Goal: Task Accomplishment & Management: Manage account settings

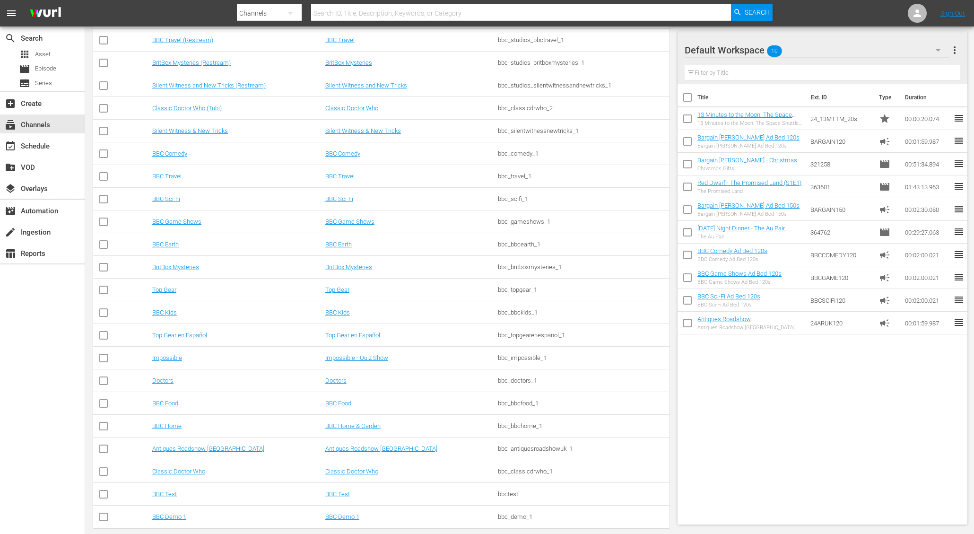
scroll to position [253, 0]
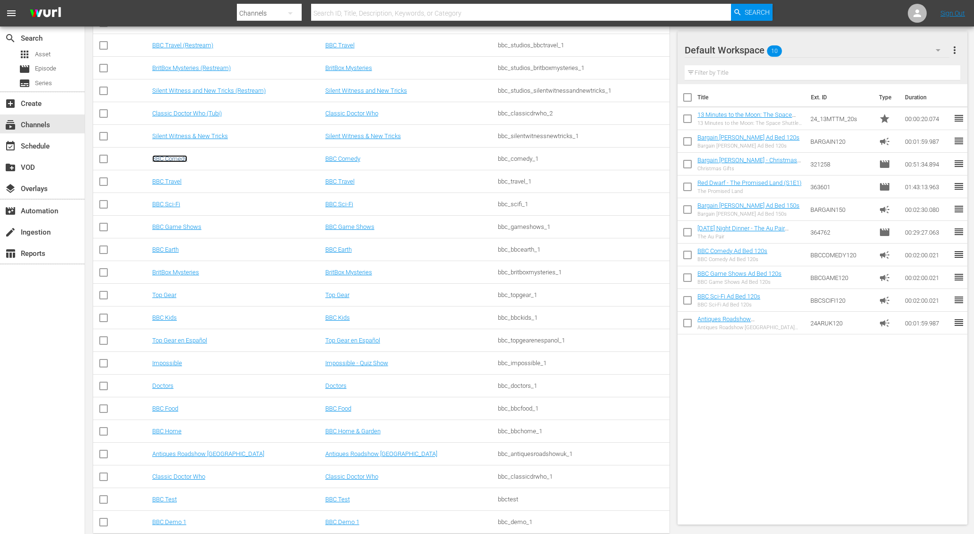
click at [176, 157] on link "BBC Comedy" at bounding box center [169, 158] width 35 height 7
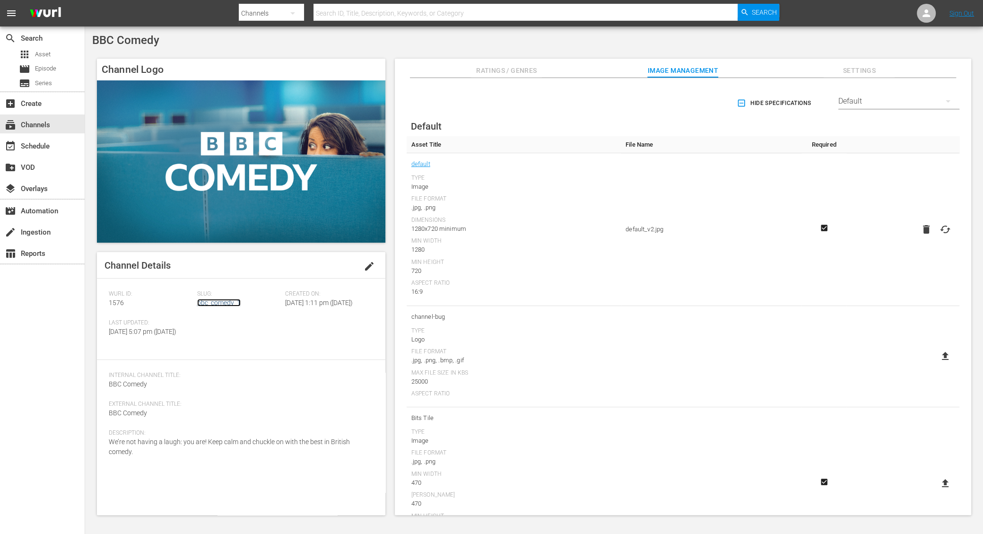
click at [216, 301] on link "bbc_comedy_1" at bounding box center [218, 303] width 43 height 8
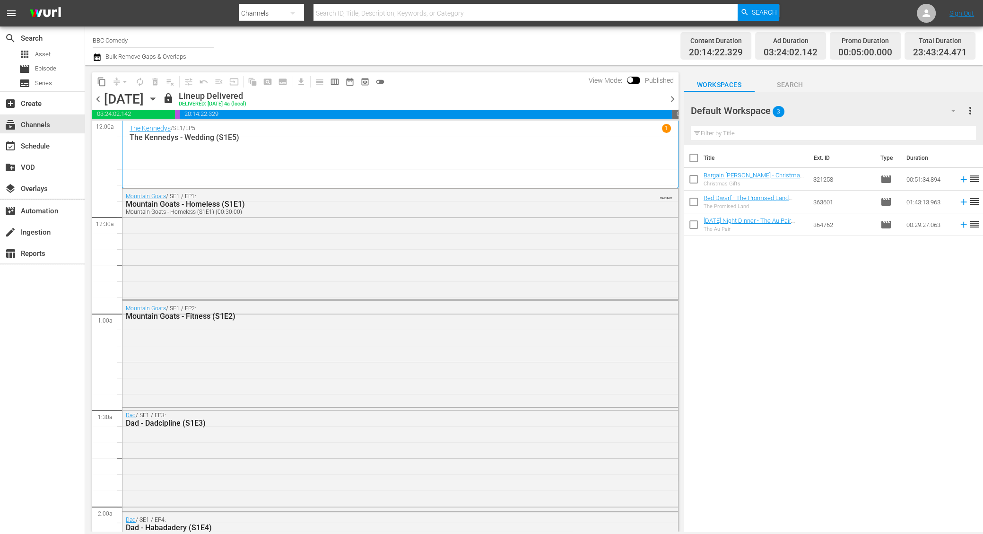
click at [158, 99] on icon "button" at bounding box center [153, 99] width 10 height 10
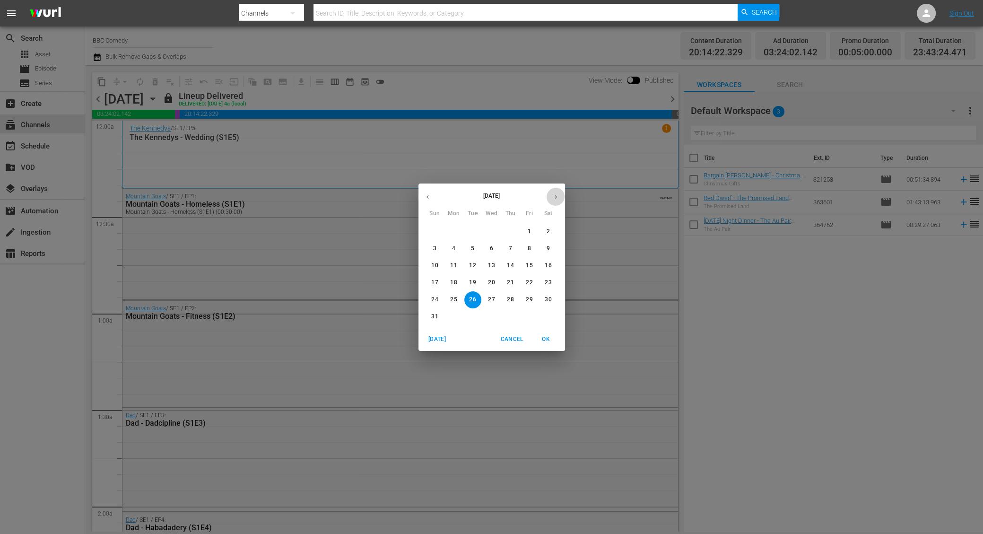
click at [553, 200] on button "button" at bounding box center [556, 197] width 18 height 18
click at [453, 234] on p "1" at bounding box center [453, 231] width 3 height 8
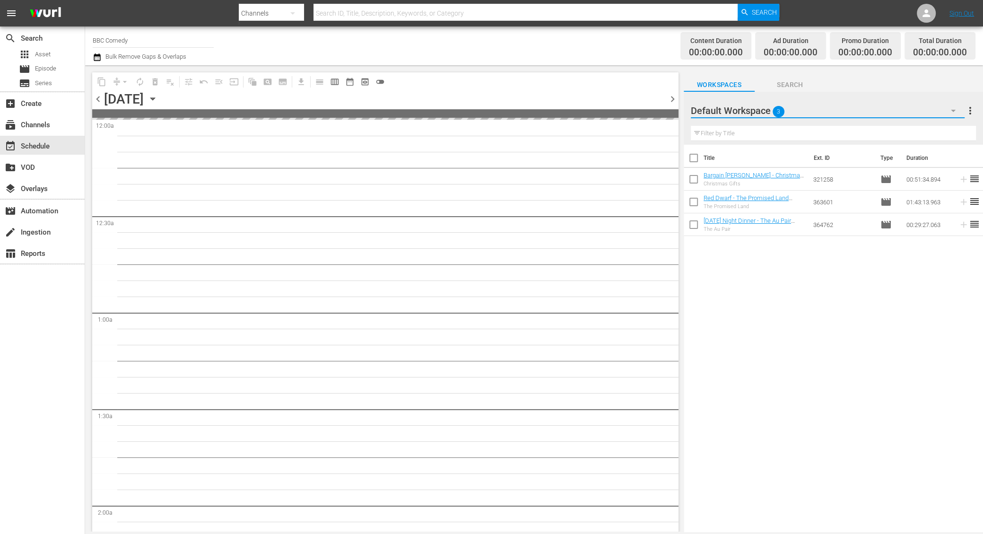
click at [946, 110] on button "button" at bounding box center [953, 110] width 23 height 23
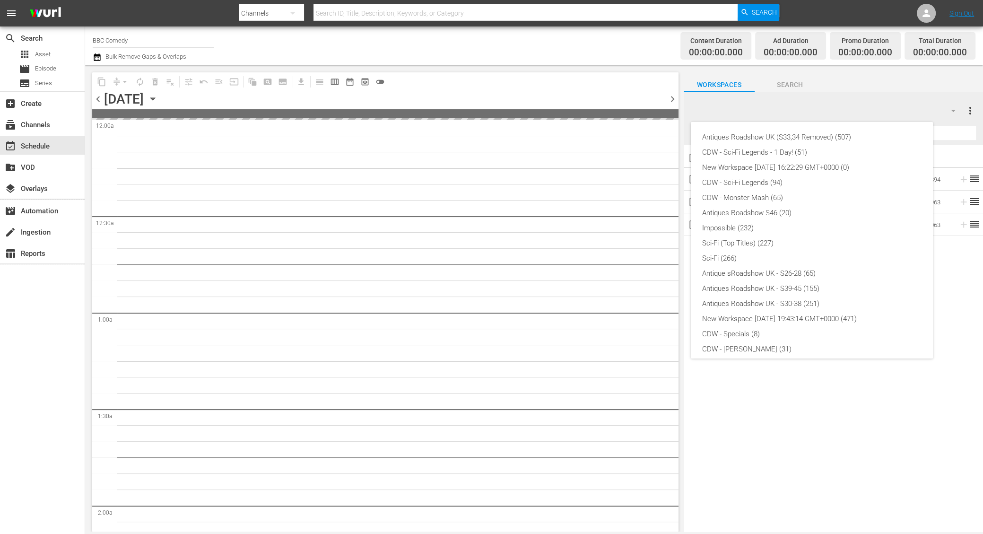
scroll to position [172, 0]
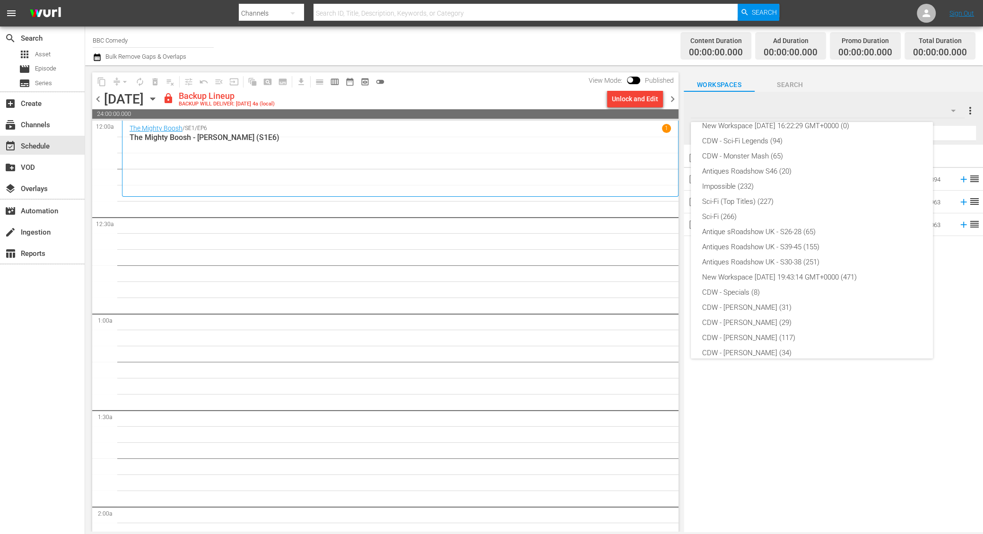
click at [626, 97] on div "Antiques Roadshow UK (S33,34 Removed) (507) CDW - Sci-Fi Legends - 1 Day! (51) …" at bounding box center [491, 267] width 983 height 534
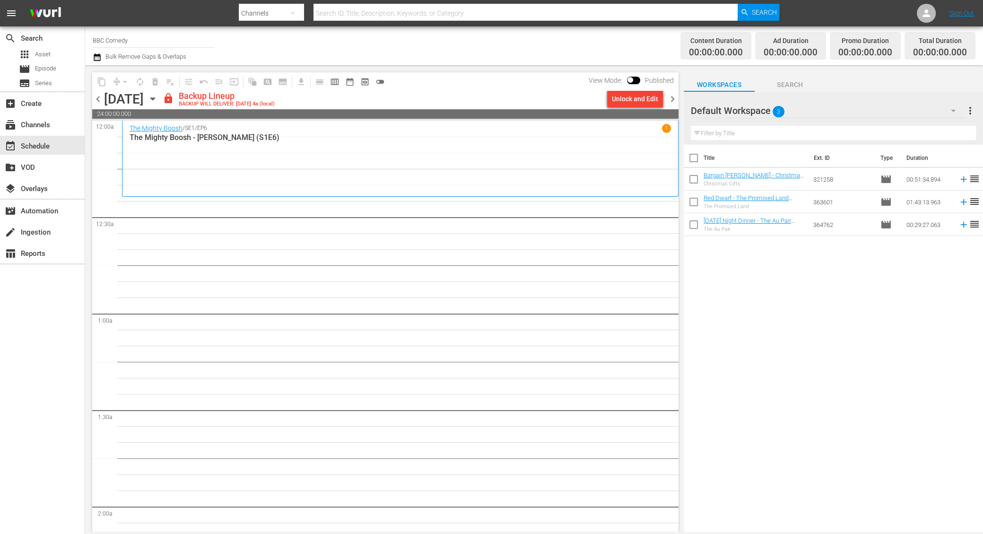
click at [628, 102] on div "Antiques Roadshow UK (S33,34 Removed) (507) CDW - Sci-Fi Legends - 1 Day! (51) …" at bounding box center [491, 267] width 983 height 534
click at [631, 101] on div "Unlock and Edit" at bounding box center [635, 98] width 46 height 17
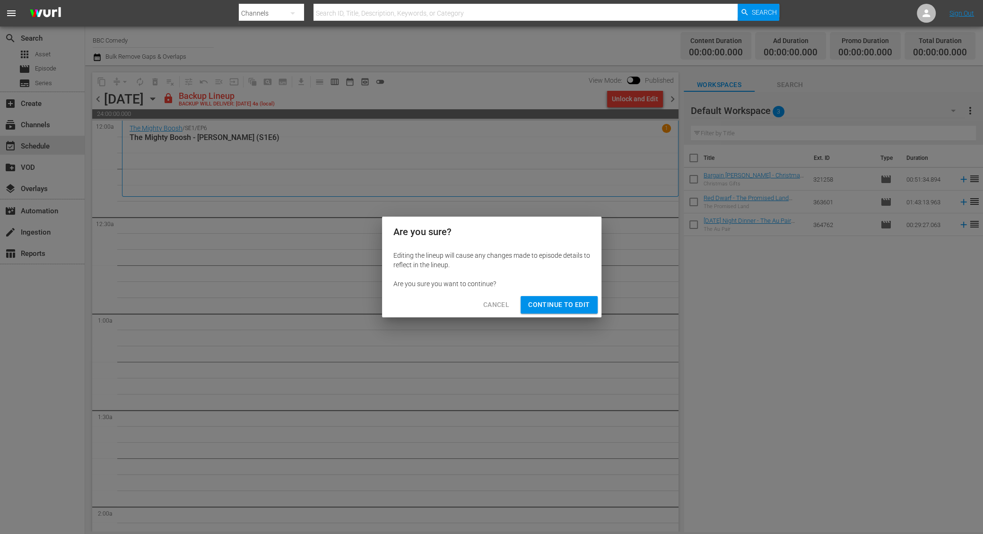
click at [566, 309] on span "Continue to Edit" at bounding box center [558, 305] width 61 height 12
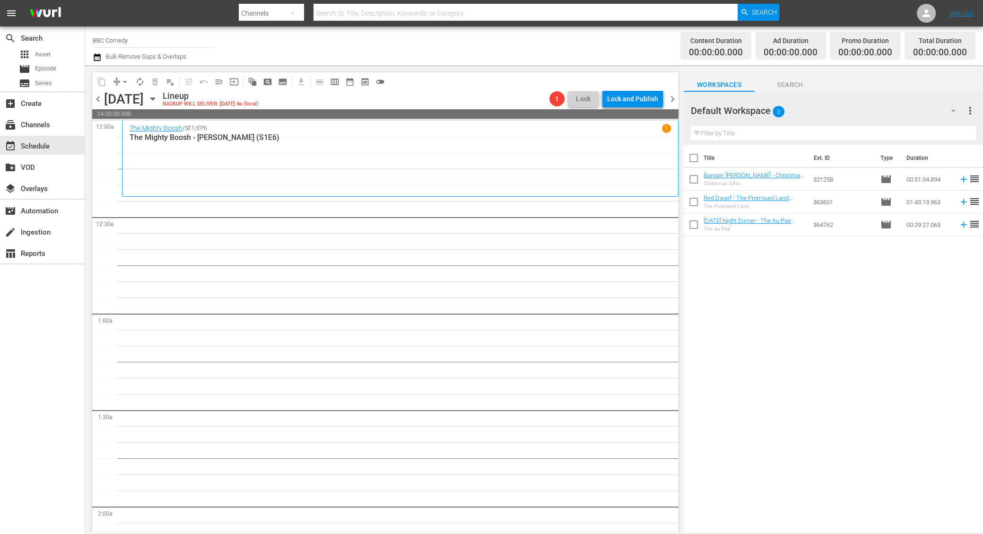
click at [670, 98] on span "chevron_right" at bounding box center [673, 99] width 12 height 12
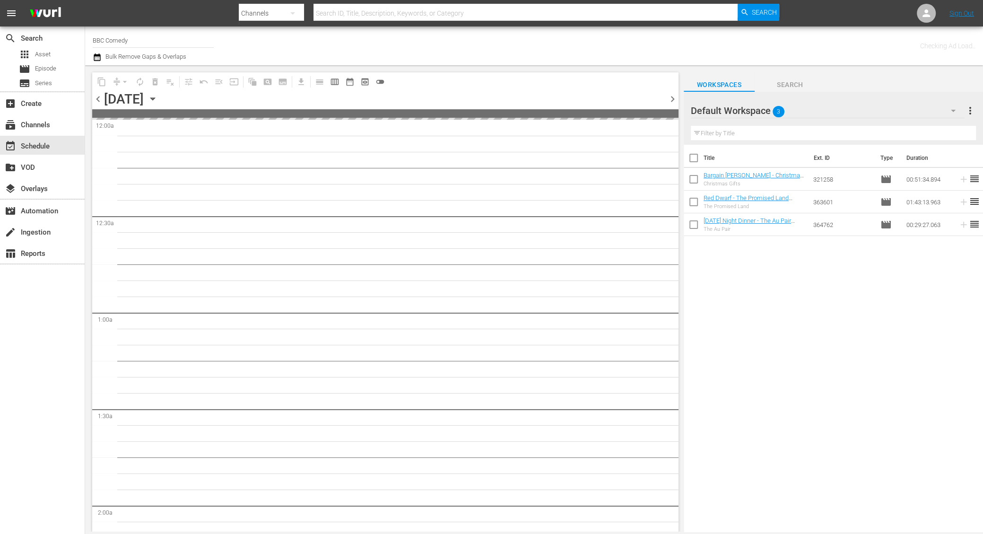
click at [950, 110] on icon "button" at bounding box center [953, 110] width 11 height 11
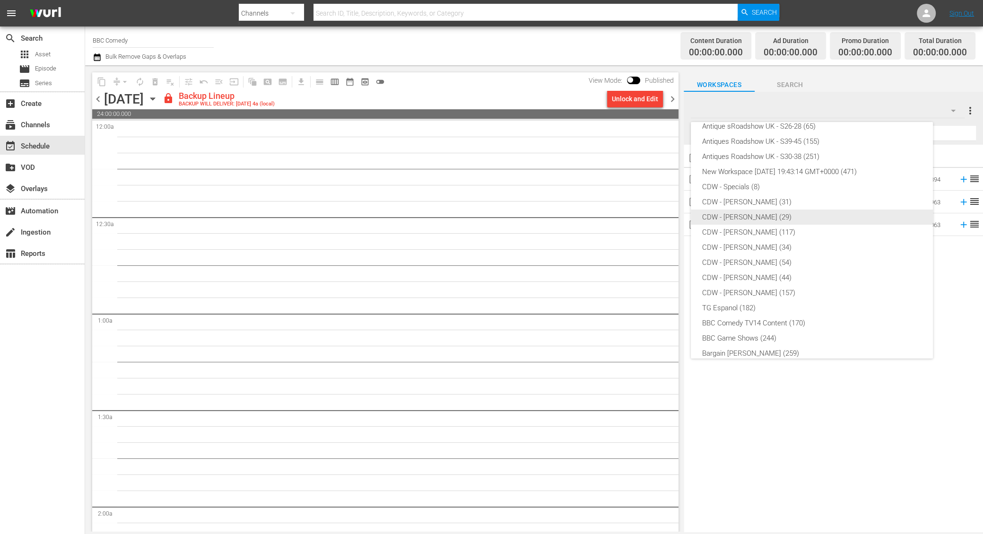
scroll to position [172, 0]
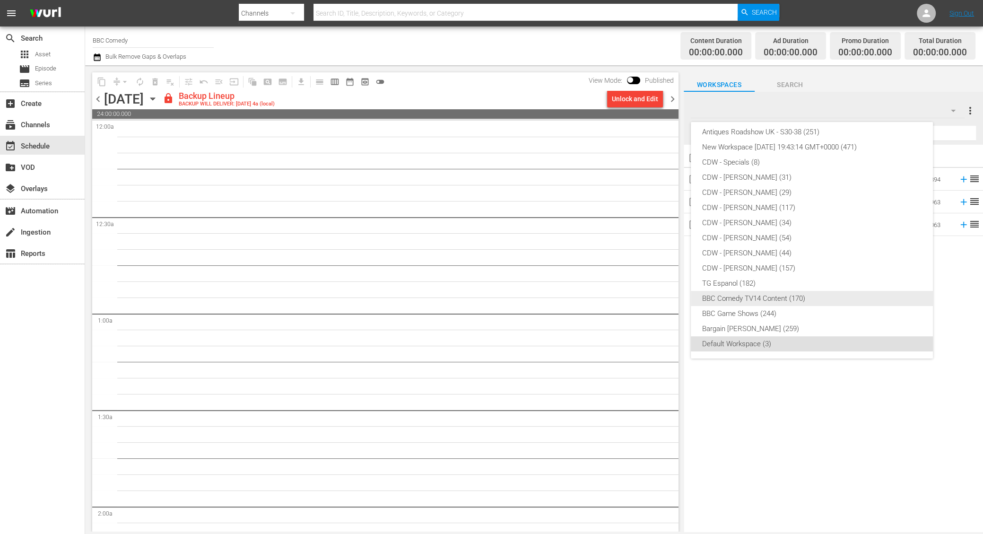
click at [782, 298] on div "BBC Comedy TV14 Content (170)" at bounding box center [811, 298] width 219 height 15
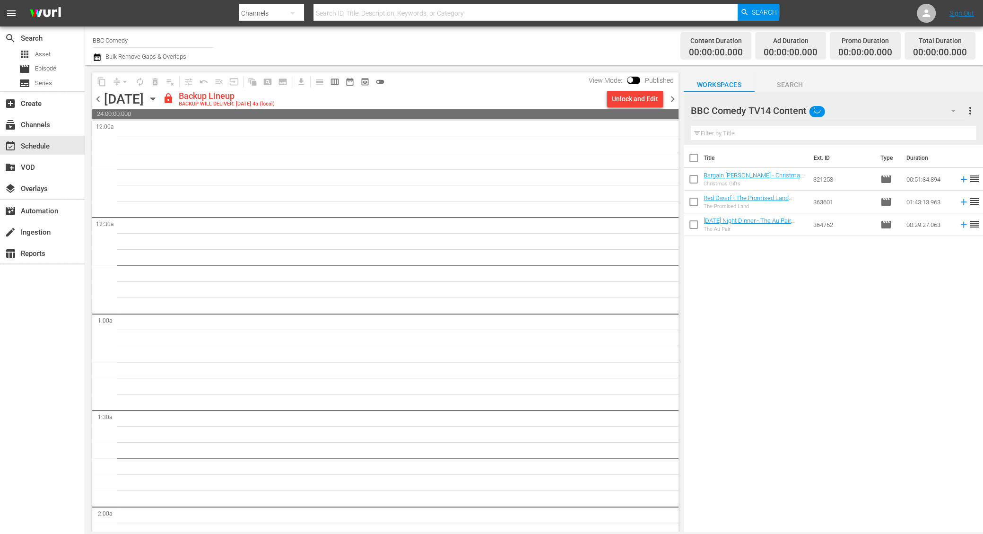
click at [782, 298] on div "Antiques Roadshow UK (S33,34 Removed) (507) CDW - Sci-Fi Legends - 1 Day! (51) …" at bounding box center [491, 267] width 983 height 534
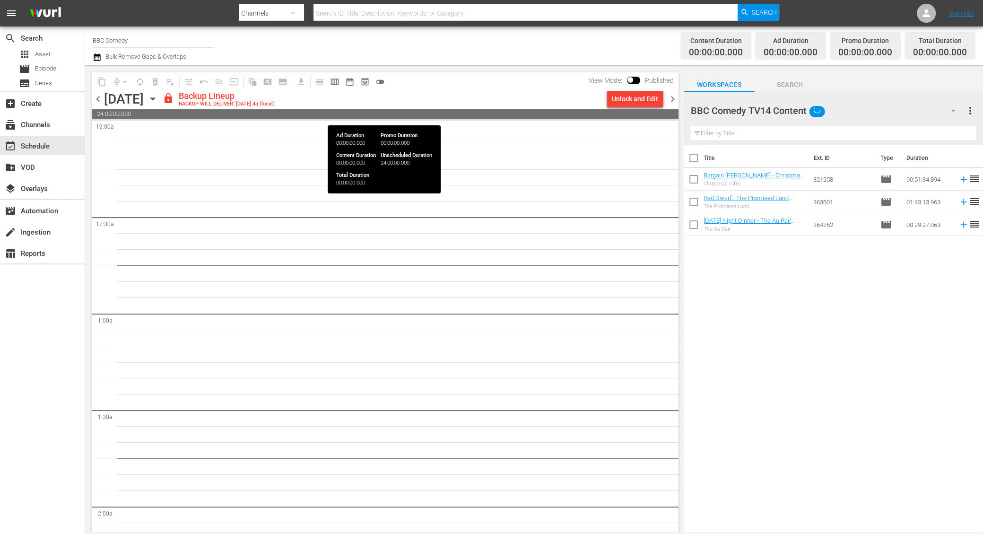
click at [634, 104] on div "Unlock and Edit" at bounding box center [635, 98] width 46 height 17
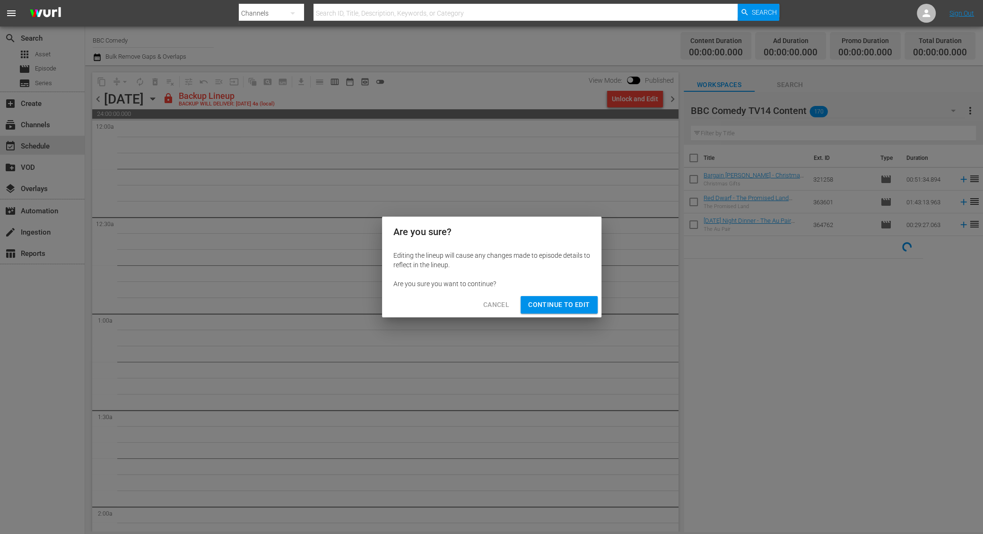
click at [562, 311] on button "Continue to Edit" at bounding box center [559, 304] width 77 height 17
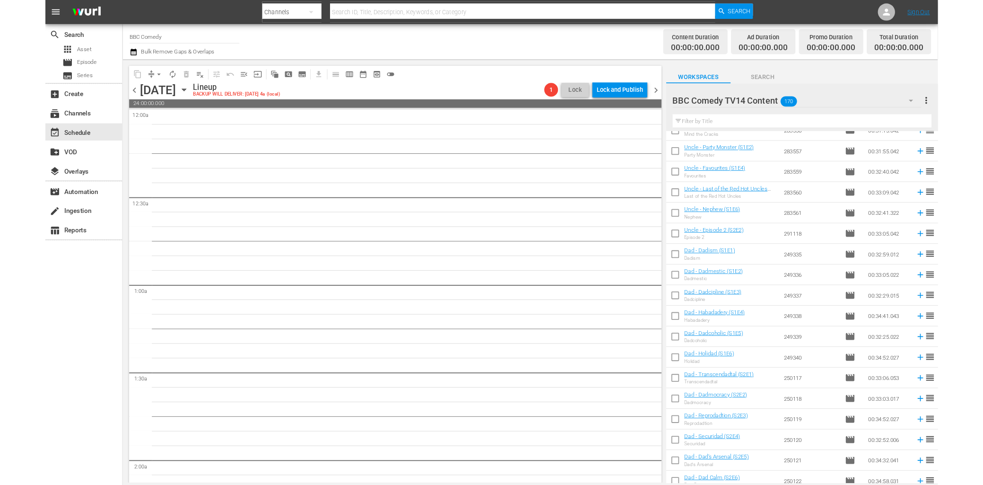
scroll to position [787, 0]
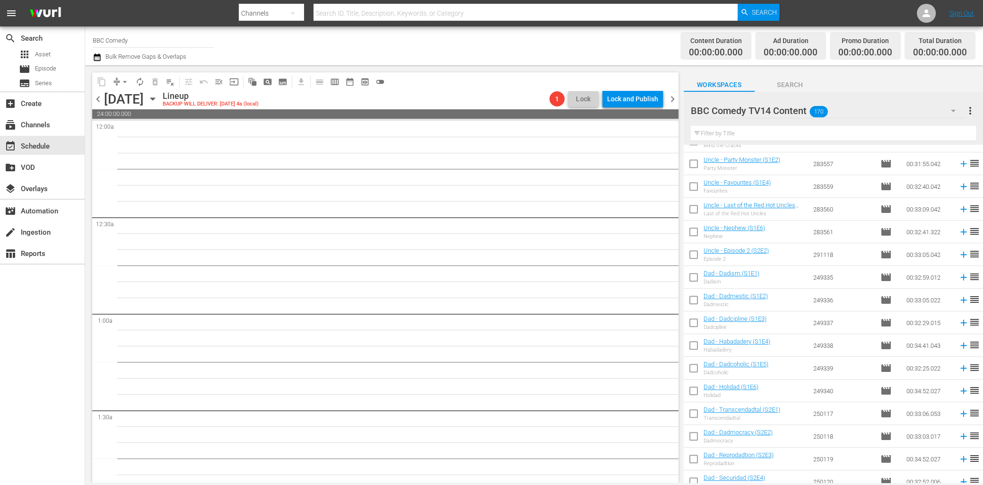
click at [673, 97] on span "chevron_right" at bounding box center [673, 99] width 12 height 12
click at [669, 102] on span "chevron_right" at bounding box center [673, 99] width 12 height 12
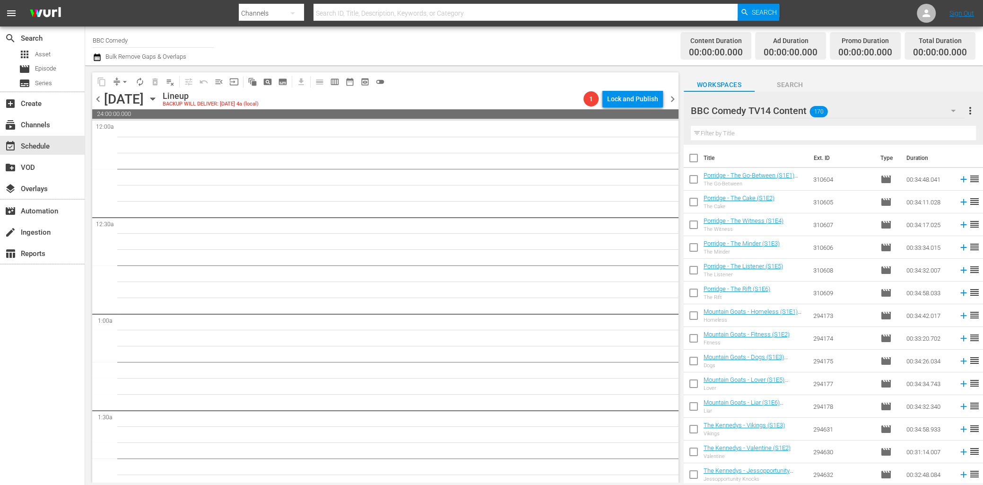
click at [670, 97] on span "chevron_right" at bounding box center [673, 99] width 12 height 12
click at [99, 102] on span "chevron_left" at bounding box center [98, 99] width 12 height 12
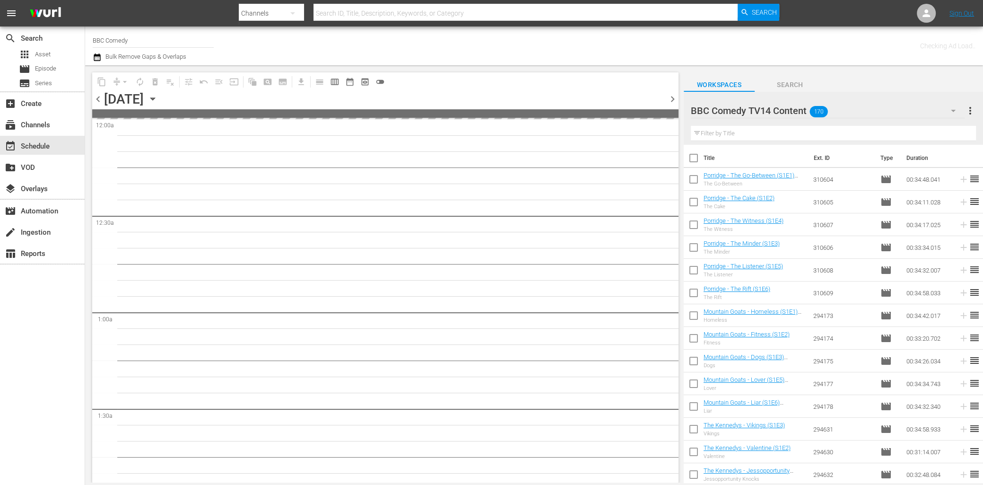
click at [99, 102] on span "chevron_left" at bounding box center [98, 99] width 12 height 12
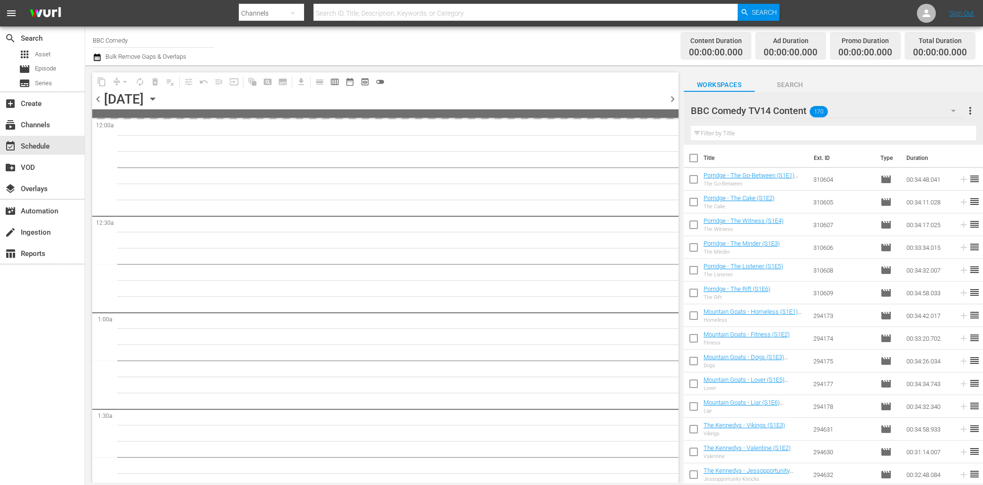
click at [529, 114] on span at bounding box center [385, 113] width 586 height 9
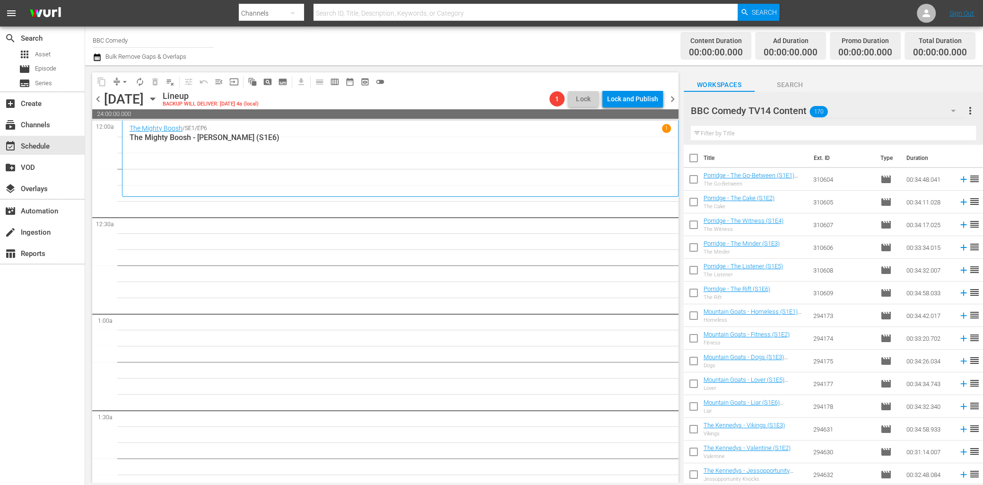
click at [694, 181] on input "checkbox" at bounding box center [694, 181] width 20 height 20
checkbox input "true"
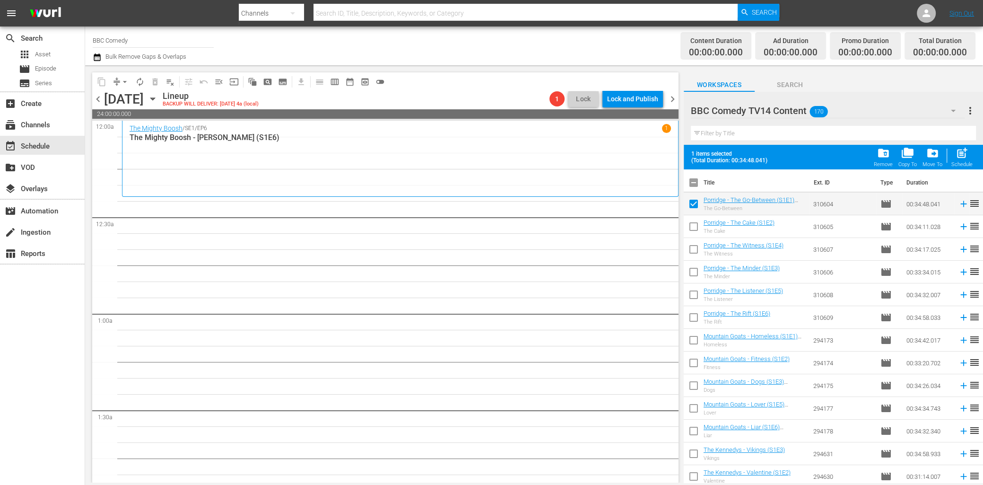
click at [694, 227] on input "checkbox" at bounding box center [694, 228] width 20 height 20
checkbox input "true"
click at [694, 246] on input "checkbox" at bounding box center [694, 251] width 20 height 20
checkbox input "true"
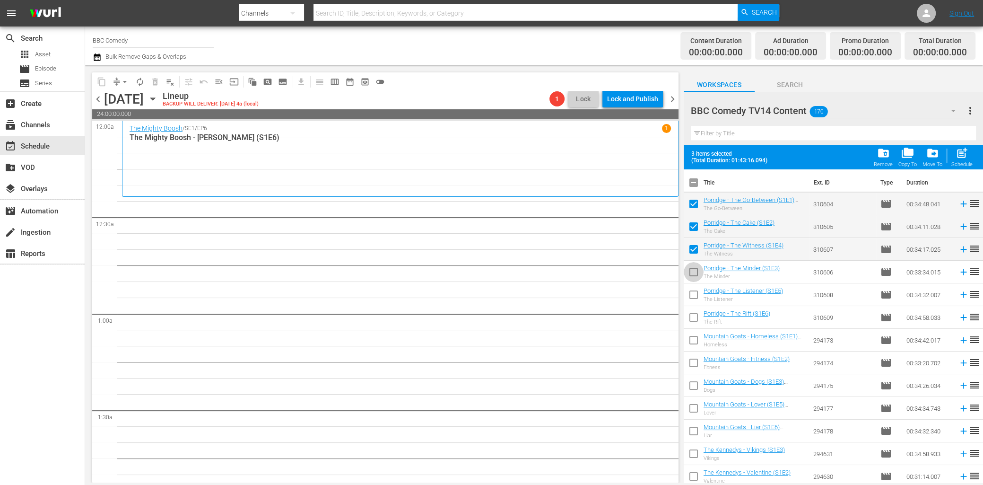
click at [694, 268] on input "checkbox" at bounding box center [694, 274] width 20 height 20
checkbox input "true"
click at [694, 292] on input "checkbox" at bounding box center [694, 297] width 20 height 20
checkbox input "true"
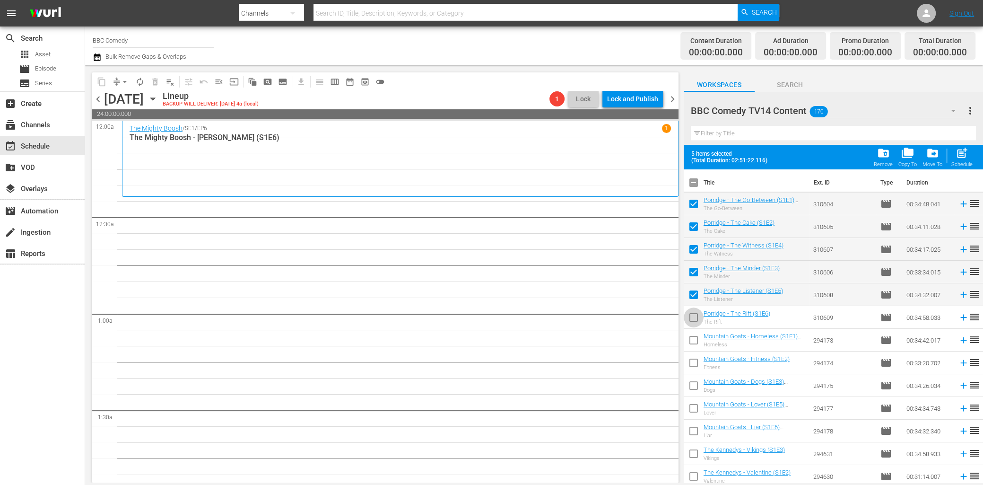
click at [694, 318] on input "checkbox" at bounding box center [694, 319] width 20 height 20
checkbox input "true"
click at [957, 151] on span "post_add" at bounding box center [962, 153] width 13 height 13
checkbox input "false"
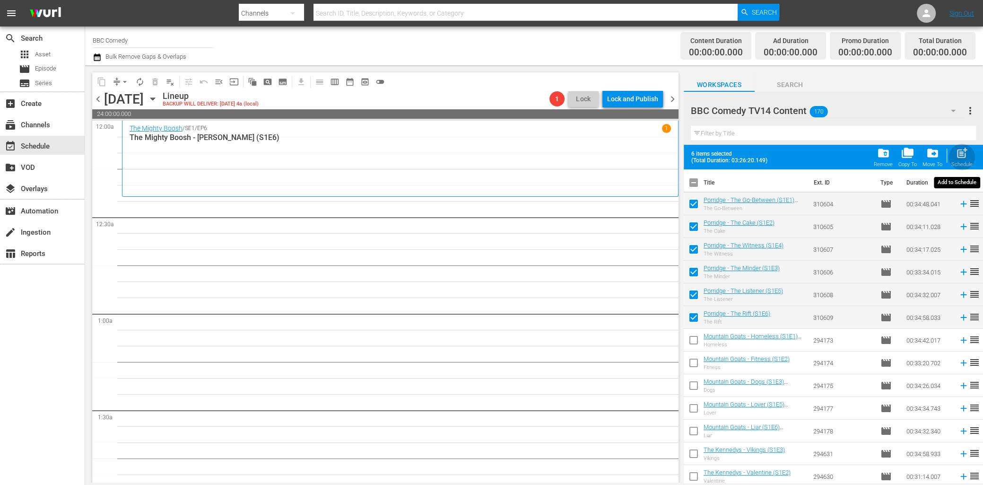
checkbox input "false"
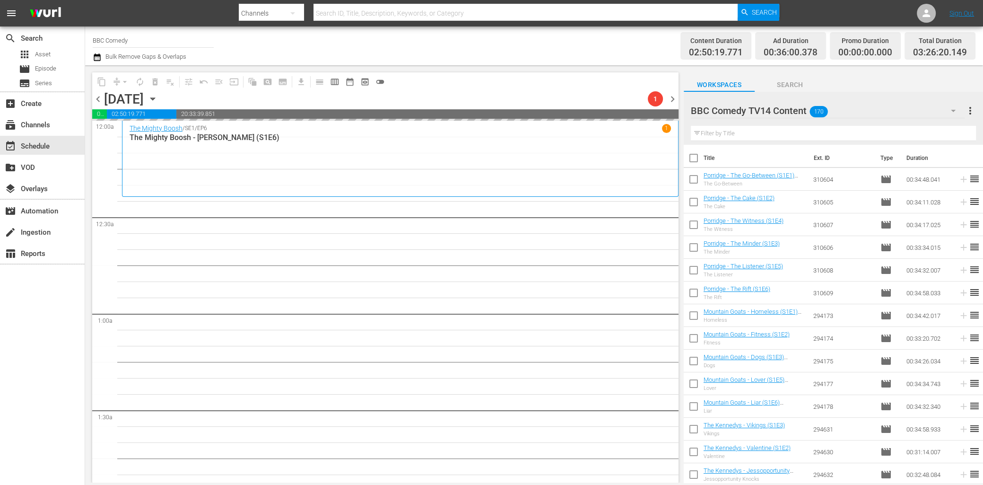
click at [691, 313] on input "checkbox" at bounding box center [694, 317] width 20 height 20
checkbox input "true"
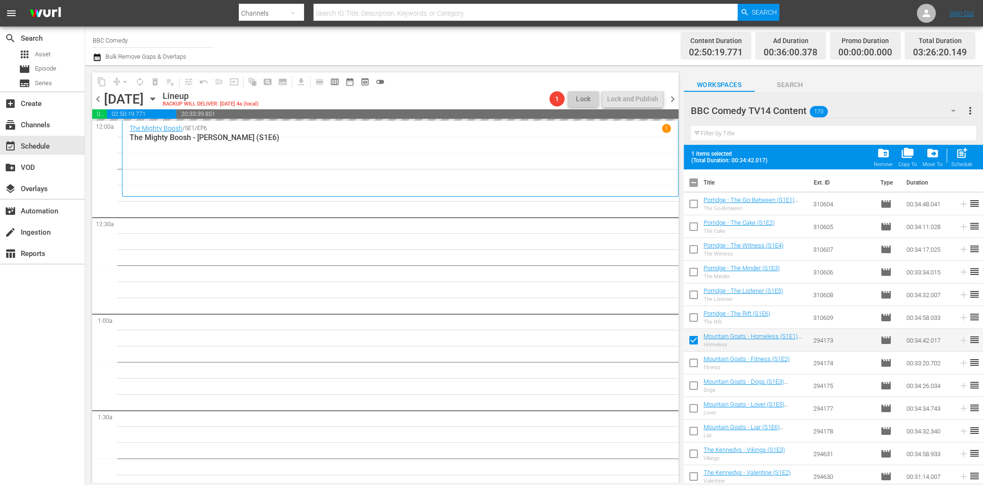
click at [695, 363] on input "checkbox" at bounding box center [694, 365] width 20 height 20
checkbox input "true"
click at [694, 385] on input "checkbox" at bounding box center [694, 387] width 20 height 20
checkbox input "true"
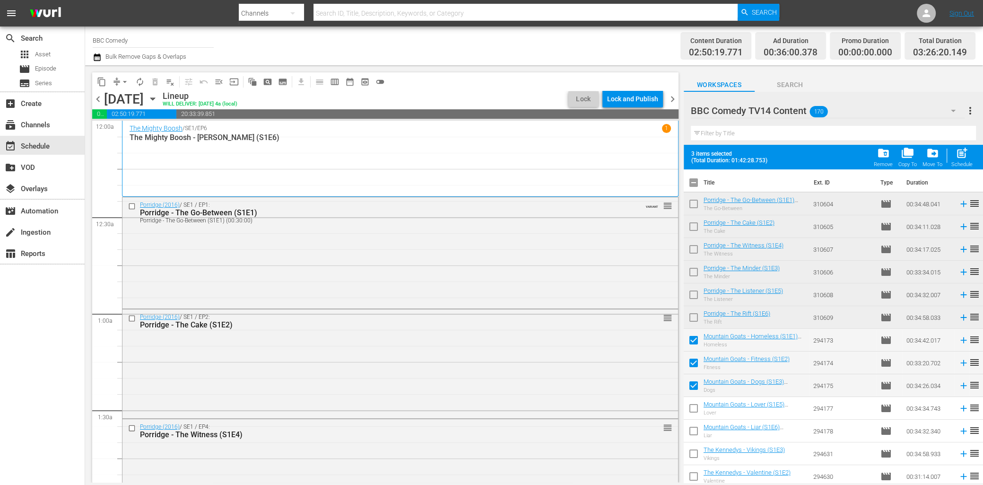
click at [694, 409] on input "checkbox" at bounding box center [694, 410] width 20 height 20
checkbox input "true"
click at [694, 436] on input "checkbox" at bounding box center [694, 433] width 20 height 20
checkbox input "true"
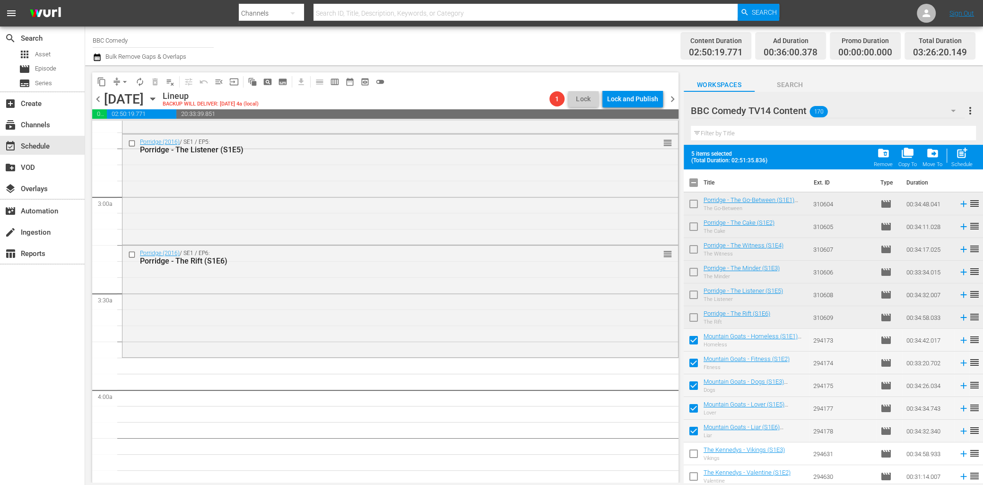
scroll to position [641, 0]
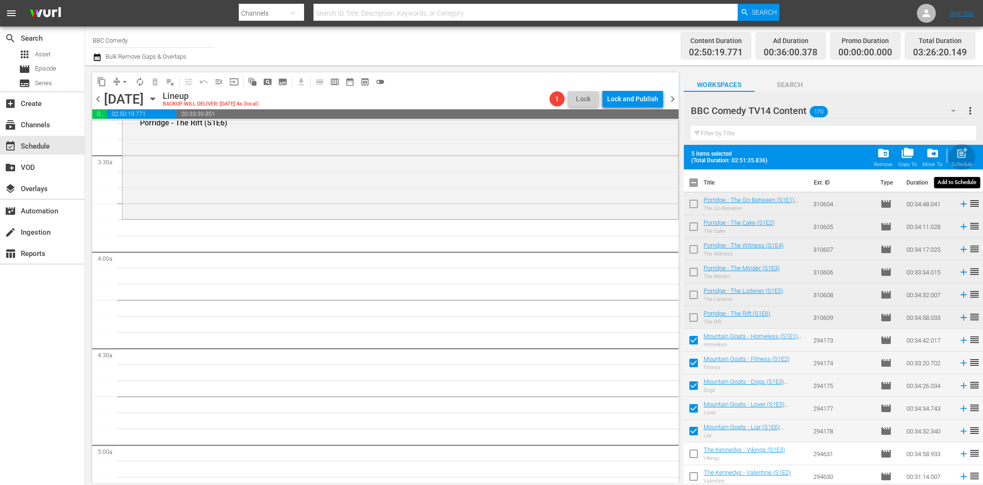
click at [963, 153] on span "post_add" at bounding box center [962, 153] width 13 height 13
checkbox input "false"
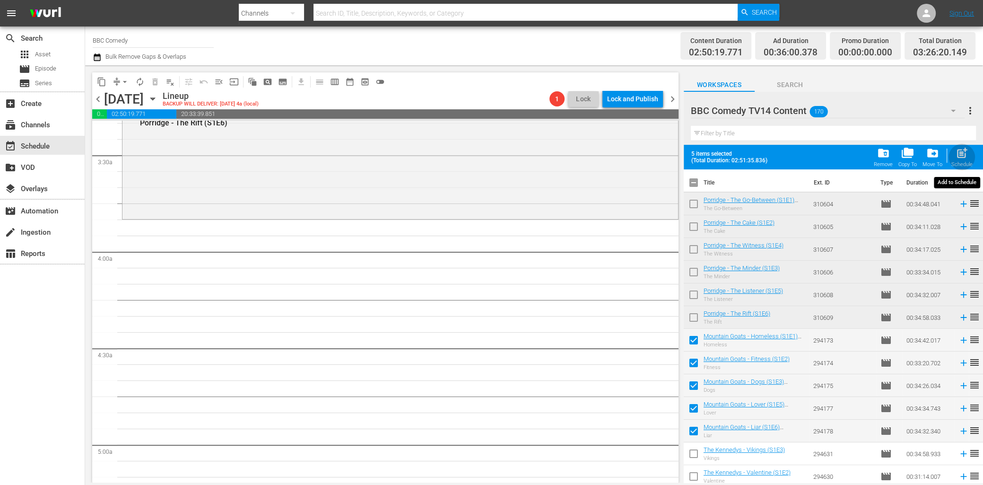
checkbox input "false"
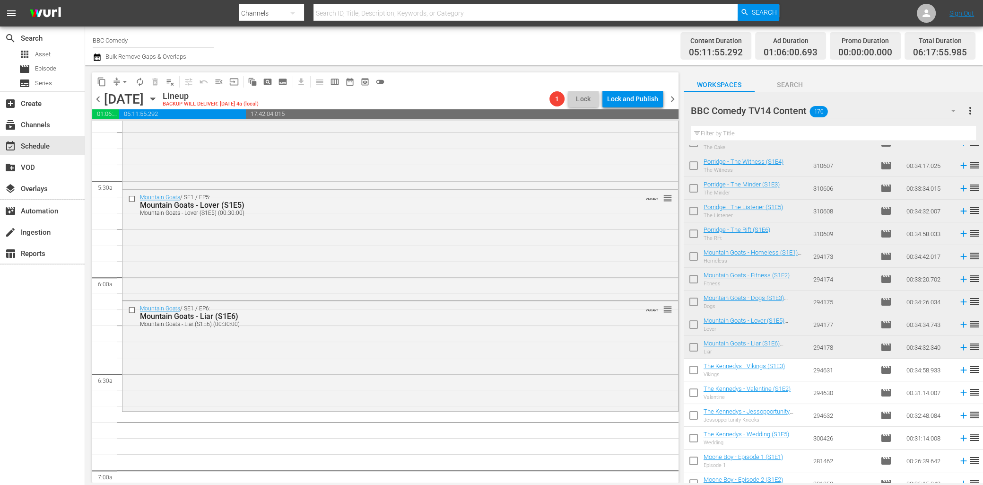
scroll to position [1035, 0]
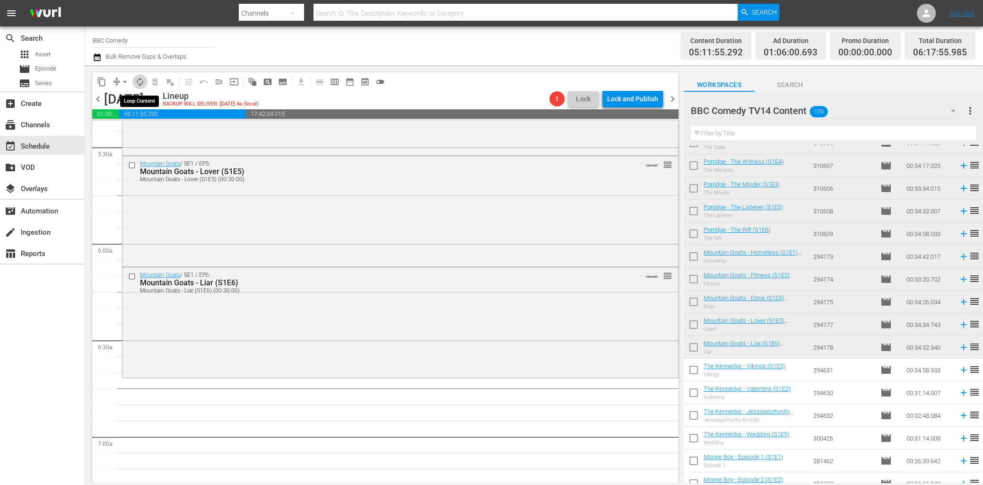
click at [141, 79] on span "autorenew_outlined" at bounding box center [139, 81] width 9 height 9
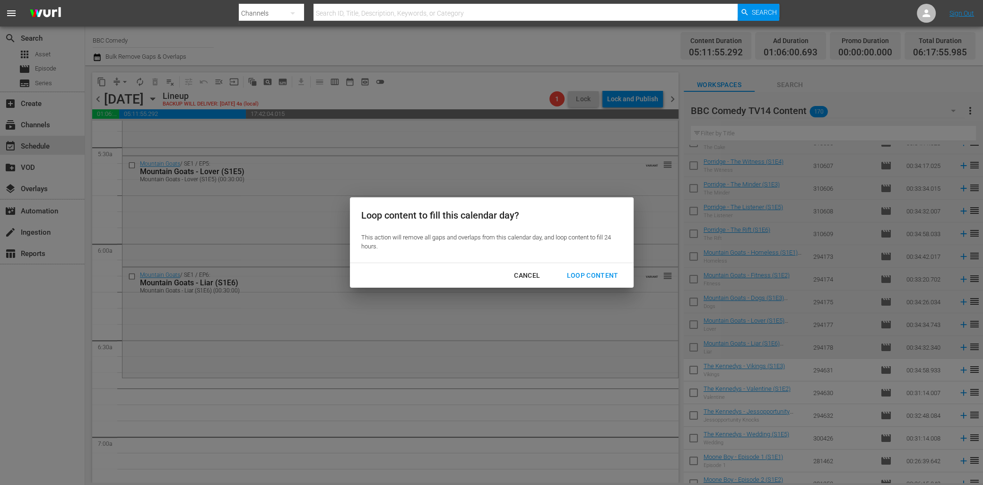
click at [591, 276] on div "Loop Content" at bounding box center [592, 276] width 67 height 12
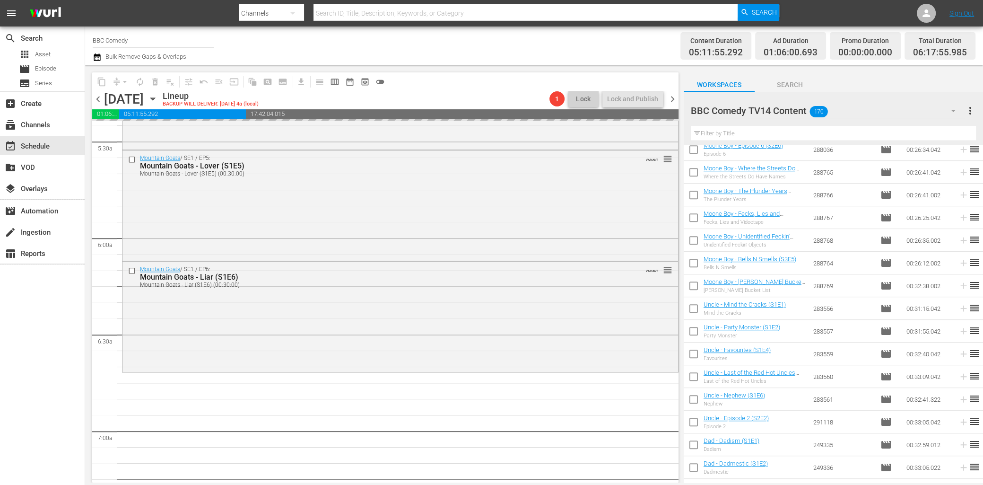
scroll to position [626, 0]
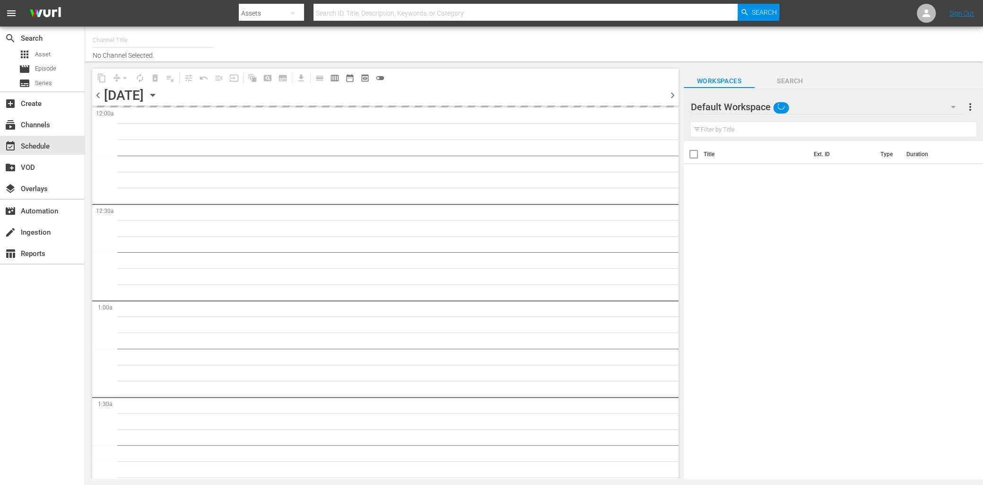
type input "BBC Comedy (1576)"
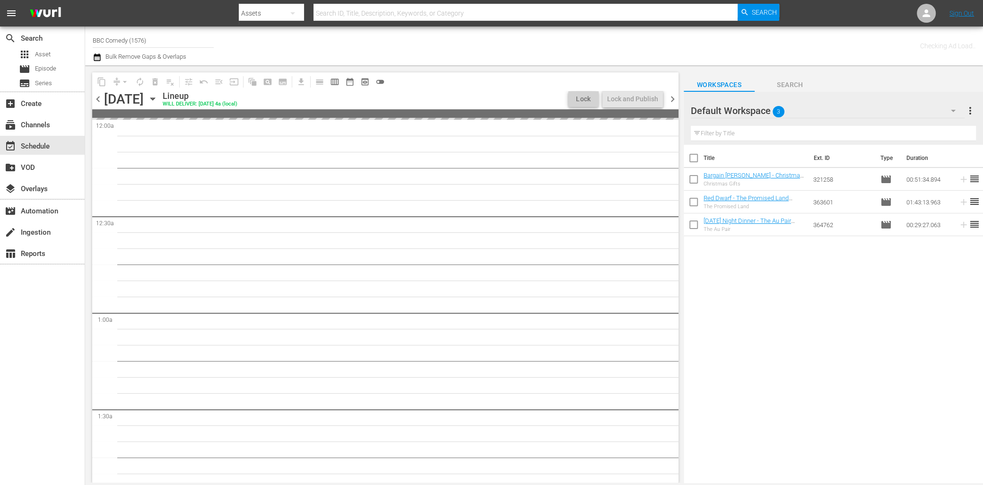
click at [954, 110] on icon "button" at bounding box center [953, 111] width 5 height 2
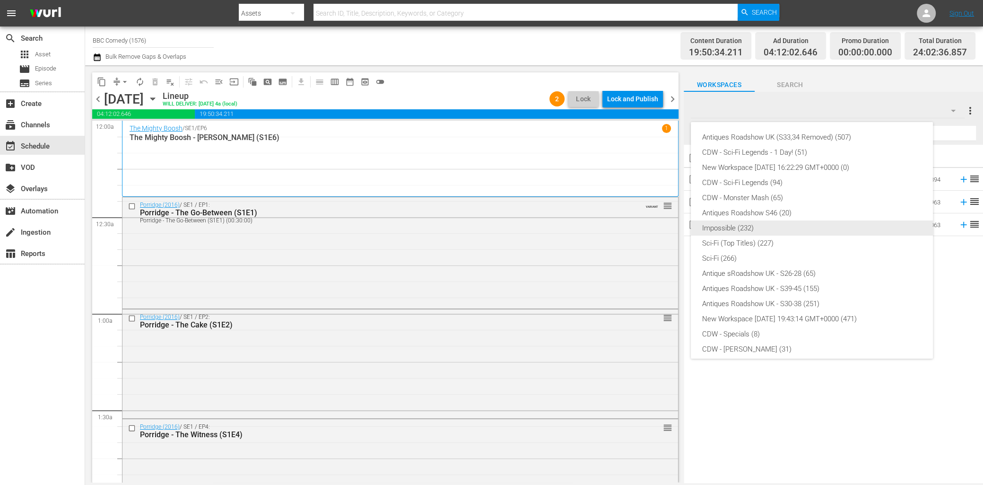
scroll to position [172, 0]
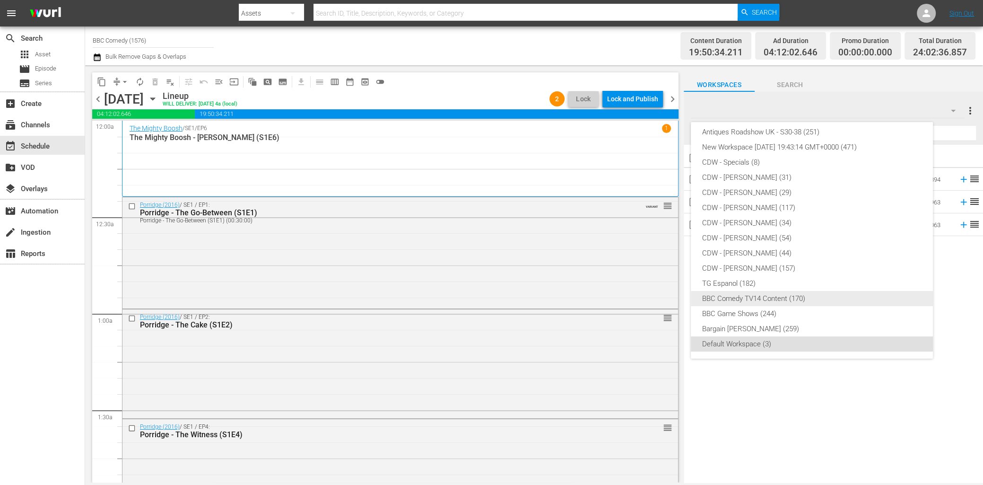
click at [761, 303] on div "BBC Comedy TV14 Content (170)" at bounding box center [811, 298] width 219 height 15
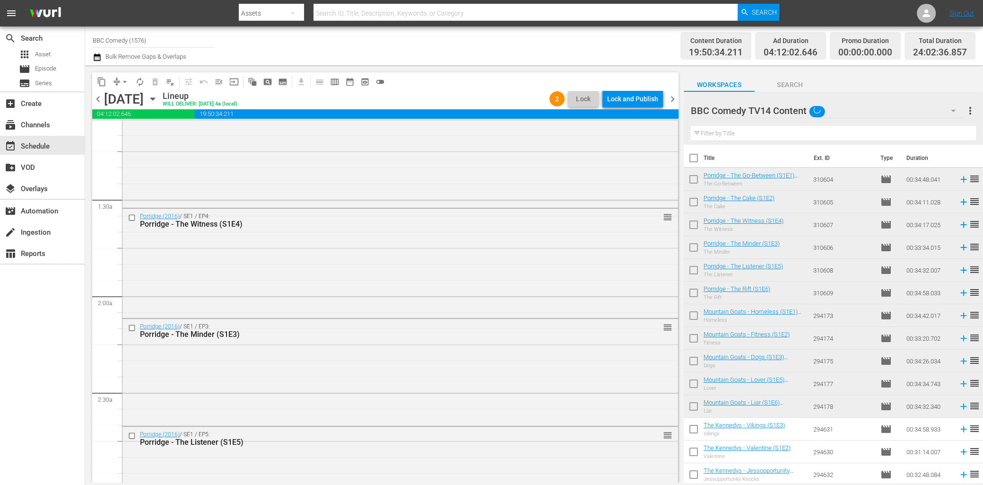
scroll to position [0, 0]
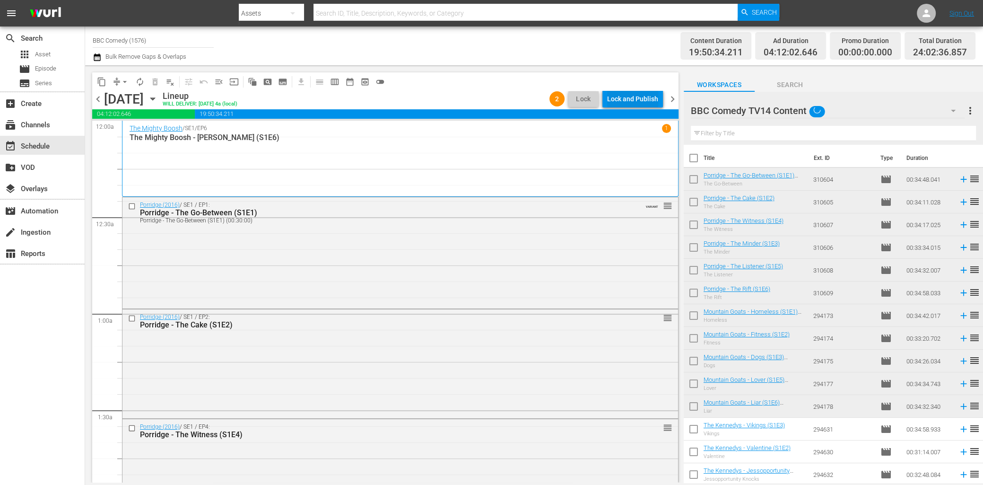
click at [624, 104] on div "Lock and Publish" at bounding box center [632, 98] width 51 height 17
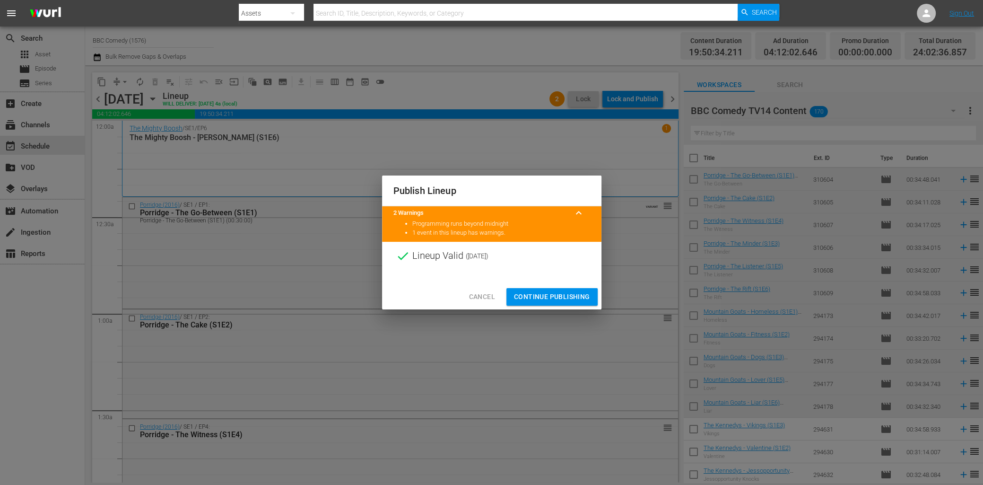
click at [571, 297] on span "Continue Publishing" at bounding box center [552, 297] width 76 height 12
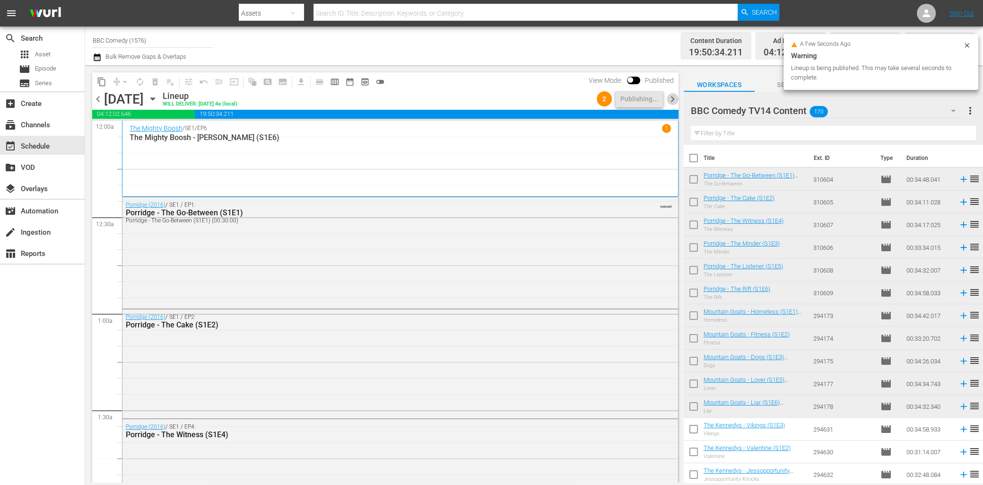
click at [673, 100] on span "chevron_right" at bounding box center [673, 99] width 12 height 12
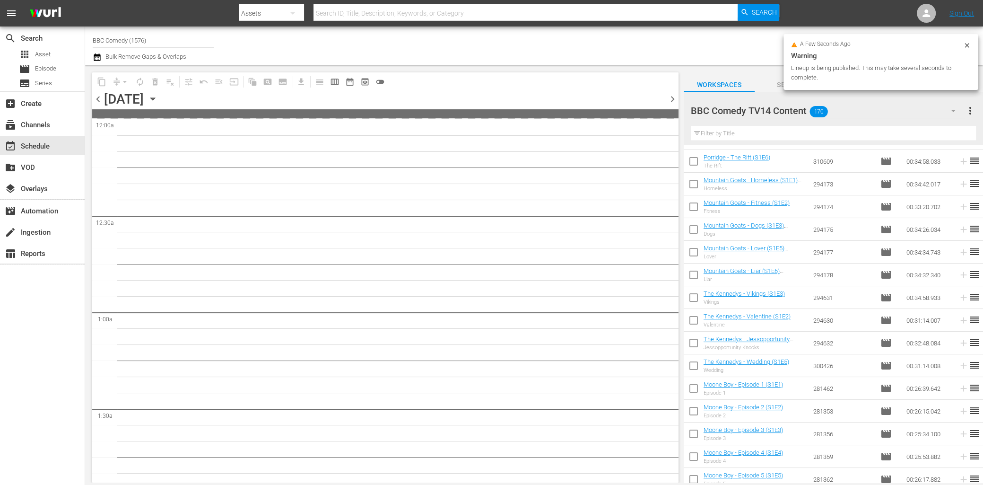
scroll to position [135, 0]
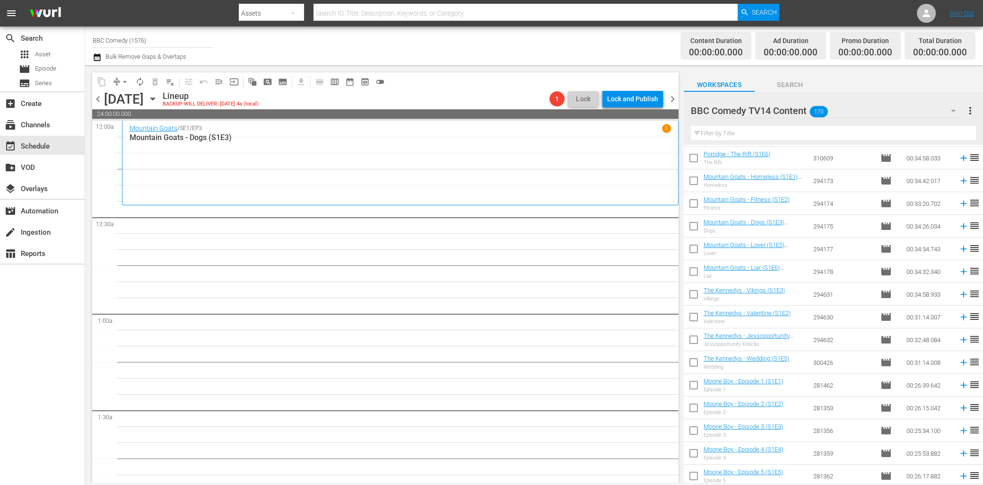
click at [968, 106] on span "more_vert" at bounding box center [970, 110] width 11 height 11
click at [891, 178] on div "Enable Workspace Item Reposition" at bounding box center [908, 179] width 111 height 17
click at [693, 321] on input "checkbox" at bounding box center [694, 319] width 20 height 20
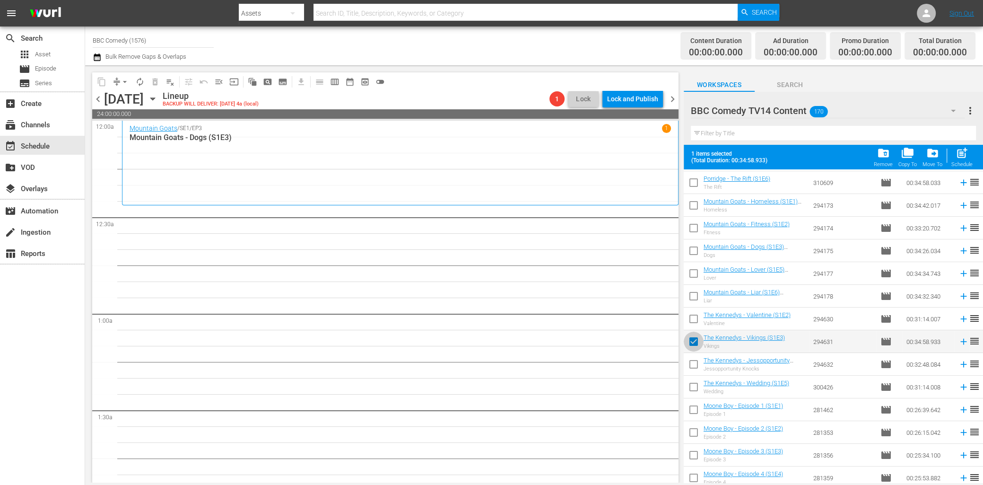
click at [695, 336] on input "checkbox" at bounding box center [694, 343] width 20 height 20
checkbox input "false"
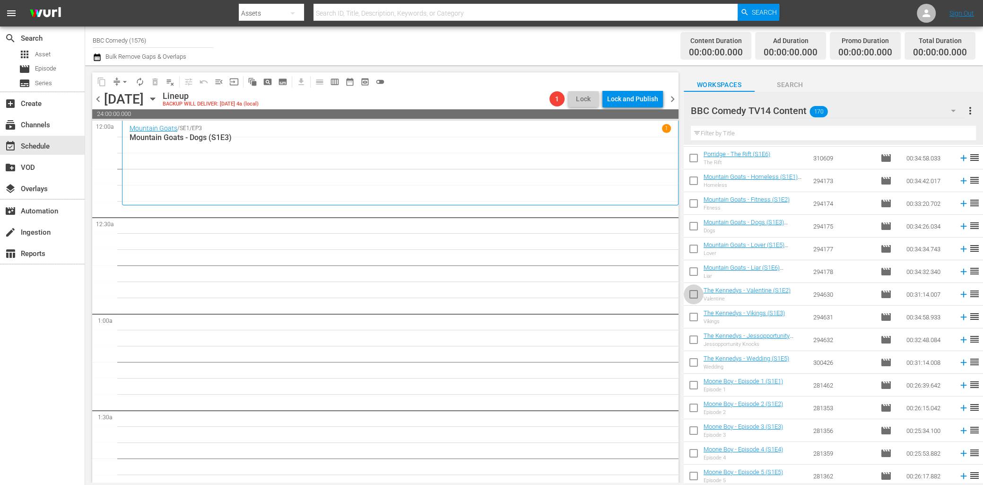
click at [693, 299] on input "checkbox" at bounding box center [694, 296] width 20 height 20
checkbox input "true"
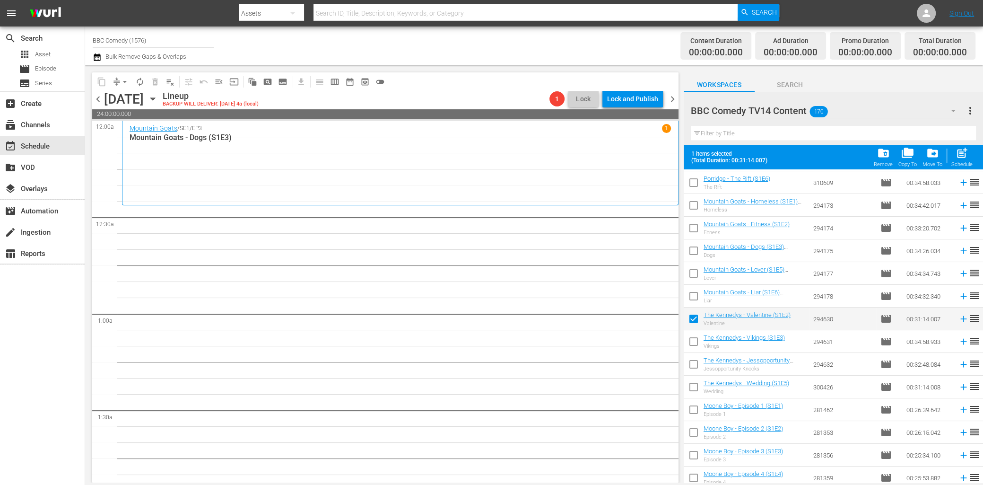
click at [693, 340] on input "checkbox" at bounding box center [694, 343] width 20 height 20
checkbox input "true"
click at [695, 365] on input "checkbox" at bounding box center [694, 366] width 20 height 20
checkbox input "true"
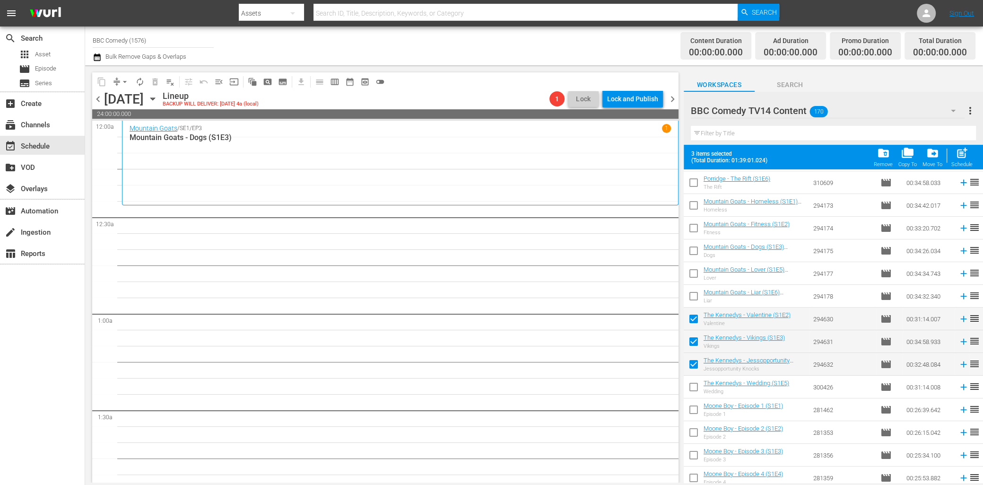
click at [695, 383] on input "checkbox" at bounding box center [694, 389] width 20 height 20
checkbox input "true"
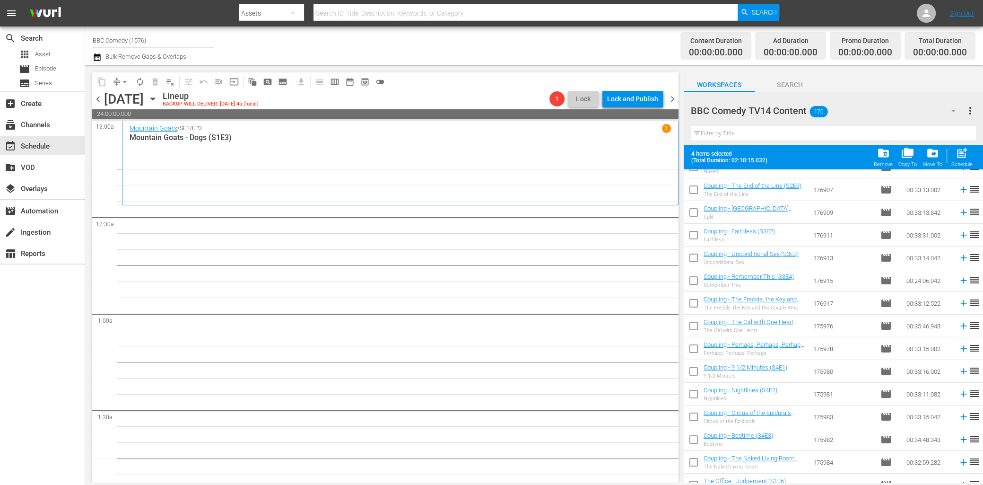
scroll to position [3566, 0]
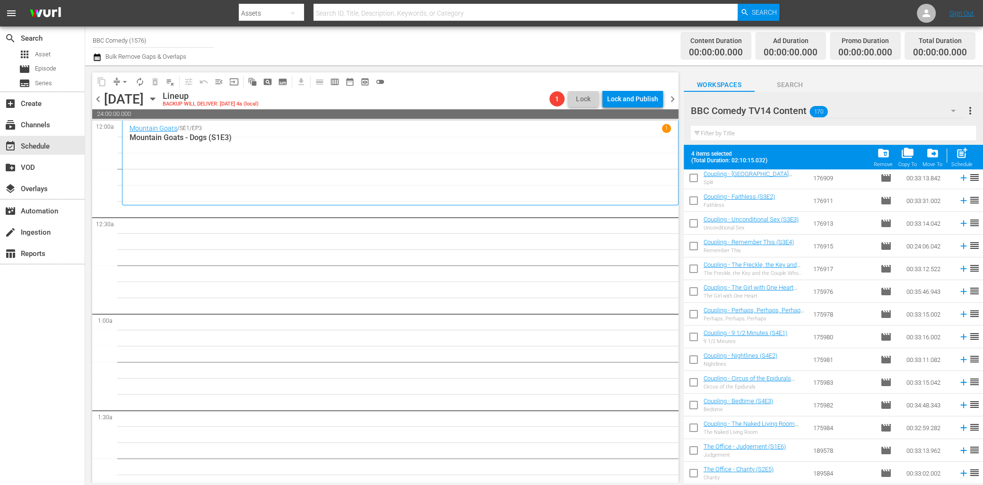
click at [695, 447] on input "checkbox" at bounding box center [694, 452] width 20 height 20
checkbox input "true"
click at [694, 476] on input "checkbox" at bounding box center [694, 475] width 20 height 20
checkbox input "true"
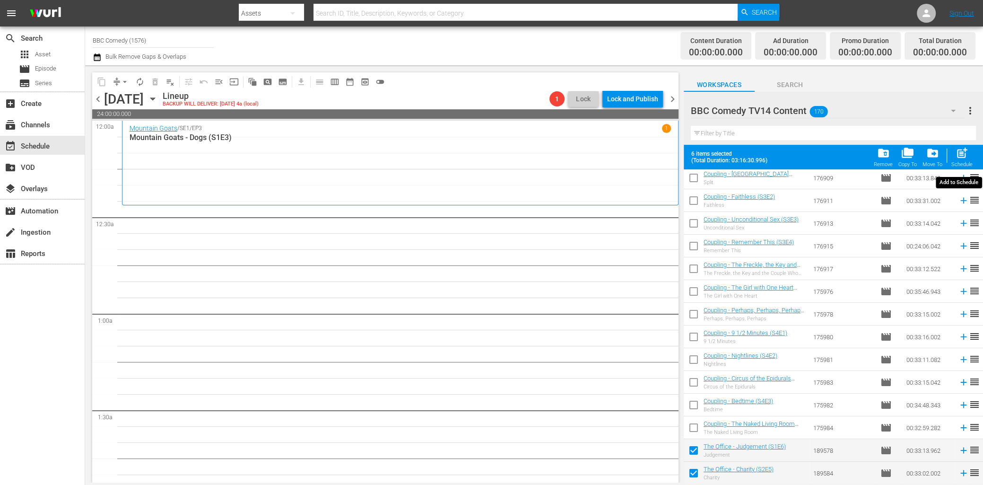
click at [968, 158] on span "post_add" at bounding box center [962, 153] width 13 height 13
checkbox input "false"
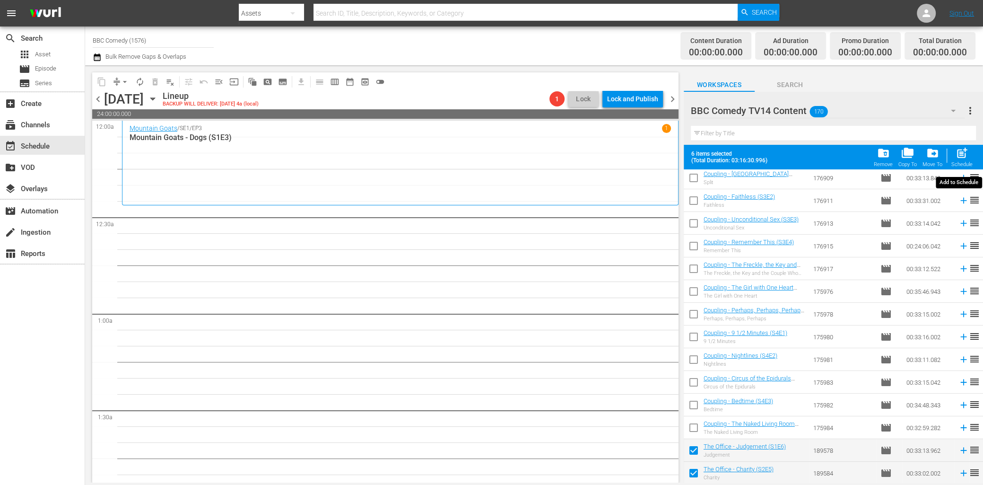
checkbox input "false"
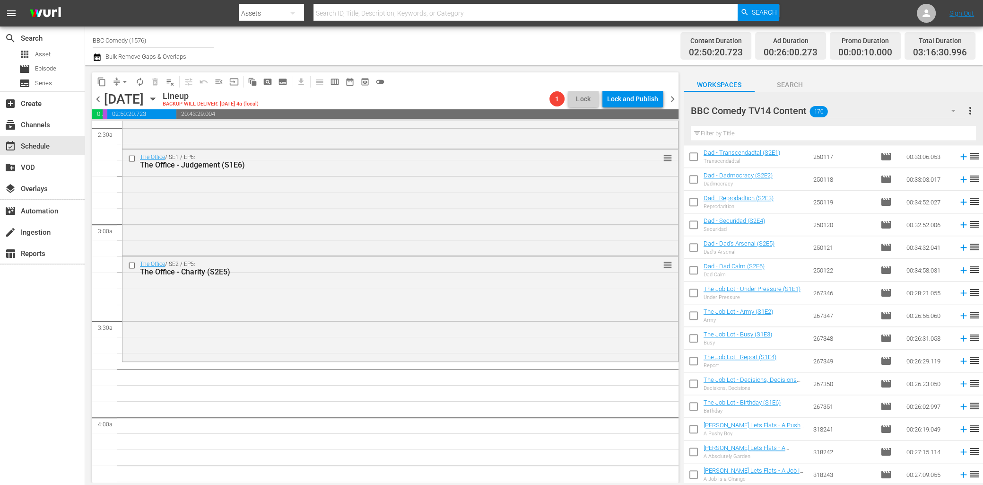
scroll to position [1046, 0]
click at [693, 296] on input "checkbox" at bounding box center [694, 293] width 20 height 20
checkbox input "true"
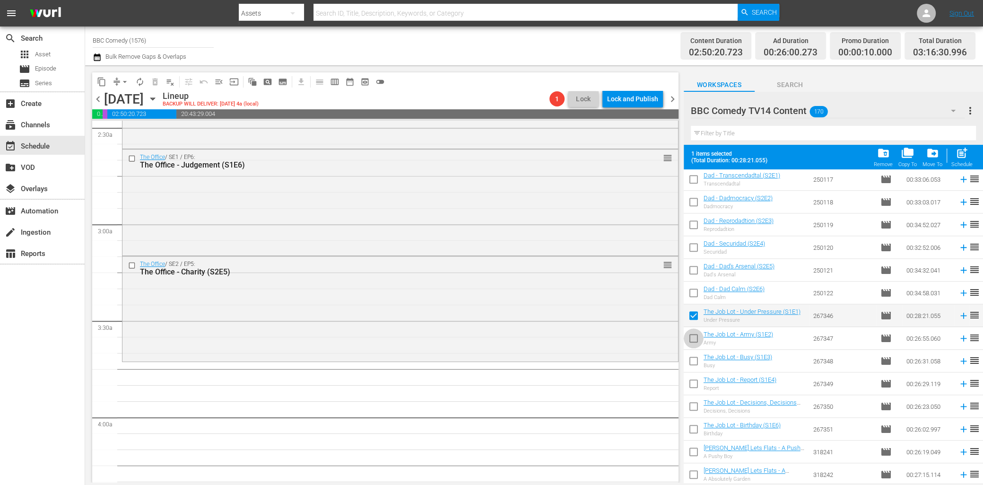
click at [693, 340] on input "checkbox" at bounding box center [694, 340] width 20 height 20
checkbox input "true"
click at [693, 362] on input "checkbox" at bounding box center [694, 363] width 20 height 20
checkbox input "true"
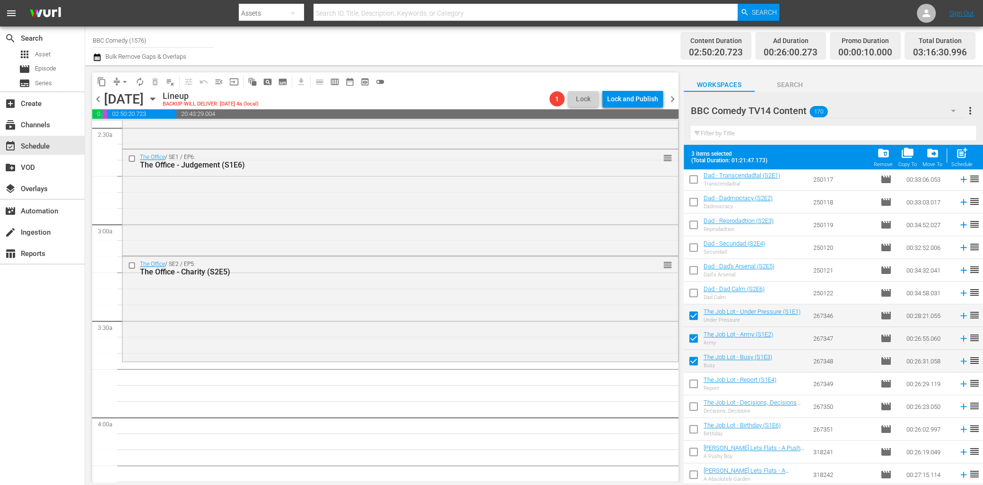
click at [693, 386] on input "checkbox" at bounding box center [694, 385] width 20 height 20
checkbox input "true"
click at [693, 409] on input "checkbox" at bounding box center [694, 408] width 20 height 20
checkbox input "true"
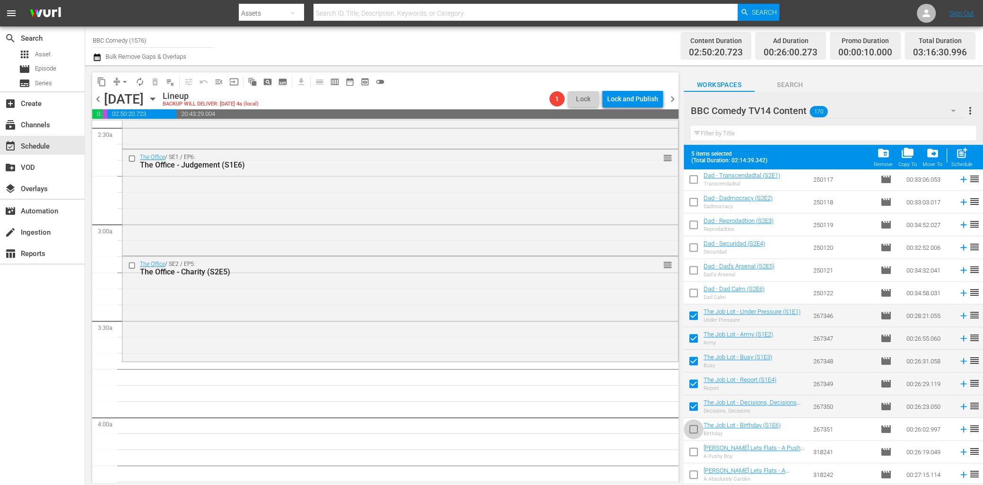
click at [691, 436] on input "checkbox" at bounding box center [694, 431] width 20 height 20
checkbox input "true"
click at [964, 157] on span "post_add" at bounding box center [962, 153] width 13 height 13
checkbox input "false"
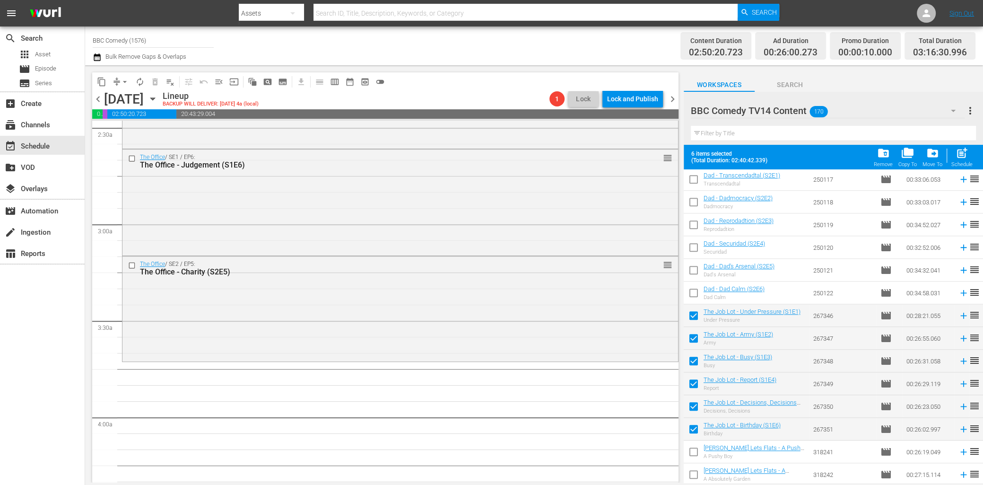
checkbox input "false"
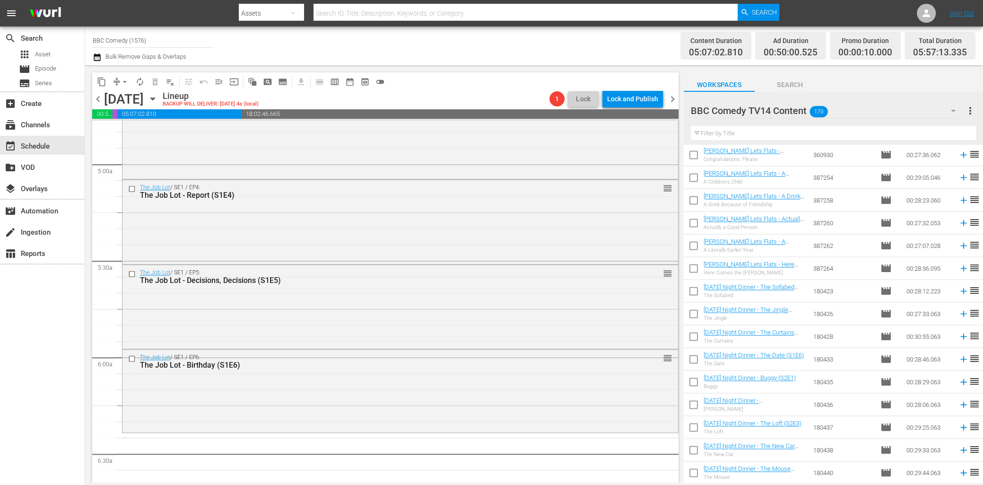
scroll to position [931, 0]
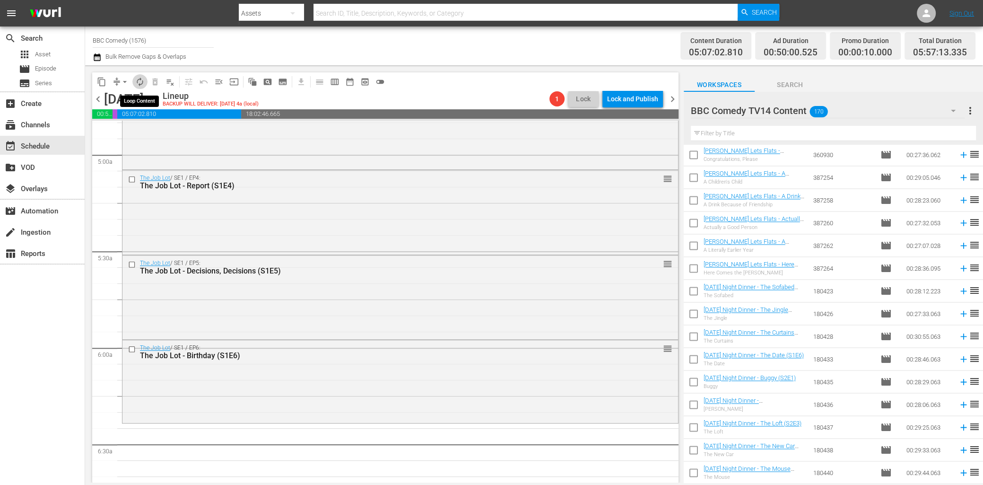
click at [142, 80] on span "autorenew_outlined" at bounding box center [139, 81] width 9 height 9
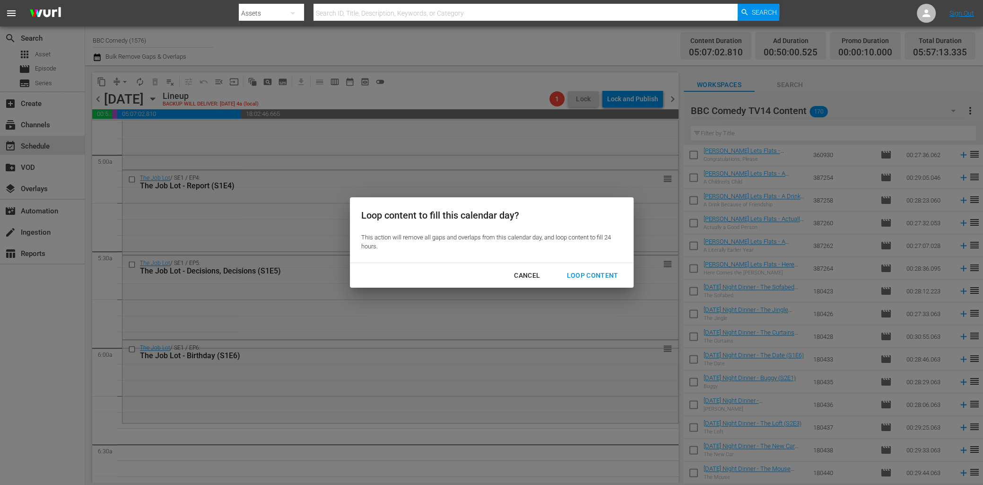
click at [586, 273] on div "Loop Content" at bounding box center [592, 276] width 67 height 12
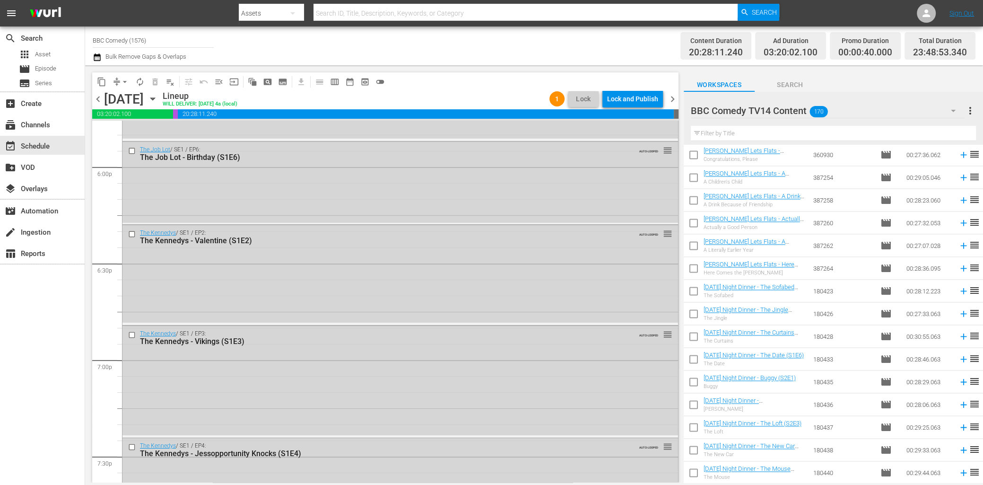
scroll to position [4317, 0]
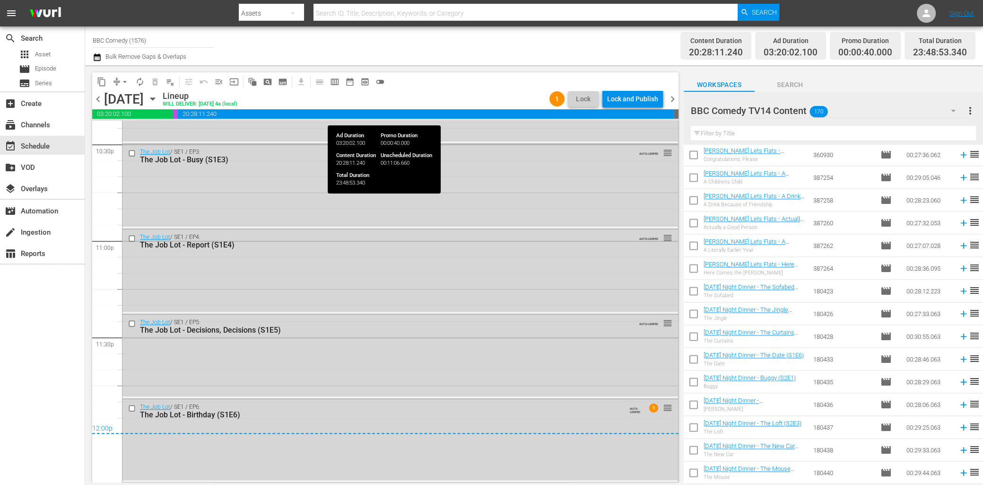
click at [625, 100] on div "Lock and Publish" at bounding box center [632, 98] width 51 height 17
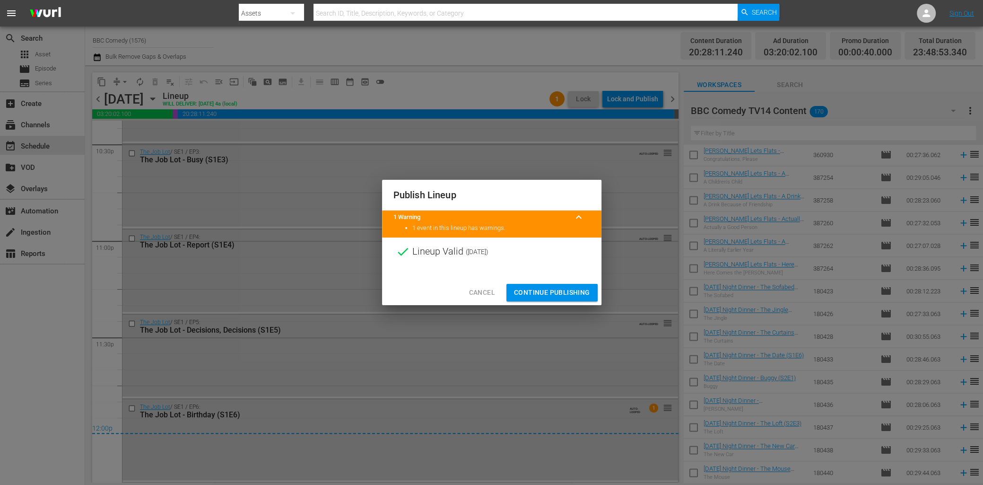
click at [566, 296] on span "Continue Publishing" at bounding box center [552, 293] width 76 height 12
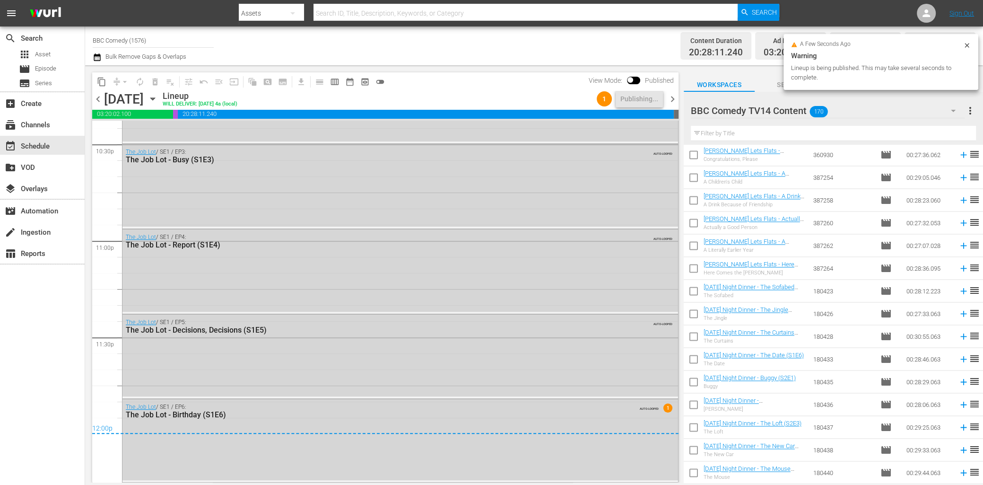
click at [675, 97] on span "chevron_right" at bounding box center [673, 99] width 12 height 12
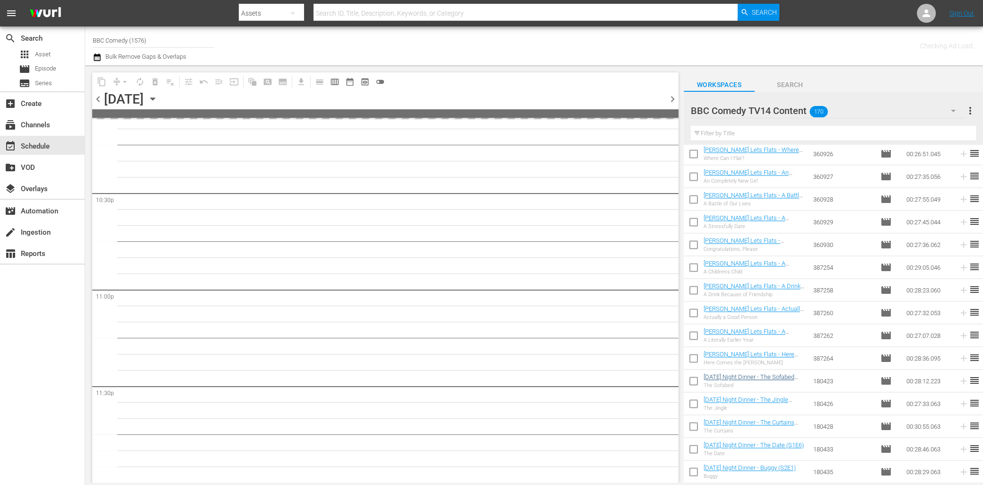
scroll to position [1649, 0]
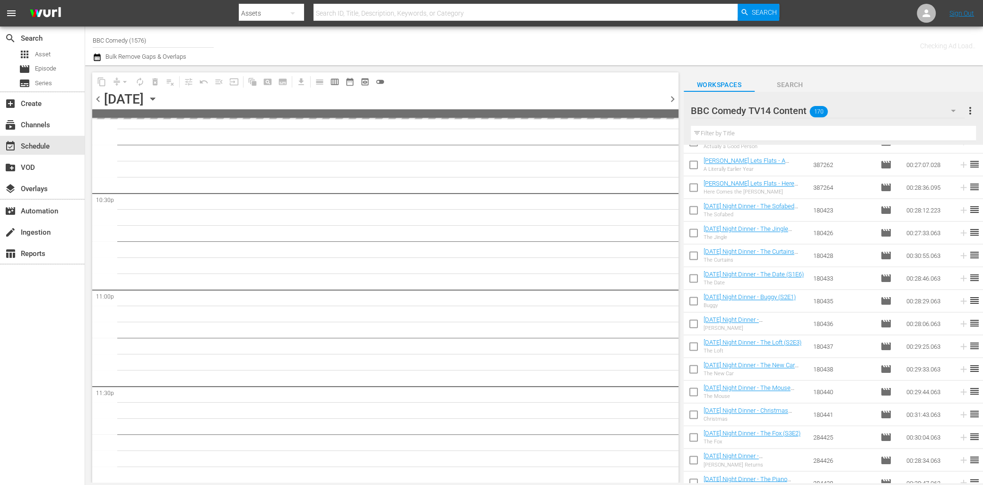
click at [734, 135] on input "text" at bounding box center [833, 133] width 285 height 15
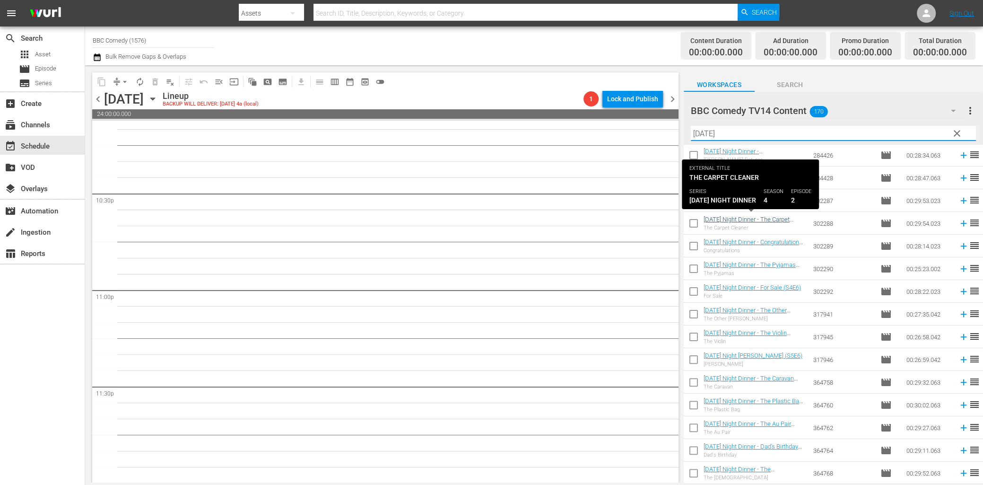
scroll to position [0, 0]
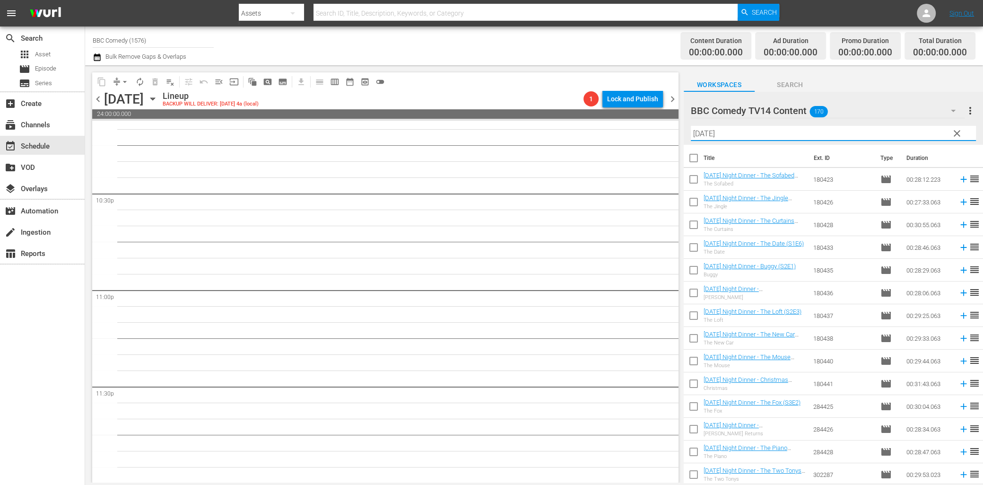
type input "friday"
click at [689, 157] on input "checkbox" at bounding box center [694, 160] width 20 height 20
checkbox input "true"
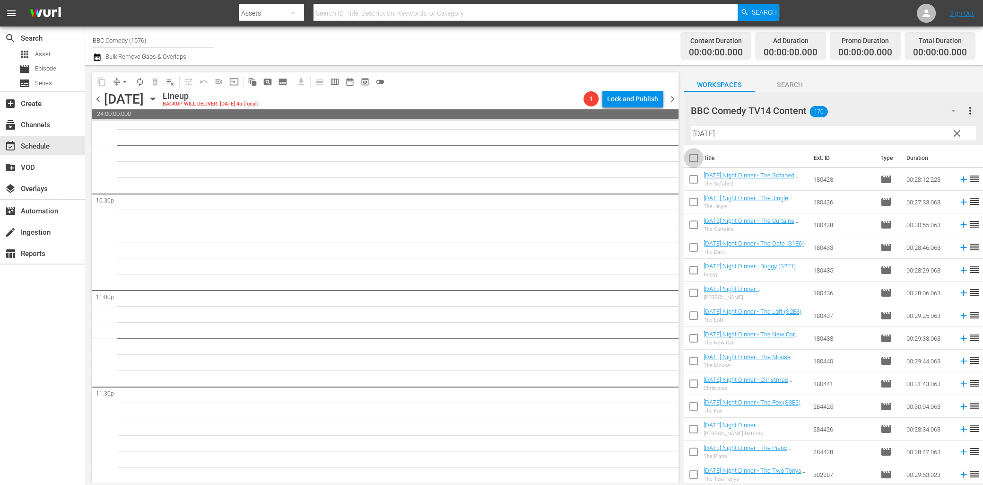
checkbox input "true"
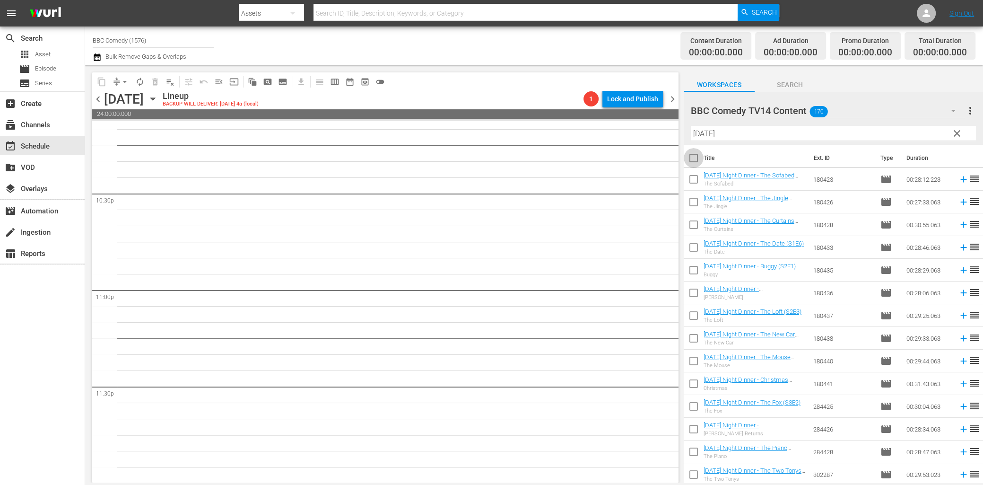
checkbox input "true"
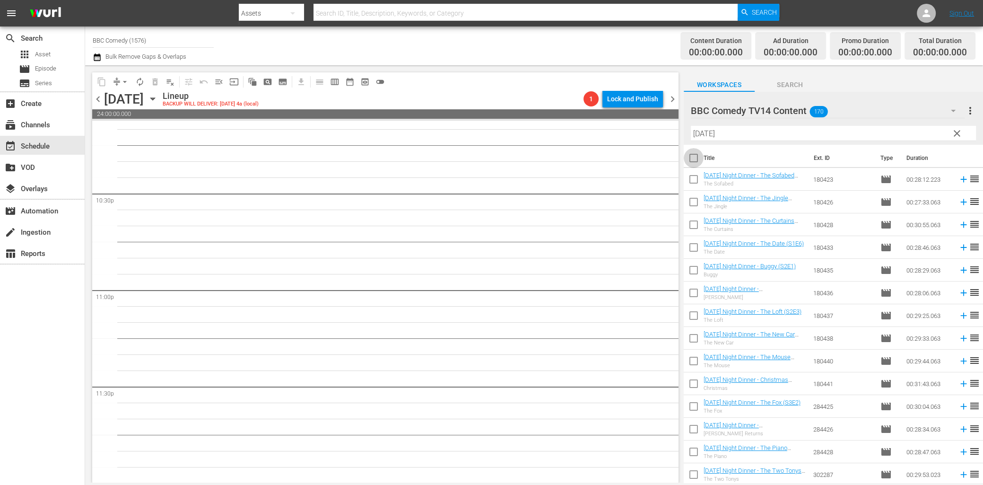
checkbox input "true"
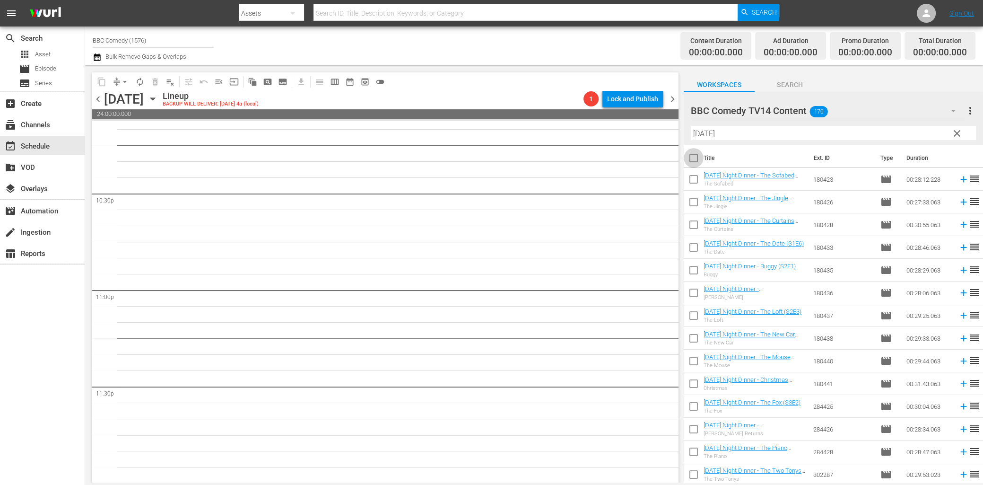
checkbox input "true"
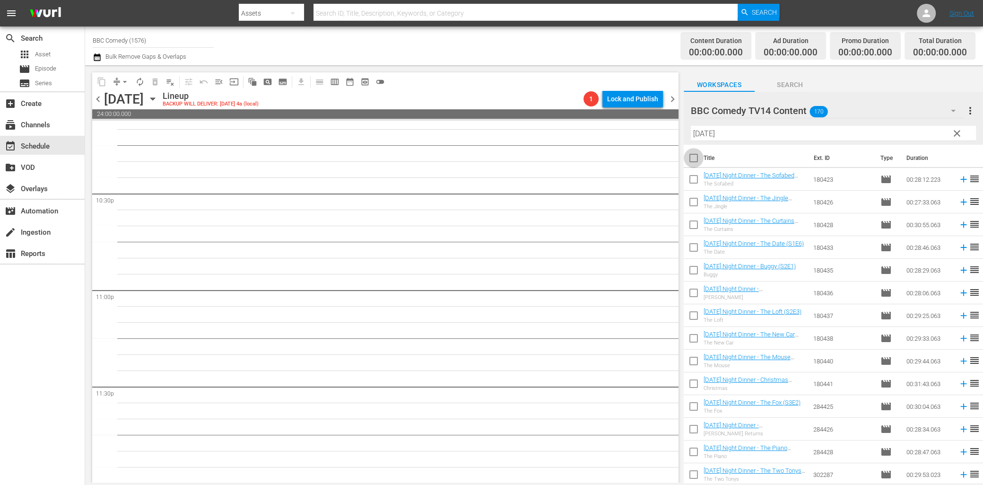
checkbox input "true"
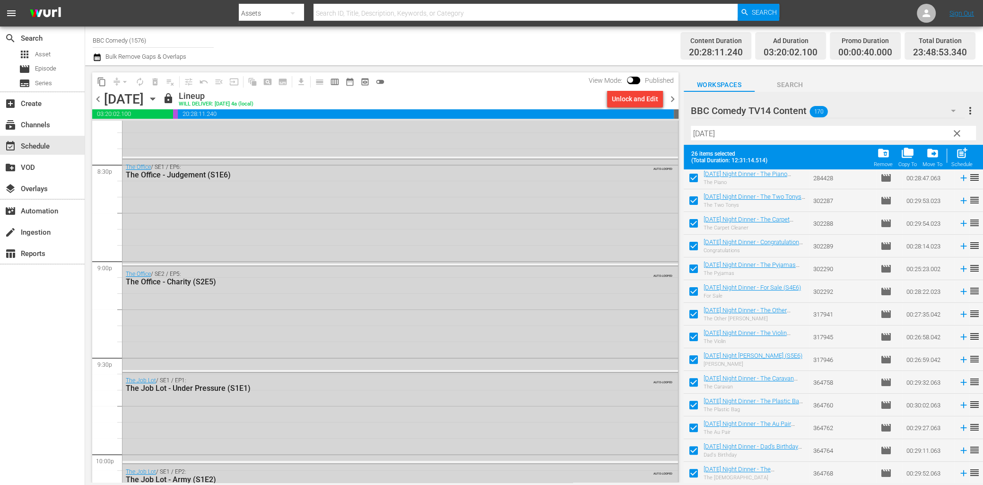
scroll to position [4317, 0]
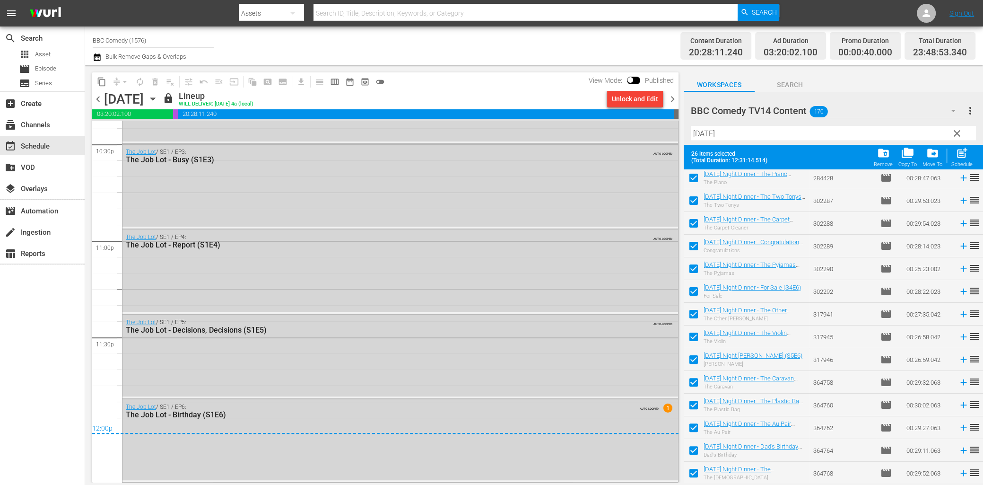
click at [672, 99] on span "chevron_right" at bounding box center [673, 99] width 12 height 12
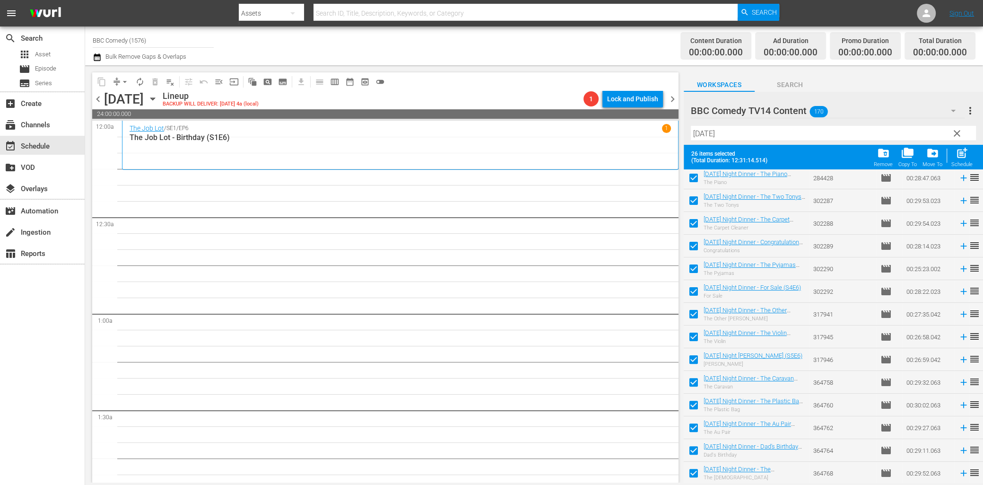
click at [962, 154] on span "post_add" at bounding box center [962, 153] width 13 height 13
checkbox input "false"
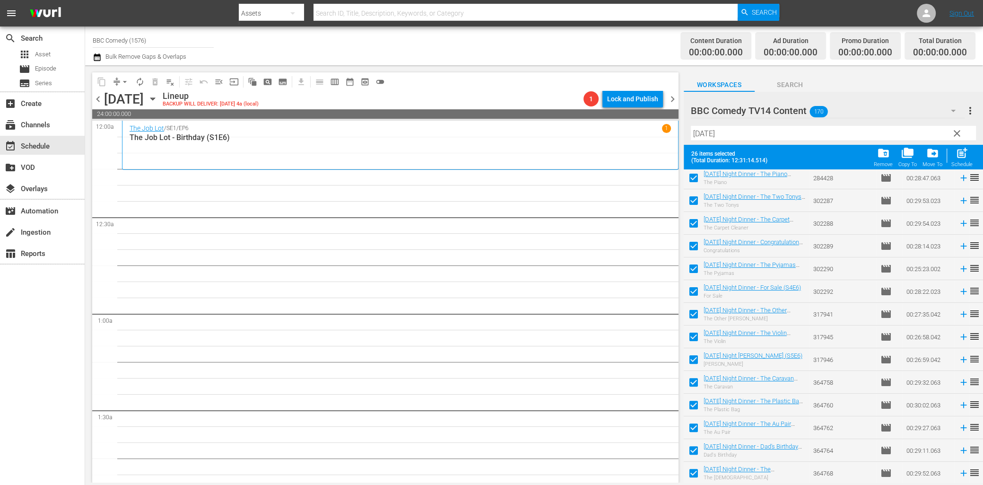
checkbox input "false"
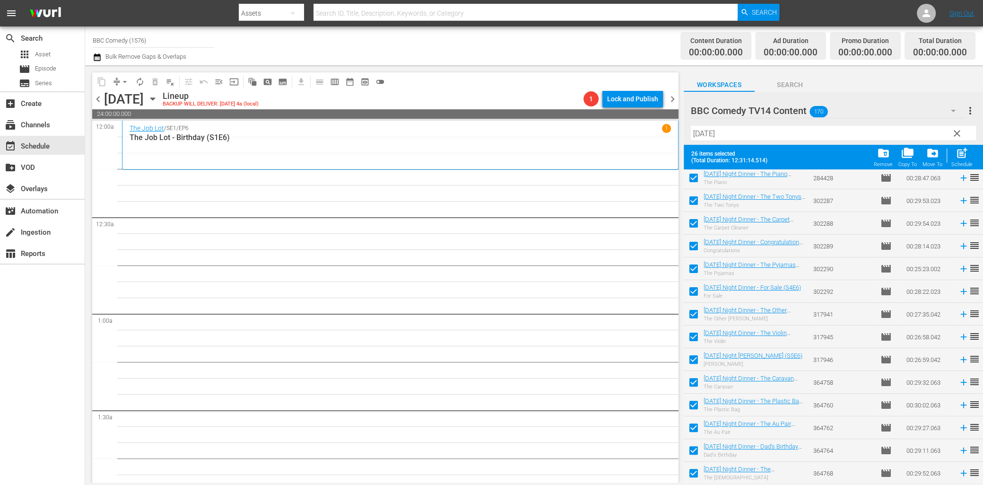
checkbox input "false"
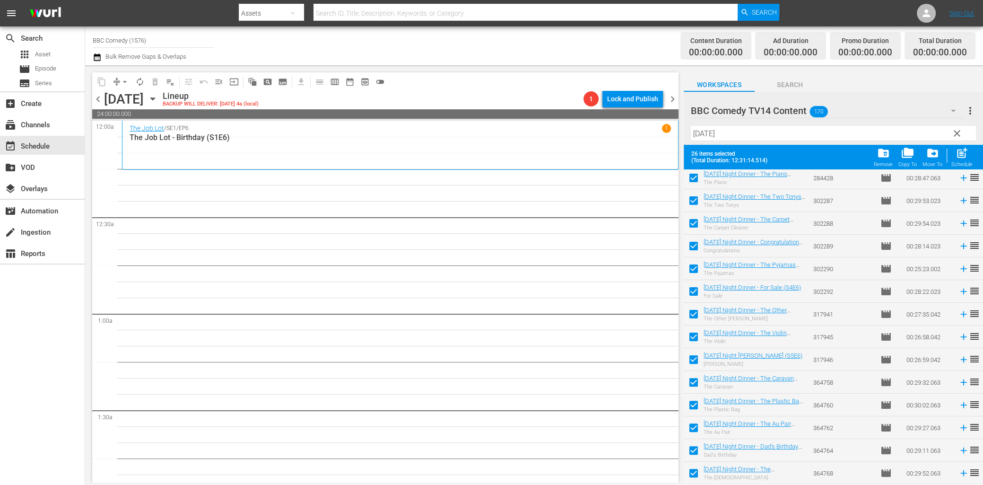
checkbox input "false"
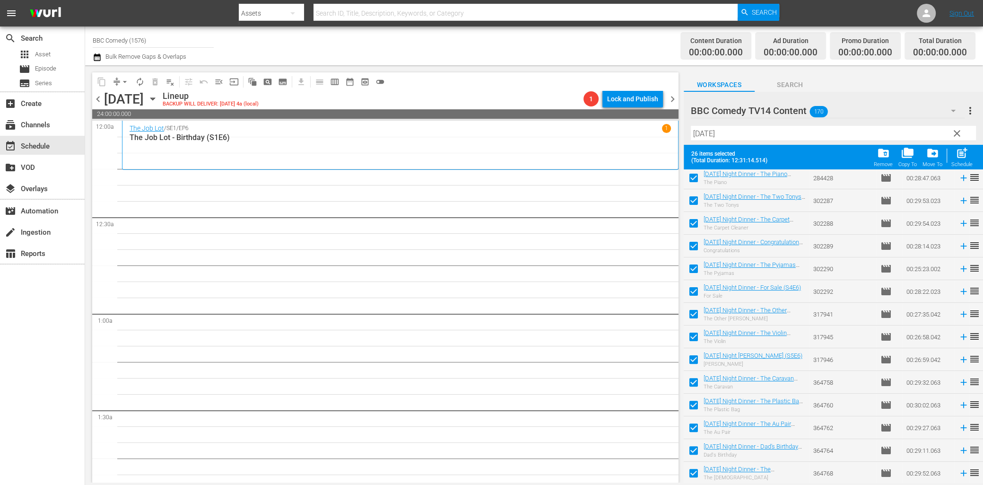
checkbox input "false"
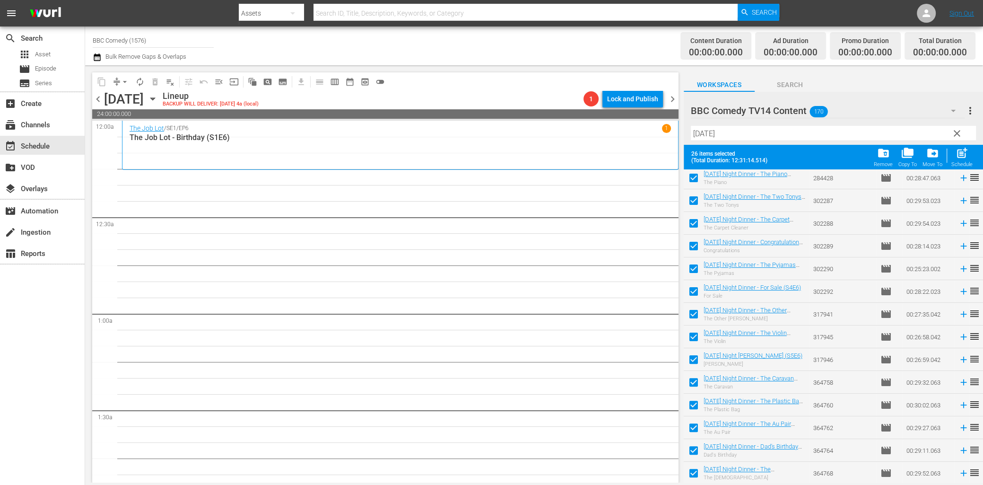
checkbox input "false"
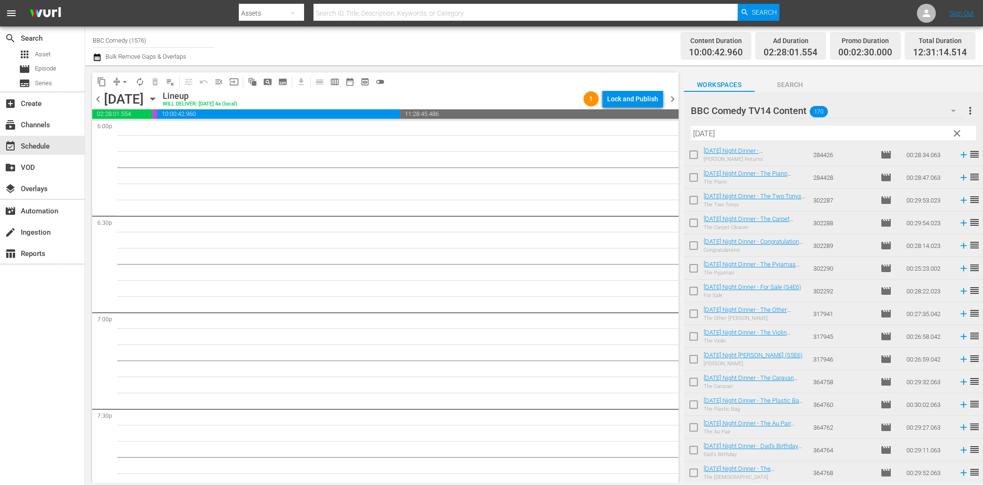
scroll to position [3688, 0]
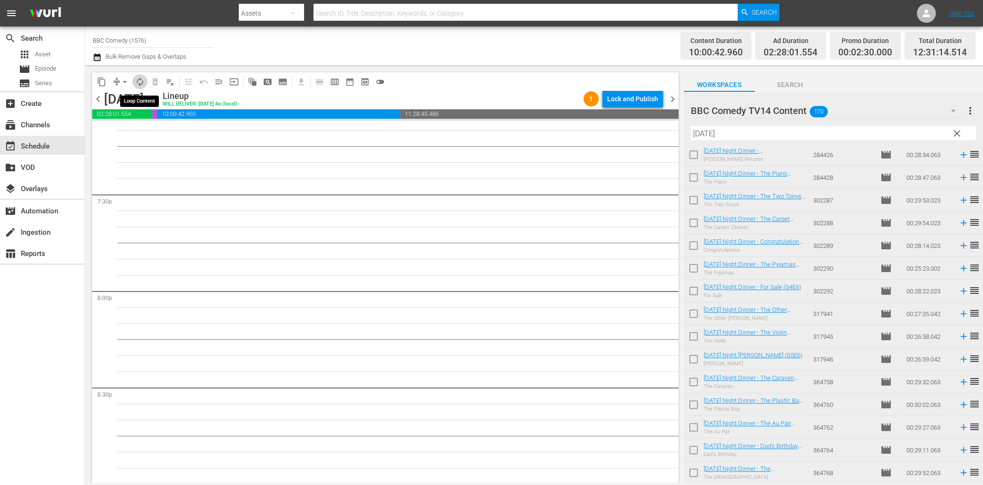
click at [139, 81] on span "autorenew_outlined" at bounding box center [139, 81] width 9 height 9
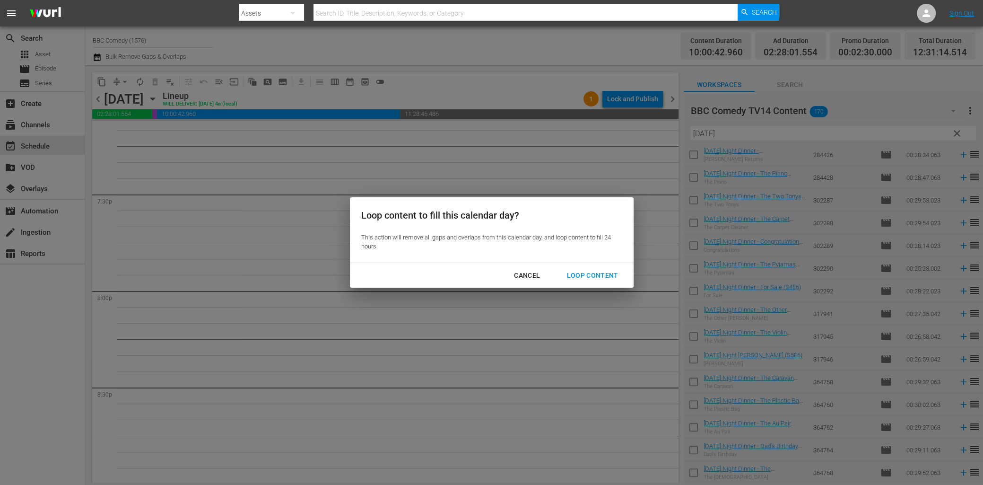
click at [586, 269] on button "Loop Content" at bounding box center [592, 275] width 74 height 17
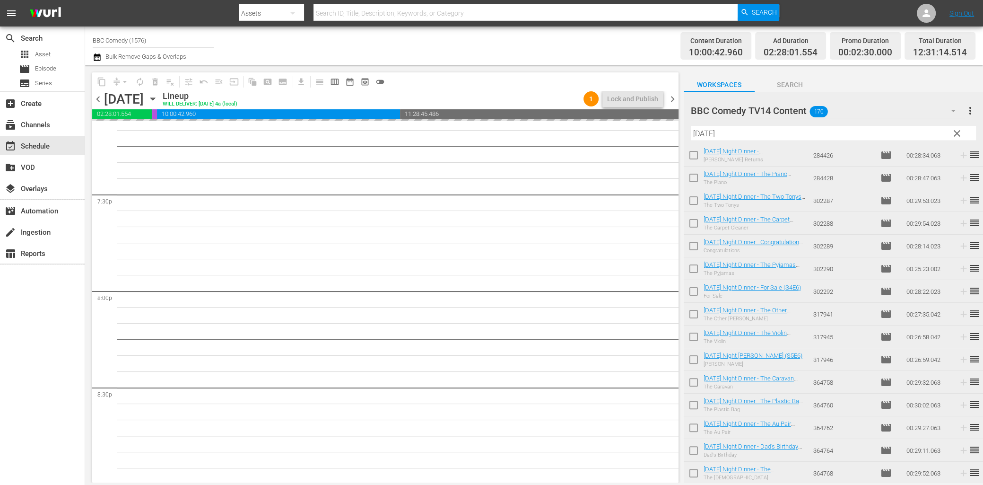
scroll to position [0, 0]
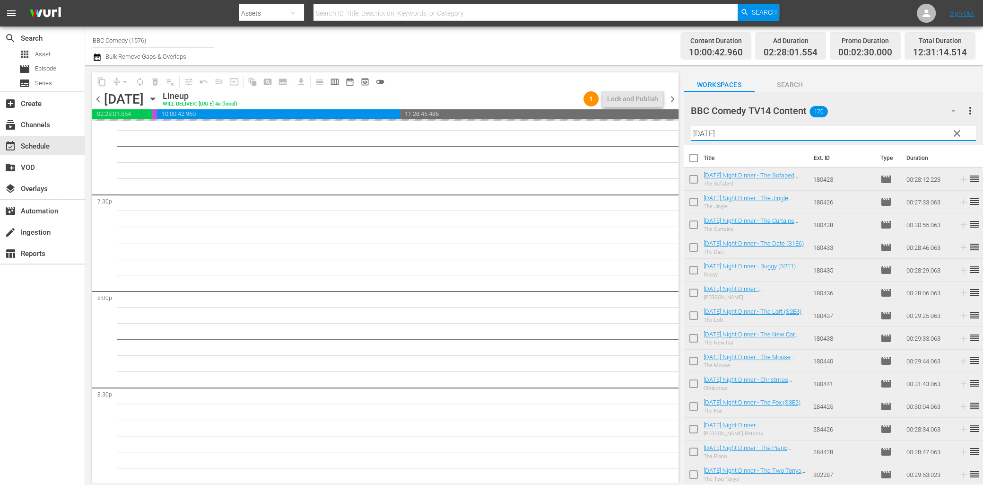
drag, startPoint x: 742, startPoint y: 132, endPoint x: 619, endPoint y: 111, distance: 124.8
click at [619, 111] on div "content_copy compress arrow_drop_down autorenew_outlined delete_forever_outline…" at bounding box center [534, 273] width 898 height 417
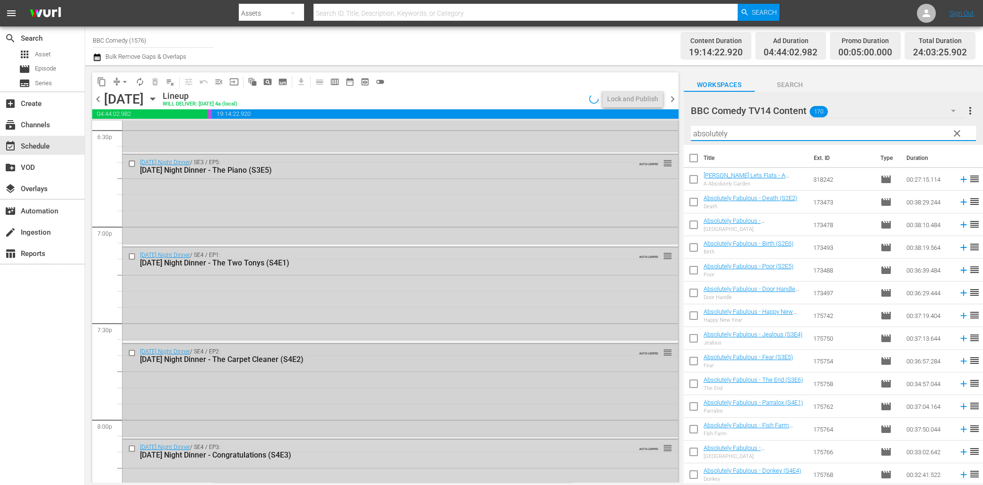
scroll to position [4328, 0]
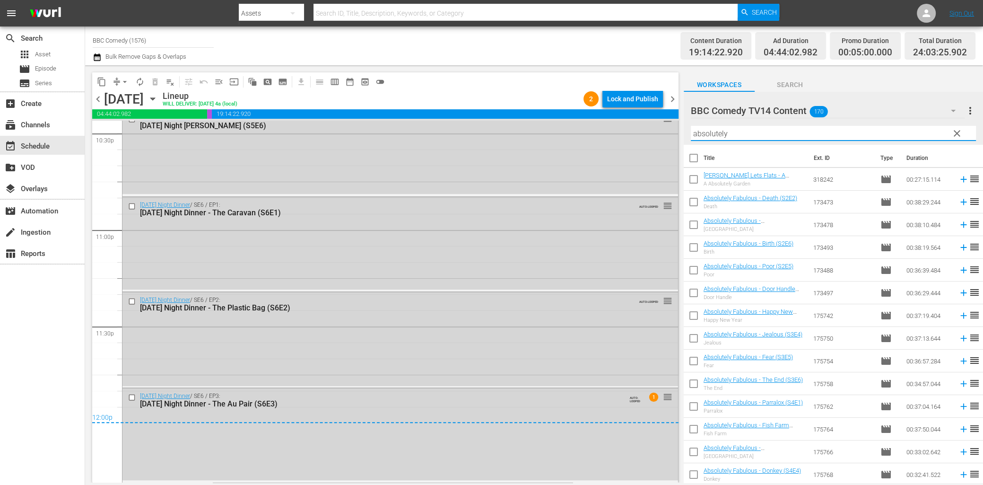
click at [649, 102] on div "Lock and Publish" at bounding box center [632, 98] width 51 height 17
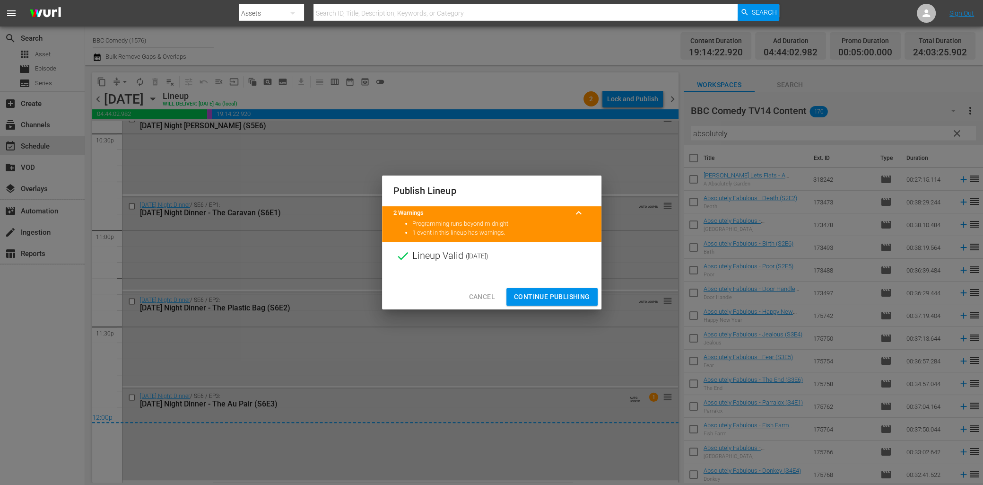
click at [543, 295] on span "Continue Publishing" at bounding box center [552, 297] width 76 height 12
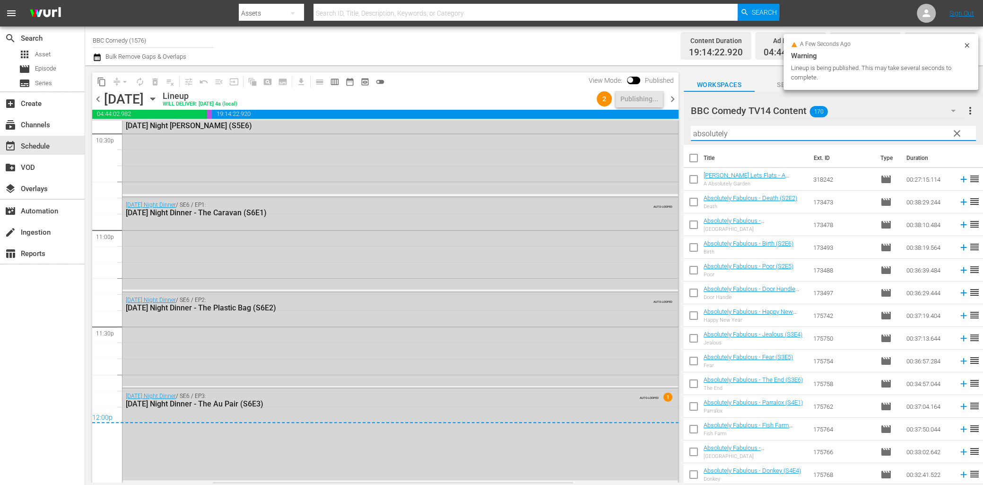
drag, startPoint x: 726, startPoint y: 134, endPoint x: 670, endPoint y: 131, distance: 56.8
click at [673, 134] on div "content_copy compress arrow_drop_down autorenew_outlined delete_forever_outline…" at bounding box center [534, 273] width 898 height 417
type input "d"
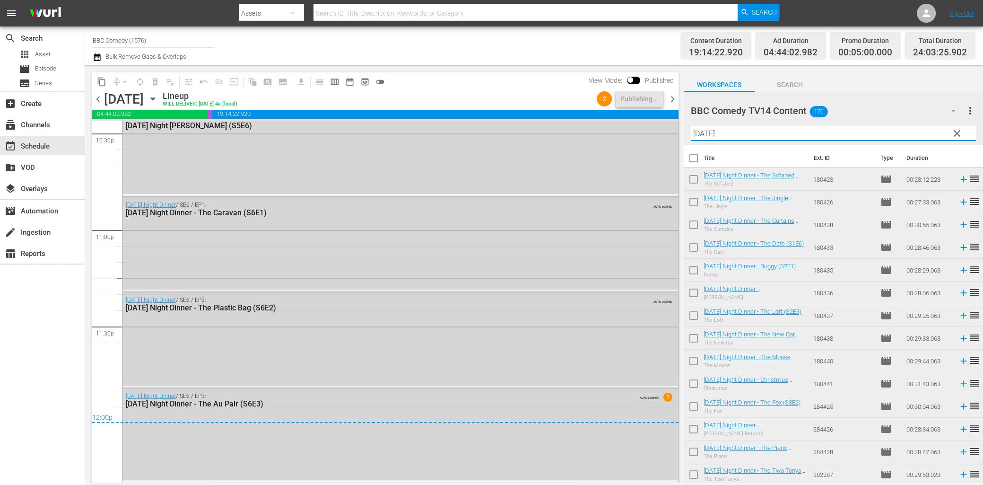
scroll to position [274, 0]
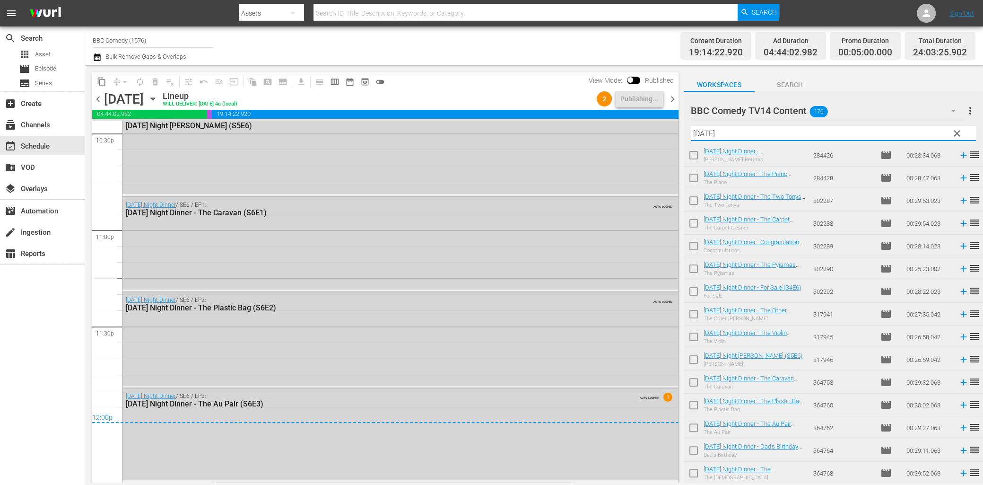
type input "friday"
click at [670, 99] on span "chevron_right" at bounding box center [673, 99] width 12 height 12
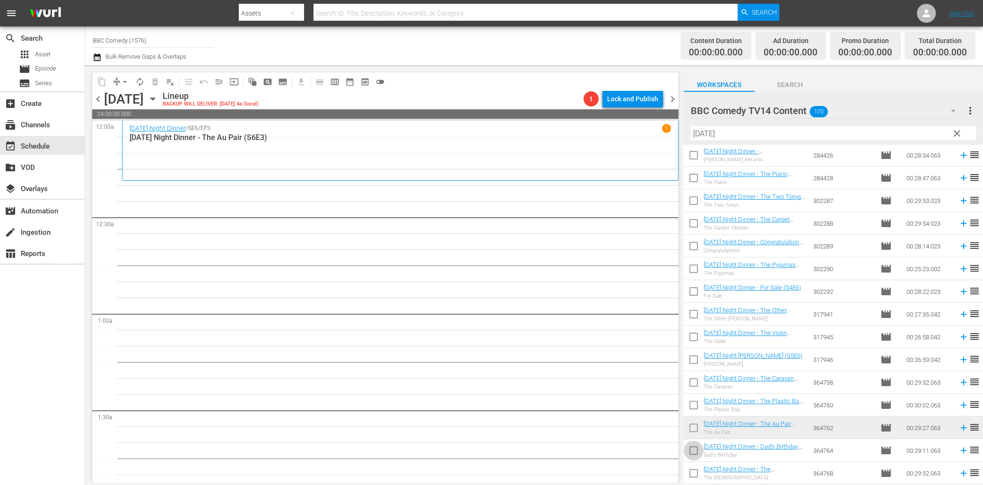
click at [696, 449] on input "checkbox" at bounding box center [694, 452] width 20 height 20
checkbox input "true"
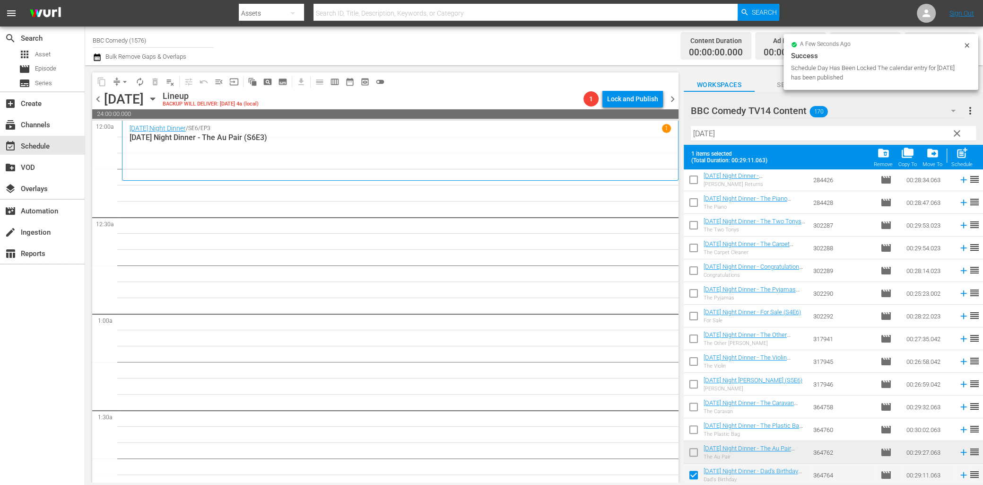
scroll to position [298, 0]
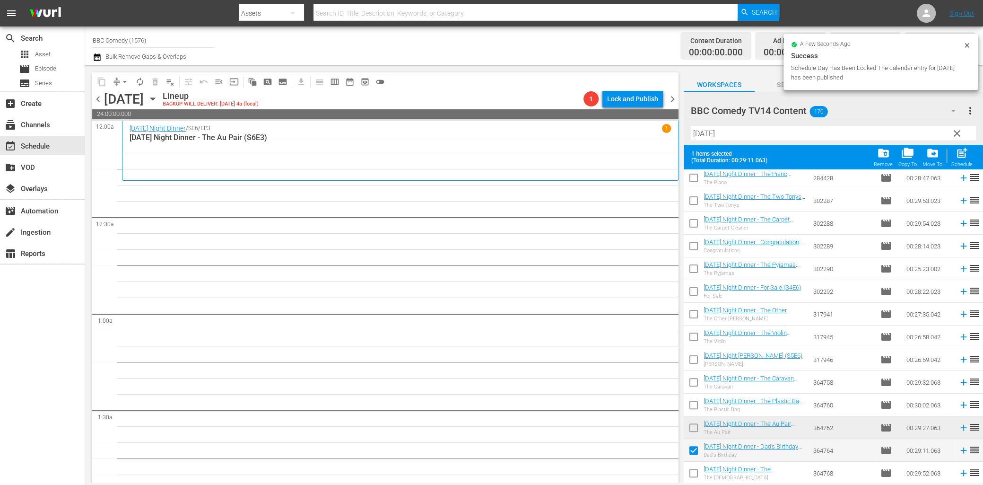
click at [692, 468] on input "checkbox" at bounding box center [694, 475] width 20 height 20
checkbox input "true"
click at [962, 161] on div "post_add Schedule" at bounding box center [961, 157] width 21 height 21
checkbox input "false"
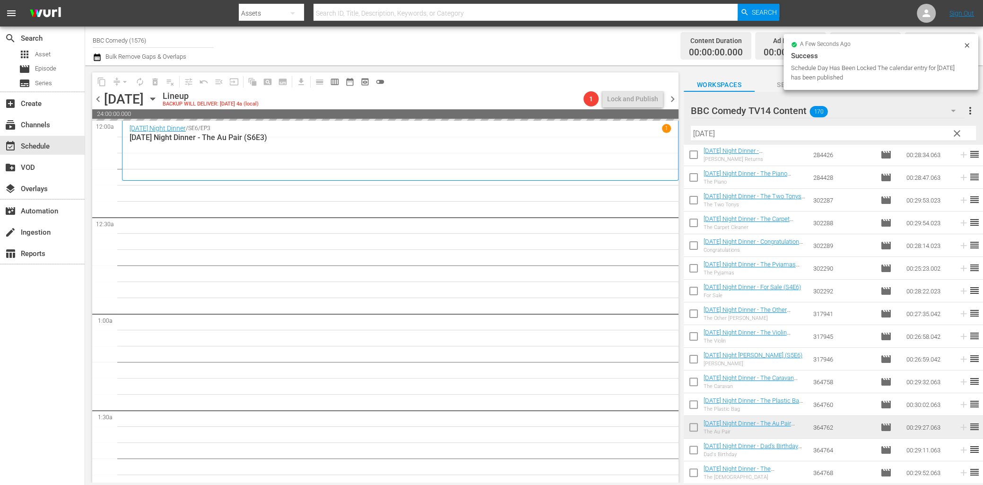
scroll to position [274, 0]
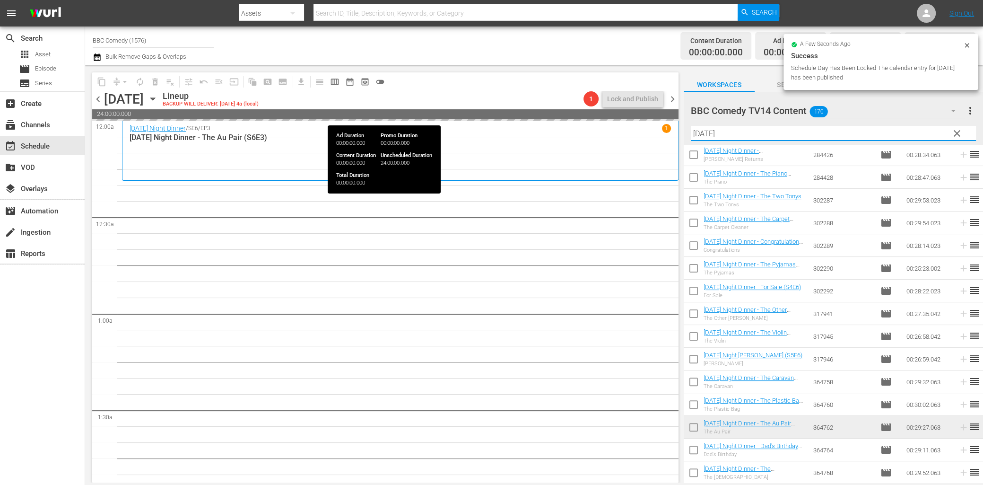
drag, startPoint x: 668, startPoint y: 120, endPoint x: 619, endPoint y: 118, distance: 48.8
click at [619, 118] on div "content_copy compress arrow_drop_down autorenew_outlined delete_forever_outline…" at bounding box center [534, 273] width 898 height 417
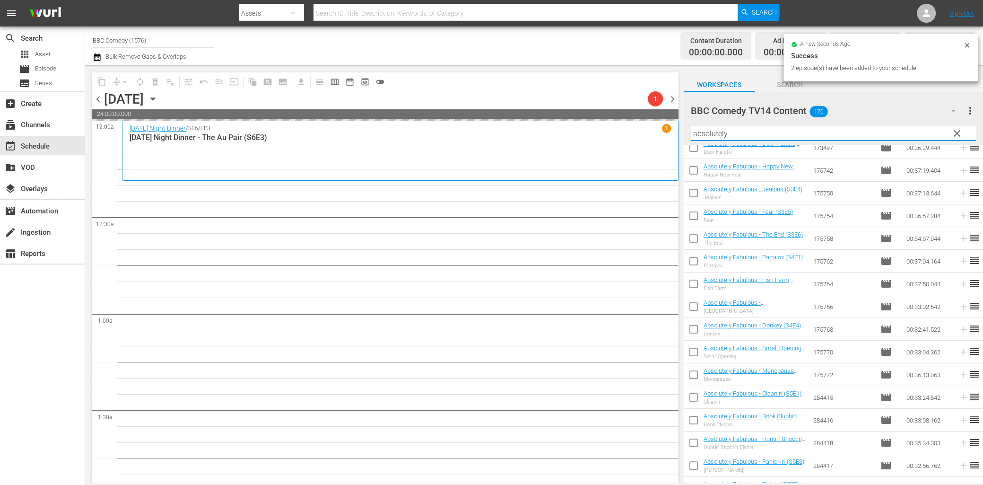
scroll to position [0, 0]
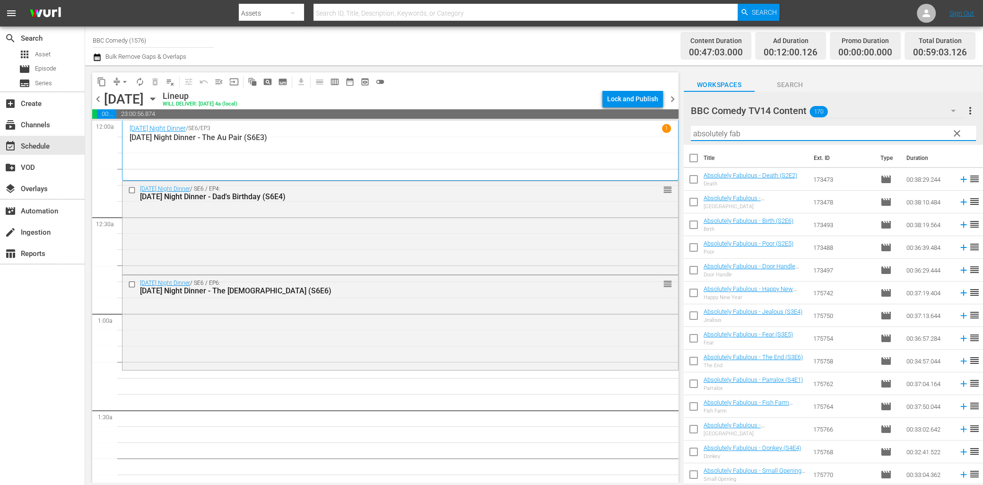
type input "absolutely fab"
click at [693, 159] on input "checkbox" at bounding box center [694, 160] width 20 height 20
checkbox input "true"
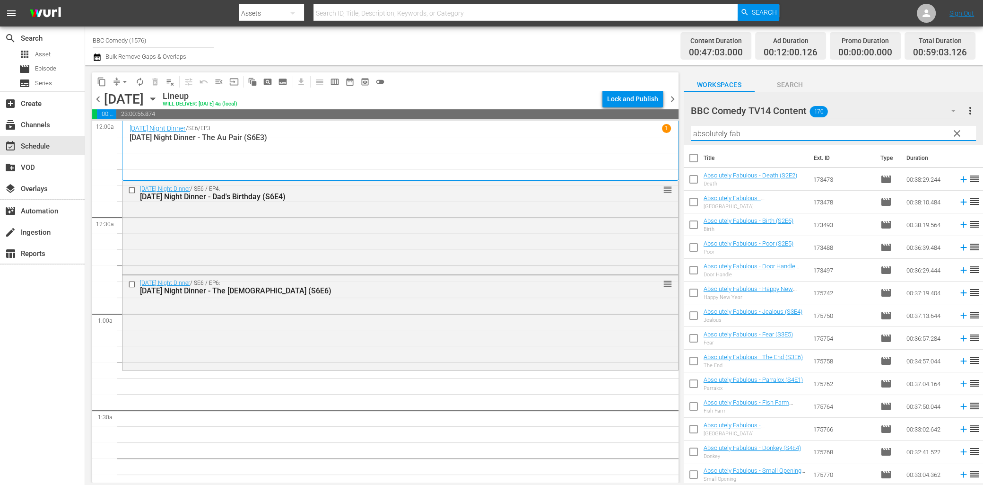
checkbox input "true"
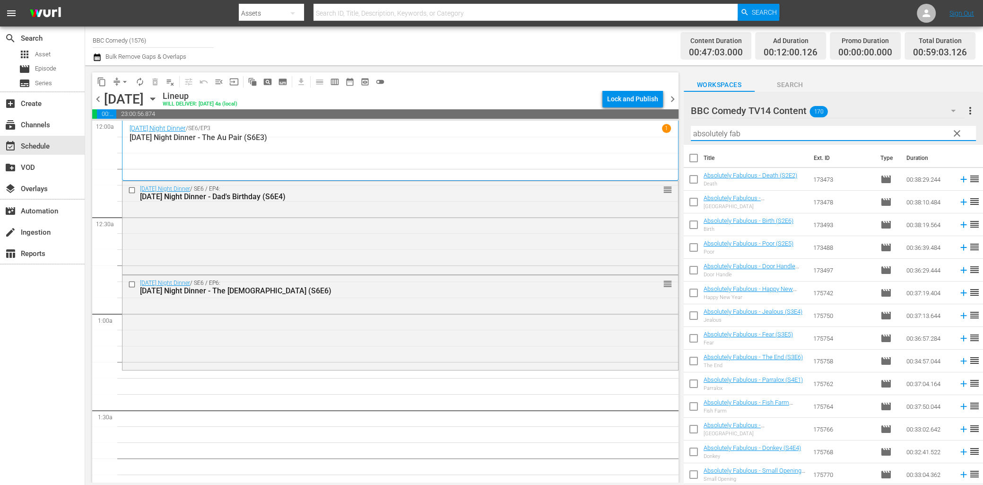
checkbox input "true"
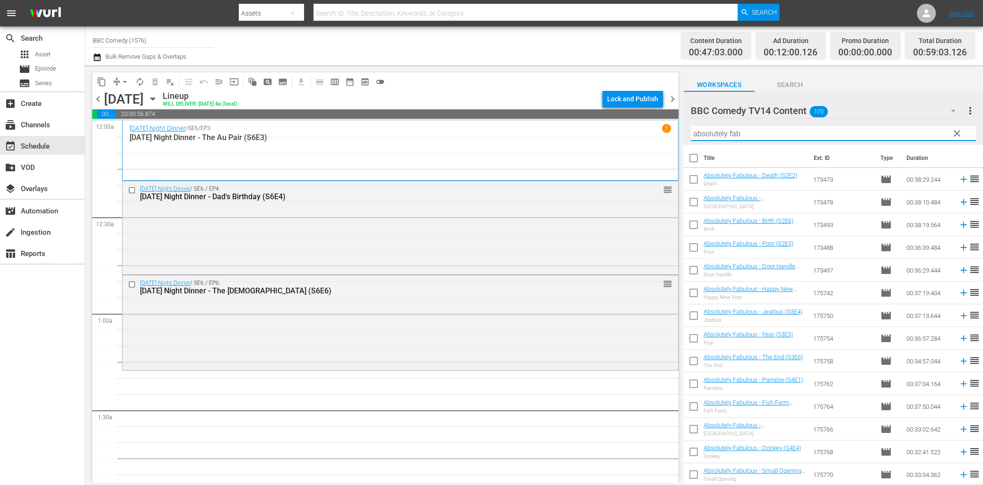
checkbox input "true"
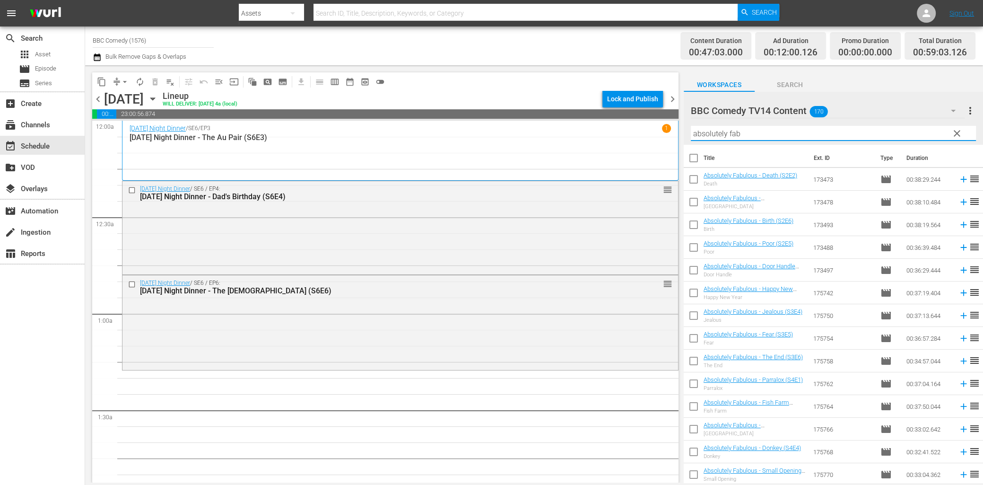
checkbox input "true"
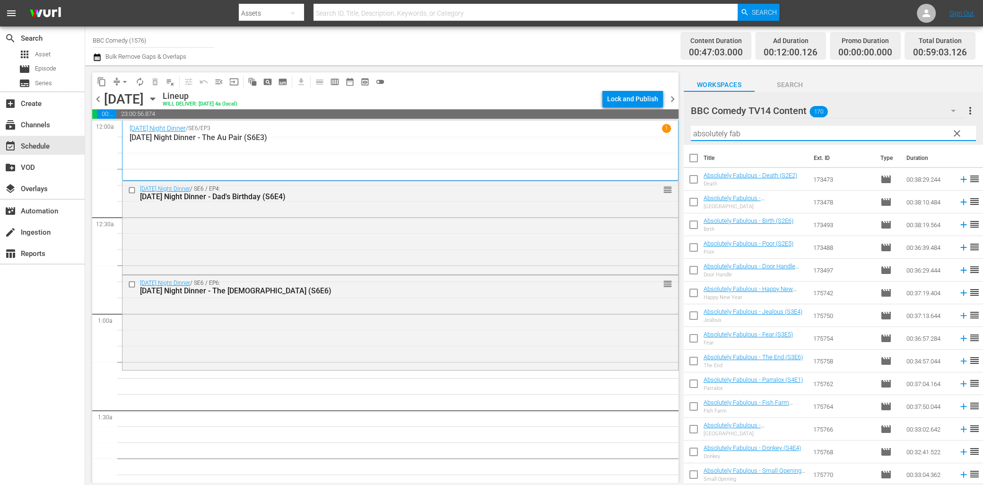
checkbox input "true"
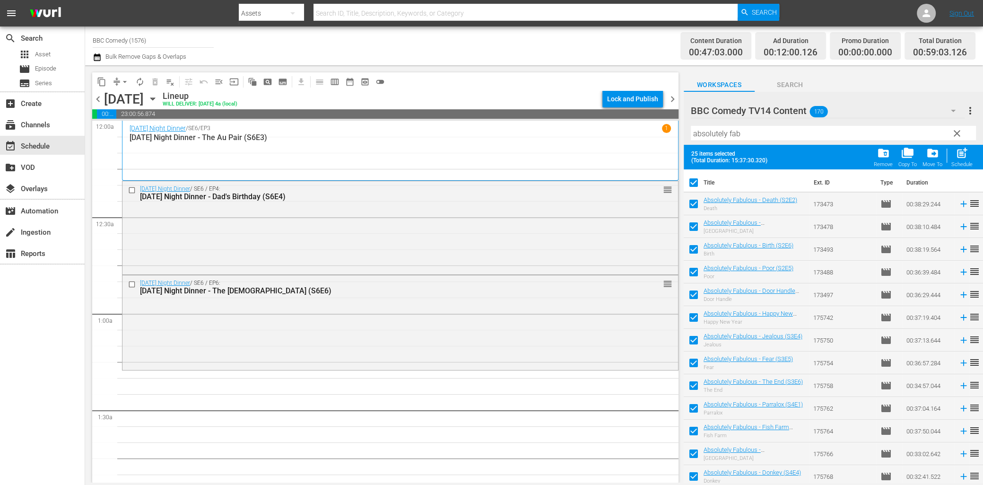
scroll to position [276, 0]
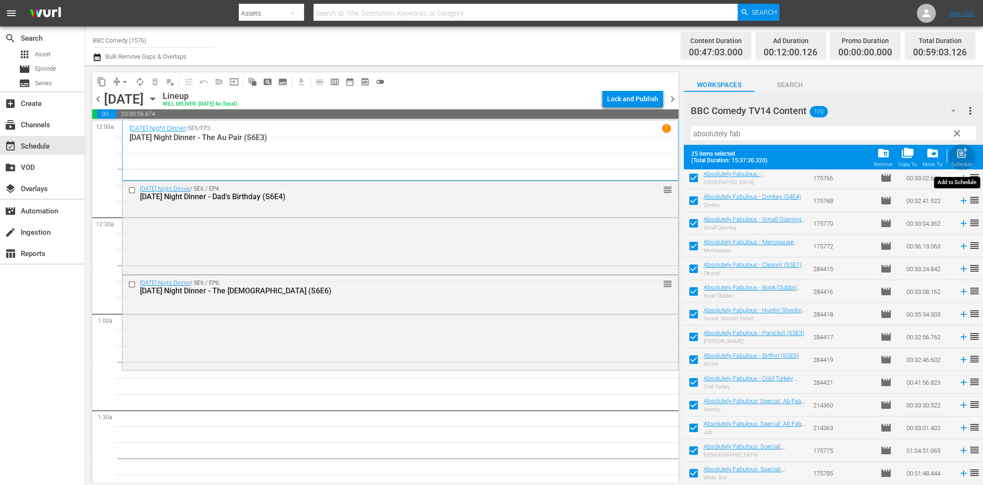
click at [965, 159] on span "post_add" at bounding box center [962, 153] width 13 height 13
checkbox input "false"
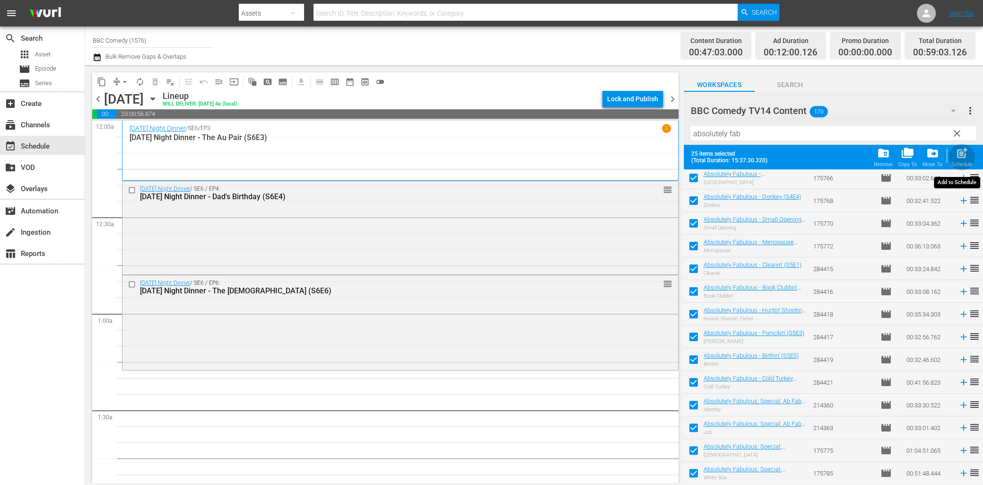
checkbox input "false"
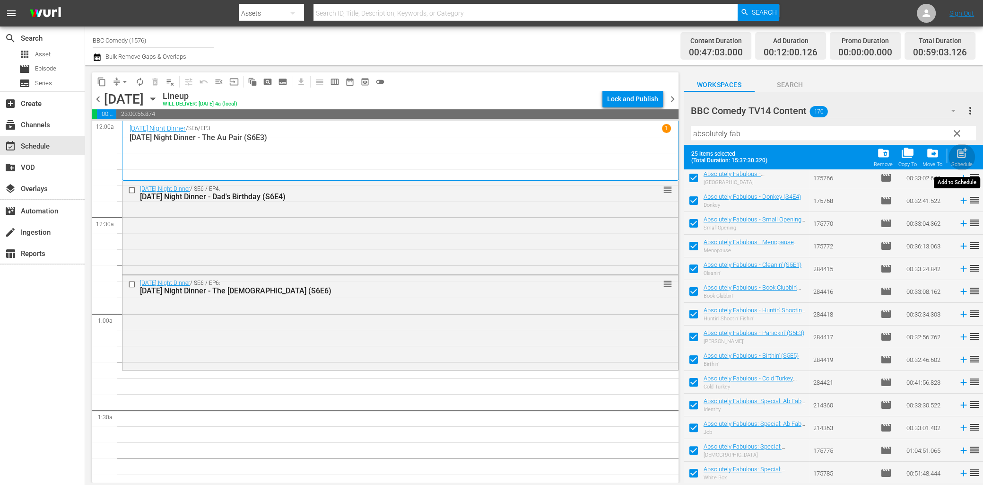
checkbox input "false"
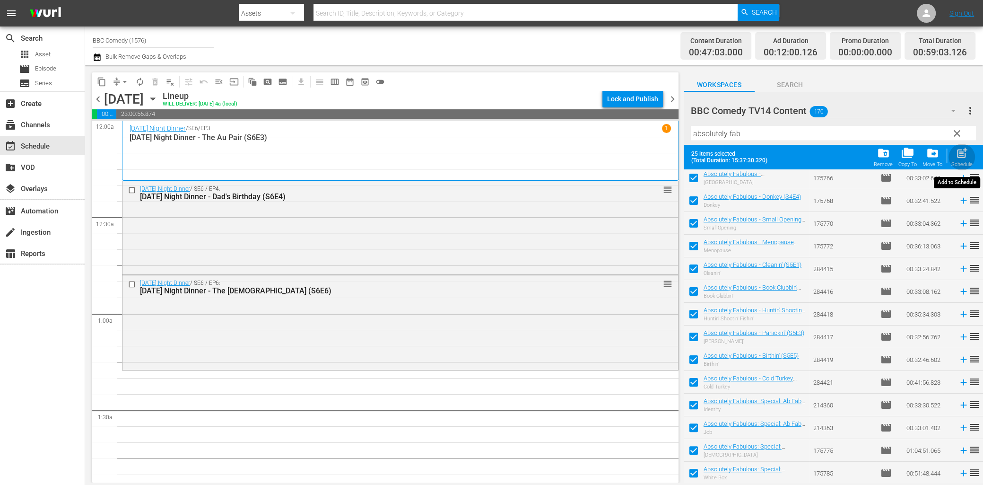
checkbox input "false"
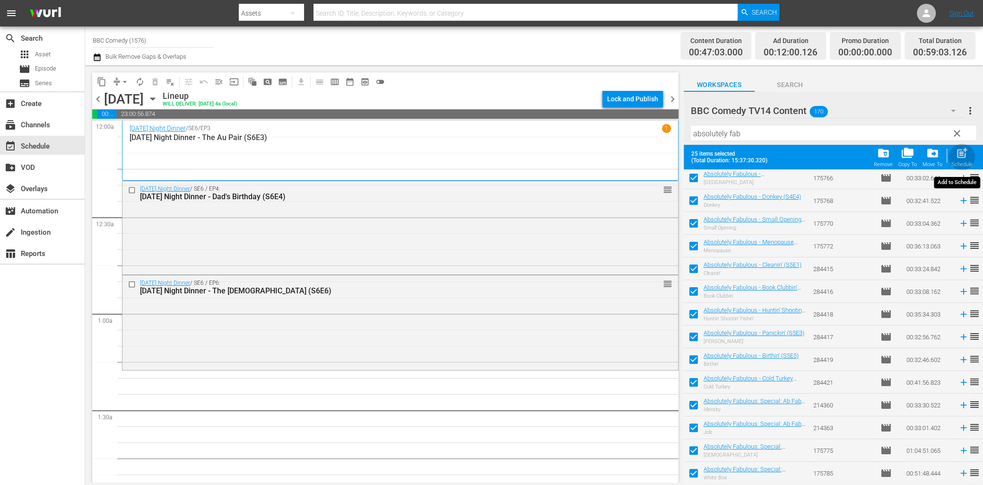
checkbox input "false"
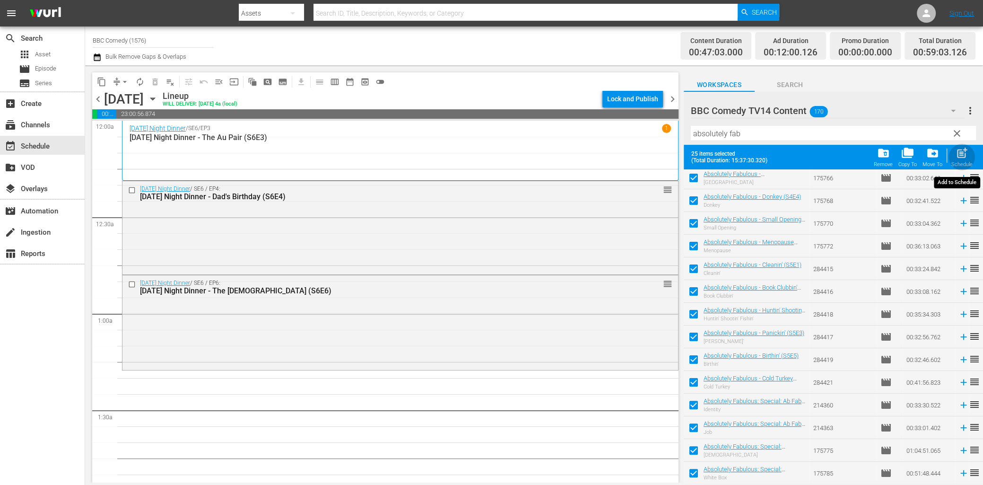
checkbox input "false"
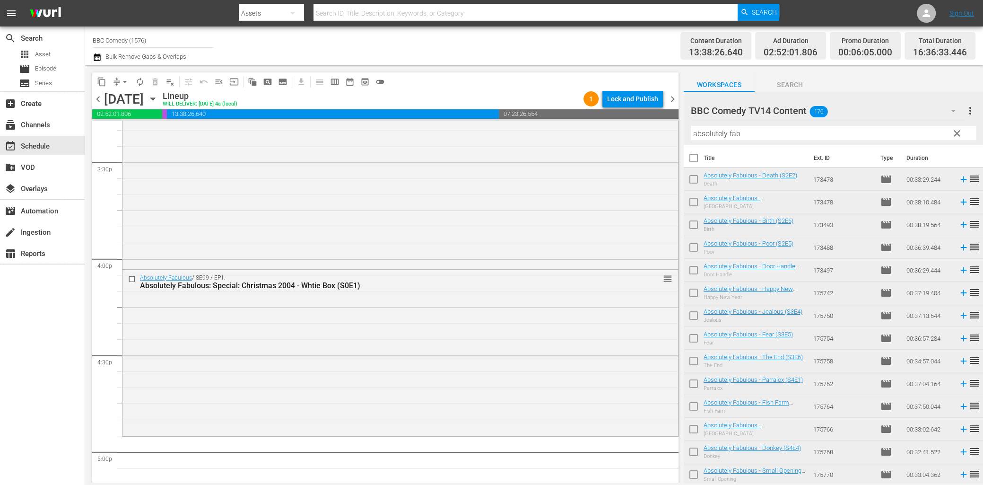
scroll to position [2951, 0]
click at [697, 156] on input "checkbox" at bounding box center [694, 160] width 20 height 20
checkbox input "true"
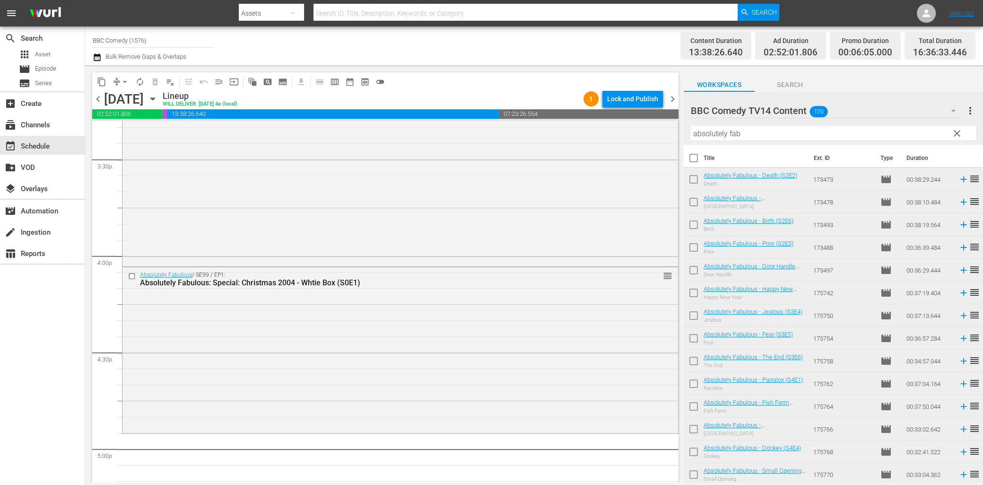
checkbox input "true"
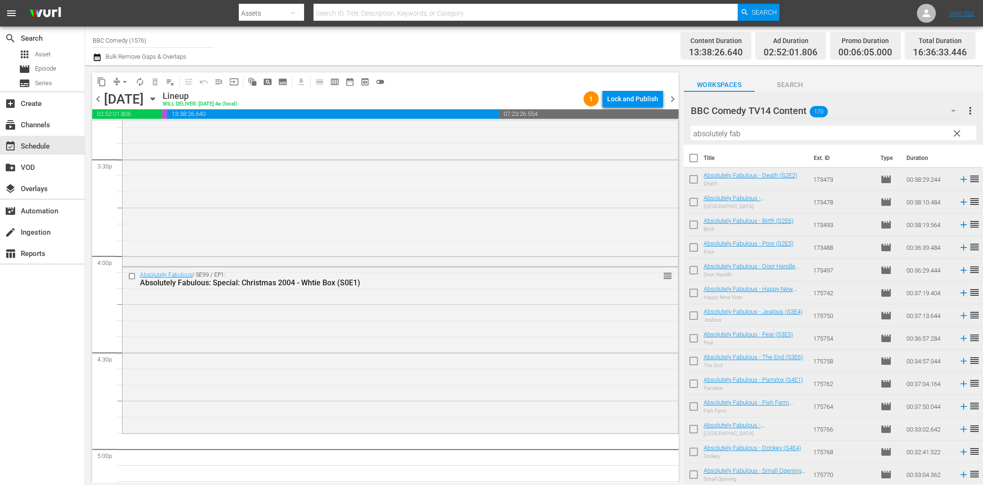
checkbox input "true"
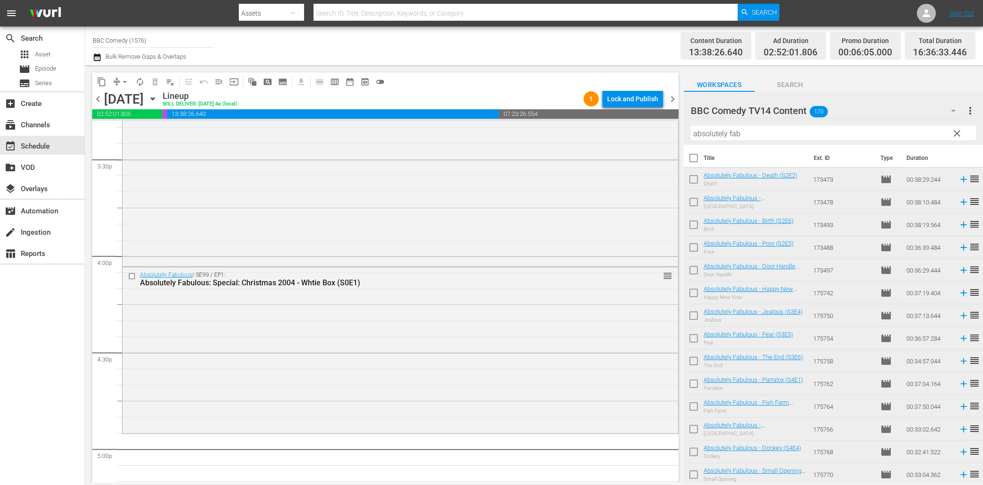
checkbox input "true"
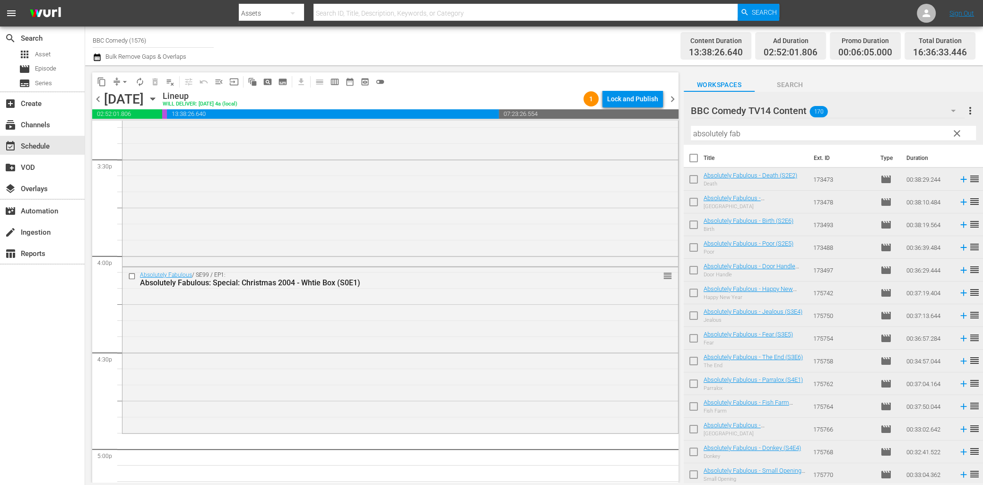
checkbox input "true"
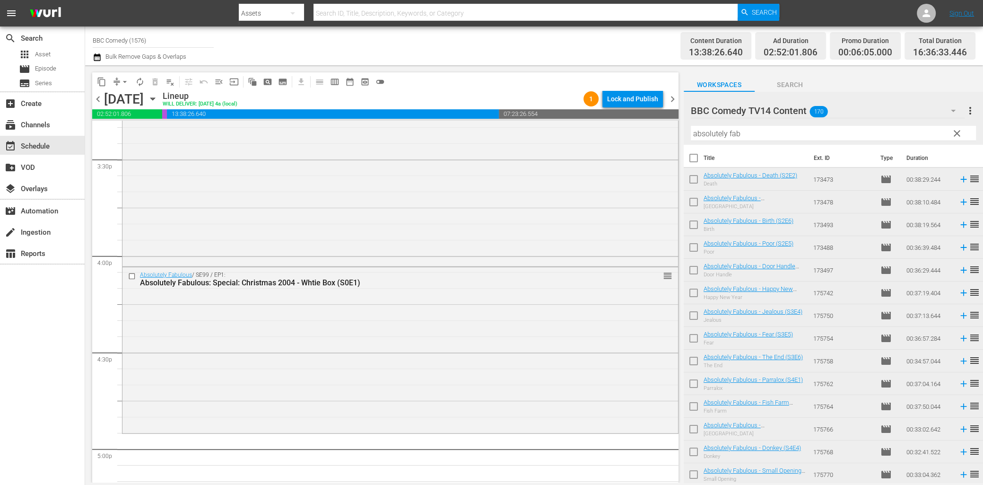
checkbox input "true"
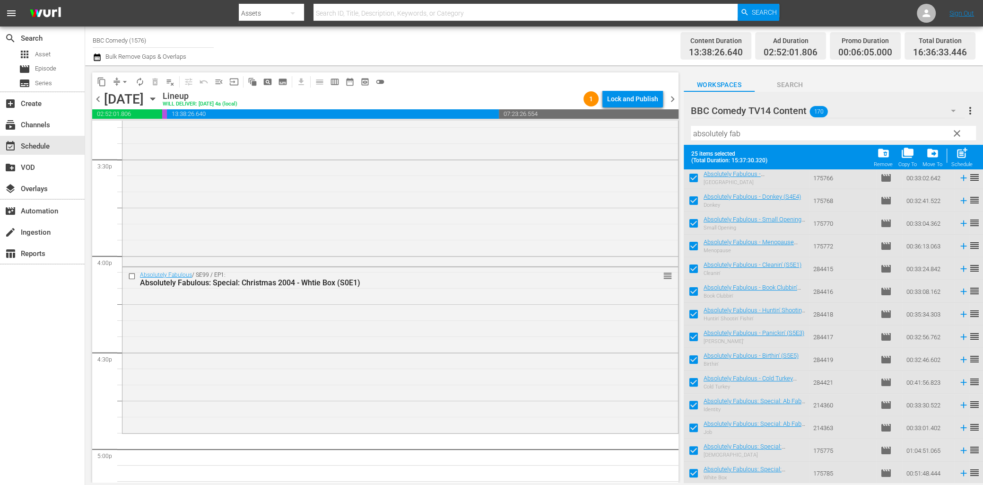
click at [966, 158] on span "post_add" at bounding box center [962, 153] width 13 height 13
checkbox input "false"
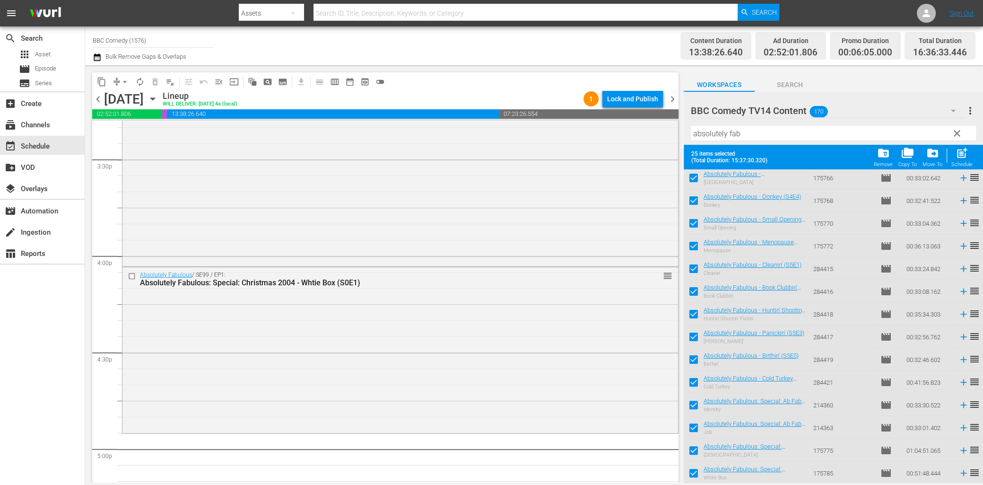
checkbox input "false"
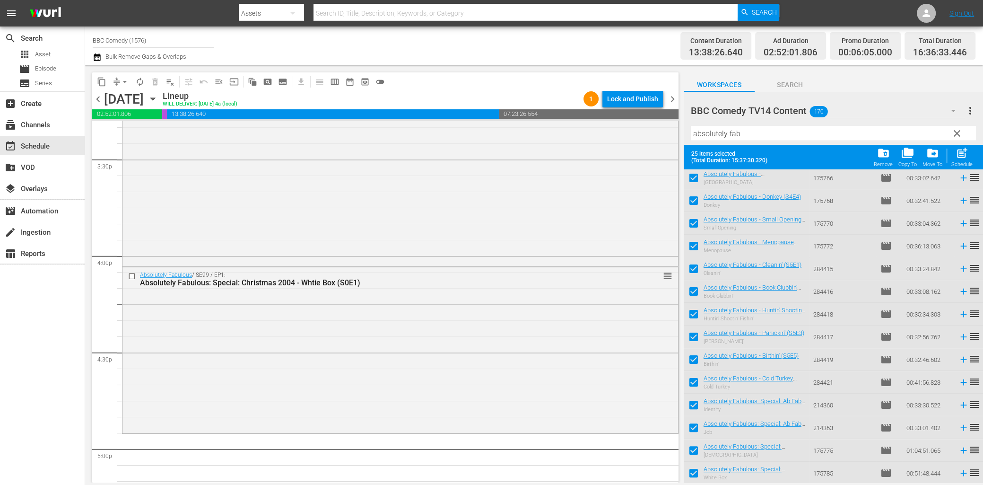
checkbox input "false"
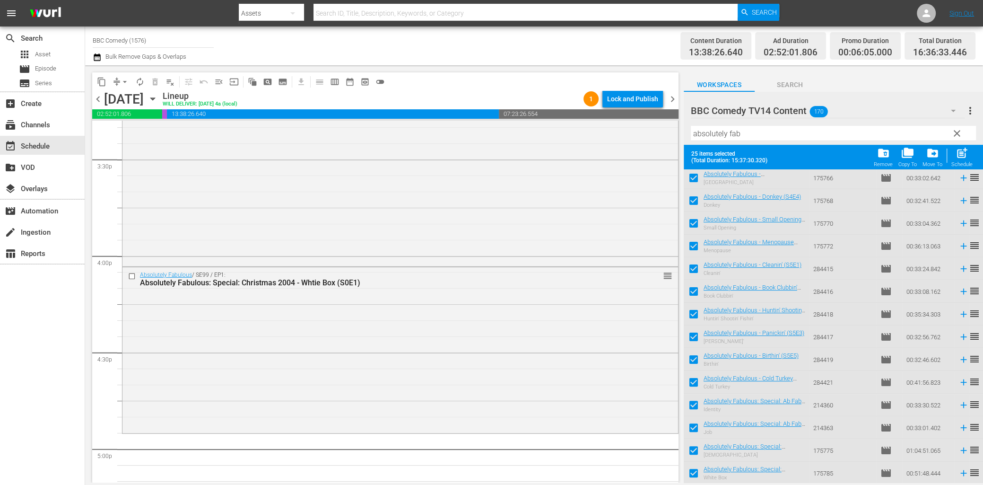
checkbox input "false"
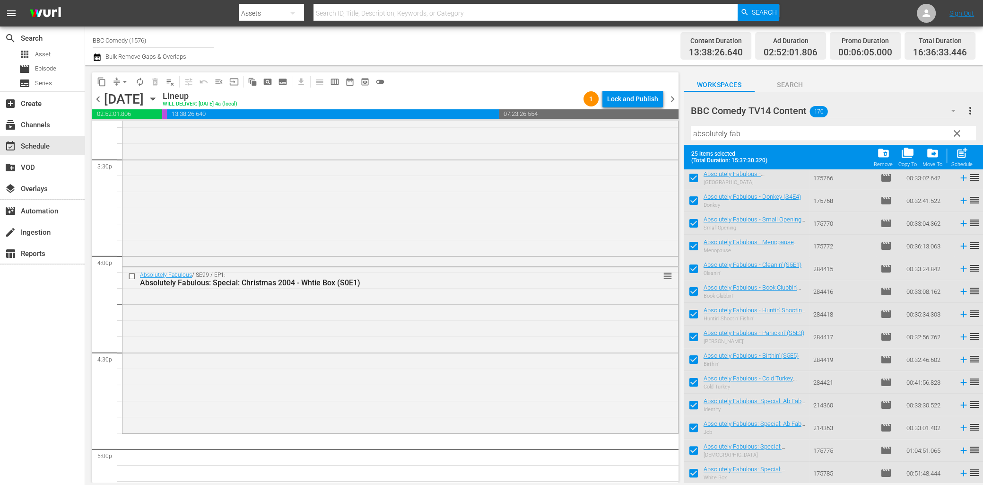
checkbox input "false"
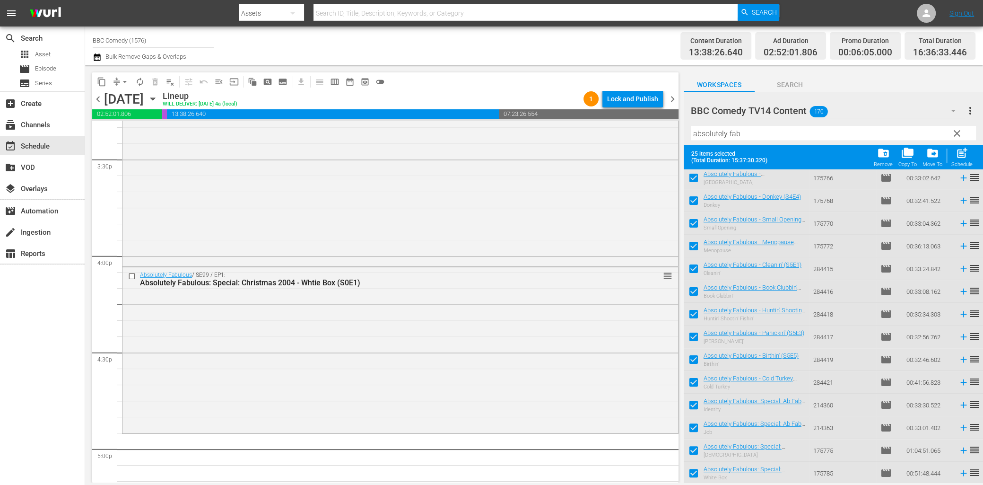
checkbox input "false"
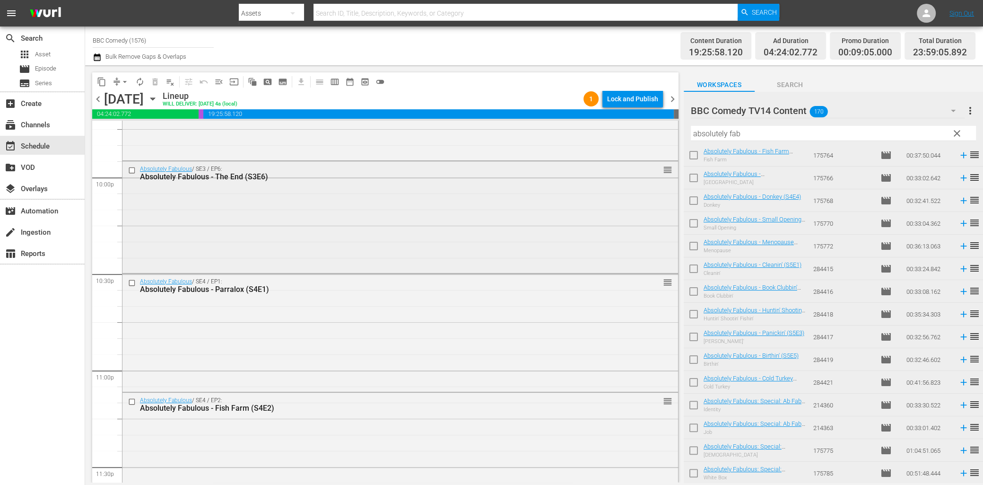
scroll to position [4325, 0]
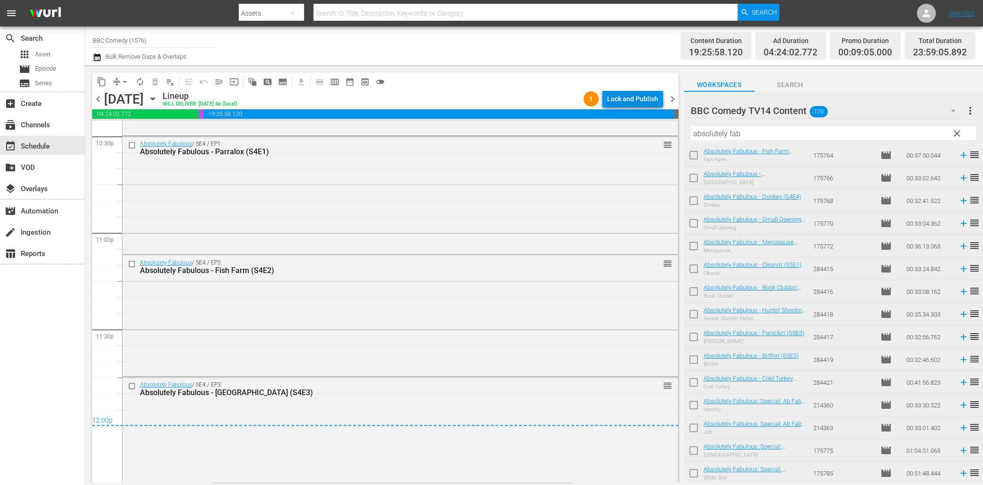
click at [647, 92] on div "Lock and Publish" at bounding box center [632, 98] width 51 height 17
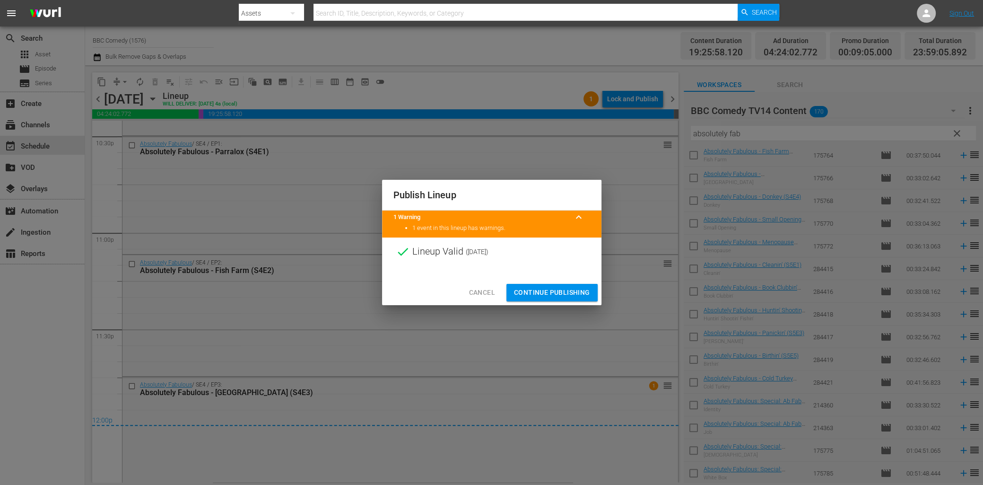
click at [567, 295] on span "Continue Publishing" at bounding box center [552, 293] width 76 height 12
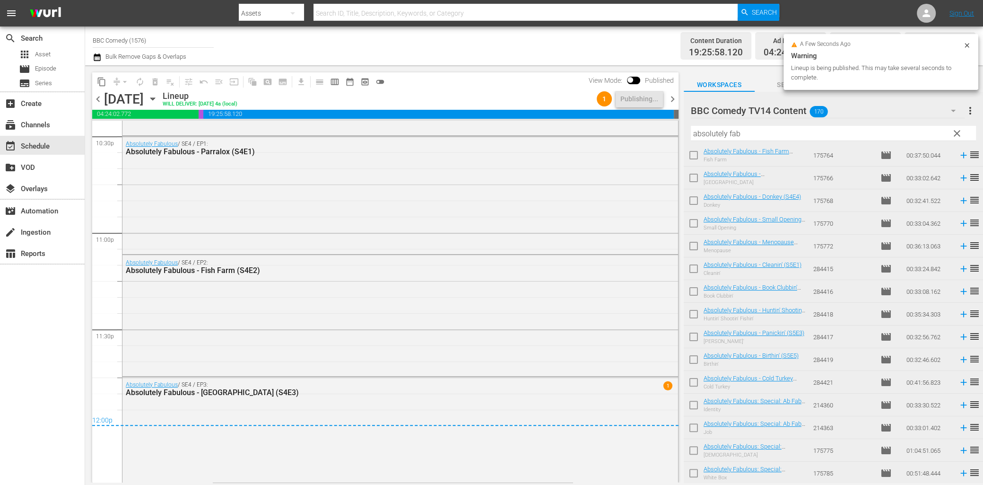
click at [670, 98] on span "chevron_right" at bounding box center [673, 99] width 12 height 12
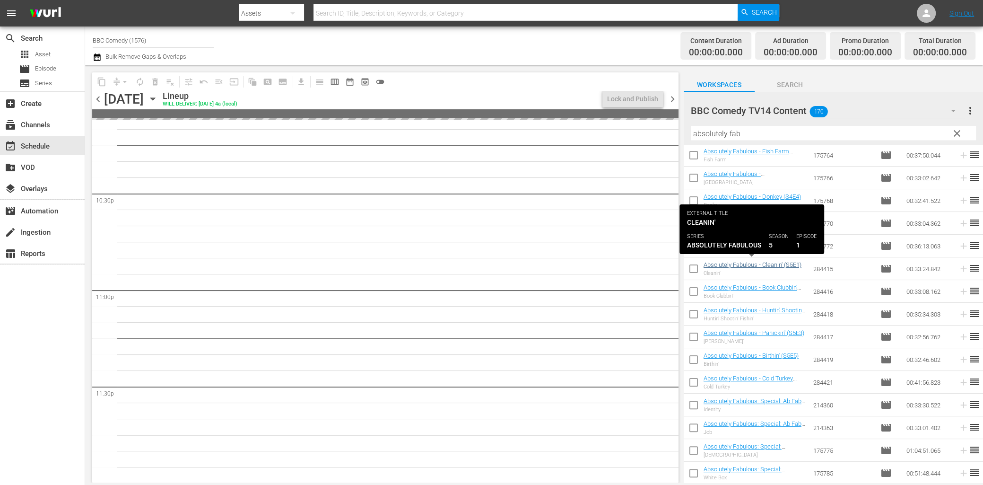
scroll to position [4268, 0]
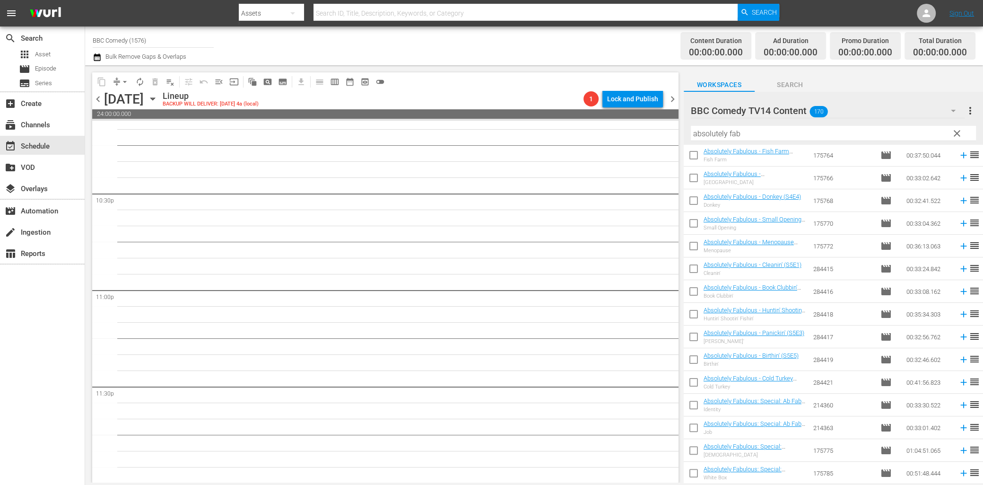
click at [694, 201] on input "checkbox" at bounding box center [694, 202] width 20 height 20
checkbox input "true"
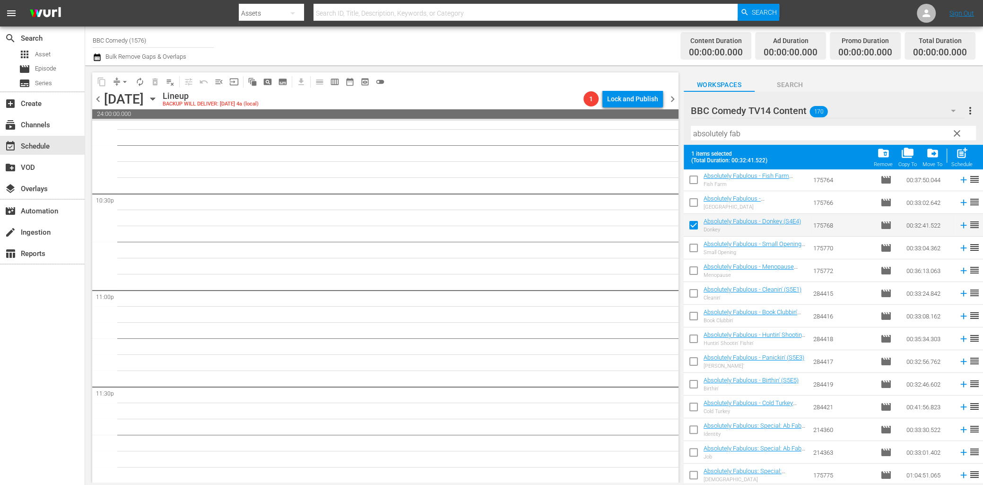
click at [694, 249] on input "checkbox" at bounding box center [694, 250] width 20 height 20
checkbox input "true"
click at [694, 273] on input "checkbox" at bounding box center [694, 272] width 20 height 20
checkbox input "true"
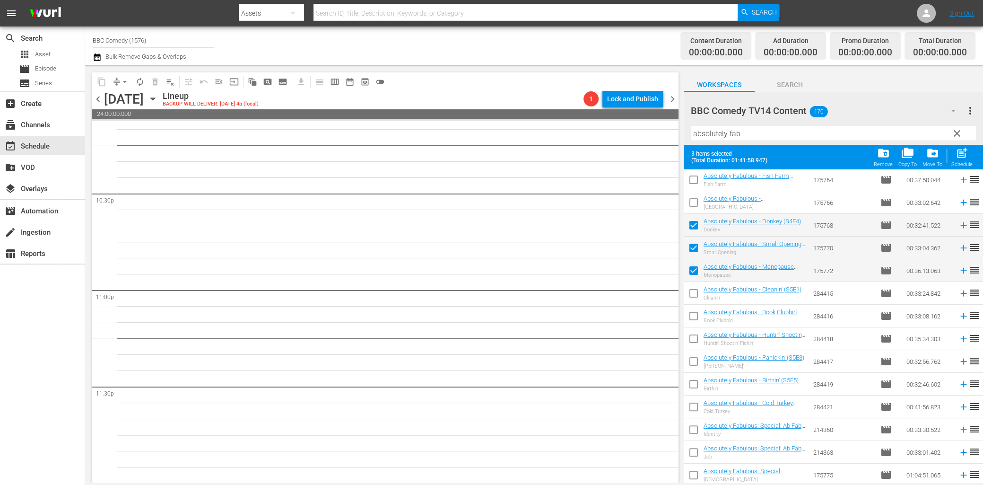
click at [958, 157] on span "post_add" at bounding box center [962, 153] width 13 height 13
checkbox input "false"
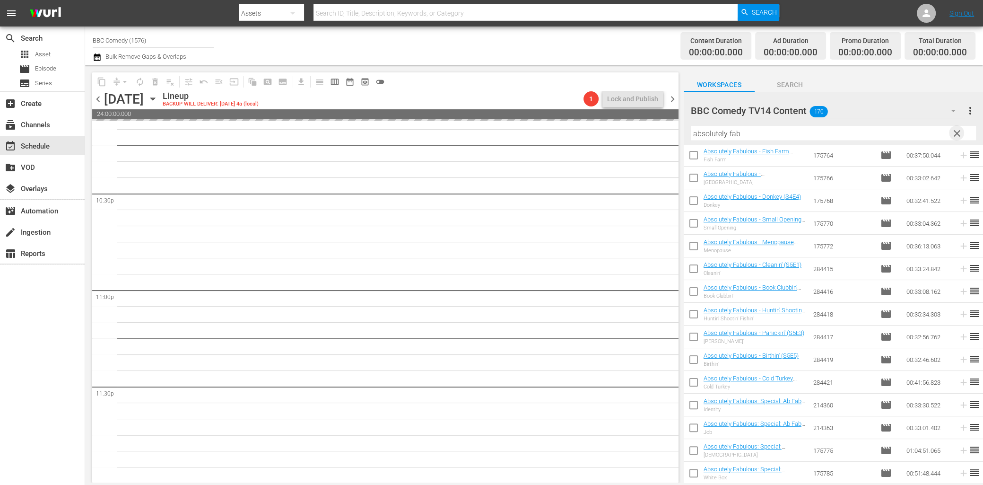
click at [958, 134] on span "clear" at bounding box center [956, 133] width 11 height 11
click at [912, 132] on input "text" at bounding box center [833, 133] width 285 height 15
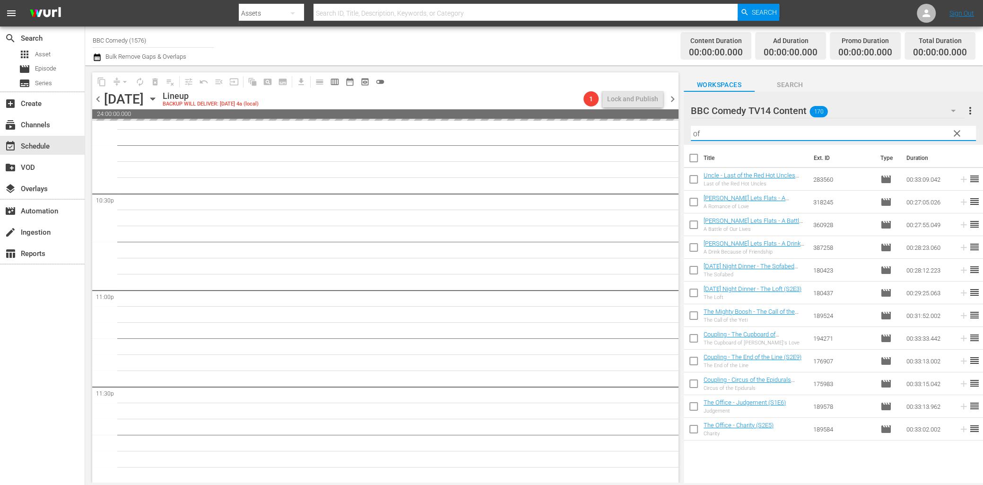
scroll to position [0, 0]
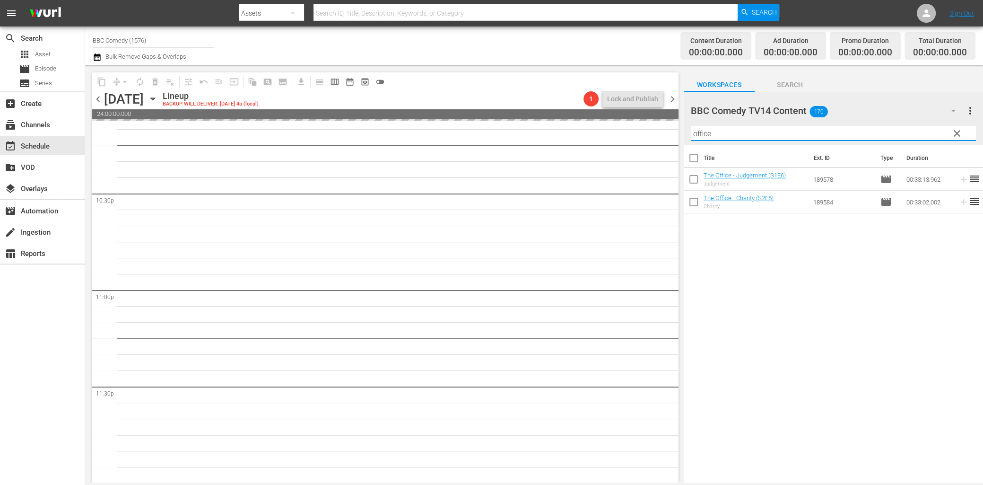
type input "office"
click at [693, 162] on input "checkbox" at bounding box center [694, 160] width 20 height 20
checkbox input "true"
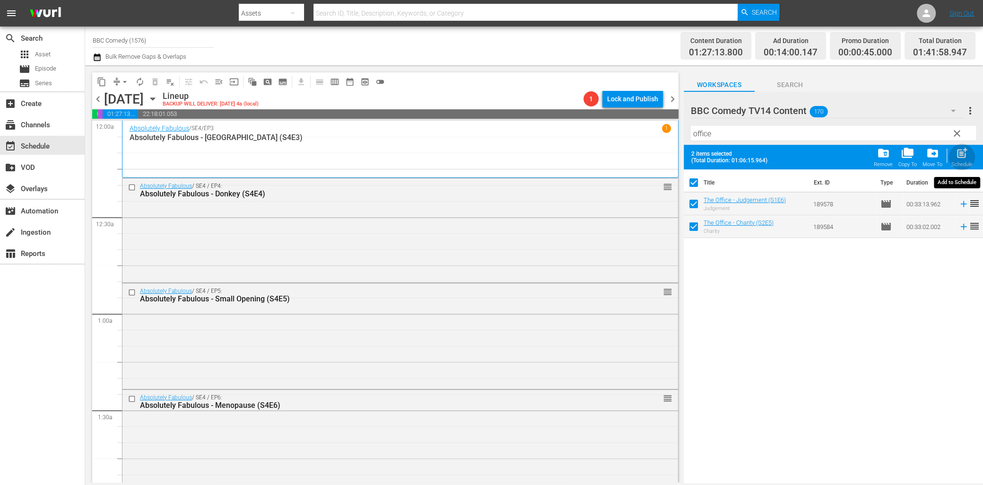
click at [965, 159] on div "post_add Schedule" at bounding box center [961, 157] width 21 height 21
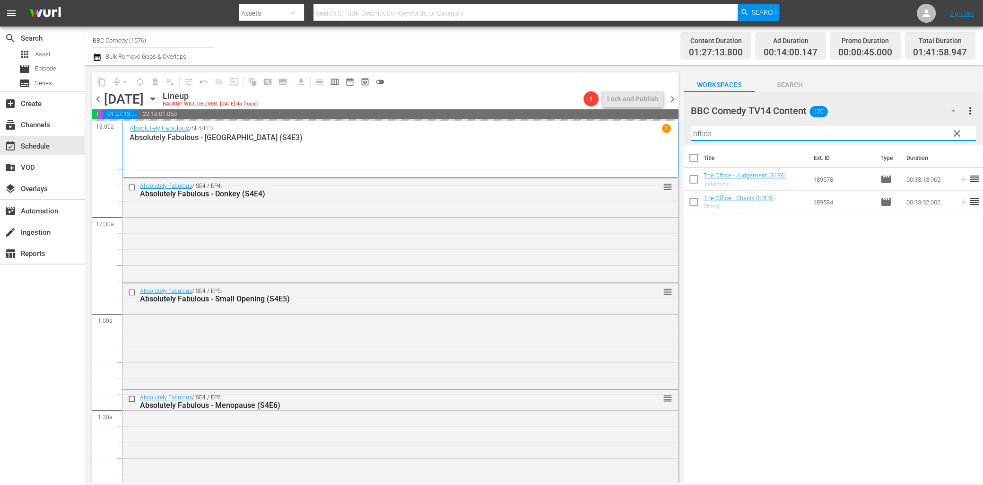
drag, startPoint x: 762, startPoint y: 127, endPoint x: 615, endPoint y: 117, distance: 146.9
click at [619, 118] on div "content_copy compress arrow_drop_down autorenew_outlined delete_forever_outline…" at bounding box center [534, 273] width 898 height 417
click at [639, 102] on div "content_copy compress arrow_drop_down autorenew_outlined delete_forever_outline…" at bounding box center [534, 273] width 898 height 417
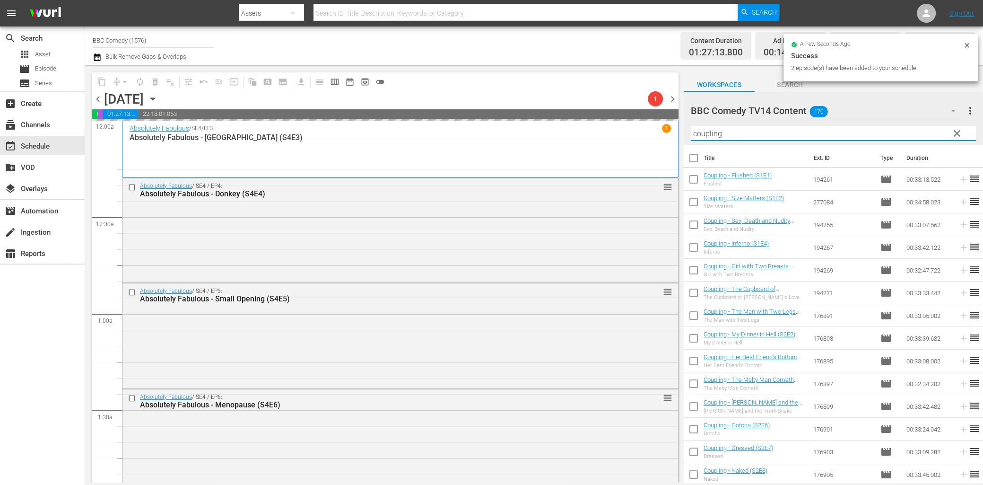
click at [698, 159] on input "checkbox" at bounding box center [694, 160] width 20 height 20
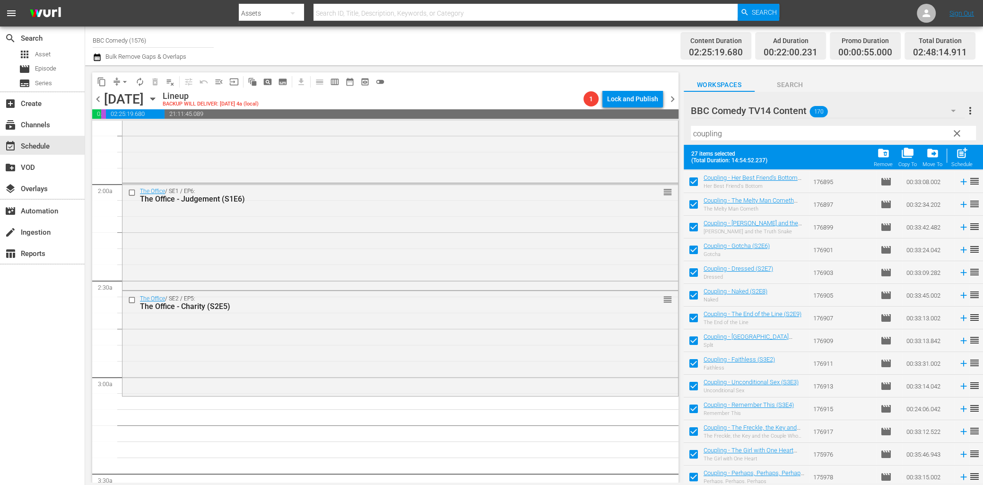
scroll to position [321, 0]
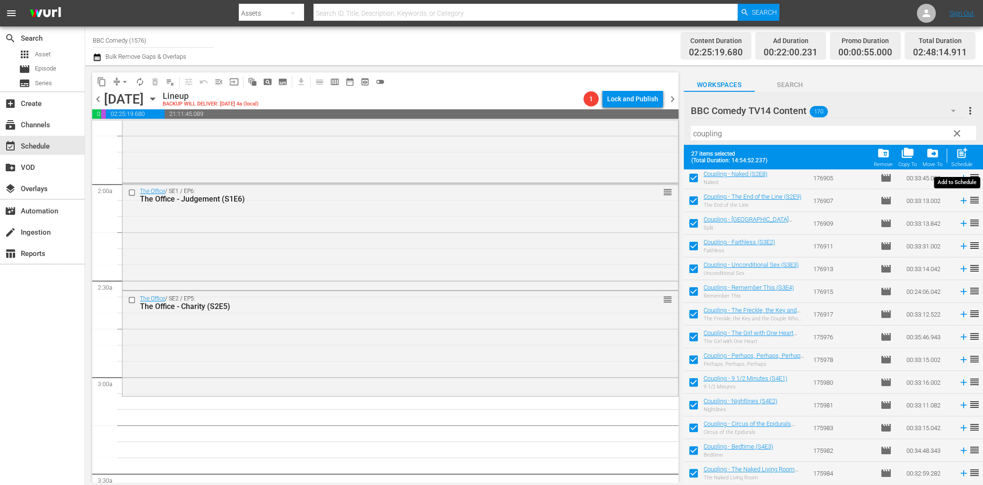
click at [961, 156] on span "post_add" at bounding box center [962, 153] width 13 height 13
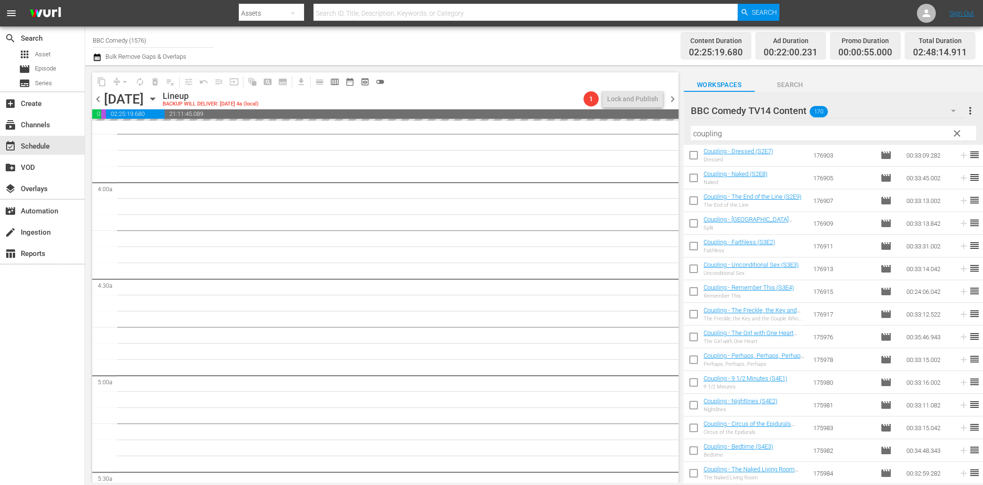
scroll to position [0, 0]
click at [694, 160] on input "checkbox" at bounding box center [694, 160] width 20 height 20
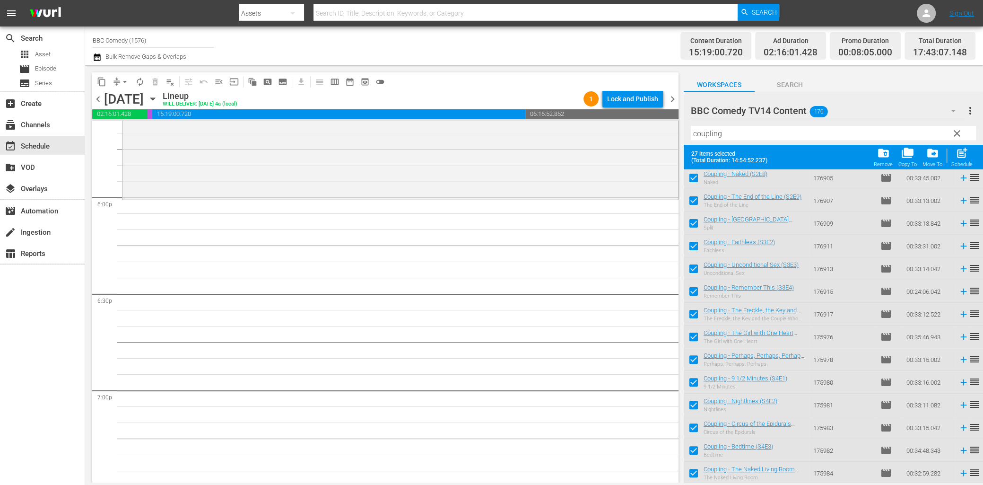
scroll to position [3433, 0]
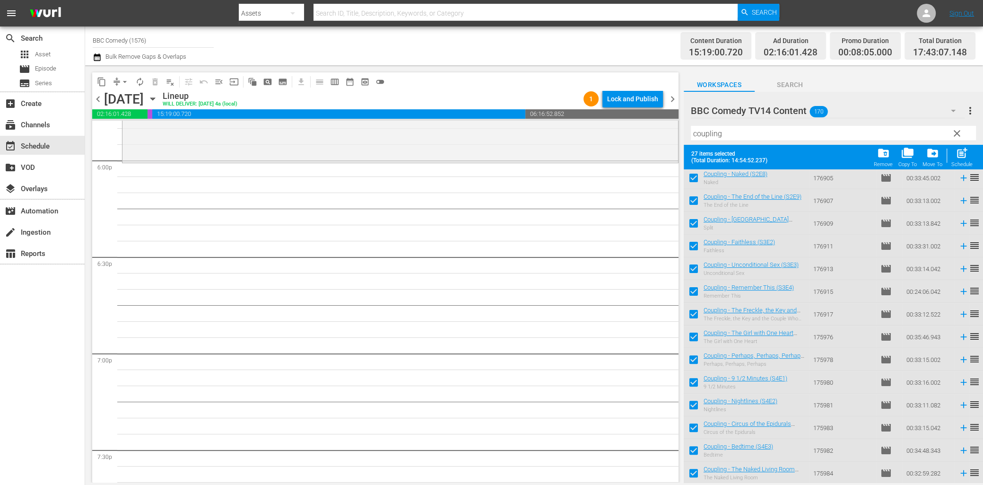
click at [959, 152] on span "post_add" at bounding box center [962, 153] width 13 height 13
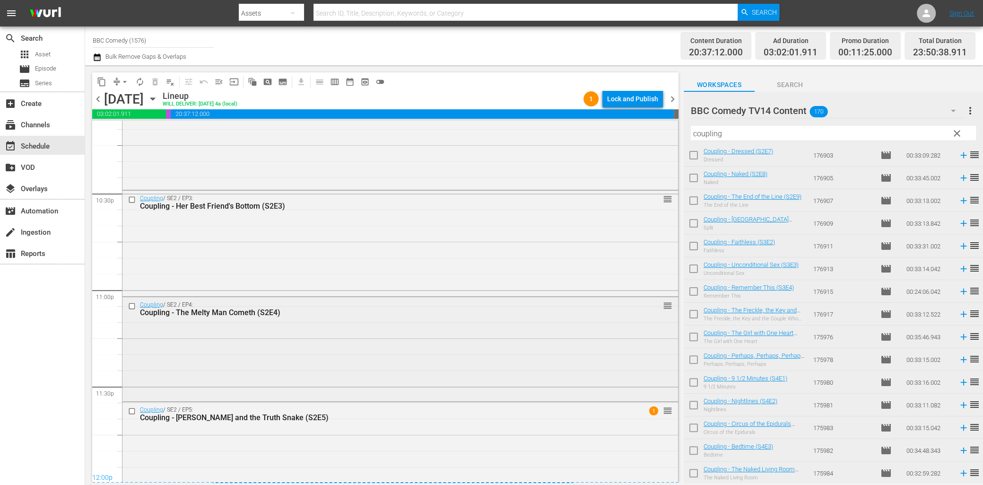
scroll to position [4295, 0]
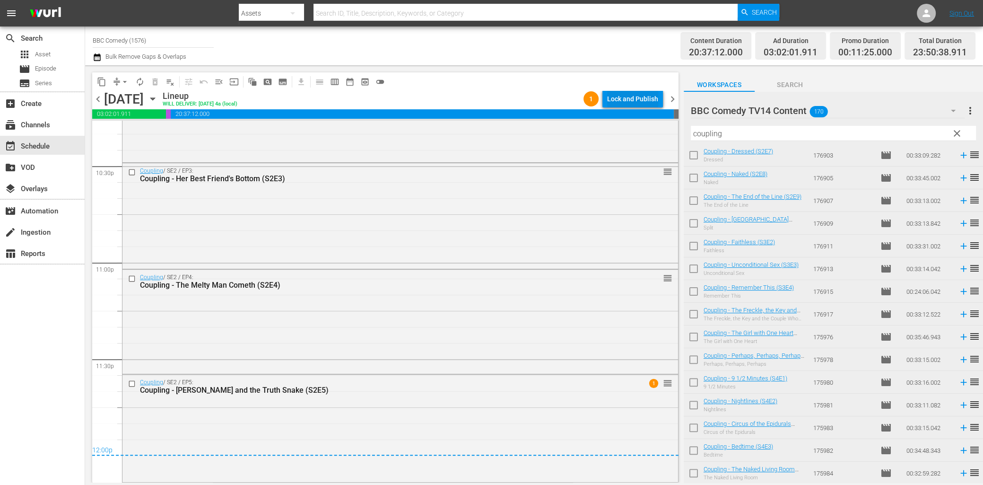
click at [613, 96] on div "Lock and Publish" at bounding box center [632, 98] width 51 height 17
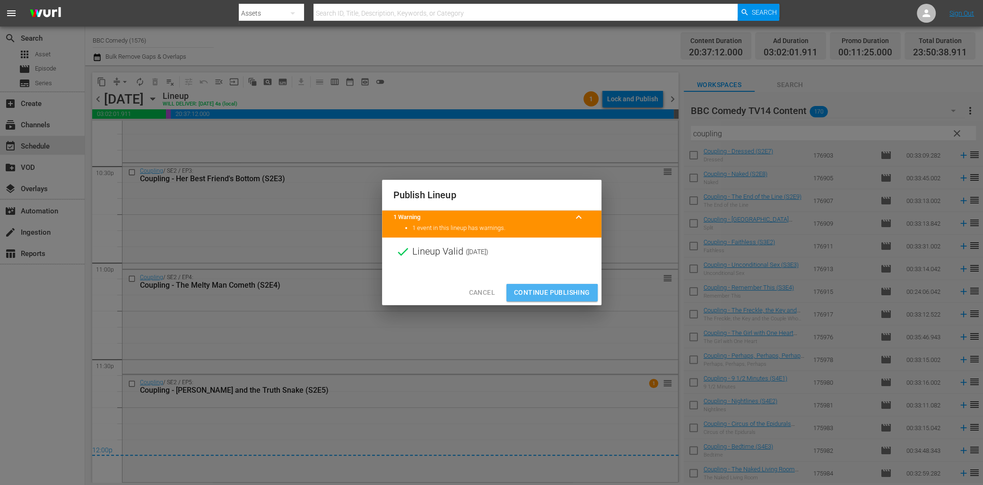
click at [546, 296] on span "Continue Publishing" at bounding box center [552, 293] width 76 height 12
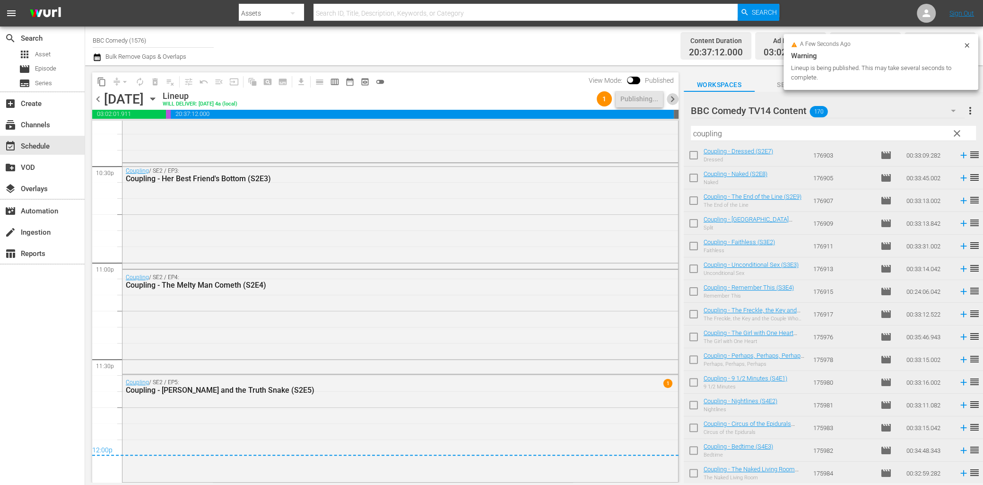
click at [673, 99] on span "chevron_right" at bounding box center [673, 99] width 12 height 12
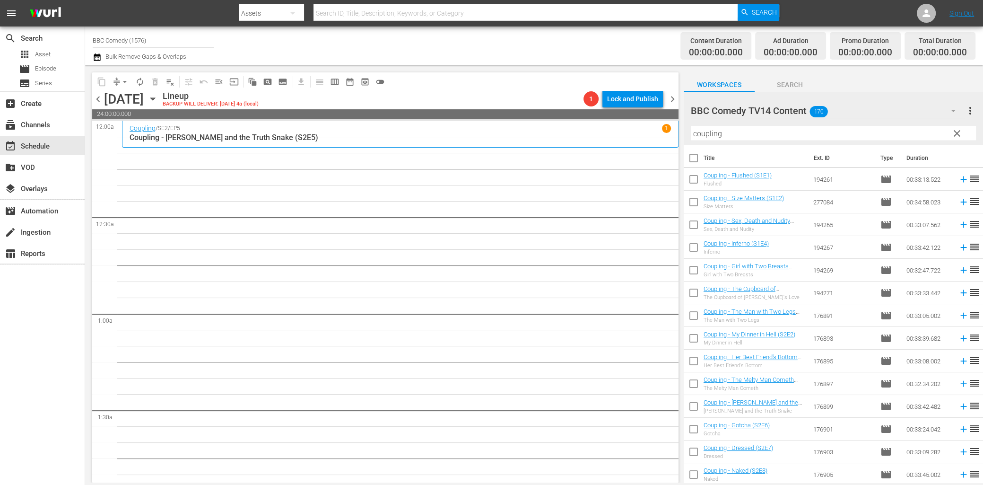
click at [693, 428] on input "checkbox" at bounding box center [694, 431] width 20 height 20
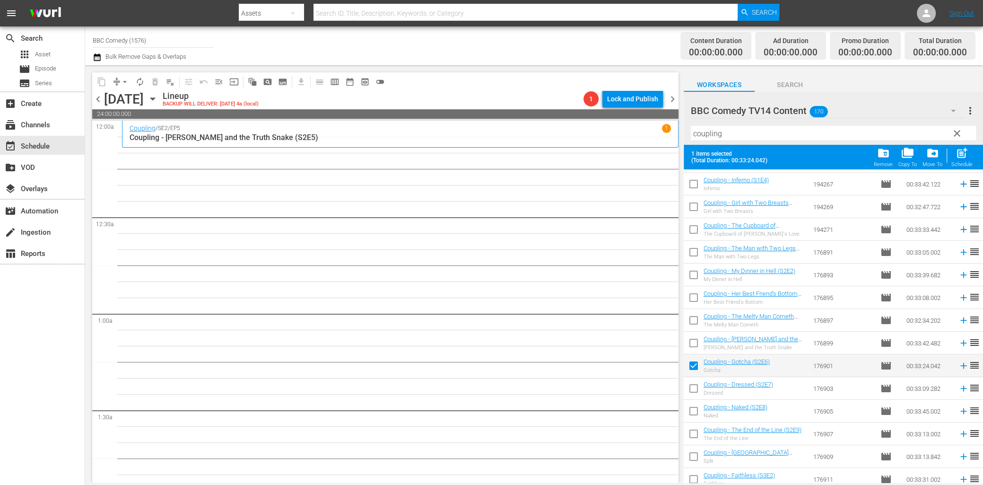
scroll to position [134, 0]
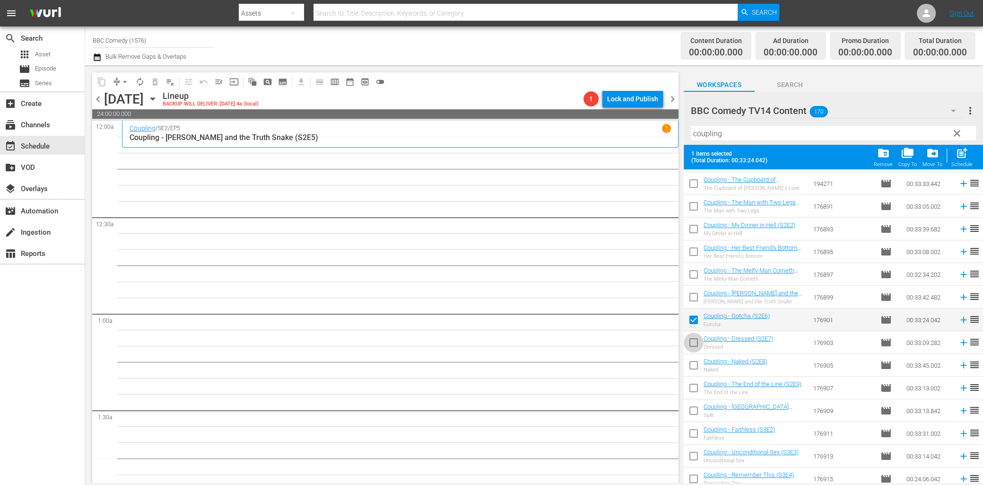
click at [695, 346] on input "checkbox" at bounding box center [694, 344] width 20 height 20
click at [695, 366] on input "checkbox" at bounding box center [694, 367] width 20 height 20
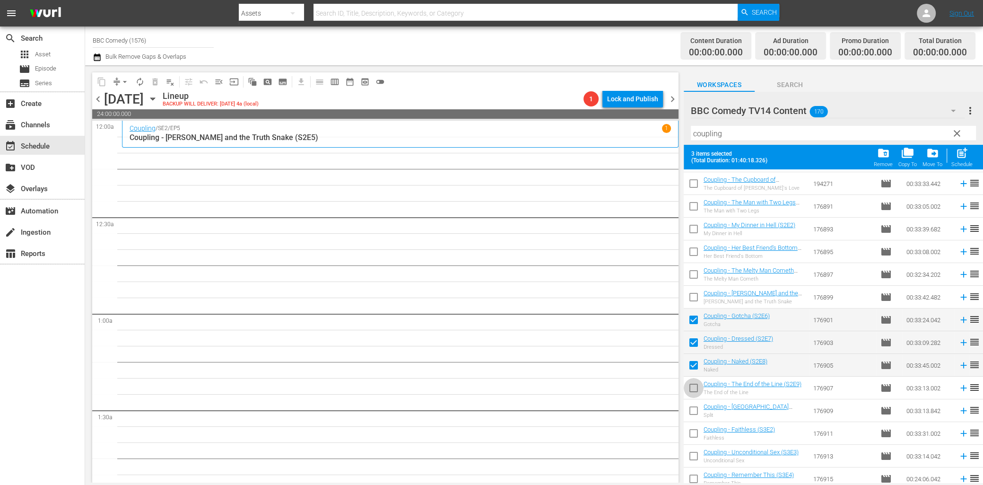
click at [699, 387] on input "checkbox" at bounding box center [694, 390] width 20 height 20
click at [958, 162] on div "Schedule" at bounding box center [961, 164] width 21 height 6
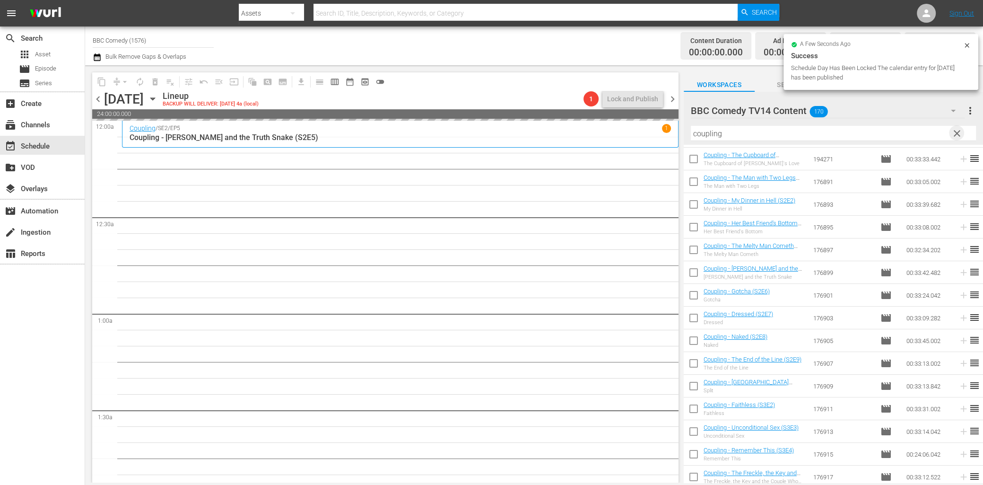
click at [955, 135] on span "clear" at bounding box center [956, 133] width 11 height 11
click at [915, 135] on input "text" at bounding box center [833, 133] width 285 height 15
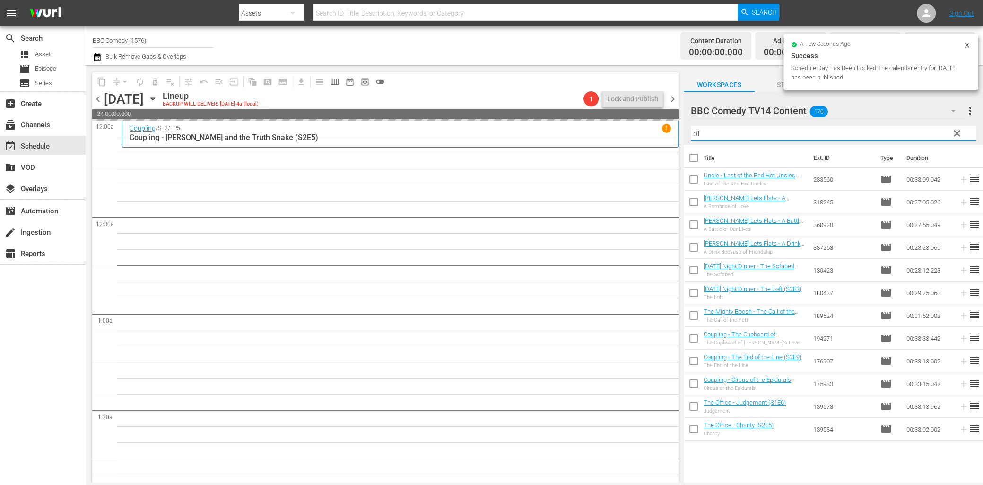
scroll to position [0, 0]
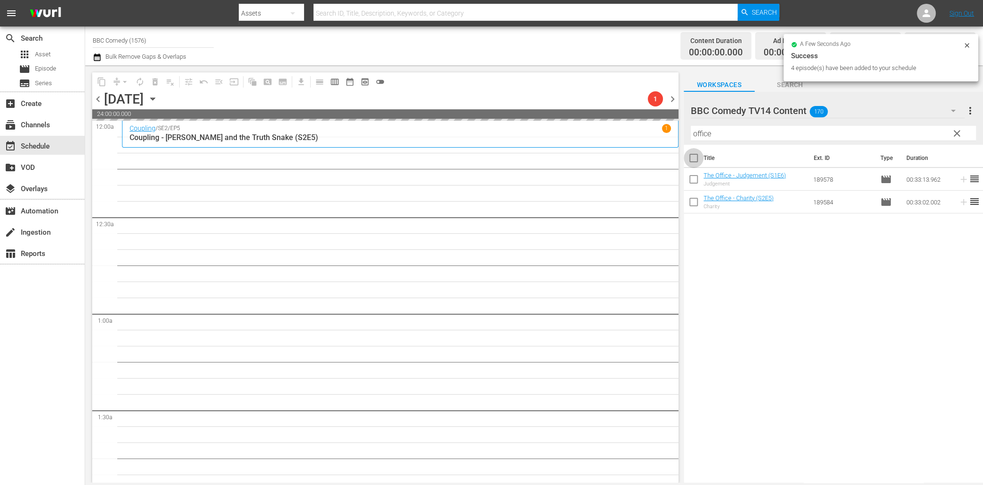
click at [695, 155] on input "checkbox" at bounding box center [694, 160] width 20 height 20
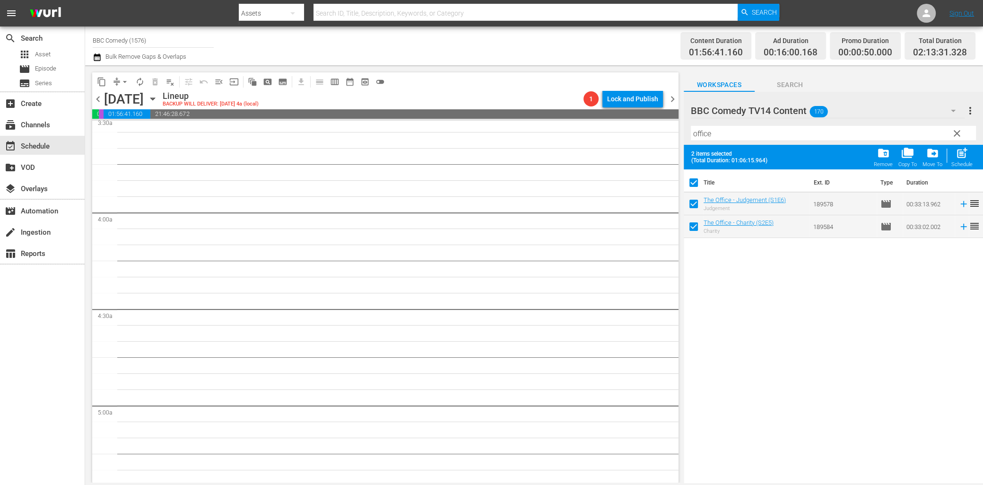
scroll to position [730, 0]
click at [964, 152] on span "post_add" at bounding box center [962, 153] width 13 height 13
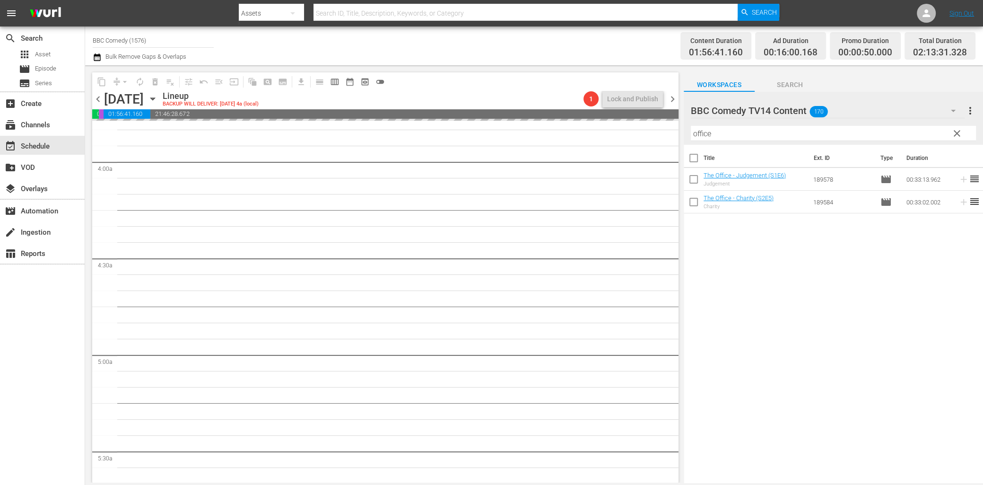
click at [605, 88] on div "content_copy compress arrow_drop_down autorenew_outlined delete_forever_outline…" at bounding box center [385, 90] width 586 height 37
drag, startPoint x: 718, startPoint y: 137, endPoint x: 654, endPoint y: 120, distance: 66.1
click at [655, 121] on div "content_copy compress arrow_drop_down autorenew_outlined delete_forever_outline…" at bounding box center [534, 273] width 898 height 417
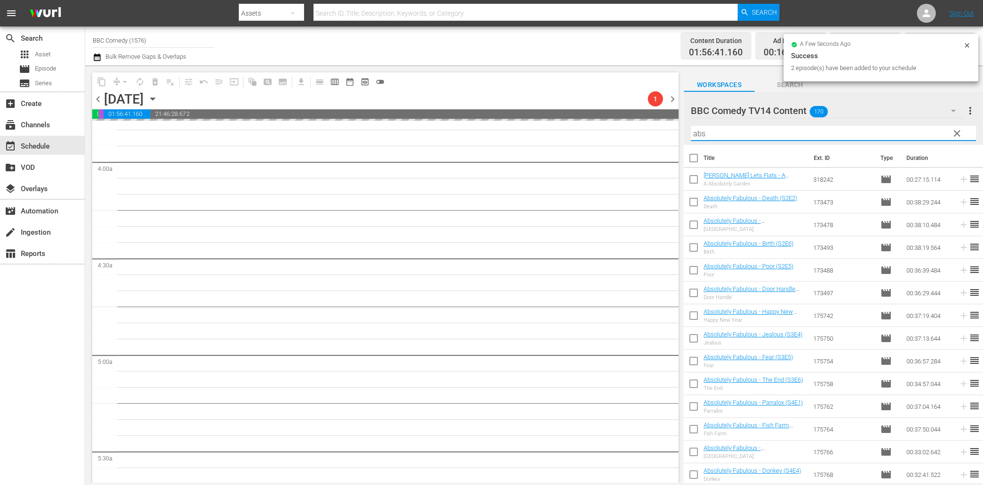
click at [654, 43] on div "Content Duration 01:56:41.160 Ad Duration 00:16:00.168 Promo Duration 00:00:50.…" at bounding box center [774, 46] width 401 height 34
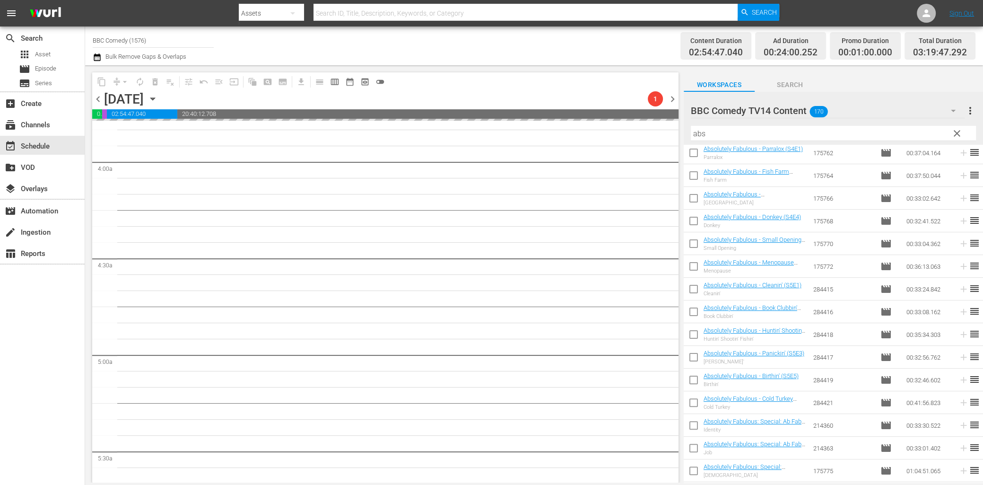
scroll to position [0, 0]
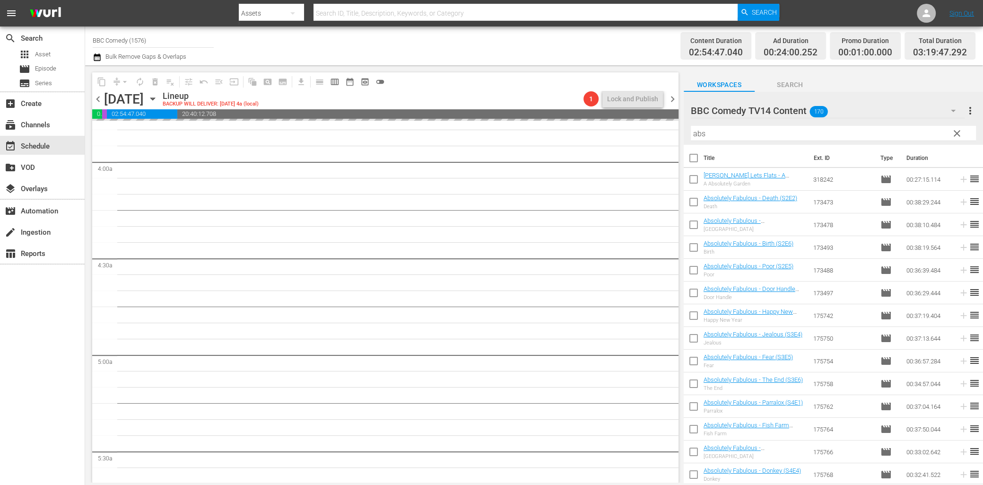
click at [693, 154] on input "checkbox" at bounding box center [694, 160] width 20 height 20
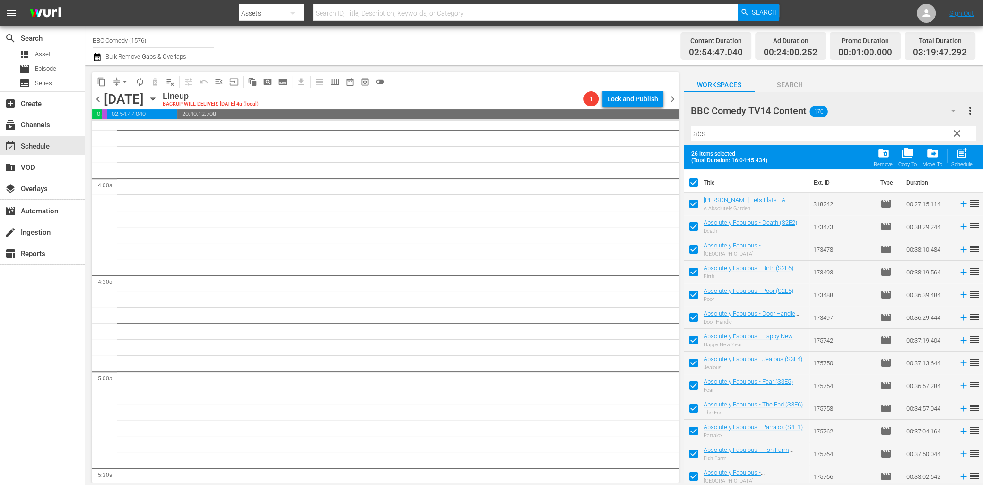
click at [696, 188] on input "checkbox" at bounding box center [694, 184] width 20 height 20
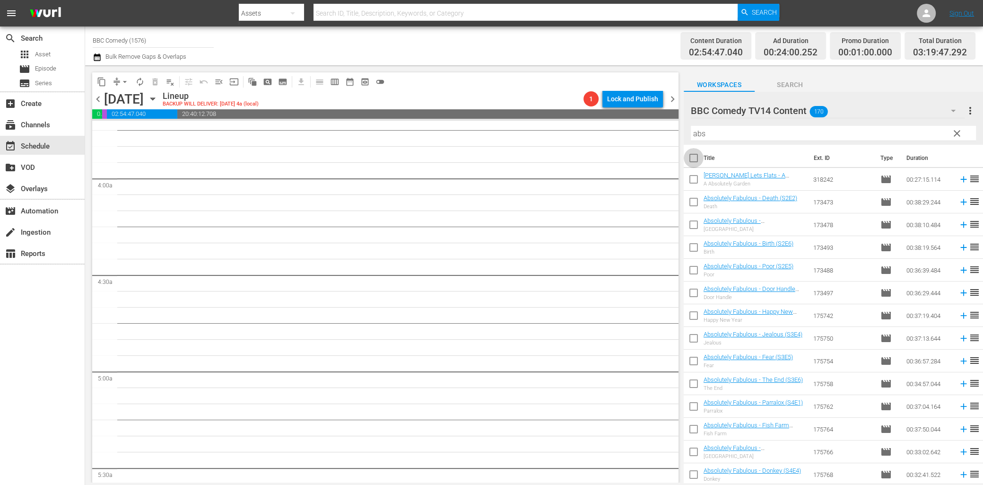
click at [697, 159] on input "checkbox" at bounding box center [694, 160] width 20 height 20
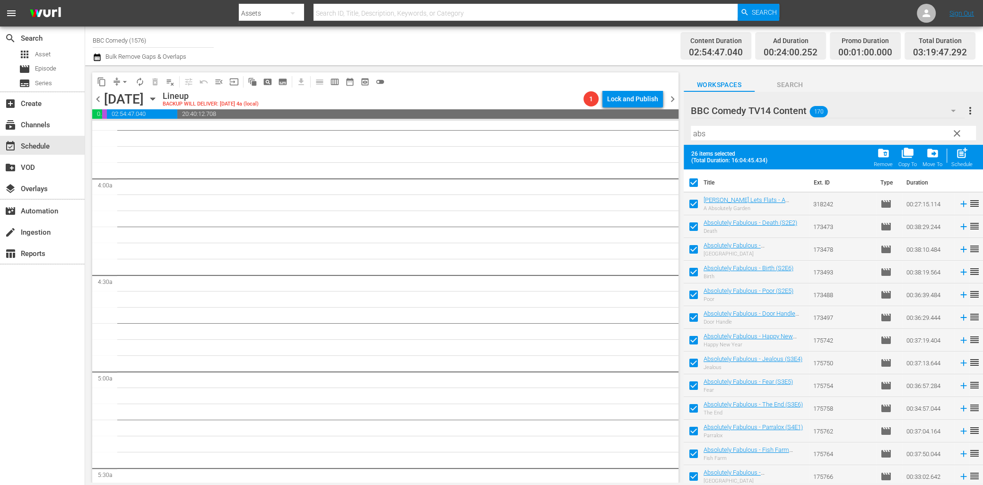
click at [694, 205] on input "checkbox" at bounding box center [694, 206] width 20 height 20
click at [692, 180] on input "checkbox" at bounding box center [694, 184] width 20 height 20
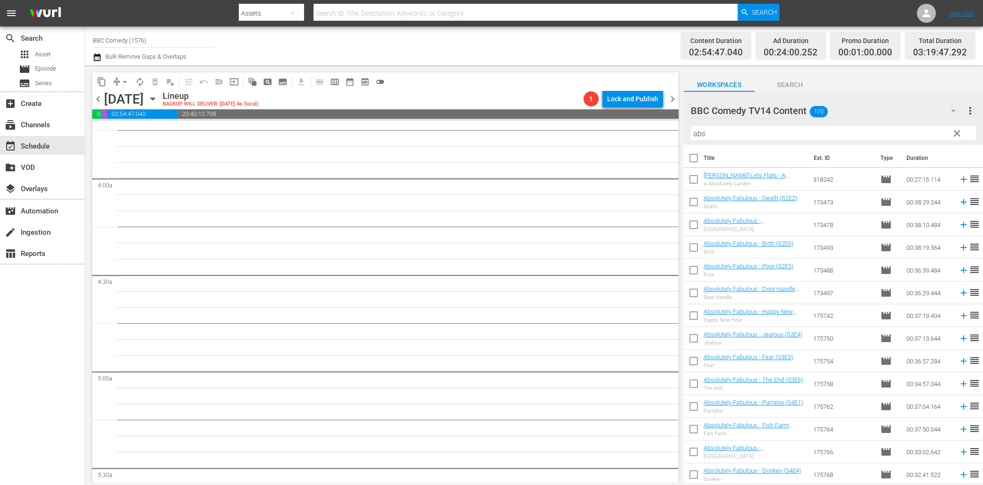
click at [976, 107] on div "BBC Comedy TV14 Content 170 BBC Comedy TV14 Content more_vert clear Filter by T…" at bounding box center [833, 118] width 299 height 53
click at [970, 110] on span "more_vert" at bounding box center [970, 110] width 11 height 11
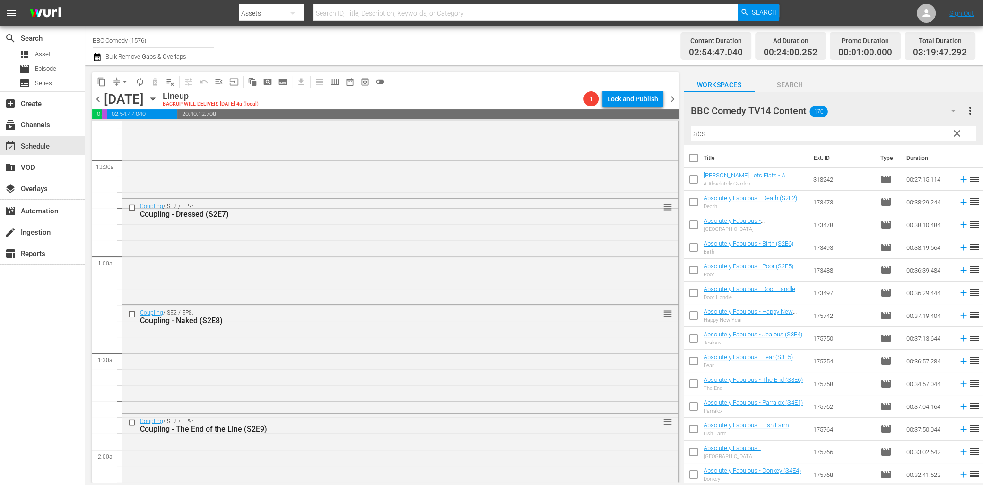
scroll to position [0, 0]
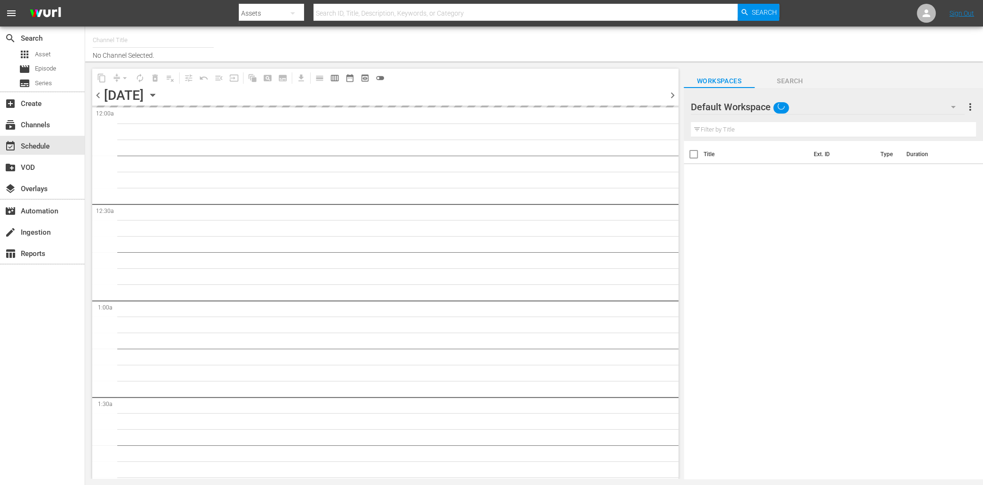
type input "BBC Comedy (1576)"
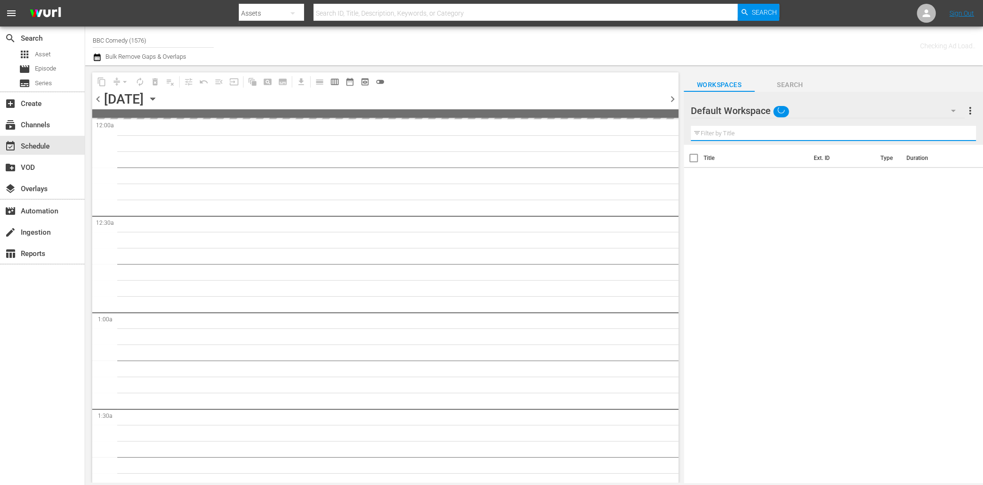
click at [781, 127] on input "text" at bounding box center [833, 133] width 285 height 15
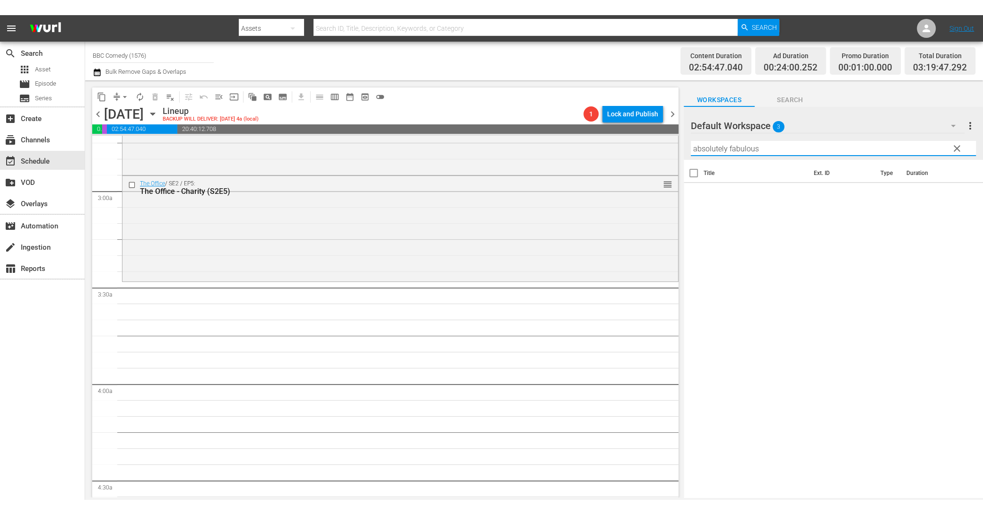
scroll to position [469, 0]
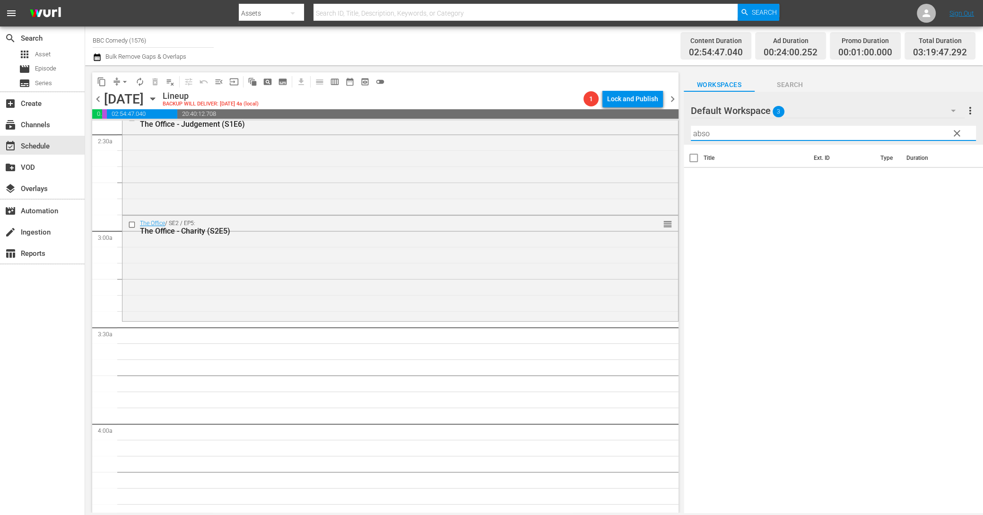
click at [778, 111] on span "3" at bounding box center [779, 112] width 12 height 20
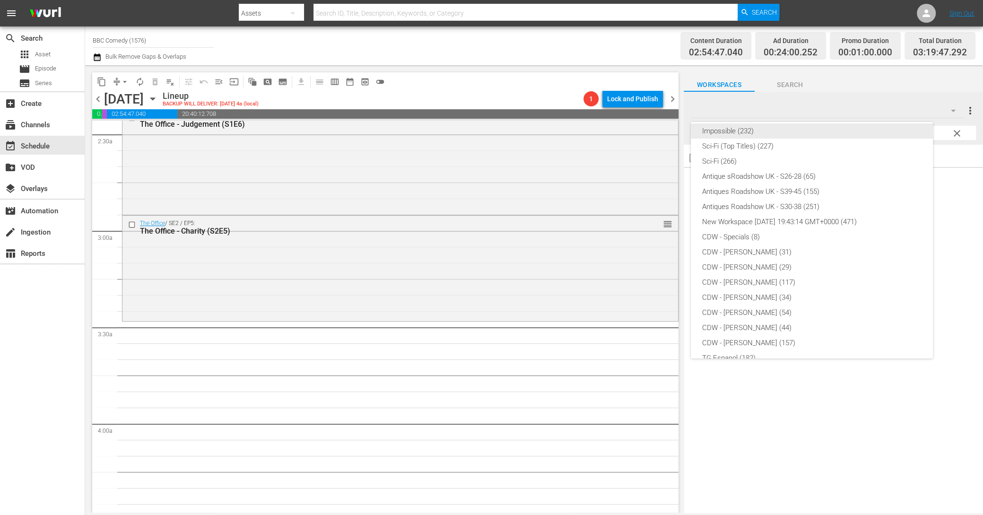
scroll to position [172, 0]
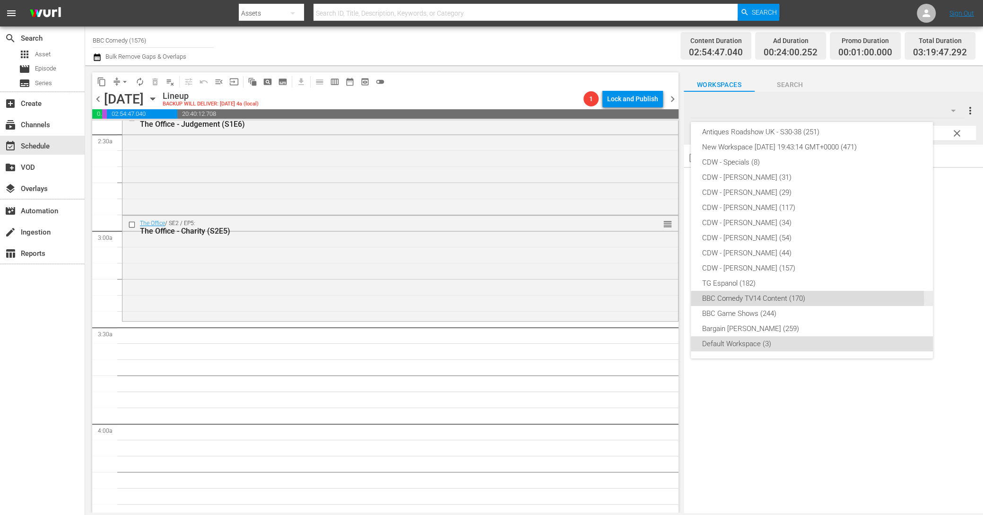
click at [763, 301] on div "BBC Comedy TV14 Content (170)" at bounding box center [811, 298] width 219 height 15
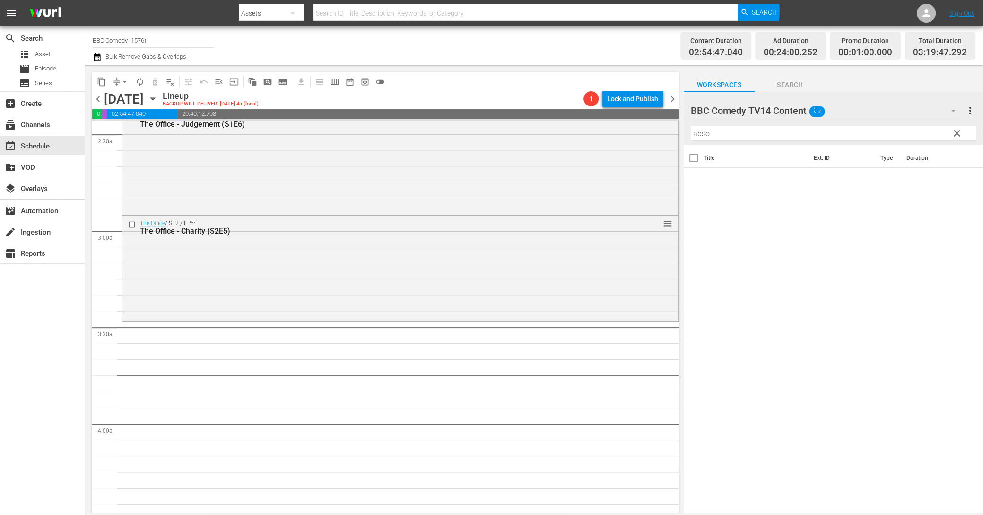
click at [749, 135] on input "abso" at bounding box center [833, 133] width 285 height 15
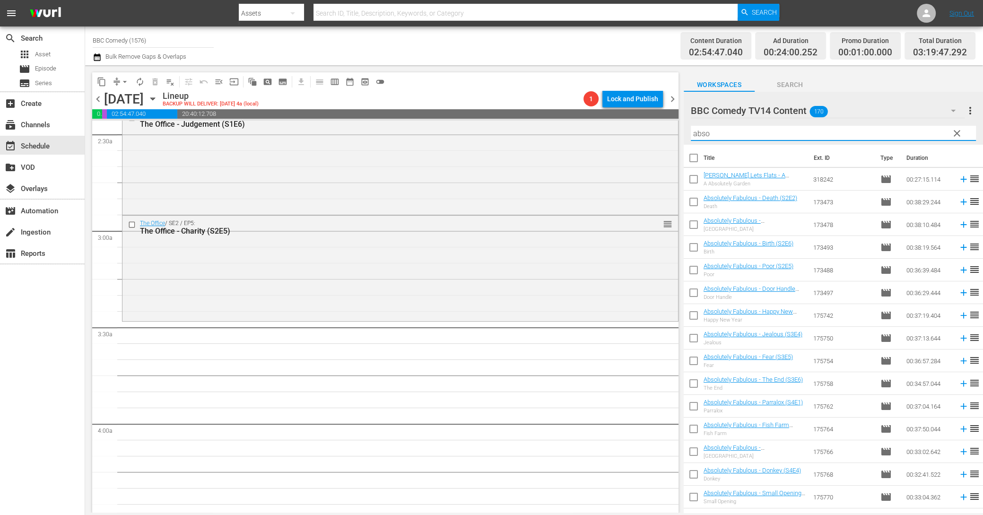
click at [715, 136] on input "abso" at bounding box center [833, 133] width 285 height 15
type input "absolutely f"
click at [698, 162] on input "checkbox" at bounding box center [694, 160] width 20 height 20
checkbox input "true"
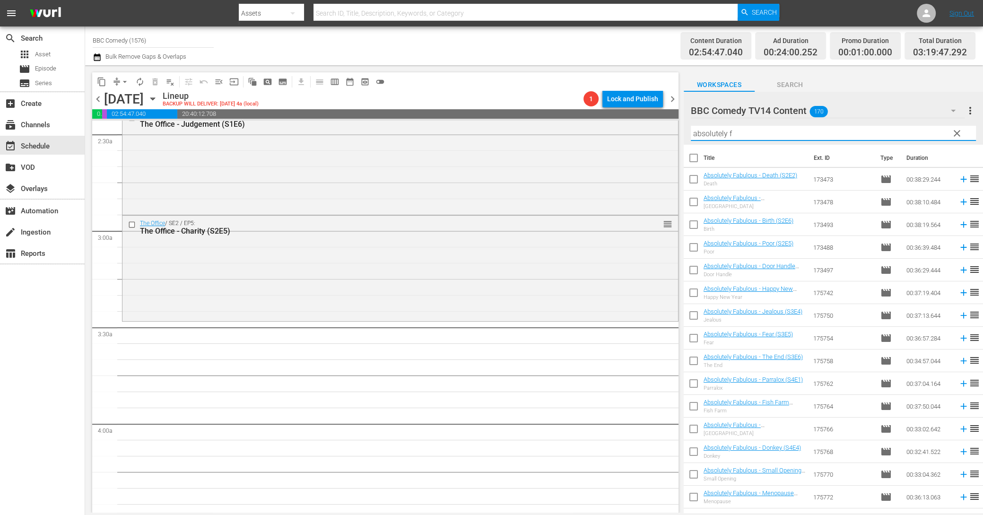
checkbox input "true"
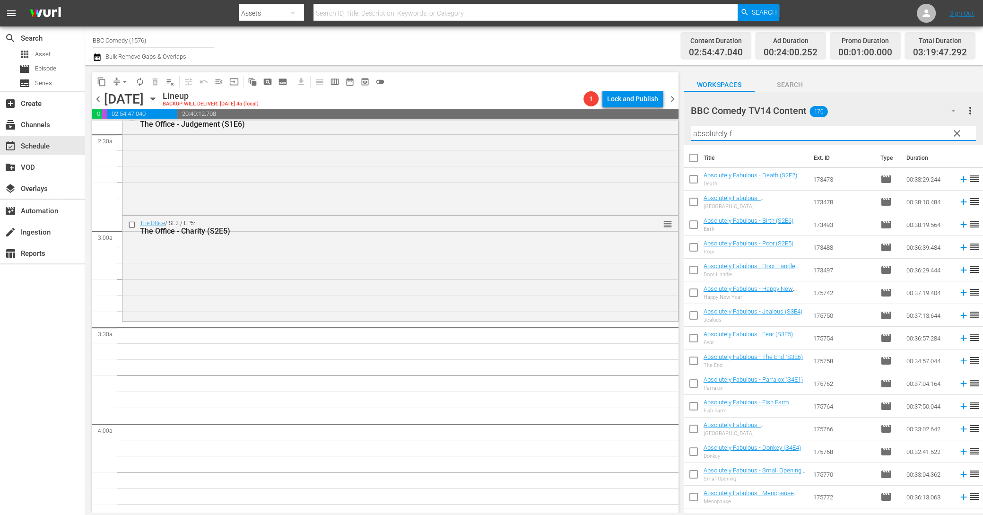
checkbox input "true"
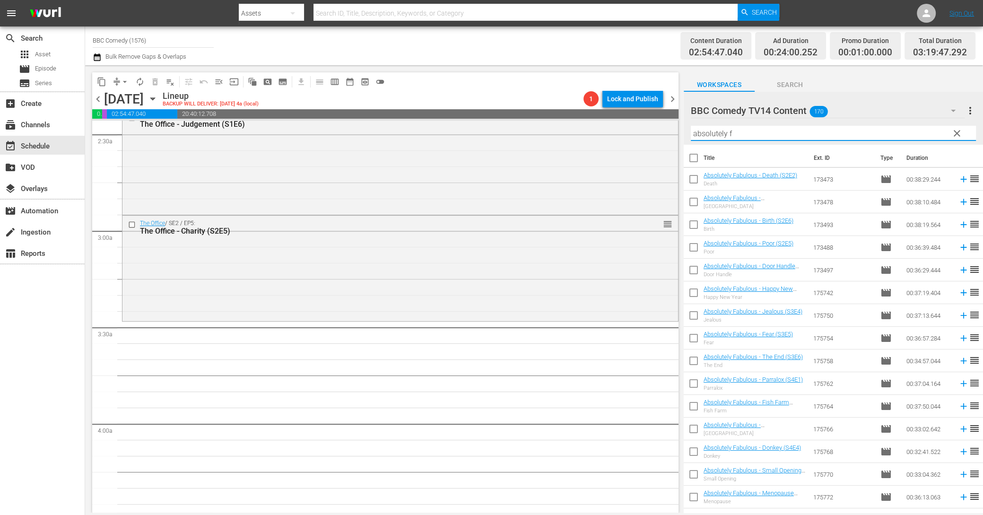
checkbox input "true"
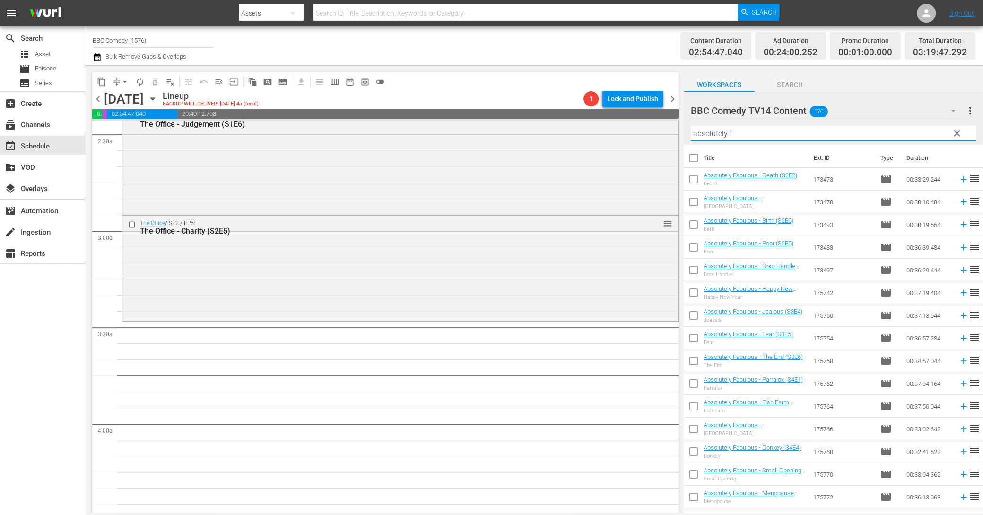
checkbox input "true"
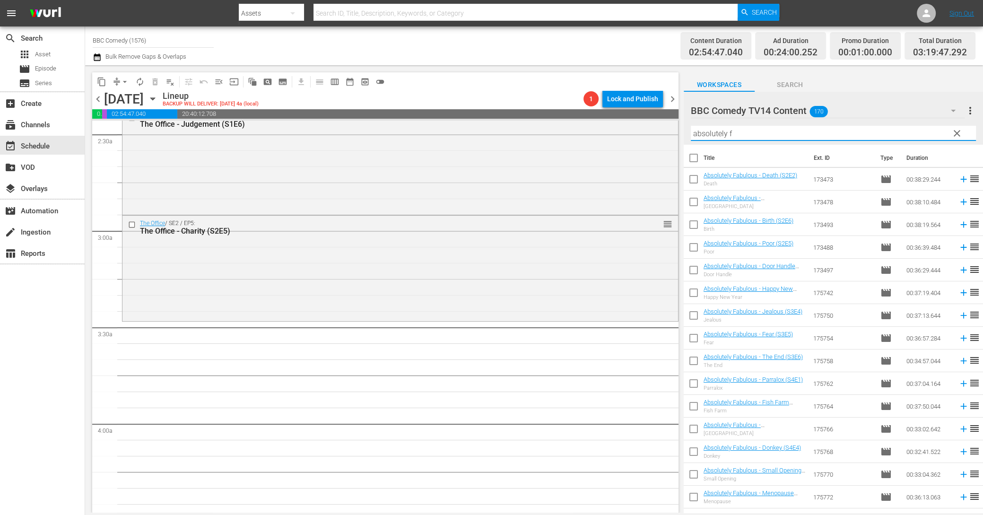
checkbox input "true"
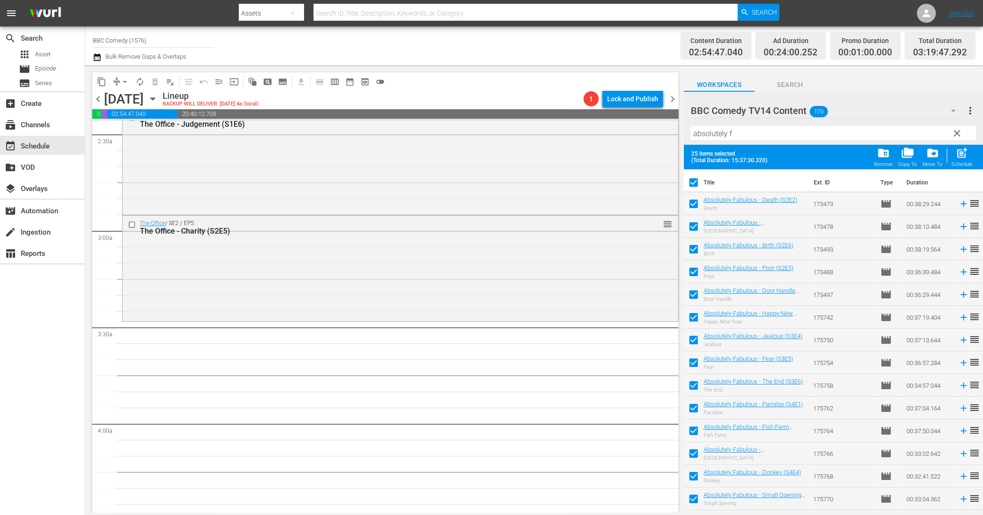
click at [696, 186] on input "checkbox" at bounding box center [694, 184] width 20 height 20
checkbox input "false"
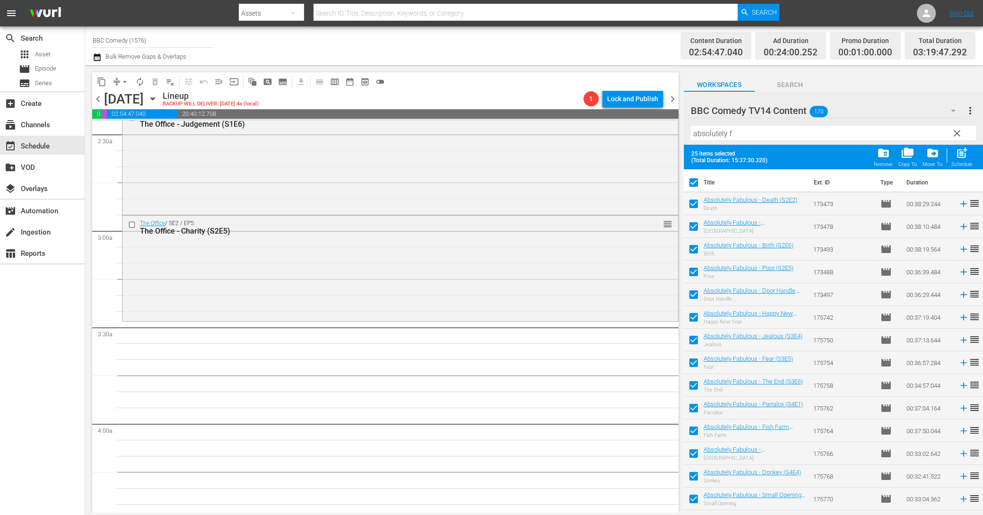
checkbox input "false"
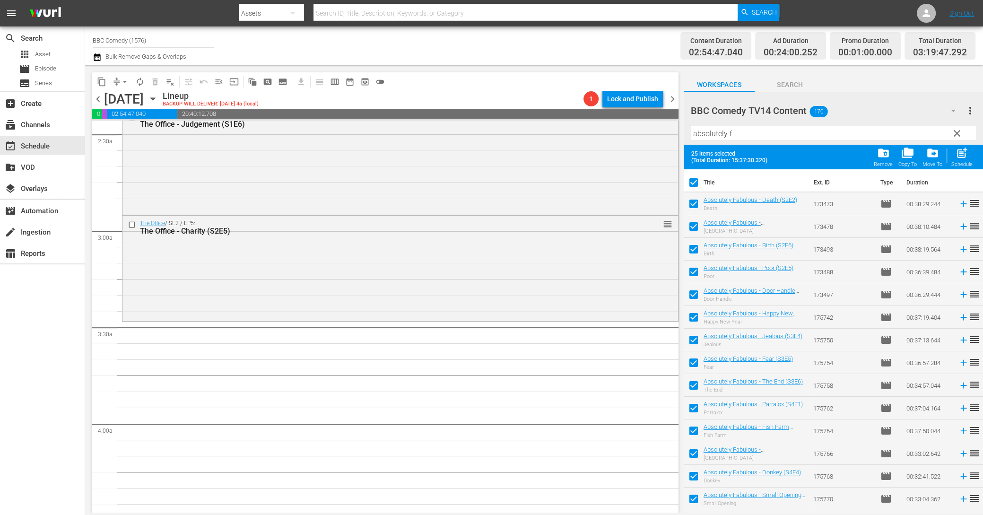
checkbox input "false"
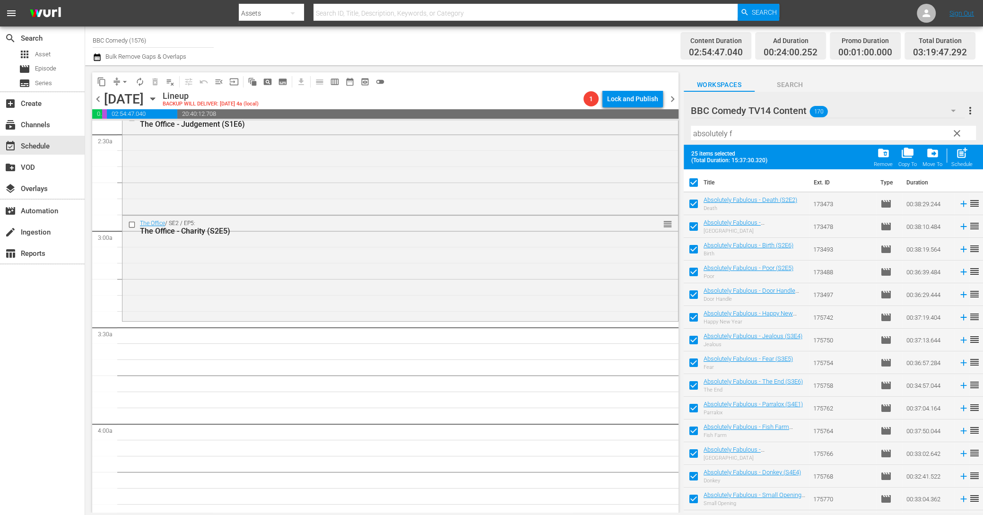
checkbox input "false"
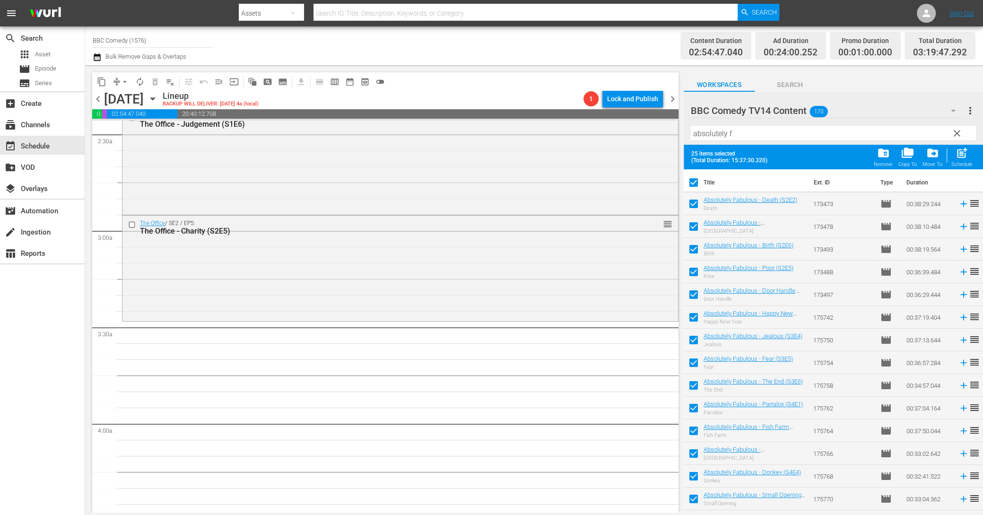
checkbox input "false"
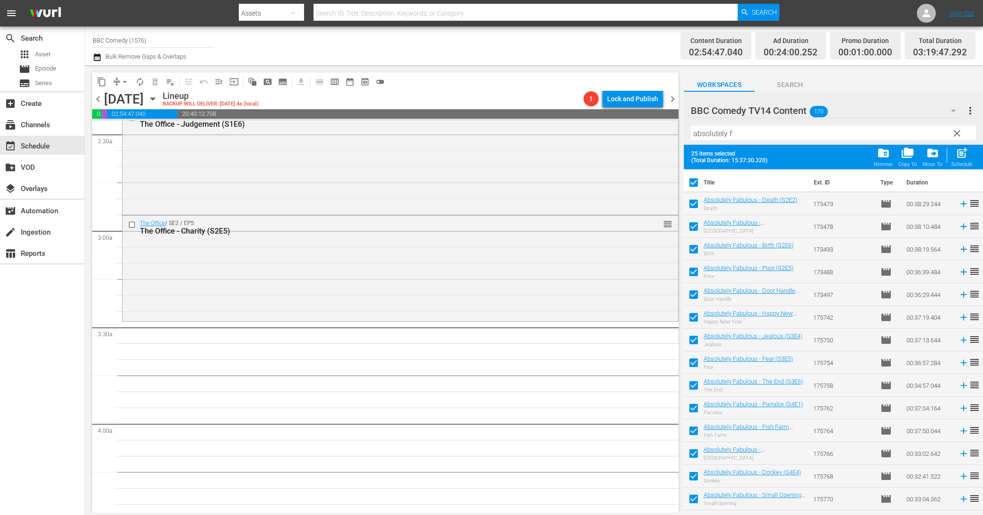
checkbox input "false"
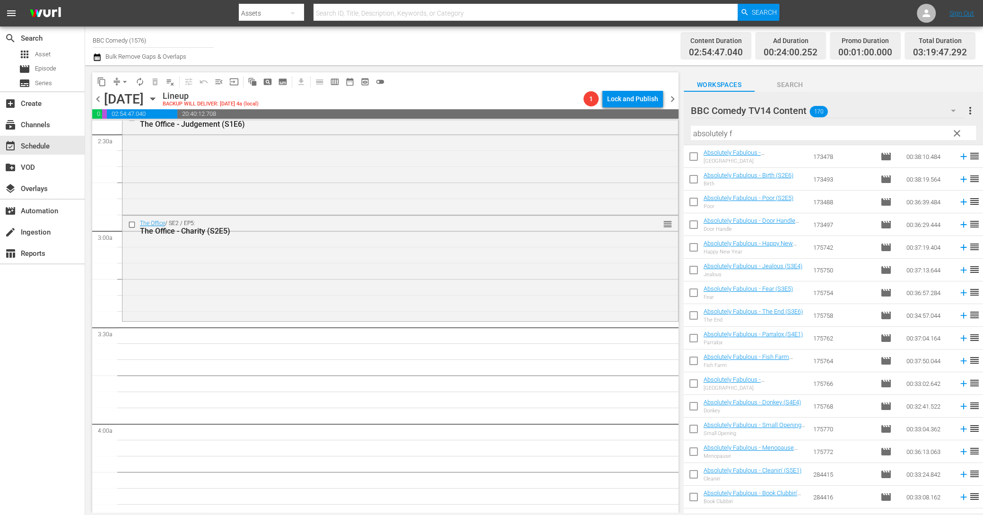
scroll to position [0, 0]
click at [954, 133] on span "clear" at bounding box center [956, 133] width 11 height 11
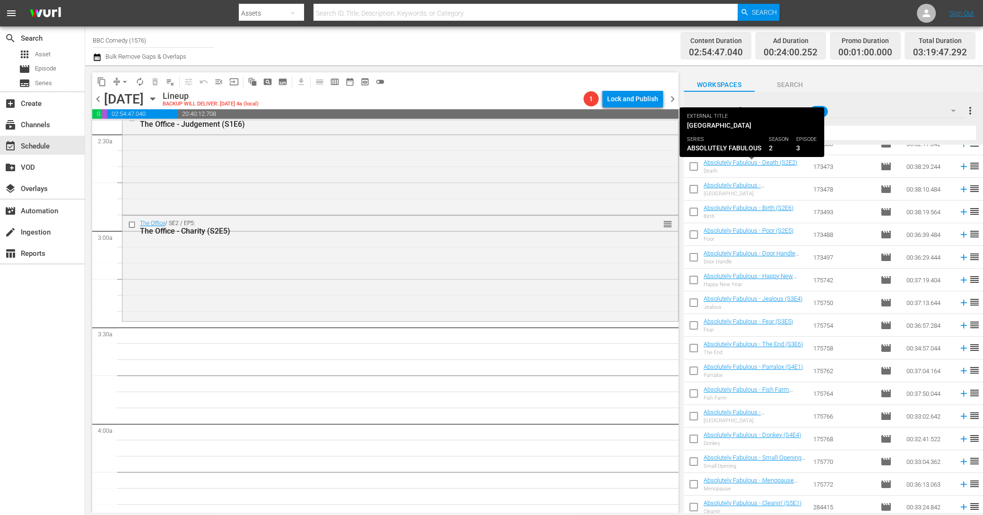
scroll to position [2642, 0]
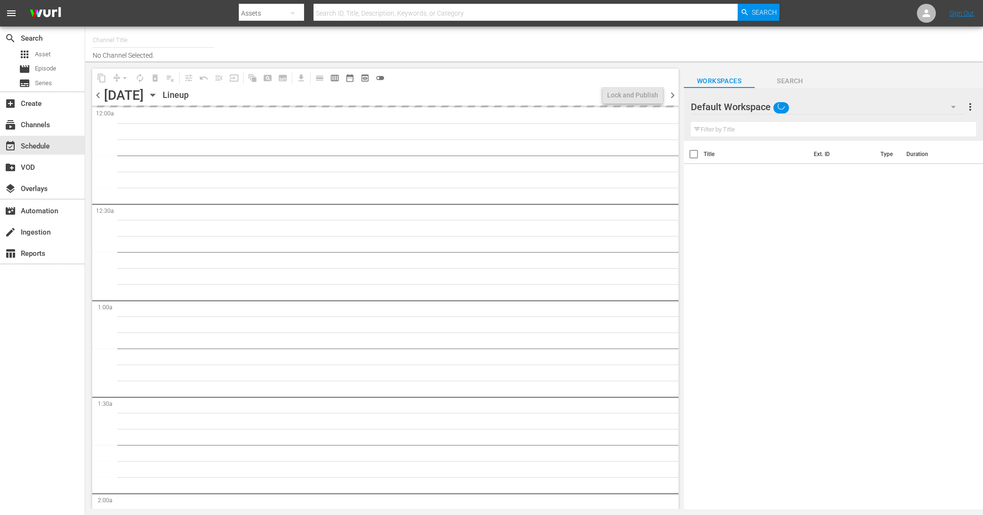
type input "BBC Comedy (1576)"
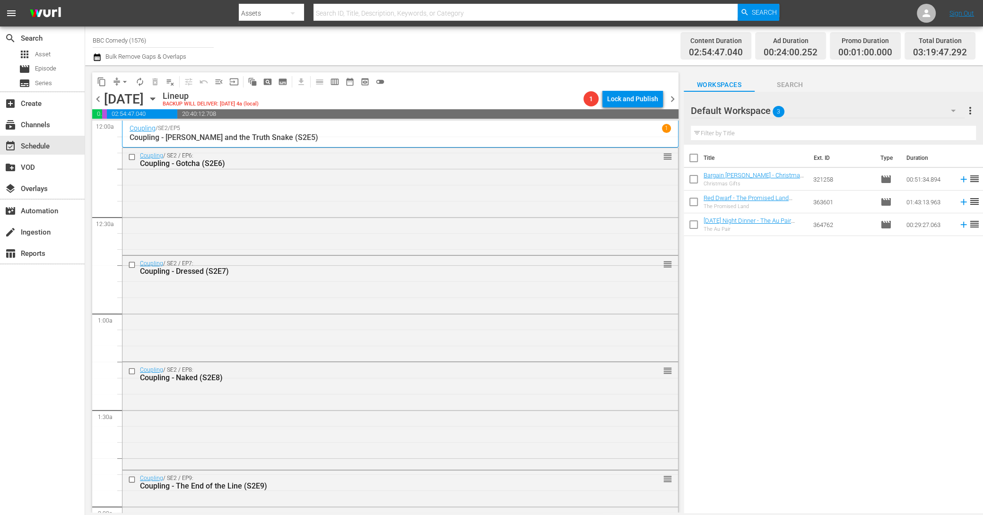
click at [790, 115] on div "Default Workspace 3" at bounding box center [828, 110] width 274 height 26
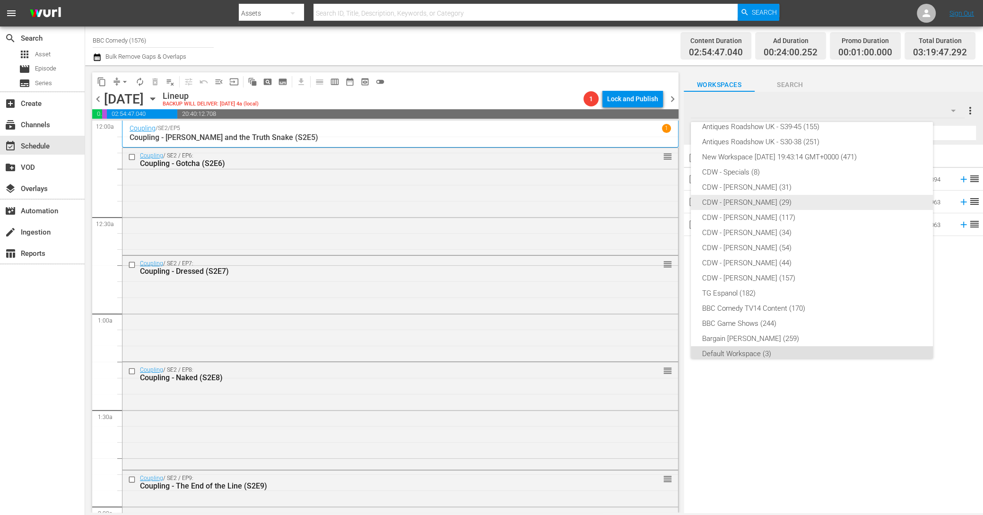
scroll to position [172, 0]
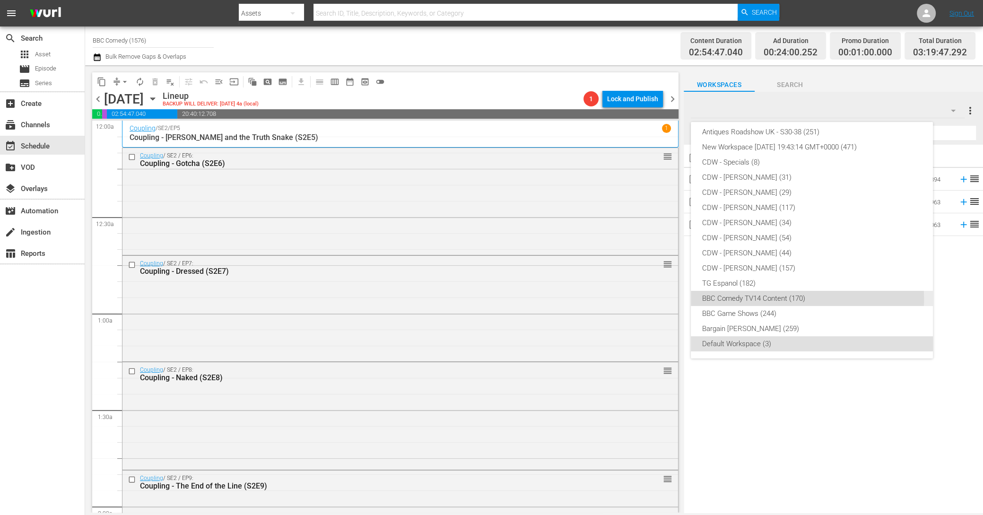
click at [766, 299] on div "BBC Comedy TV14 Content (170)" at bounding box center [811, 298] width 219 height 15
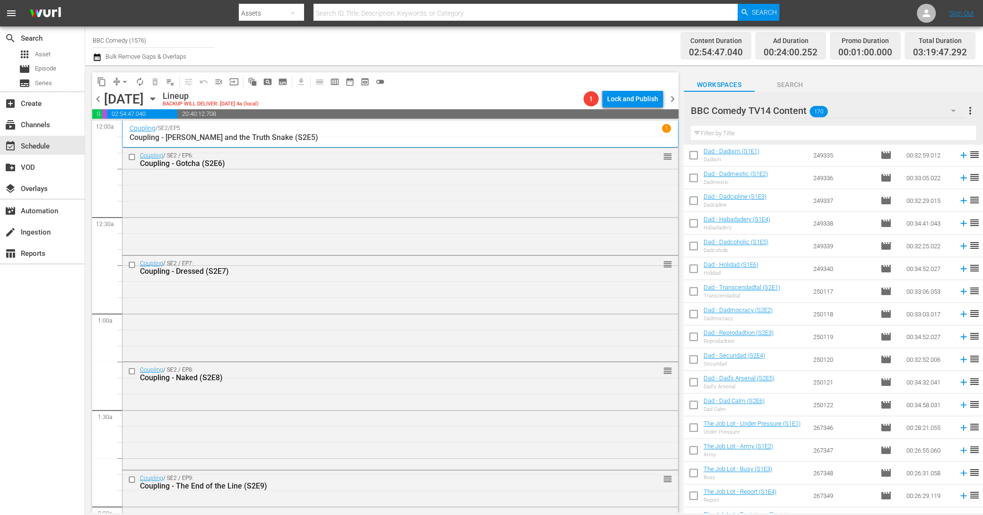
scroll to position [1038, 0]
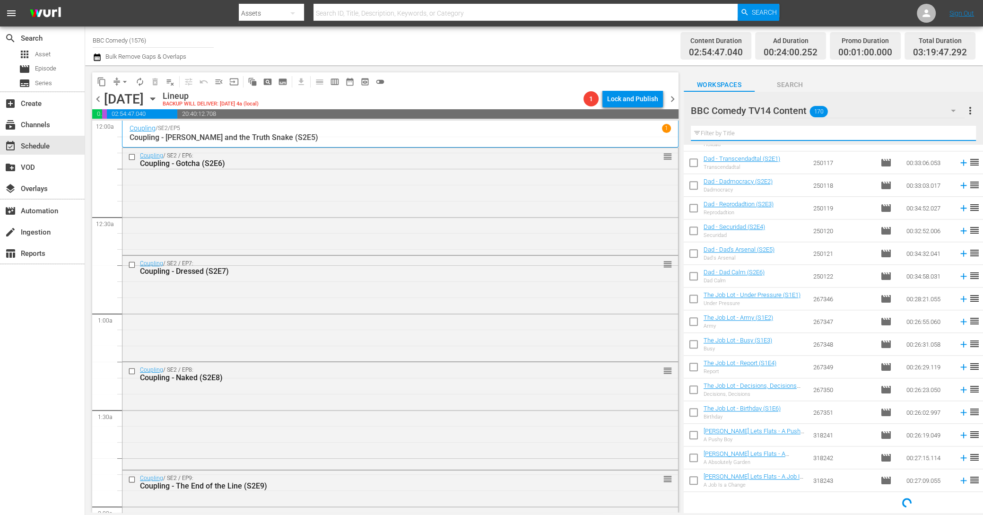
click at [748, 136] on input "text" at bounding box center [833, 133] width 285 height 15
click at [608, 43] on div "Content Duration 02:54:47.040 Ad Duration 00:24:00.252 Promo Duration 00:01:00.…" at bounding box center [774, 46] width 401 height 34
click at [972, 109] on span "more_vert" at bounding box center [970, 110] width 11 height 11
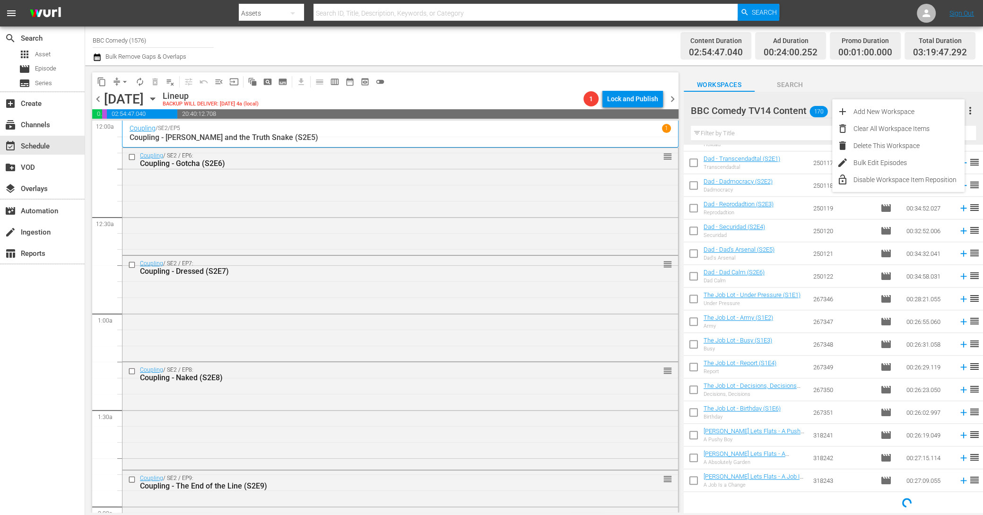
click at [972, 109] on span "more_vert" at bounding box center [970, 110] width 11 height 11
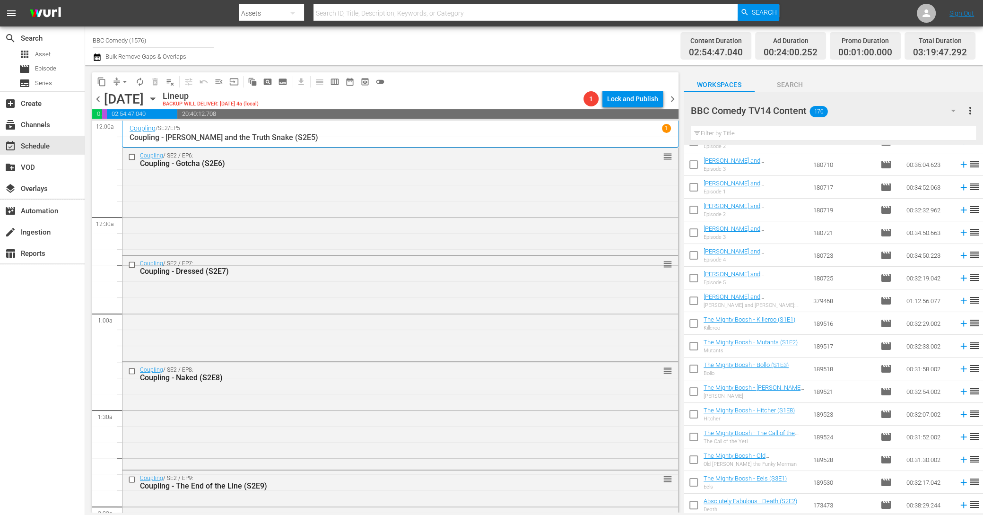
scroll to position [2400, 0]
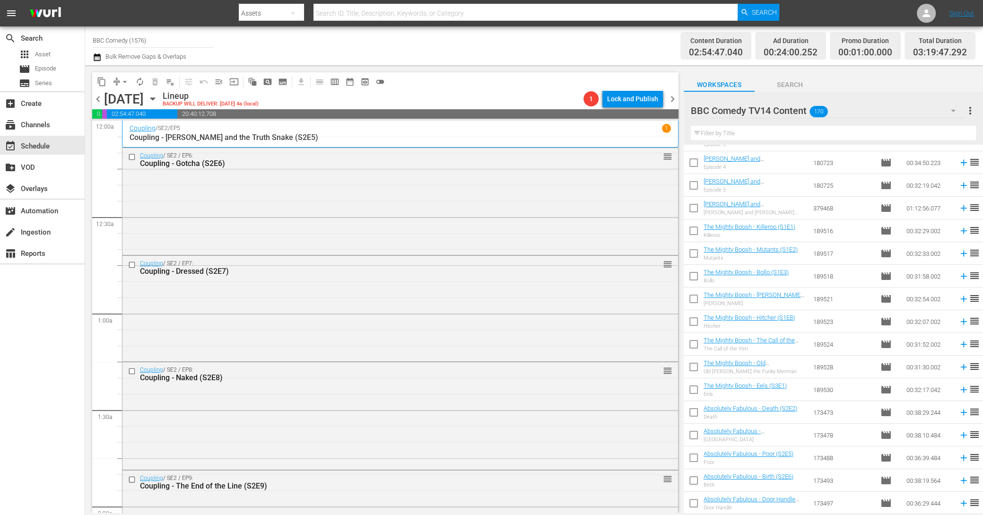
click at [773, 142] on div "Filter by Title" at bounding box center [833, 133] width 285 height 23
click at [778, 132] on input "text" at bounding box center [833, 133] width 285 height 15
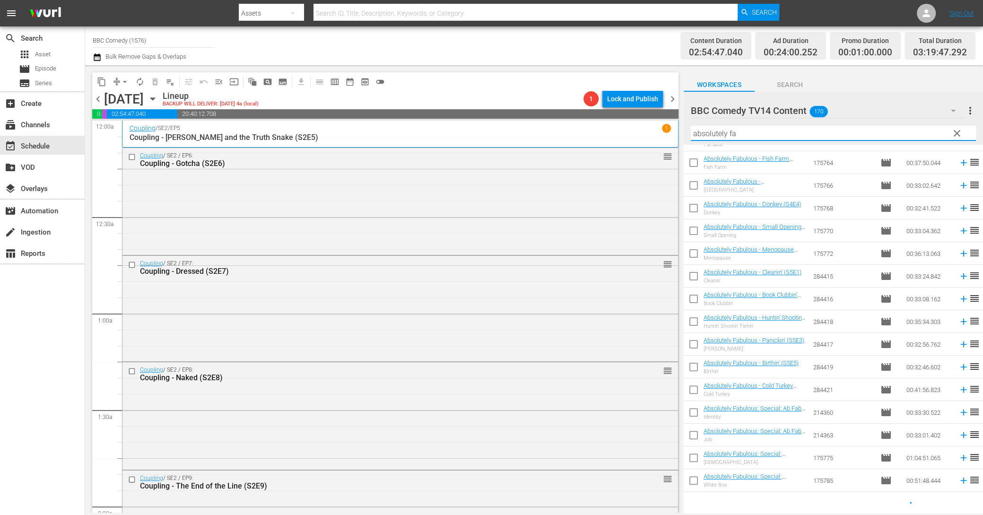
scroll to position [244, 0]
type input "absolutely fab"
click at [629, 48] on div "Content Duration 02:54:47.040 Ad Duration 00:24:00.252 Promo Duration 00:01:00.…" at bounding box center [774, 46] width 401 height 34
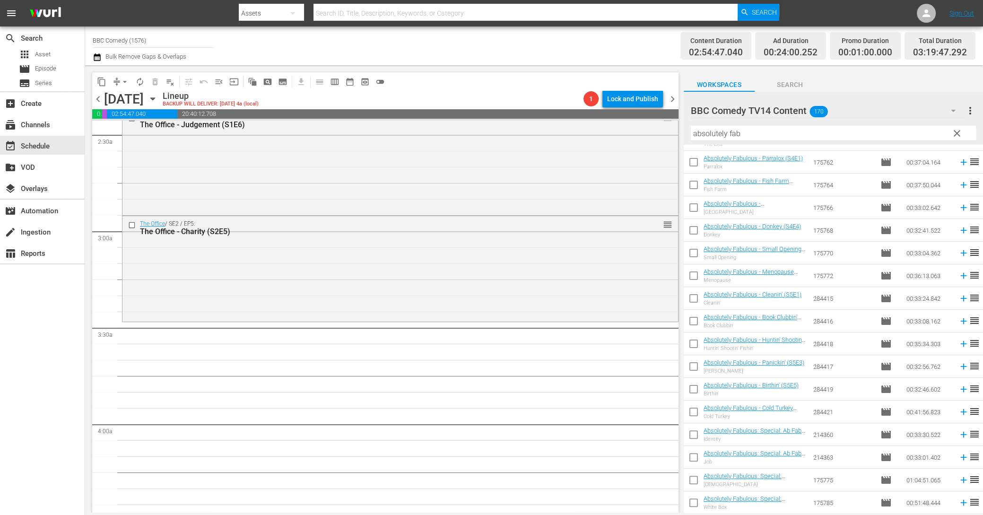
scroll to position [0, 0]
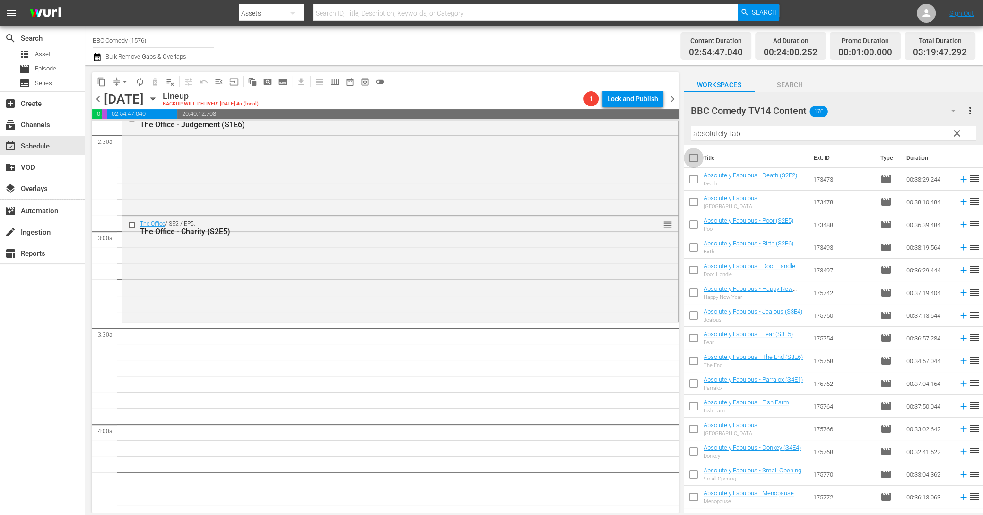
click at [694, 159] on input "checkbox" at bounding box center [694, 160] width 20 height 20
checkbox input "true"
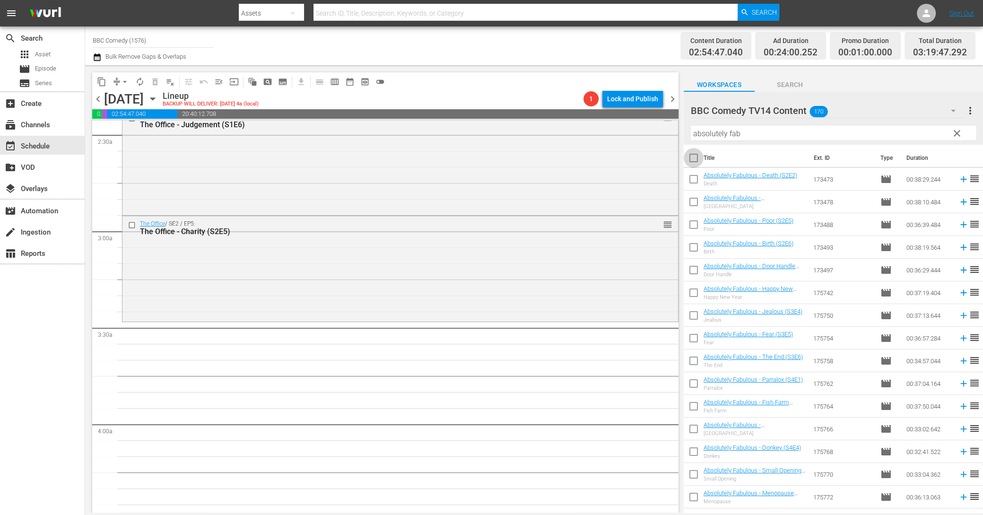
checkbox input "true"
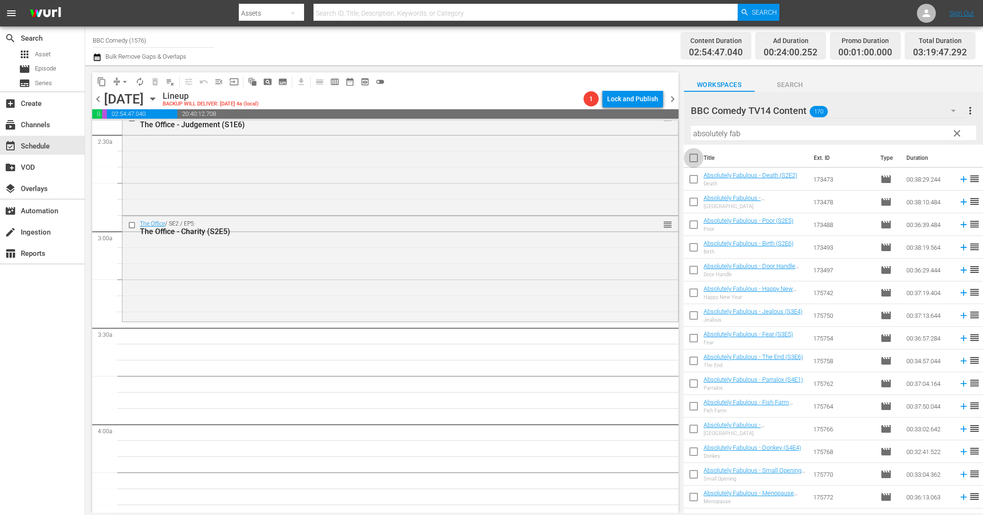
checkbox input "true"
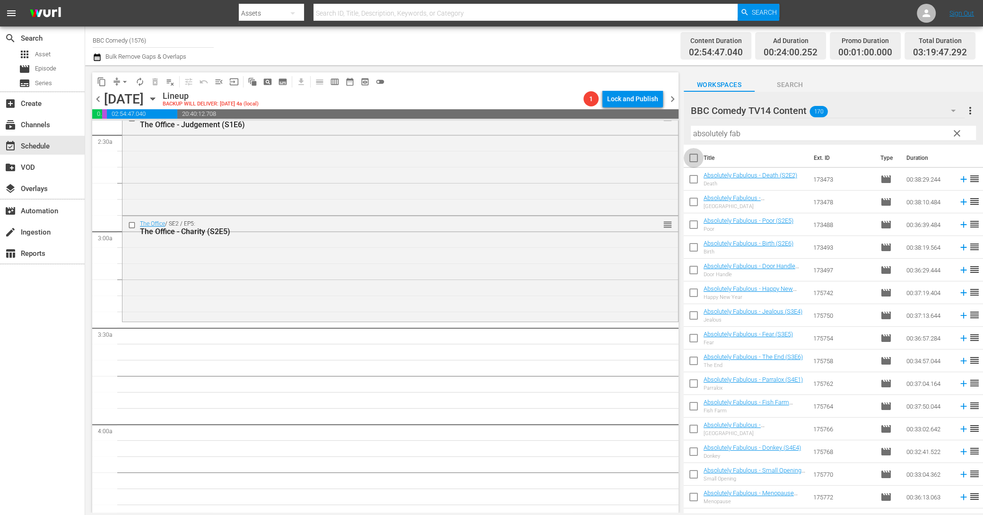
checkbox input "true"
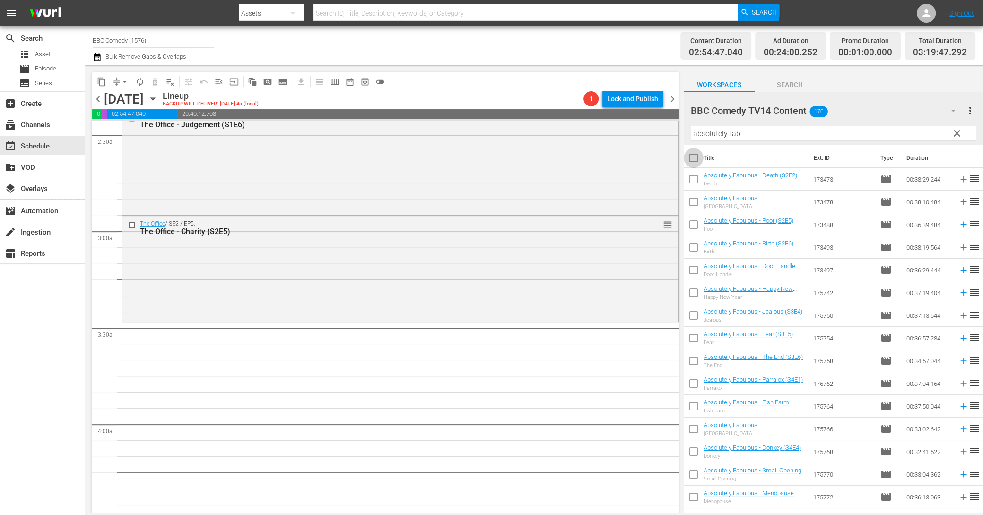
checkbox input "true"
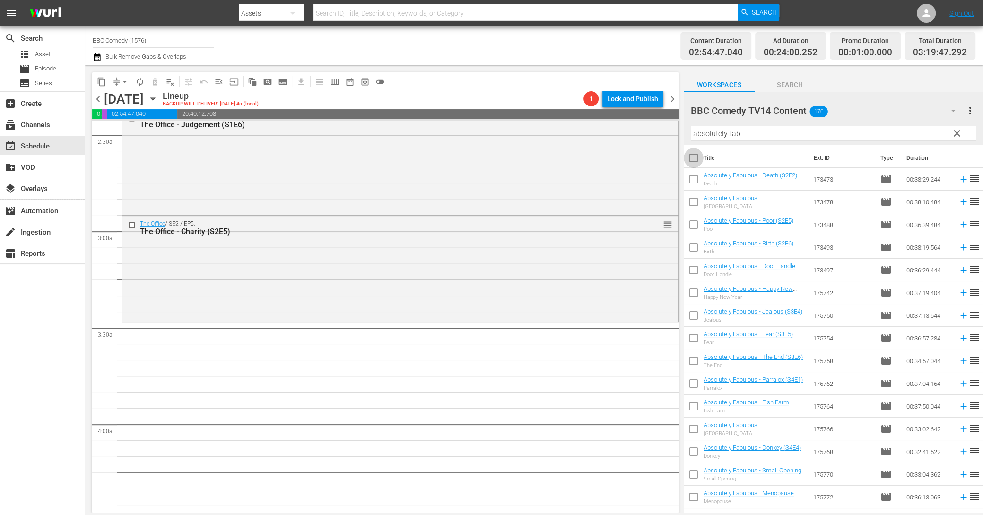
checkbox input "true"
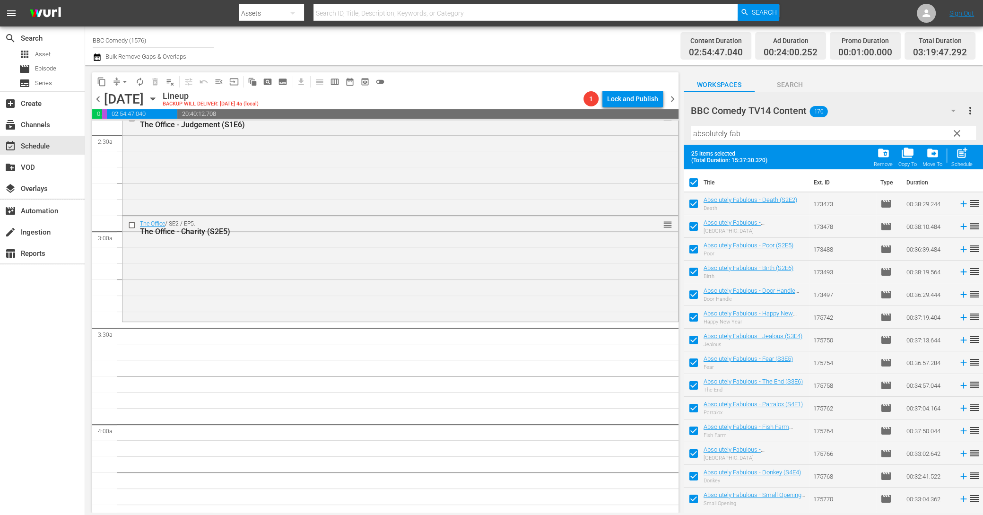
click at [696, 204] on input "checkbox" at bounding box center [694, 206] width 20 height 20
checkbox input "false"
click at [696, 235] on input "checkbox" at bounding box center [694, 228] width 20 height 20
checkbox input "false"
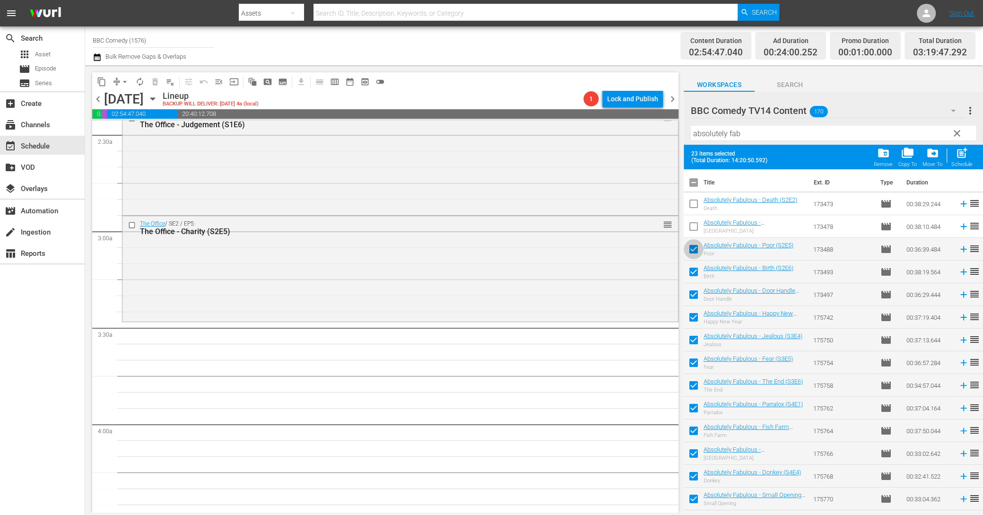
click at [696, 255] on input "checkbox" at bounding box center [694, 251] width 20 height 20
checkbox input "false"
click at [696, 279] on input "checkbox" at bounding box center [694, 274] width 20 height 20
checkbox input "false"
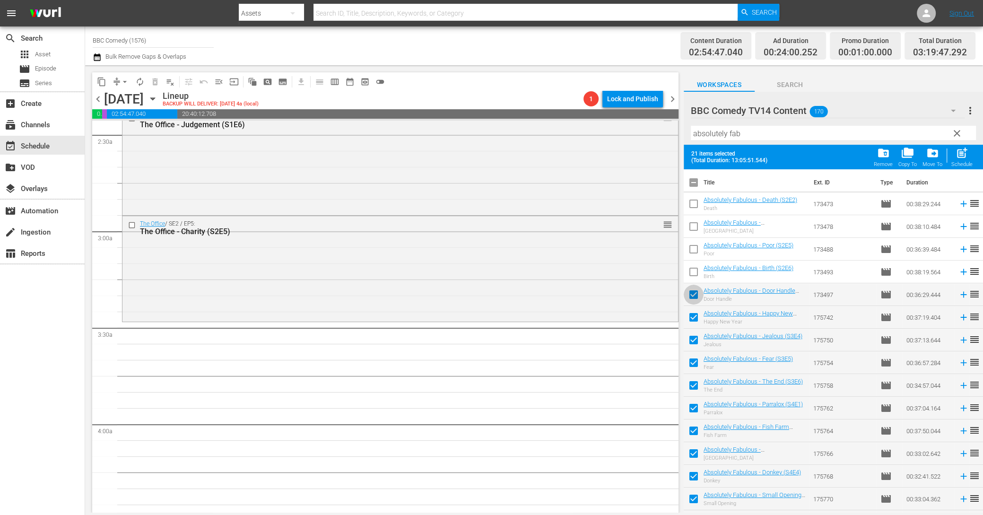
click at [696, 294] on input "checkbox" at bounding box center [694, 297] width 20 height 20
click at [695, 291] on input "checkbox" at bounding box center [694, 297] width 20 height 20
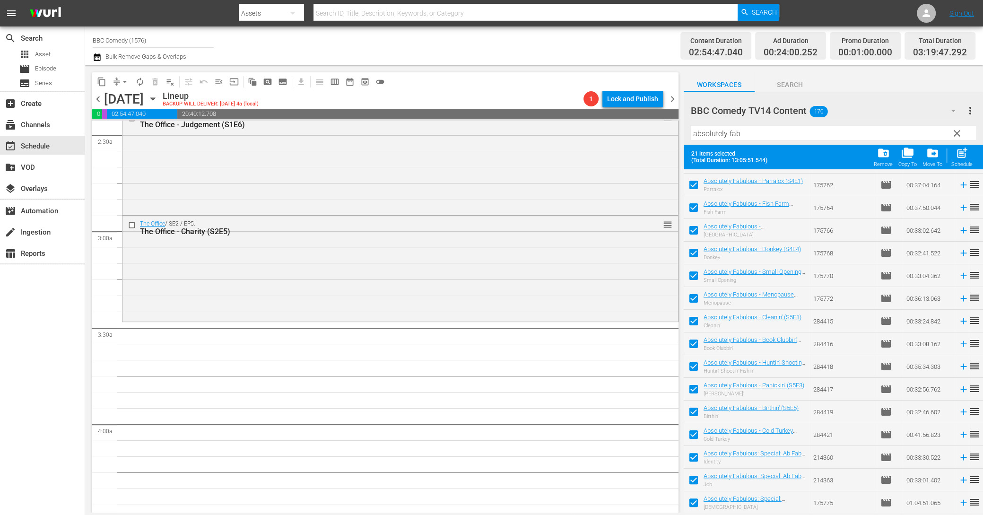
scroll to position [246, 0]
click at [968, 157] on span "post_add" at bounding box center [962, 153] width 13 height 13
checkbox input "false"
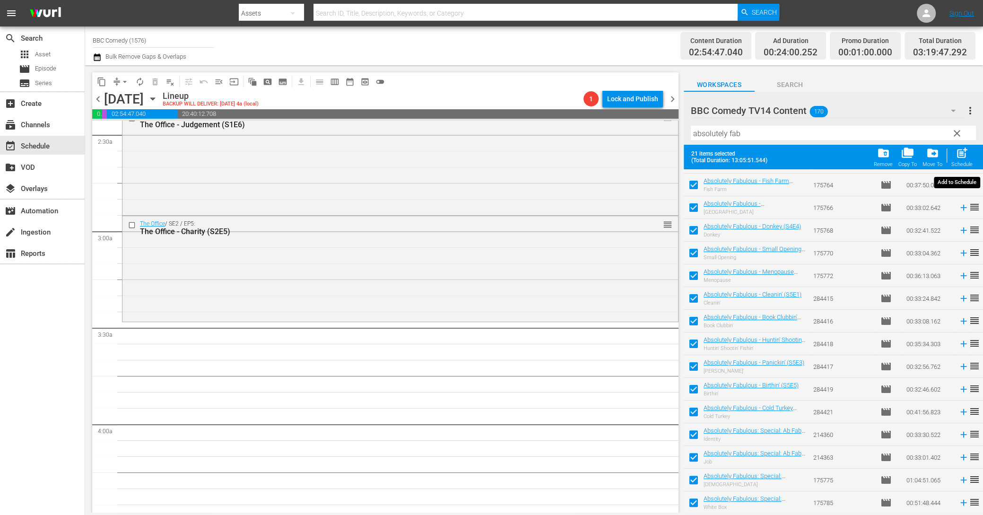
checkbox input "false"
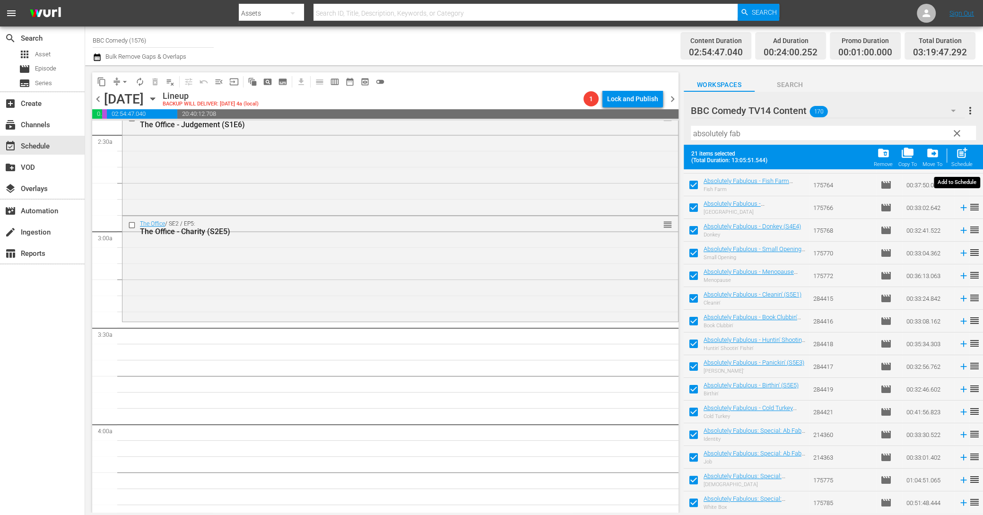
checkbox input "false"
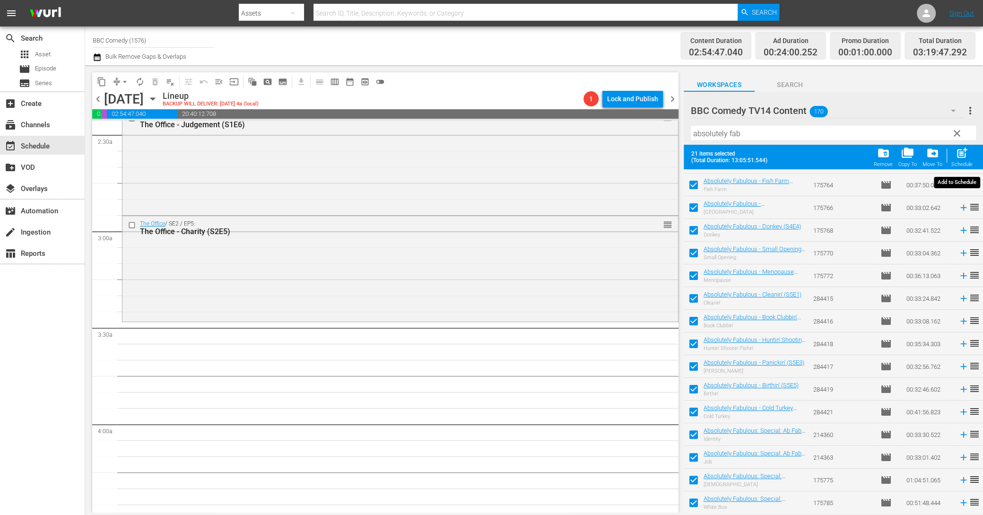
checkbox input "false"
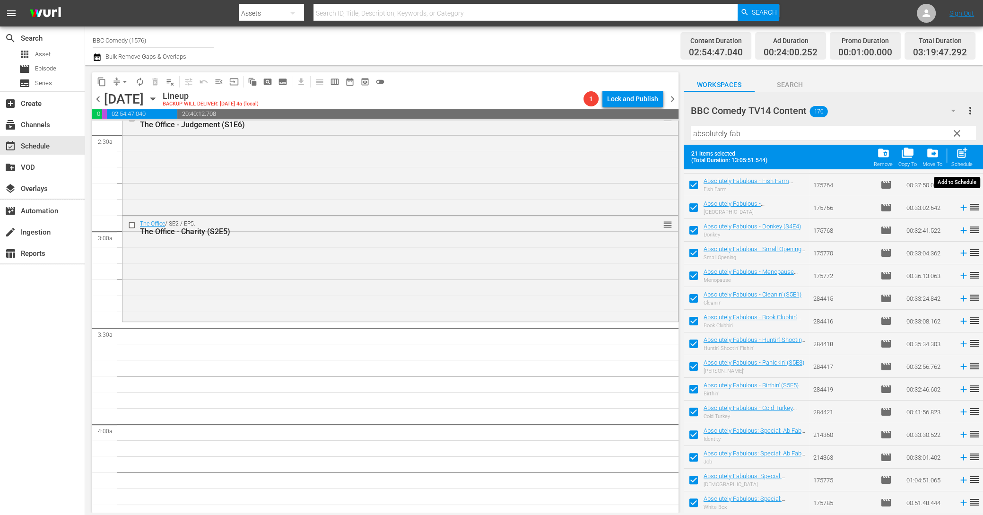
checkbox input "false"
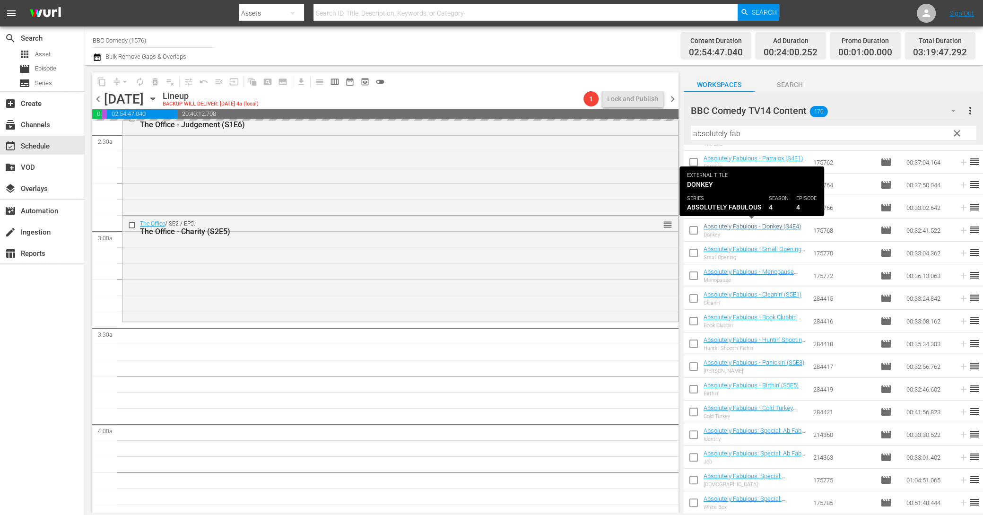
scroll to position [0, 0]
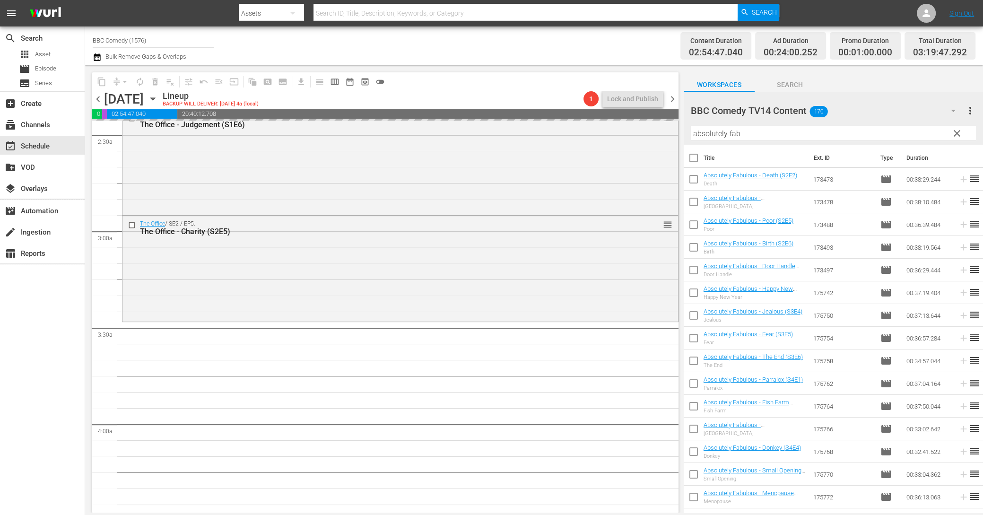
click at [691, 178] on input "checkbox" at bounding box center [694, 181] width 20 height 20
checkbox input "true"
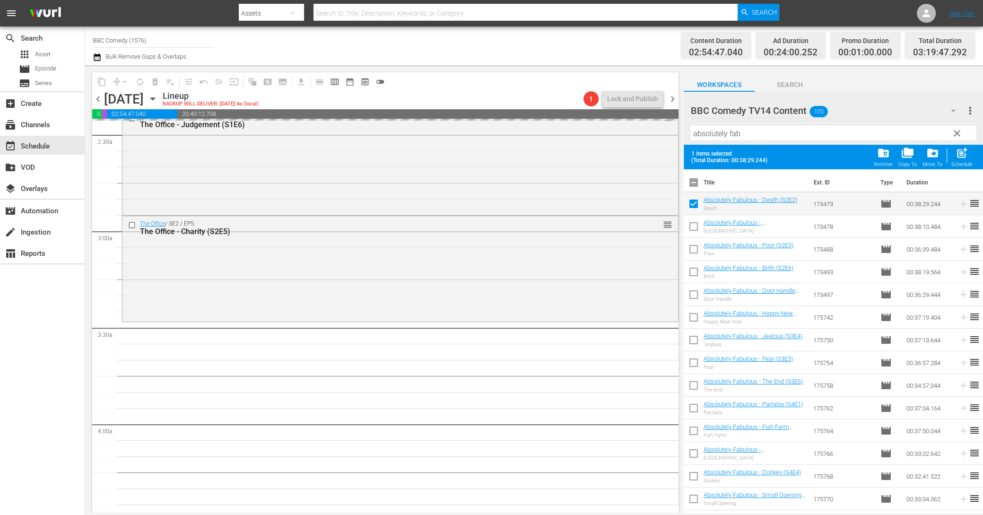
click at [697, 227] on input "checkbox" at bounding box center [694, 228] width 20 height 20
checkbox input "true"
click at [695, 250] on input "checkbox" at bounding box center [694, 251] width 20 height 20
checkbox input "true"
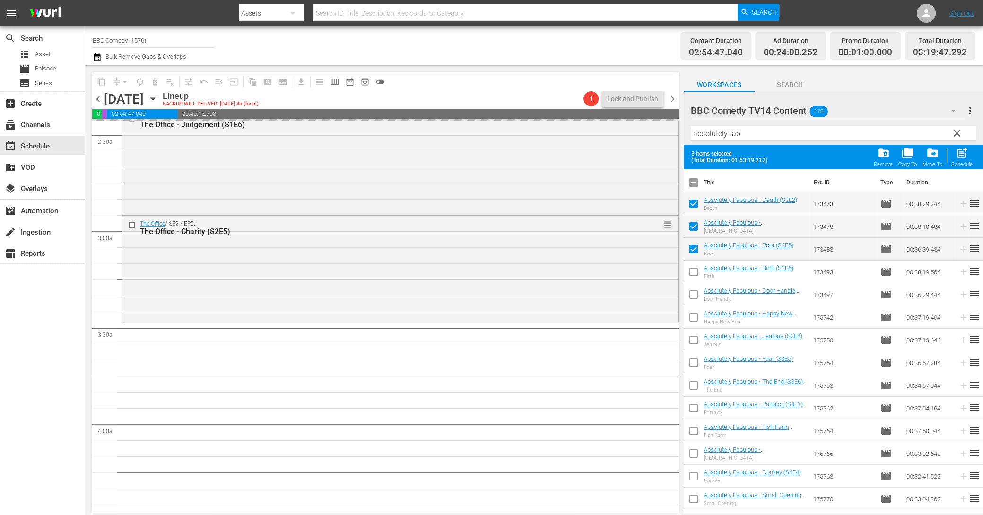
click at [695, 273] on input "checkbox" at bounding box center [694, 274] width 20 height 20
checkbox input "true"
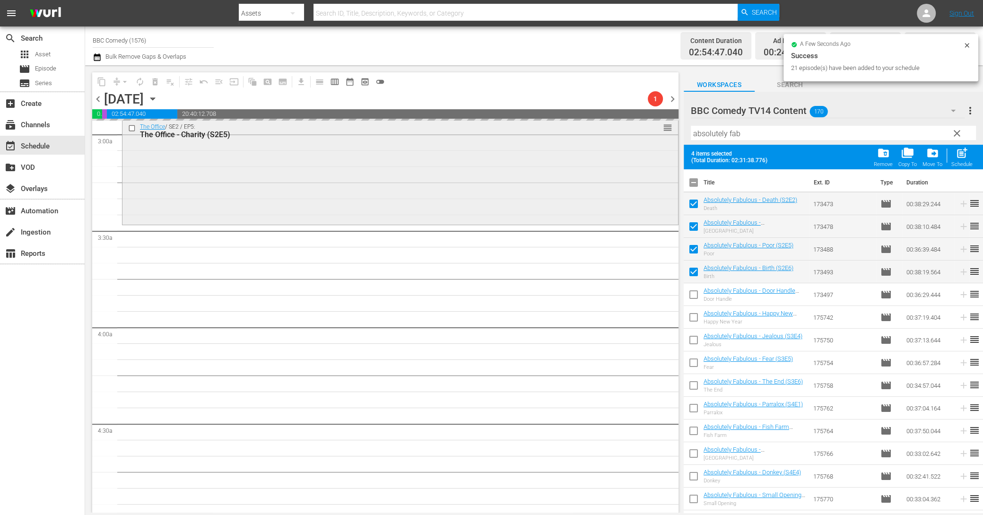
scroll to position [565, 0]
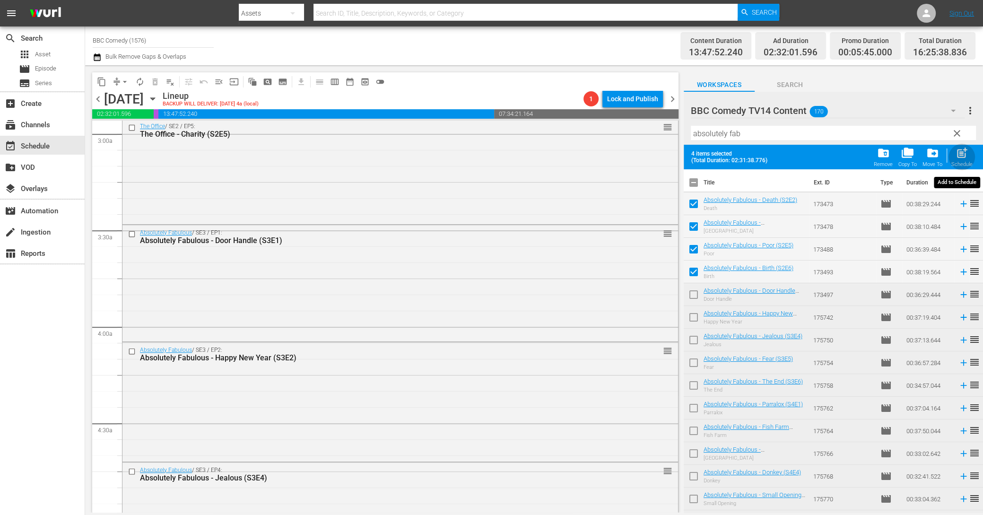
click at [963, 154] on span "post_add" at bounding box center [962, 153] width 13 height 13
checkbox input "false"
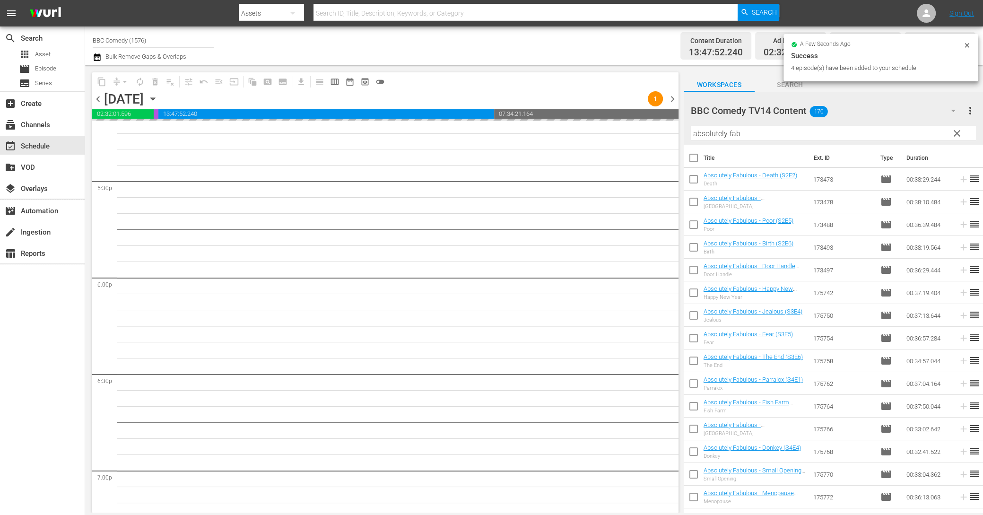
scroll to position [3102, 0]
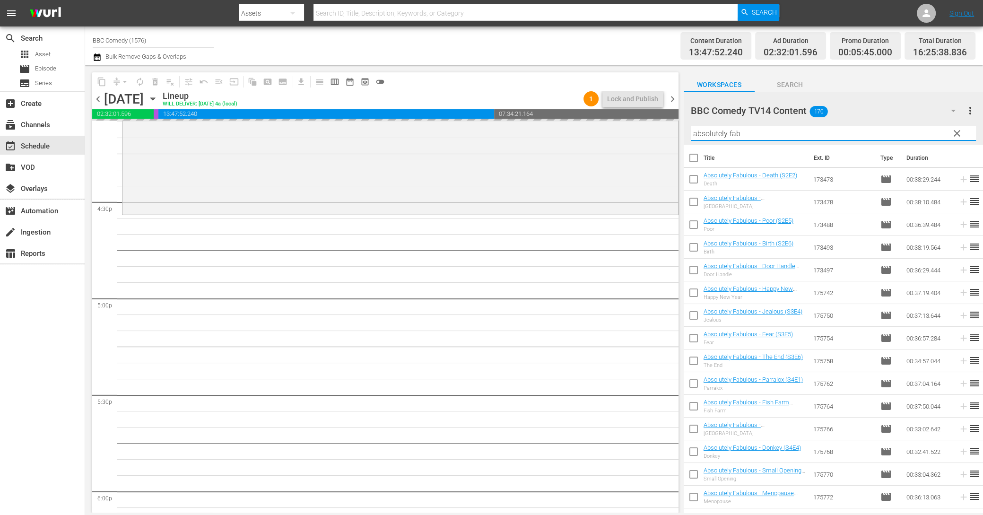
drag, startPoint x: 745, startPoint y: 136, endPoint x: 652, endPoint y: 112, distance: 95.3
click at [652, 112] on div "content_copy compress arrow_drop_down autorenew_outlined delete_forever_outline…" at bounding box center [534, 288] width 898 height 447
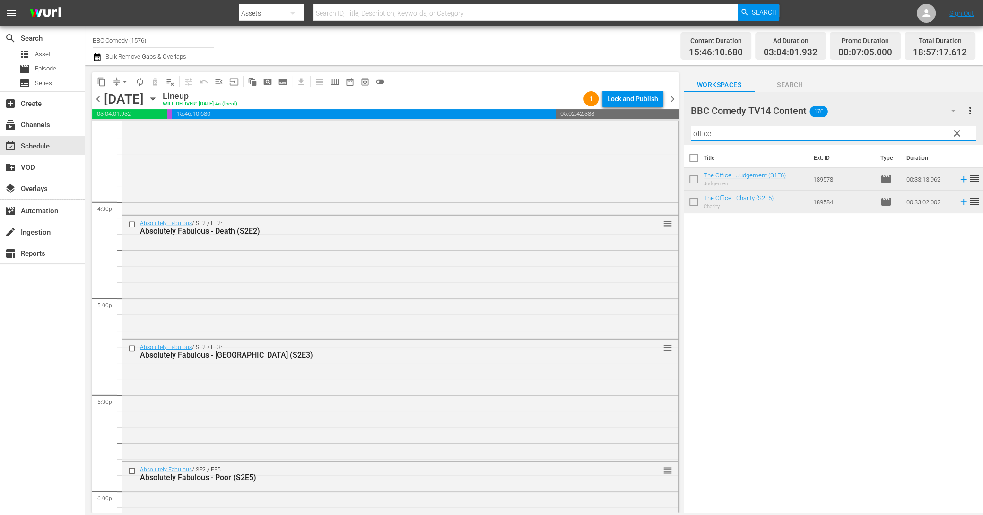
type input "office"
click at [691, 158] on input "checkbox" at bounding box center [694, 160] width 20 height 20
checkbox input "true"
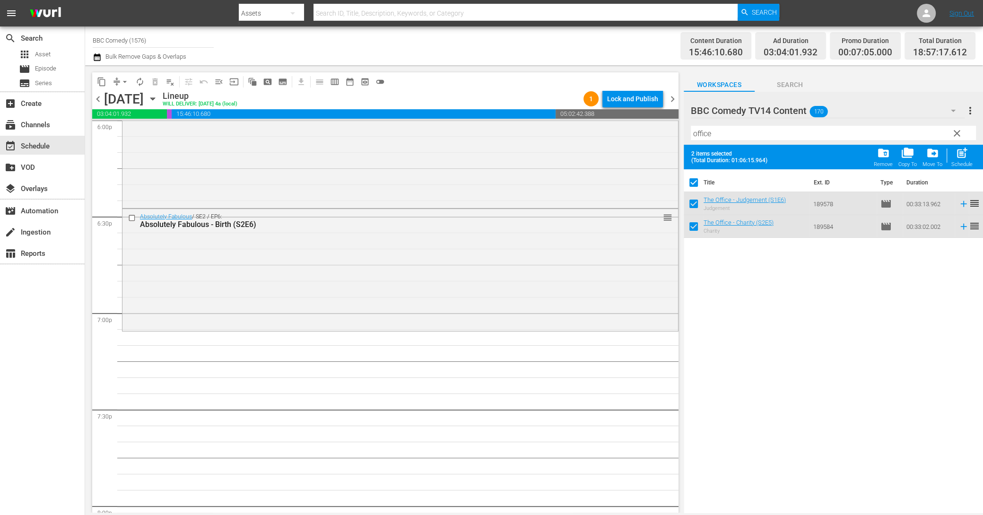
scroll to position [3400, 0]
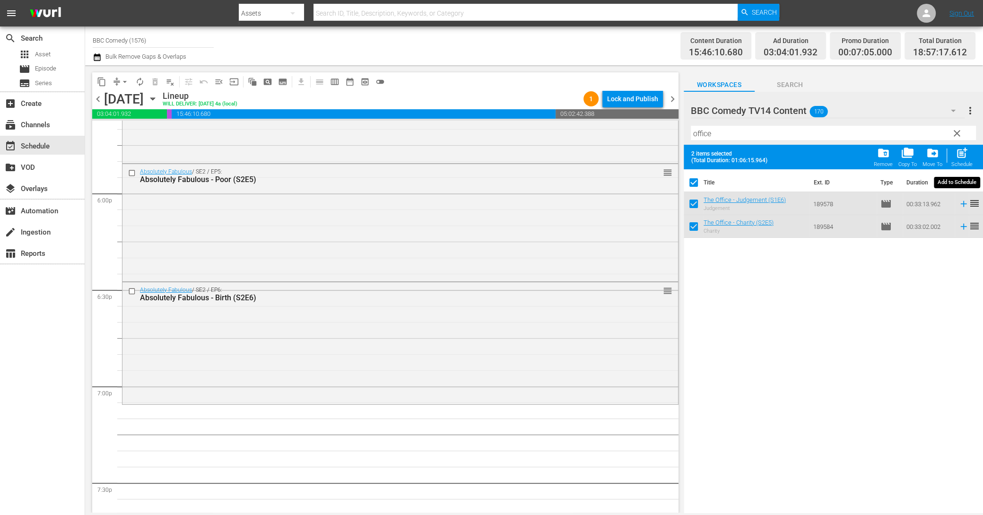
click at [970, 159] on div "post_add Schedule" at bounding box center [961, 157] width 21 height 21
checkbox input "false"
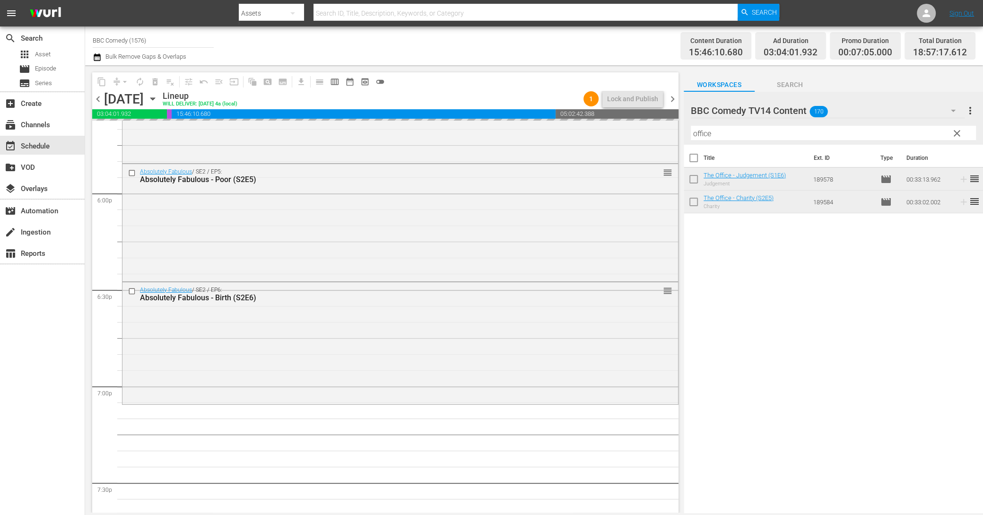
click at [972, 158] on th at bounding box center [977, 158] width 11 height 26
click at [957, 134] on span "clear" at bounding box center [956, 133] width 11 height 11
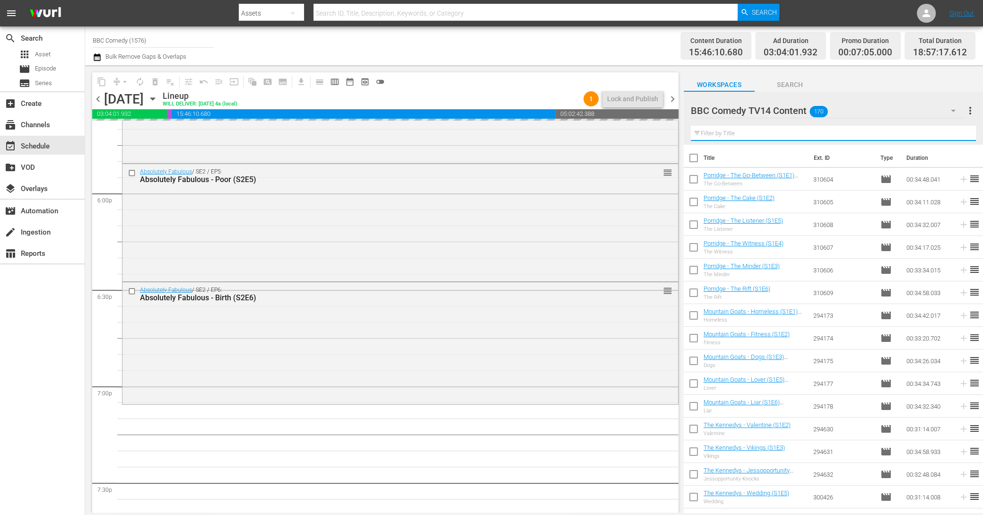
click at [880, 134] on input "text" at bounding box center [833, 133] width 285 height 15
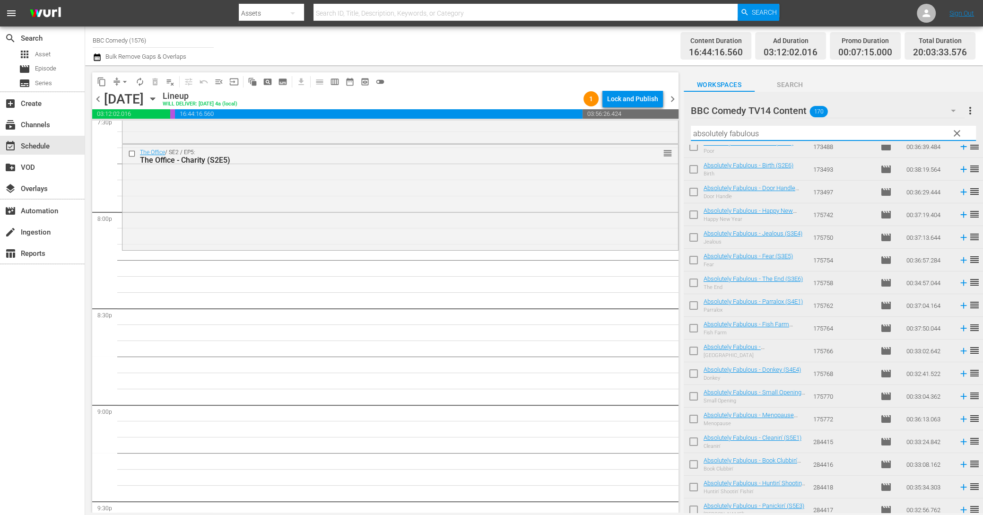
scroll to position [3703, 0]
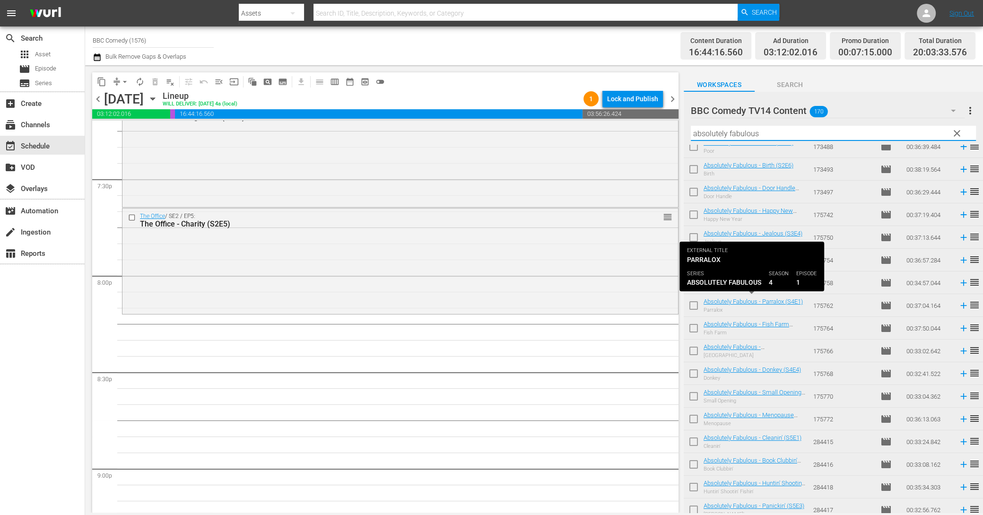
type input "absolutely fabulous"
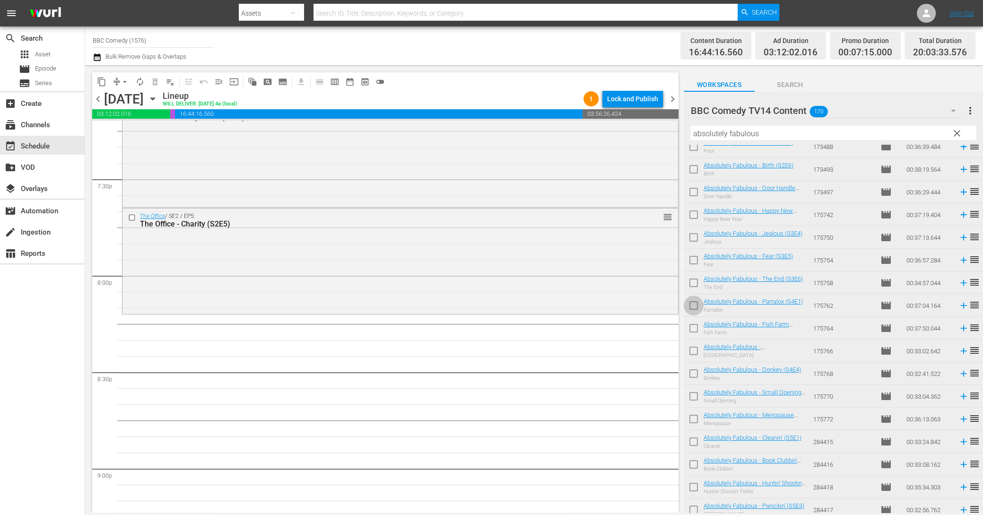
click at [696, 304] on input "checkbox" at bounding box center [694, 307] width 20 height 20
checkbox input "true"
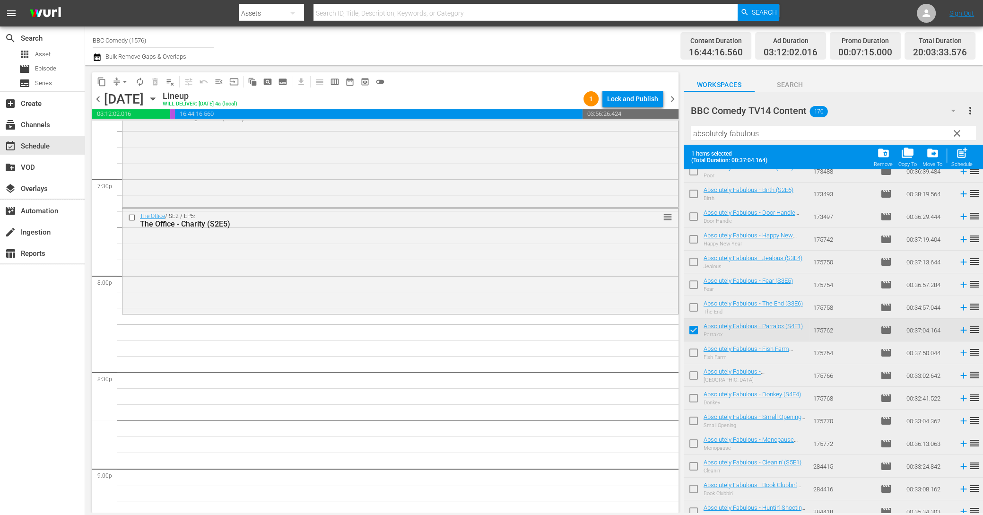
click at [693, 350] on input "checkbox" at bounding box center [694, 355] width 20 height 20
checkbox input "true"
click at [693, 383] on input "checkbox" at bounding box center [694, 377] width 20 height 20
checkbox input "true"
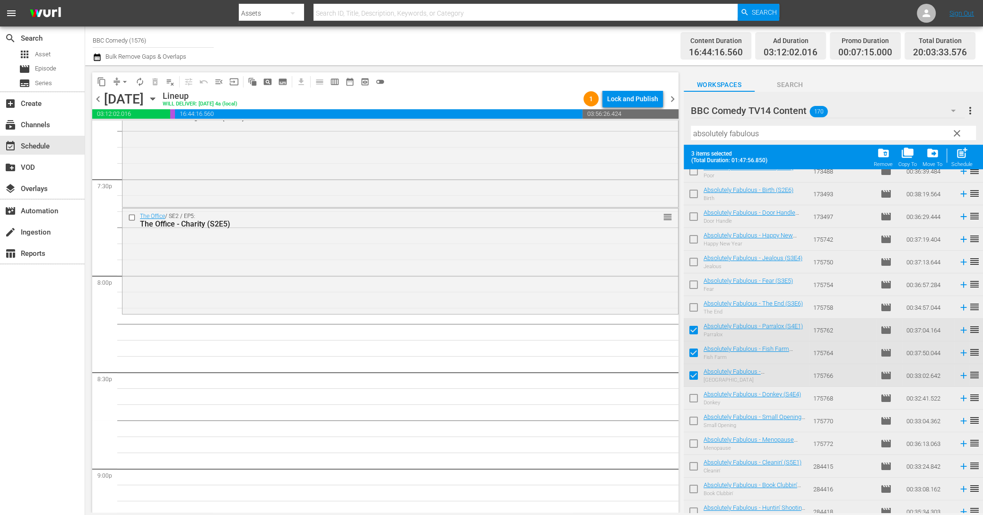
click at [693, 397] on input "checkbox" at bounding box center [694, 400] width 20 height 20
click at [693, 402] on input "checkbox" at bounding box center [694, 400] width 20 height 20
click at [693, 397] on input "checkbox" at bounding box center [694, 400] width 20 height 20
checkbox input "true"
click at [693, 415] on input "checkbox" at bounding box center [694, 423] width 20 height 20
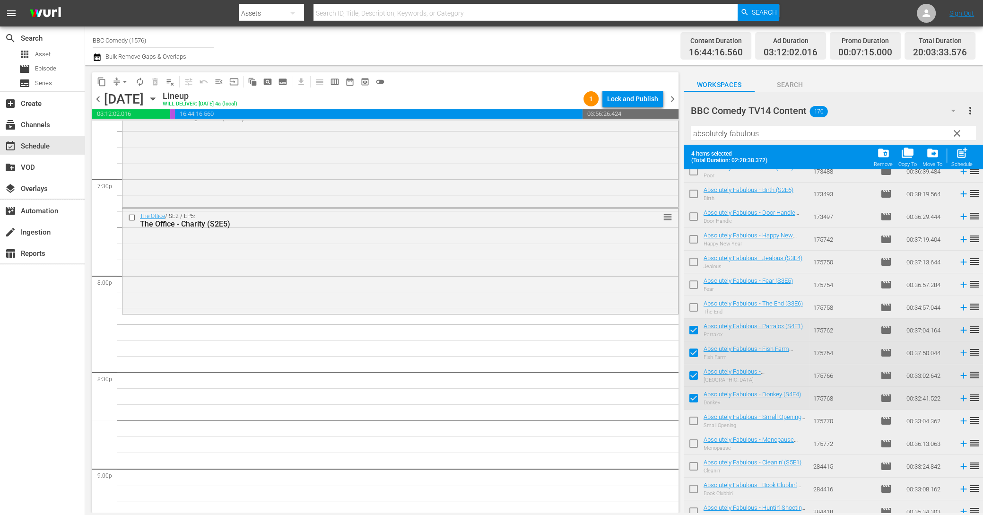
checkbox input "true"
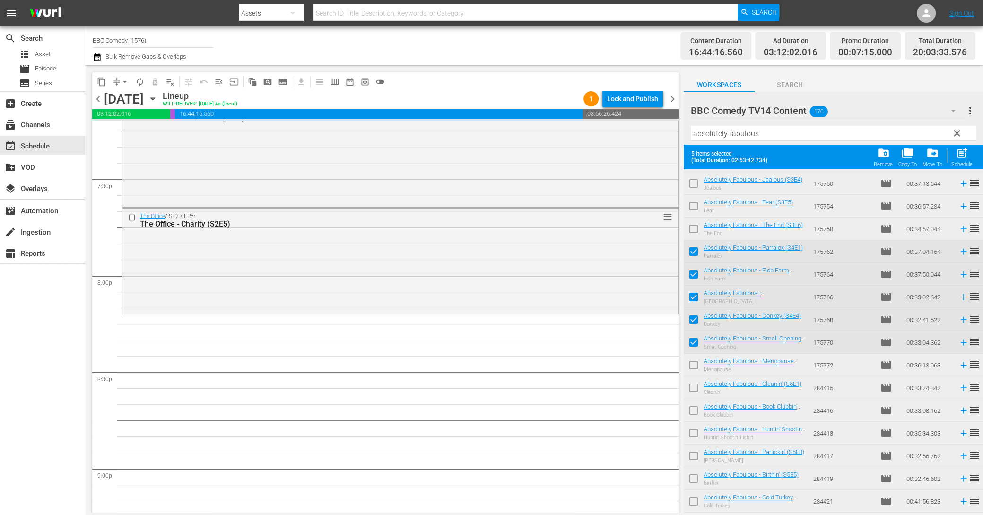
scroll to position [237, 0]
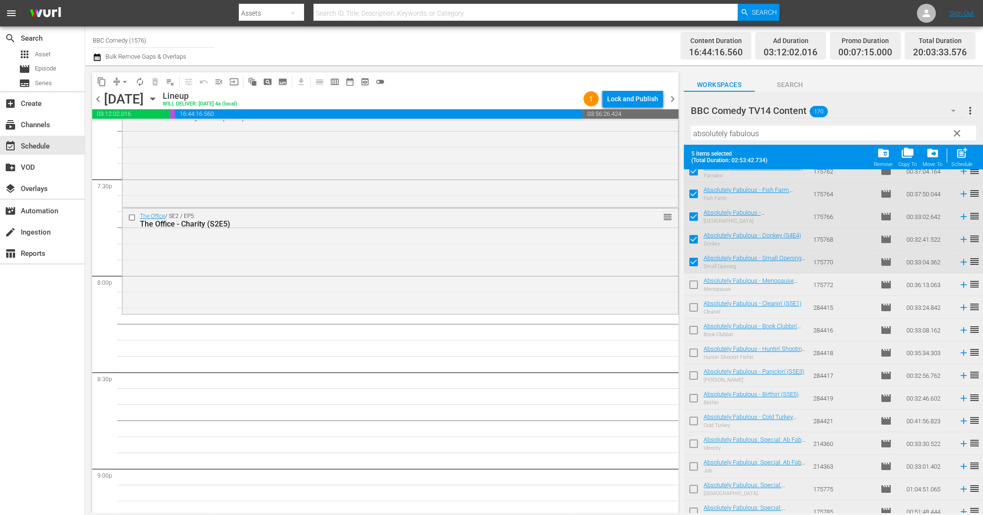
click at [693, 292] on input "checkbox" at bounding box center [694, 287] width 20 height 20
checkbox input "true"
click at [693, 301] on input "checkbox" at bounding box center [694, 309] width 20 height 20
checkbox input "true"
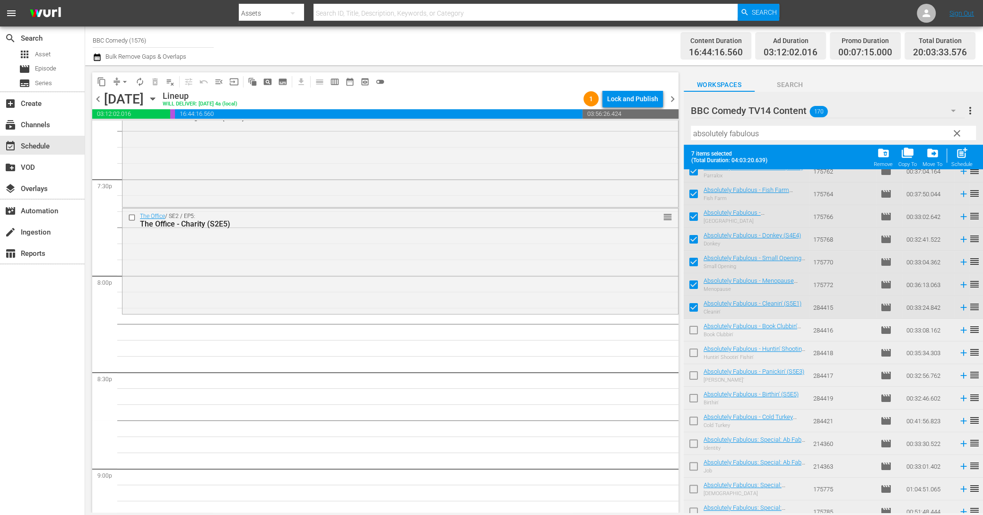
click at [693, 332] on input "checkbox" at bounding box center [694, 332] width 20 height 20
checkbox input "true"
click at [693, 357] on input "checkbox" at bounding box center [694, 355] width 20 height 20
checkbox input "true"
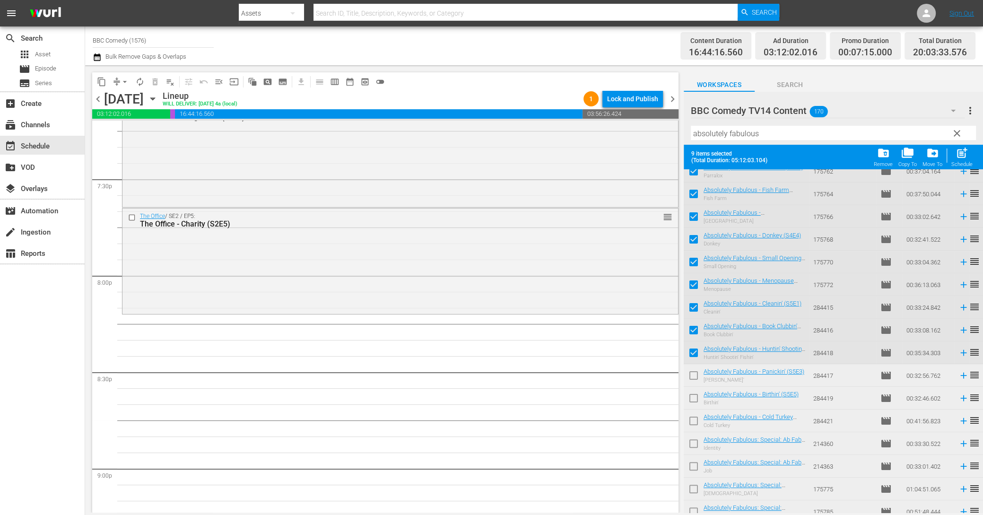
click at [693, 373] on input "checkbox" at bounding box center [694, 377] width 20 height 20
checkbox input "true"
click at [693, 408] on input "checkbox" at bounding box center [694, 400] width 20 height 20
checkbox input "true"
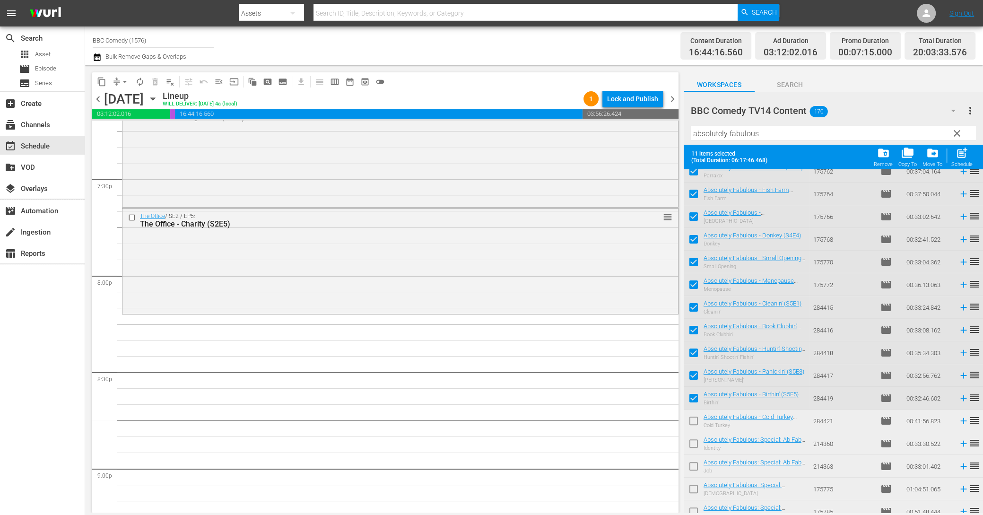
click at [693, 421] on input "checkbox" at bounding box center [694, 423] width 20 height 20
checkbox input "true"
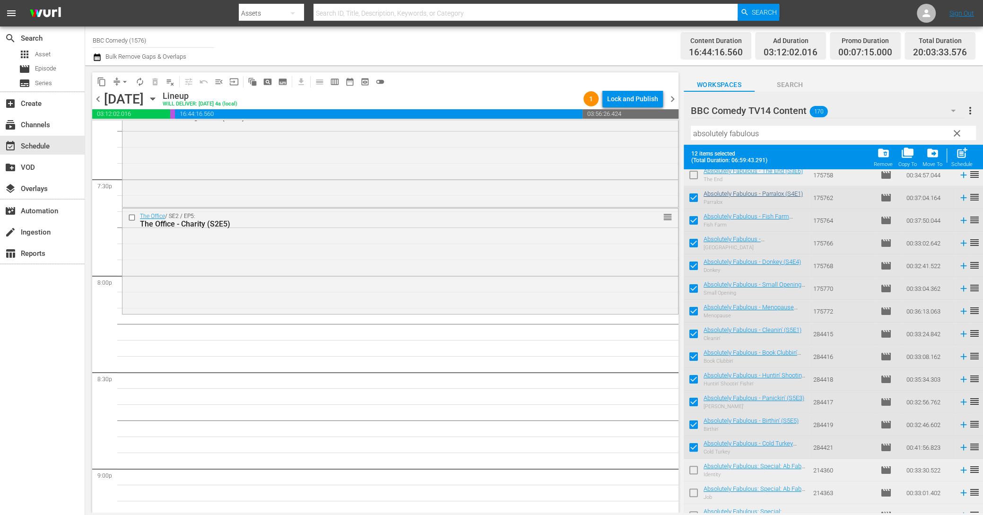
scroll to position [235, 0]
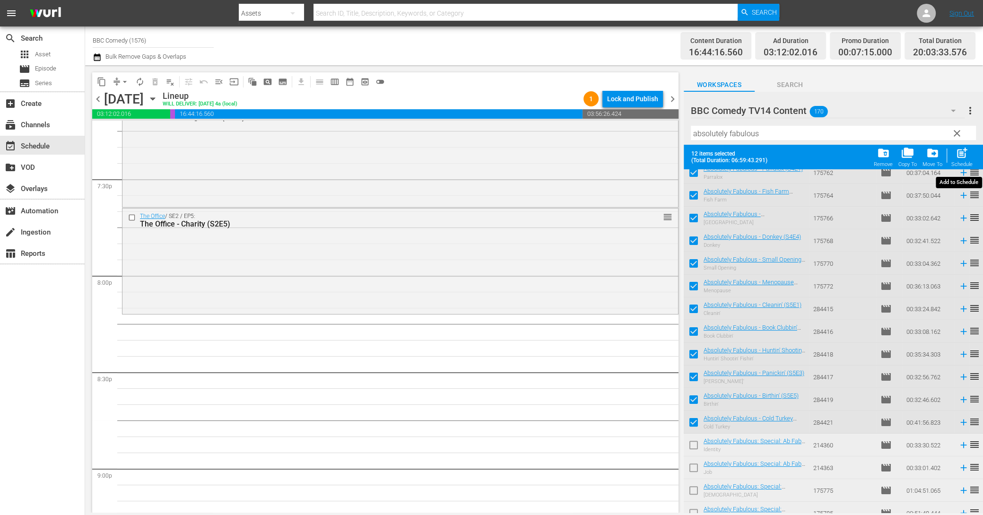
click at [958, 161] on div "Schedule" at bounding box center [961, 164] width 21 height 6
checkbox input "false"
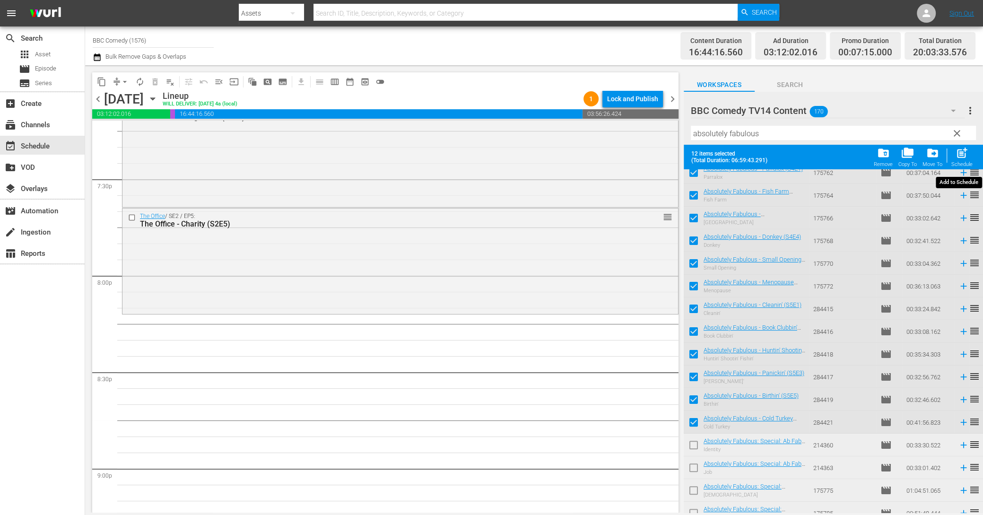
checkbox input "false"
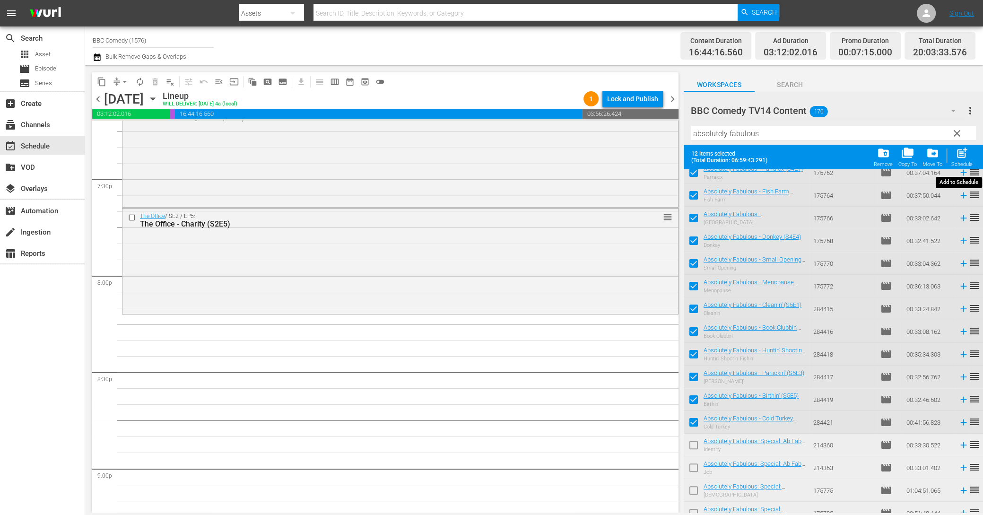
checkbox input "false"
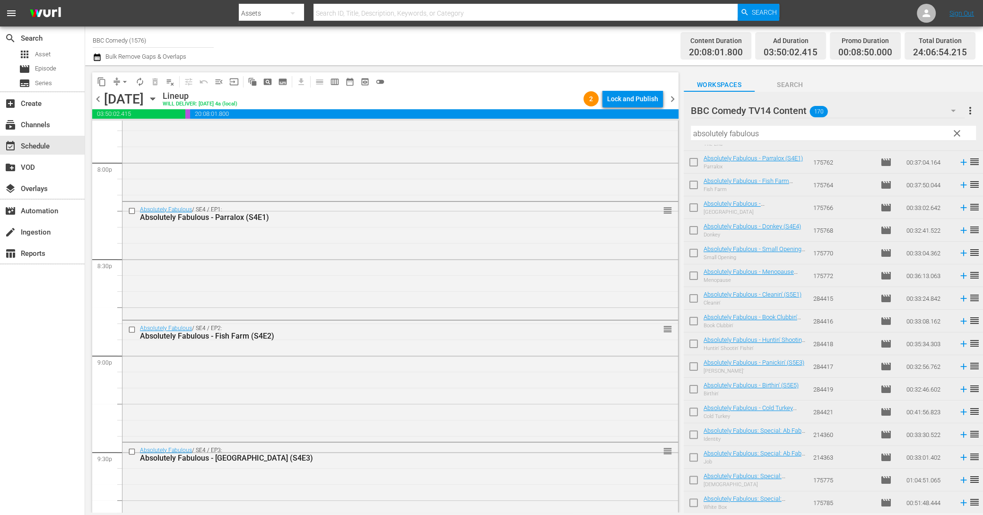
scroll to position [4287, 0]
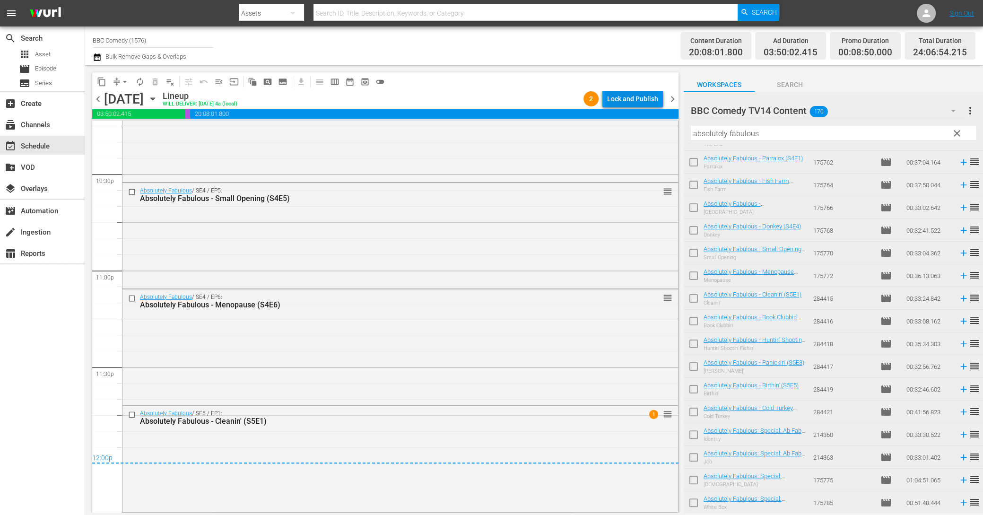
click at [644, 101] on div "Lock and Publish" at bounding box center [632, 98] width 51 height 17
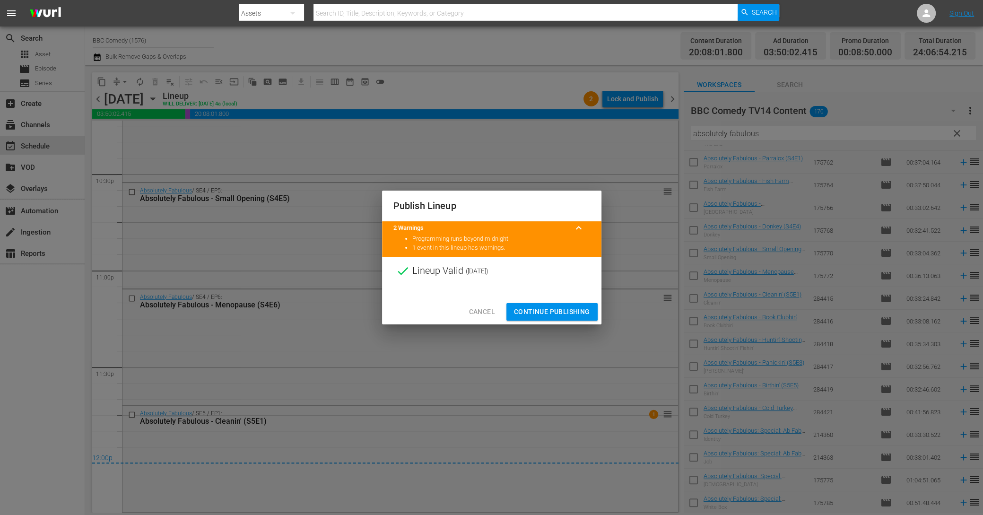
click at [583, 313] on span "Continue Publishing" at bounding box center [552, 312] width 76 height 12
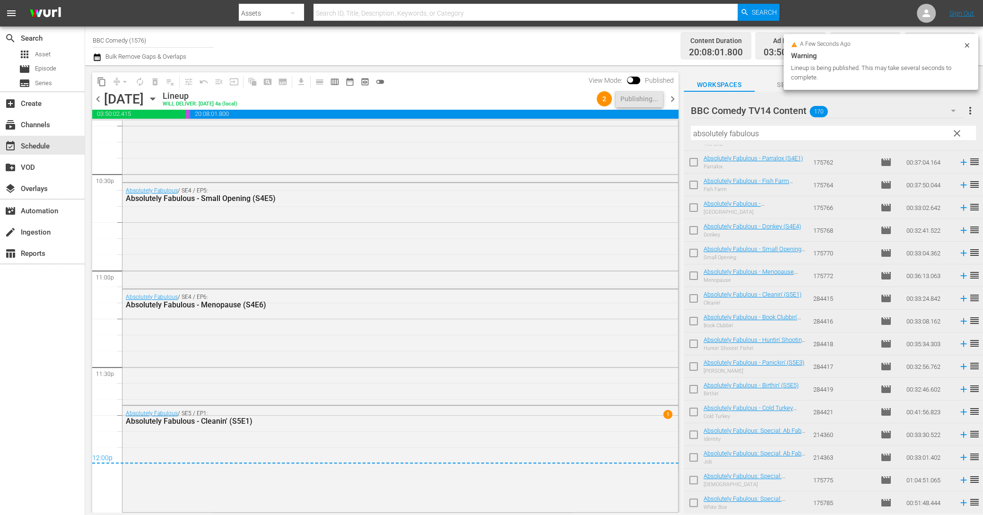
click at [674, 96] on span "chevron_right" at bounding box center [673, 99] width 12 height 12
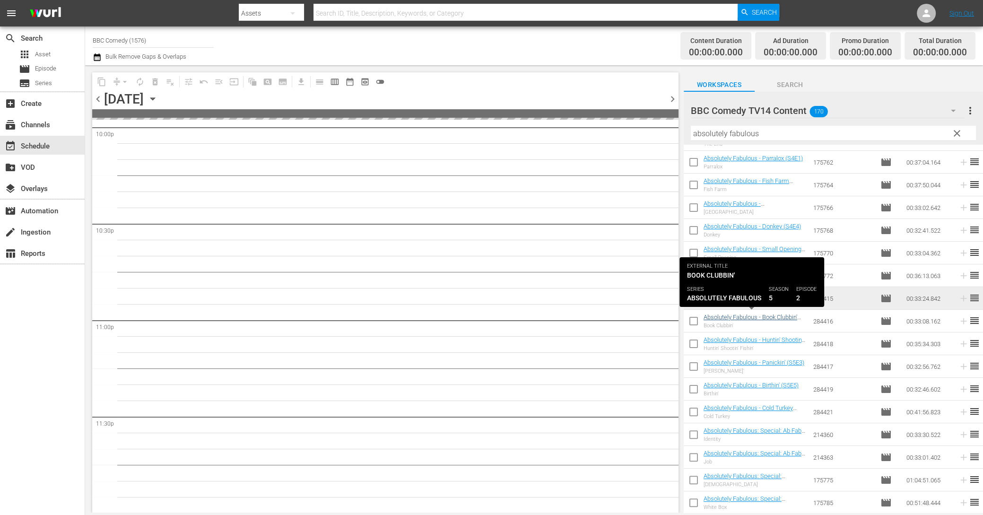
scroll to position [4237, 0]
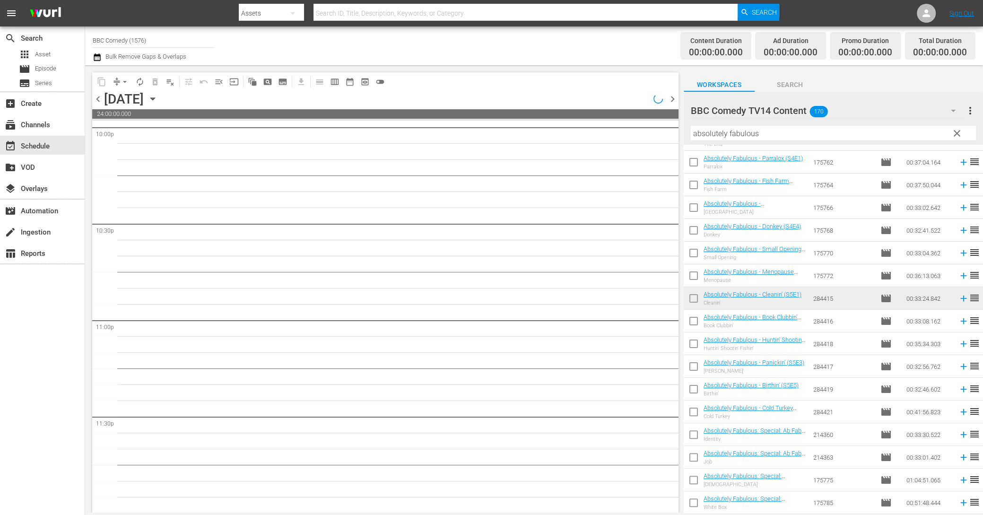
click at [696, 326] on input "checkbox" at bounding box center [694, 323] width 20 height 20
checkbox input "true"
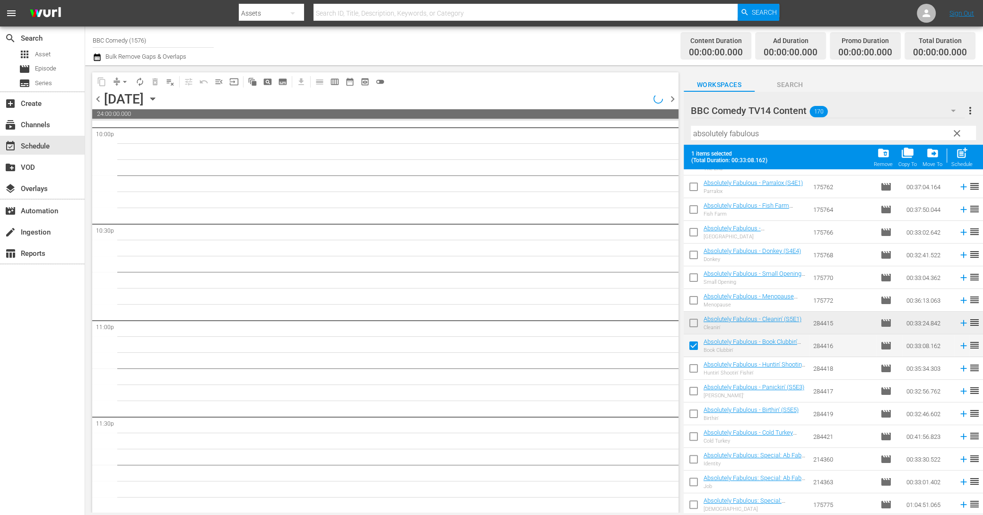
click at [696, 367] on input "checkbox" at bounding box center [694, 370] width 20 height 20
checkbox input "true"
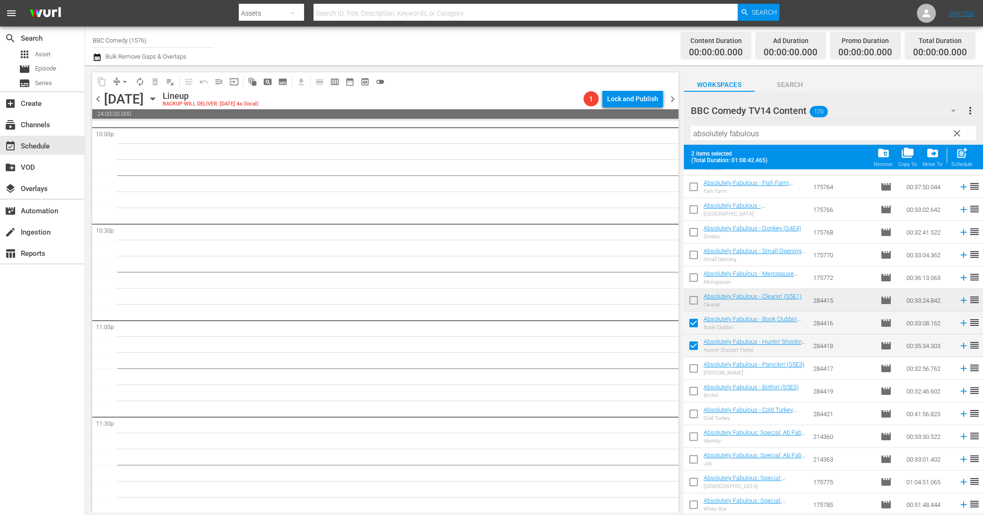
scroll to position [246, 0]
click at [696, 363] on input "checkbox" at bounding box center [694, 368] width 20 height 20
checkbox input "true"
click at [696, 394] on input "checkbox" at bounding box center [694, 391] width 20 height 20
checkbox input "true"
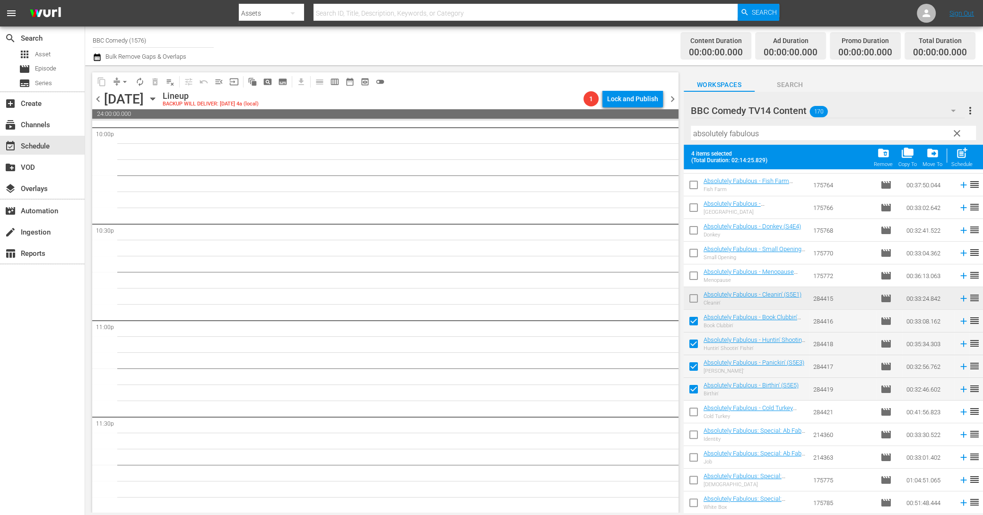
click at [696, 422] on input "checkbox" at bounding box center [694, 414] width 20 height 20
checkbox input "true"
click at [696, 435] on input "checkbox" at bounding box center [694, 436] width 20 height 20
checkbox input "true"
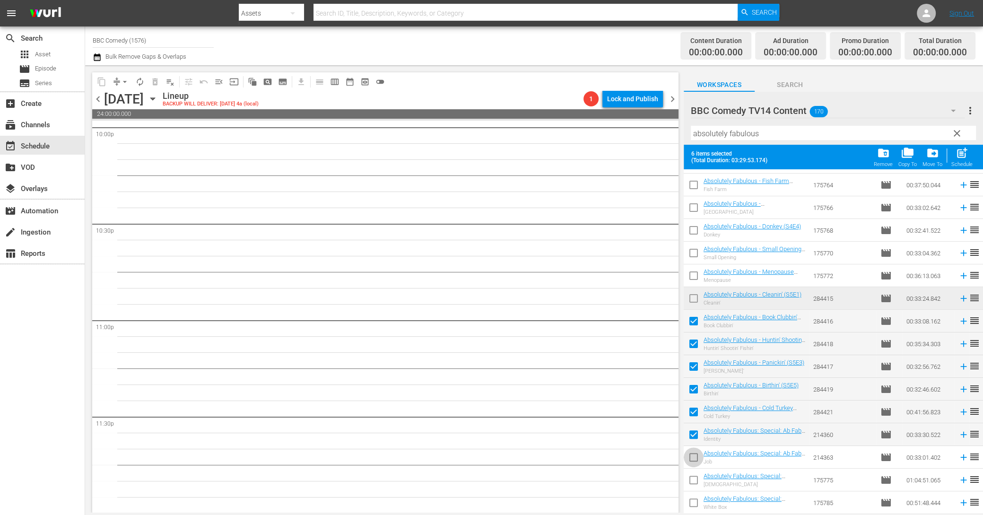
click at [696, 454] on input "checkbox" at bounding box center [694, 459] width 20 height 20
checkbox input "true"
click at [695, 476] on input "checkbox" at bounding box center [694, 482] width 20 height 20
checkbox input "true"
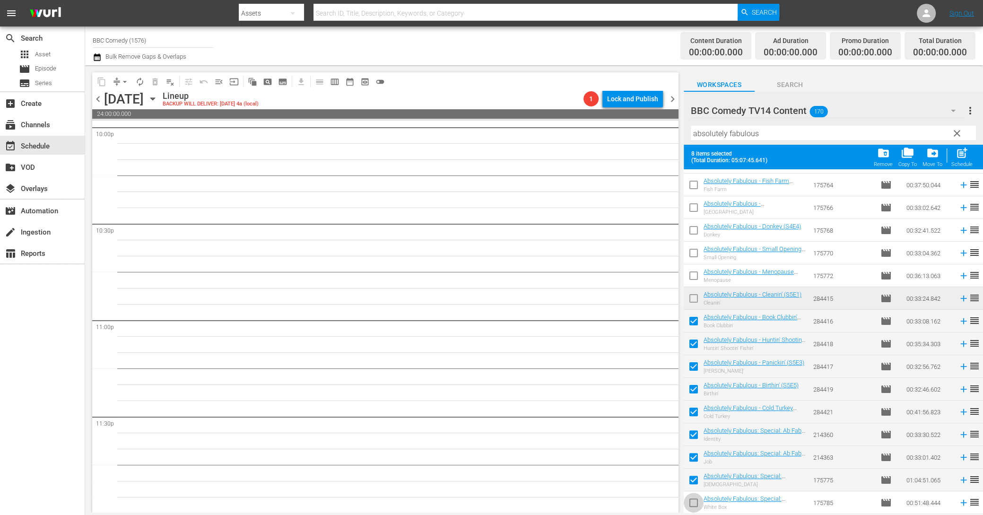
click at [695, 504] on input "checkbox" at bounding box center [694, 505] width 20 height 20
checkbox input "true"
click at [967, 158] on span "post_add" at bounding box center [962, 153] width 13 height 13
checkbox input "false"
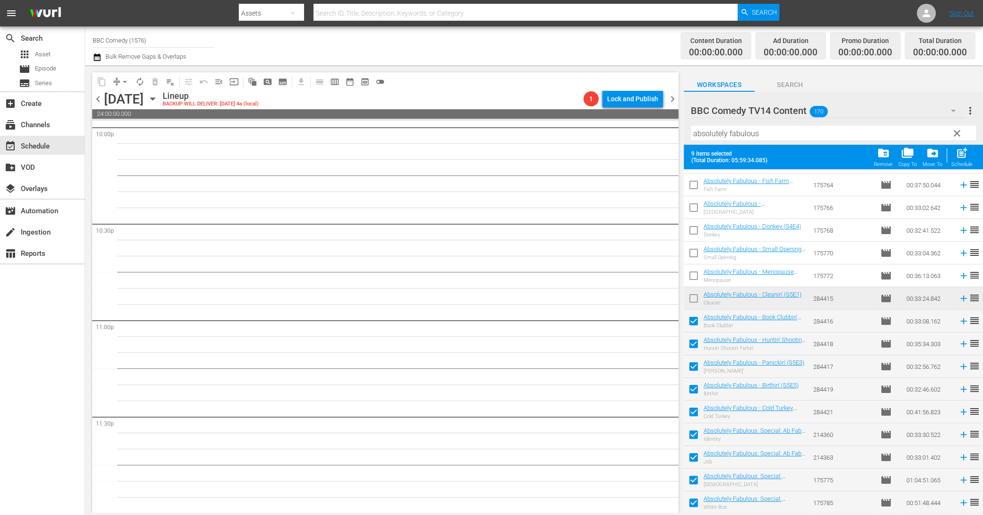
checkbox input "false"
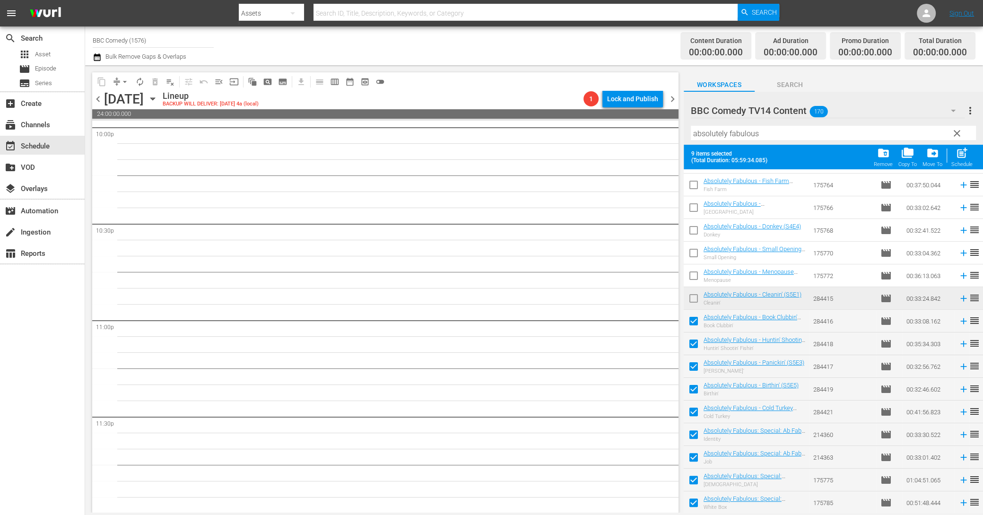
checkbox input "false"
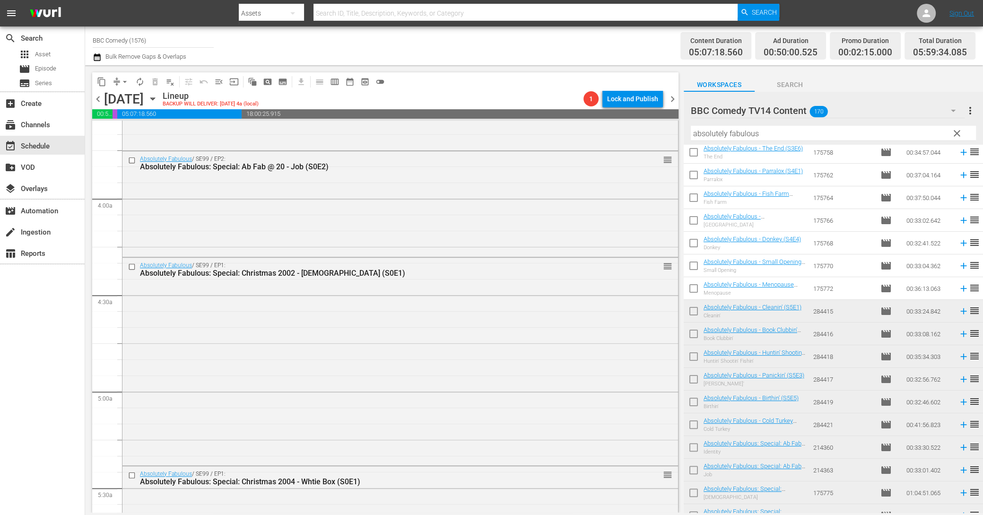
scroll to position [707, 0]
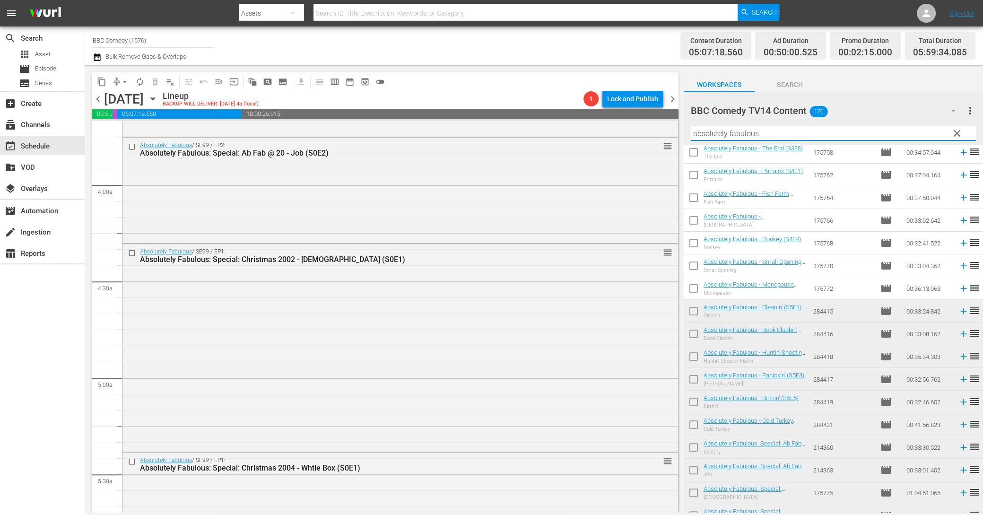
drag, startPoint x: 775, startPoint y: 137, endPoint x: 681, endPoint y: 116, distance: 95.8
click at [681, 116] on div "content_copy compress arrow_drop_down autorenew_outlined delete_forever_outline…" at bounding box center [534, 288] width 898 height 447
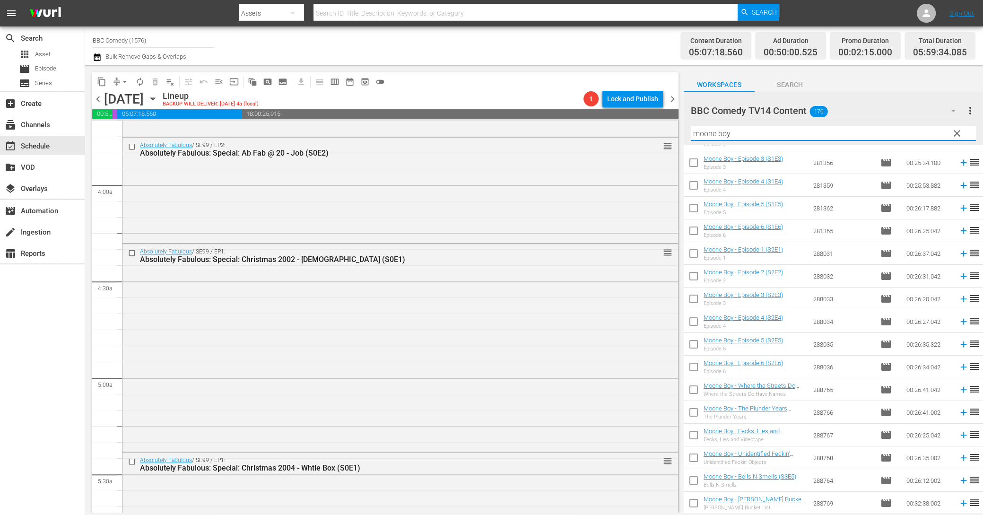
scroll to position [0, 0]
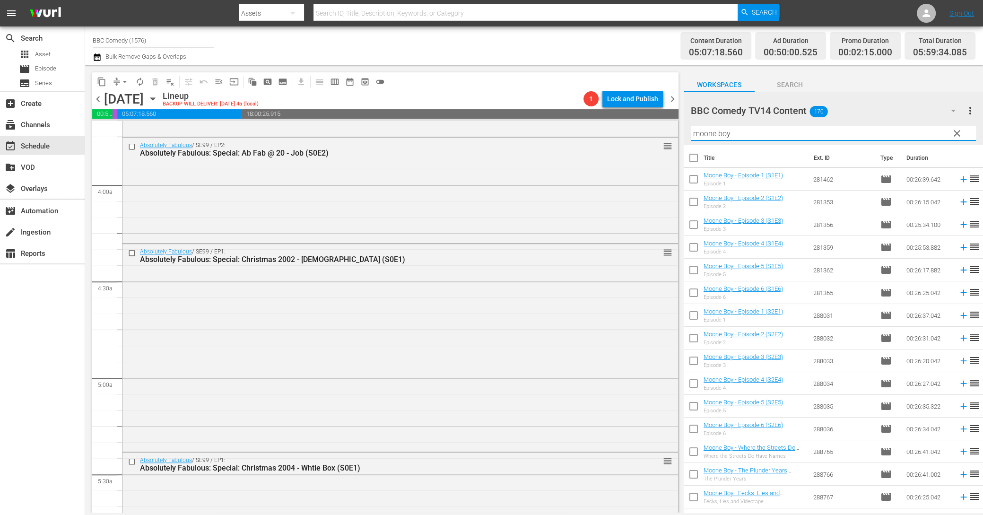
type input "moone boy"
click at [694, 159] on input "checkbox" at bounding box center [694, 160] width 20 height 20
checkbox input "true"
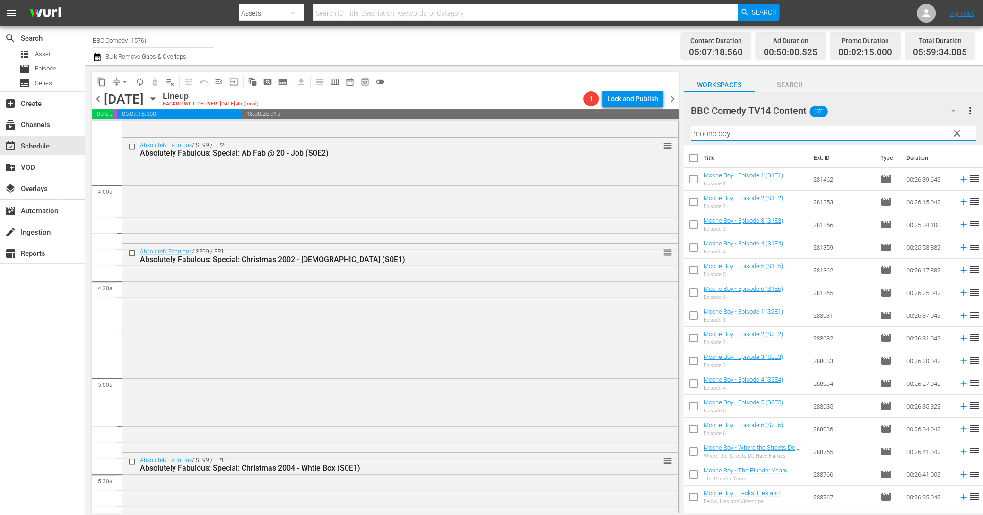
checkbox input "true"
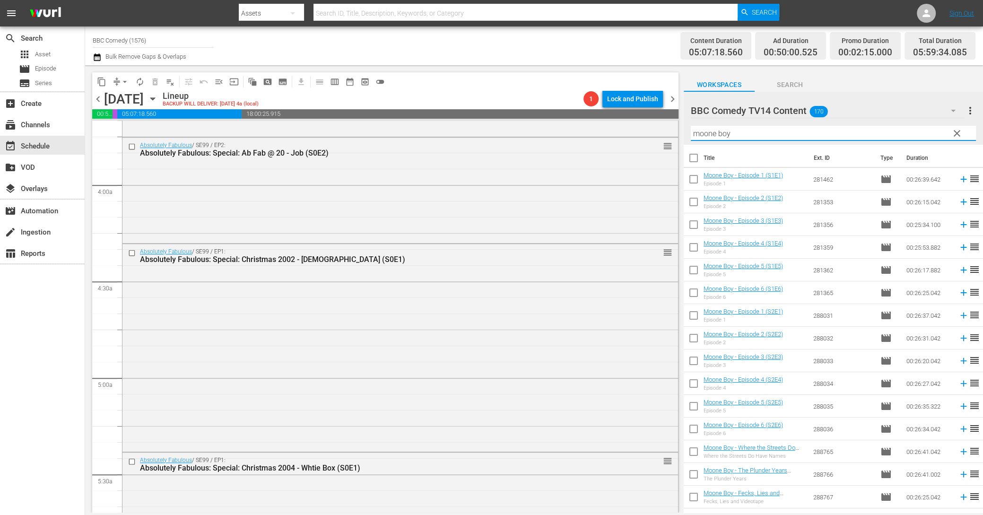
checkbox input "true"
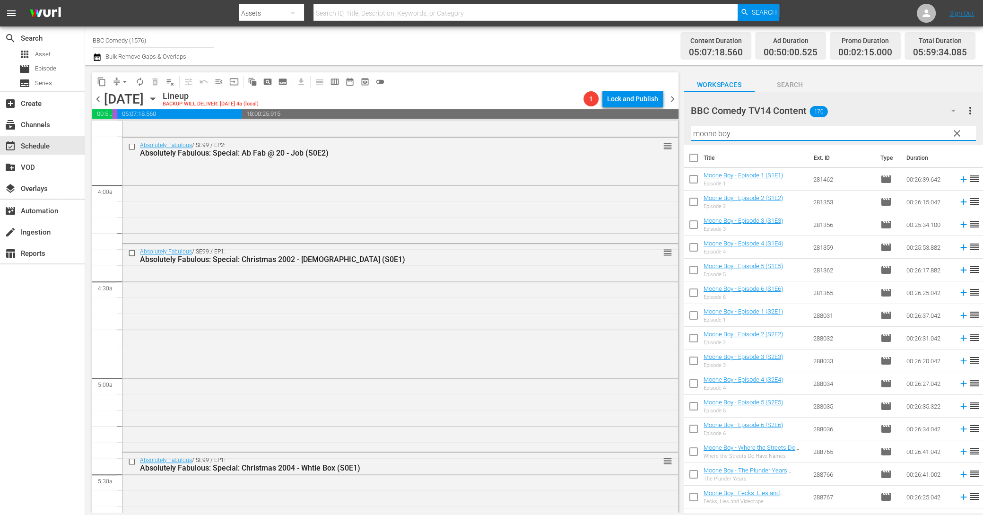
checkbox input "true"
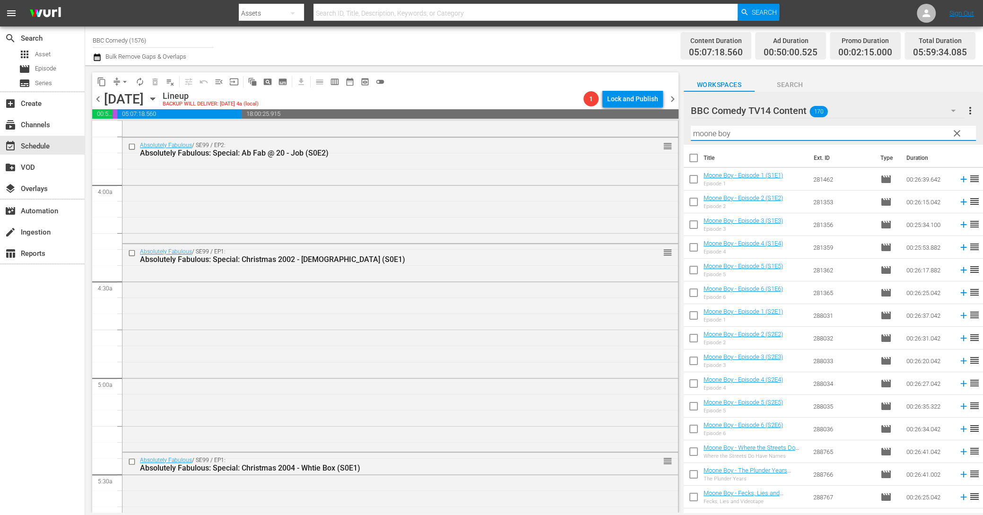
checkbox input "true"
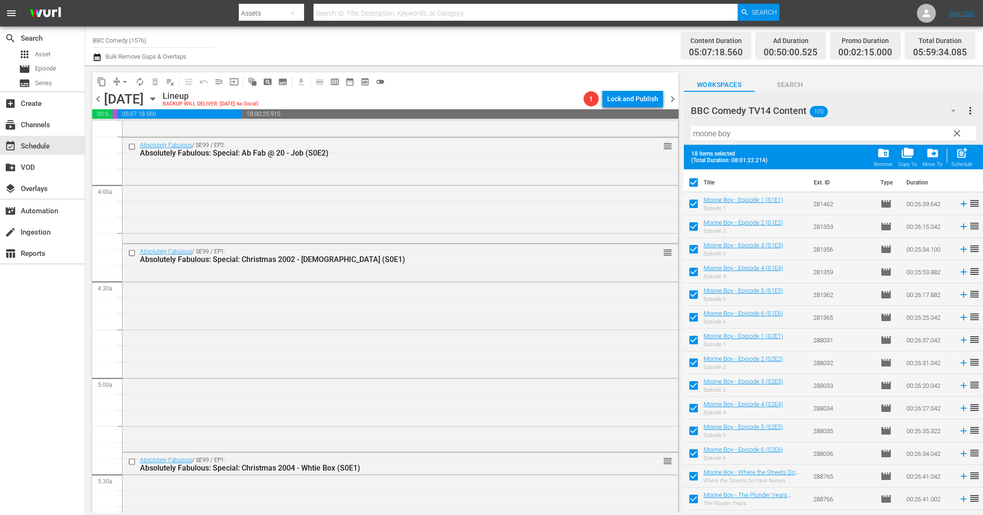
scroll to position [87, 0]
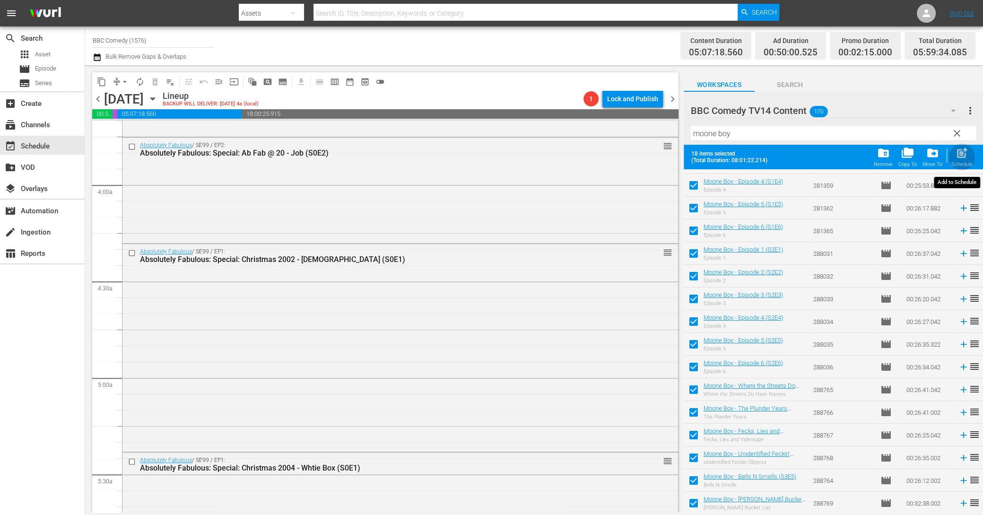
click at [960, 169] on button "post_add Schedule" at bounding box center [961, 157] width 27 height 26
checkbox input "false"
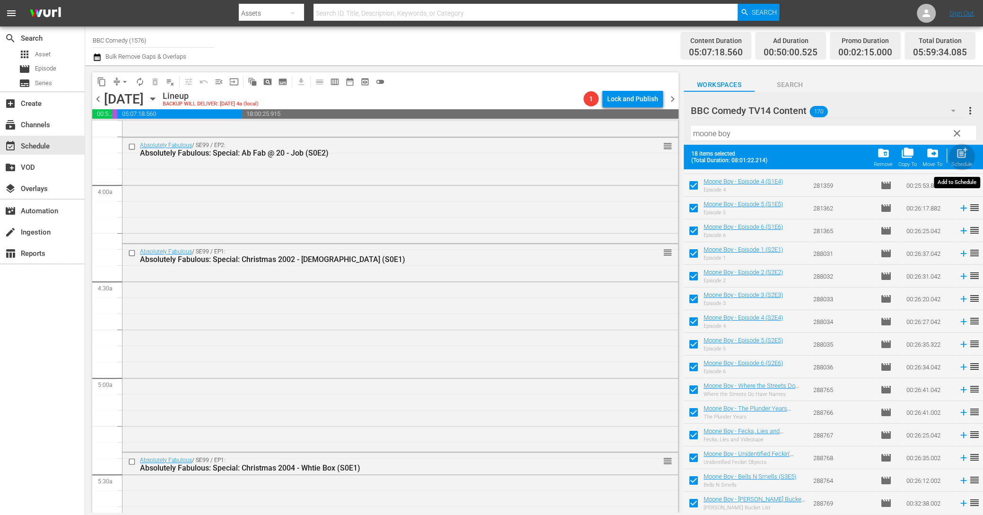
checkbox input "false"
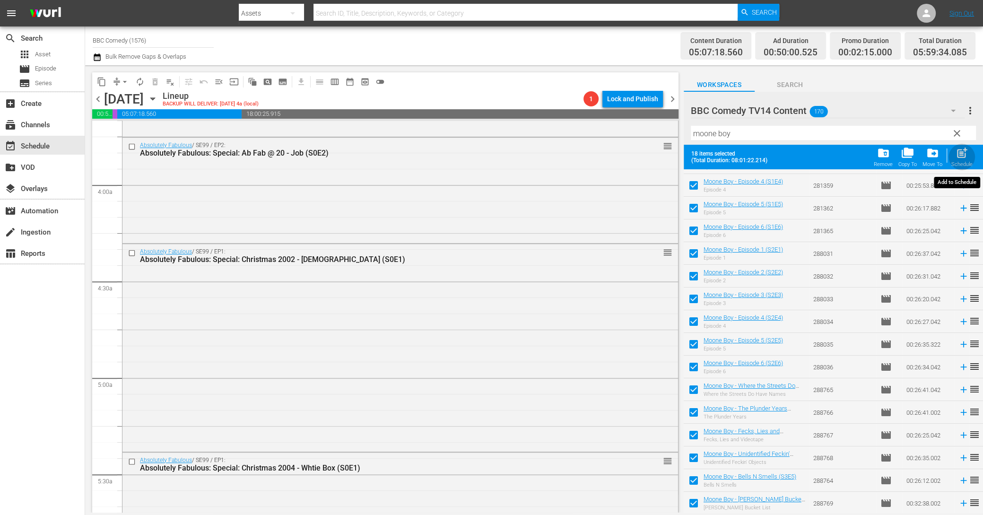
checkbox input "false"
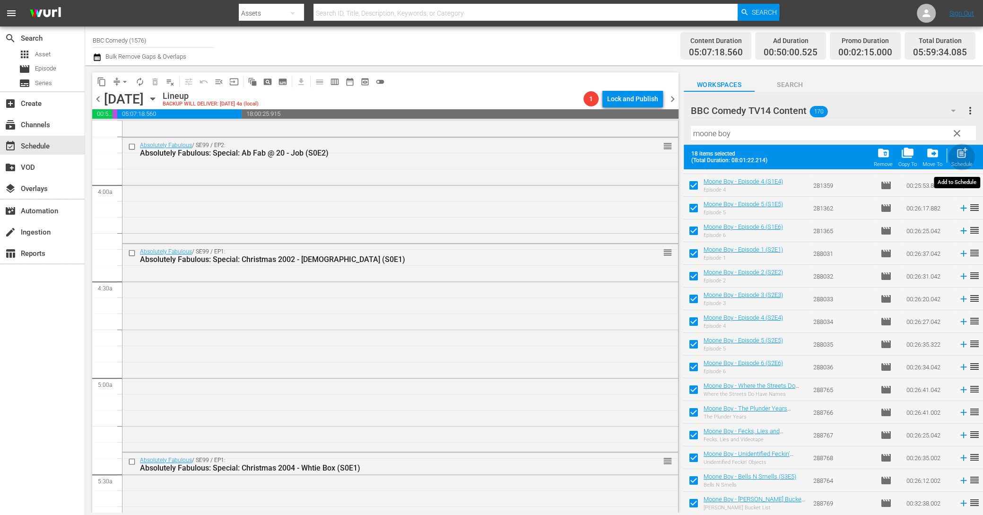
checkbox input "false"
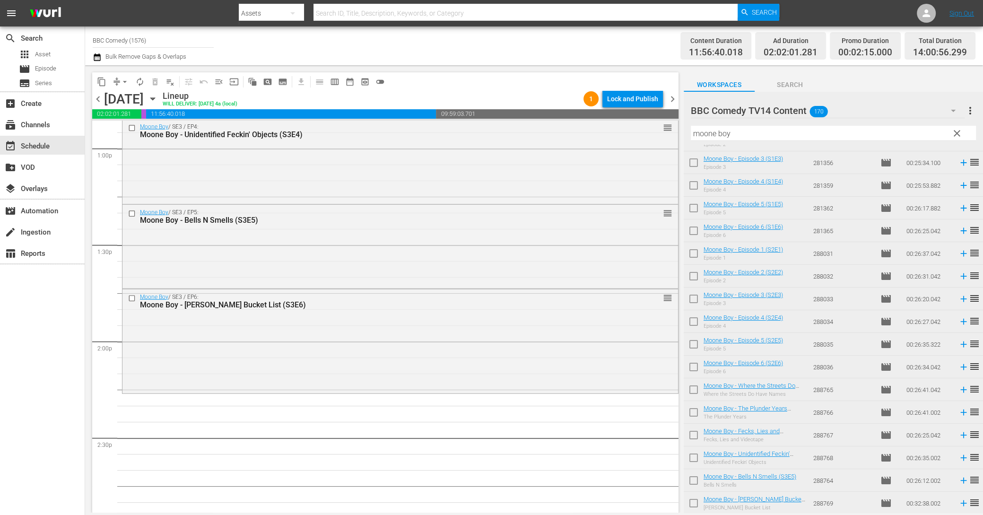
scroll to position [0, 0]
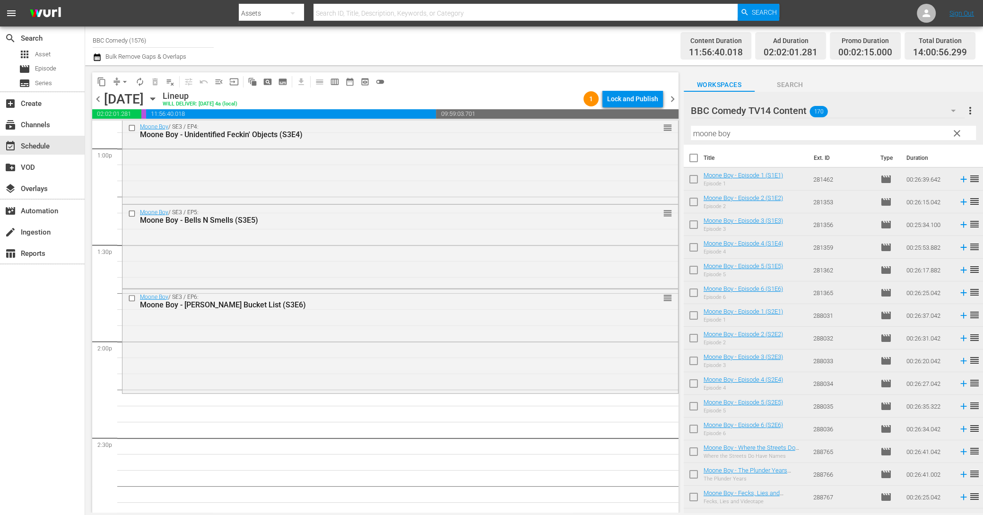
click at [688, 157] on input "checkbox" at bounding box center [694, 160] width 20 height 20
checkbox input "true"
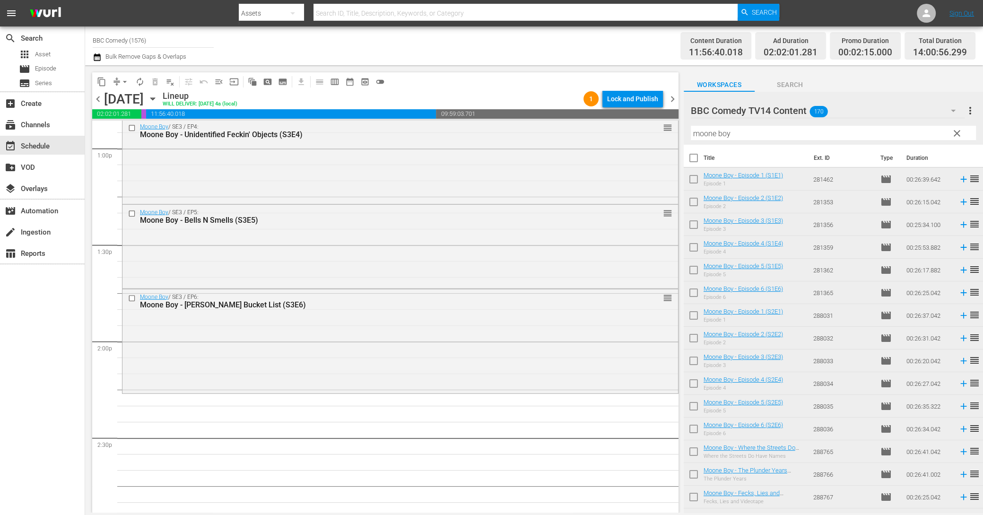
checkbox input "true"
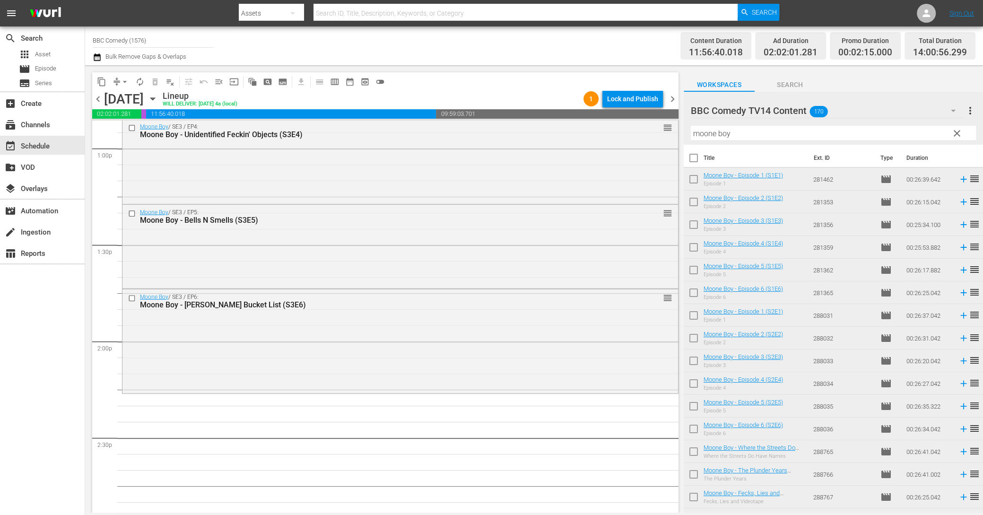
checkbox input "true"
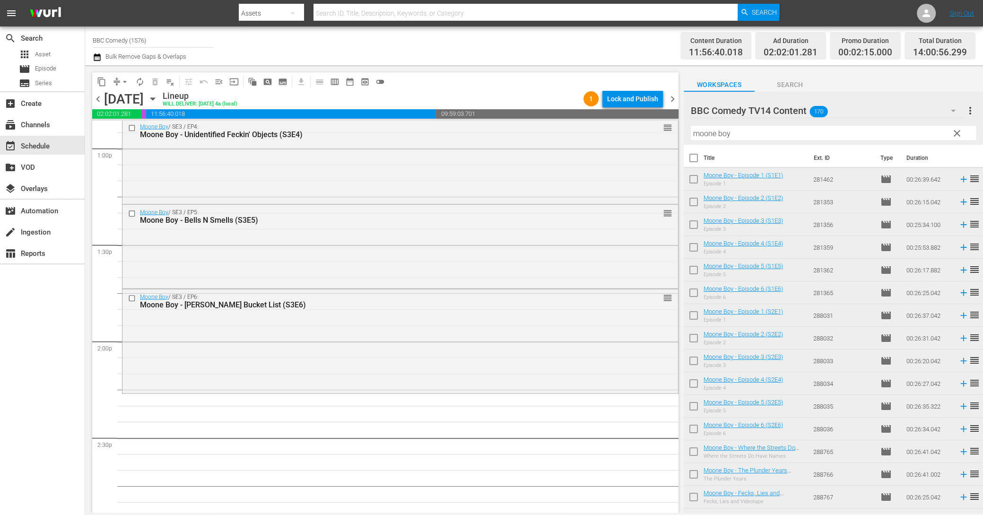
checkbox input "true"
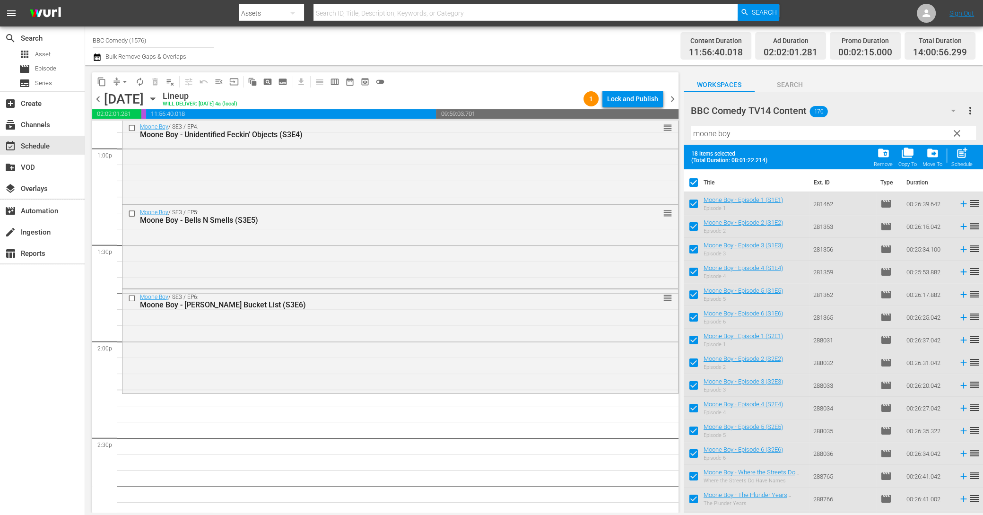
scroll to position [87, 0]
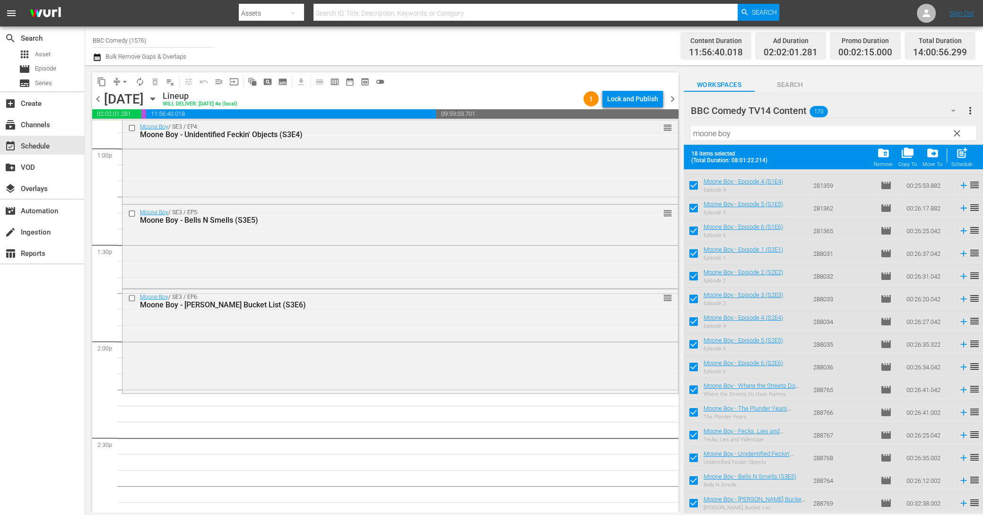
click at [699, 188] on input "checkbox" at bounding box center [694, 187] width 20 height 20
checkbox input "false"
drag, startPoint x: 737, startPoint y: 137, endPoint x: 688, endPoint y: 130, distance: 49.2
click at [688, 130] on div "BBC Comedy TV14 Content 170 BBC Comedy TV14 Content more_vert clear Filter by T…" at bounding box center [833, 118] width 299 height 53
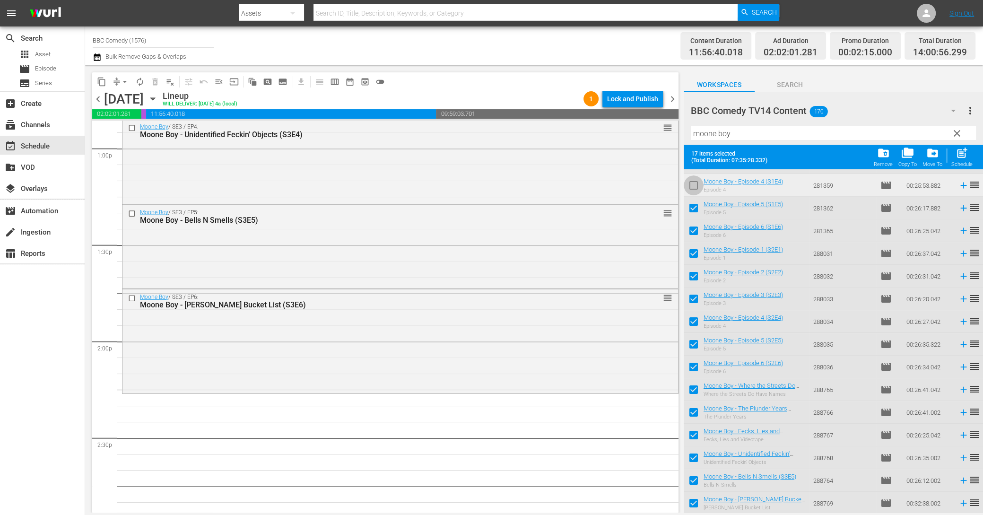
click at [688, 184] on input "checkbox" at bounding box center [694, 187] width 20 height 20
checkbox input "true"
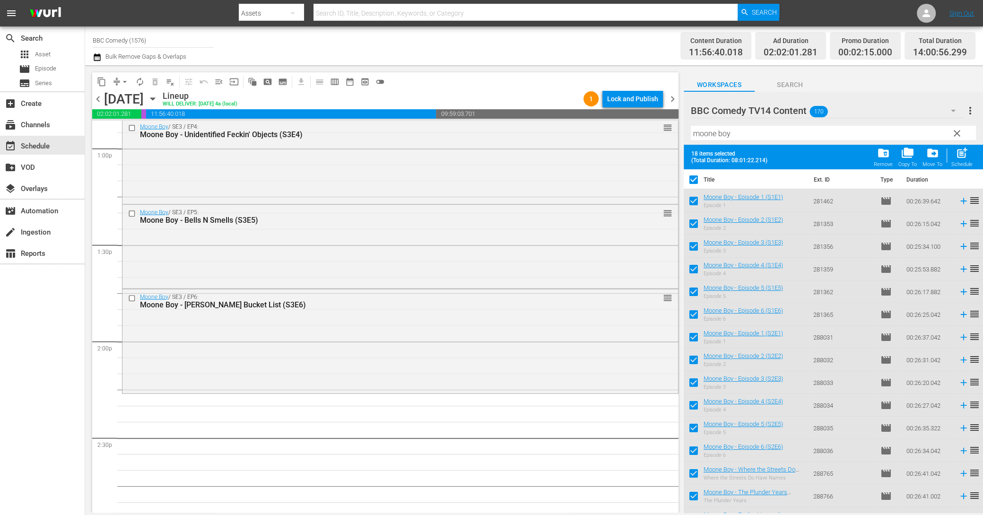
scroll to position [0, 0]
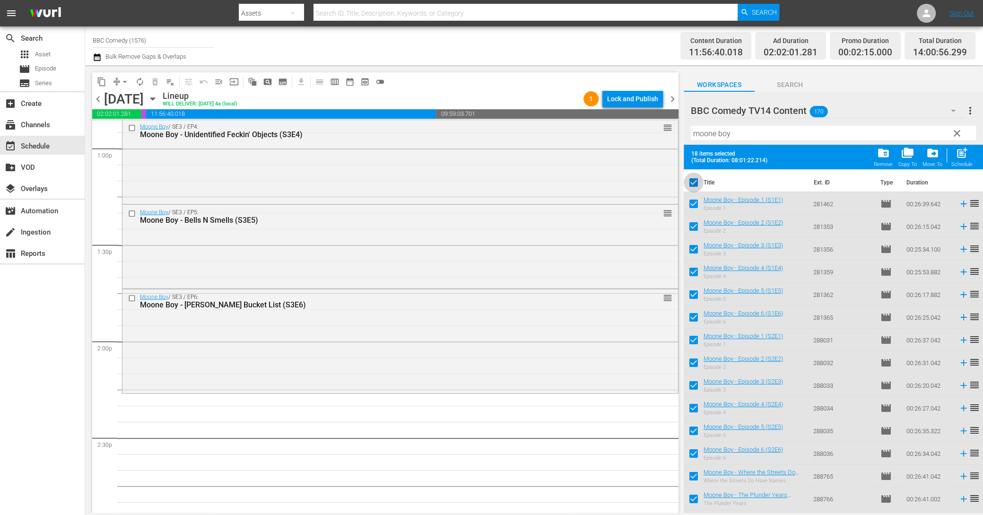
click at [693, 184] on input "checkbox" at bounding box center [694, 184] width 20 height 20
checkbox input "false"
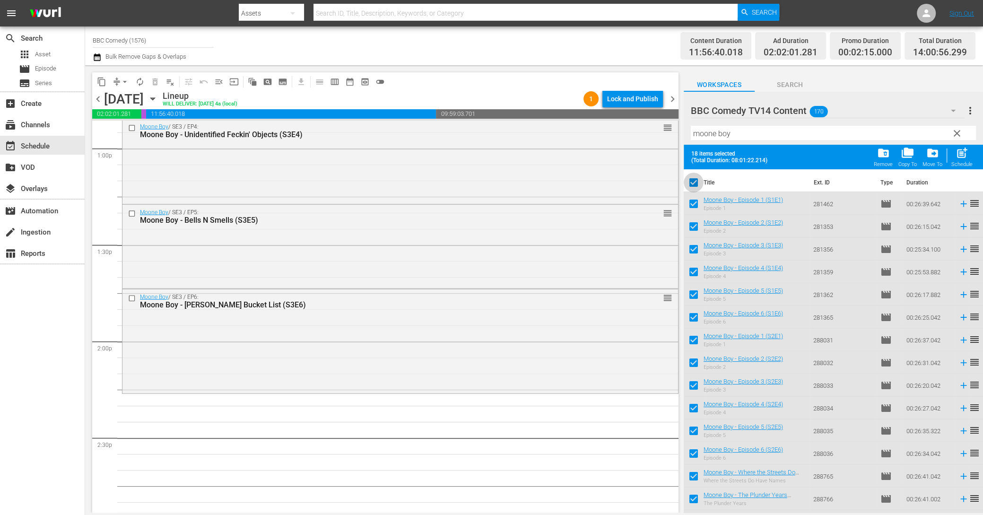
checkbox input "false"
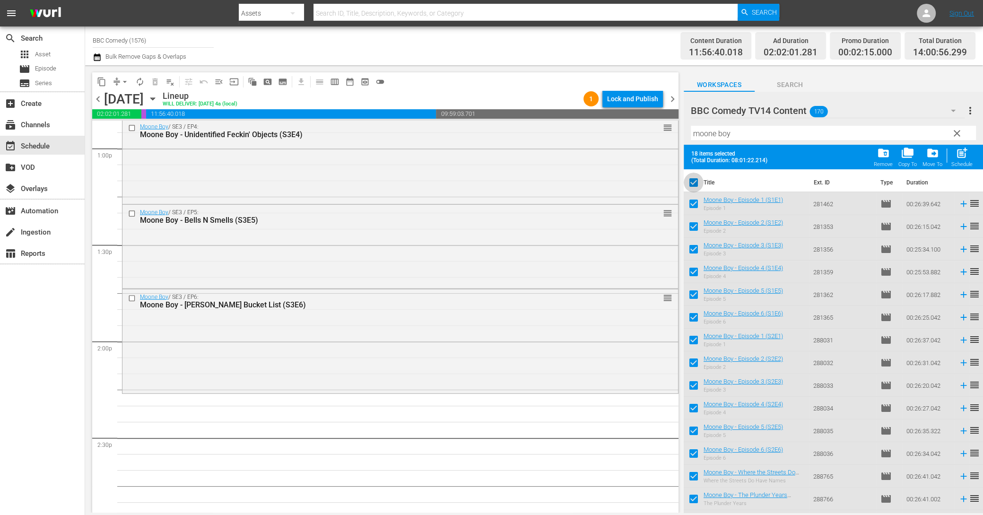
checkbox input "false"
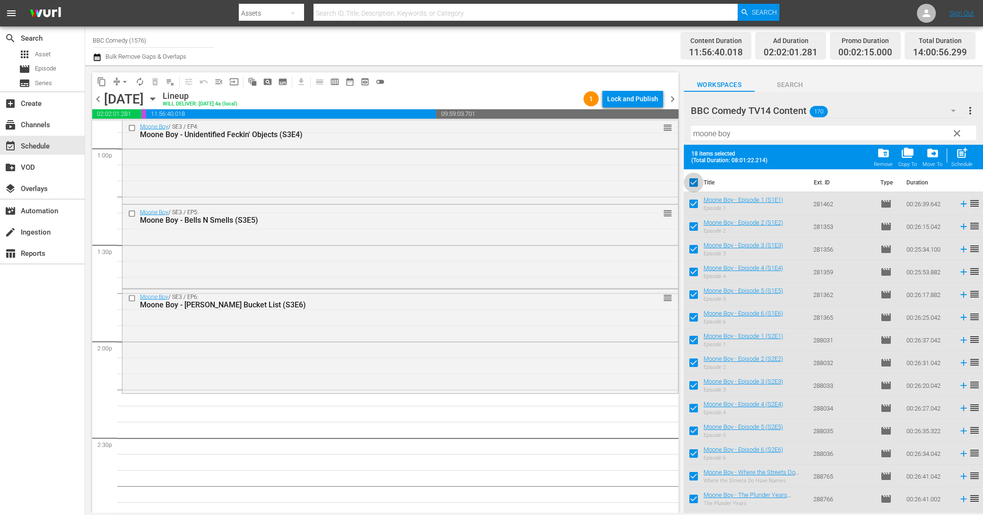
checkbox input "false"
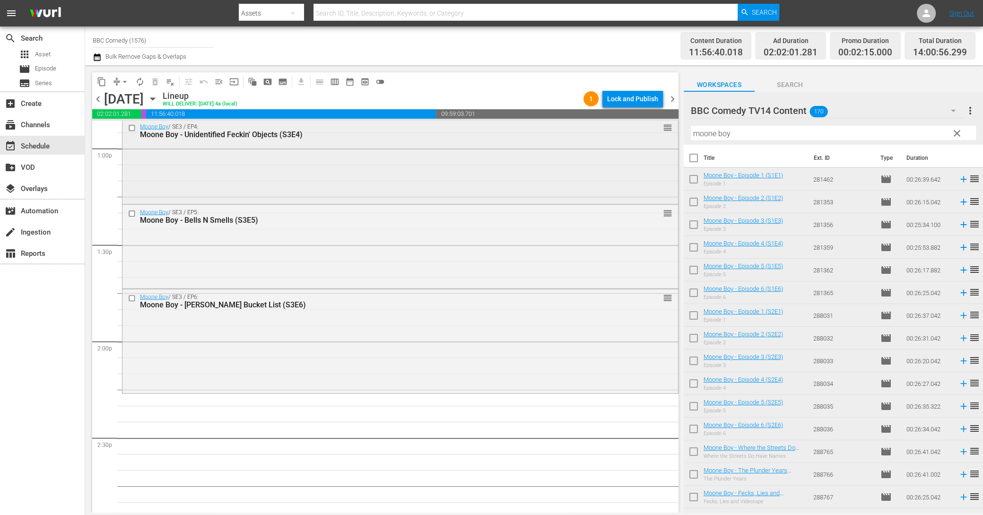
drag, startPoint x: 733, startPoint y: 136, endPoint x: 647, endPoint y: 130, distance: 86.8
click at [651, 131] on div "content_copy compress arrow_drop_down autorenew_outlined delete_forever_outline…" at bounding box center [534, 288] width 898 height 447
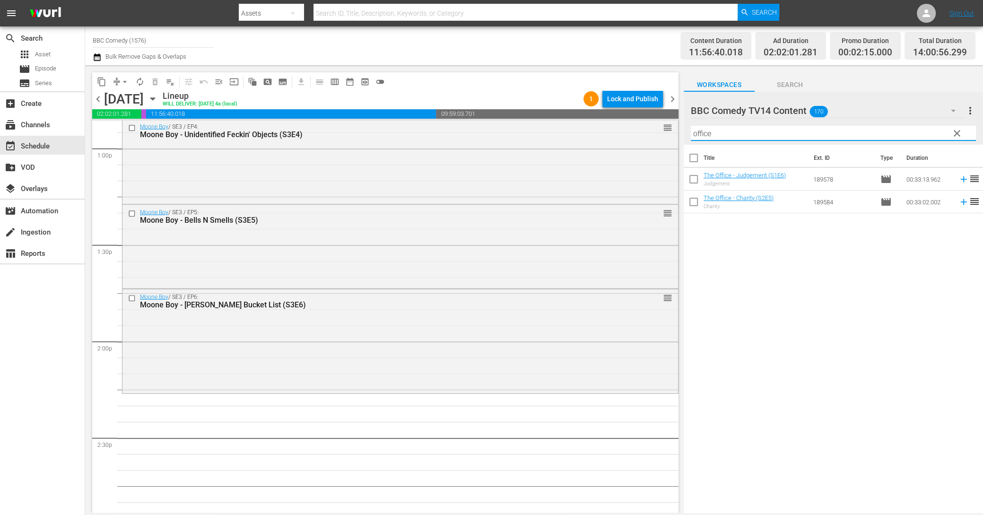
type input "office"
click at [691, 158] on input "checkbox" at bounding box center [694, 160] width 20 height 20
checkbox input "true"
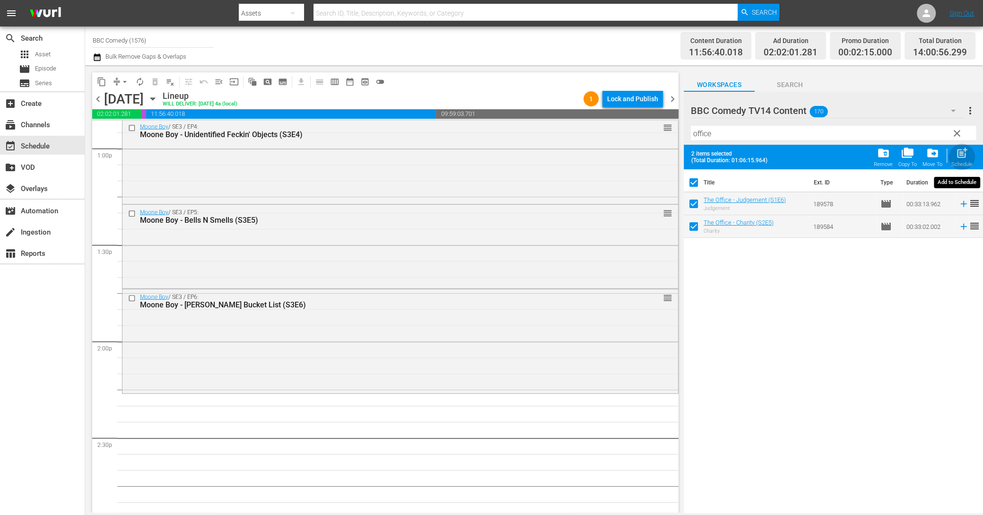
click at [963, 159] on span "post_add" at bounding box center [962, 153] width 13 height 13
checkbox input "false"
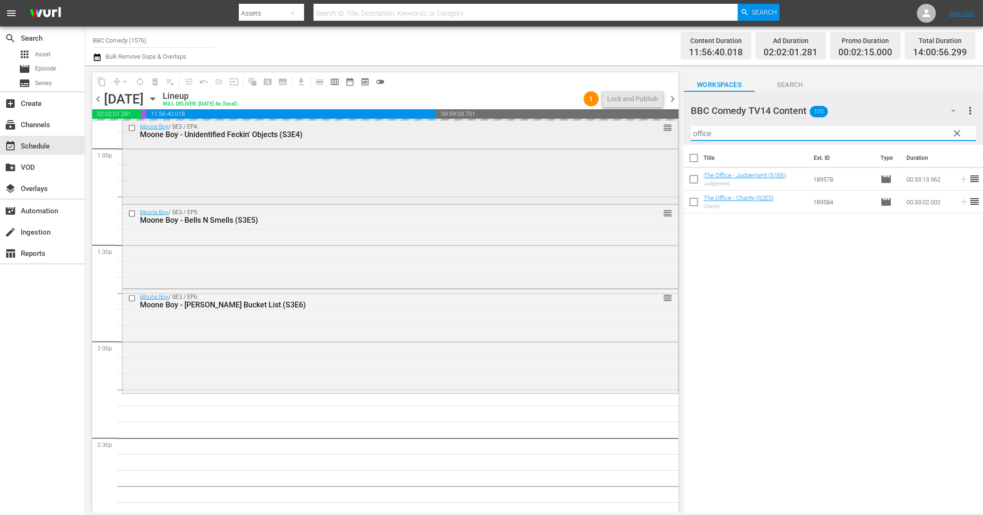
drag, startPoint x: 748, startPoint y: 134, endPoint x: 594, endPoint y: 126, distance: 153.4
click at [599, 126] on div "content_copy compress arrow_drop_down autorenew_outlined delete_forever_outline…" at bounding box center [534, 288] width 898 height 447
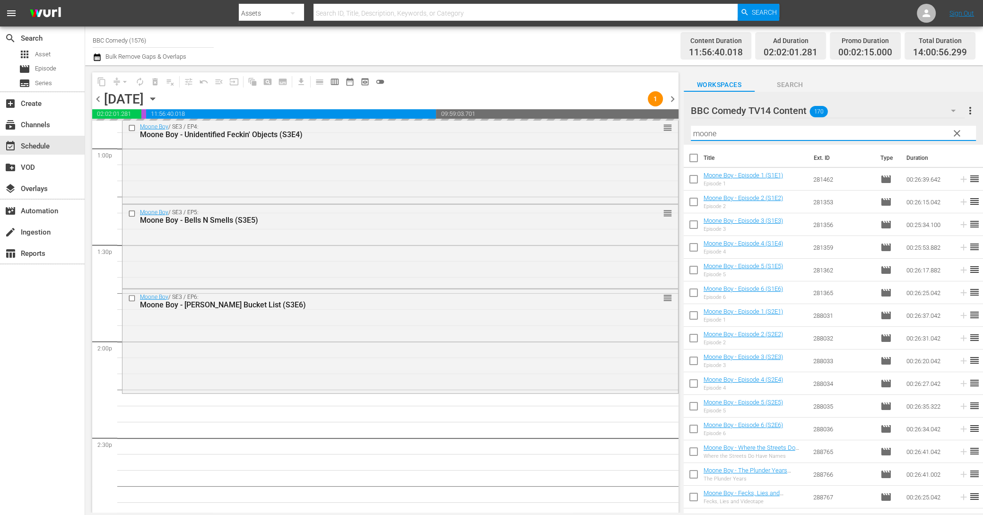
type input "moone"
click at [690, 154] on input "checkbox" at bounding box center [694, 160] width 20 height 20
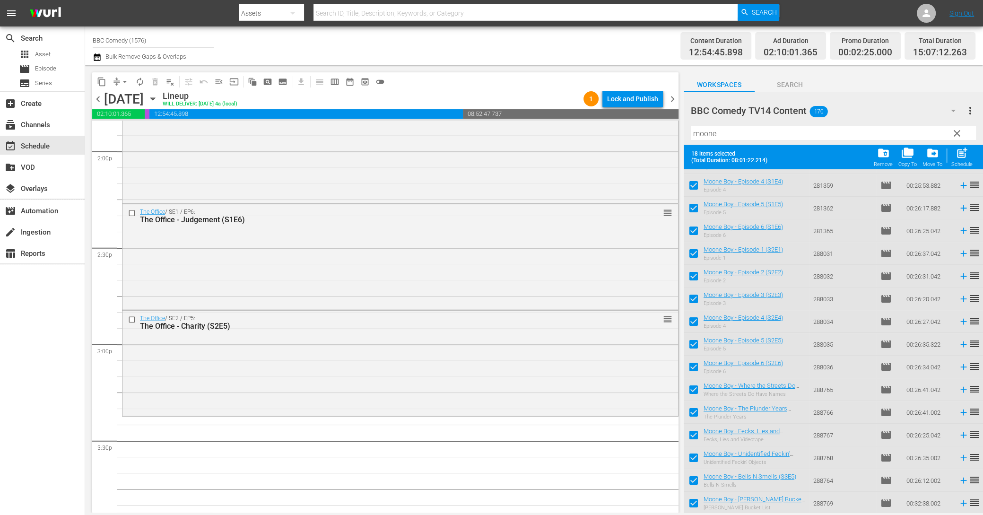
scroll to position [2731, 0]
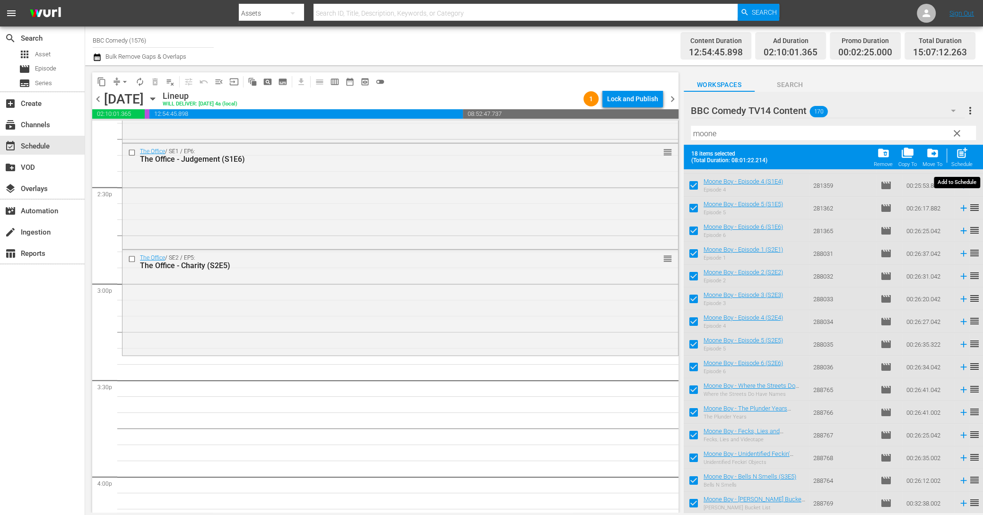
click at [958, 158] on span "post_add" at bounding box center [962, 153] width 13 height 13
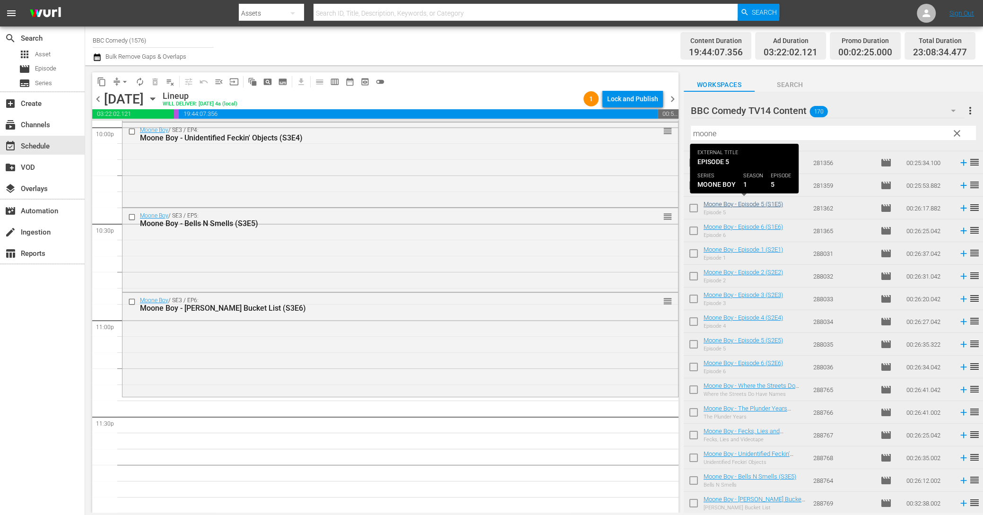
scroll to position [0, 0]
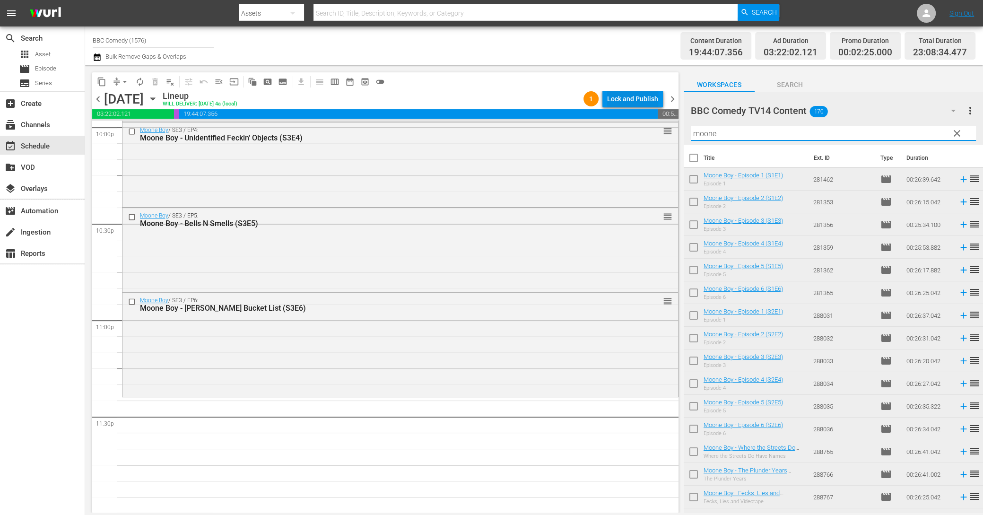
drag, startPoint x: 726, startPoint y: 131, endPoint x: 647, endPoint y: 106, distance: 82.7
click at [647, 106] on div "content_copy compress arrow_drop_down autorenew_outlined delete_forever_outline…" at bounding box center [534, 288] width 898 height 447
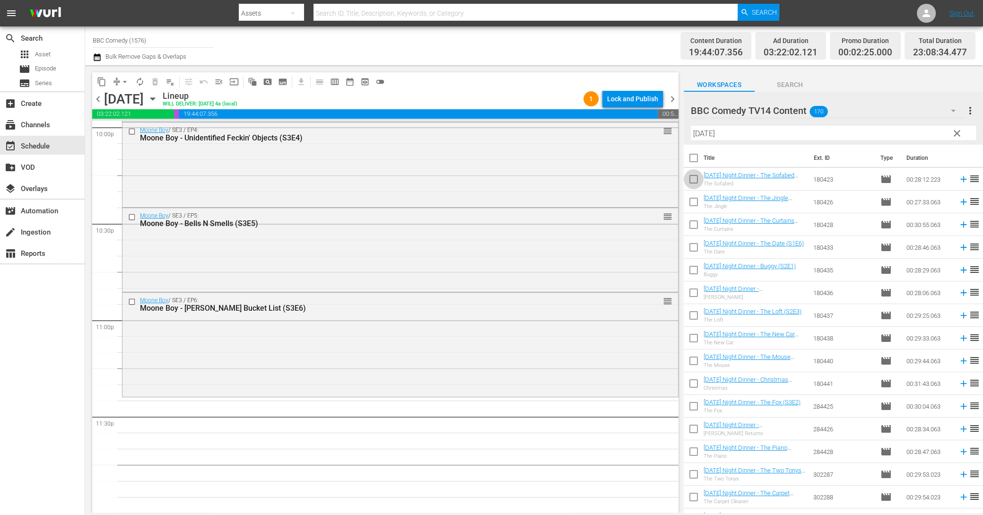
click at [692, 178] on input "checkbox" at bounding box center [694, 181] width 20 height 20
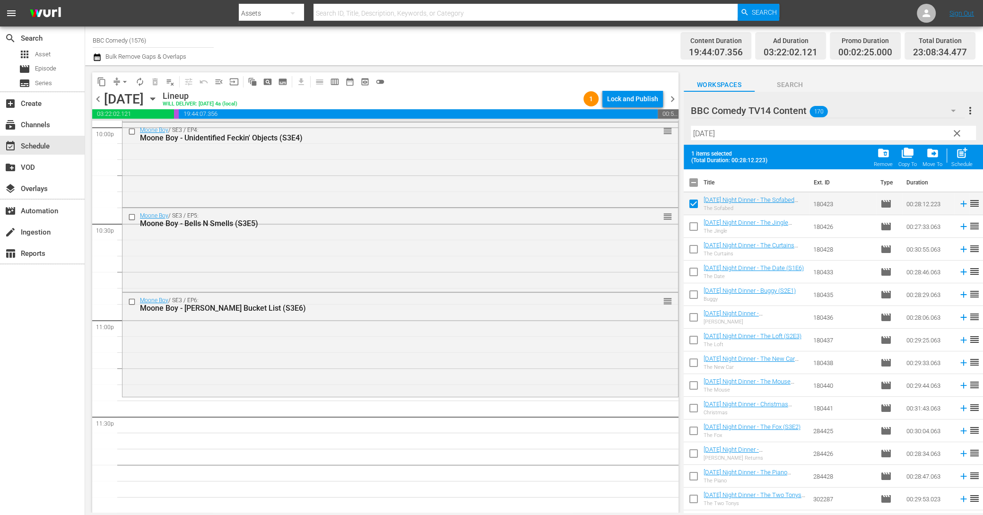
click at [692, 225] on input "checkbox" at bounding box center [694, 228] width 20 height 20
click at [963, 158] on span "post_add" at bounding box center [962, 153] width 13 height 13
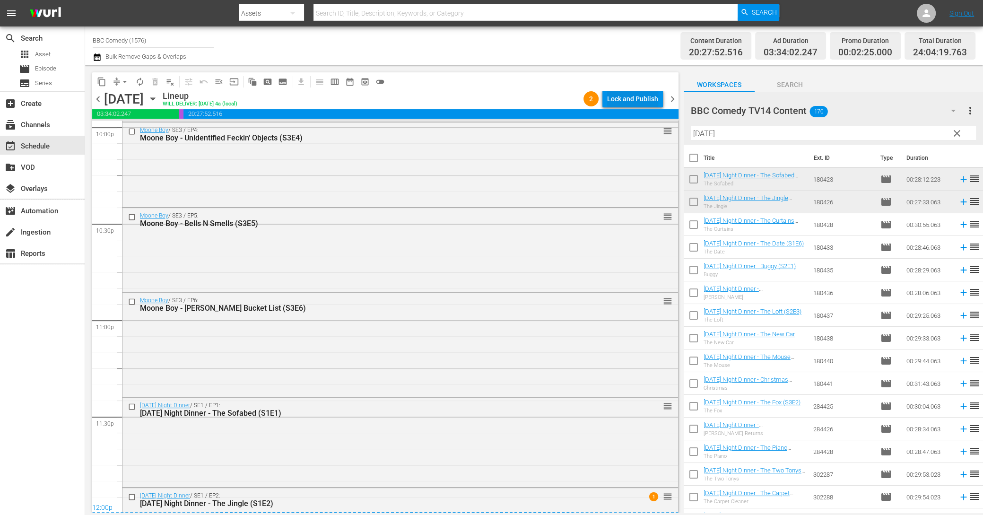
click at [628, 103] on div "Lock and Publish" at bounding box center [632, 98] width 51 height 17
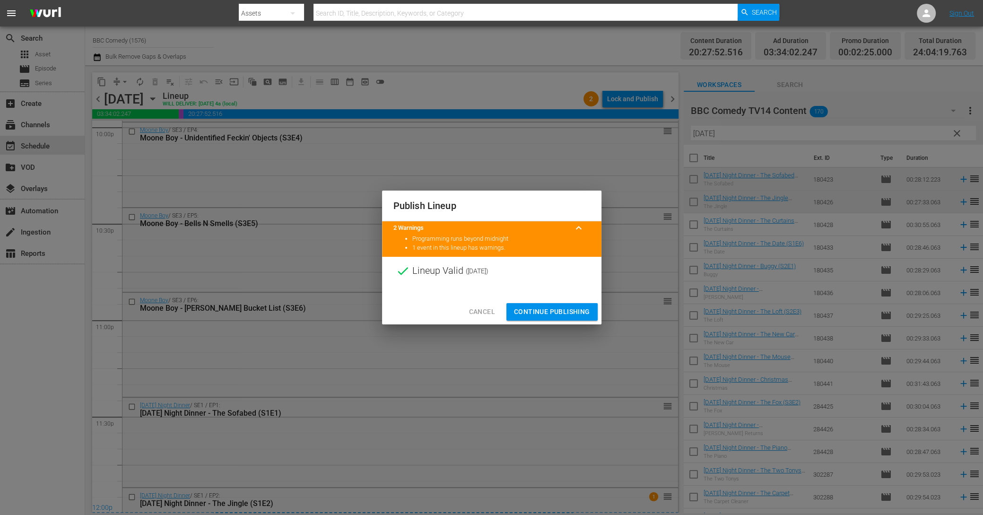
click at [564, 317] on span "Continue Publishing" at bounding box center [552, 312] width 76 height 12
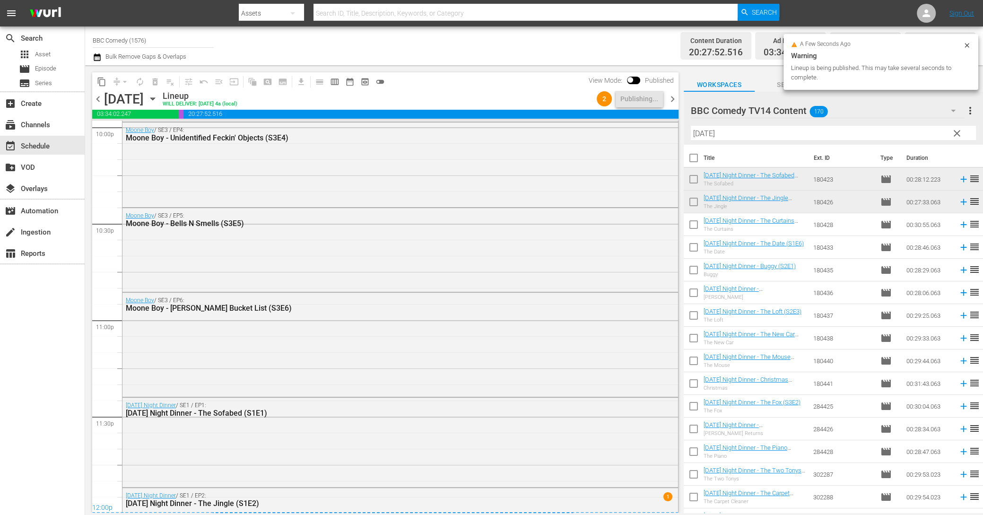
click at [675, 103] on span "chevron_right" at bounding box center [673, 99] width 12 height 12
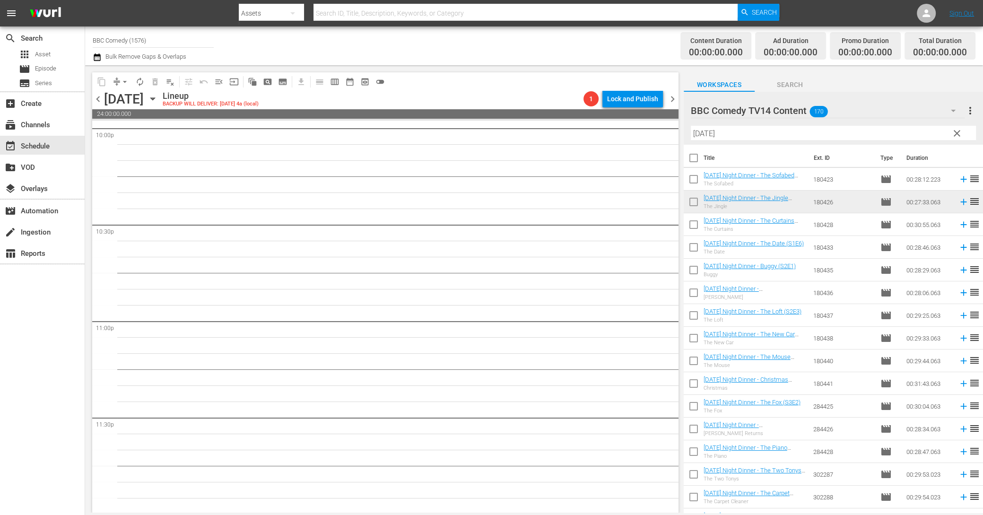
scroll to position [4237, 0]
click at [693, 157] on input "checkbox" at bounding box center [694, 160] width 20 height 20
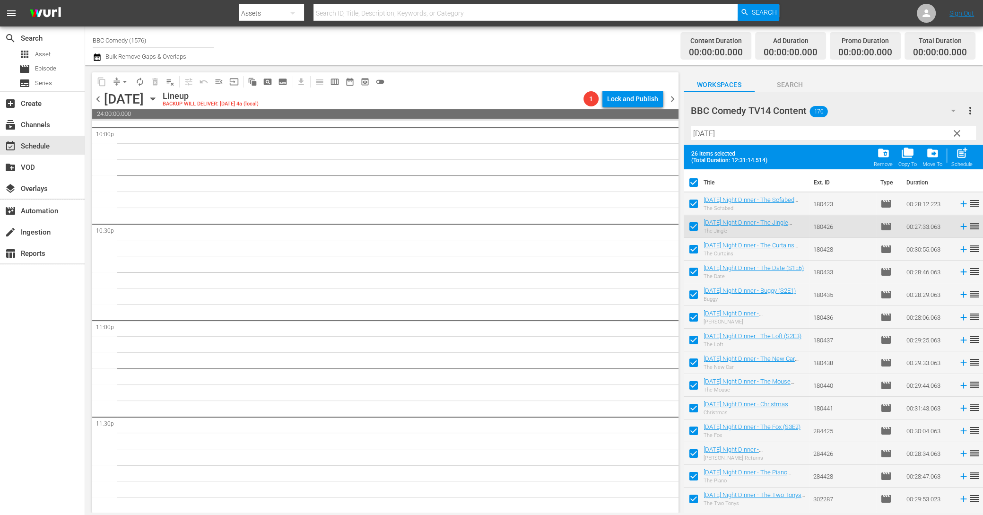
click at [690, 225] on input "checkbox" at bounding box center [694, 228] width 20 height 20
click at [690, 199] on input "checkbox" at bounding box center [694, 206] width 20 height 20
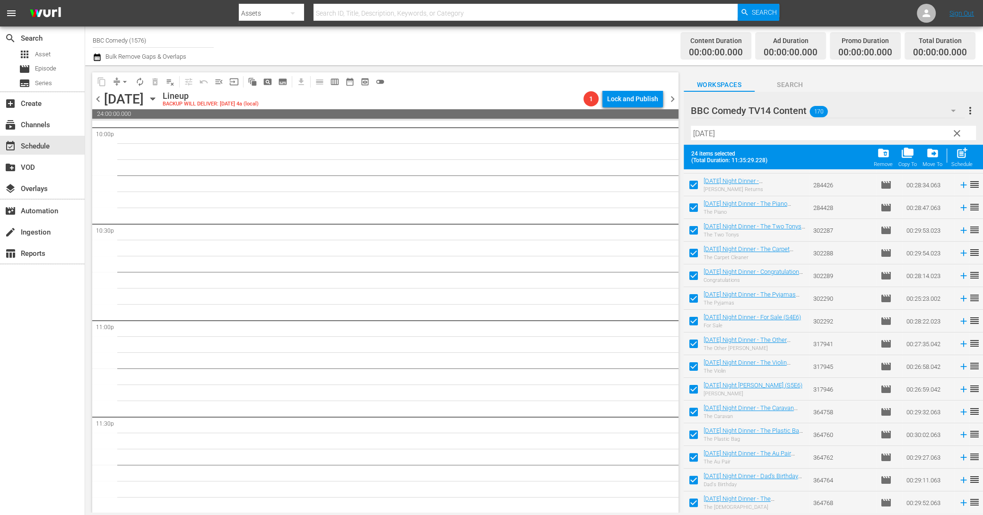
scroll to position [0, 0]
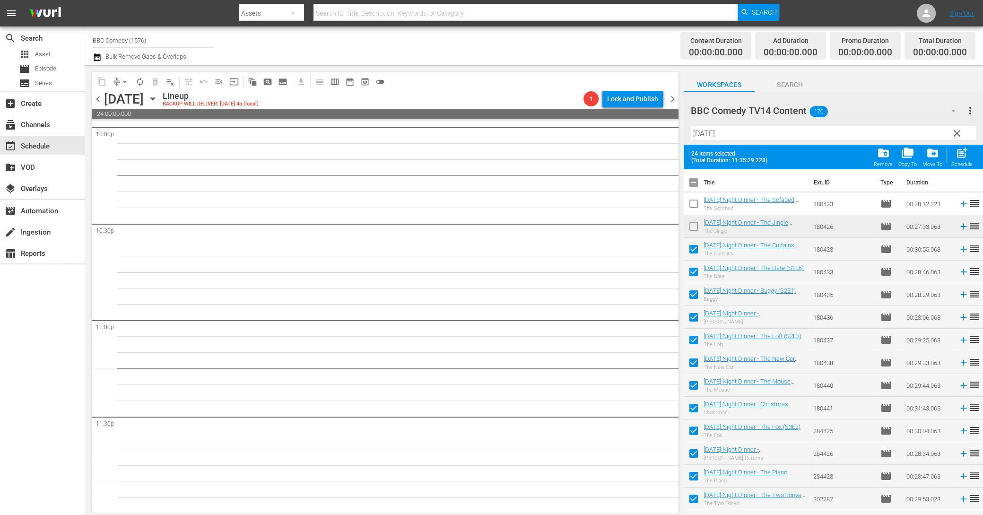
click at [952, 157] on div "post_add Schedule" at bounding box center [961, 157] width 21 height 21
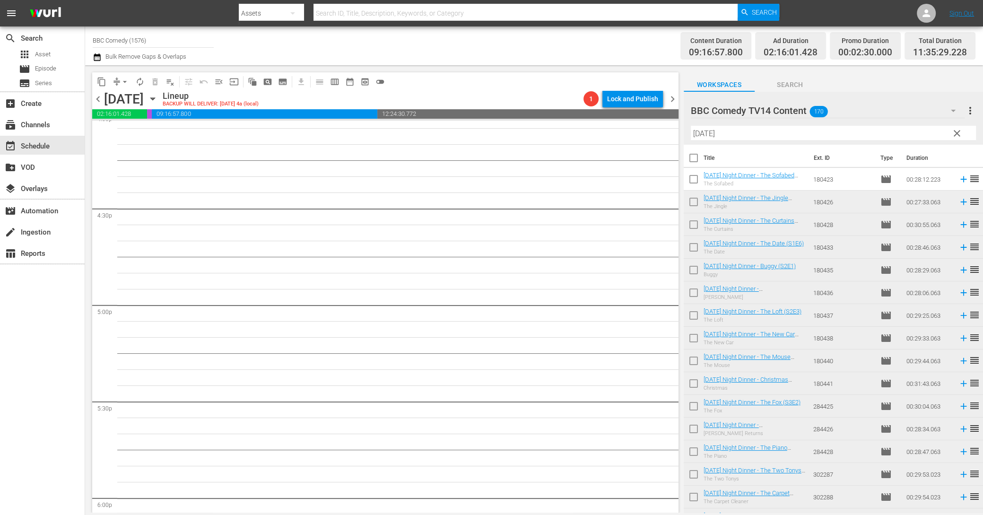
scroll to position [2755, 0]
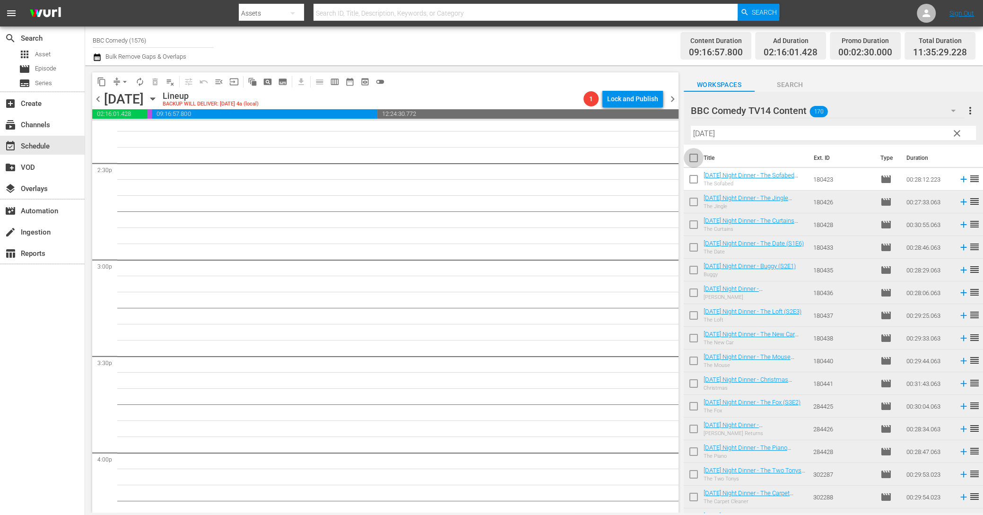
click at [694, 158] on input "checkbox" at bounding box center [694, 160] width 20 height 20
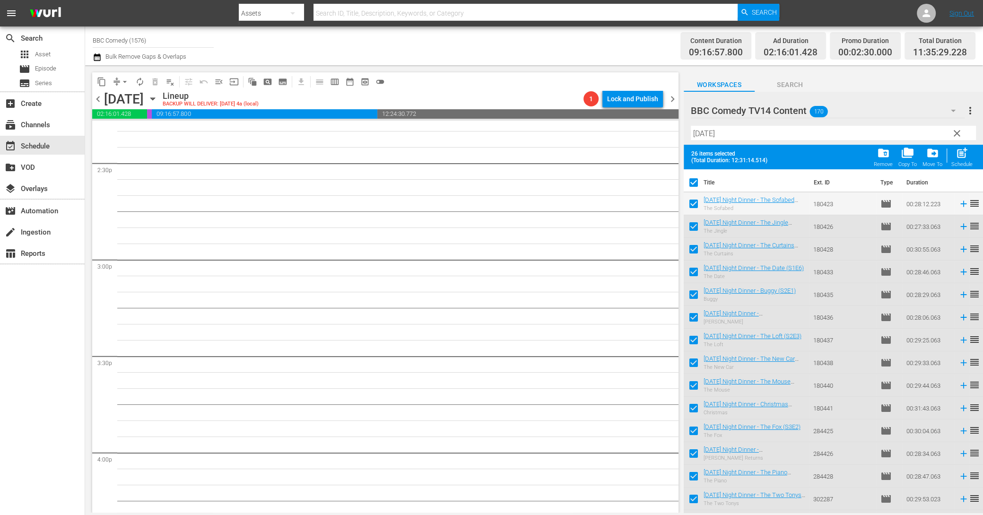
scroll to position [269, 0]
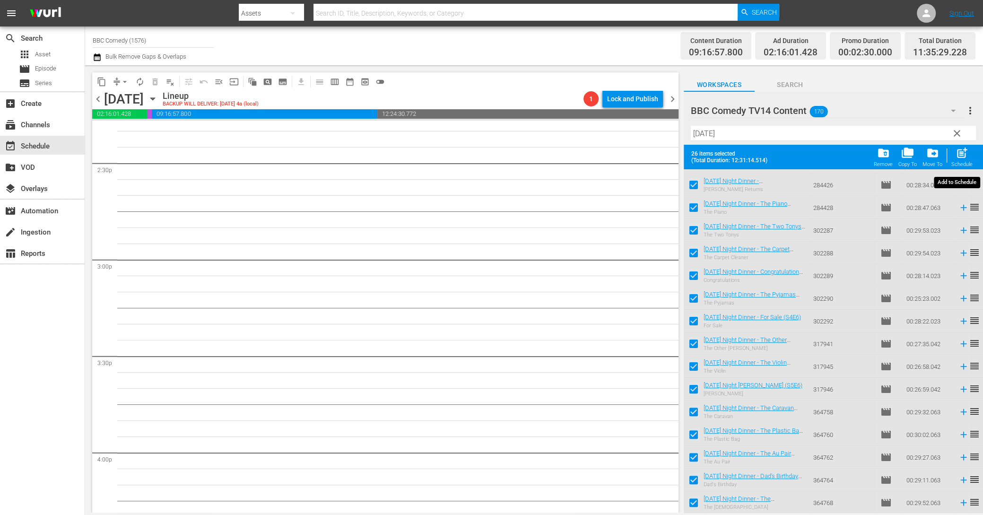
click at [966, 157] on span "post_add" at bounding box center [962, 153] width 13 height 13
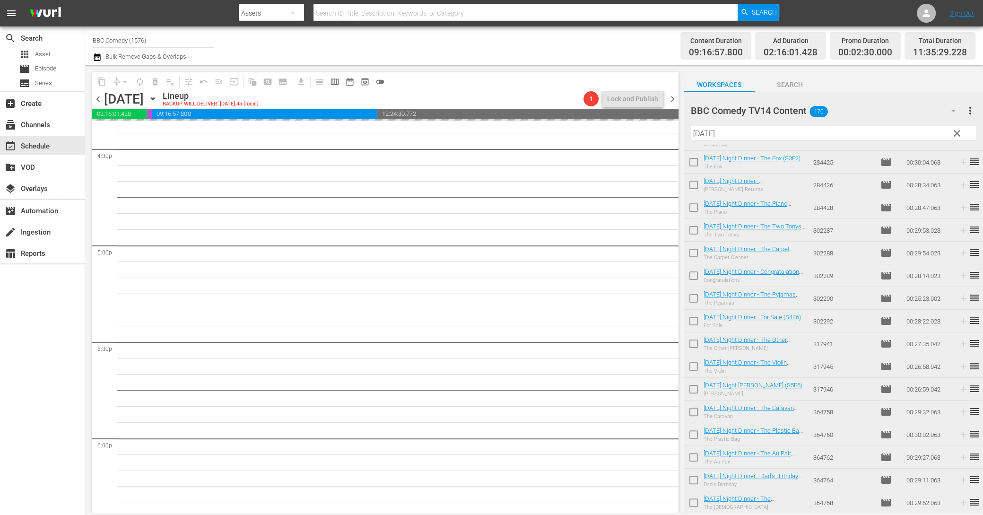
scroll to position [3151, 0]
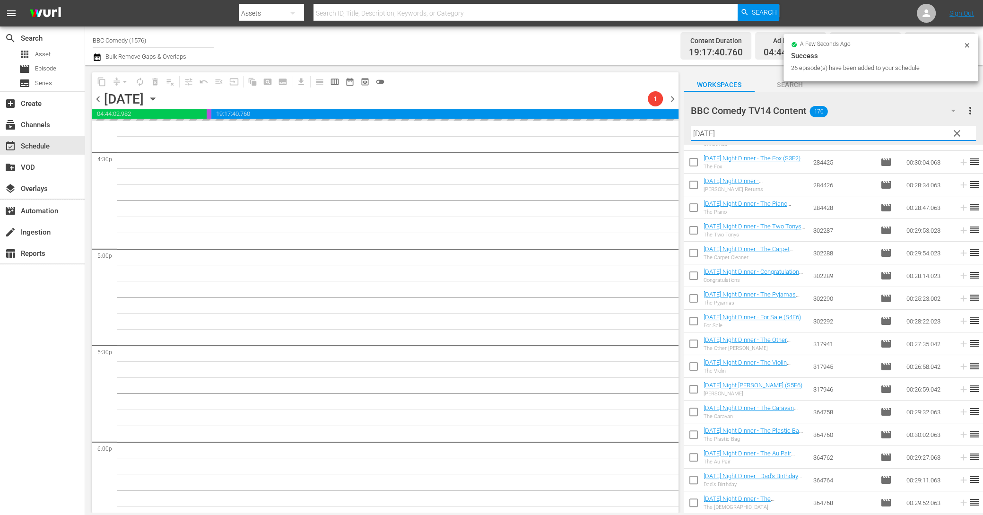
drag, startPoint x: 714, startPoint y: 133, endPoint x: 678, endPoint y: 127, distance: 36.5
click at [678, 127] on div "content_copy compress arrow_drop_down autorenew_outlined delete_forever_outline…" at bounding box center [534, 288] width 898 height 447
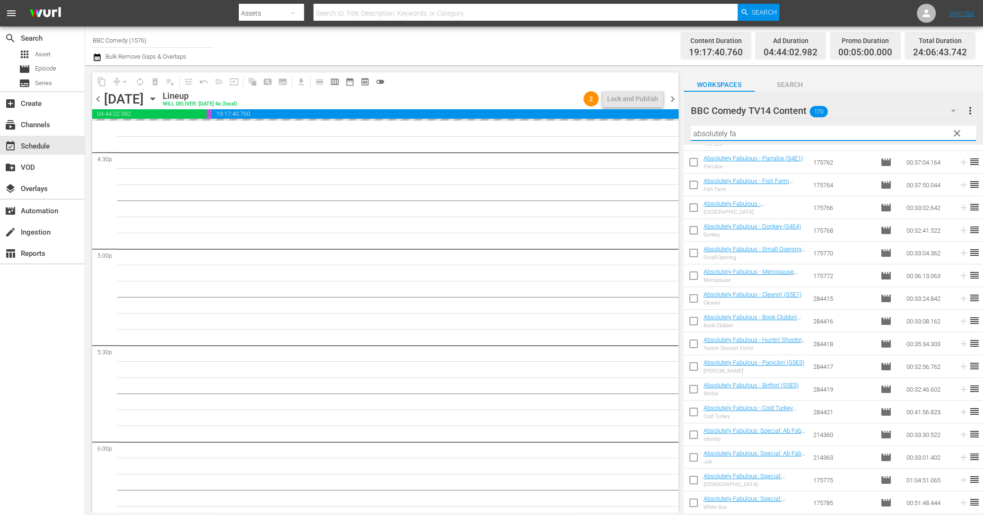
scroll to position [221, 0]
click at [511, 61] on div "Channel Title BBC Comedy (1576) Bulk Remove Gaps & Overlaps" at bounding box center [333, 46] width 481 height 34
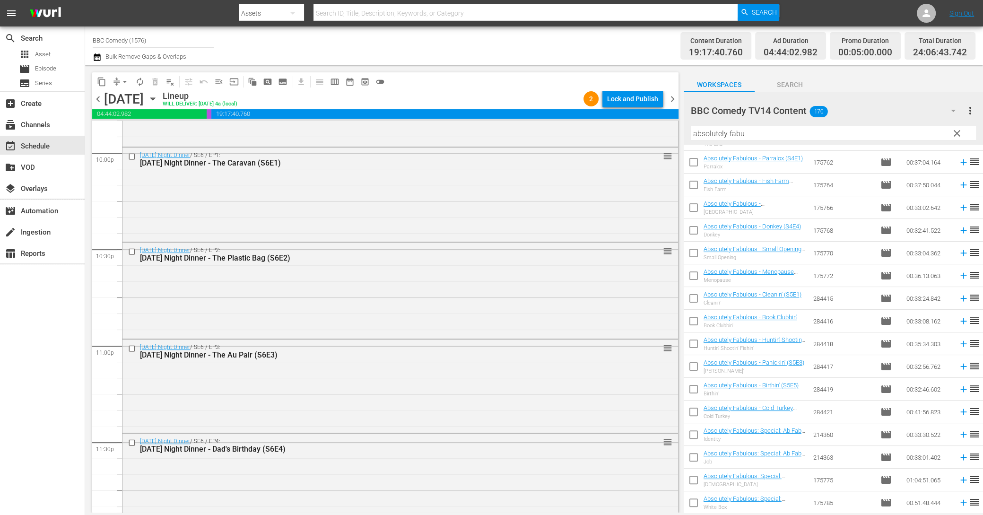
scroll to position [4322, 0]
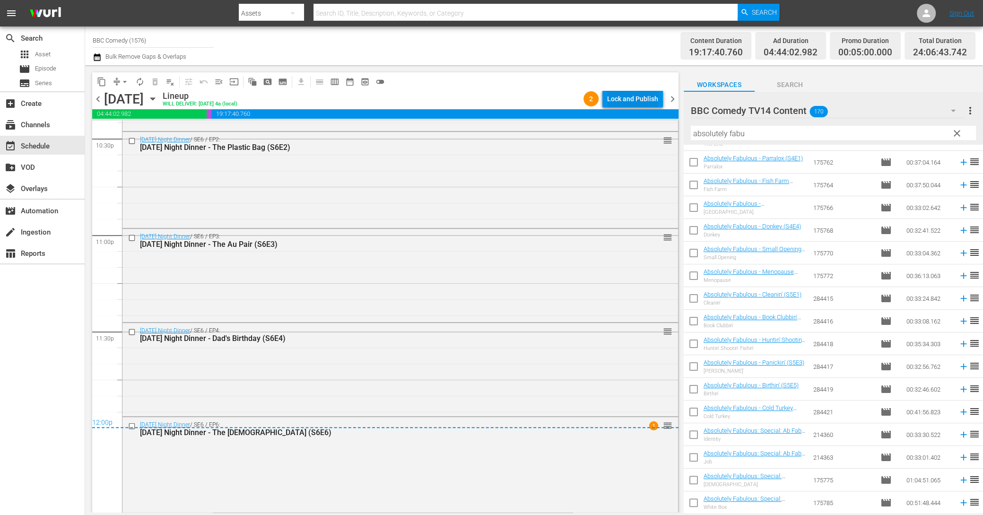
click at [631, 102] on div "Lock and Publish" at bounding box center [632, 98] width 51 height 17
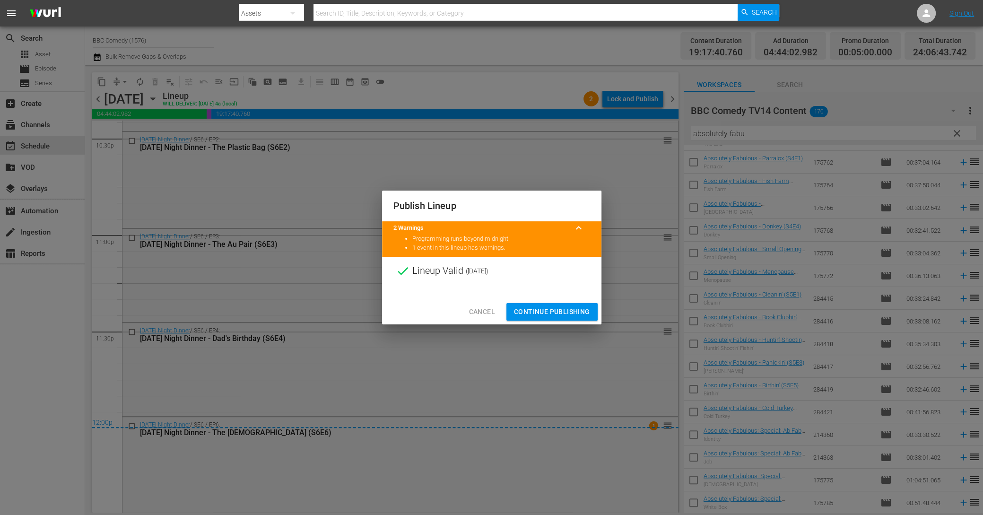
click at [584, 316] on span "Continue Publishing" at bounding box center [552, 312] width 76 height 12
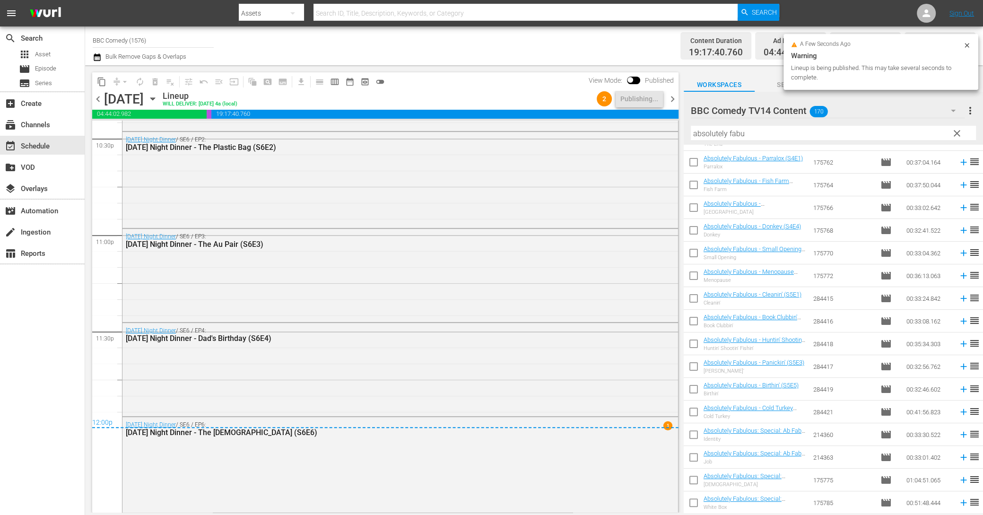
click at [674, 102] on span "chevron_right" at bounding box center [673, 99] width 12 height 12
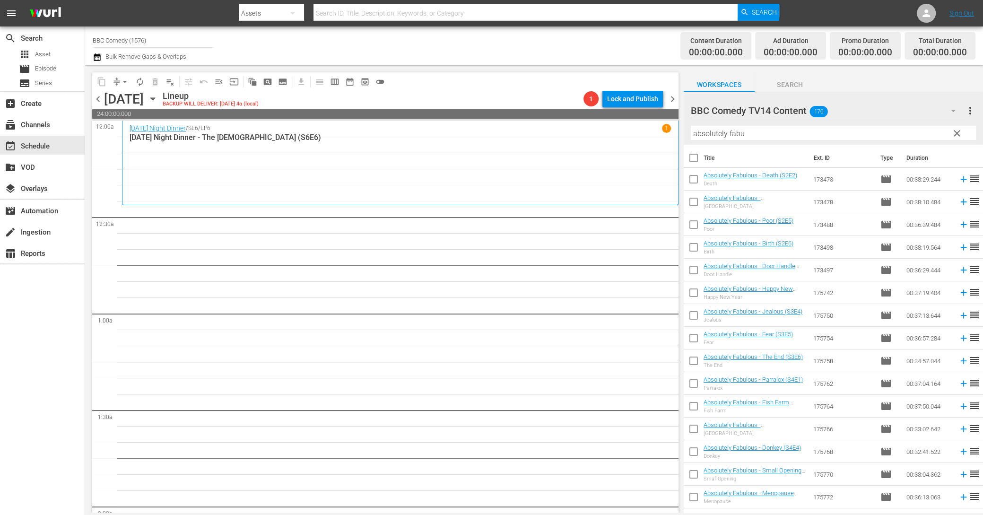
click at [704, 159] on th "Title" at bounding box center [756, 158] width 104 height 26
click at [696, 158] on input "checkbox" at bounding box center [694, 160] width 20 height 20
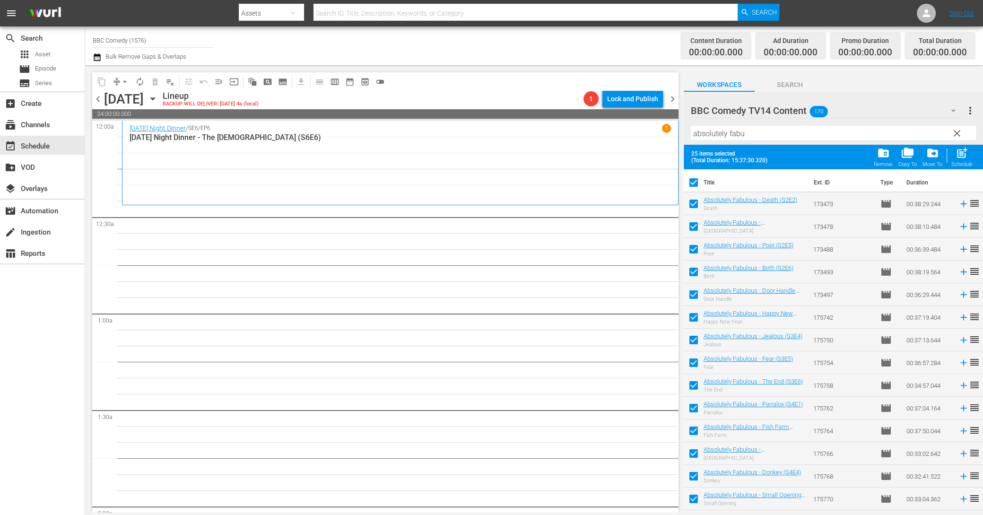
scroll to position [246, 0]
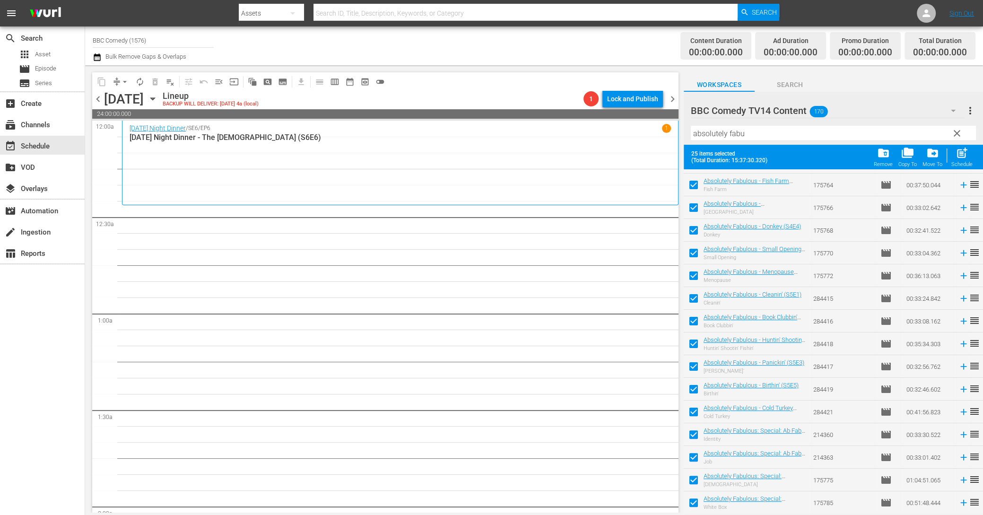
click at [959, 161] on div "Schedule" at bounding box center [961, 164] width 21 height 6
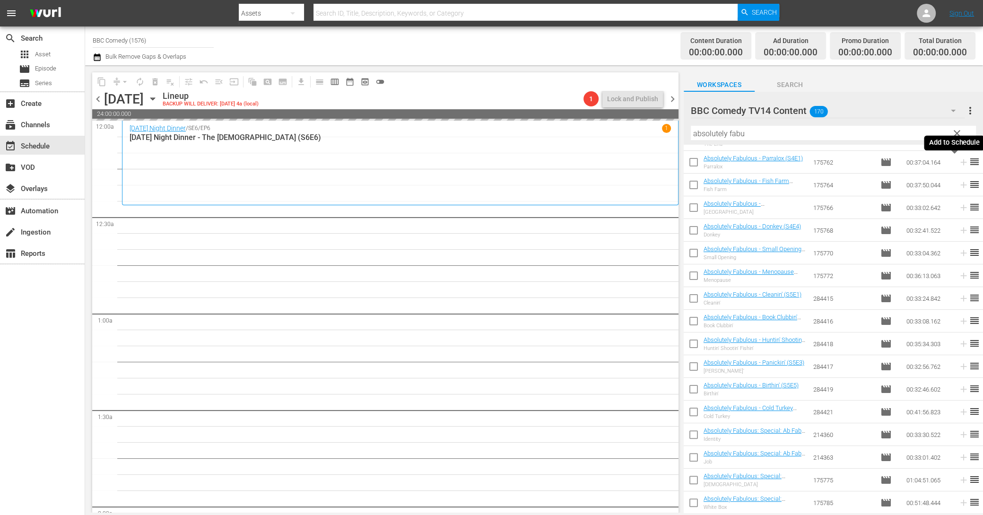
scroll to position [221, 0]
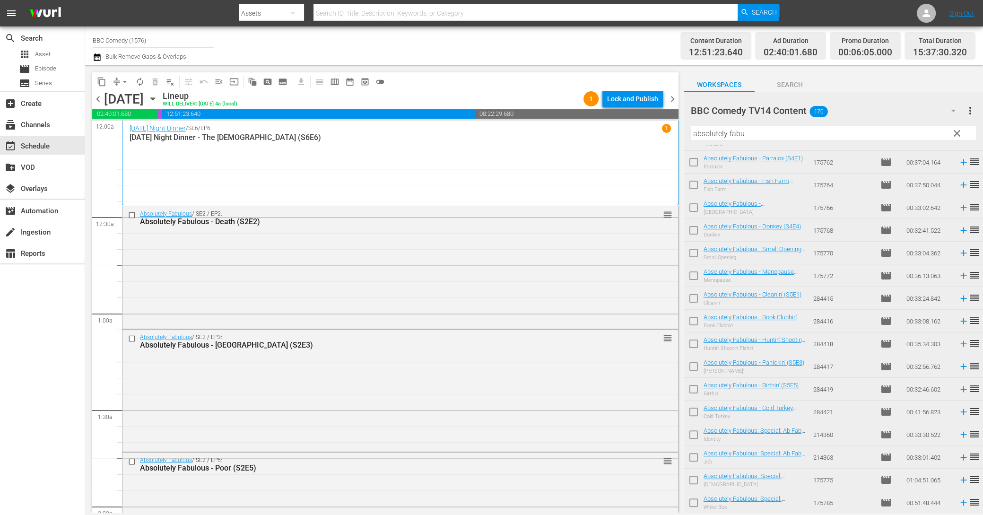
click at [171, 85] on span "playlist_remove_outlined" at bounding box center [169, 81] width 9 height 9
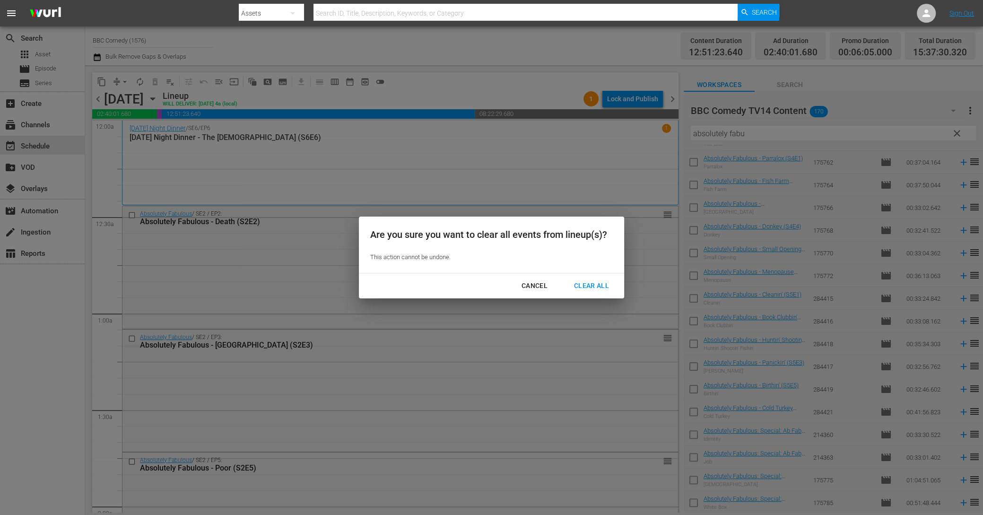
click at [598, 287] on div "Clear All" at bounding box center [591, 286] width 50 height 12
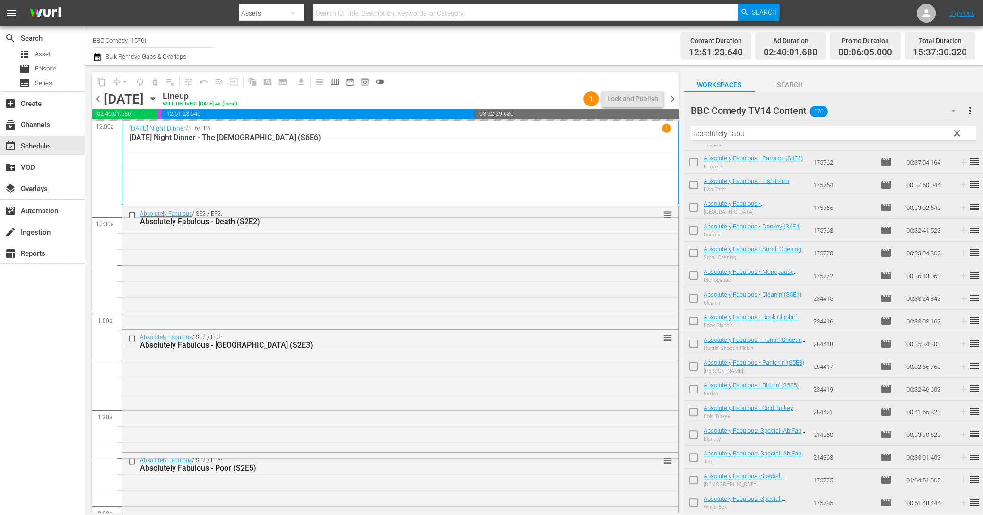
scroll to position [0, 0]
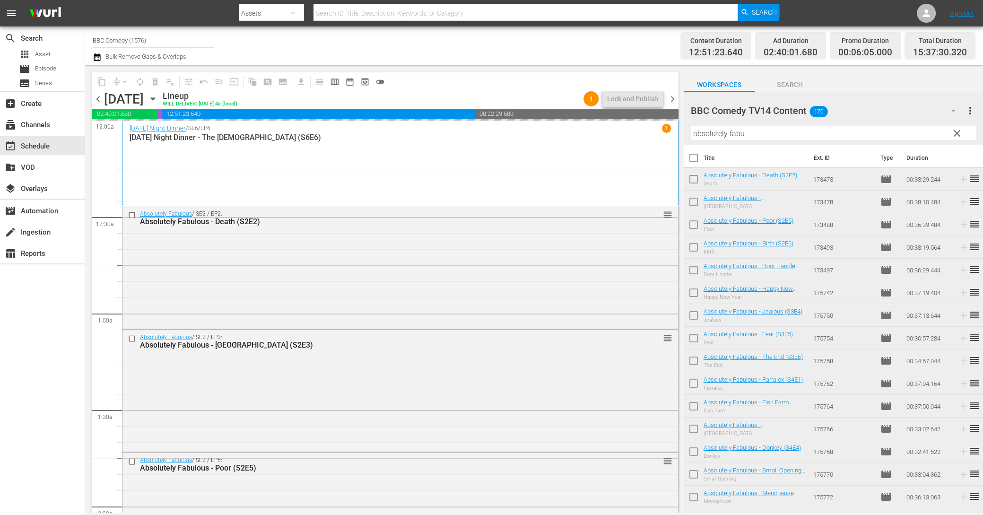
click at [696, 179] on input "checkbox" at bounding box center [694, 181] width 20 height 20
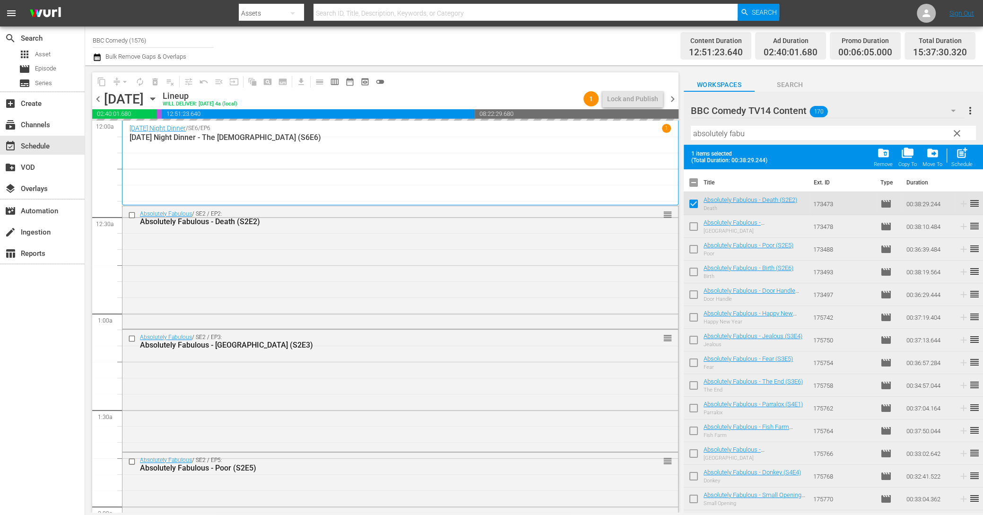
click at [691, 227] on input "checkbox" at bounding box center [694, 228] width 20 height 20
click at [693, 248] on input "checkbox" at bounding box center [694, 251] width 20 height 20
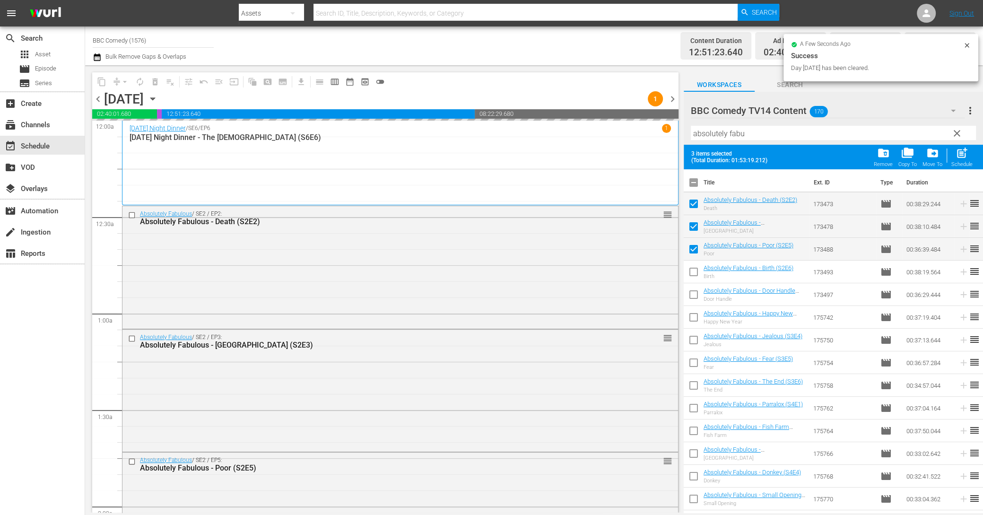
click at [693, 275] on input "checkbox" at bounding box center [694, 274] width 20 height 20
click at [693, 298] on input "checkbox" at bounding box center [694, 297] width 20 height 20
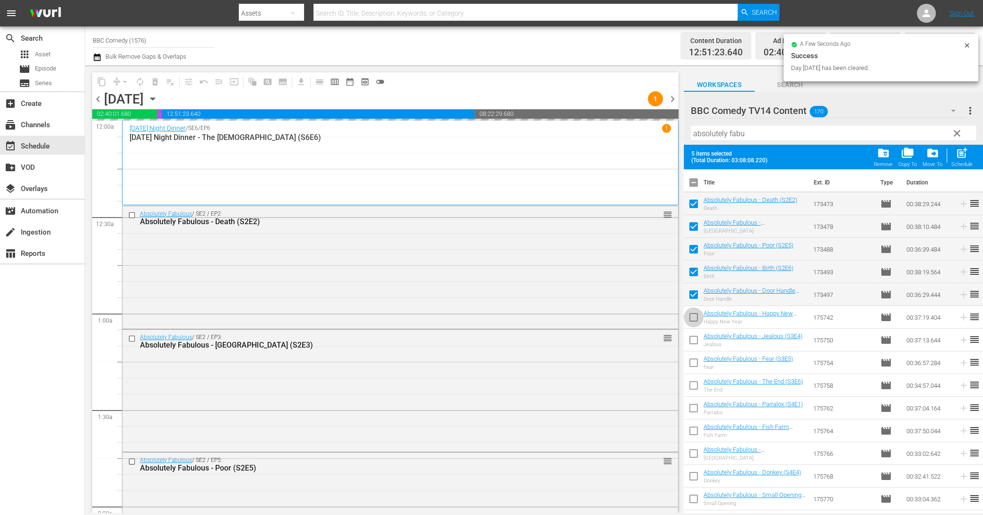
click at [691, 323] on input "checkbox" at bounding box center [694, 319] width 20 height 20
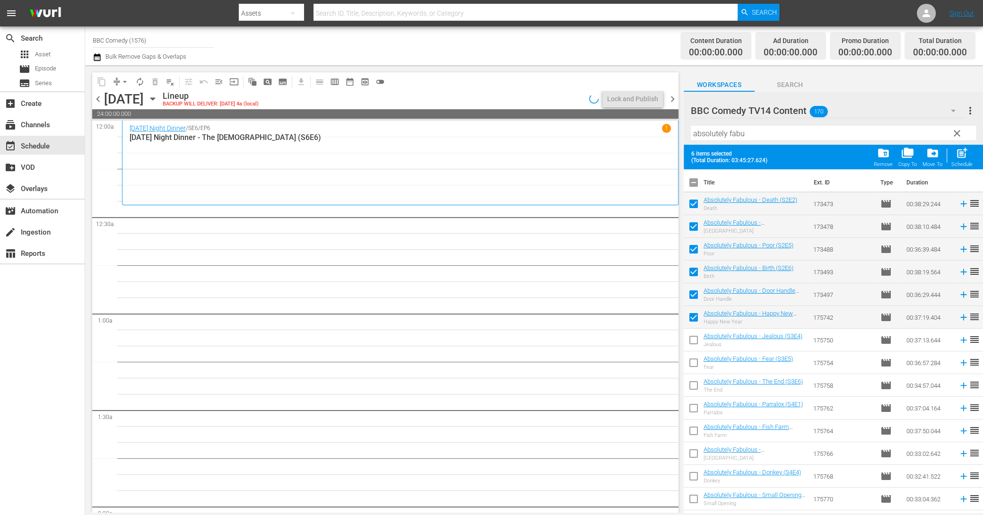
click at [695, 343] on input "checkbox" at bounding box center [694, 342] width 20 height 20
click at [695, 359] on input "checkbox" at bounding box center [694, 365] width 20 height 20
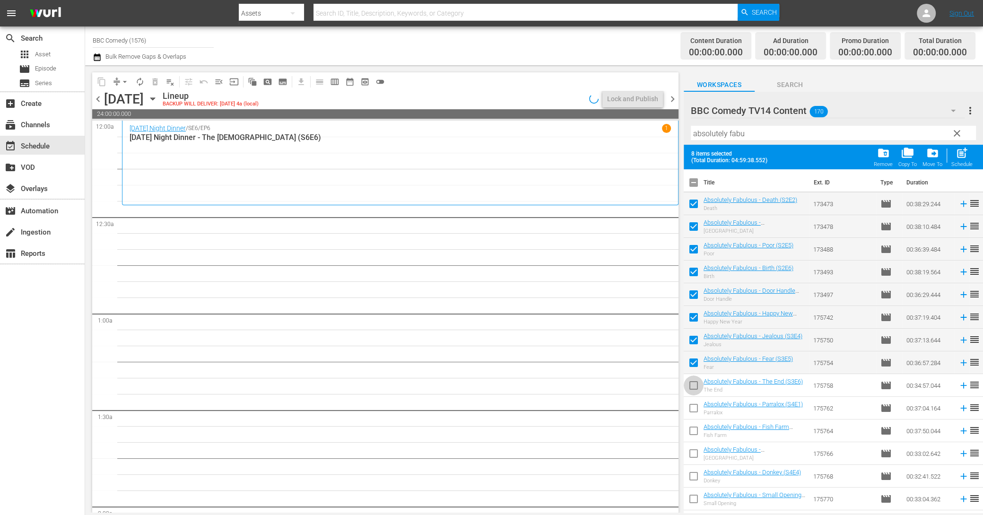
click at [693, 383] on input "checkbox" at bounding box center [694, 387] width 20 height 20
click at [693, 409] on input "checkbox" at bounding box center [694, 410] width 20 height 20
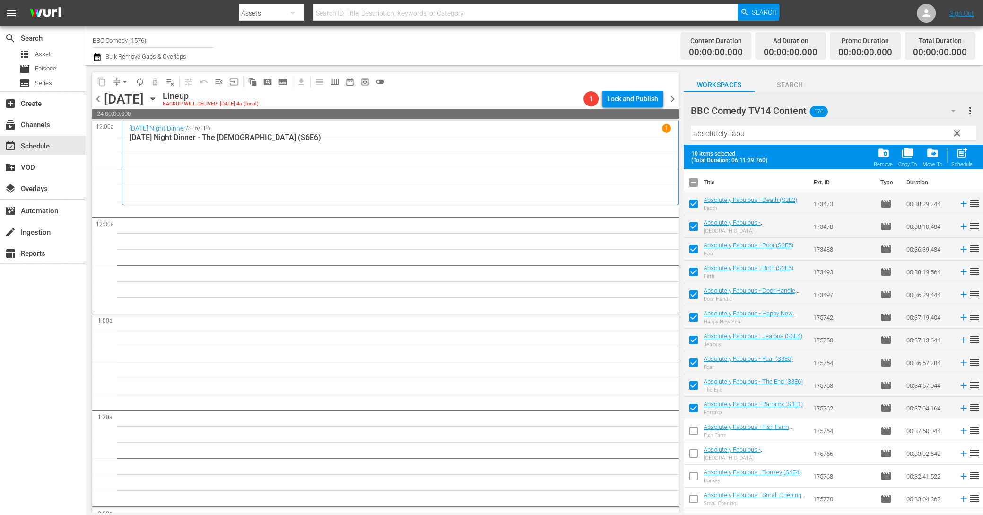
click at [692, 406] on input "checkbox" at bounding box center [694, 410] width 20 height 20
click at [957, 152] on span "post_add" at bounding box center [962, 153] width 13 height 13
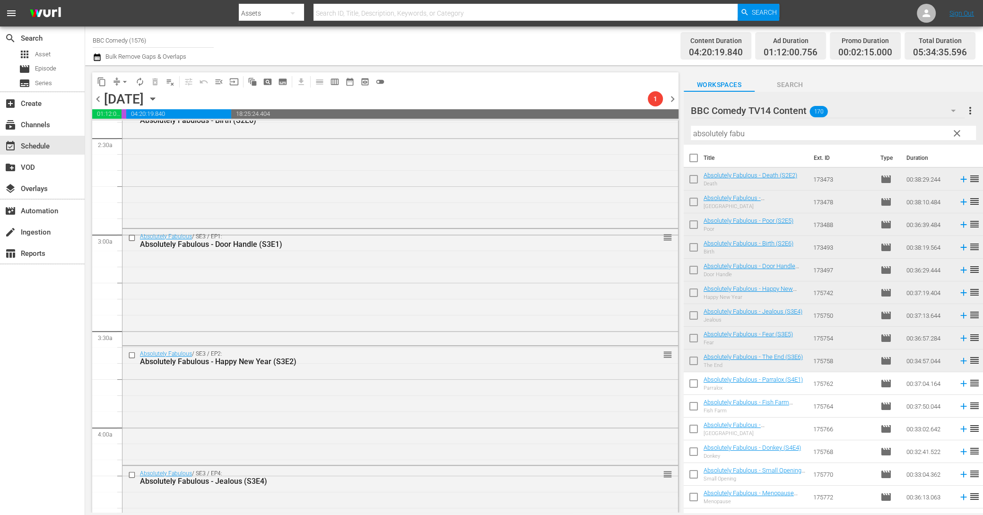
scroll to position [944, 0]
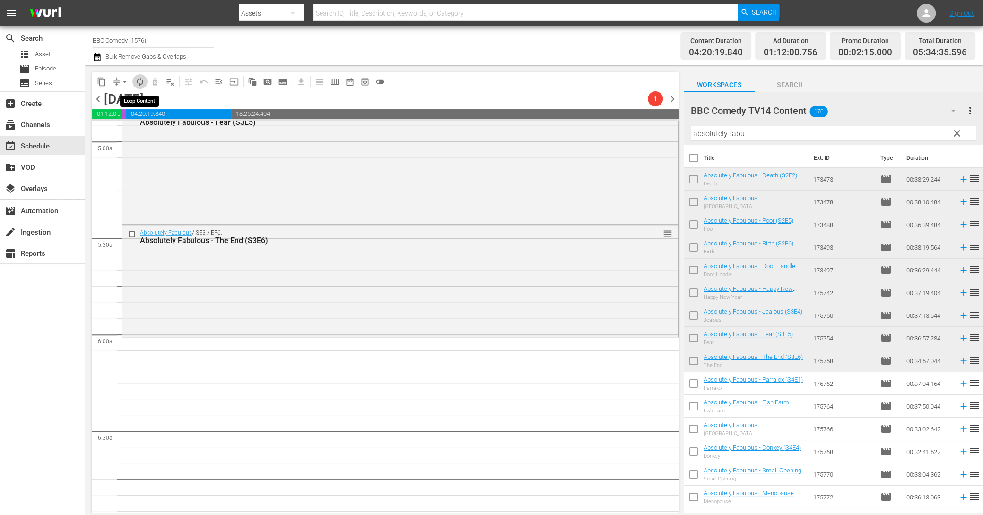
click at [135, 82] on span "autorenew_outlined" at bounding box center [139, 81] width 9 height 9
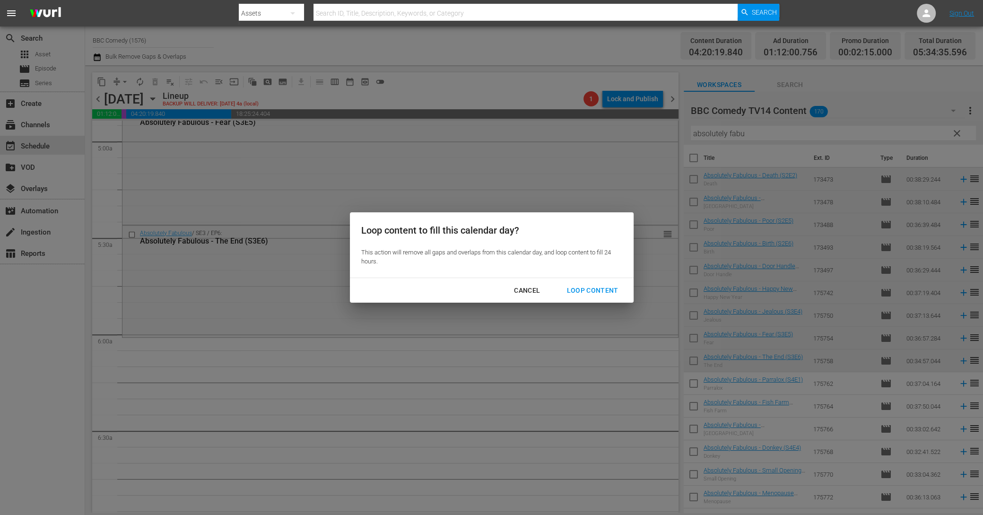
click at [575, 290] on div "Loop Content" at bounding box center [592, 291] width 67 height 12
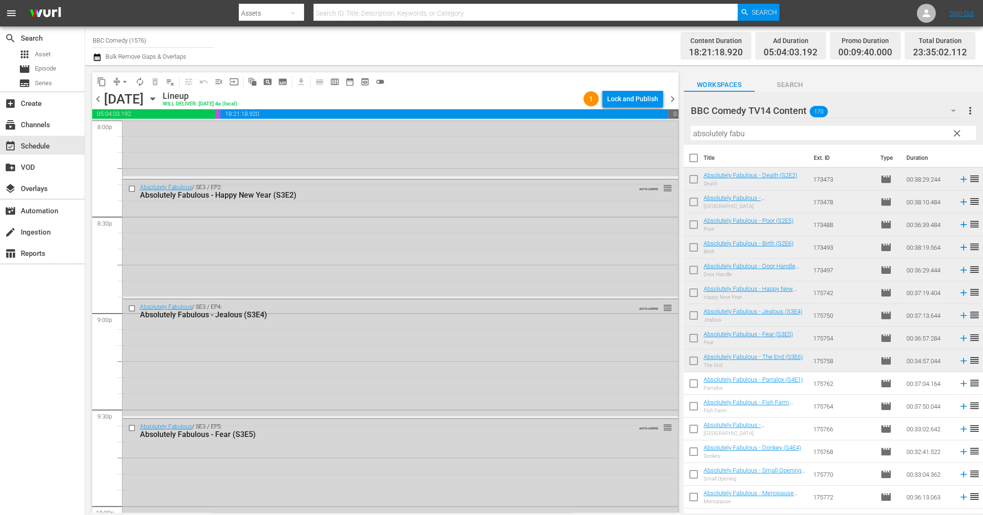
scroll to position [4242, 0]
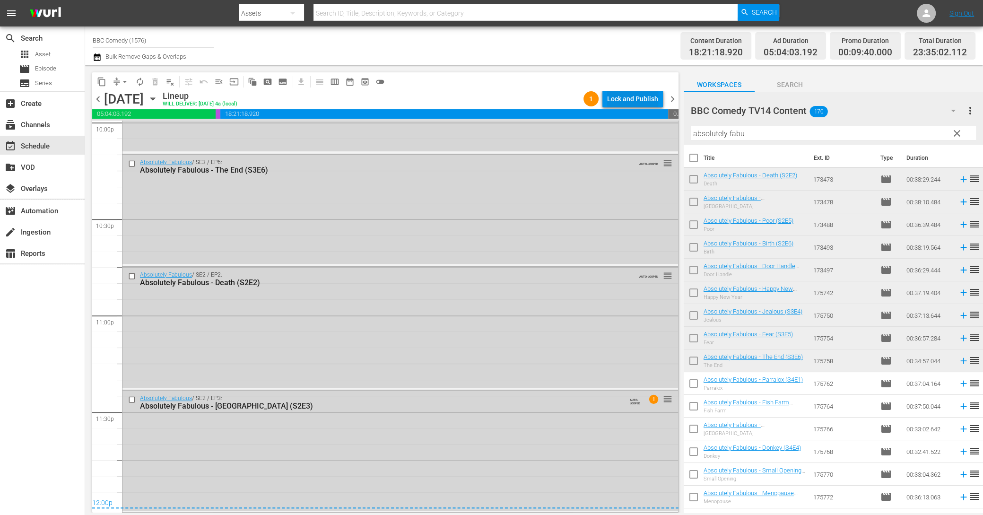
click at [631, 102] on div "Lock and Publish" at bounding box center [632, 98] width 51 height 17
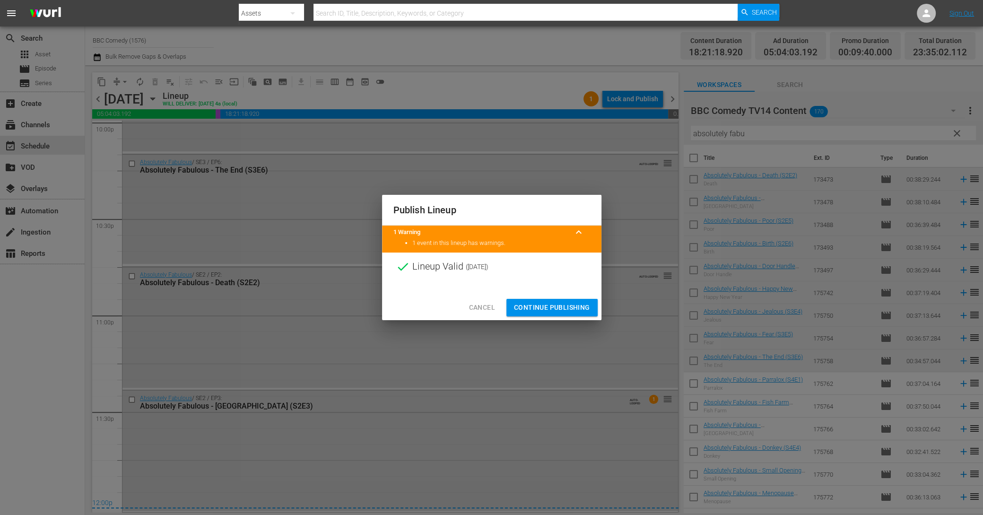
click at [551, 311] on span "Continue Publishing" at bounding box center [552, 308] width 76 height 12
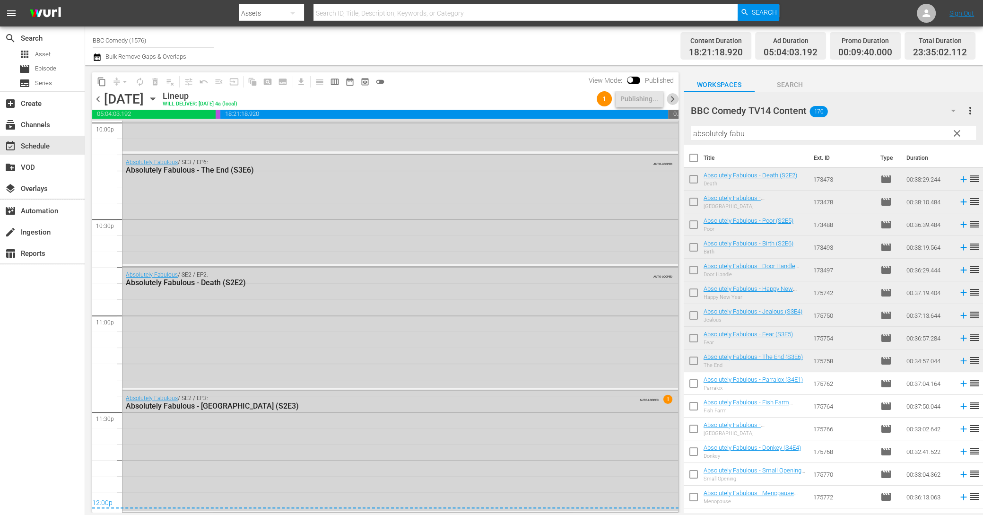
click at [670, 101] on span "chevron_right" at bounding box center [673, 99] width 12 height 12
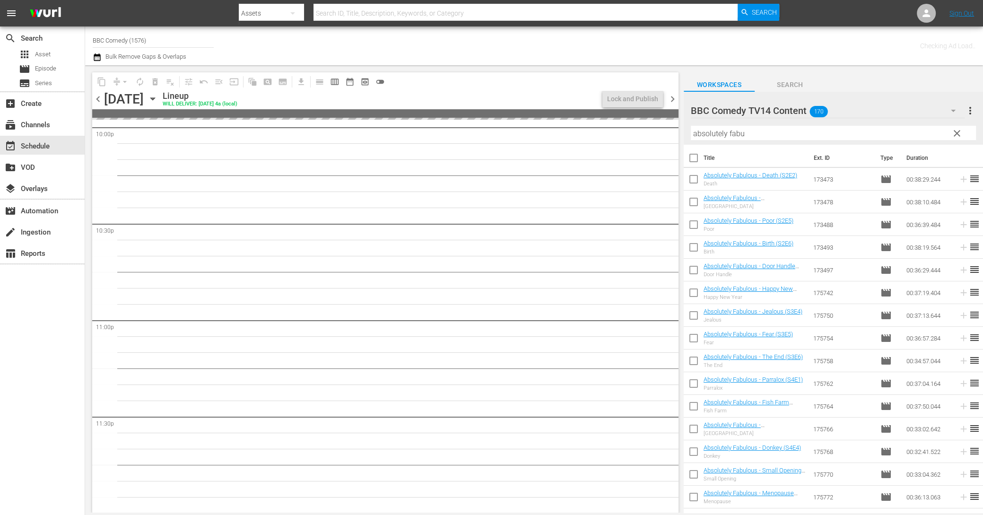
click at [696, 382] on input "checkbox" at bounding box center [694, 385] width 20 height 20
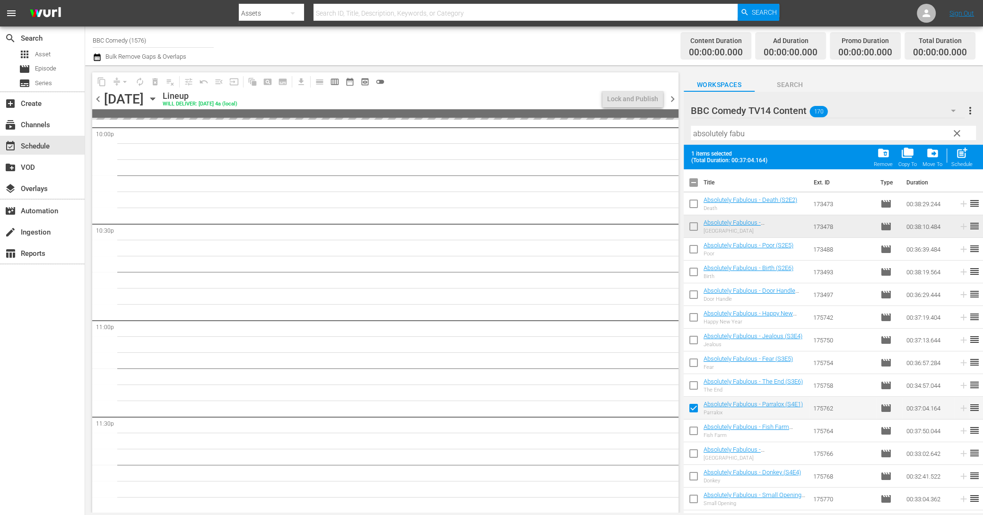
click at [695, 437] on input "checkbox" at bounding box center [694, 433] width 20 height 20
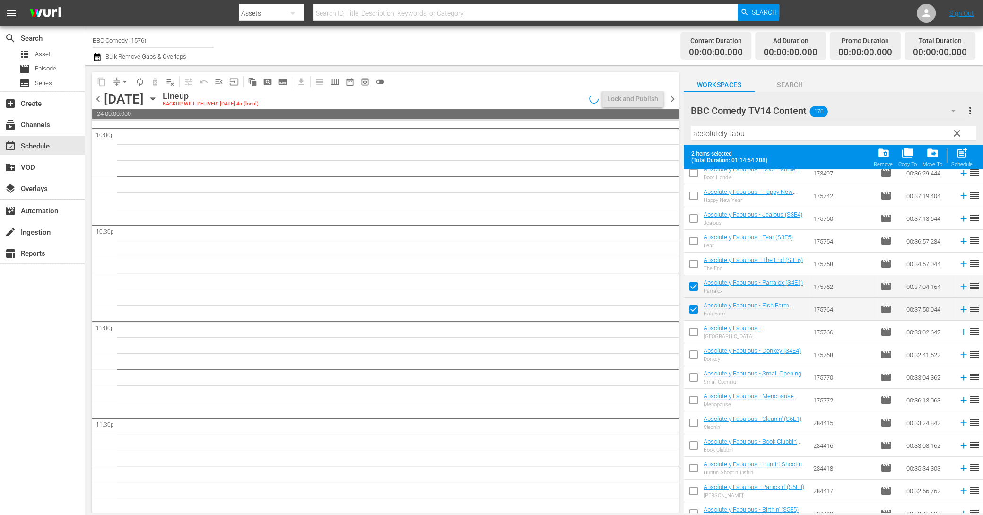
scroll to position [4237, 0]
click at [693, 339] on input "checkbox" at bounding box center [694, 334] width 20 height 20
click at [693, 353] on input "checkbox" at bounding box center [694, 357] width 20 height 20
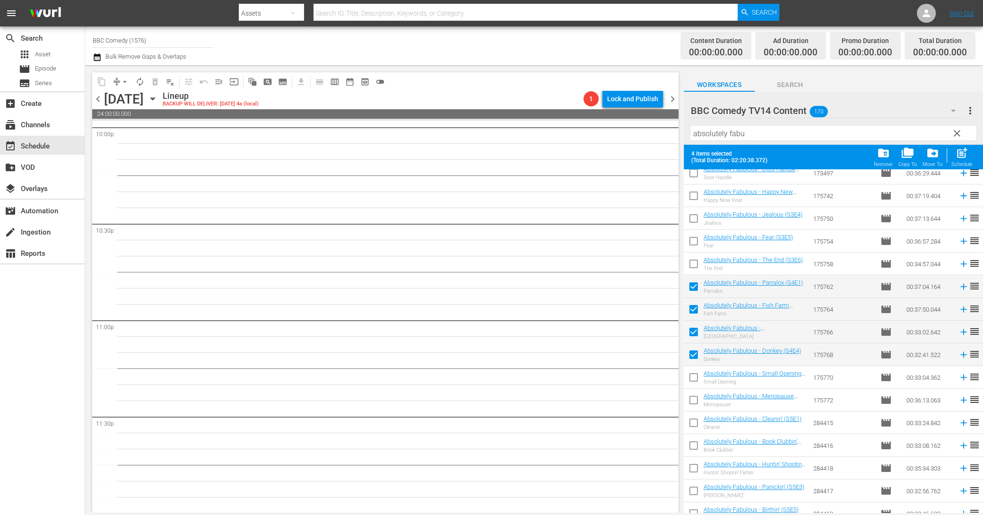
click at [693, 375] on input "checkbox" at bounding box center [694, 379] width 20 height 20
click at [693, 397] on input "checkbox" at bounding box center [694, 402] width 20 height 20
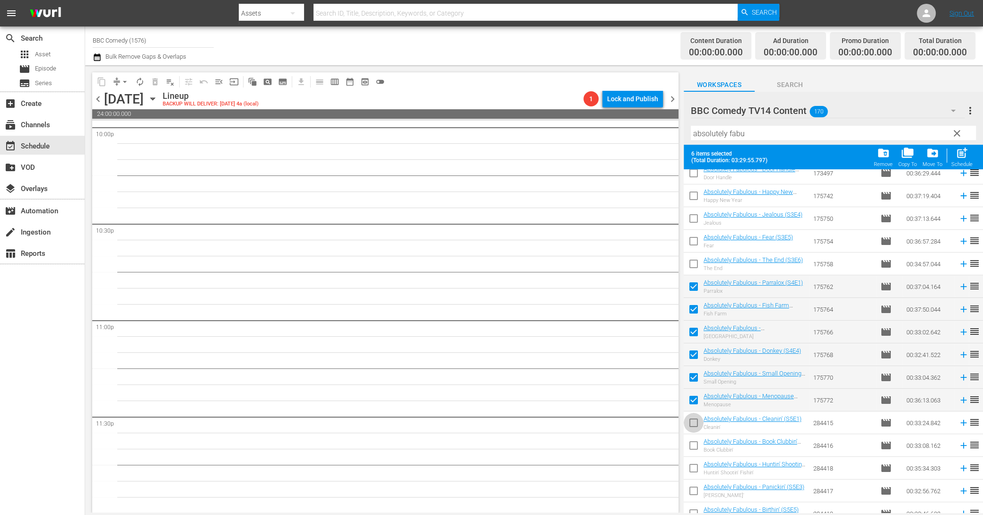
click at [693, 423] on input "checkbox" at bounding box center [694, 425] width 20 height 20
click at [693, 455] on input "checkbox" at bounding box center [694, 447] width 20 height 20
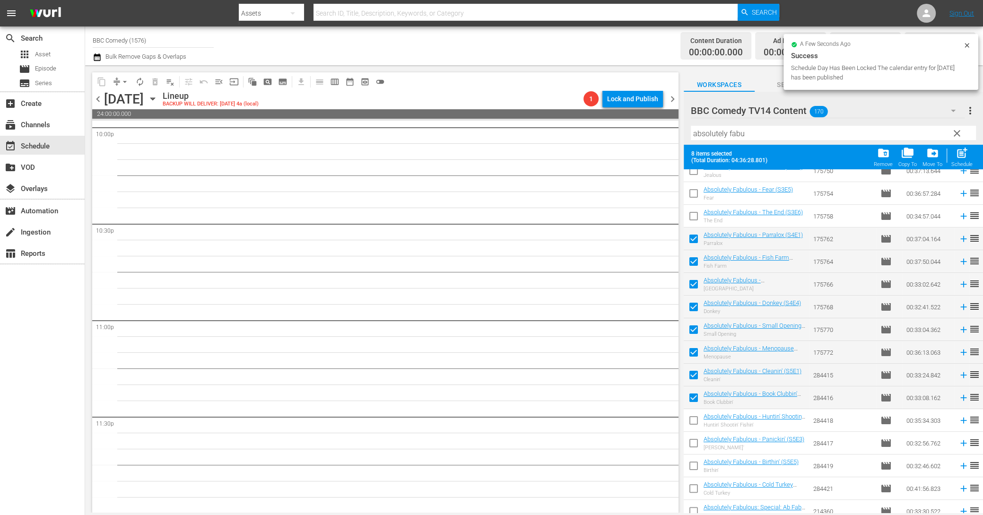
scroll to position [188, 0]
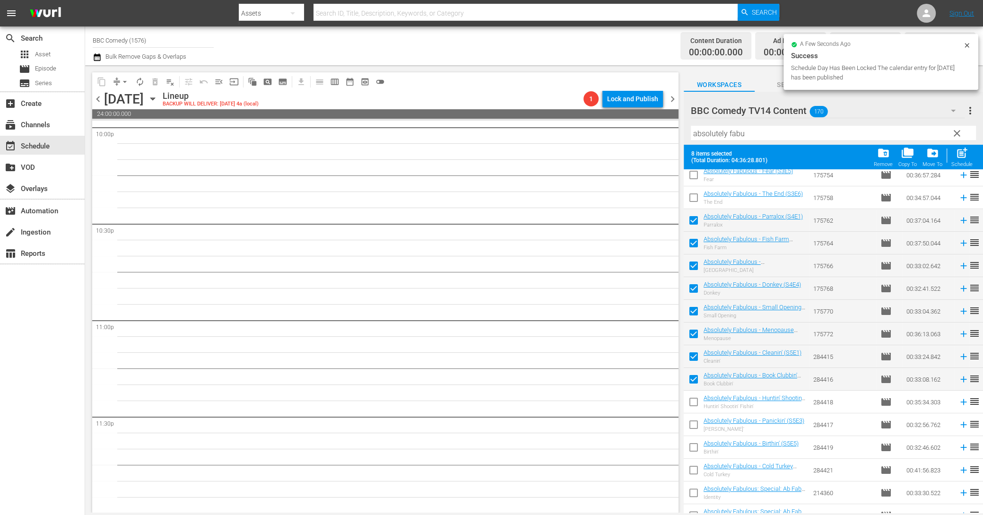
click at [692, 405] on input "checkbox" at bounding box center [694, 404] width 20 height 20
click at [692, 415] on span at bounding box center [694, 425] width 20 height 20
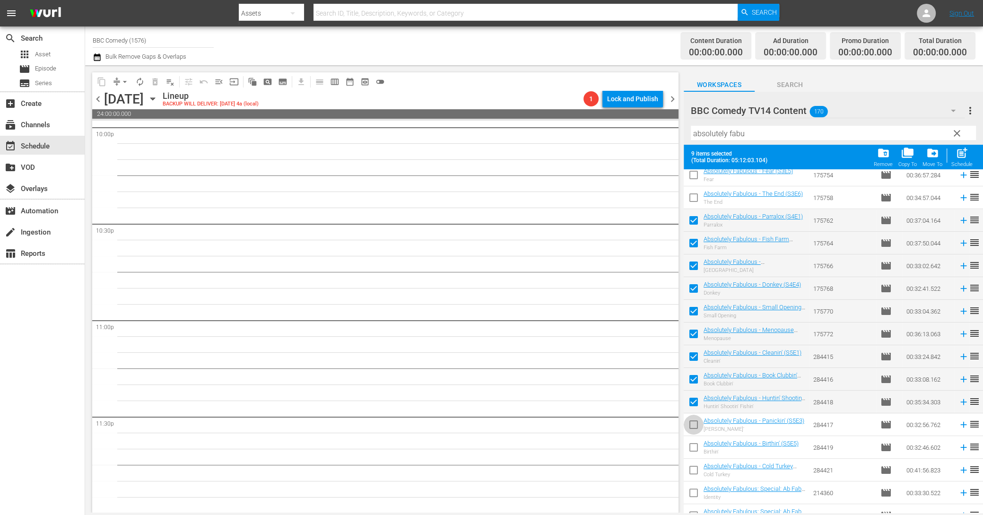
click at [692, 422] on input "checkbox" at bounding box center [694, 427] width 20 height 20
click at [958, 156] on span "post_add" at bounding box center [962, 153] width 13 height 13
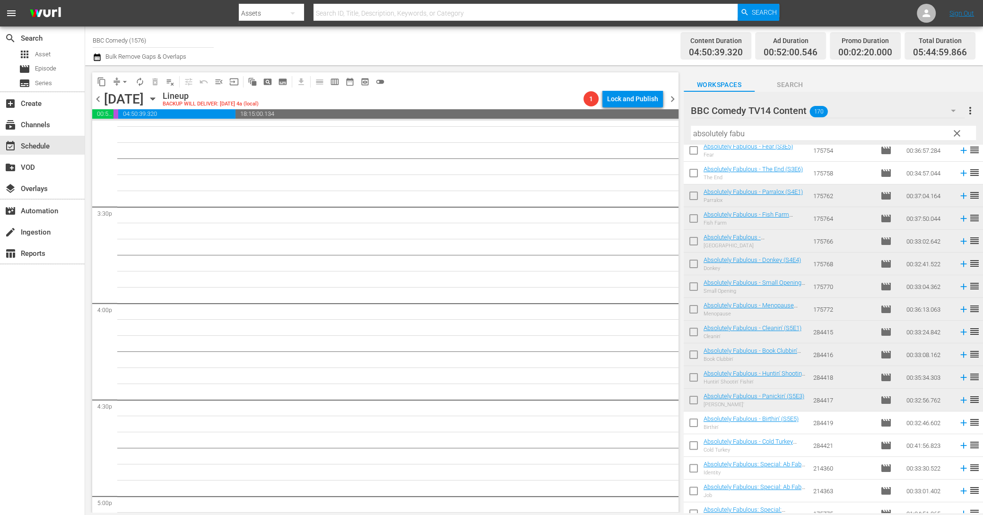
scroll to position [3076, 0]
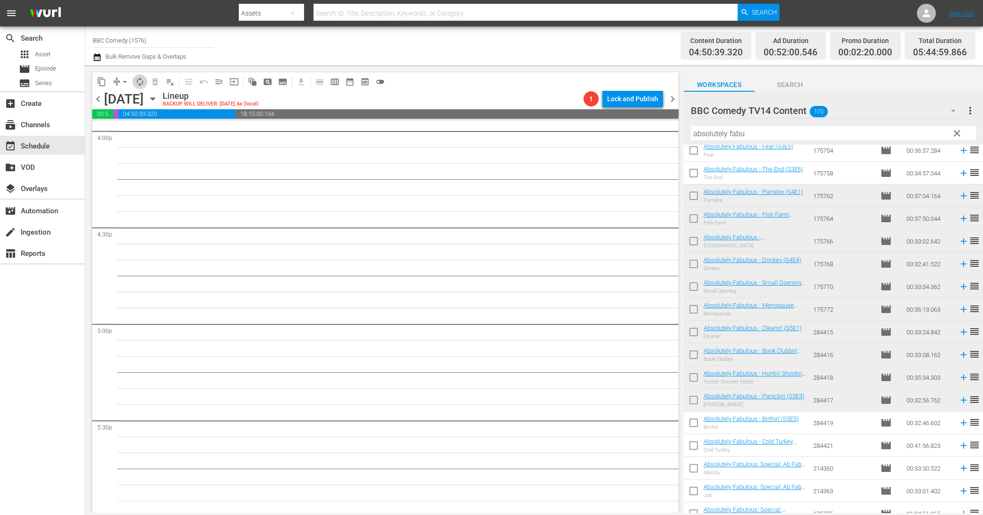
click at [144, 86] on span "autorenew_outlined" at bounding box center [139, 81] width 9 height 9
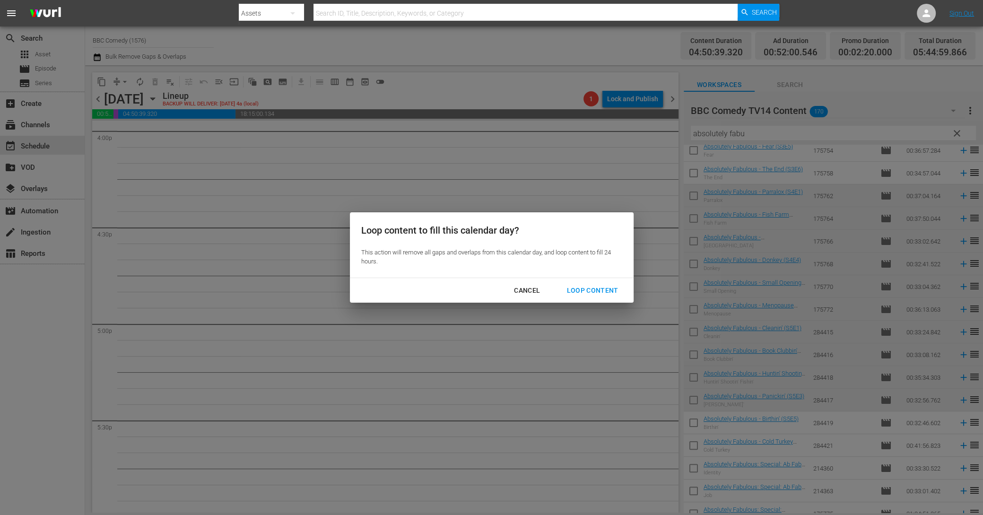
click at [571, 291] on div "Loop Content" at bounding box center [592, 291] width 67 height 12
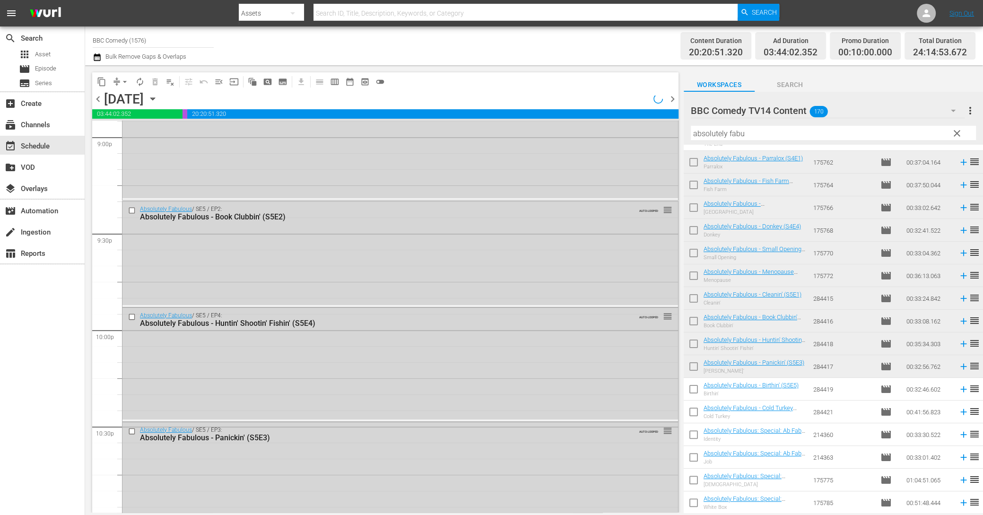
scroll to position [4290, 0]
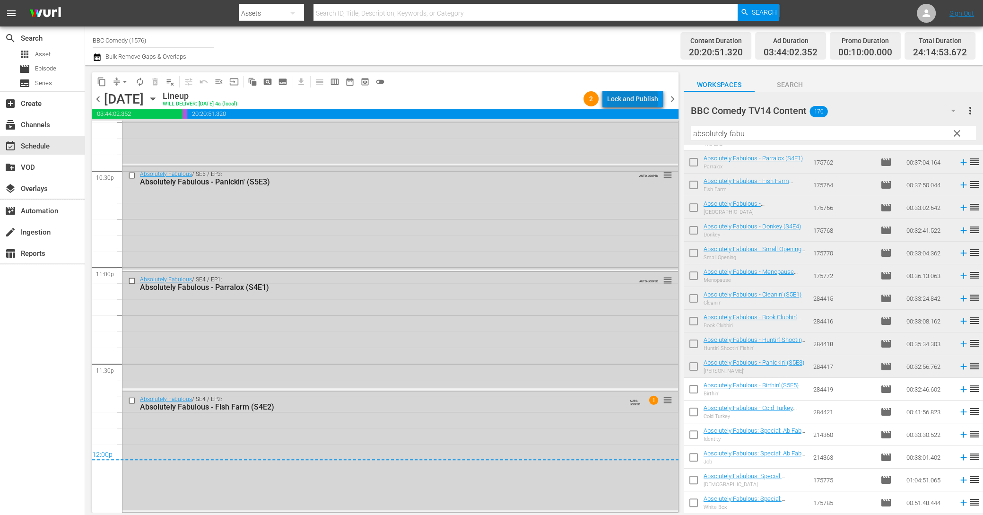
click at [635, 99] on div "Lock and Publish" at bounding box center [632, 98] width 51 height 17
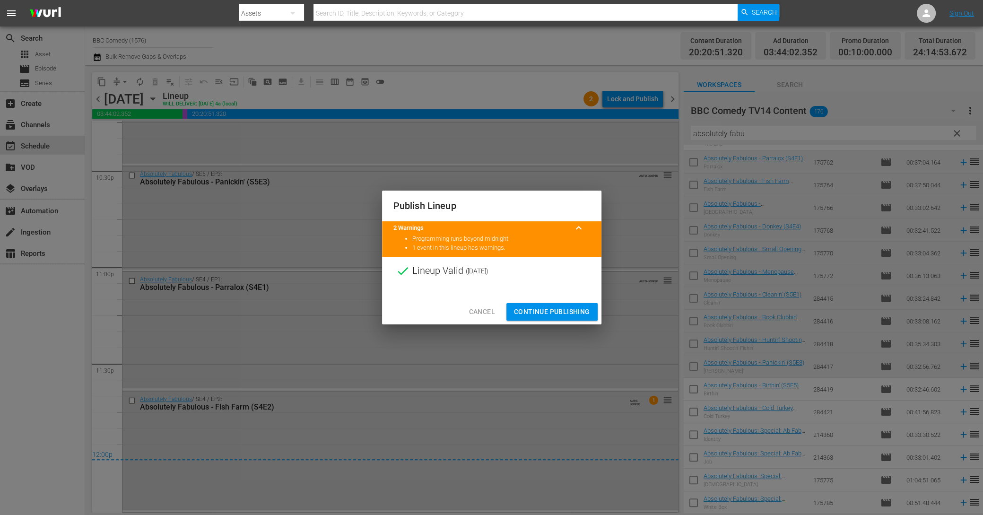
click at [578, 307] on span "Continue Publishing" at bounding box center [552, 312] width 76 height 12
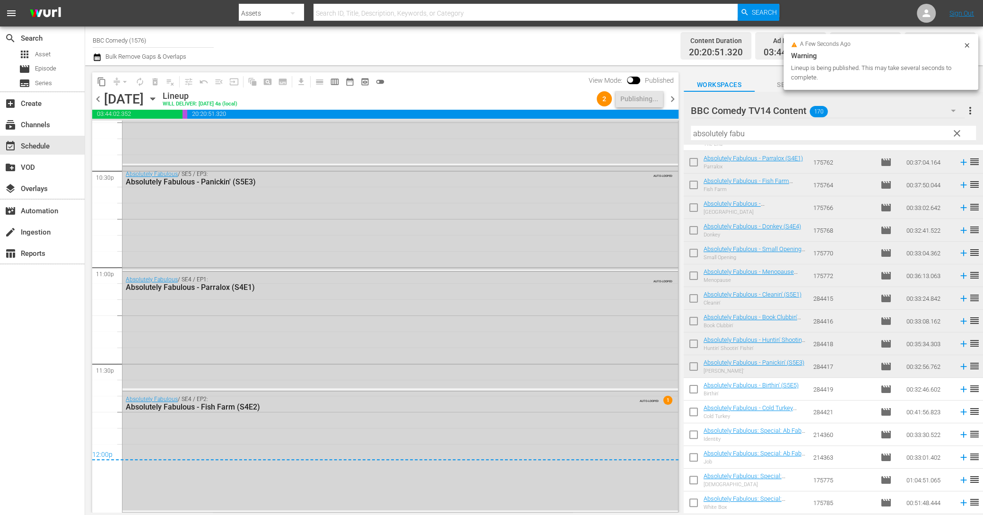
click at [670, 97] on span "chevron_right" at bounding box center [673, 99] width 12 height 12
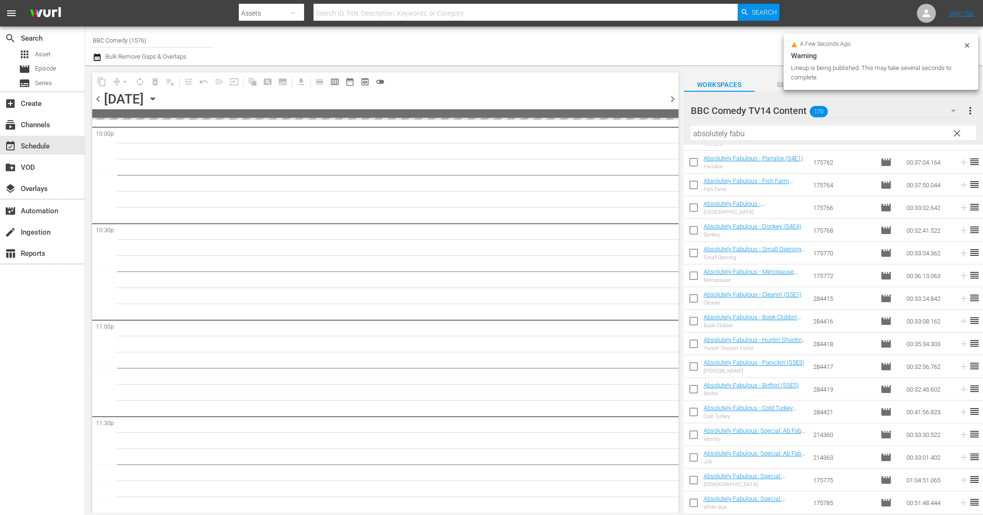
scroll to position [4236, 0]
click at [698, 392] on input "checkbox" at bounding box center [694, 391] width 20 height 20
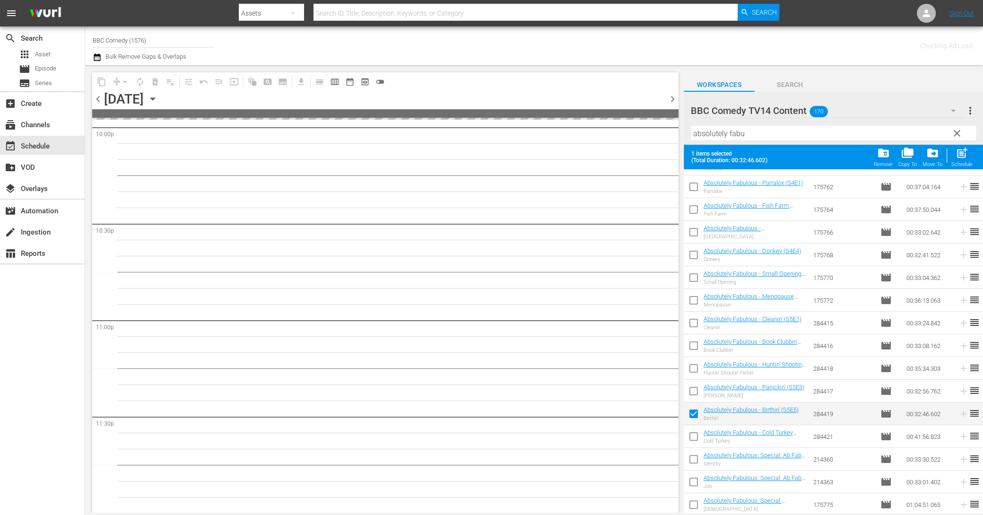
click at [690, 441] on input "checkbox" at bounding box center [694, 438] width 20 height 20
click at [693, 457] on input "checkbox" at bounding box center [694, 461] width 20 height 20
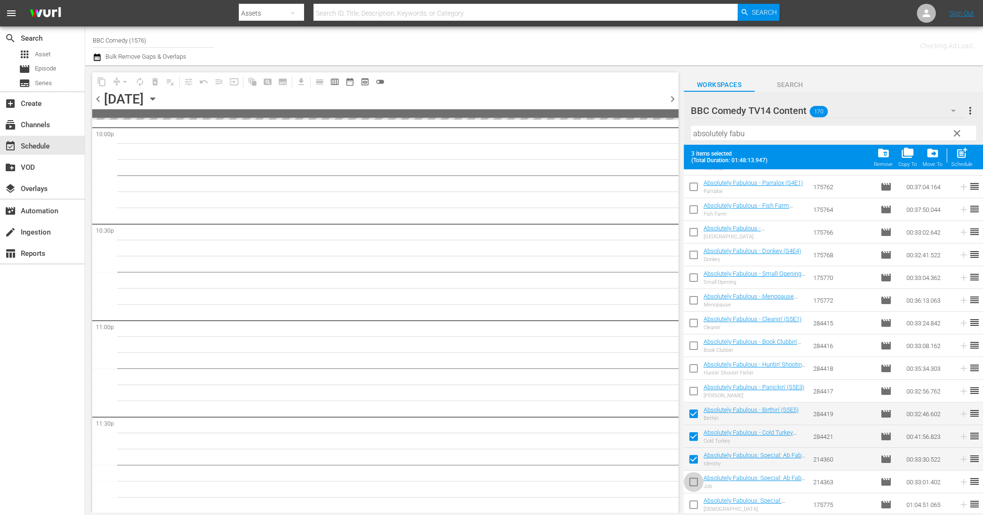
click at [694, 485] on input "checkbox" at bounding box center [694, 484] width 20 height 20
click at [694, 501] on input "checkbox" at bounding box center [694, 506] width 20 height 20
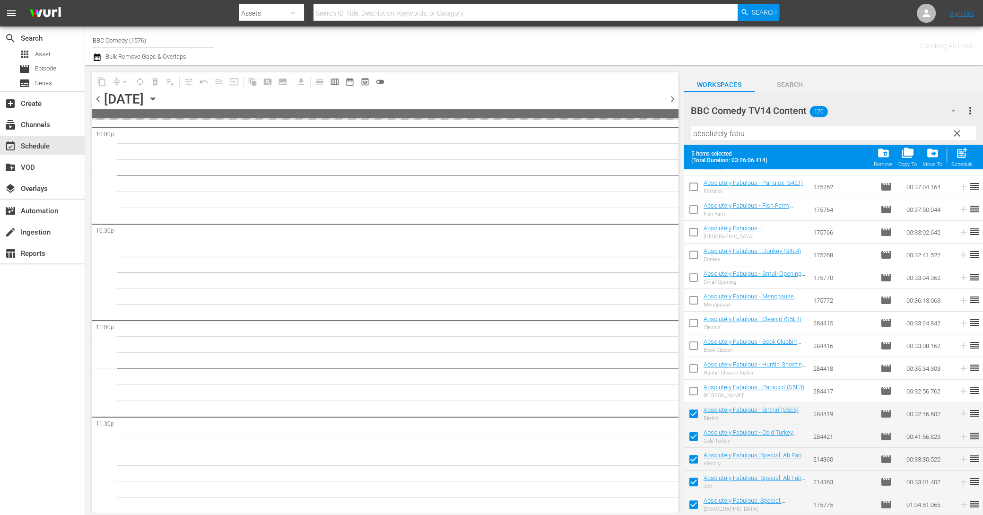
scroll to position [246, 0]
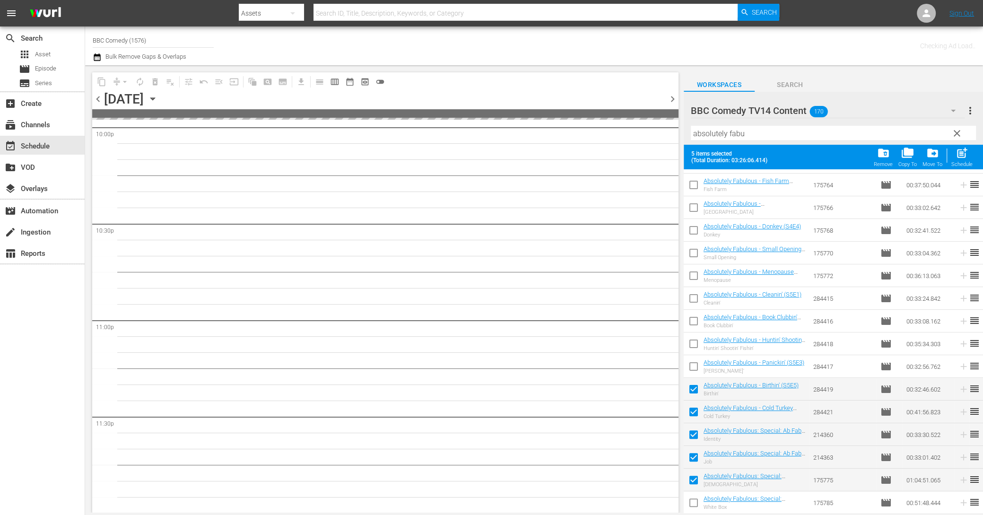
click at [694, 501] on input "checkbox" at bounding box center [694, 505] width 20 height 20
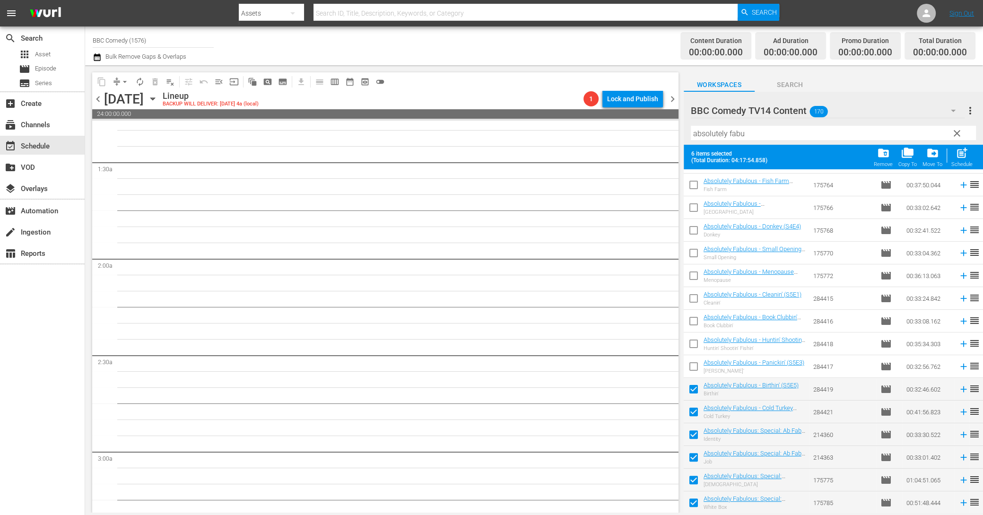
scroll to position [0, 0]
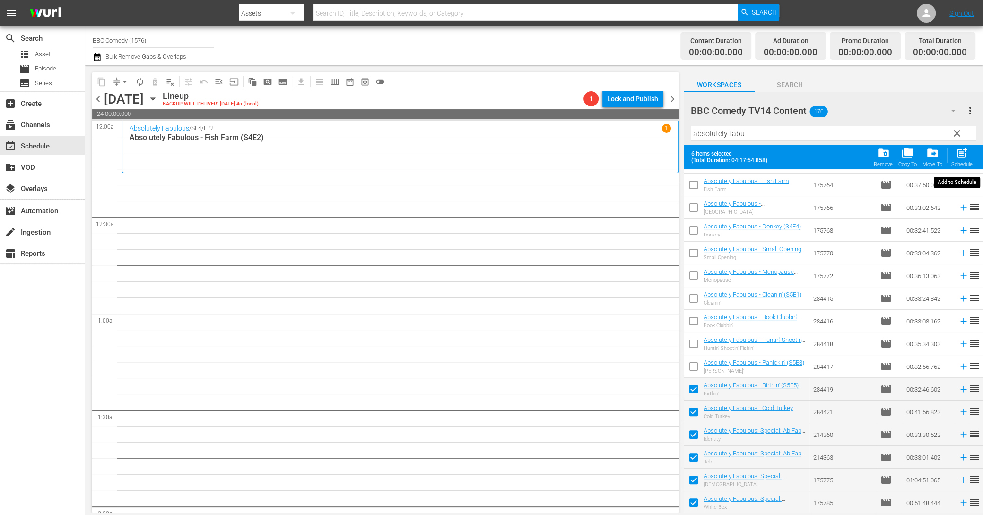
click at [961, 157] on span "post_add" at bounding box center [962, 153] width 13 height 13
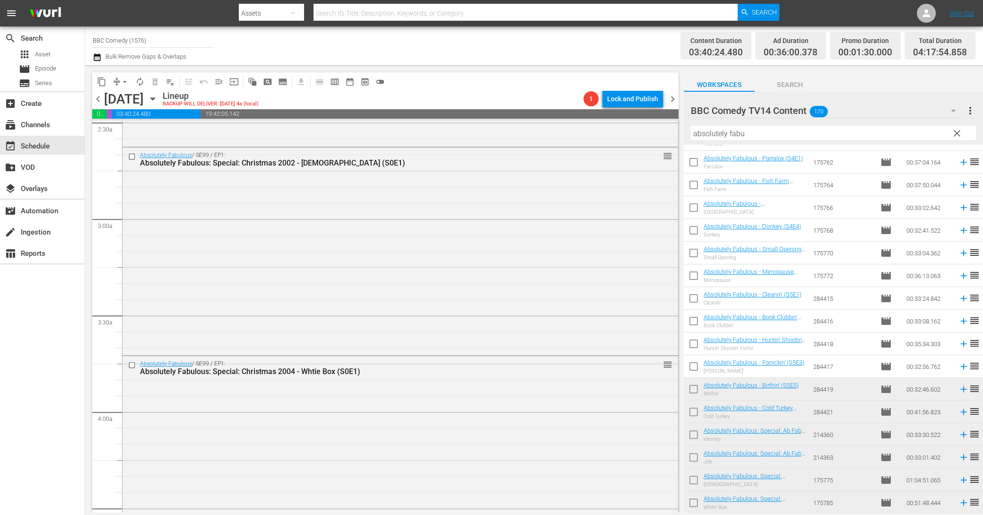
scroll to position [512, 0]
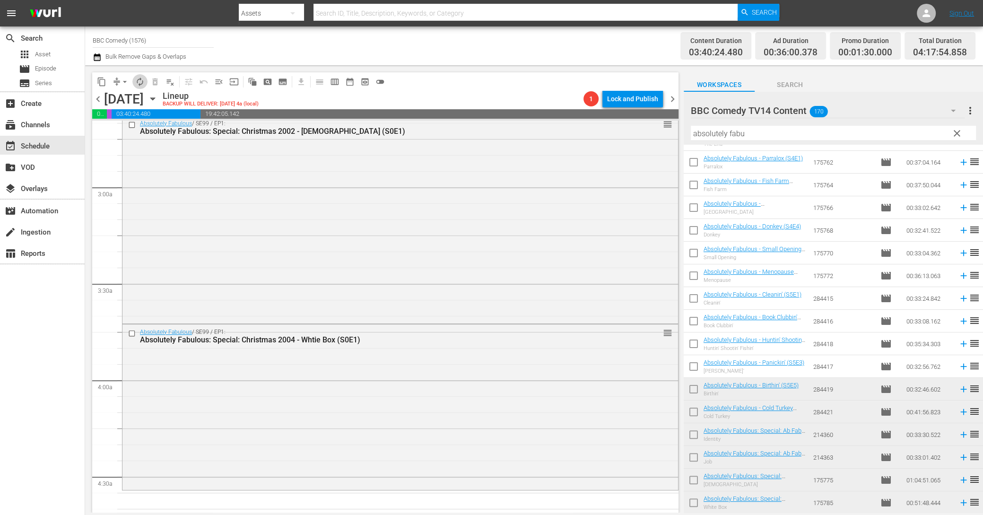
click at [138, 76] on button "autorenew_outlined" at bounding box center [139, 81] width 15 height 15
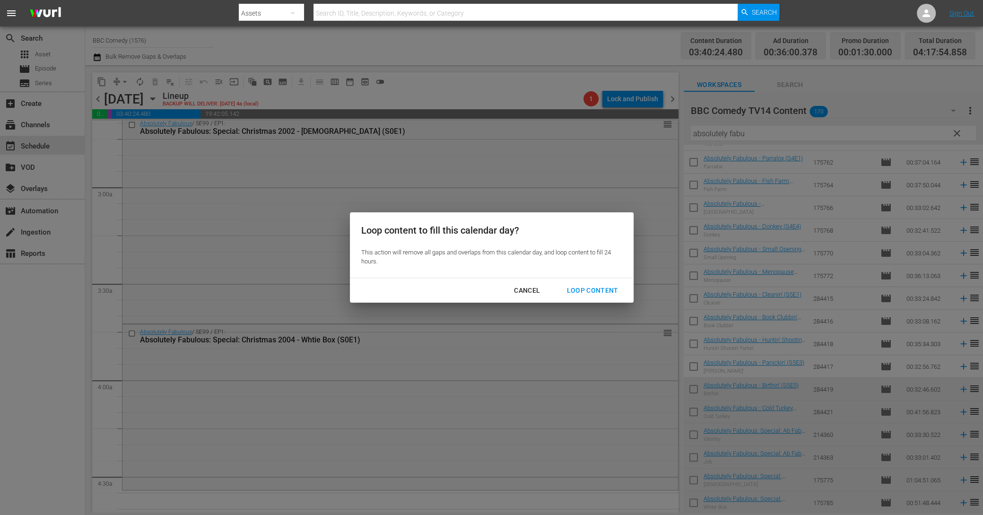
click at [574, 285] on div "Loop Content" at bounding box center [592, 291] width 67 height 12
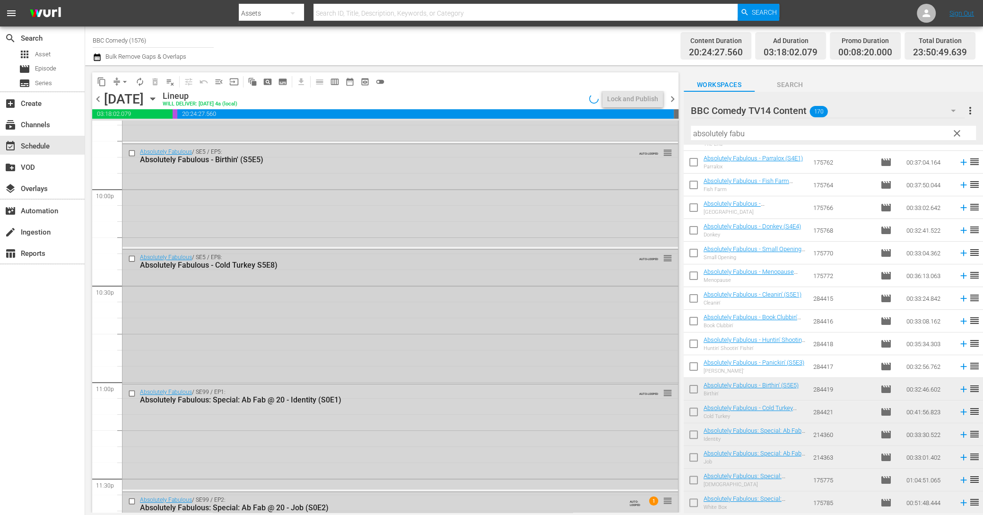
scroll to position [4261, 0]
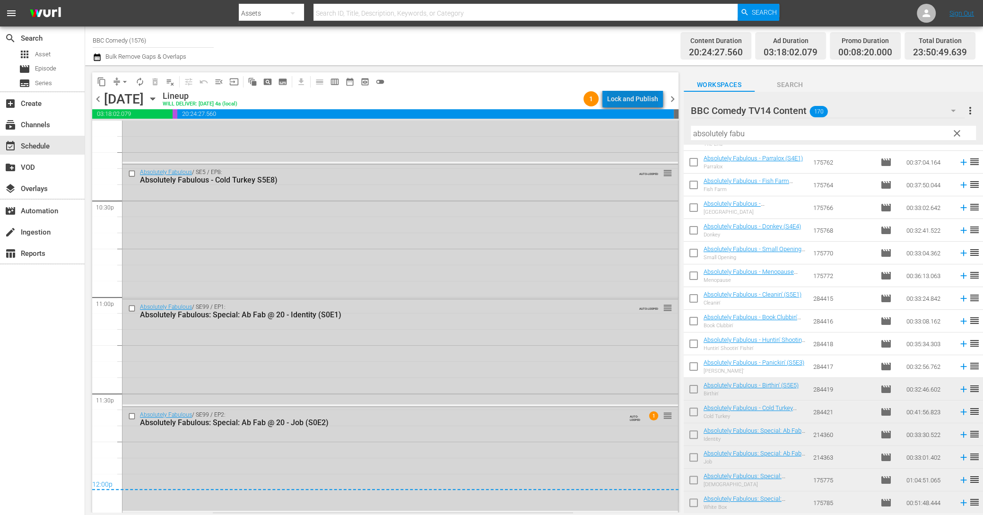
click at [645, 101] on div "Lock and Publish" at bounding box center [632, 98] width 51 height 17
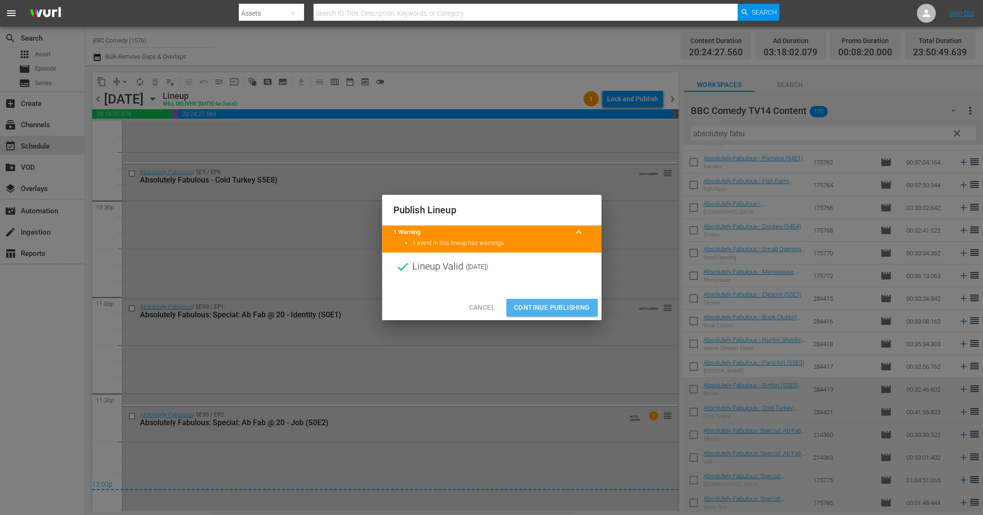
click at [535, 301] on button "Continue Publishing" at bounding box center [551, 307] width 91 height 17
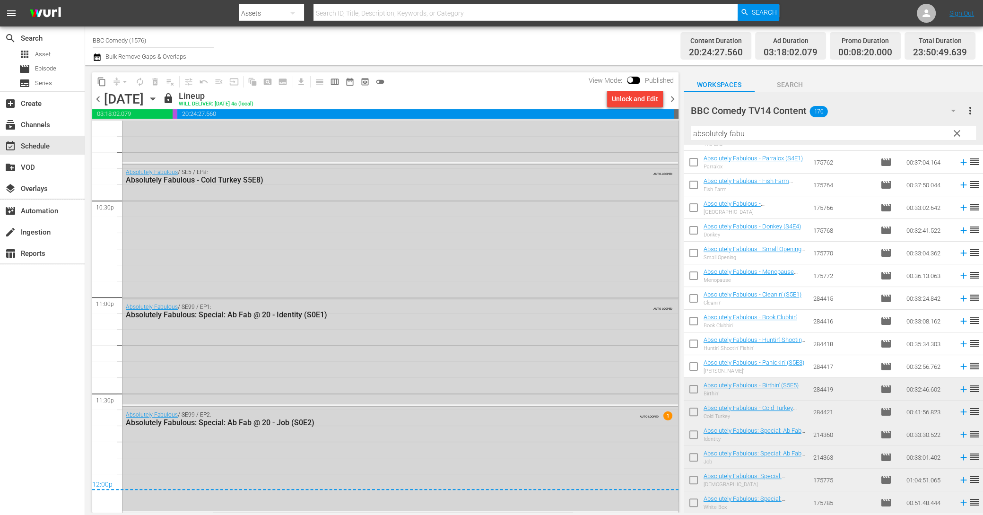
click at [673, 103] on span "chevron_right" at bounding box center [673, 99] width 12 height 12
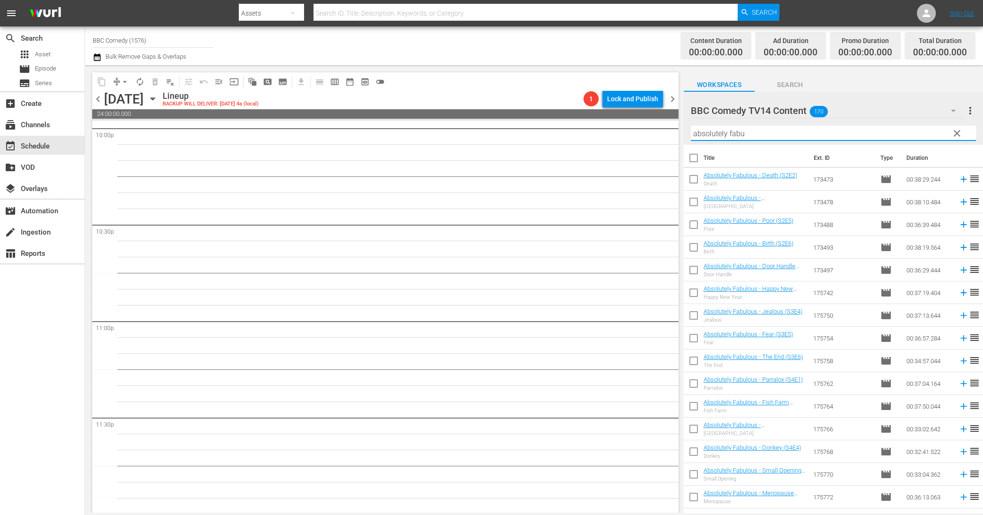
drag, startPoint x: 748, startPoint y: 137, endPoint x: 659, endPoint y: 117, distance: 91.0
click at [655, 116] on div "content_copy compress arrow_drop_down autorenew_outlined delete_forever_outline…" at bounding box center [534, 288] width 898 height 447
drag, startPoint x: 713, startPoint y: 132, endPoint x: 669, endPoint y: 132, distance: 44.9
click at [669, 132] on div "content_copy compress arrow_drop_down autorenew_outlined delete_forever_outline…" at bounding box center [534, 288] width 898 height 447
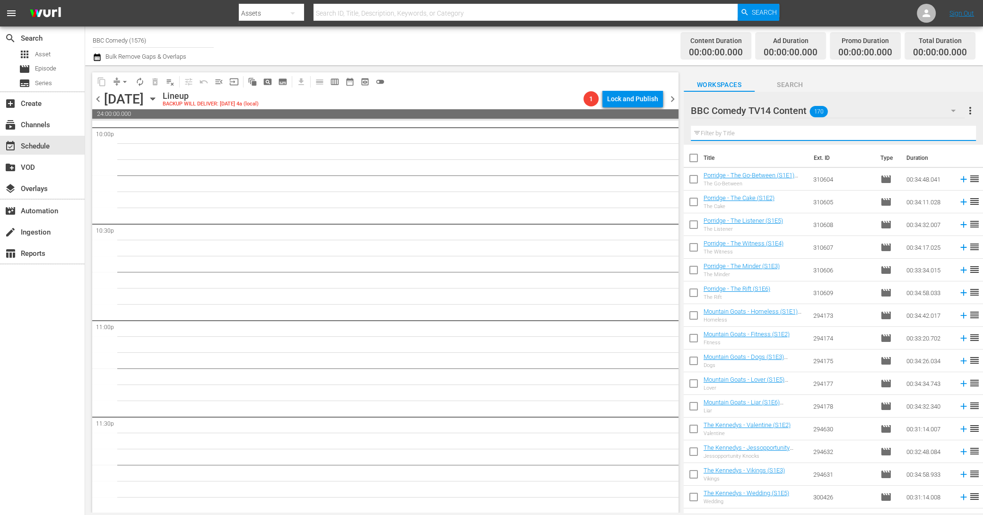
click at [689, 180] on input "checkbox" at bounding box center [694, 181] width 20 height 20
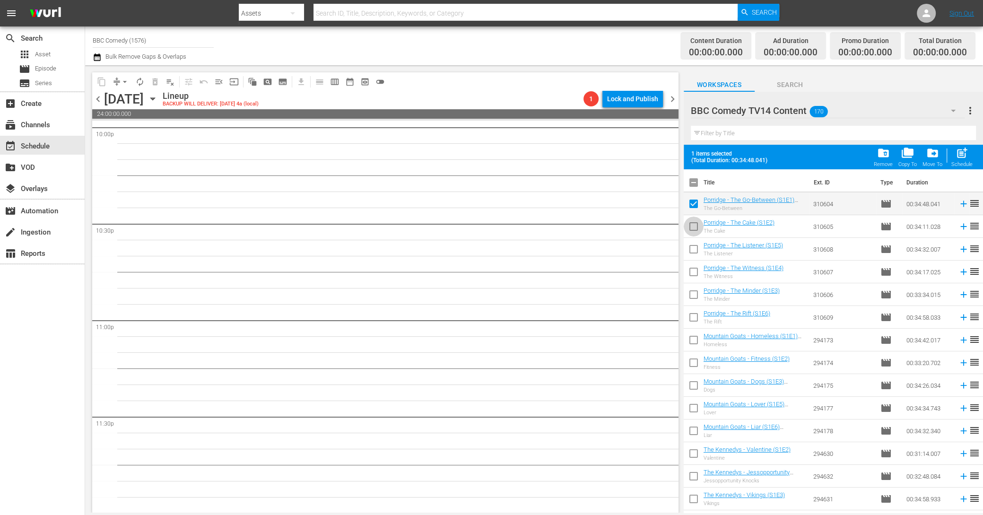
click at [693, 226] on input "checkbox" at bounding box center [694, 228] width 20 height 20
click at [693, 254] on input "checkbox" at bounding box center [694, 251] width 20 height 20
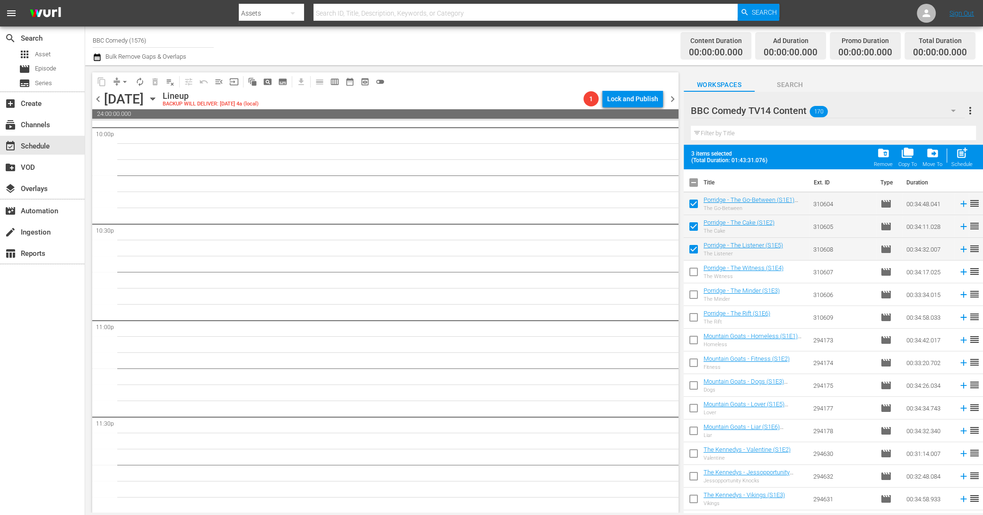
click at [693, 269] on input "checkbox" at bounding box center [694, 274] width 20 height 20
click at [693, 291] on input "checkbox" at bounding box center [694, 297] width 20 height 20
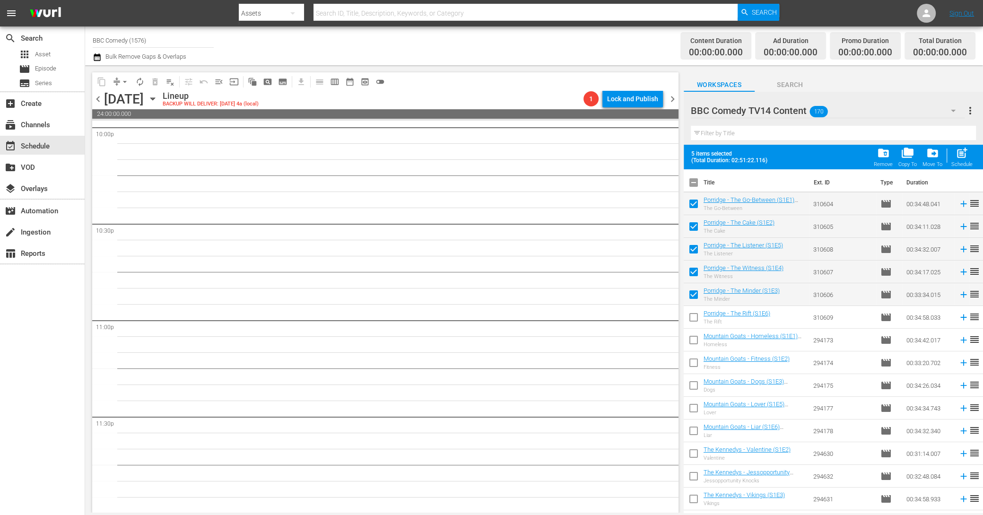
click at [693, 315] on input "checkbox" at bounding box center [694, 319] width 20 height 20
click at [693, 339] on input "checkbox" at bounding box center [694, 342] width 20 height 20
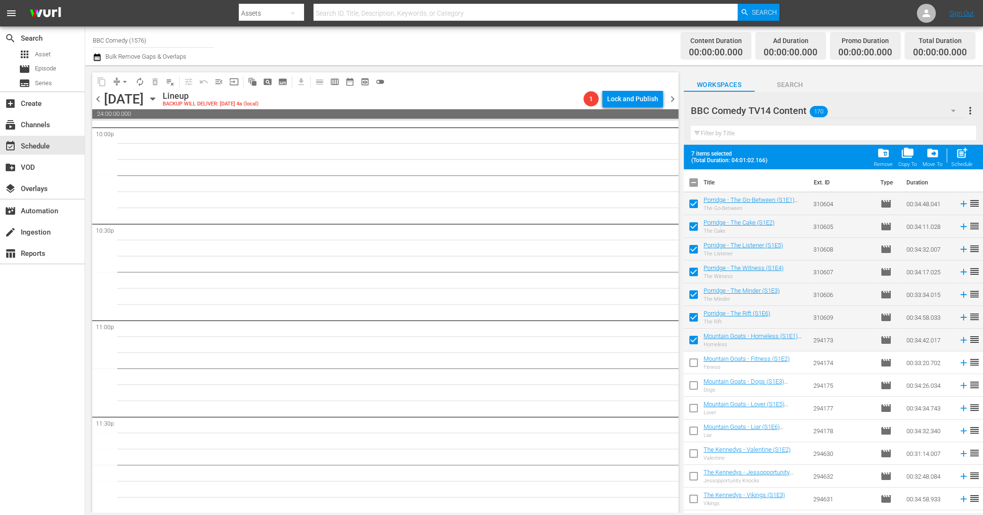
click at [693, 365] on input "checkbox" at bounding box center [694, 365] width 20 height 20
click at [693, 395] on input "checkbox" at bounding box center [694, 387] width 20 height 20
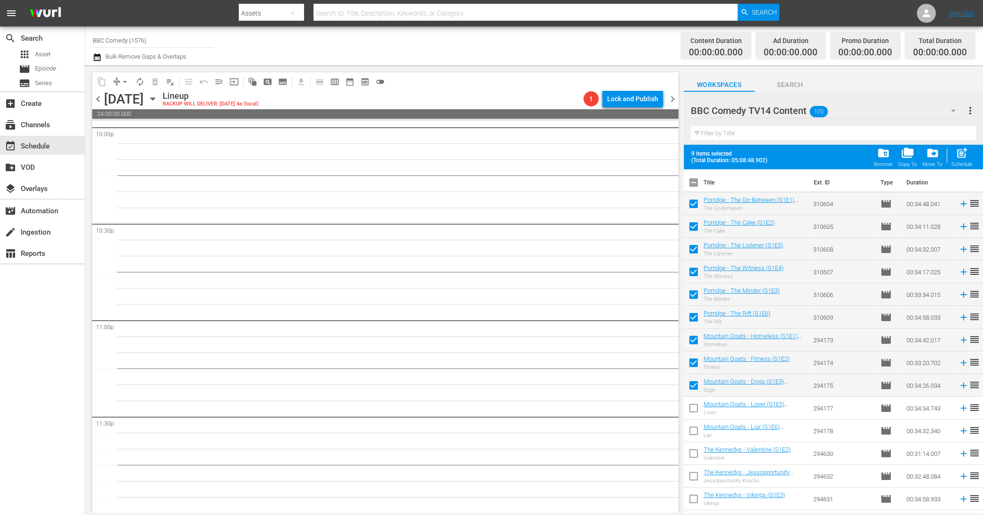
click at [694, 409] on input "checkbox" at bounding box center [694, 410] width 20 height 20
click at [694, 430] on input "checkbox" at bounding box center [694, 433] width 20 height 20
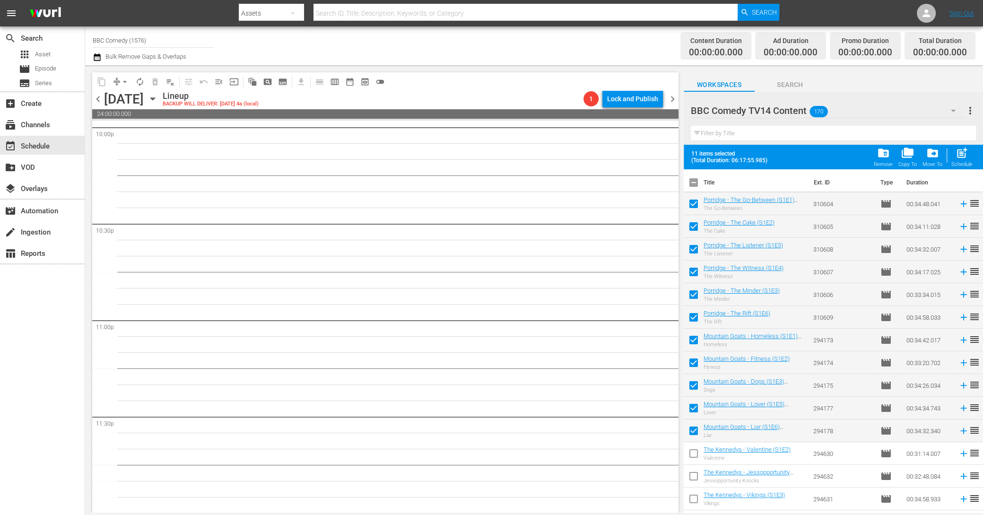
click at [694, 454] on input "checkbox" at bounding box center [694, 455] width 20 height 20
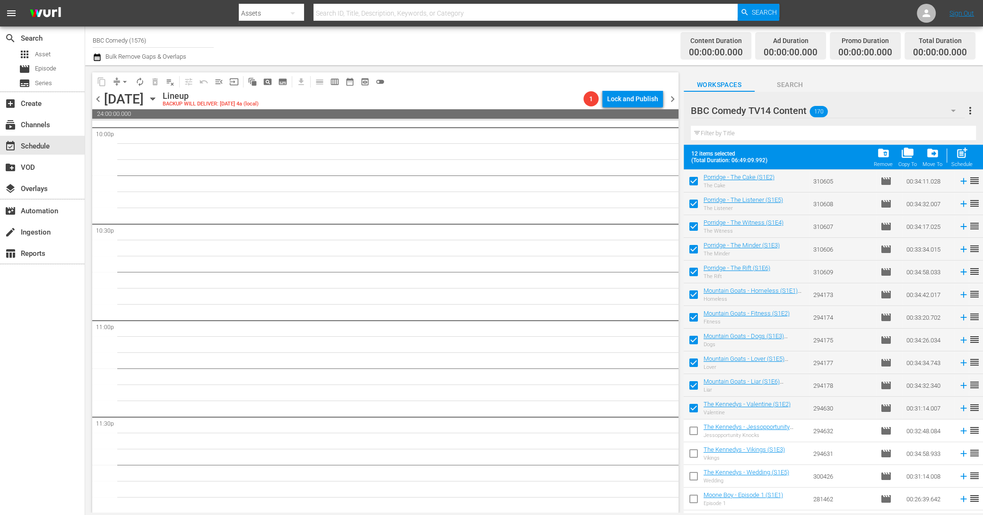
scroll to position [172, 0]
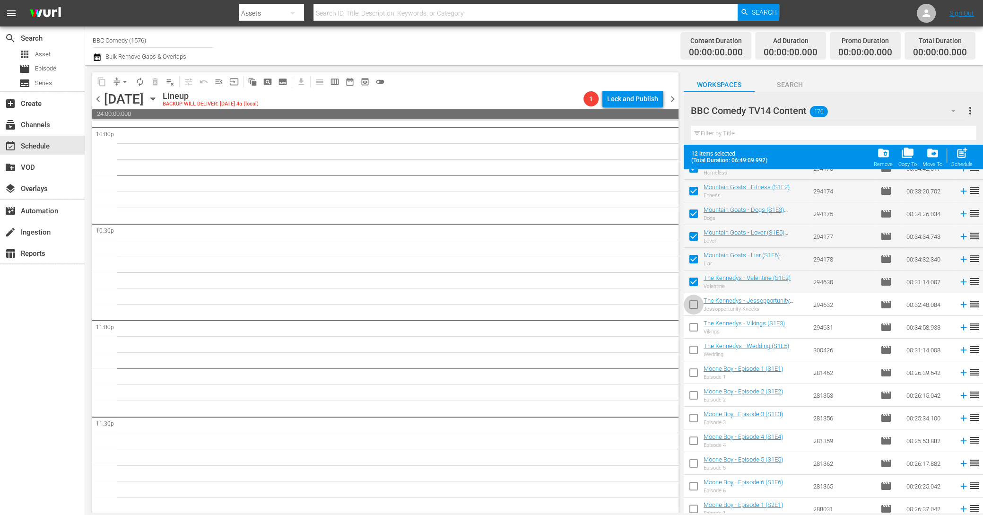
click at [694, 305] on input "checkbox" at bounding box center [694, 306] width 20 height 20
click at [694, 326] on input "checkbox" at bounding box center [694, 329] width 20 height 20
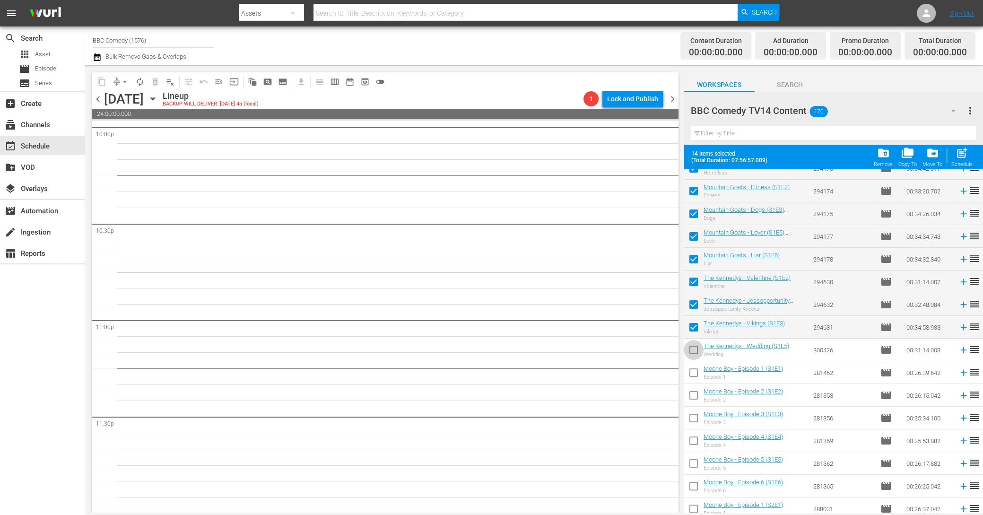
click at [694, 345] on input "checkbox" at bounding box center [694, 352] width 20 height 20
click at [965, 157] on span "post_add" at bounding box center [962, 153] width 13 height 13
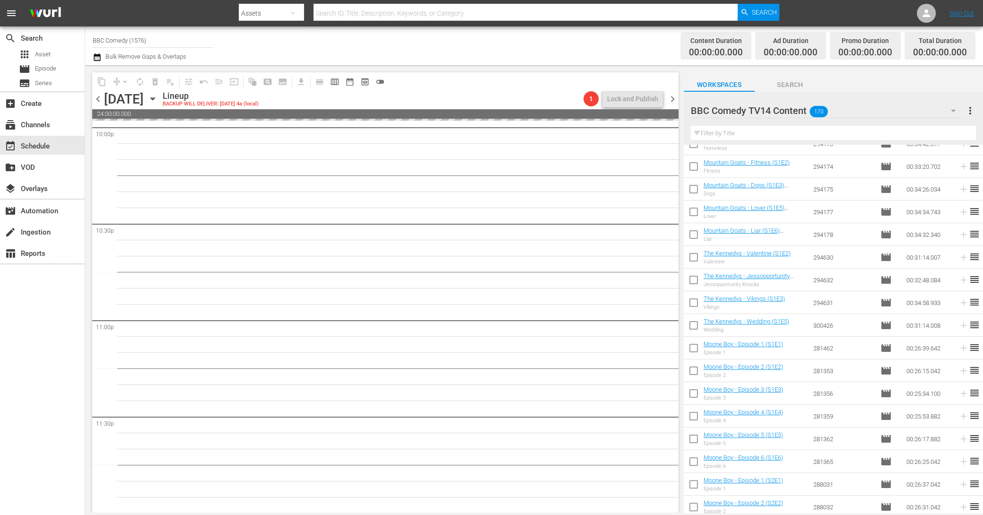
click at [857, 142] on div "Filter by Title" at bounding box center [833, 133] width 285 height 23
click at [857, 140] on div "Filter by Title" at bounding box center [833, 133] width 285 height 23
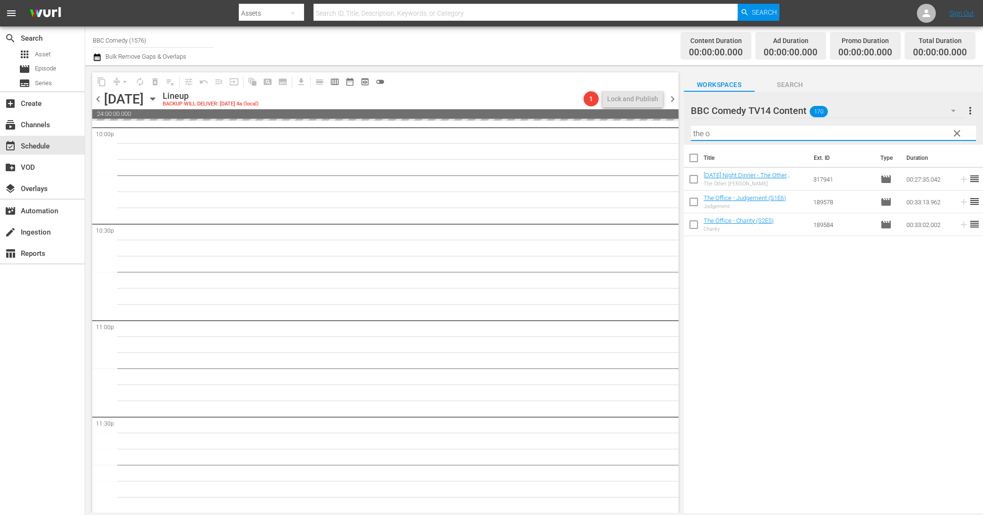
scroll to position [0, 0]
click at [690, 167] on input "checkbox" at bounding box center [694, 160] width 20 height 20
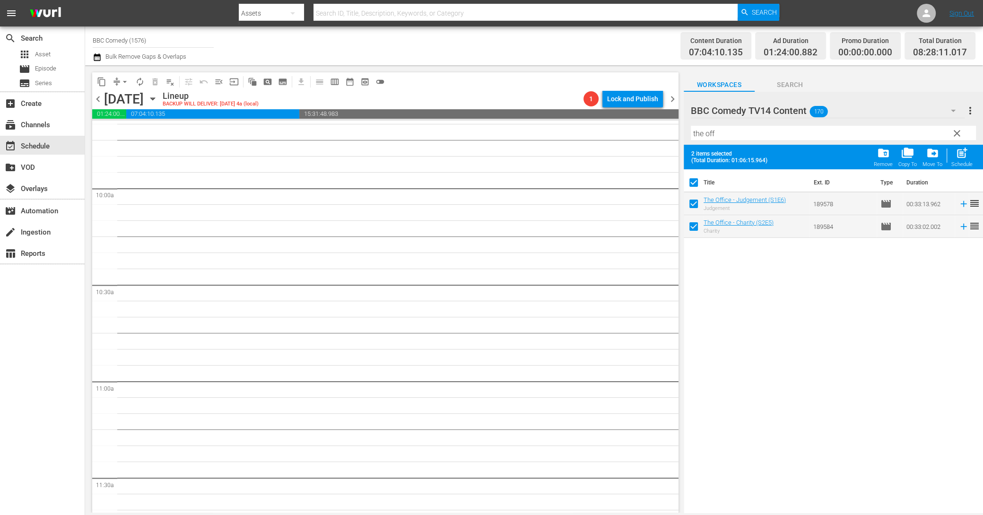
scroll to position [1845, 0]
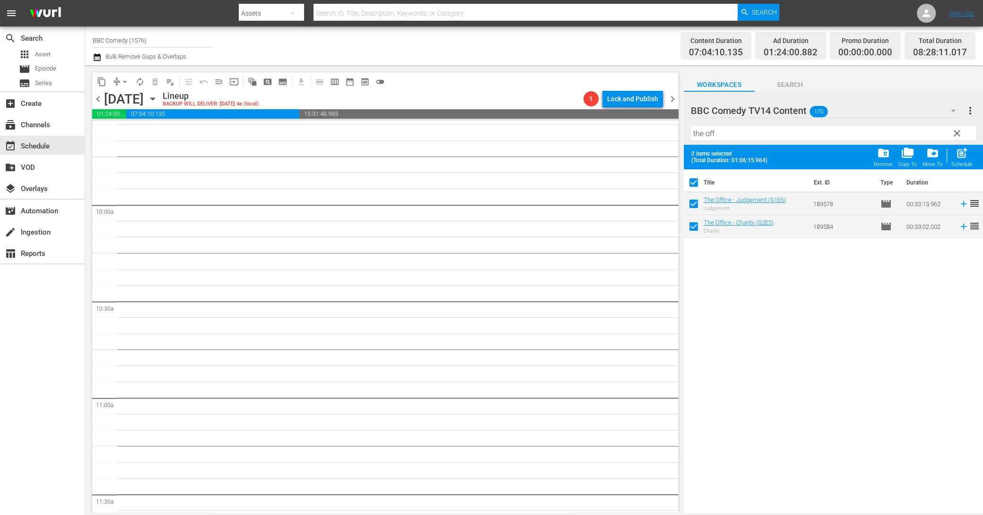
click at [954, 159] on div "post_add Schedule" at bounding box center [961, 157] width 21 height 21
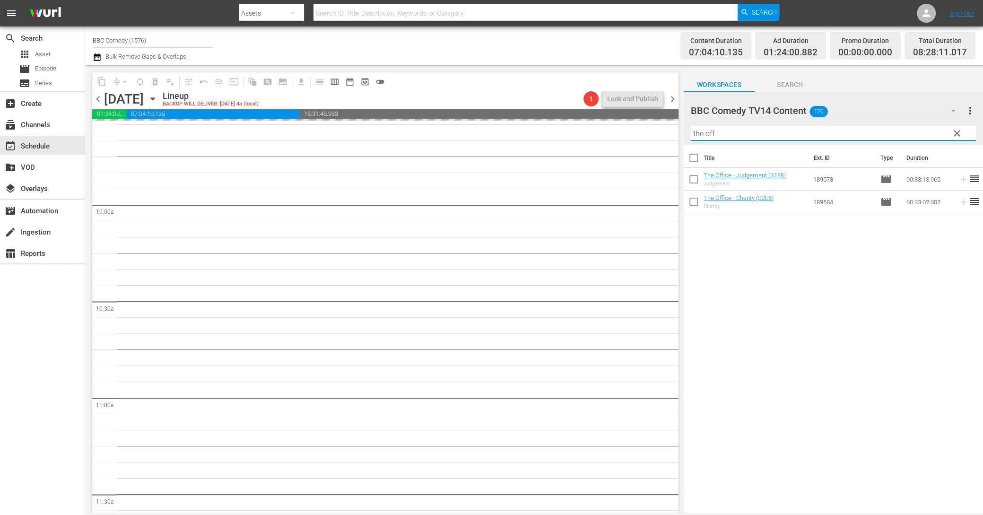
drag, startPoint x: 753, startPoint y: 135, endPoint x: 653, endPoint y: 118, distance: 100.7
click at [653, 118] on div "content_copy compress arrow_drop_down autorenew_outlined delete_forever_outline…" at bounding box center [534, 288] width 898 height 447
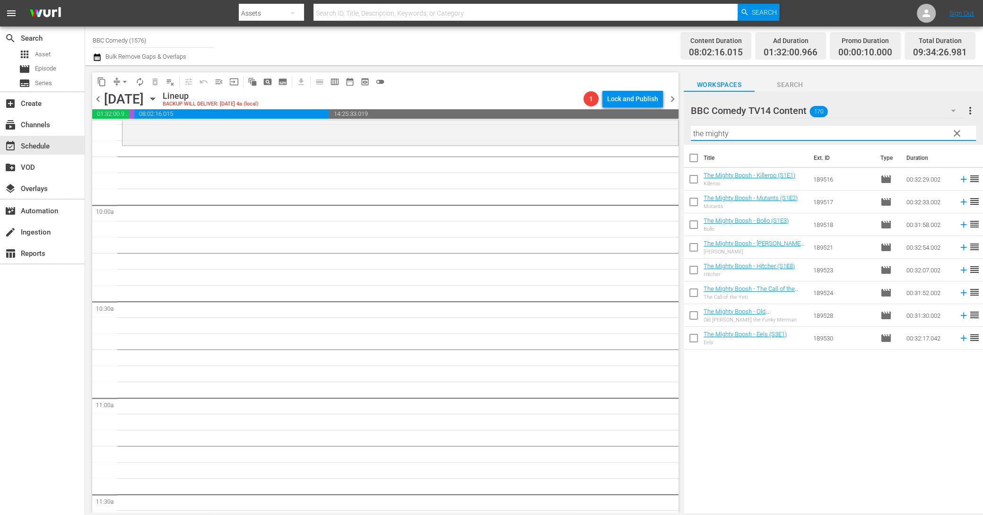
scroll to position [1829, 0]
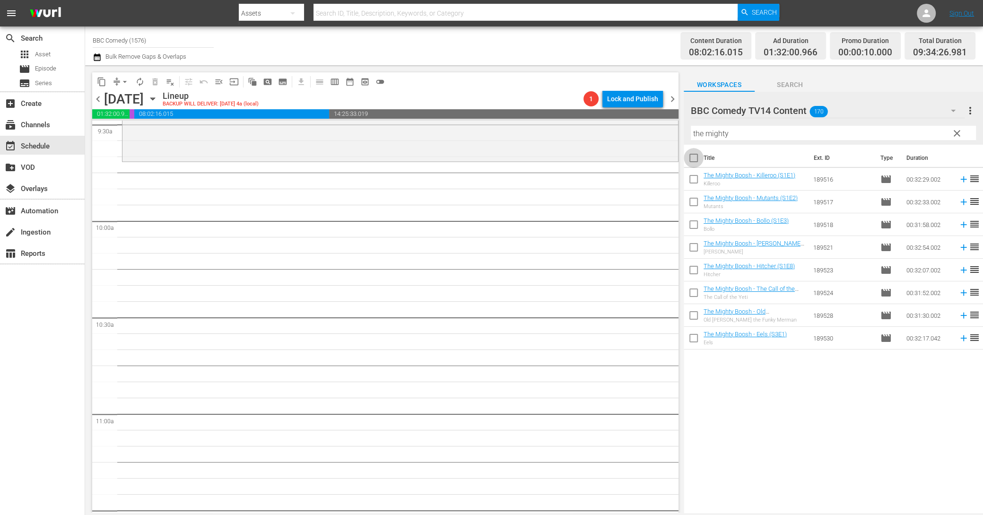
click at [694, 157] on input "checkbox" at bounding box center [694, 160] width 20 height 20
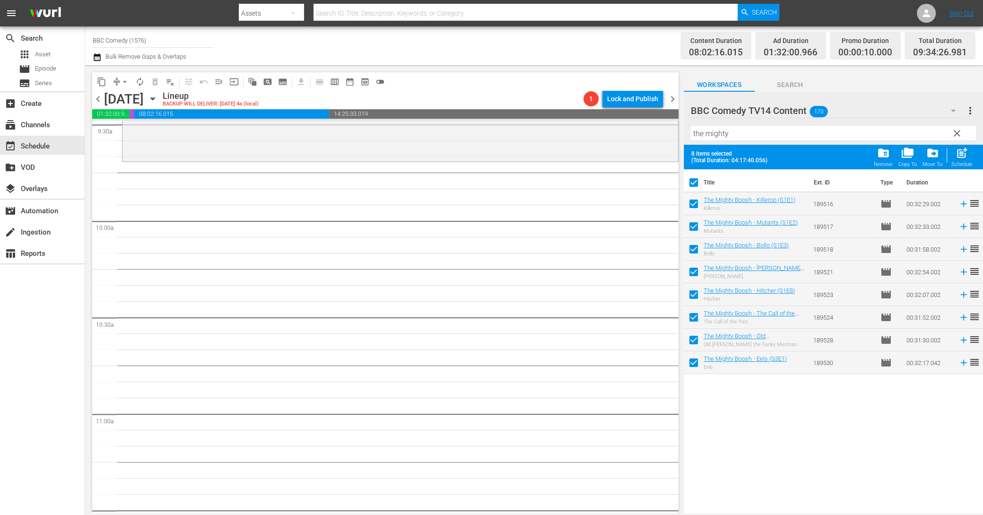
click at [957, 160] on div "post_add Schedule" at bounding box center [961, 157] width 21 height 21
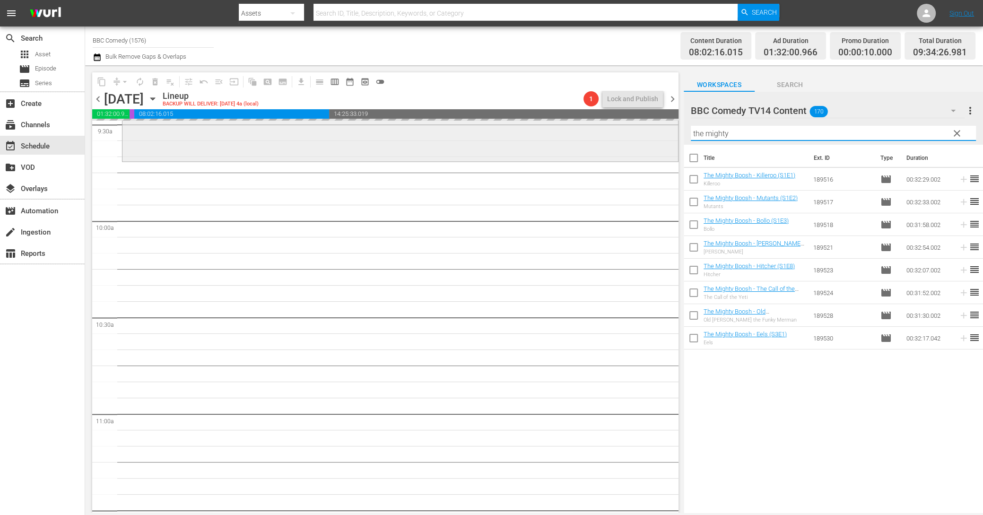
drag, startPoint x: 771, startPoint y: 135, endPoint x: 620, endPoint y: 134, distance: 150.8
click at [624, 135] on div "content_copy compress arrow_drop_down autorenew_outlined delete_forever_outline…" at bounding box center [534, 288] width 898 height 447
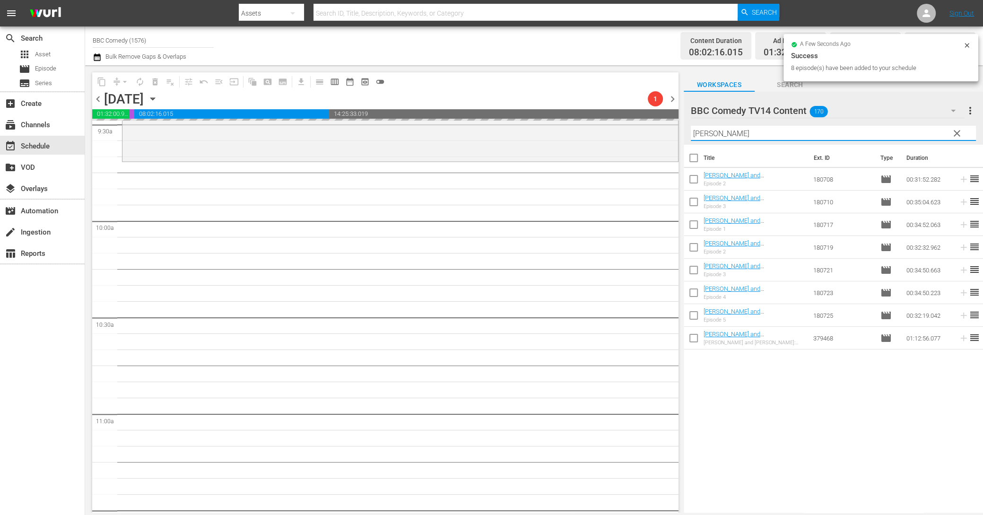
click at [694, 163] on input "checkbox" at bounding box center [694, 160] width 20 height 20
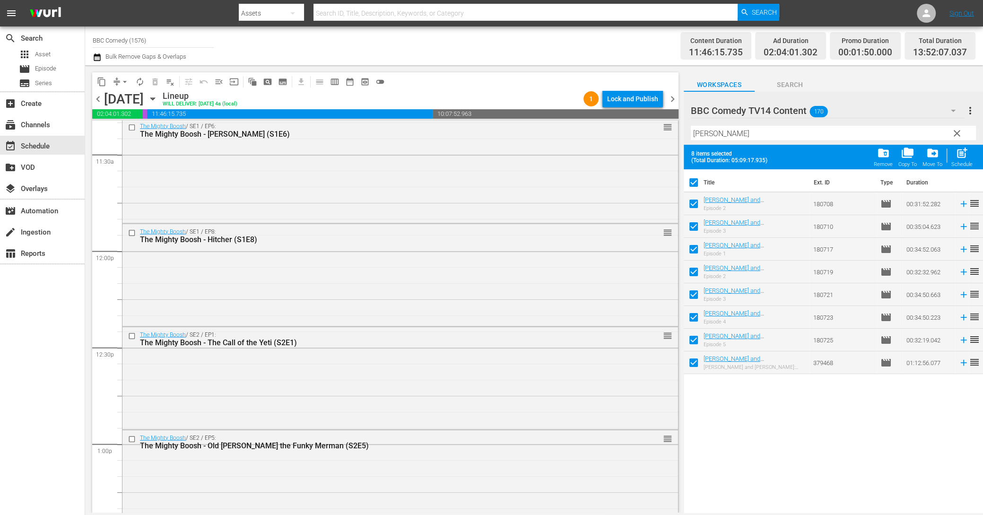
scroll to position [2494, 0]
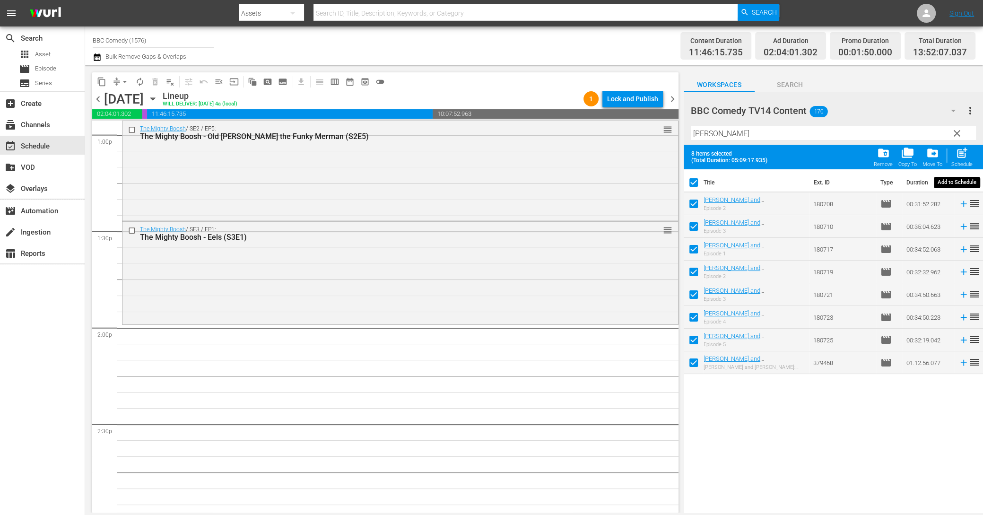
click at [954, 160] on div "post_add Schedule" at bounding box center [961, 157] width 21 height 21
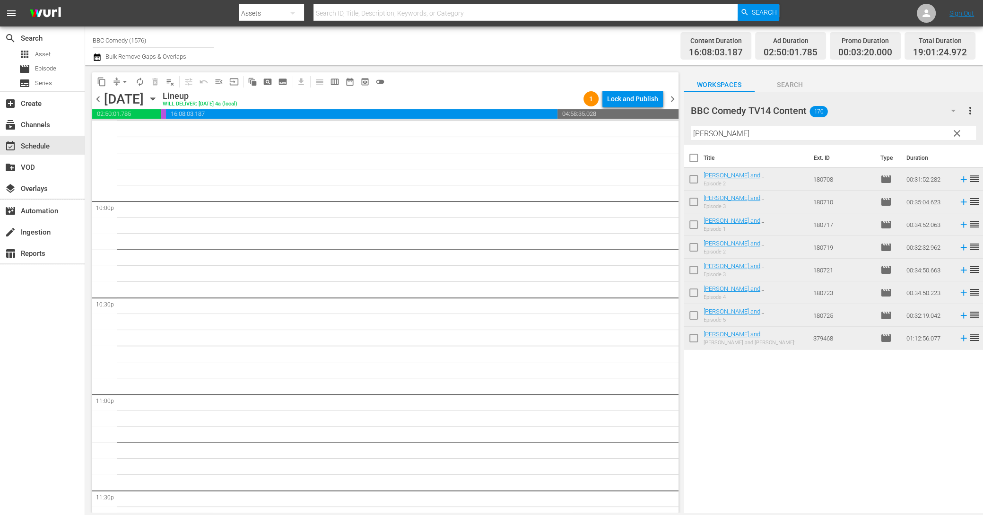
scroll to position [4237, 0]
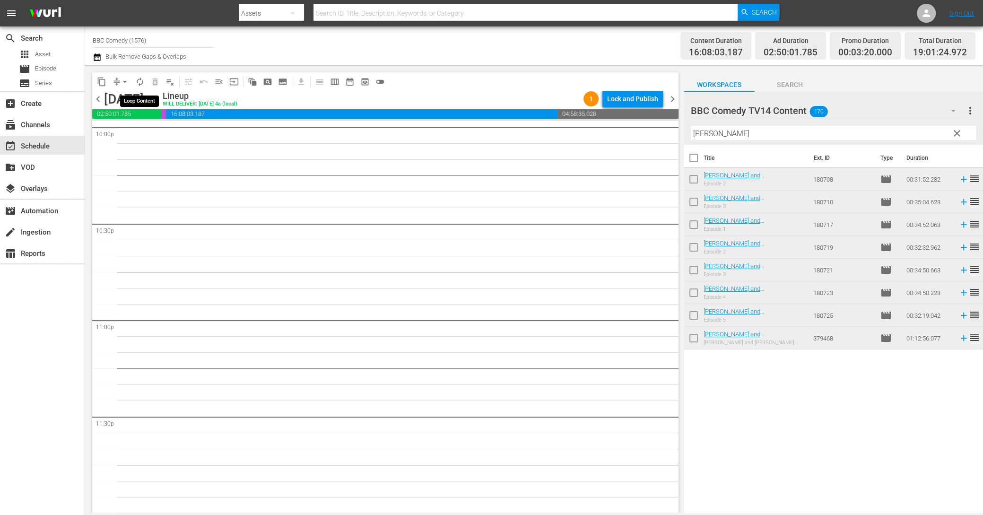
click at [138, 85] on span "autorenew_outlined" at bounding box center [139, 81] width 9 height 9
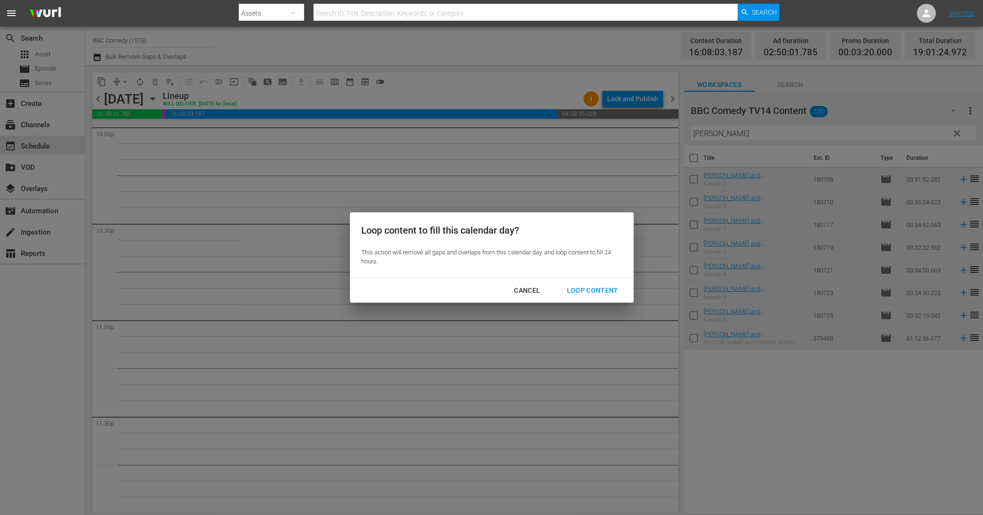
click at [573, 288] on div "Loop Content" at bounding box center [592, 291] width 67 height 12
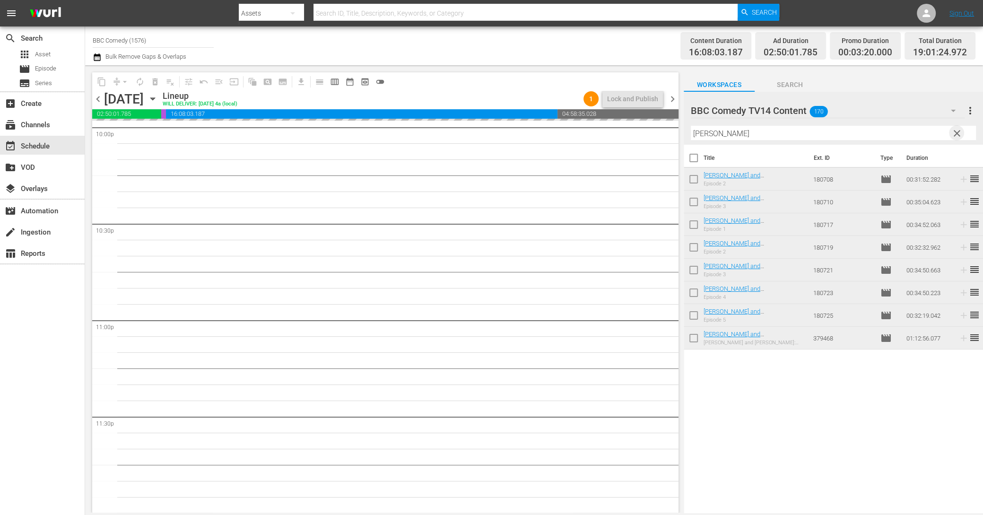
click at [958, 133] on span "clear" at bounding box center [956, 133] width 11 height 11
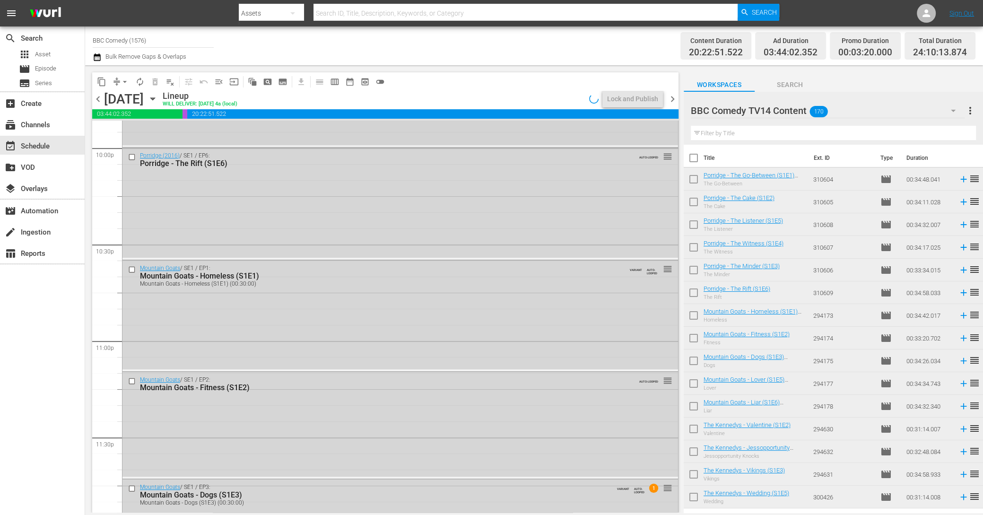
scroll to position [4294, 0]
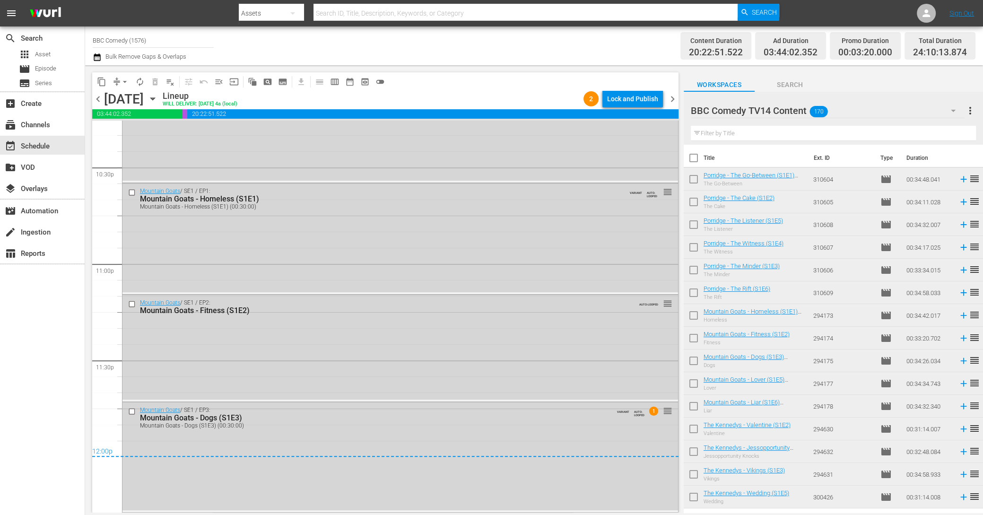
click at [629, 102] on div "Lock and Publish" at bounding box center [632, 98] width 51 height 17
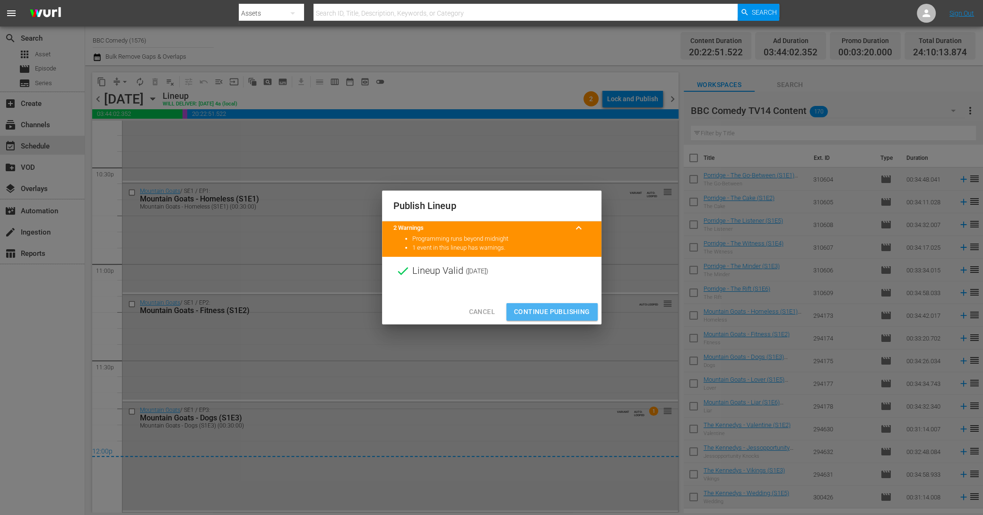
click at [574, 309] on span "Continue Publishing" at bounding box center [552, 312] width 76 height 12
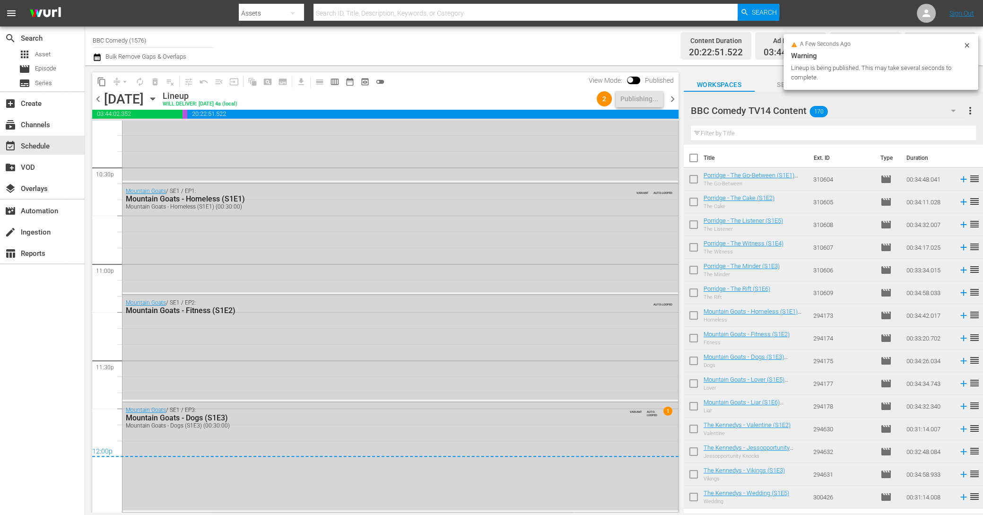
click at [674, 99] on span "chevron_right" at bounding box center [673, 99] width 12 height 12
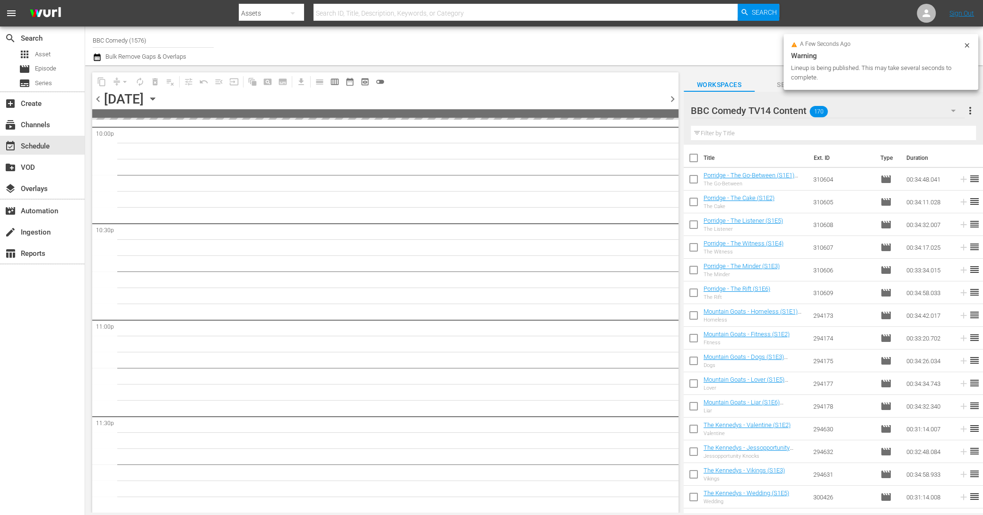
scroll to position [4236, 0]
click at [693, 381] on input "checkbox" at bounding box center [694, 385] width 20 height 20
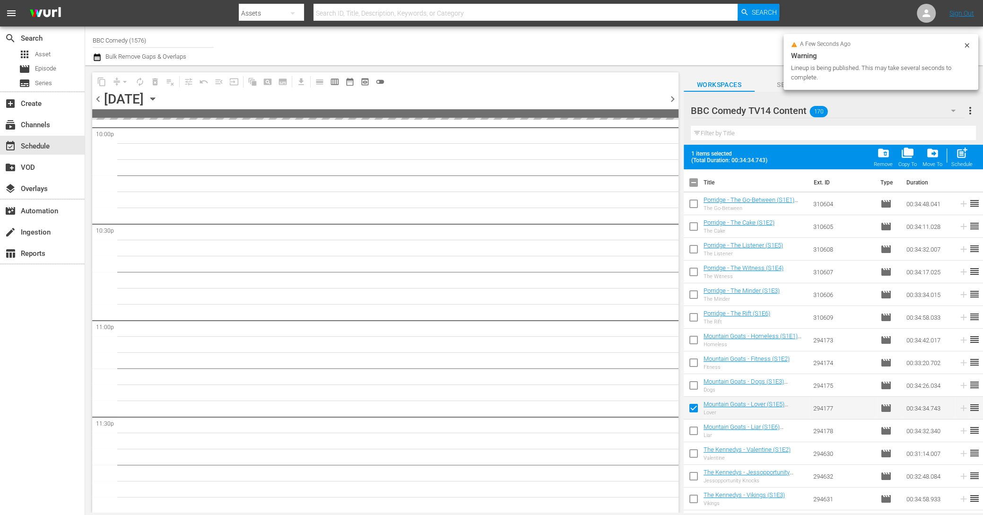
click at [693, 428] on input "checkbox" at bounding box center [694, 433] width 20 height 20
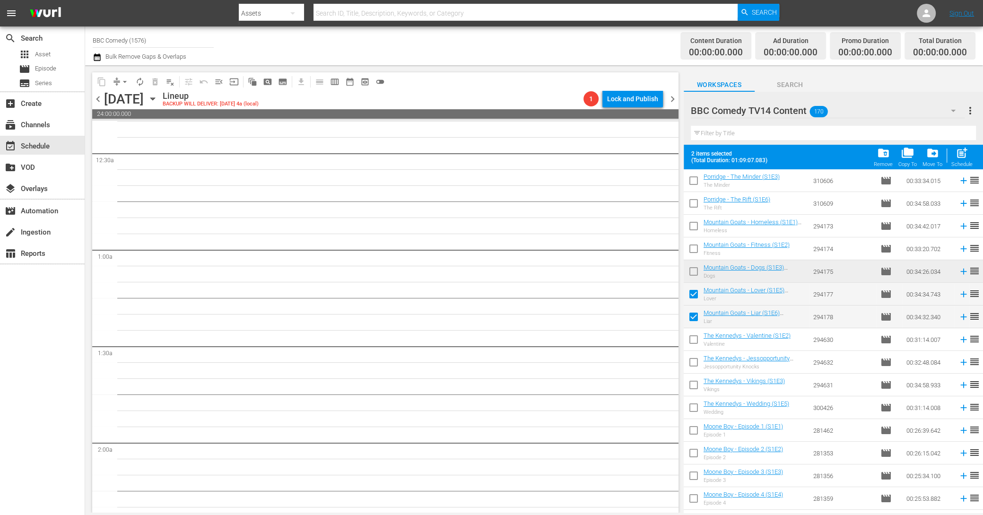
scroll to position [0, 0]
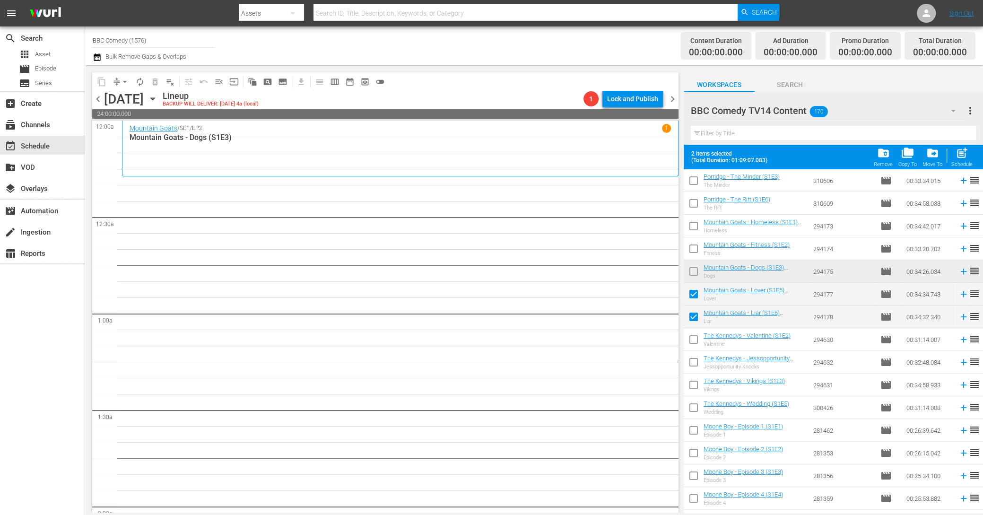
click at [960, 163] on div "Schedule" at bounding box center [961, 164] width 21 height 6
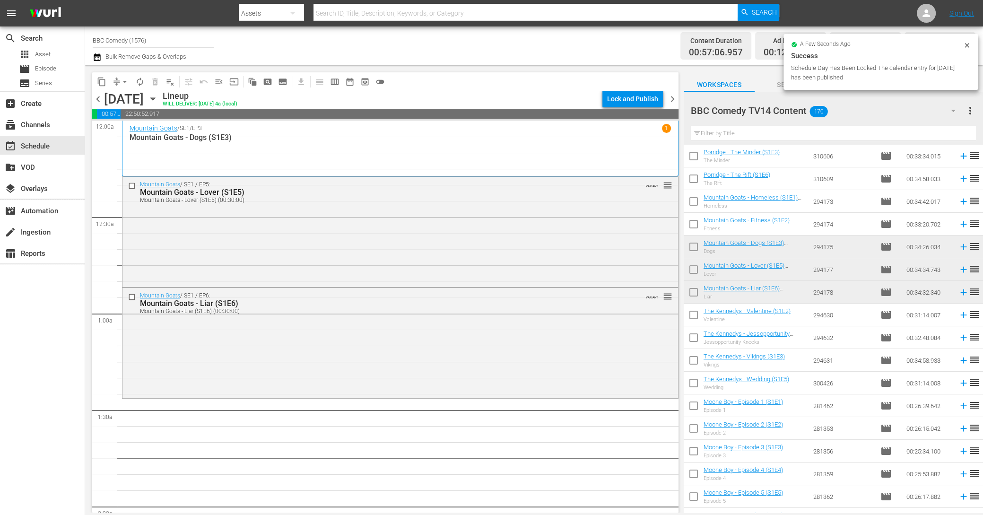
click at [716, 134] on input "text" at bounding box center [833, 133] width 285 height 15
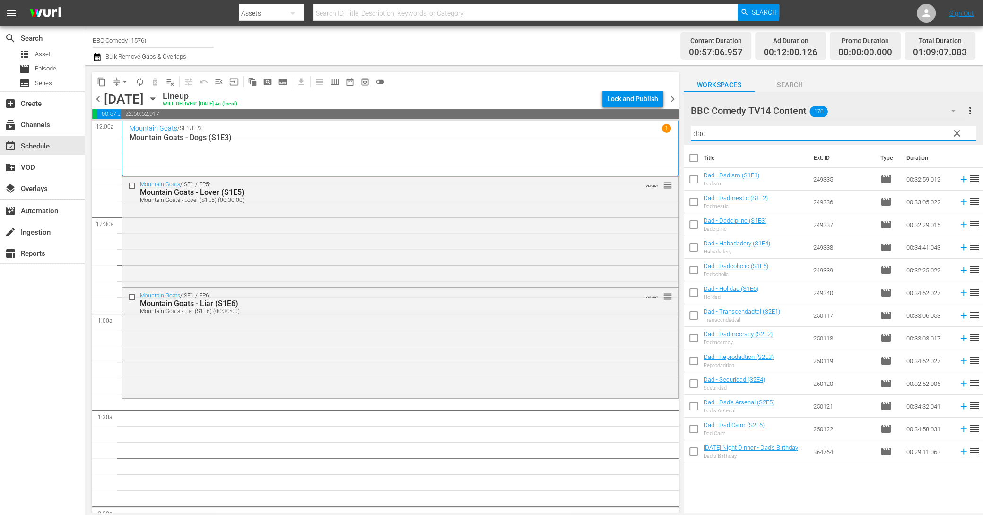
drag, startPoint x: 710, startPoint y: 137, endPoint x: 680, endPoint y: 123, distance: 32.8
click at [681, 123] on div "content_copy compress arrow_drop_down autorenew_outlined delete_forever_outline…" at bounding box center [534, 288] width 898 height 447
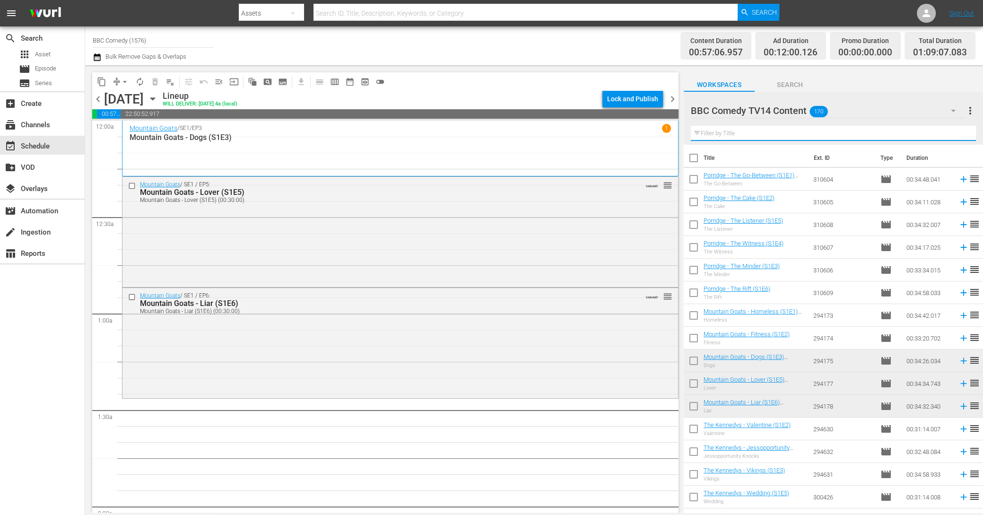
click at [759, 132] on input "text" at bounding box center [833, 133] width 285 height 15
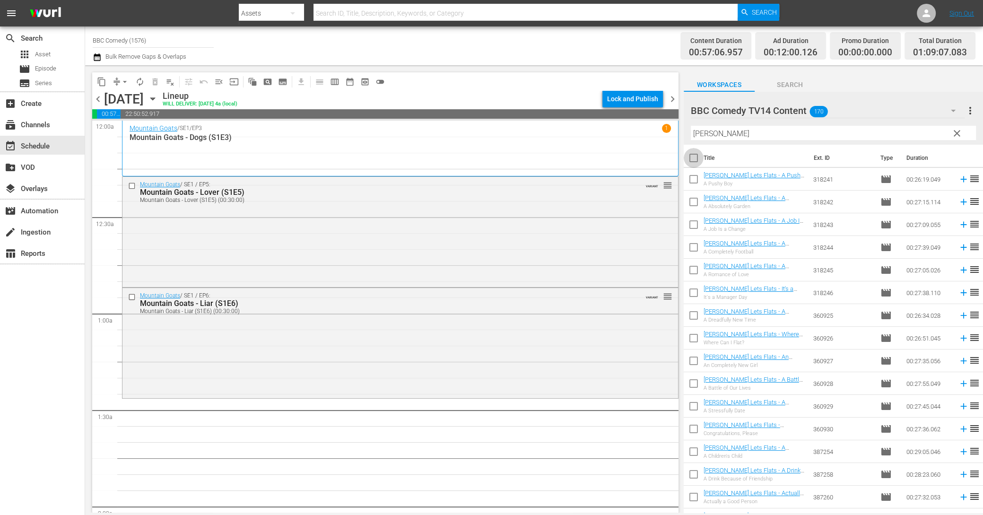
click at [692, 161] on input "checkbox" at bounding box center [694, 160] width 20 height 20
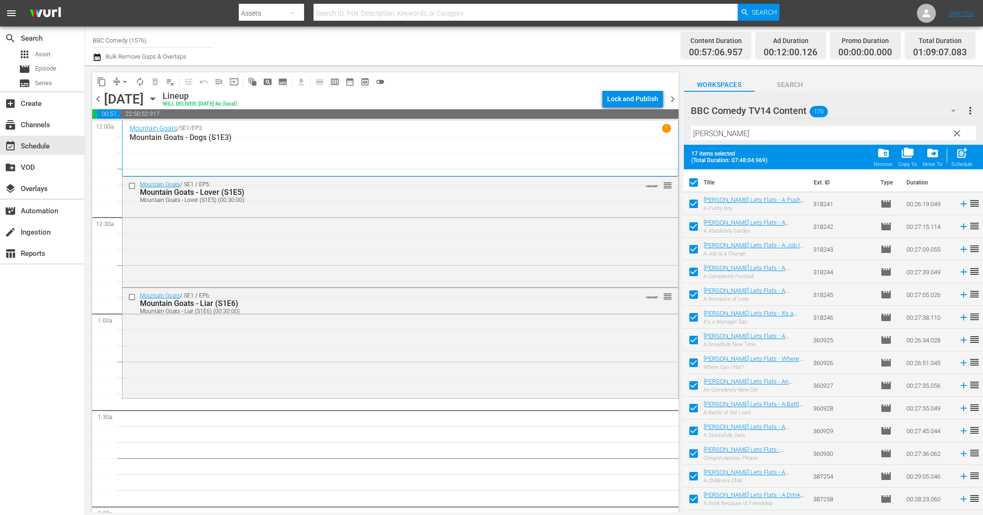
scroll to position [64, 0]
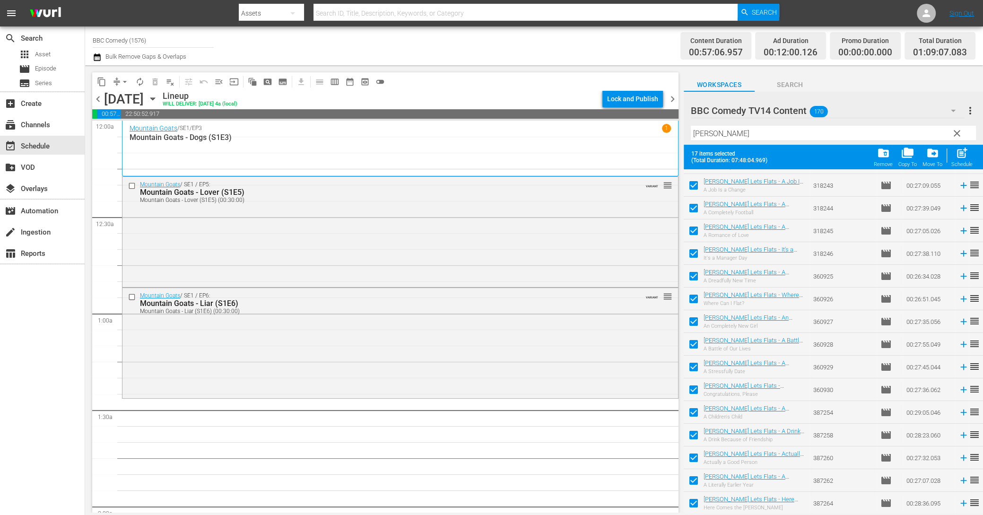
click at [958, 162] on div "Schedule" at bounding box center [961, 164] width 21 height 6
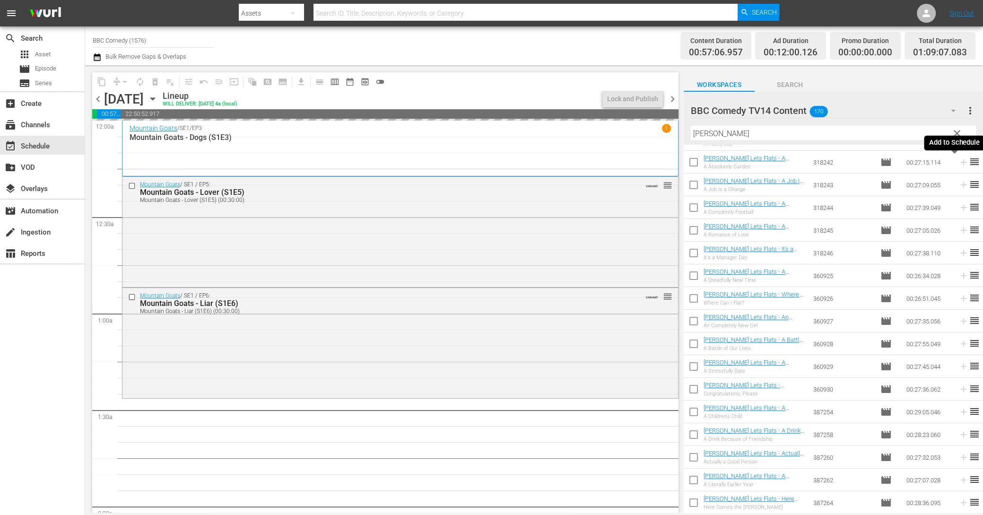
scroll to position [39, 0]
click at [959, 137] on span "clear" at bounding box center [956, 133] width 11 height 11
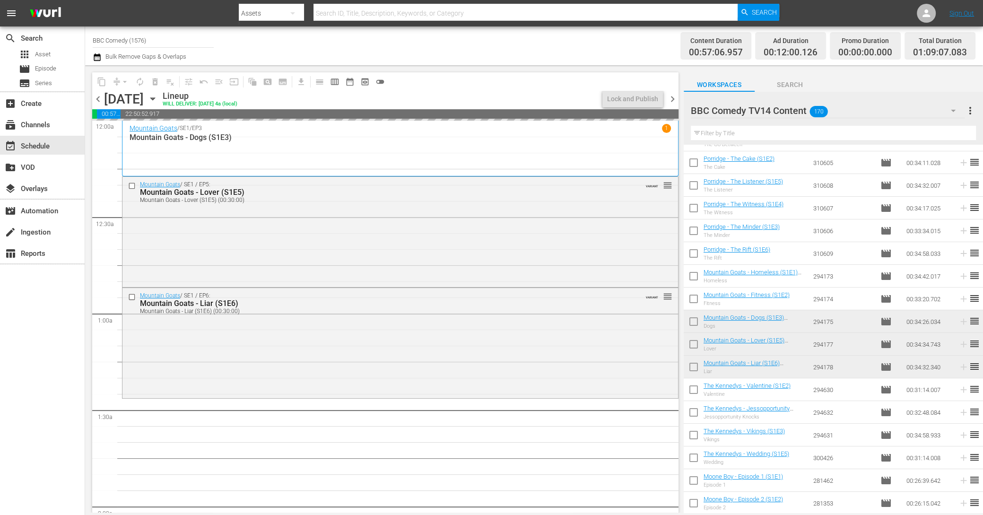
click at [860, 137] on input "text" at bounding box center [833, 133] width 285 height 15
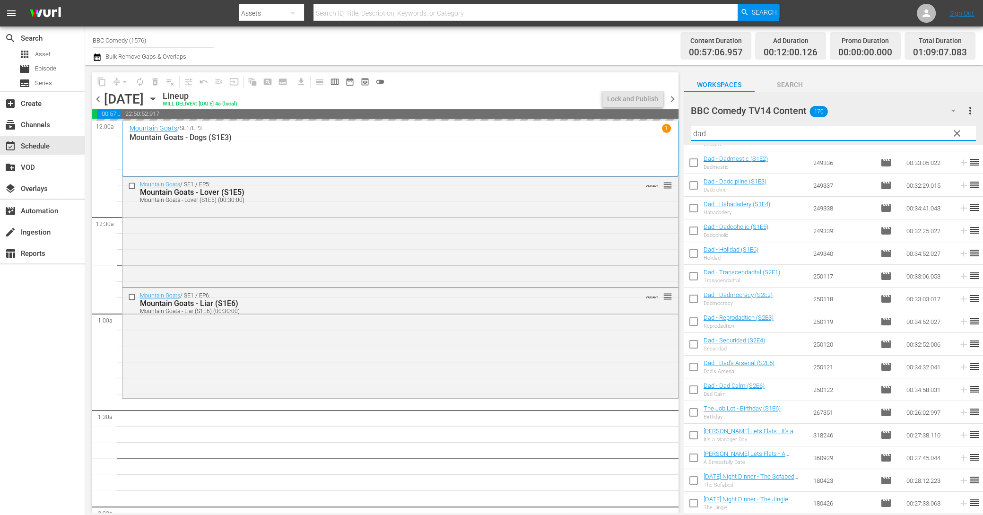
scroll to position [0, 0]
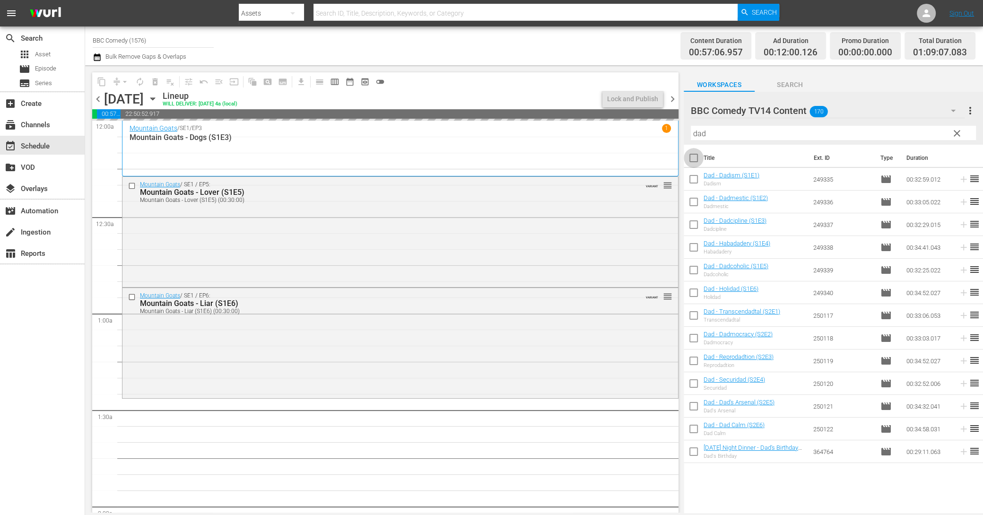
click at [695, 161] on input "checkbox" at bounding box center [694, 160] width 20 height 20
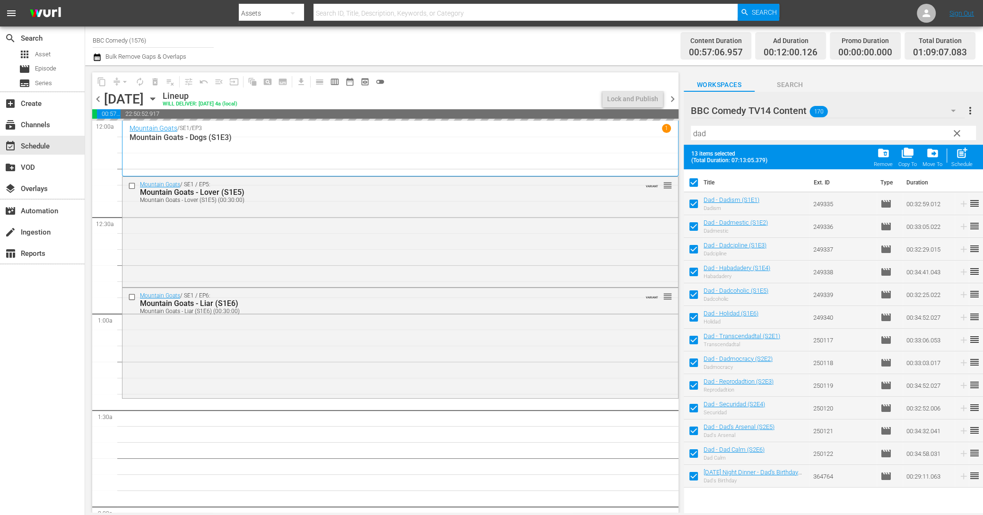
click at [689, 478] on input "checkbox" at bounding box center [694, 478] width 20 height 20
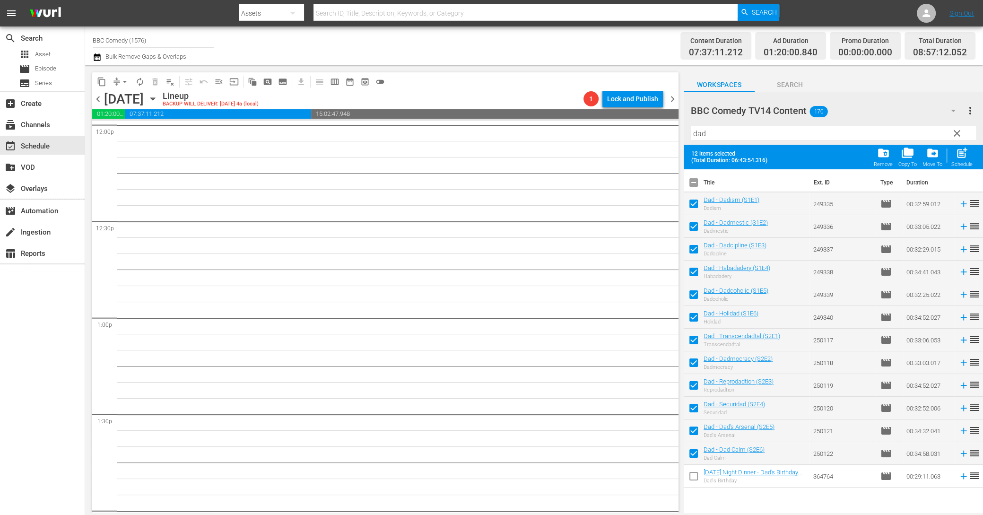
scroll to position [2313, 0]
click at [962, 159] on span "post_add" at bounding box center [962, 153] width 13 height 13
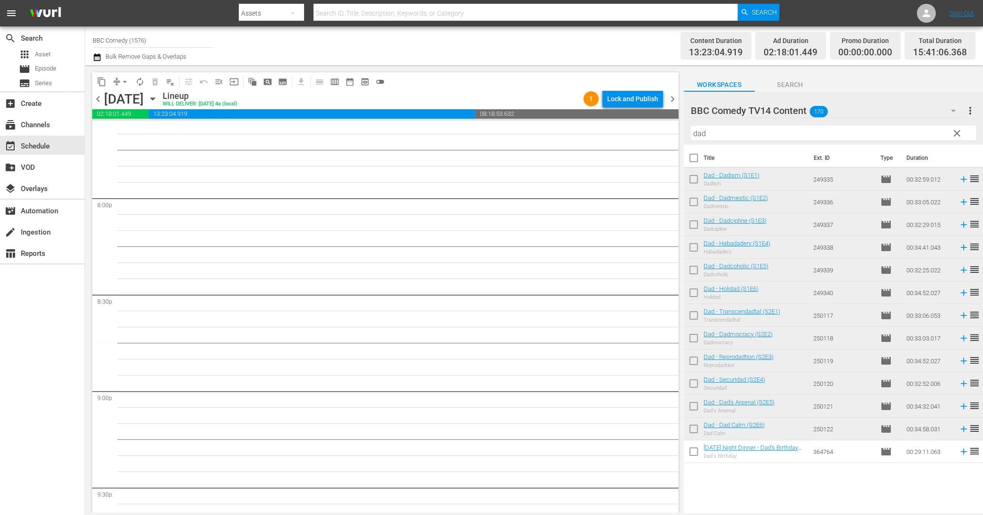
scroll to position [3778, 0]
drag, startPoint x: 717, startPoint y: 136, endPoint x: 658, endPoint y: 123, distance: 60.9
click at [659, 123] on div "content_copy compress arrow_drop_down autorenew_outlined delete_forever_outline…" at bounding box center [534, 288] width 898 height 447
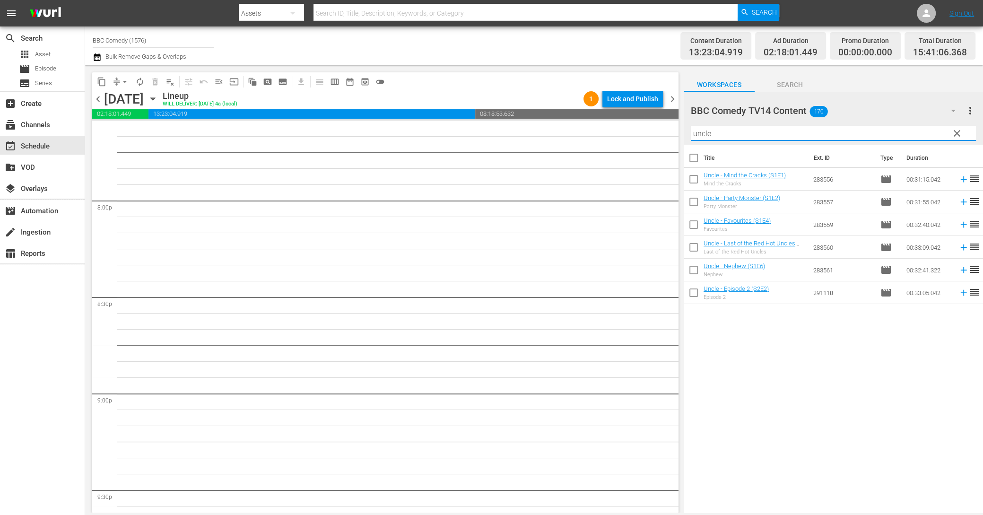
click at [691, 159] on input "checkbox" at bounding box center [694, 160] width 20 height 20
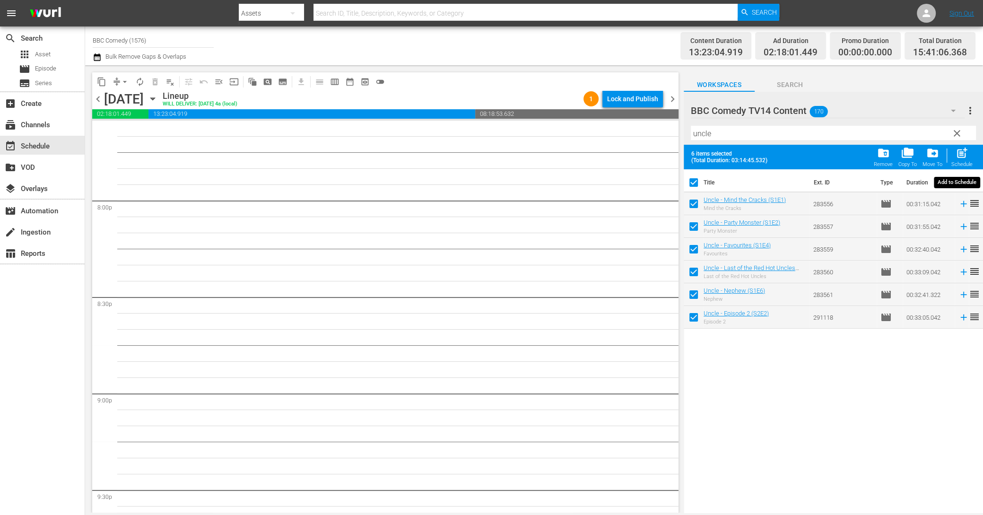
click at [960, 155] on span "post_add" at bounding box center [962, 153] width 13 height 13
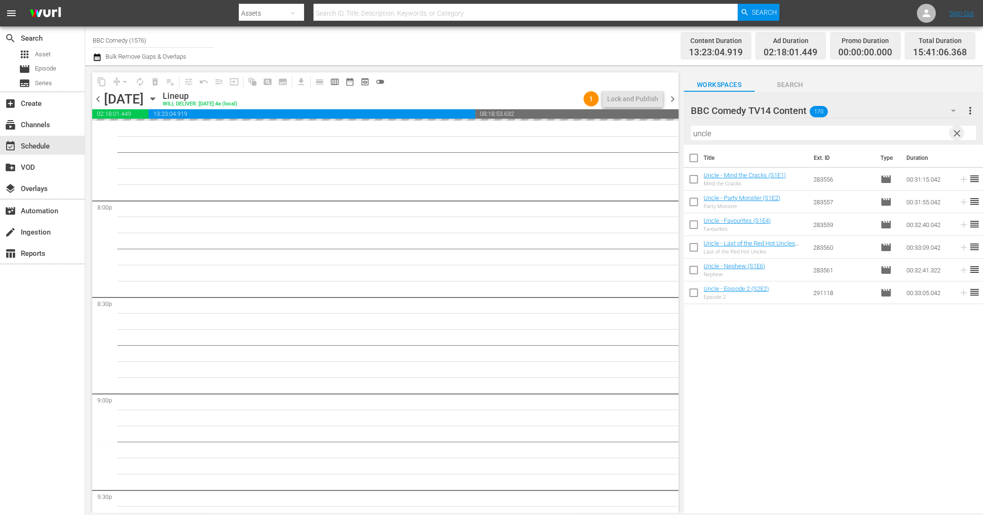
click at [955, 131] on span "clear" at bounding box center [956, 133] width 11 height 11
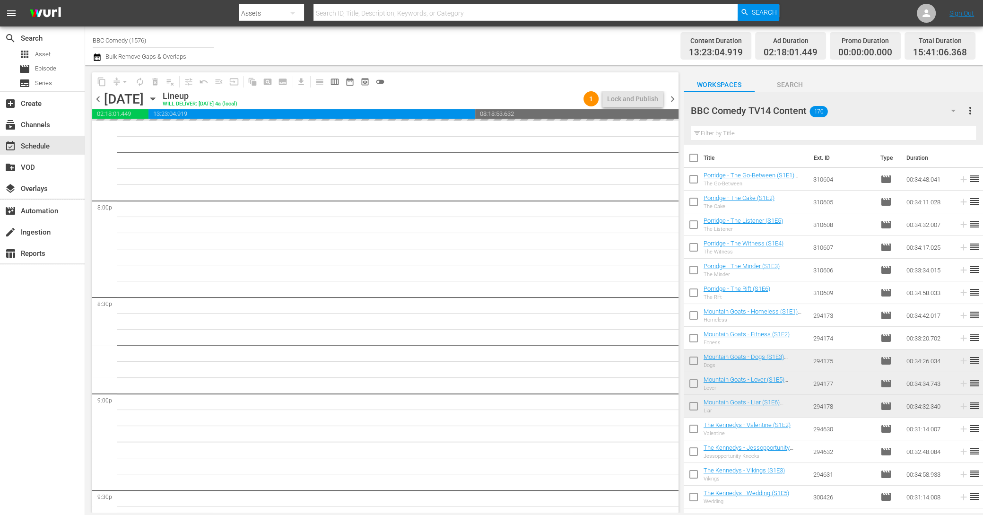
click at [868, 131] on input "text" at bounding box center [833, 133] width 285 height 15
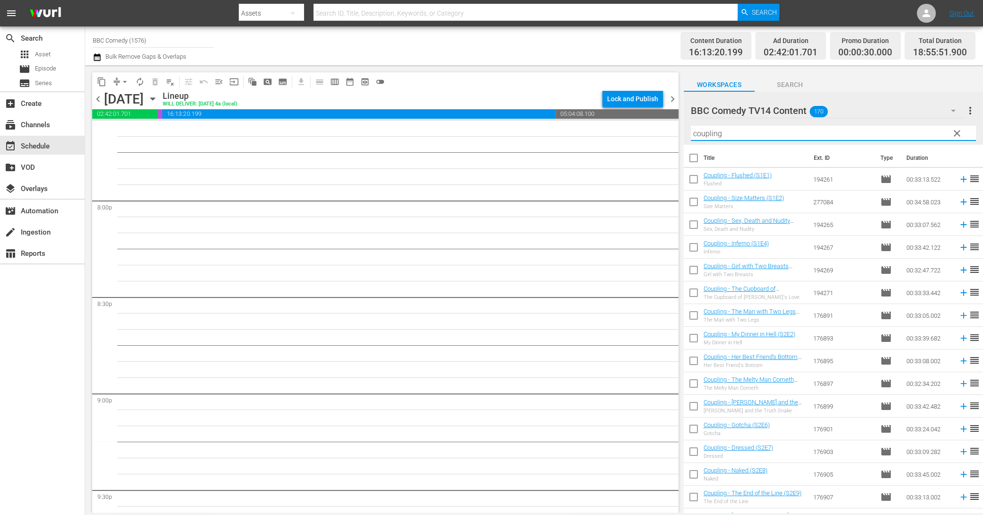
scroll to position [3730, 0]
click at [692, 161] on input "checkbox" at bounding box center [694, 160] width 20 height 20
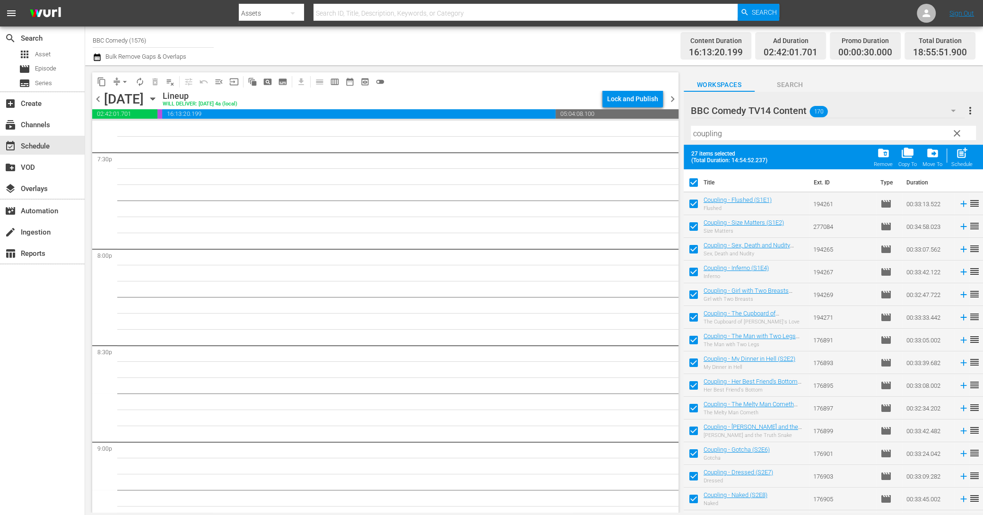
click at [969, 162] on div "Schedule" at bounding box center [961, 164] width 21 height 6
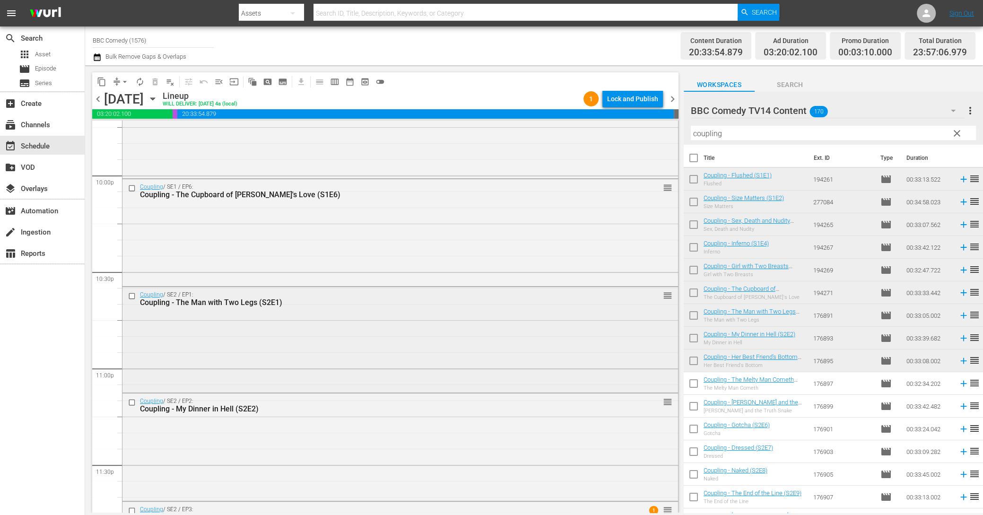
scroll to position [4284, 0]
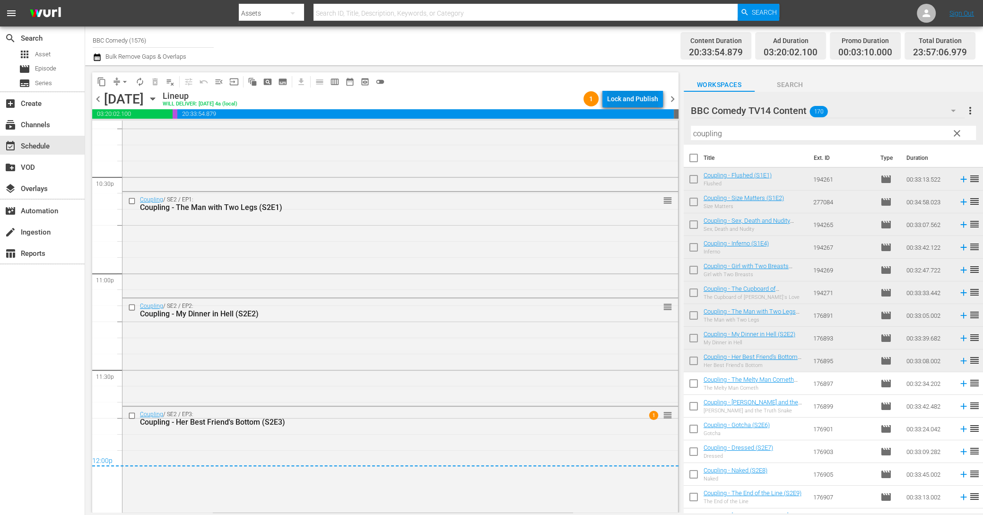
click at [618, 103] on div "Lock and Publish" at bounding box center [632, 98] width 51 height 17
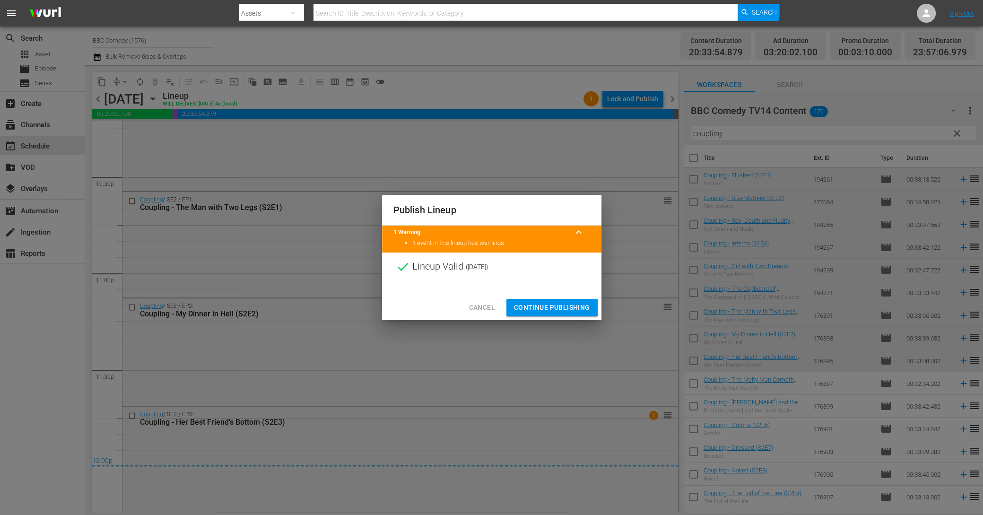
click at [569, 314] on button "Continue Publishing" at bounding box center [551, 307] width 91 height 17
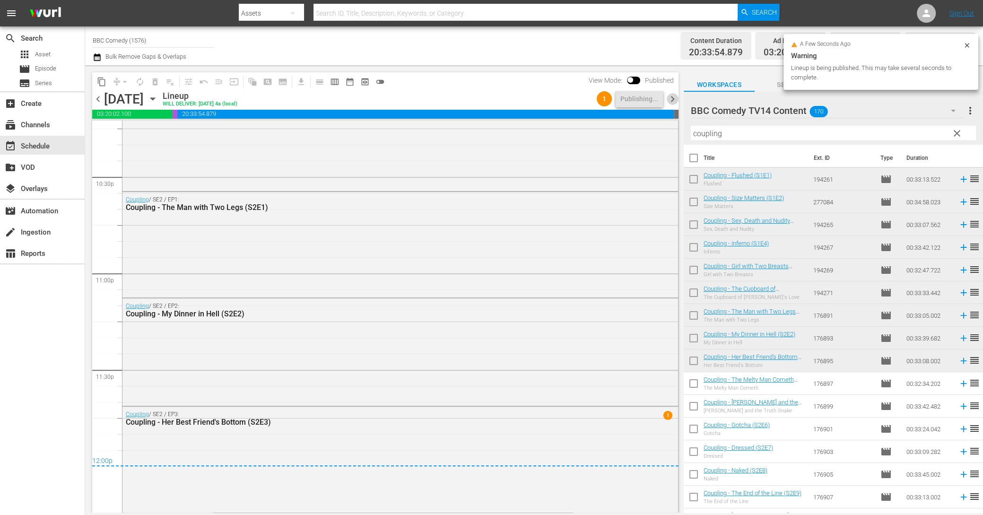
click at [674, 99] on span "chevron_right" at bounding box center [673, 99] width 12 height 12
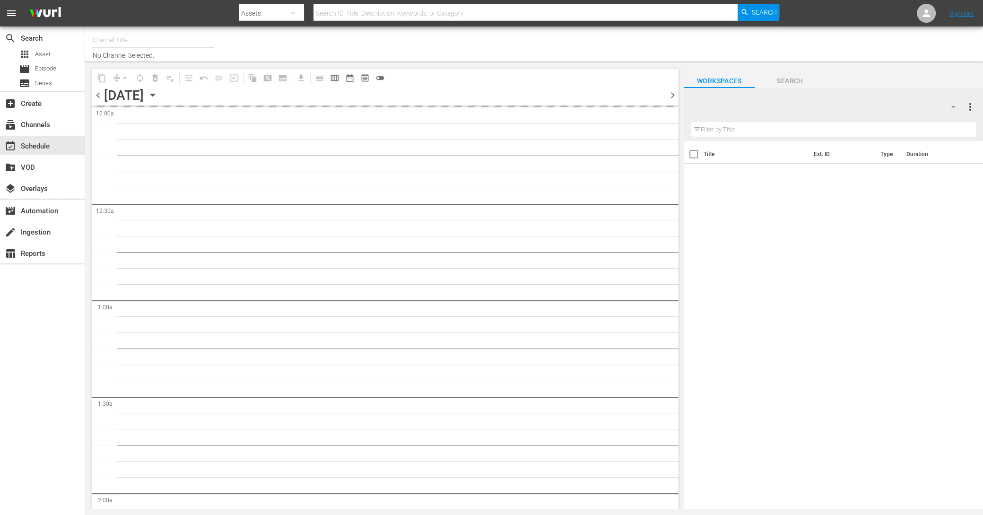
type input "BBC Comedy (1576)"
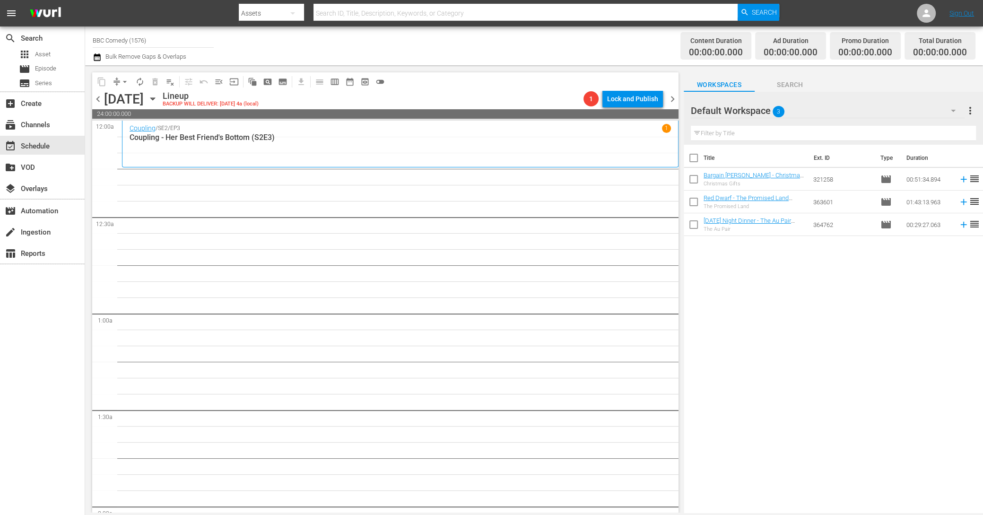
click at [955, 106] on icon "button" at bounding box center [953, 110] width 11 height 11
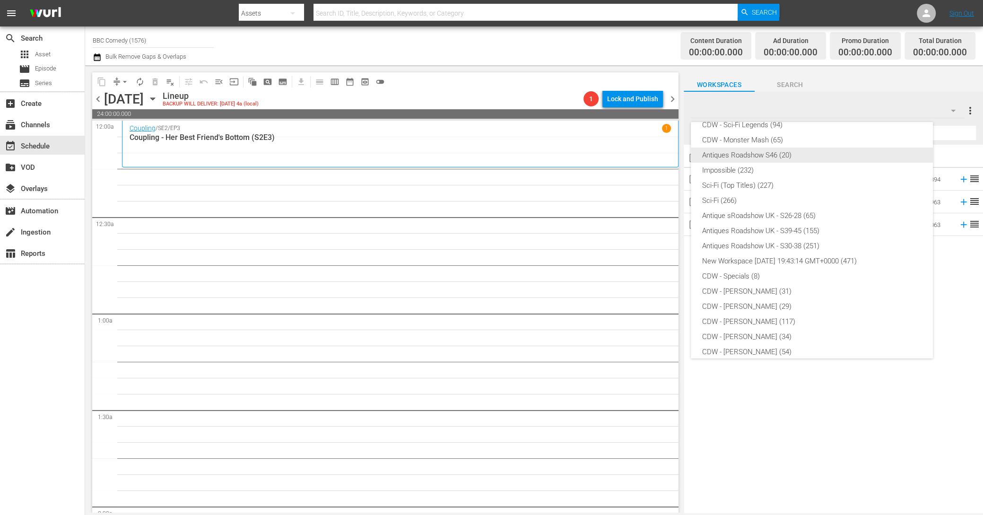
scroll to position [172, 0]
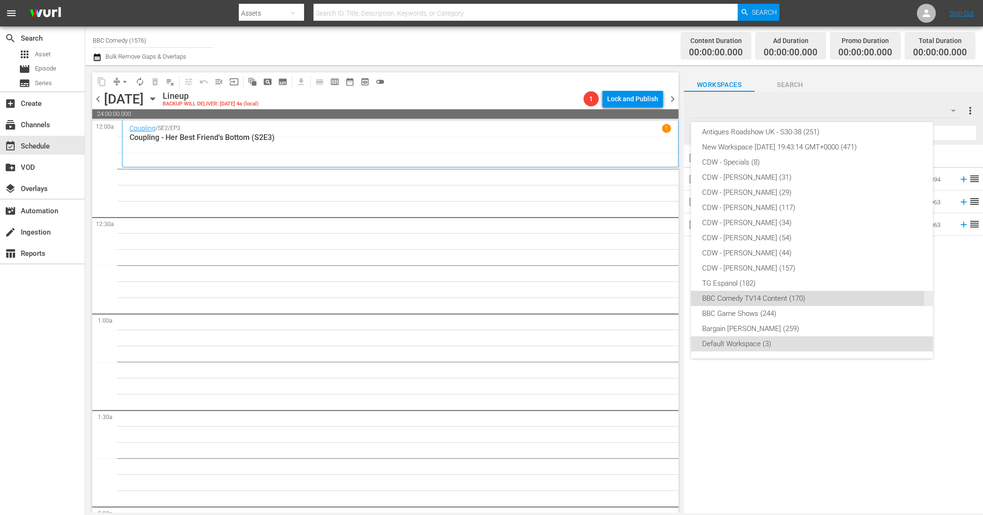
click at [800, 300] on div "BBC Comedy TV14 Content (170)" at bounding box center [811, 298] width 219 height 15
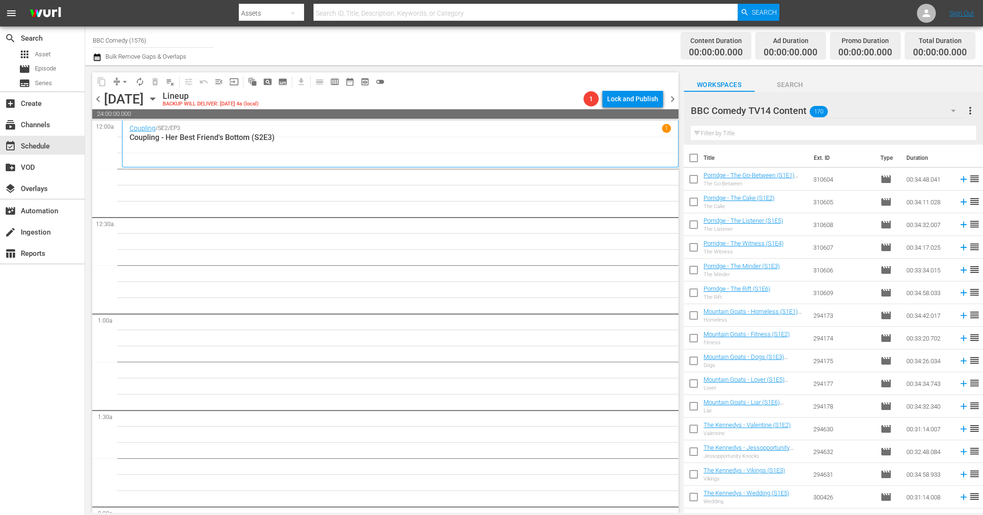
click at [750, 135] on input "text" at bounding box center [833, 133] width 285 height 15
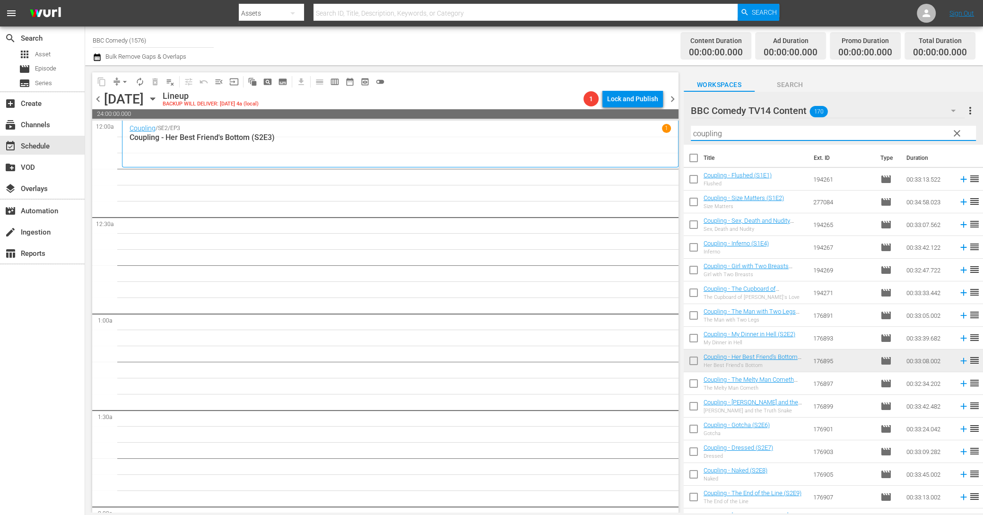
type input "coupling"
click at [690, 389] on input "checkbox" at bounding box center [694, 385] width 20 height 20
checkbox input "true"
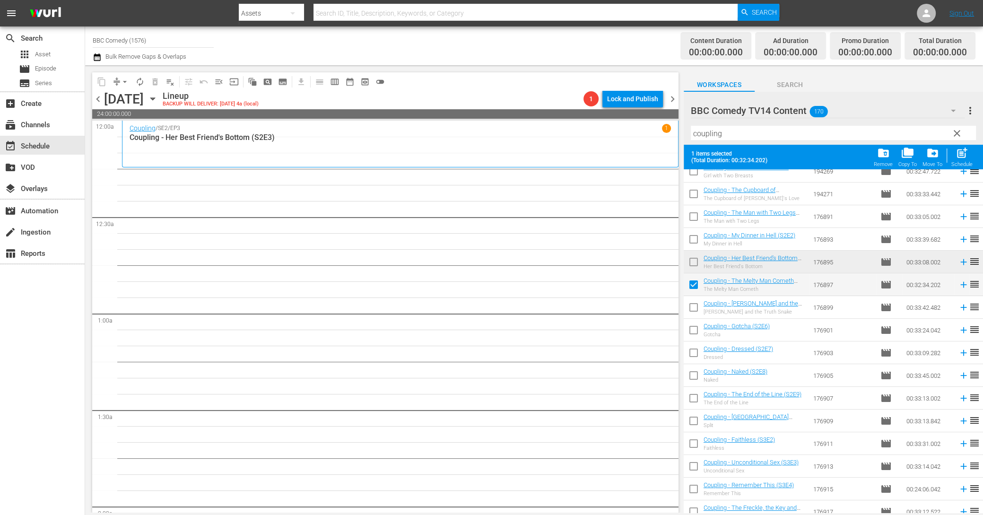
scroll to position [180, 0]
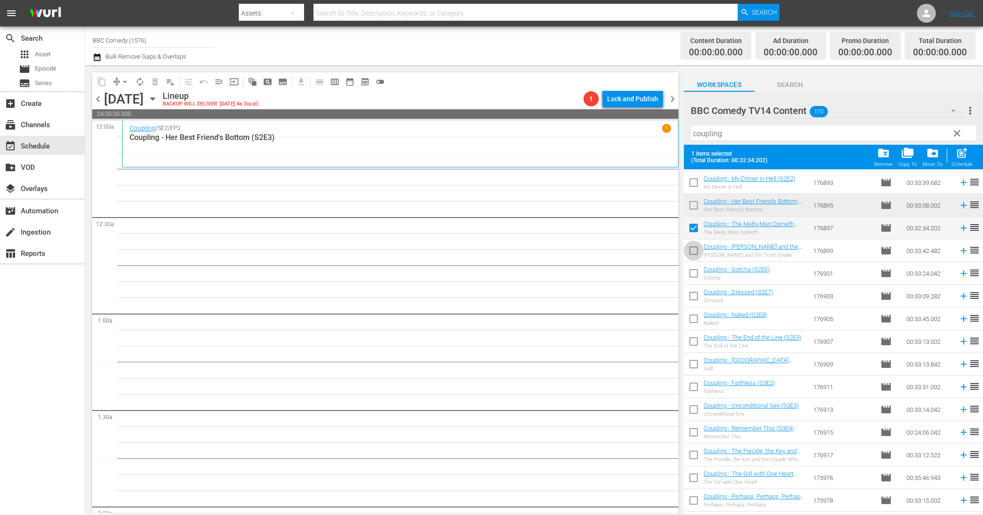
click at [691, 248] on input "checkbox" at bounding box center [694, 253] width 20 height 20
checkbox input "true"
click at [692, 275] on input "checkbox" at bounding box center [694, 275] width 20 height 20
checkbox input "true"
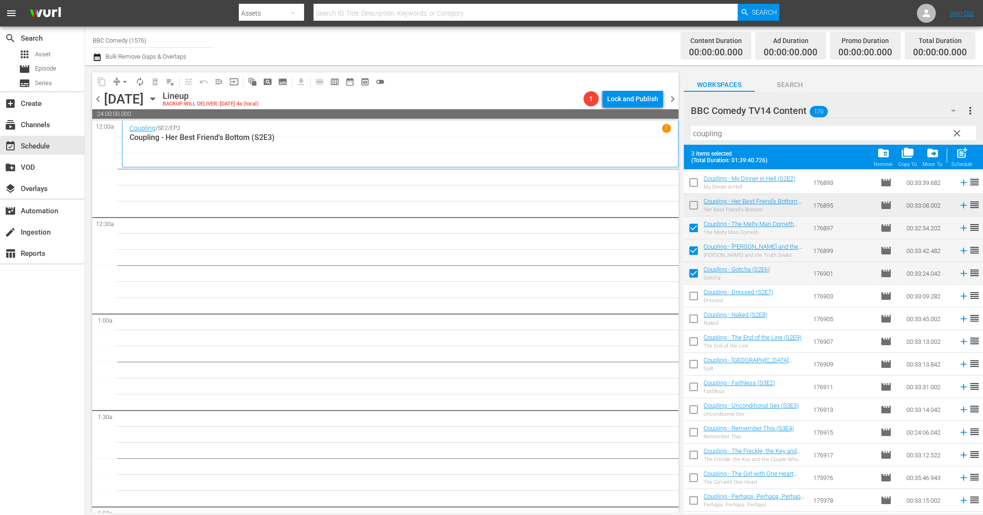
click at [692, 292] on input "checkbox" at bounding box center [694, 298] width 20 height 20
checkbox input "true"
click at [692, 317] on input "checkbox" at bounding box center [694, 321] width 20 height 20
checkbox input "true"
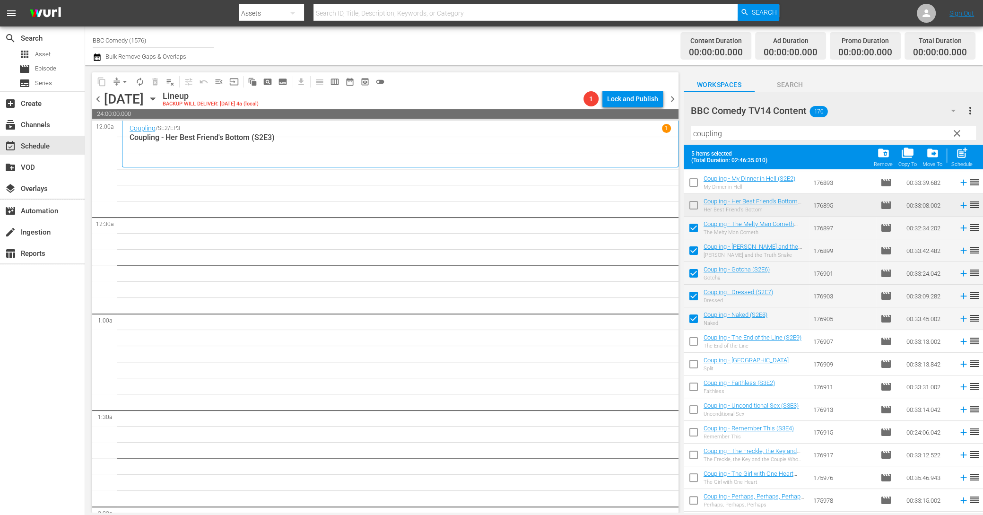
click at [692, 345] on input "checkbox" at bounding box center [694, 343] width 20 height 20
checkbox input "true"
click at [693, 370] on input "checkbox" at bounding box center [694, 366] width 20 height 20
checkbox input "true"
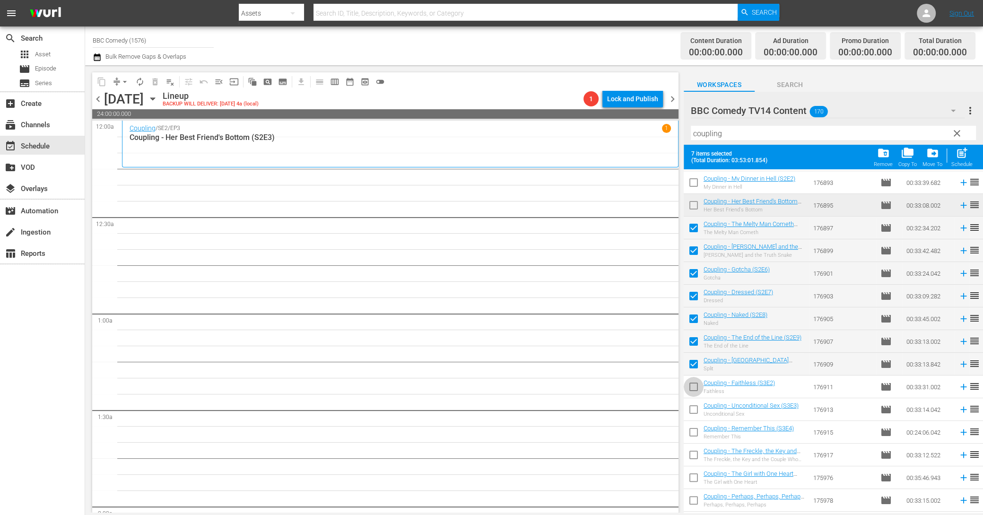
click at [693, 388] on input "checkbox" at bounding box center [694, 389] width 20 height 20
checkbox input "true"
click at [693, 411] on input "checkbox" at bounding box center [694, 411] width 20 height 20
checkbox input "true"
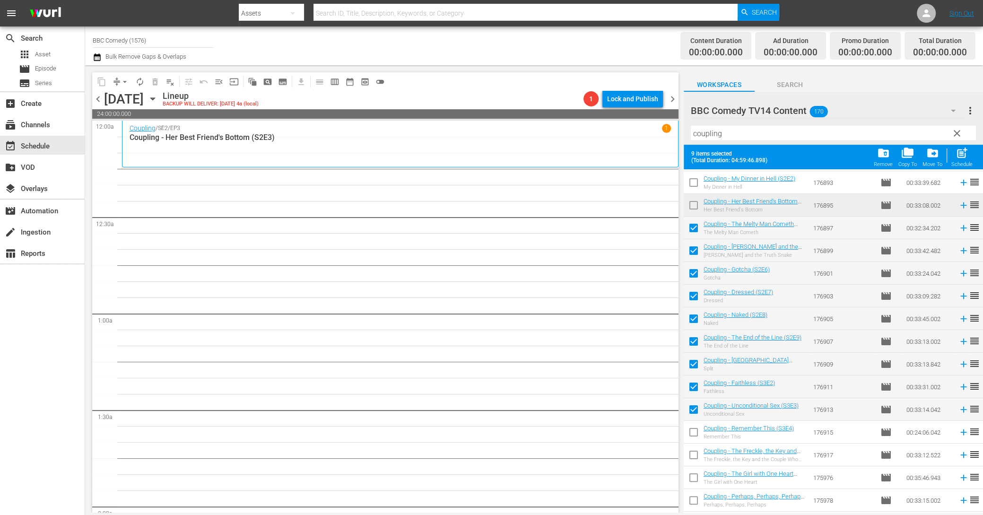
click at [693, 432] on input "checkbox" at bounding box center [694, 434] width 20 height 20
checkbox input "true"
click at [693, 457] on input "checkbox" at bounding box center [694, 457] width 20 height 20
checkbox input "true"
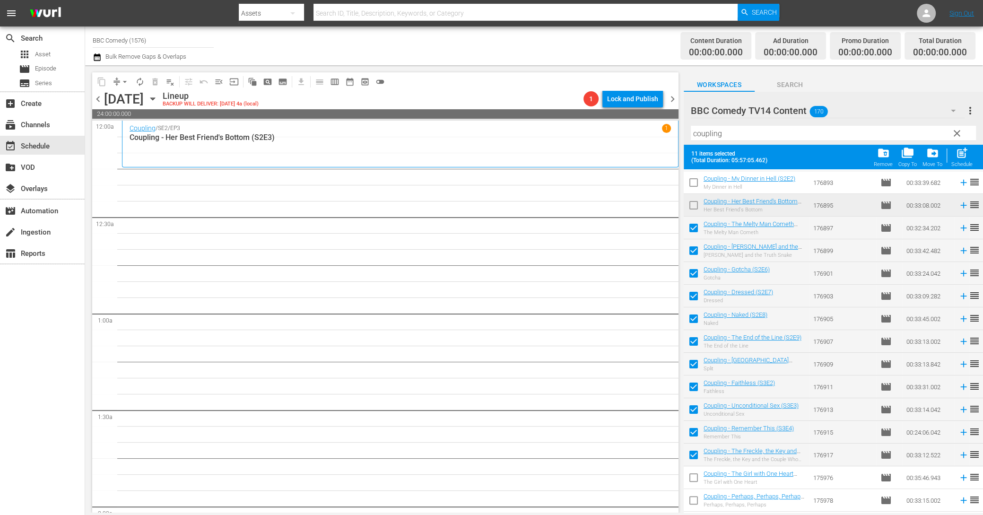
click at [693, 475] on input "checkbox" at bounding box center [694, 480] width 20 height 20
checkbox input "true"
click at [956, 163] on div "Schedule" at bounding box center [961, 164] width 21 height 6
checkbox input "false"
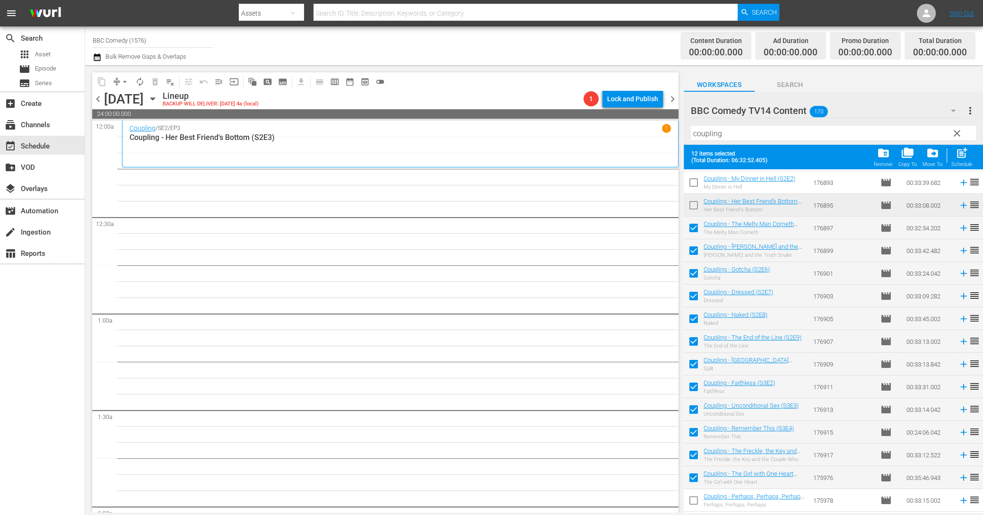
checkbox input "false"
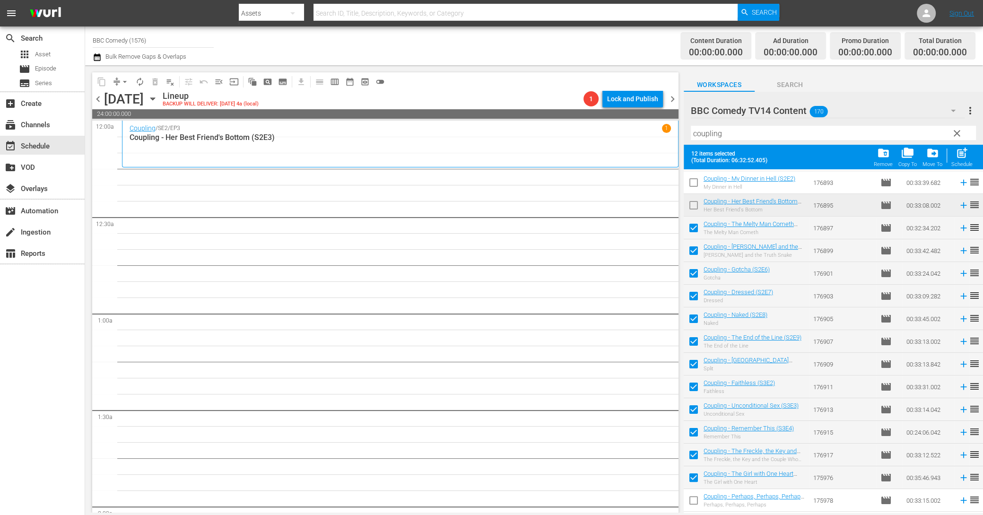
checkbox input "false"
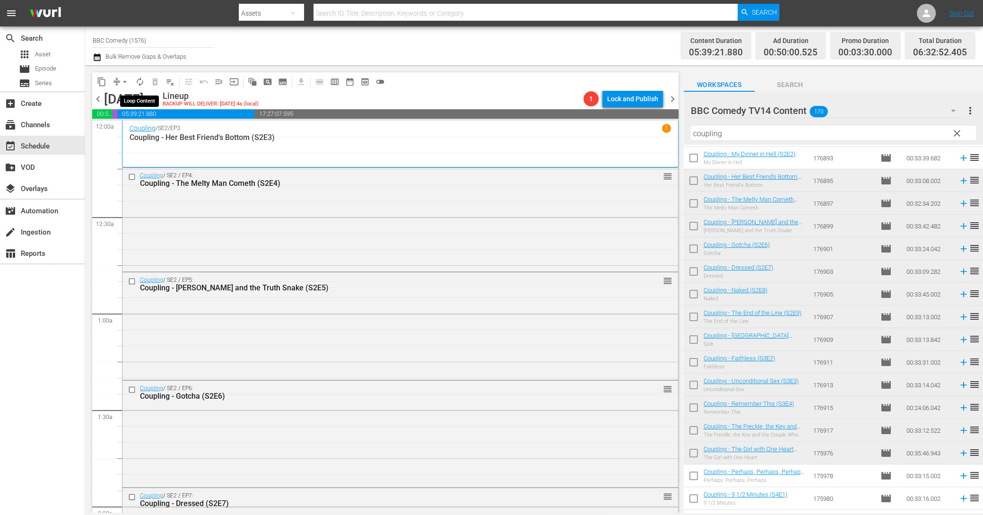
click at [138, 82] on span "autorenew_outlined" at bounding box center [139, 81] width 9 height 9
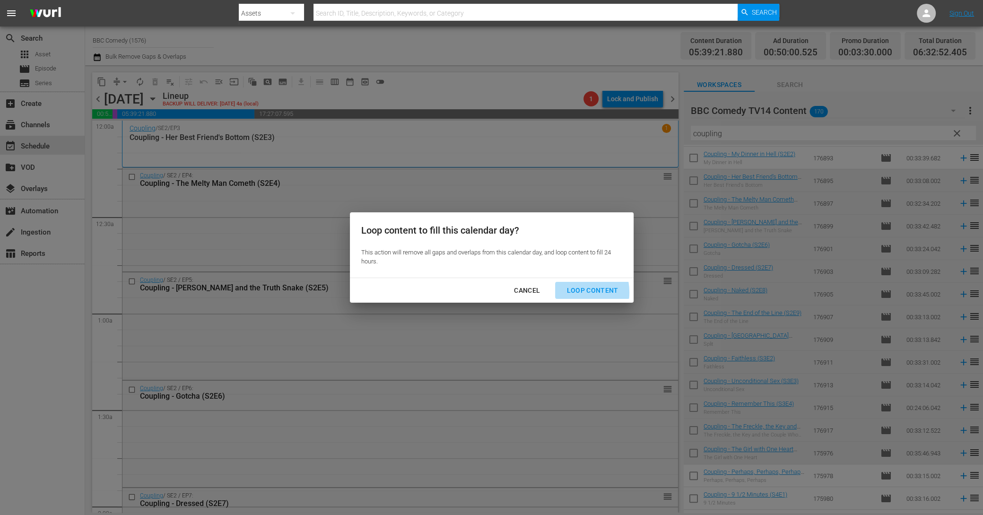
click at [568, 292] on div "Loop Content" at bounding box center [592, 291] width 67 height 12
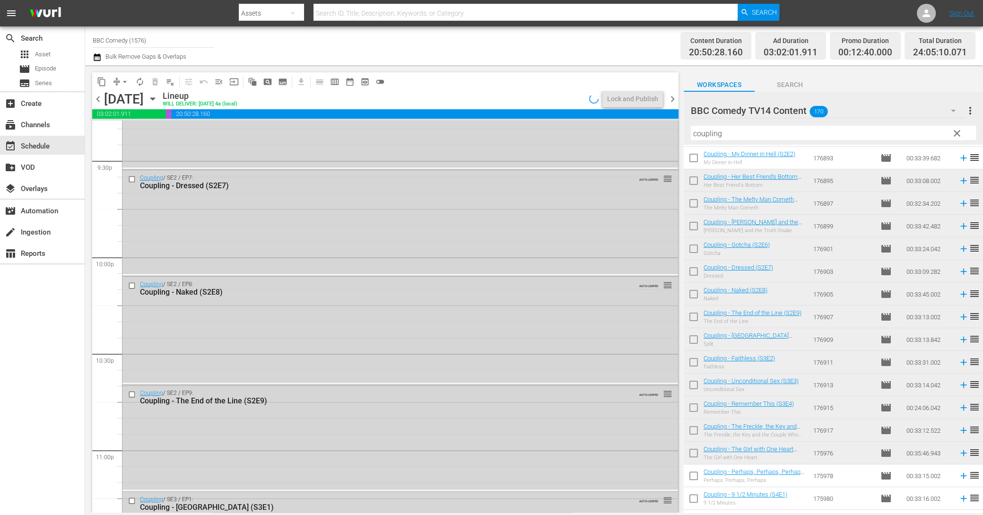
scroll to position [4301, 0]
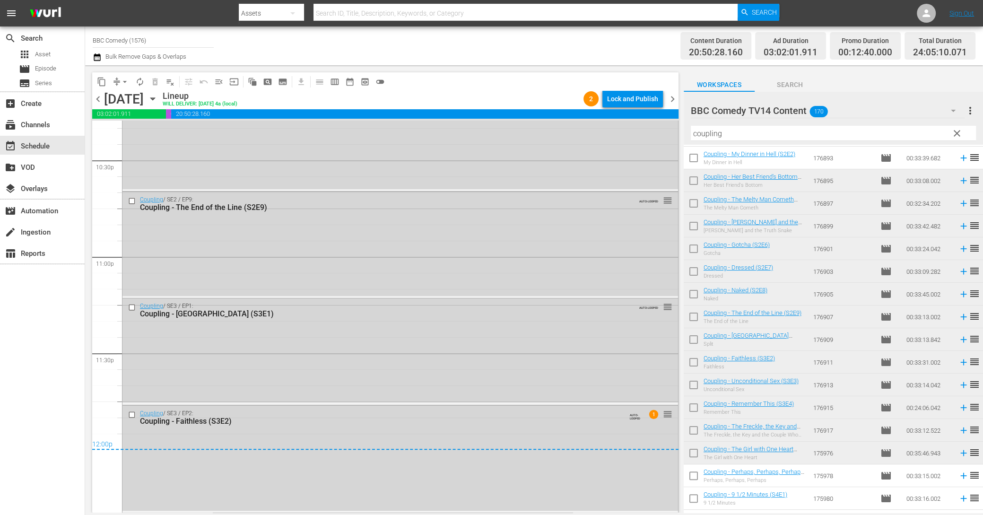
click at [618, 102] on div "Lock and Publish" at bounding box center [632, 98] width 51 height 17
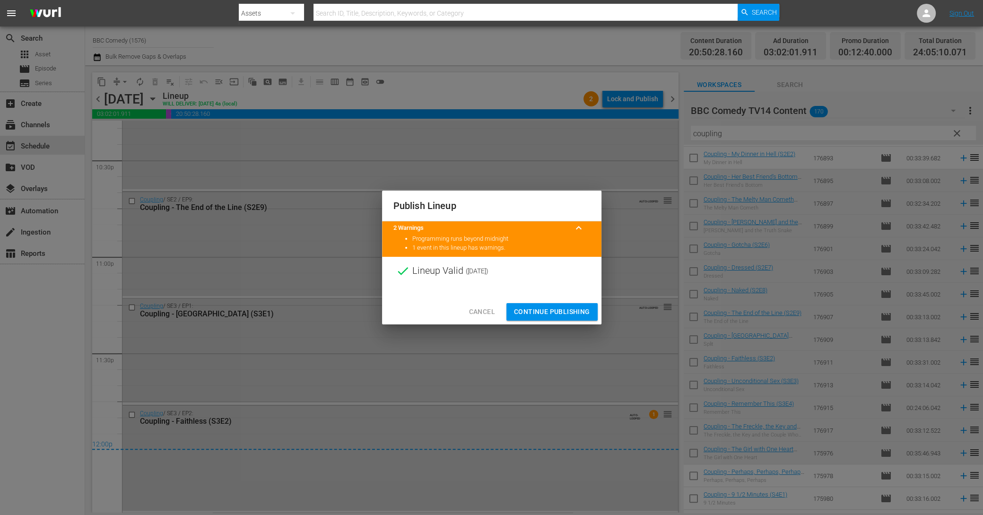
click at [555, 314] on span "Continue Publishing" at bounding box center [552, 312] width 76 height 12
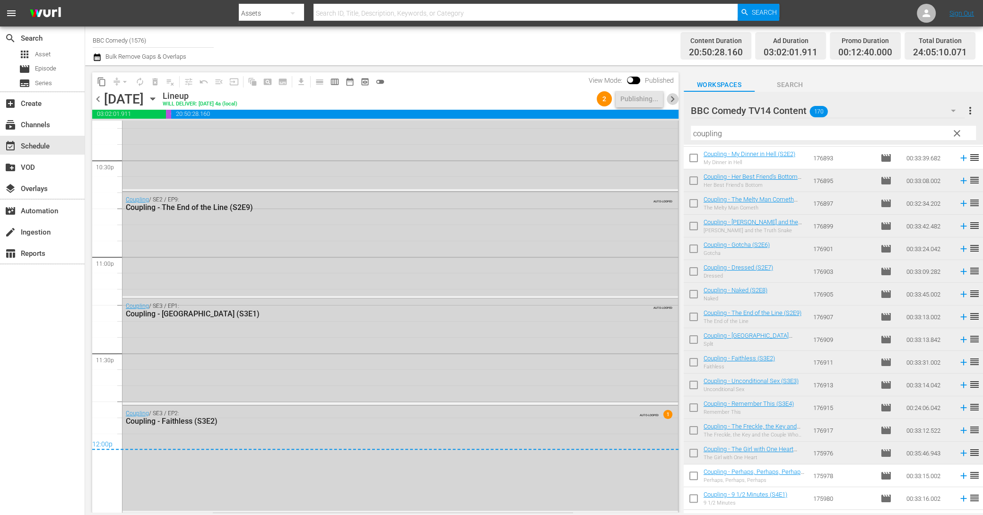
click at [672, 101] on span "chevron_right" at bounding box center [673, 99] width 12 height 12
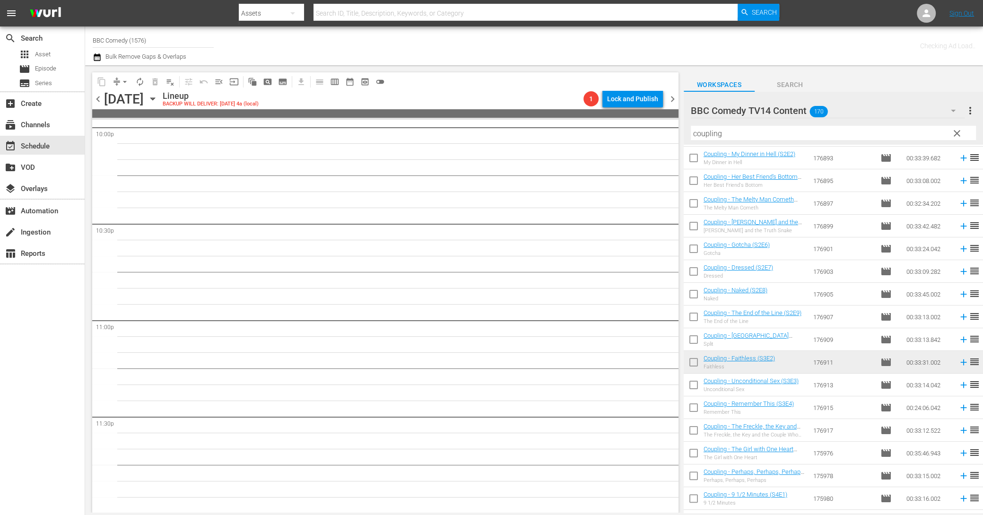
scroll to position [4237, 0]
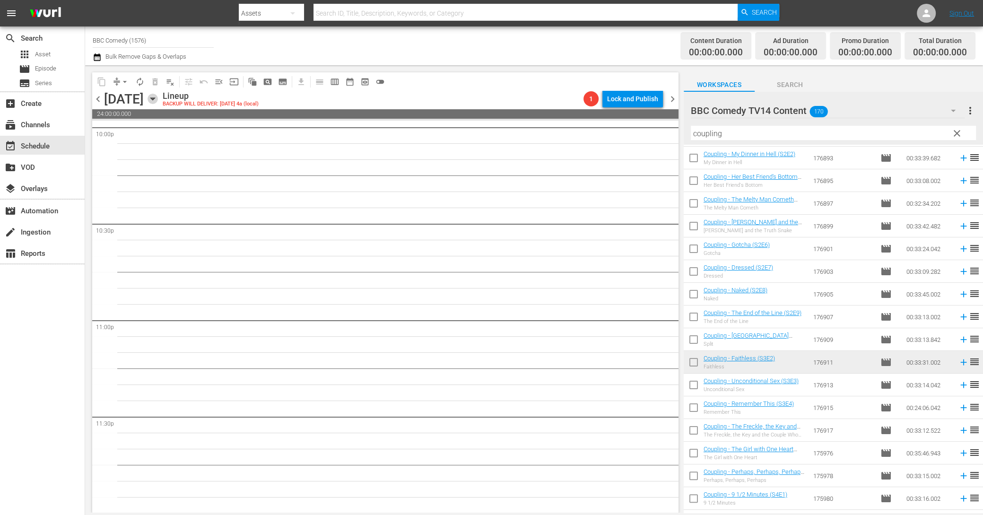
click at [158, 100] on icon "button" at bounding box center [153, 99] width 10 height 10
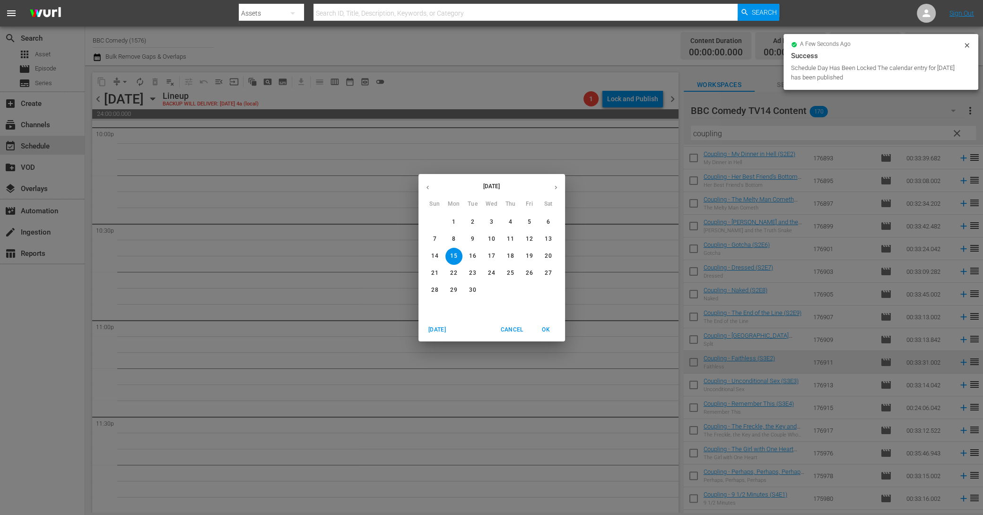
click at [352, 216] on div "September 2025 Sun Mon Tue Wed Thu Fri Sat 31 1 2 3 4 5 6 7 8 9 10 11 12 13 14 …" at bounding box center [491, 257] width 983 height 515
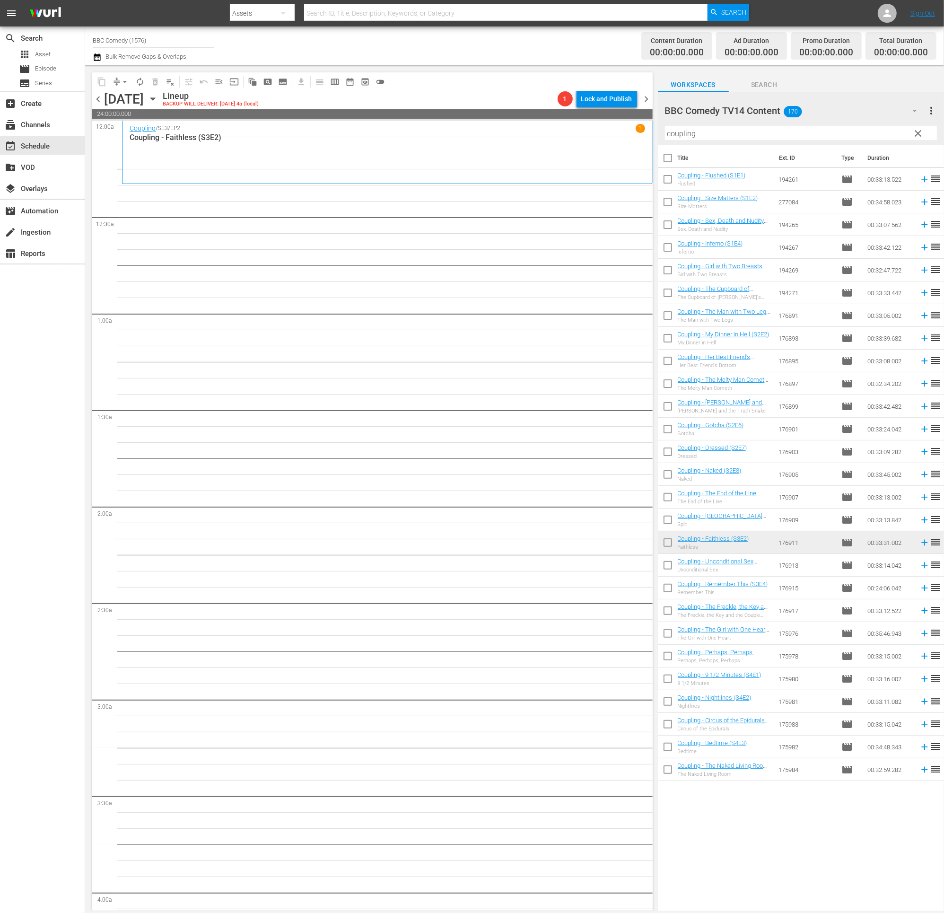
scroll to position [0, 0]
click at [155, 98] on icon "button" at bounding box center [152, 99] width 4 height 2
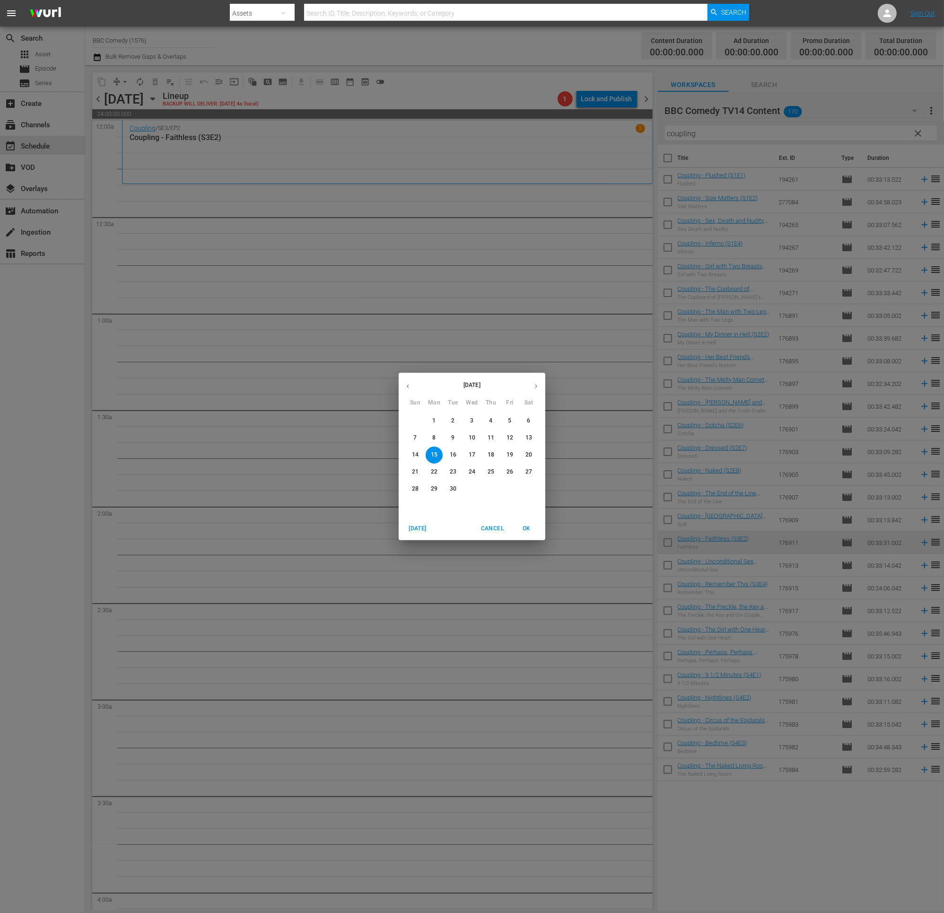
click at [431, 421] on span "1" at bounding box center [434, 421] width 17 height 8
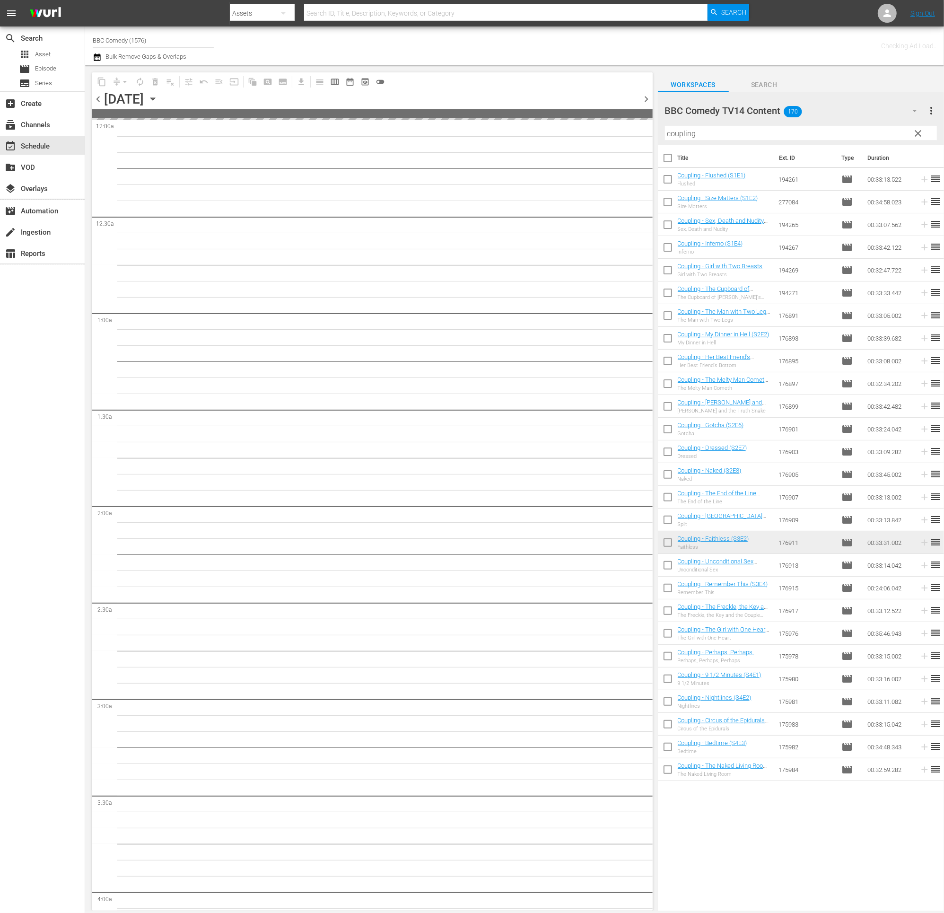
click at [158, 98] on icon "button" at bounding box center [153, 99] width 10 height 10
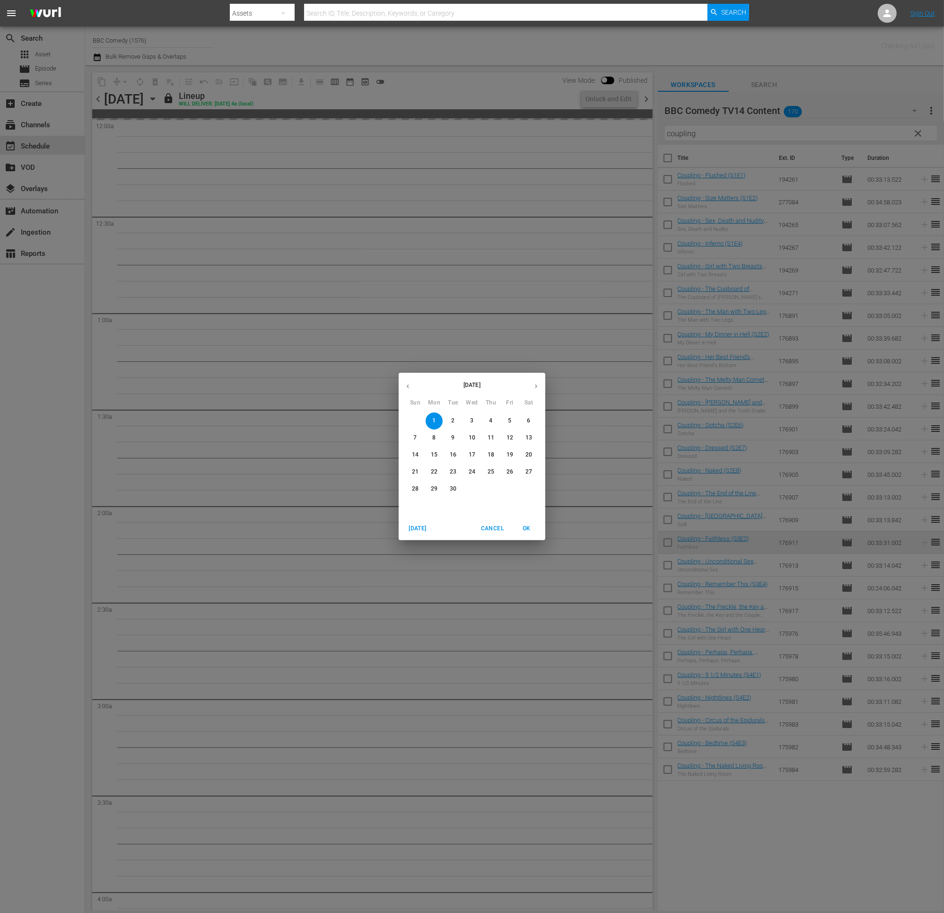
click at [436, 455] on p "15" at bounding box center [434, 455] width 7 height 8
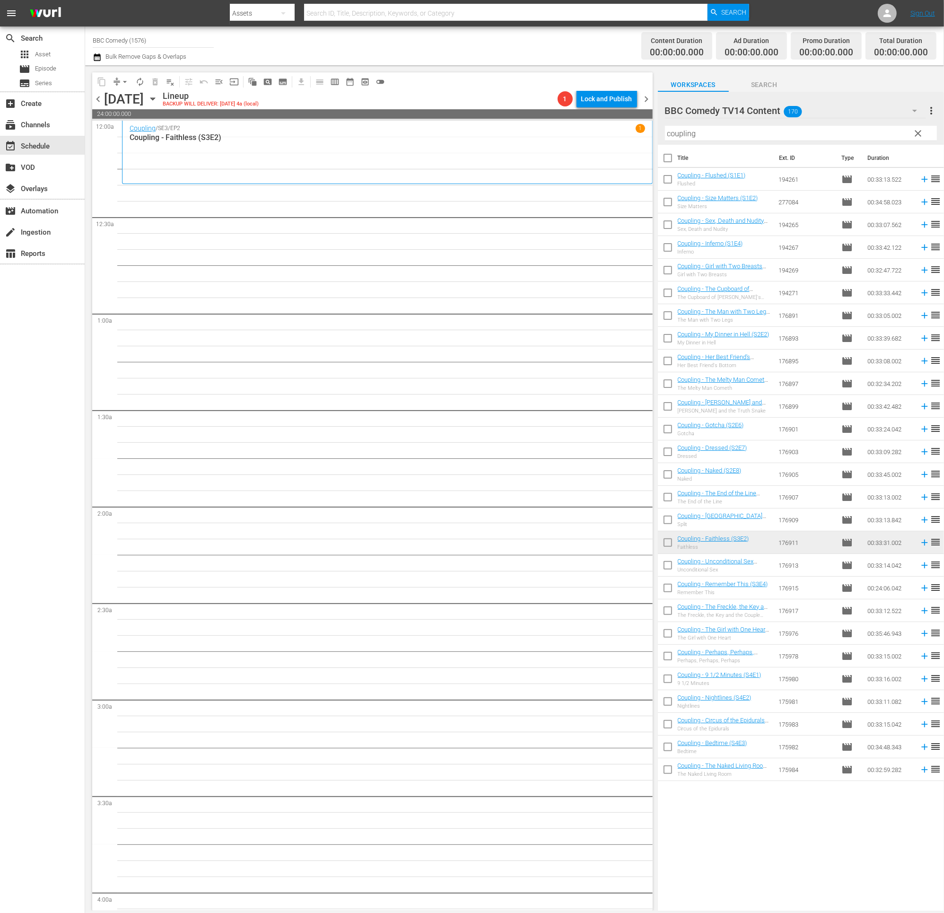
click at [158, 99] on icon "button" at bounding box center [153, 99] width 10 height 10
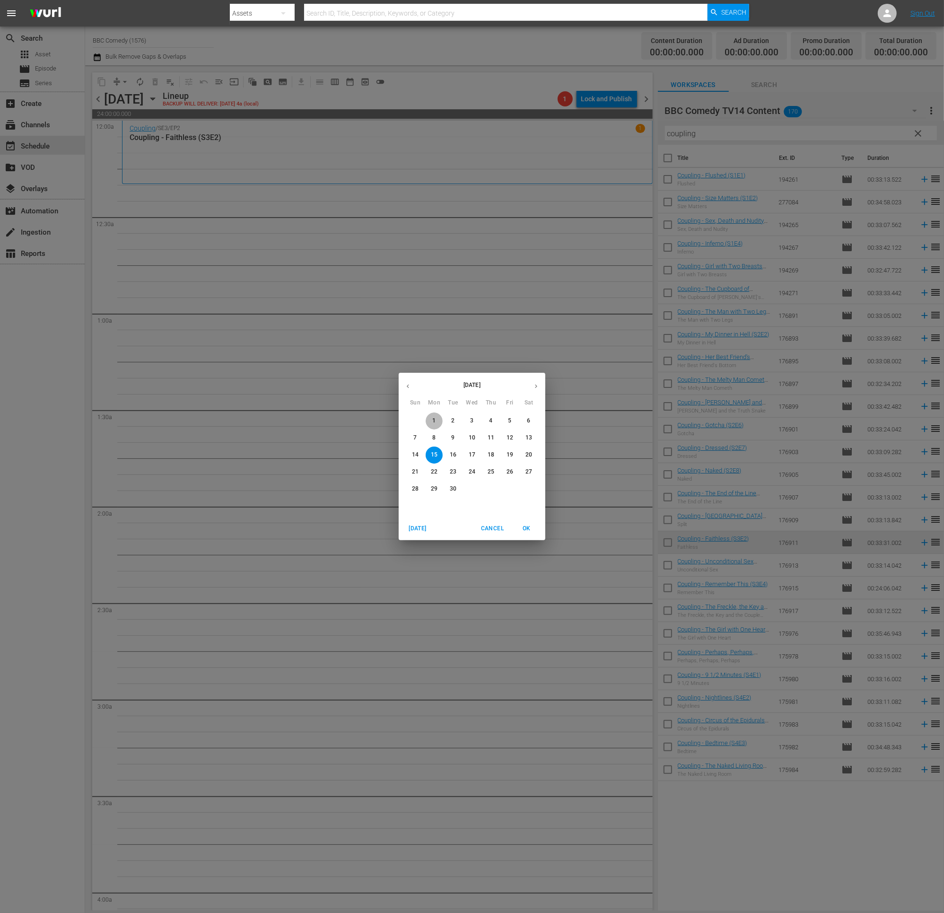
click at [436, 425] on button "1" at bounding box center [434, 420] width 17 height 17
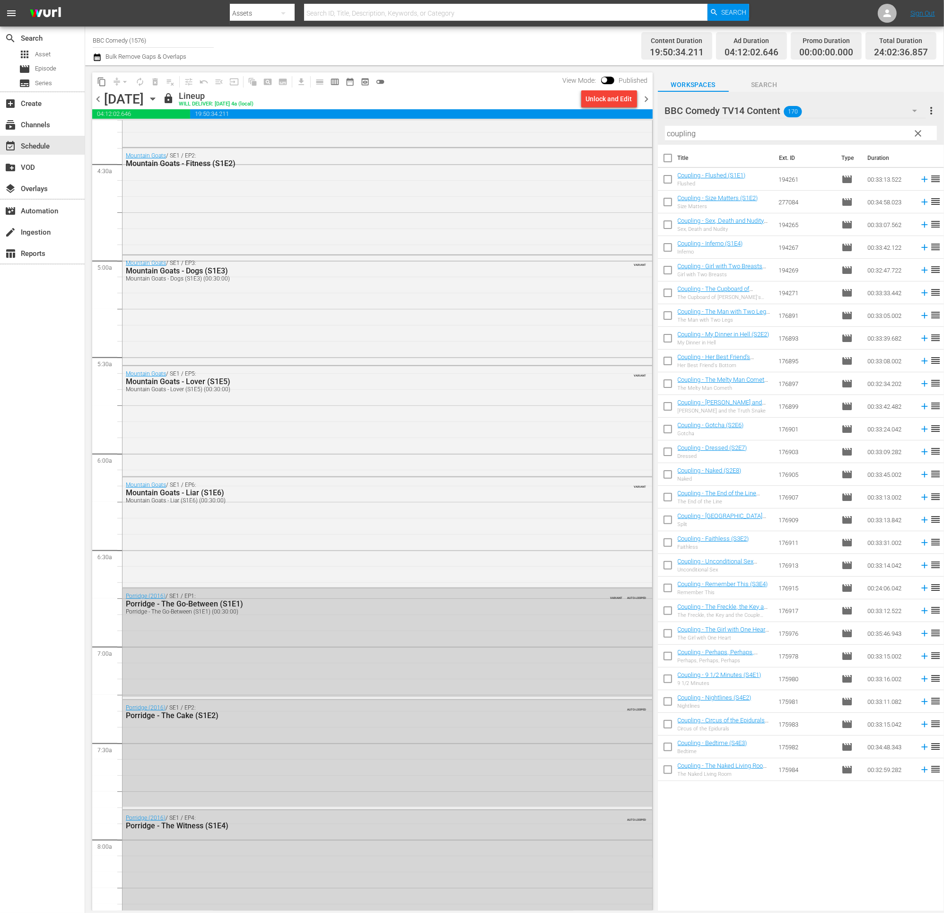
scroll to position [918, 0]
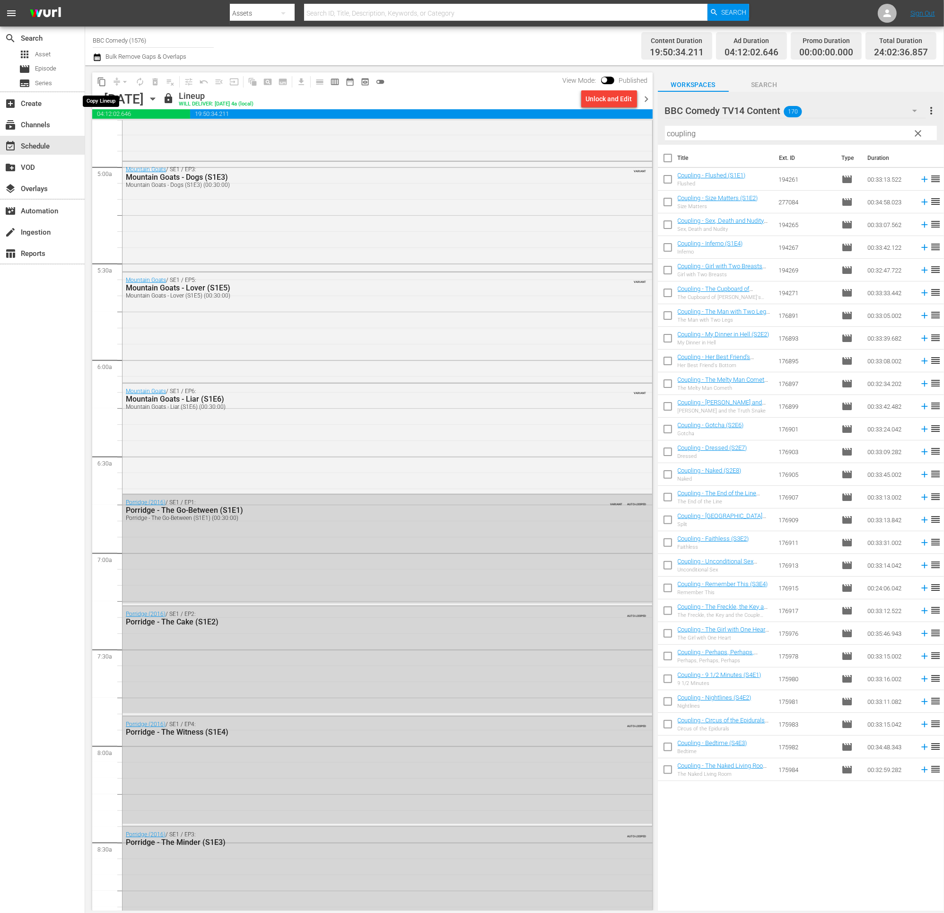
click at [98, 82] on span "content_copy" at bounding box center [101, 81] width 9 height 9
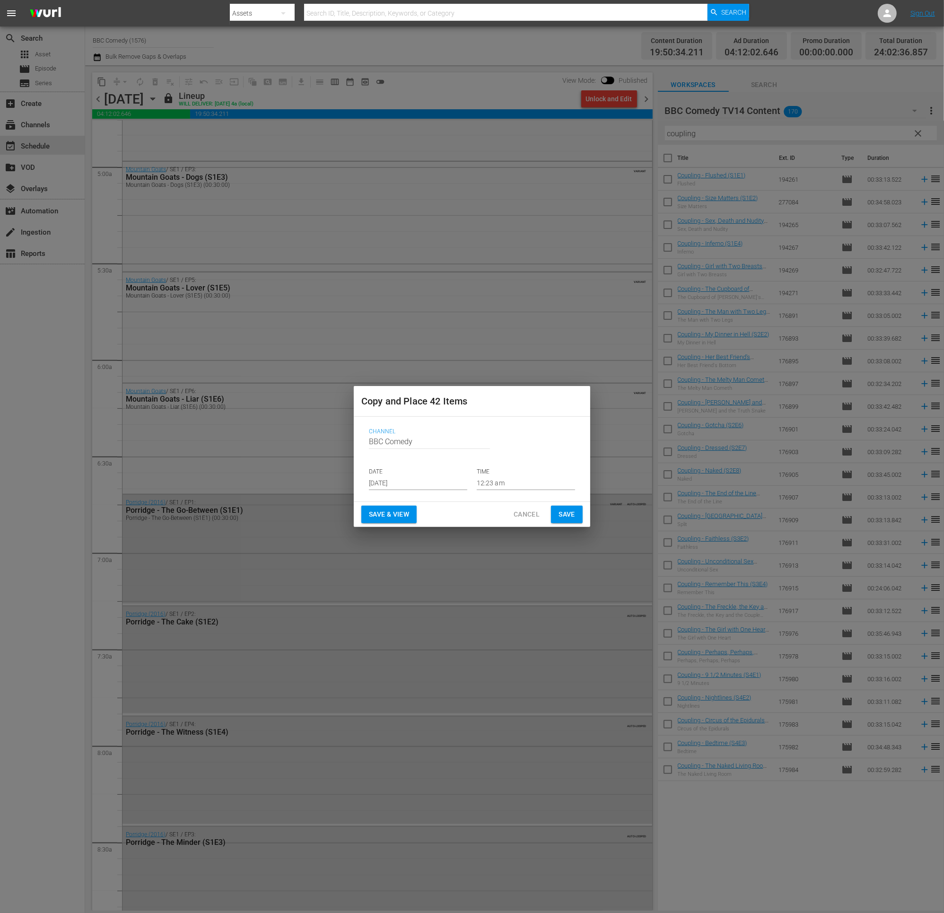
click at [392, 476] on input "[DATE]" at bounding box center [418, 483] width 98 height 14
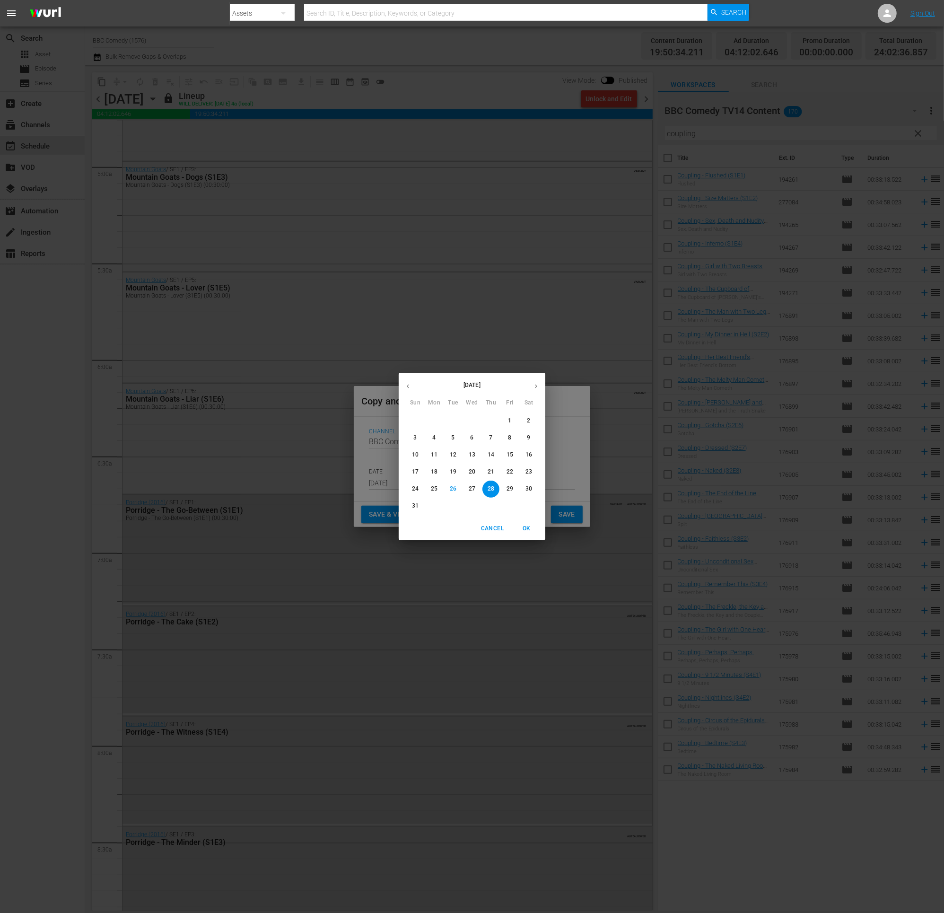
click at [442, 338] on div "August 2025 Sun Mon Tue Wed Thu Fri Sat 27 28 29 30 31 1 2 3 4 5 6 7 8 9 10 11 …" at bounding box center [472, 456] width 944 height 913
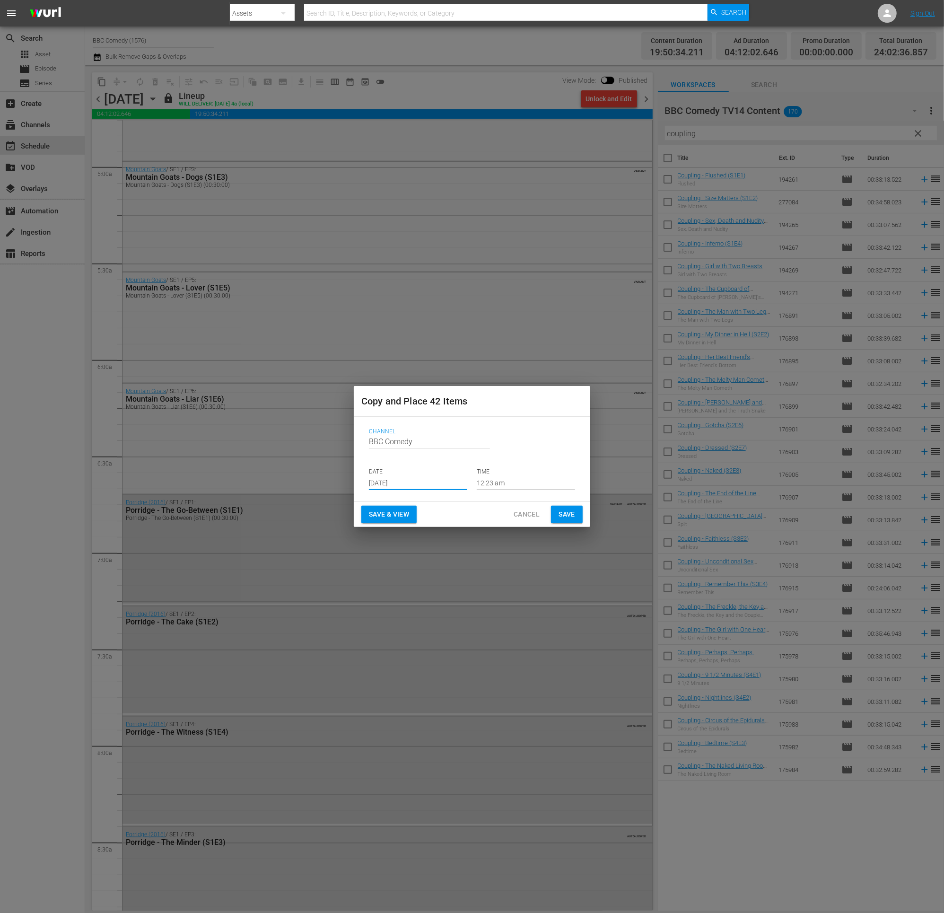
click at [391, 482] on input "[DATE]" at bounding box center [418, 483] width 98 height 14
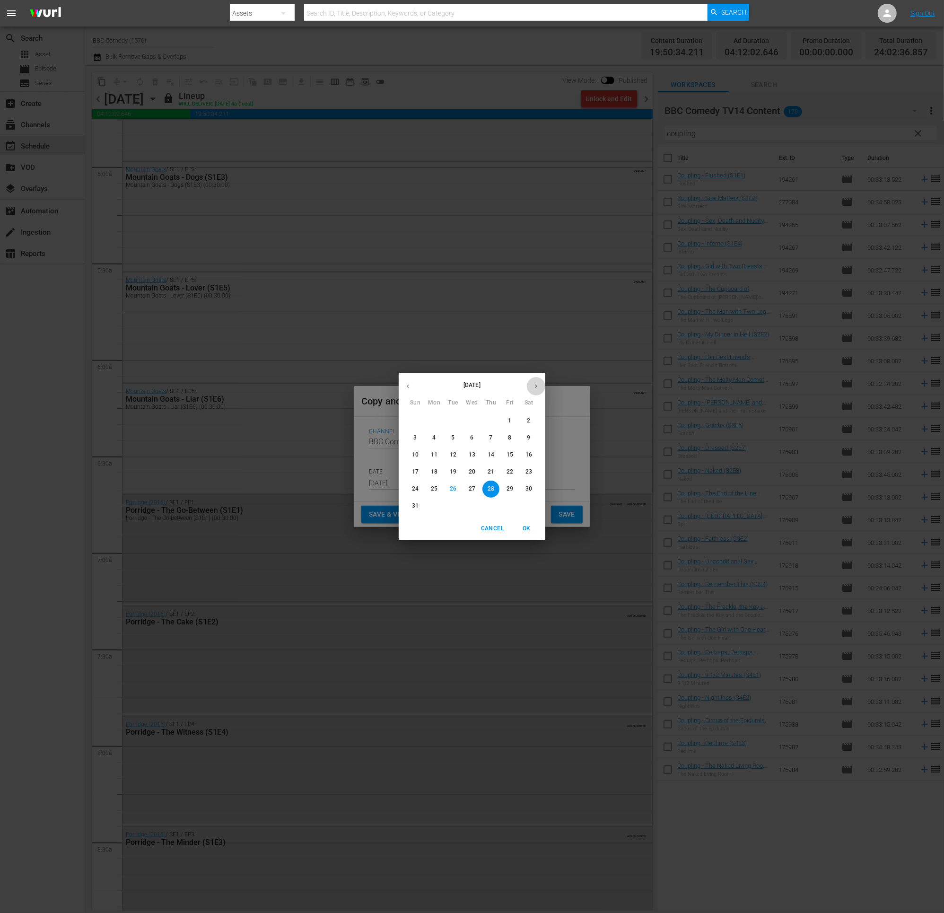
click at [536, 389] on icon "button" at bounding box center [535, 386] width 7 height 7
click at [434, 457] on p "15" at bounding box center [434, 455] width 7 height 8
type input "Sep 15th 2025"
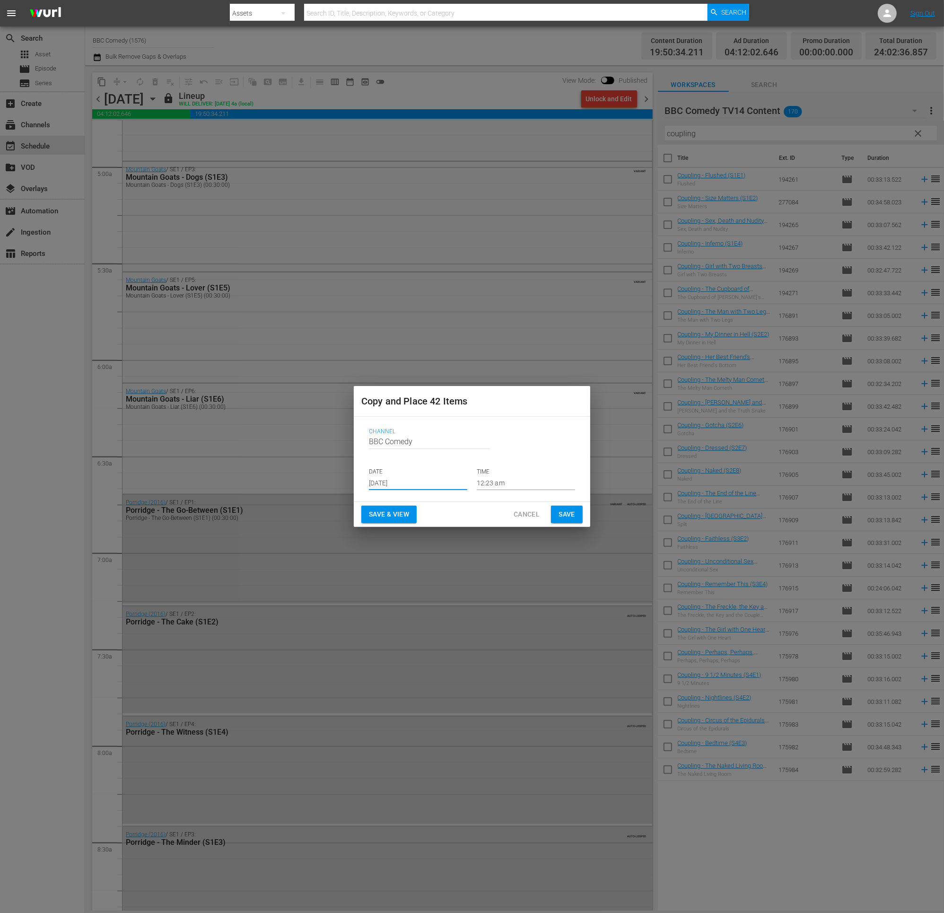
click at [558, 513] on span "Save" at bounding box center [566, 514] width 17 height 12
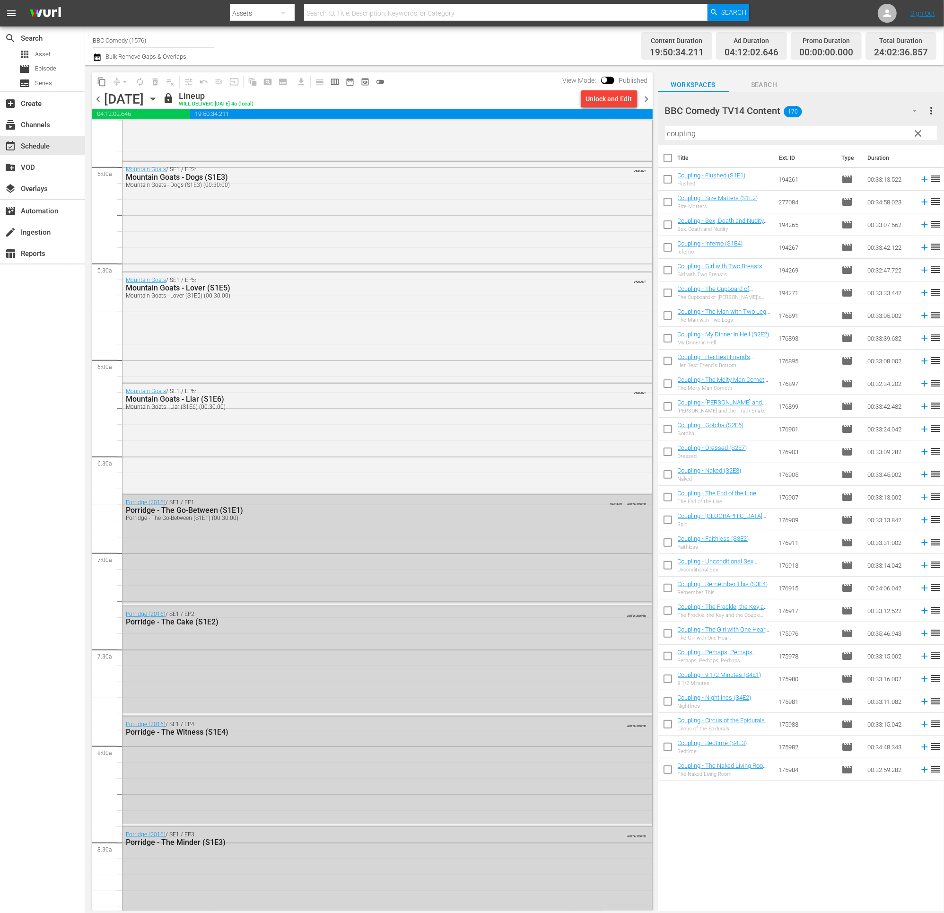
click at [643, 100] on span "chevron_right" at bounding box center [647, 99] width 12 height 12
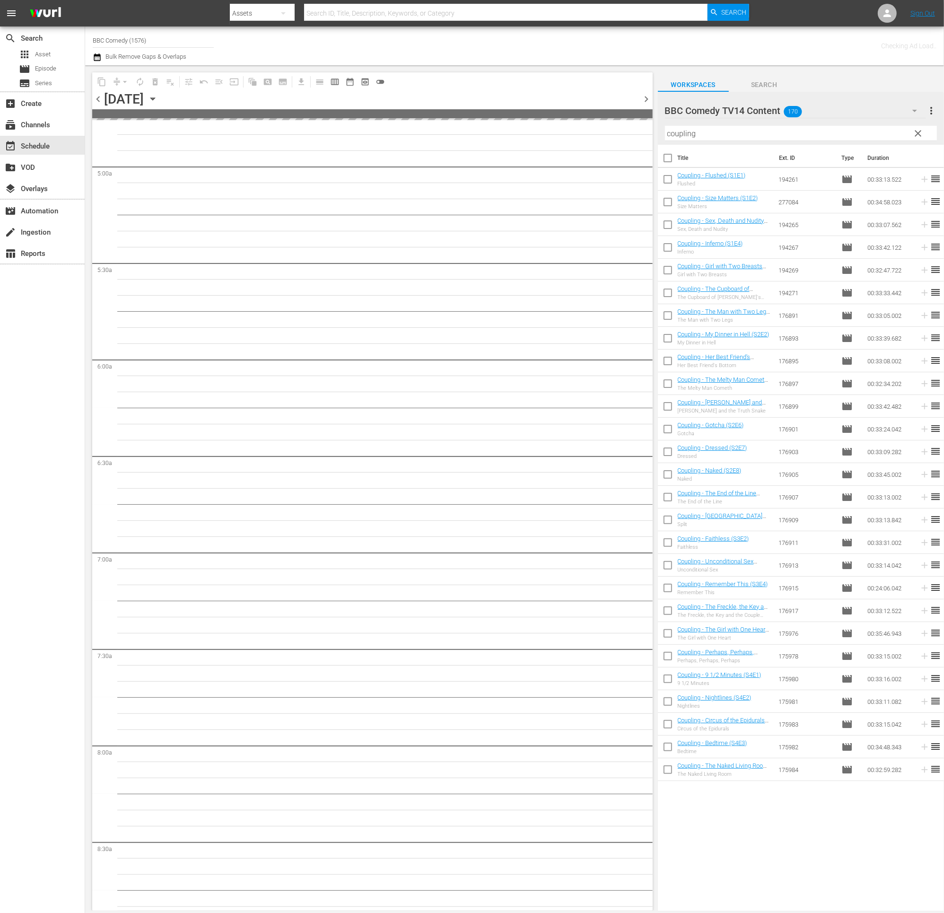
scroll to position [983, 0]
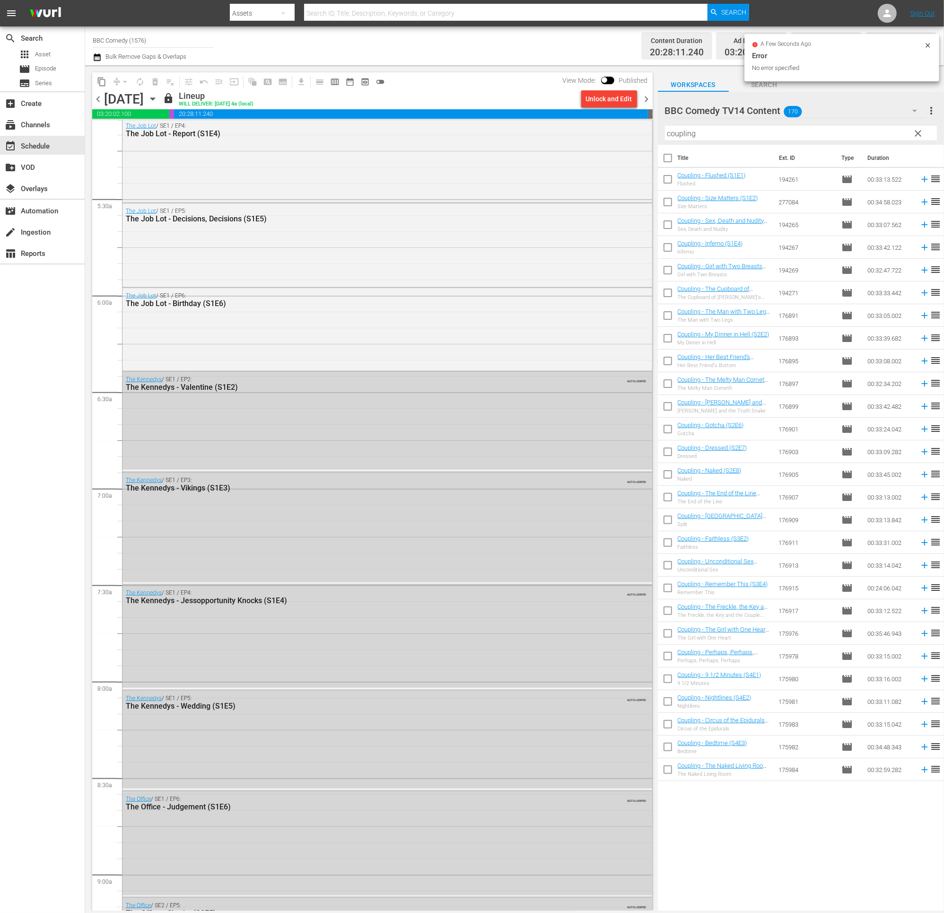
click at [381, 61] on div "Channel Title BBC Comedy (1576) Bulk Remove Gaps & Overlaps" at bounding box center [323, 46] width 460 height 34
click at [98, 83] on span "content_copy" at bounding box center [101, 81] width 9 height 9
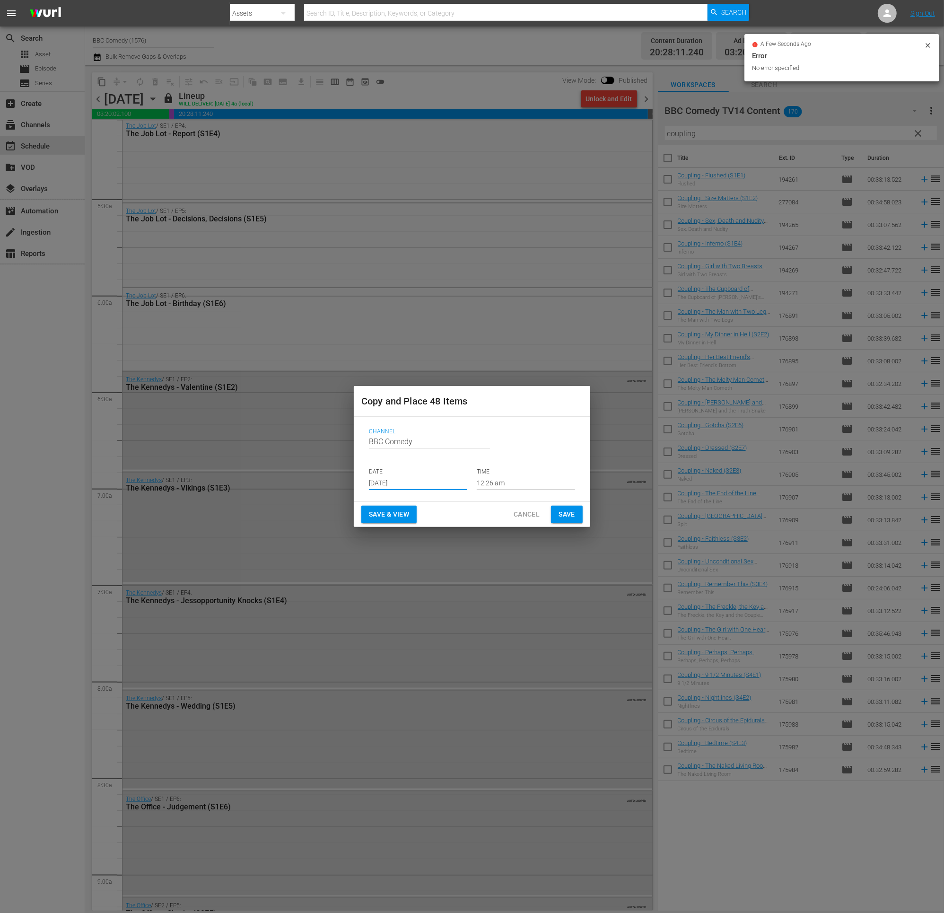
click at [382, 487] on input "[DATE]" at bounding box center [418, 483] width 98 height 14
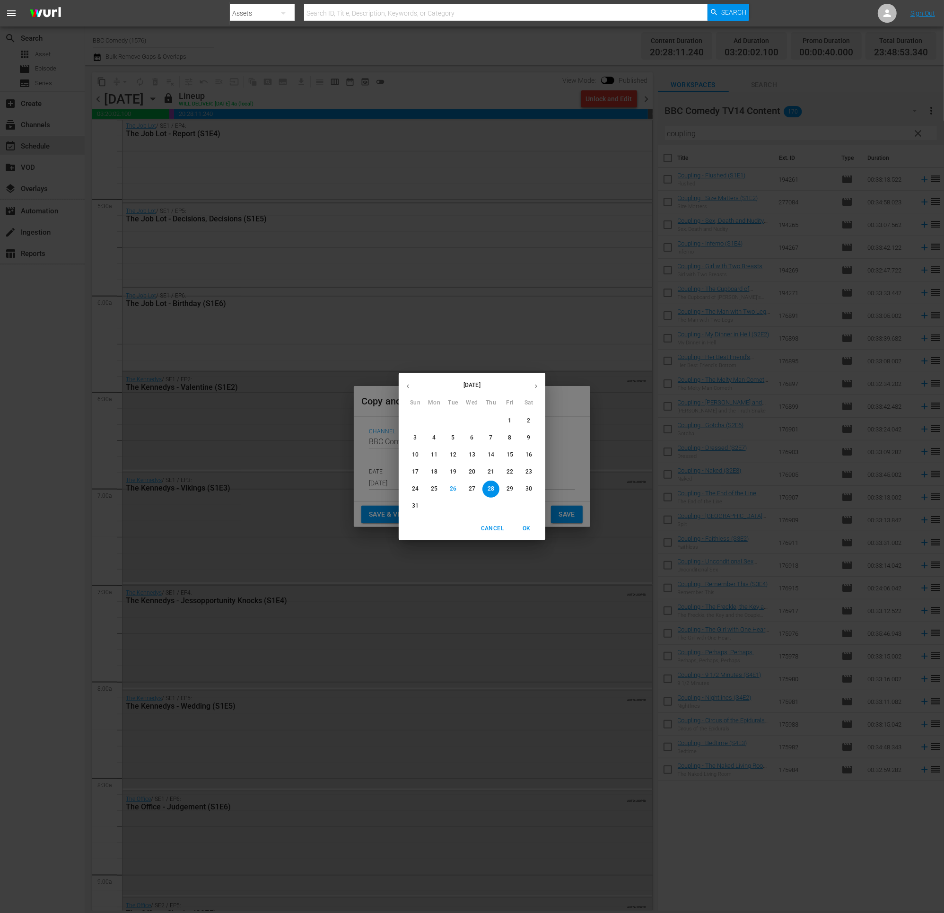
click at [534, 384] on icon "button" at bounding box center [535, 386] width 7 height 7
click at [452, 458] on p "16" at bounding box center [453, 455] width 7 height 8
type input "Sep 16th 2025"
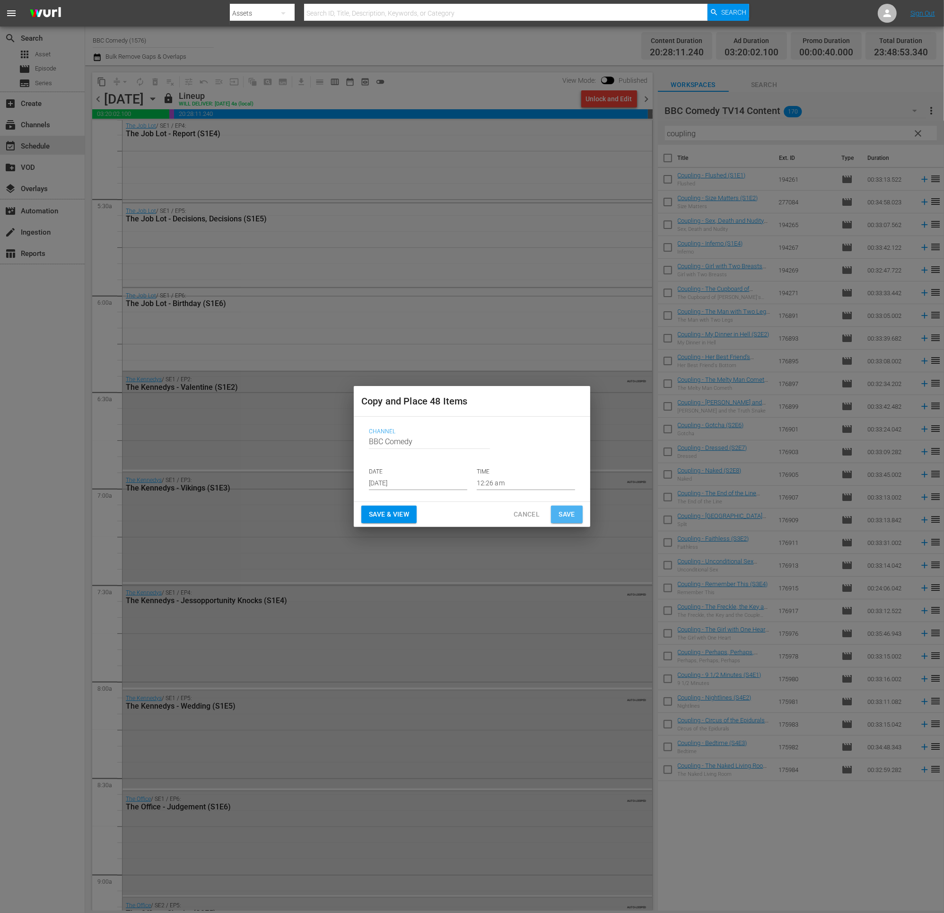
click at [559, 514] on span "Save" at bounding box center [566, 514] width 17 height 12
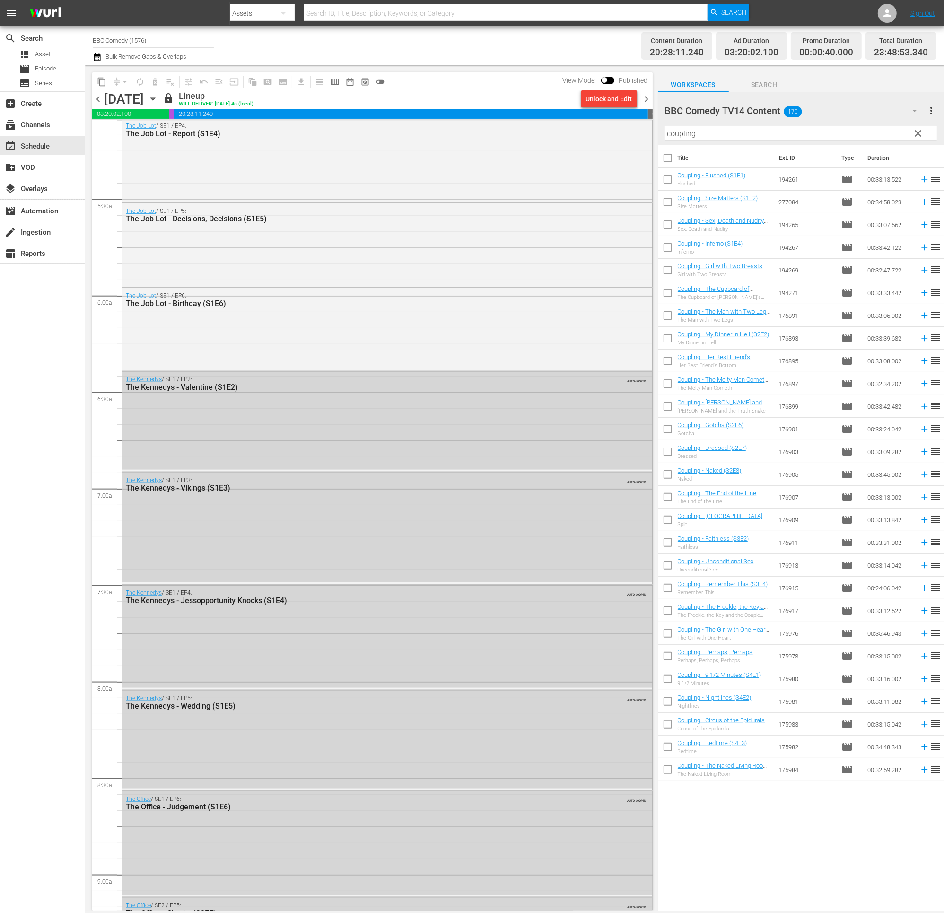
click at [647, 99] on span "chevron_right" at bounding box center [647, 99] width 12 height 12
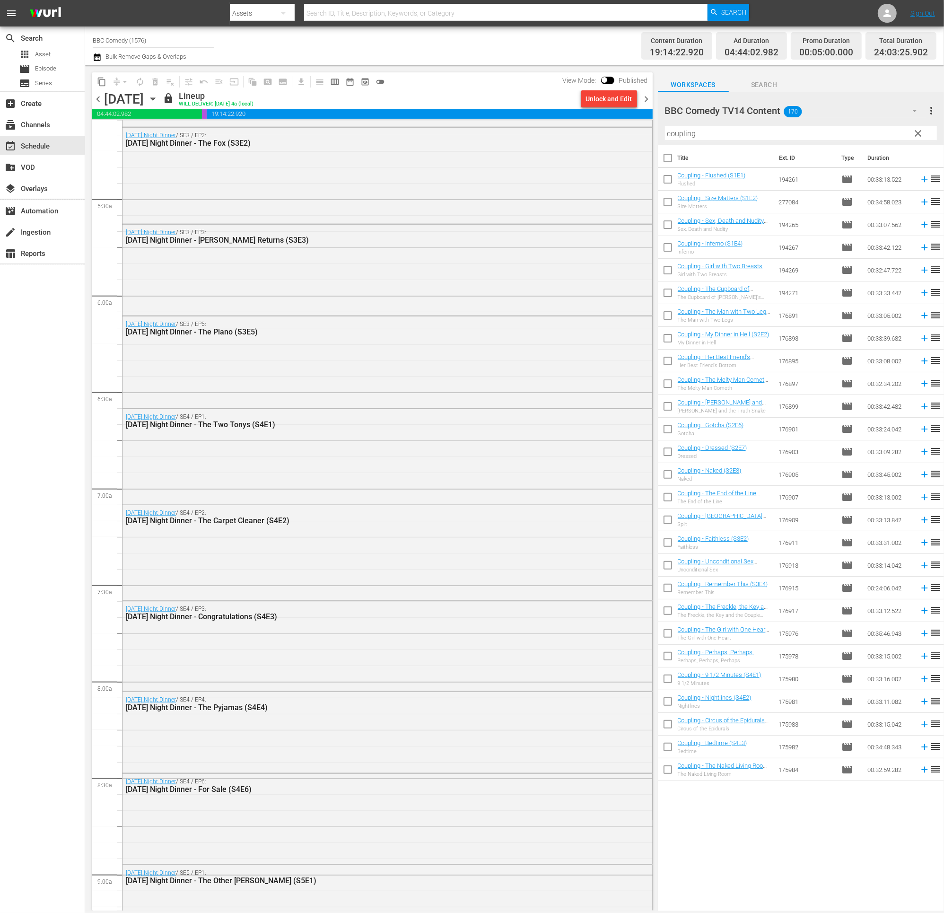
click at [95, 56] on icon "button" at bounding box center [97, 57] width 9 height 11
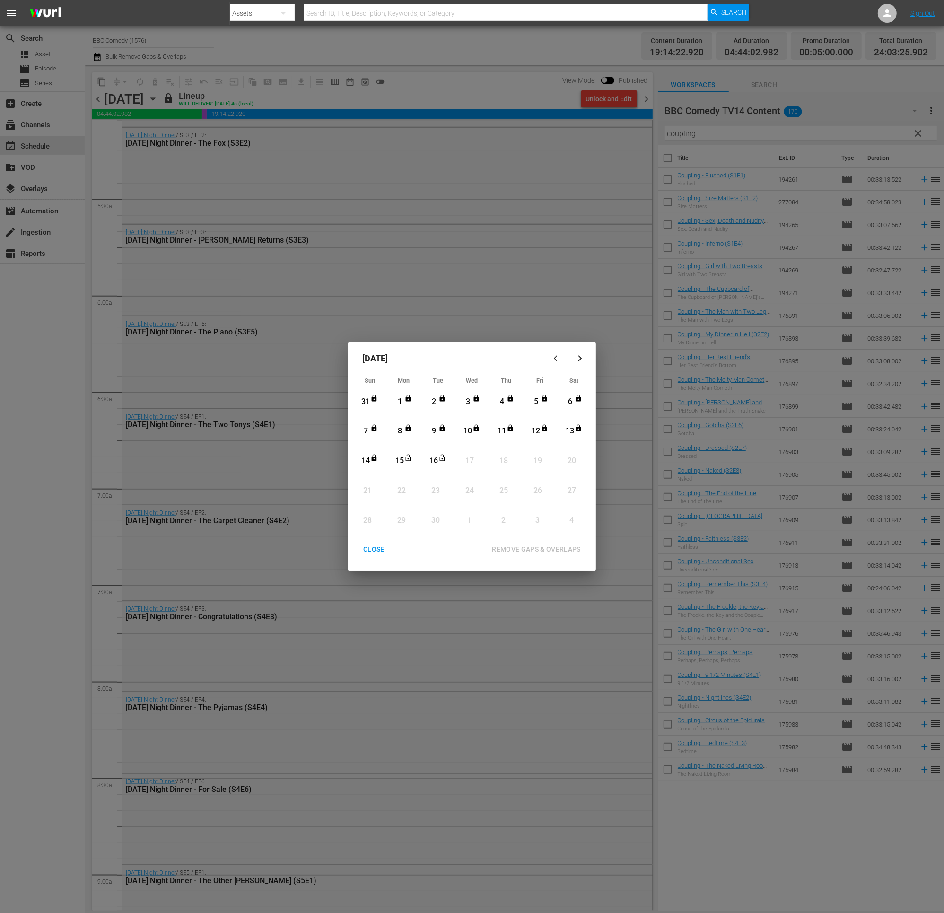
click at [374, 514] on div "CLOSE" at bounding box center [374, 549] width 36 height 12
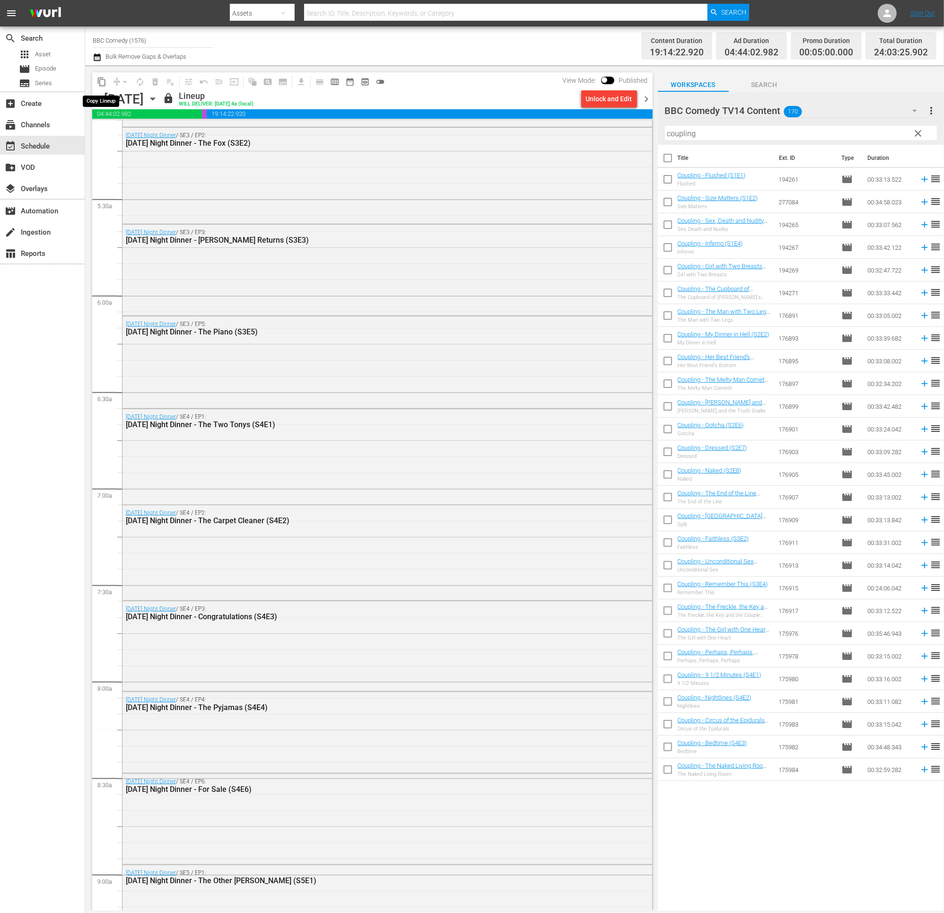
click at [100, 83] on span "content_copy" at bounding box center [101, 81] width 9 height 9
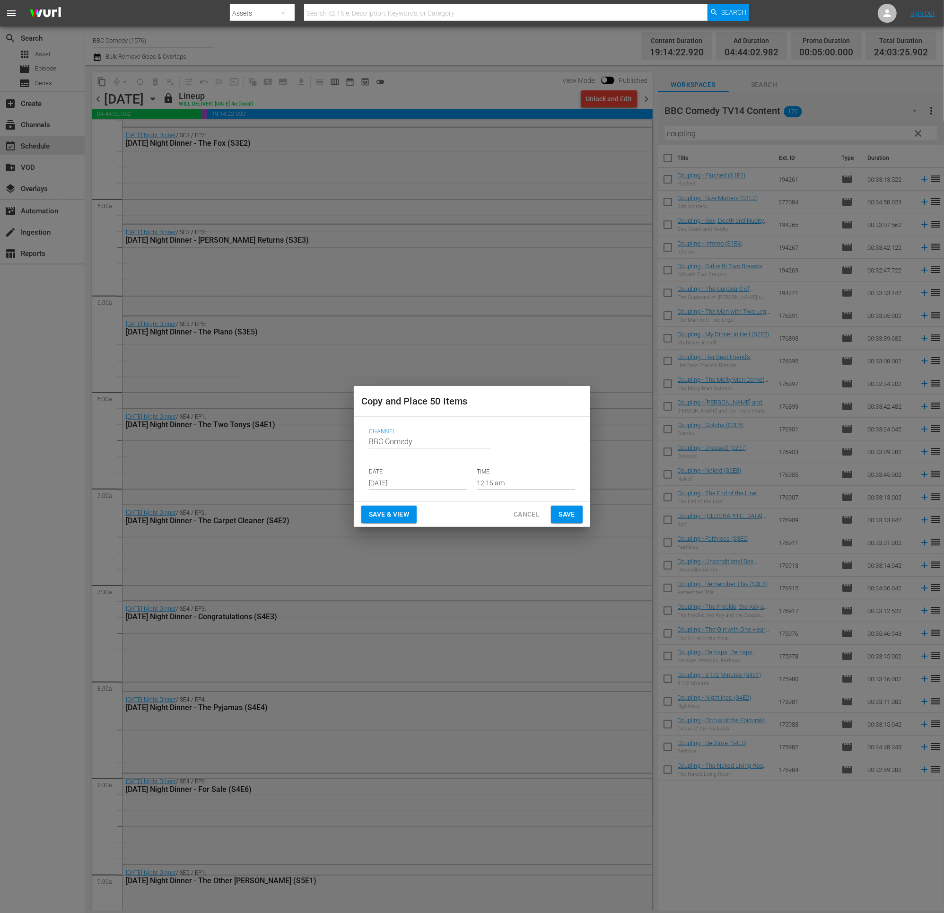
click at [410, 486] on input "[DATE]" at bounding box center [418, 483] width 98 height 14
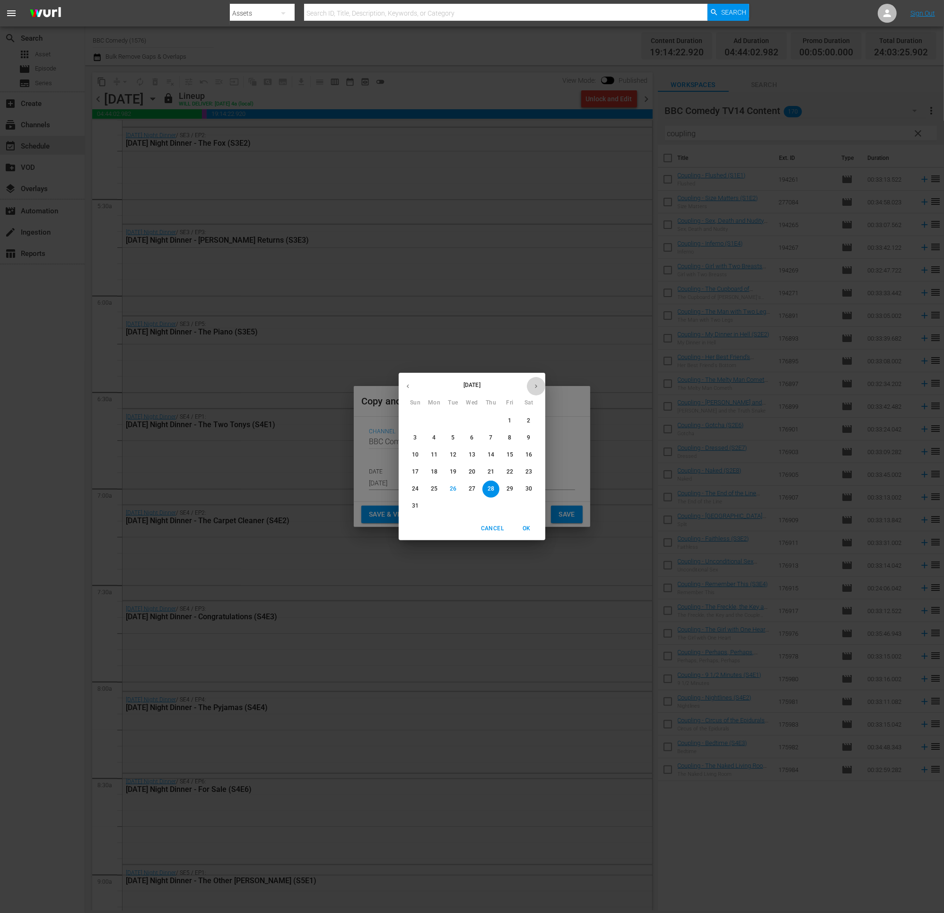
click at [539, 384] on button "button" at bounding box center [536, 386] width 18 height 18
click at [472, 454] on p "17" at bounding box center [472, 455] width 7 height 8
type input "Sep 17th 2025"
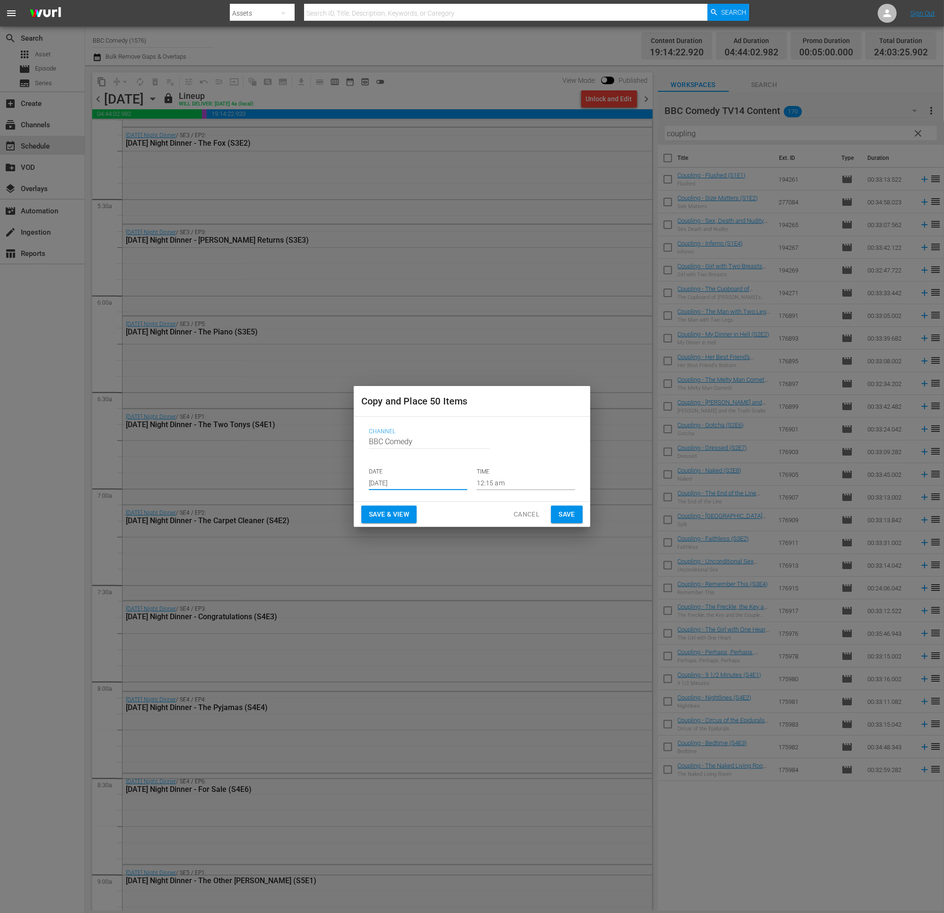
click at [567, 513] on span "Save" at bounding box center [566, 514] width 17 height 12
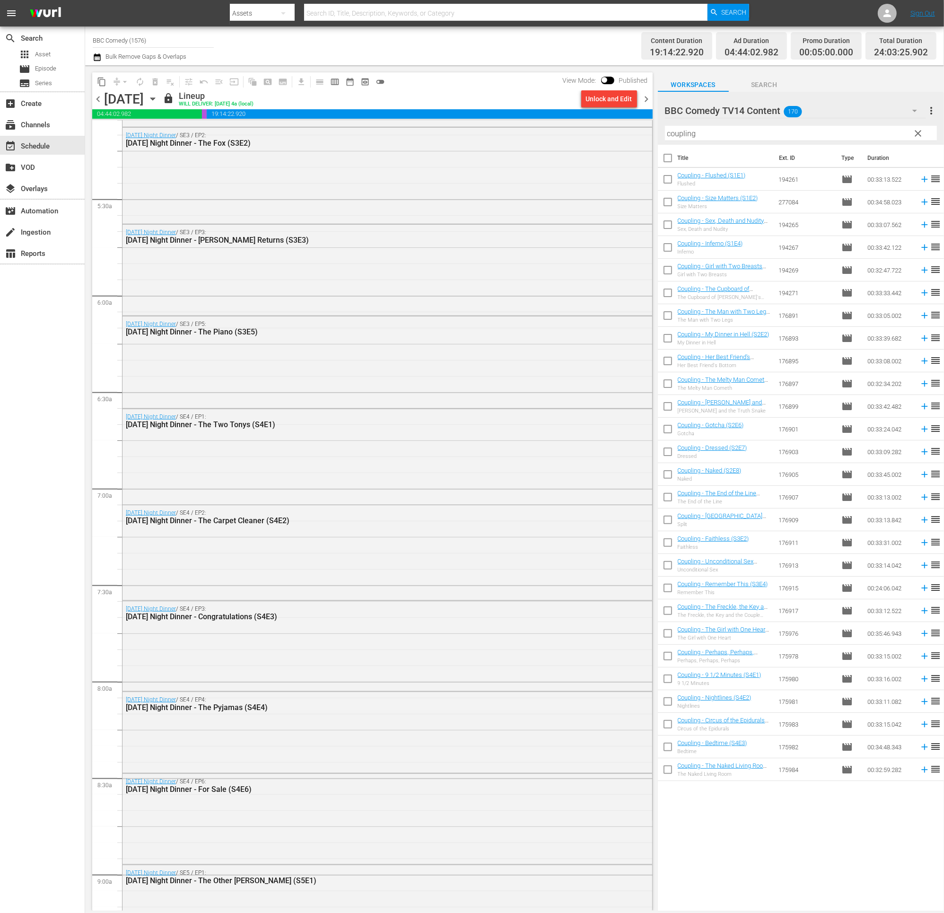
click at [649, 97] on span "chevron_right" at bounding box center [647, 99] width 12 height 12
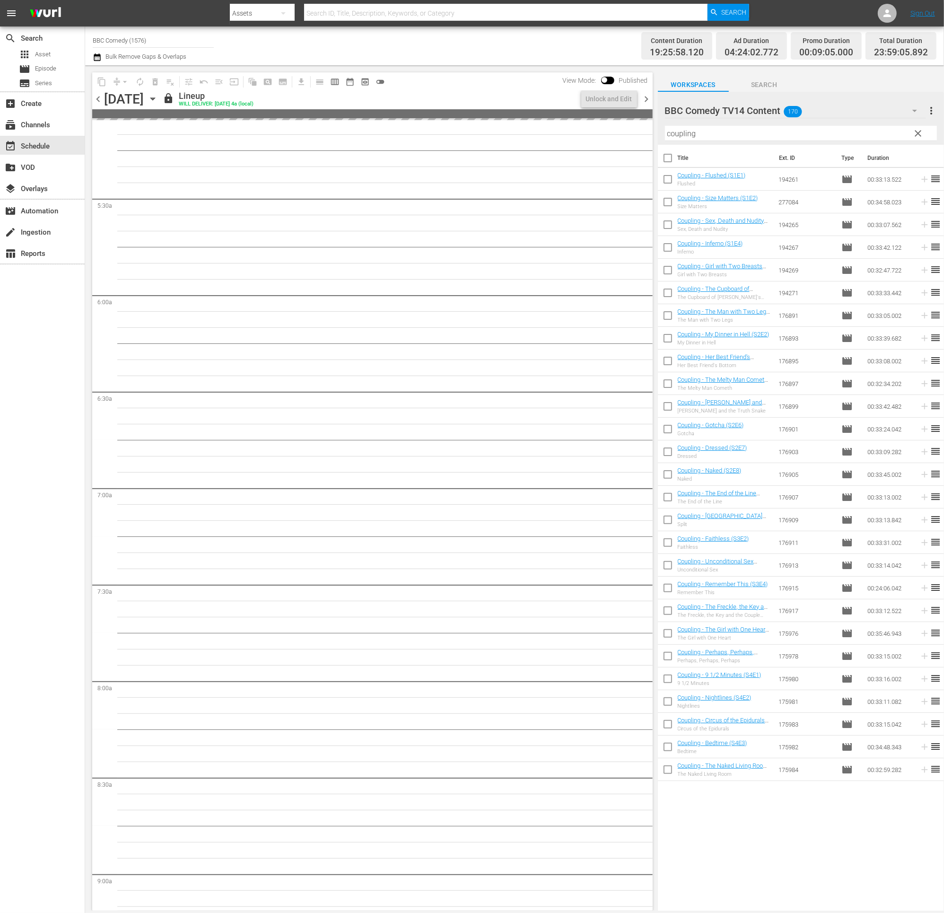
scroll to position [902, 0]
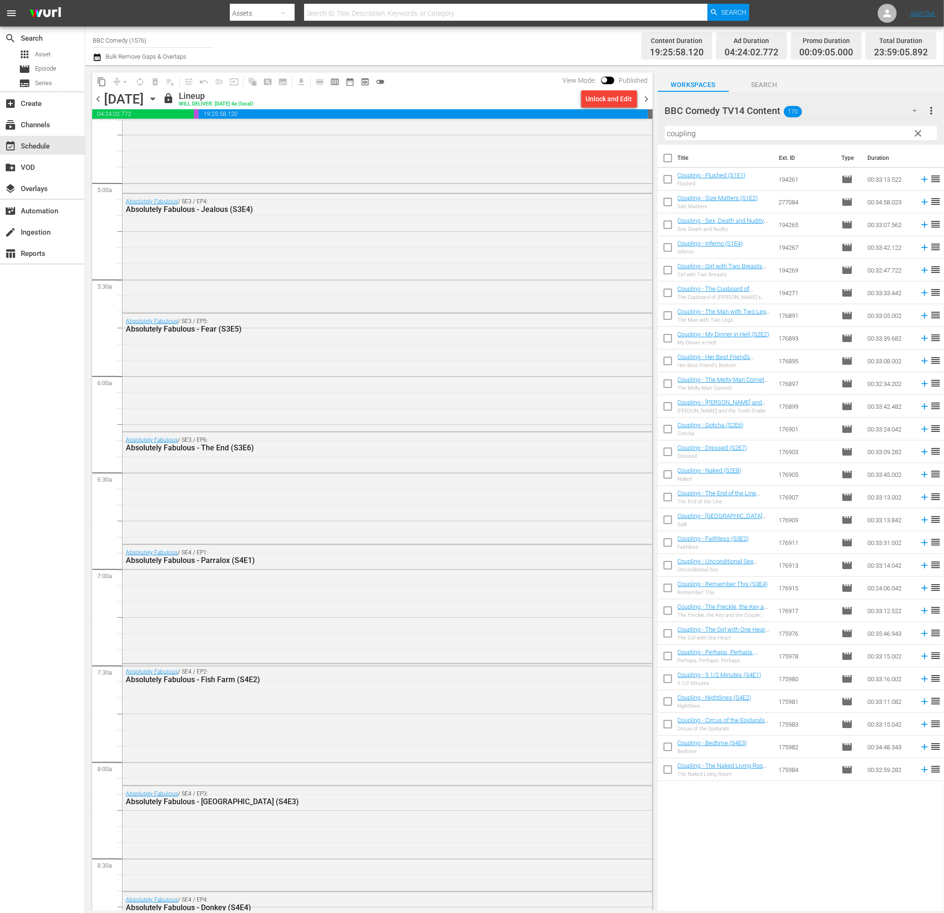
click at [101, 55] on button "button" at bounding box center [98, 57] width 11 height 11
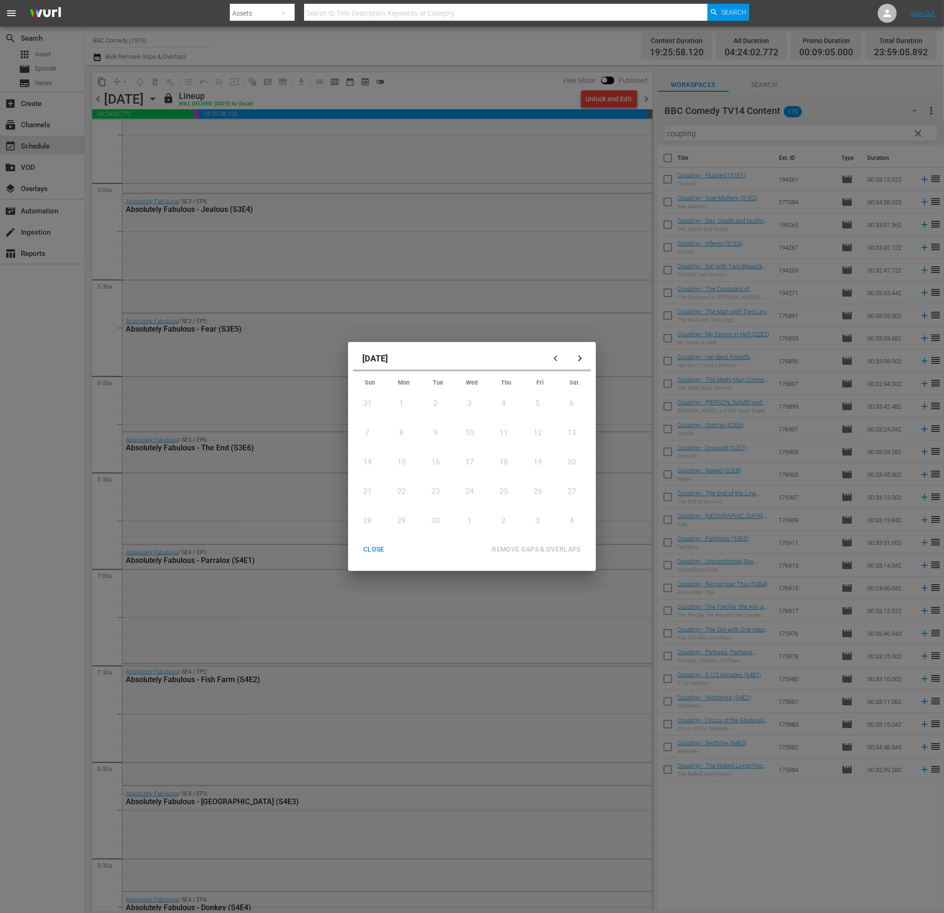
click at [98, 56] on div "September 2025 Sun Mon Tue Wed Thu Fri Sat 31 View Lineup 1 View Lineup 2 View …" at bounding box center [472, 456] width 944 height 913
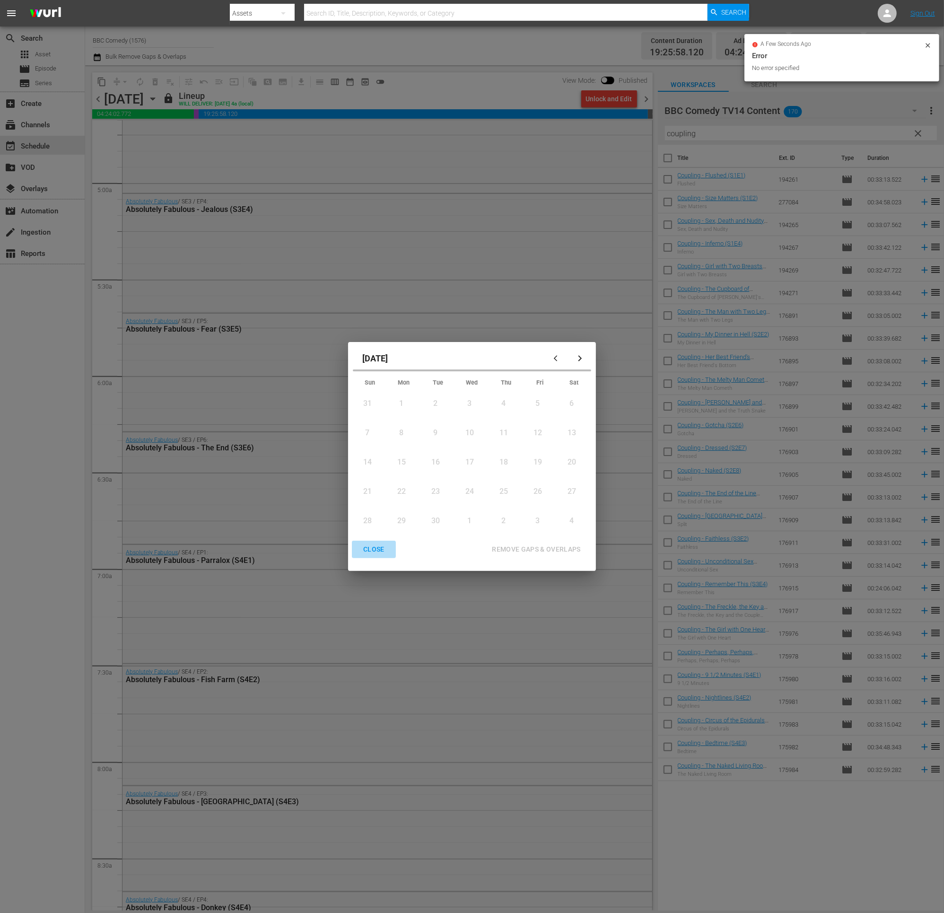
click at [374, 514] on button "CLOSE" at bounding box center [374, 548] width 44 height 17
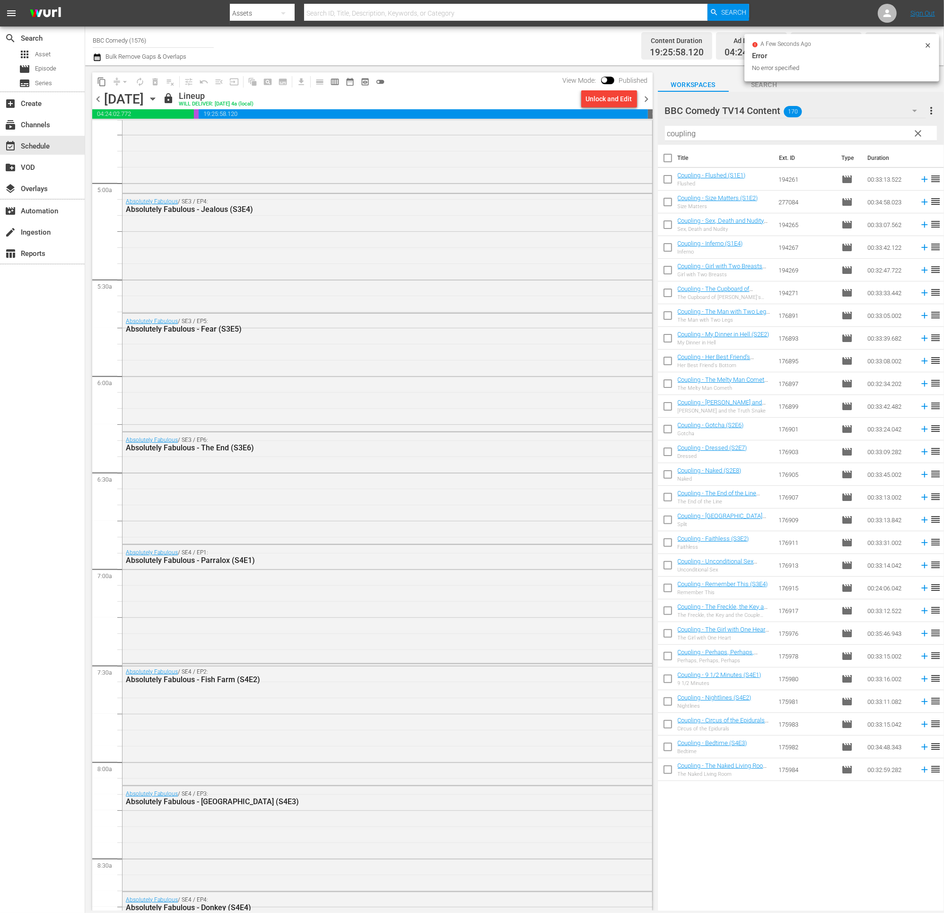
click at [102, 84] on span "content_copy" at bounding box center [101, 81] width 9 height 9
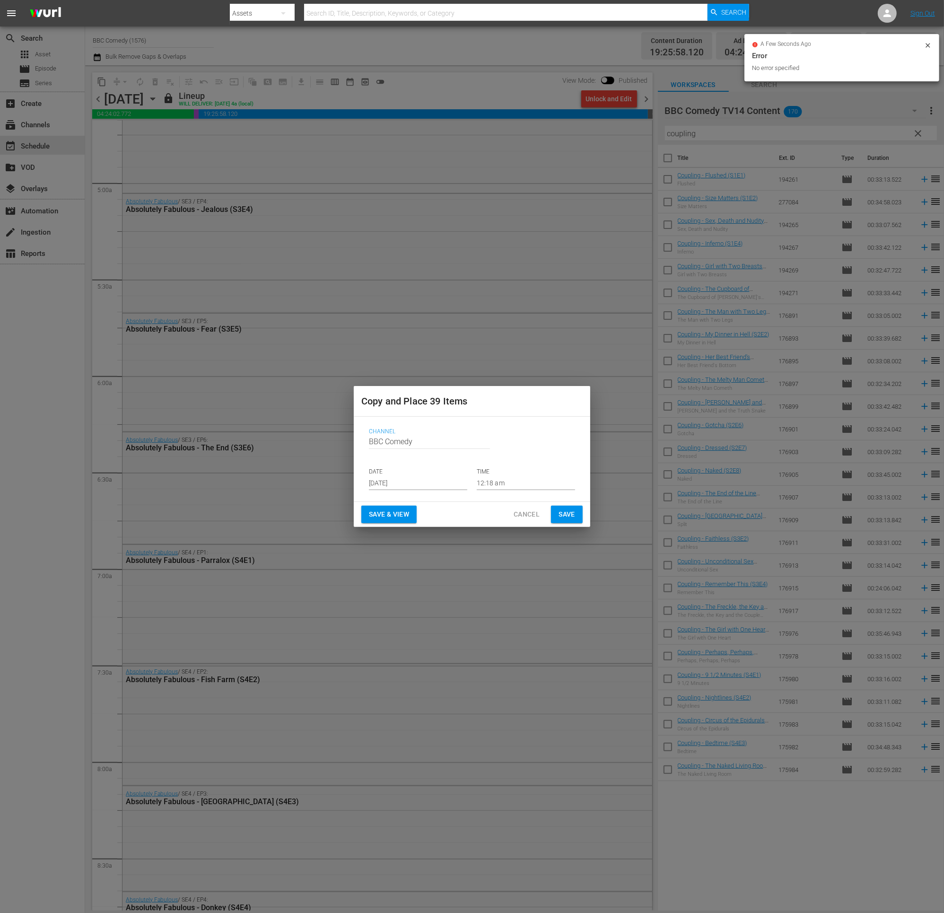
drag, startPoint x: 423, startPoint y: 495, endPoint x: 414, endPoint y: 479, distance: 18.4
click at [423, 495] on div "Channel Channel Title BBC Comedy DATE Aug 28th 2025 TIME 12:18 am" at bounding box center [471, 458] width 221 height 77
click at [413, 478] on input "[DATE]" at bounding box center [418, 483] width 98 height 14
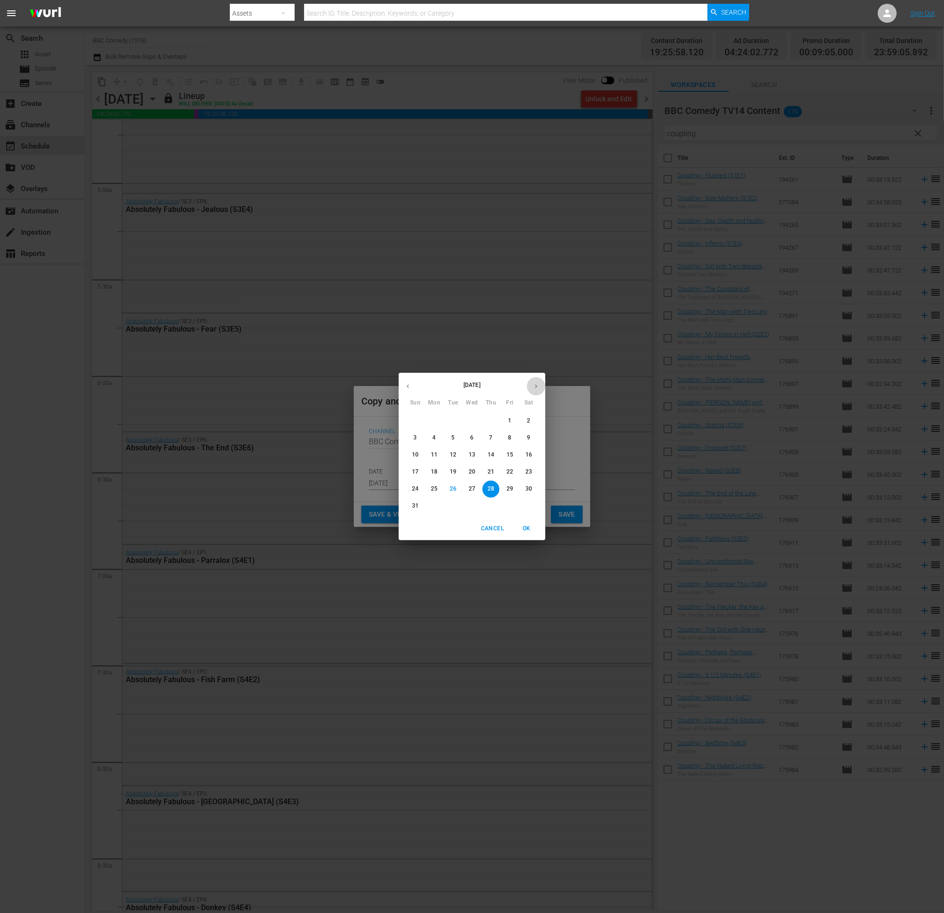
click at [539, 386] on icon "button" at bounding box center [535, 386] width 7 height 7
click at [490, 453] on p "18" at bounding box center [490, 455] width 7 height 8
type input "Sep 18th 2025"
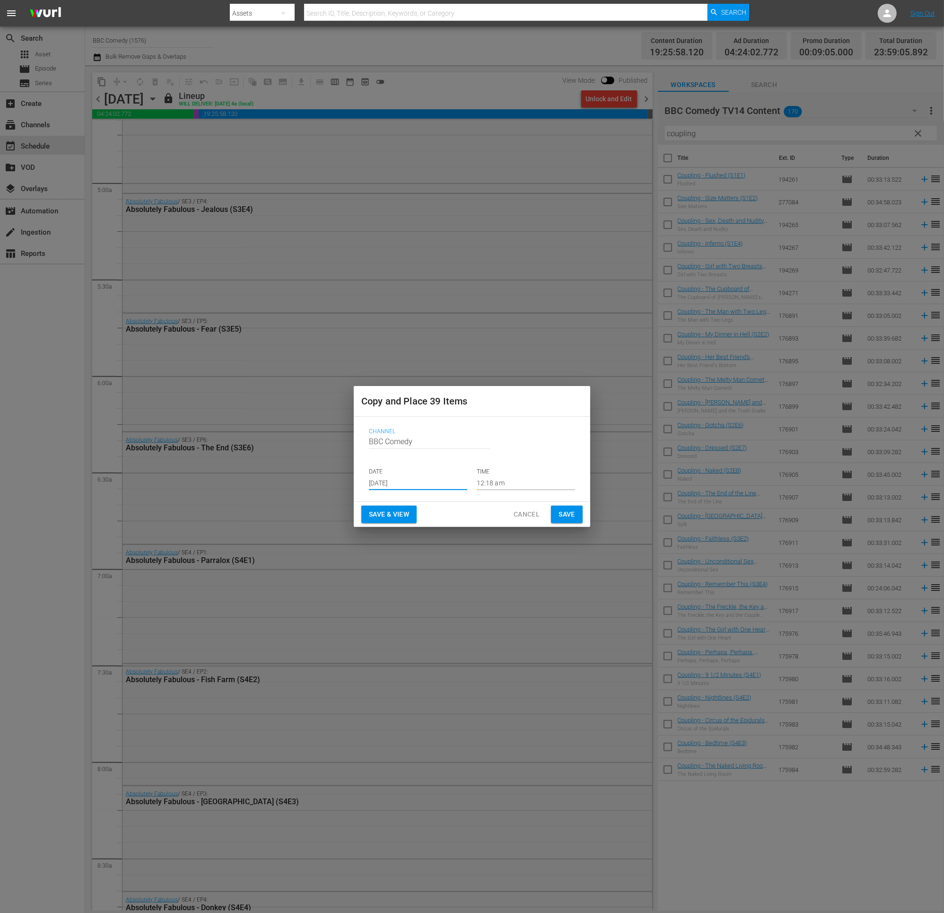
click at [568, 514] on span "Save" at bounding box center [566, 514] width 17 height 12
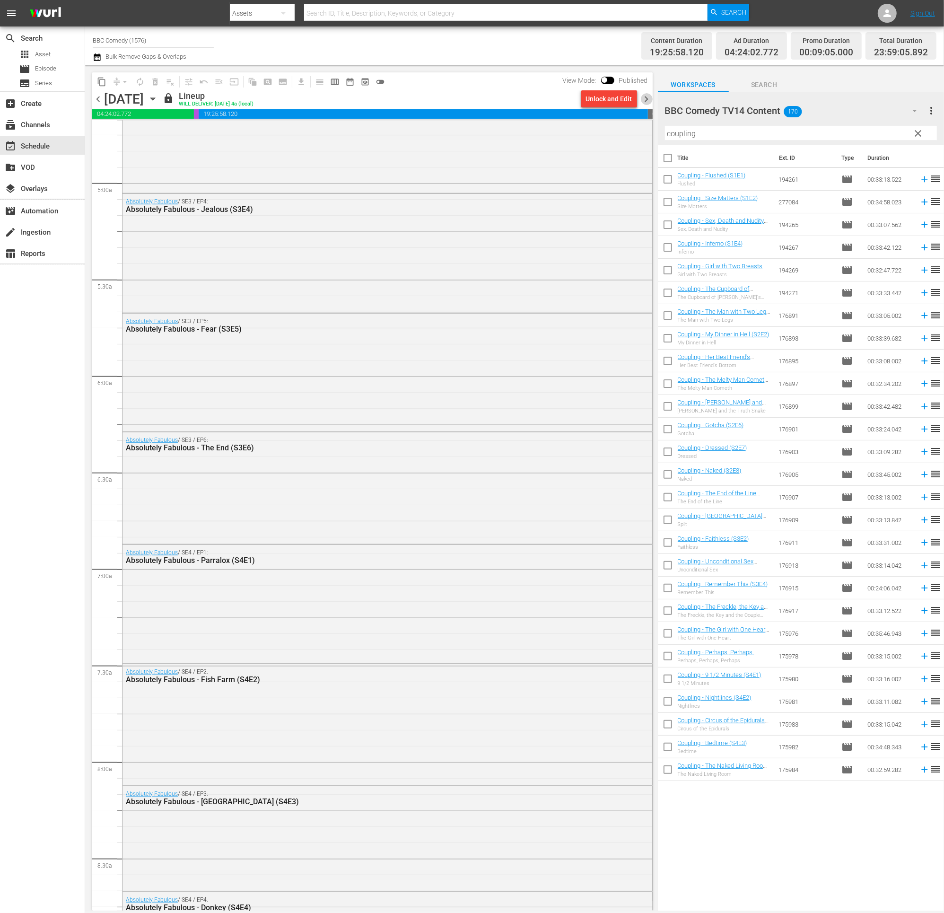
click at [650, 96] on span "chevron_right" at bounding box center [647, 99] width 12 height 12
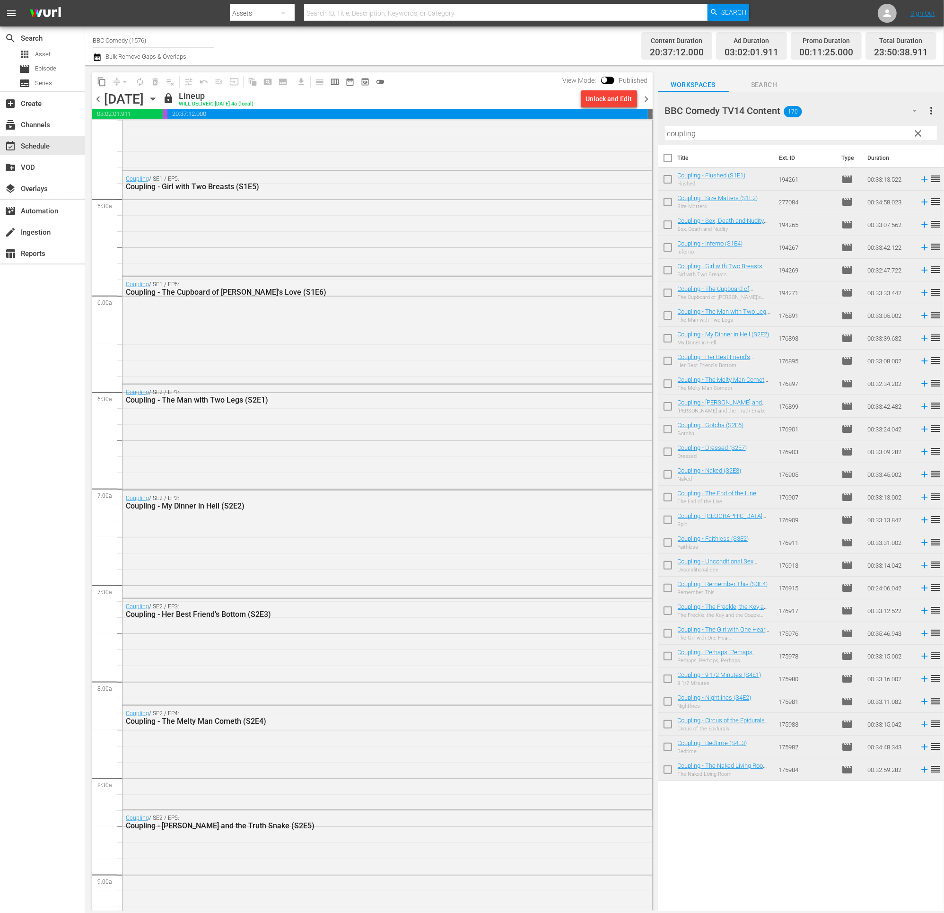
click at [92, 51] on div "Channel Title BBC Comedy (1576) Bulk Remove Gaps & Overlaps Content Duration 20…" at bounding box center [514, 45] width 859 height 39
click at [99, 58] on icon "button" at bounding box center [97, 57] width 9 height 11
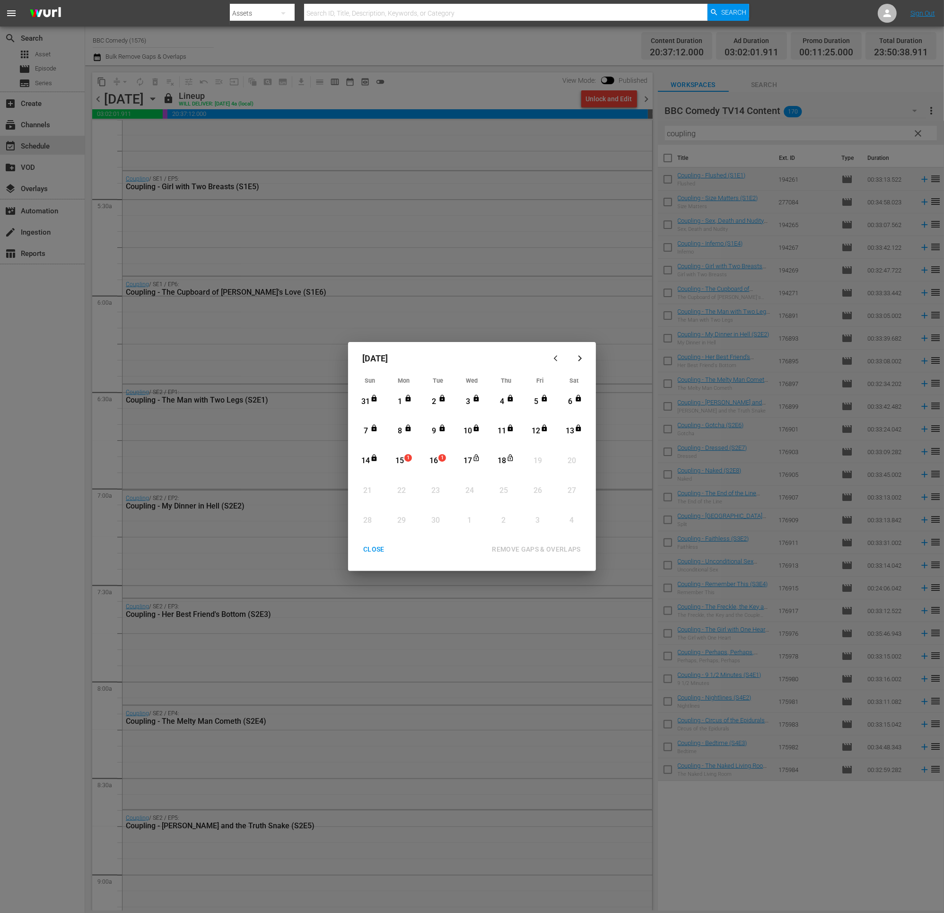
click at [383, 514] on div "CLOSE" at bounding box center [374, 549] width 36 height 12
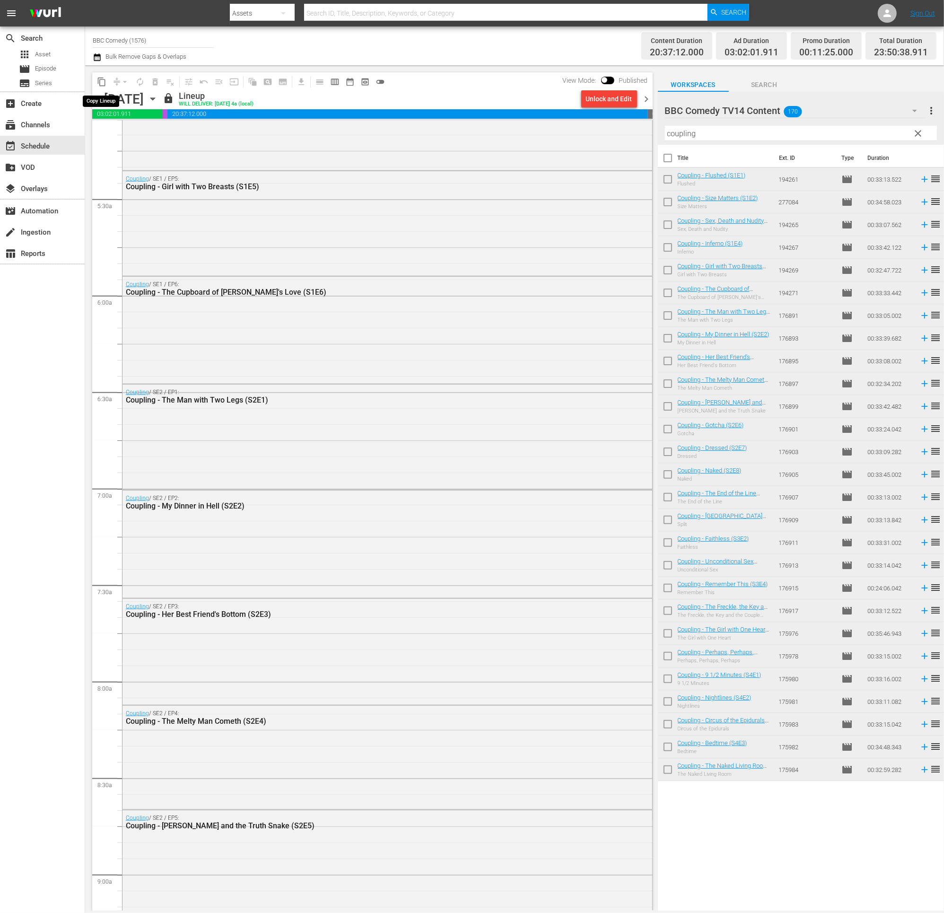
click at [100, 84] on span "content_copy" at bounding box center [101, 81] width 9 height 9
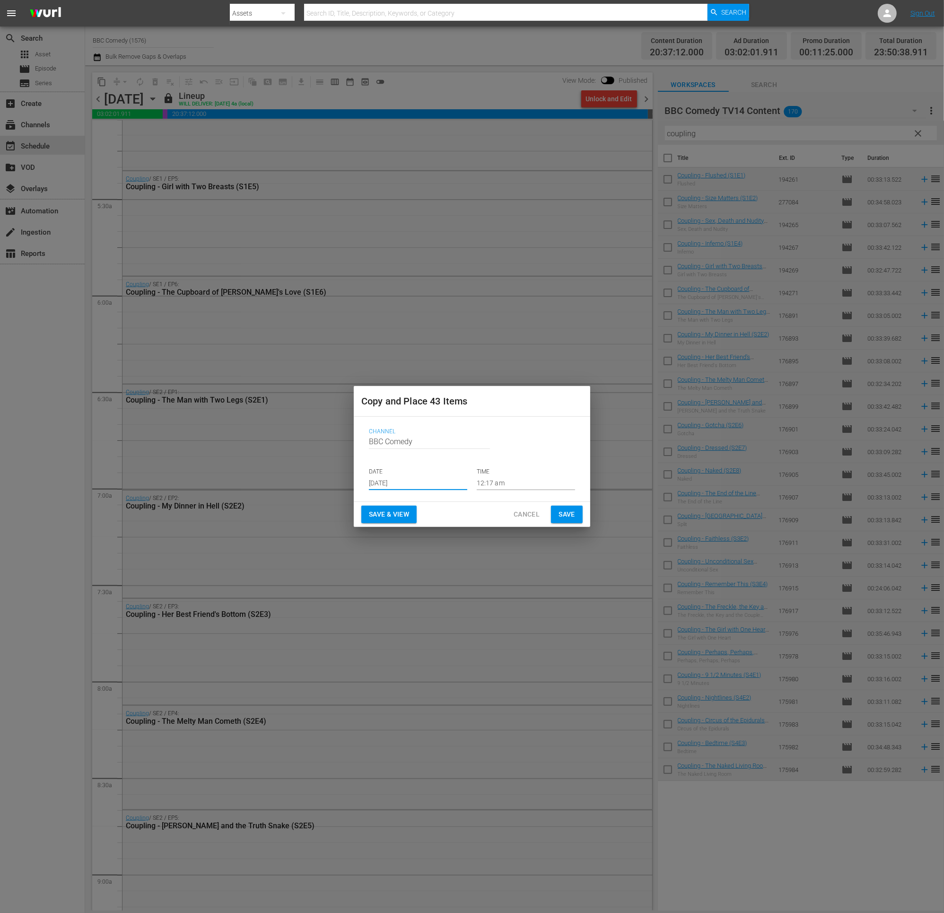
click at [409, 484] on input "[DATE]" at bounding box center [418, 483] width 98 height 14
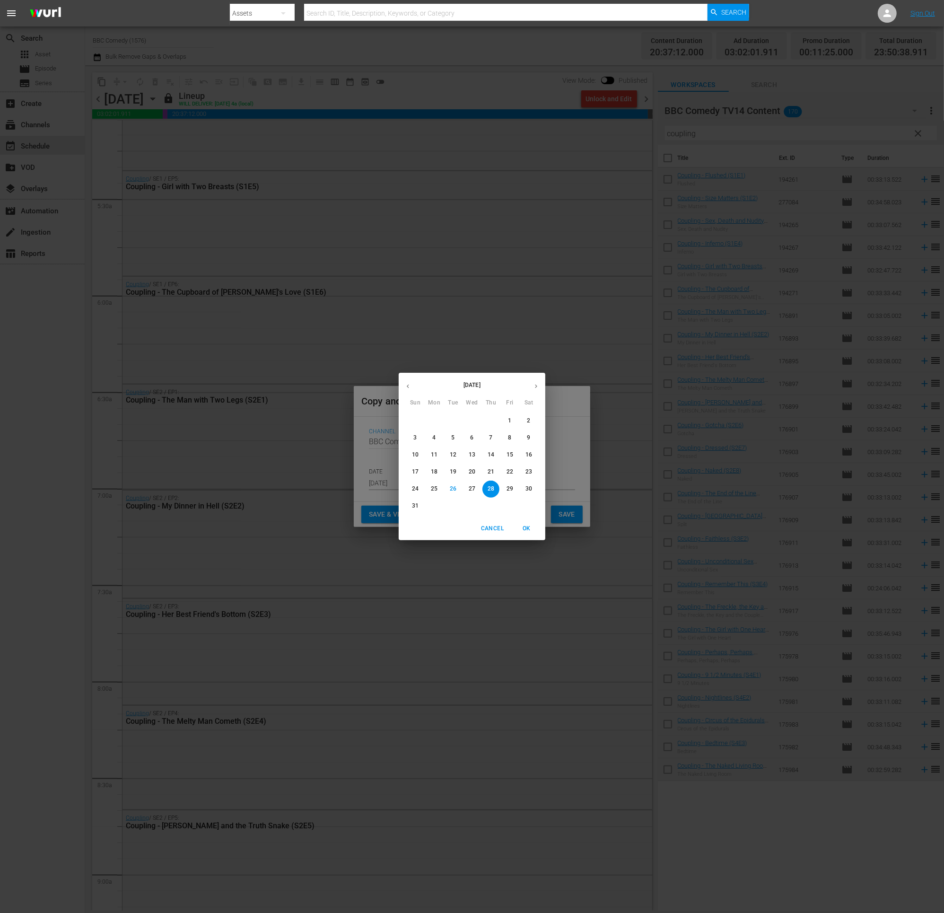
click at [535, 388] on icon "button" at bounding box center [535, 386] width 7 height 7
click at [509, 457] on p "19" at bounding box center [509, 455] width 7 height 8
type input "Sep 19th 2025"
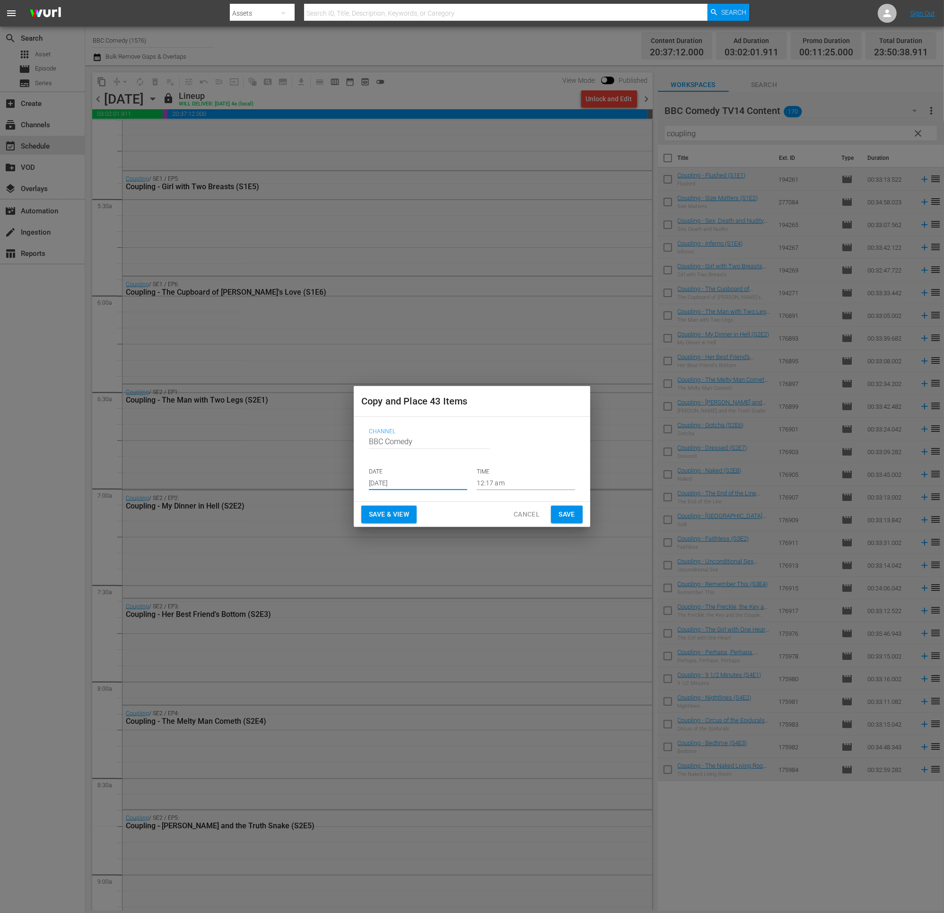
click at [571, 514] on span "Save" at bounding box center [566, 514] width 17 height 12
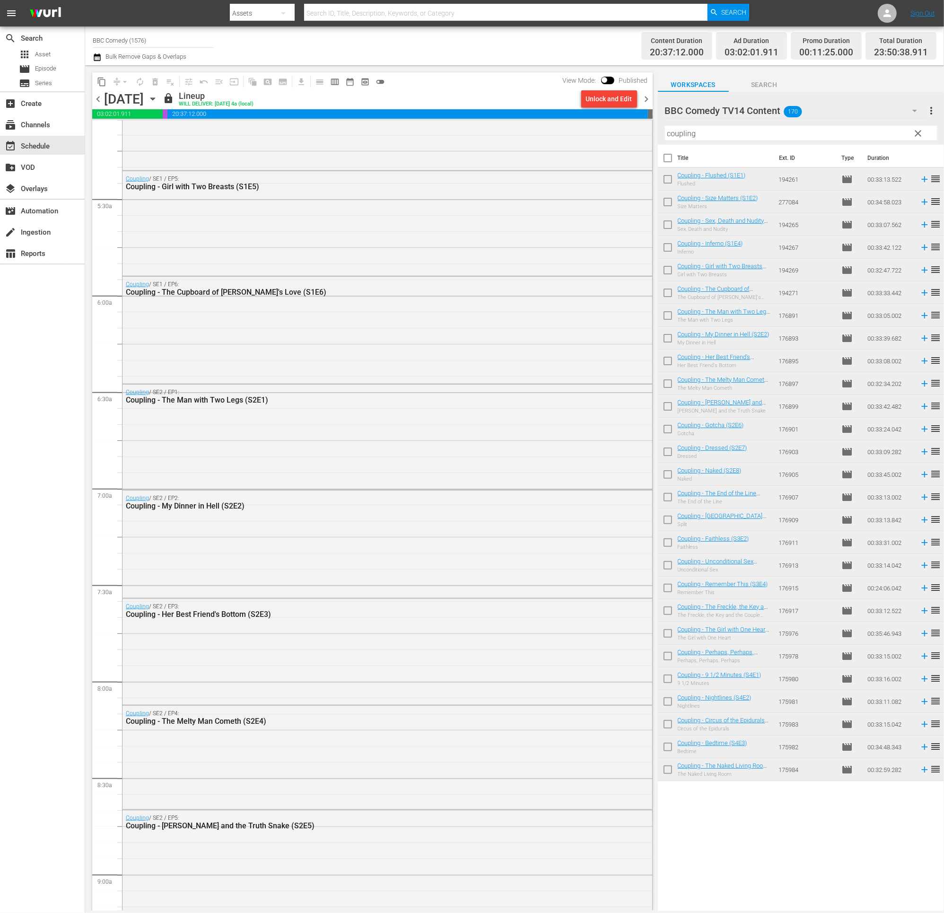
click at [96, 54] on icon "button" at bounding box center [97, 57] width 7 height 8
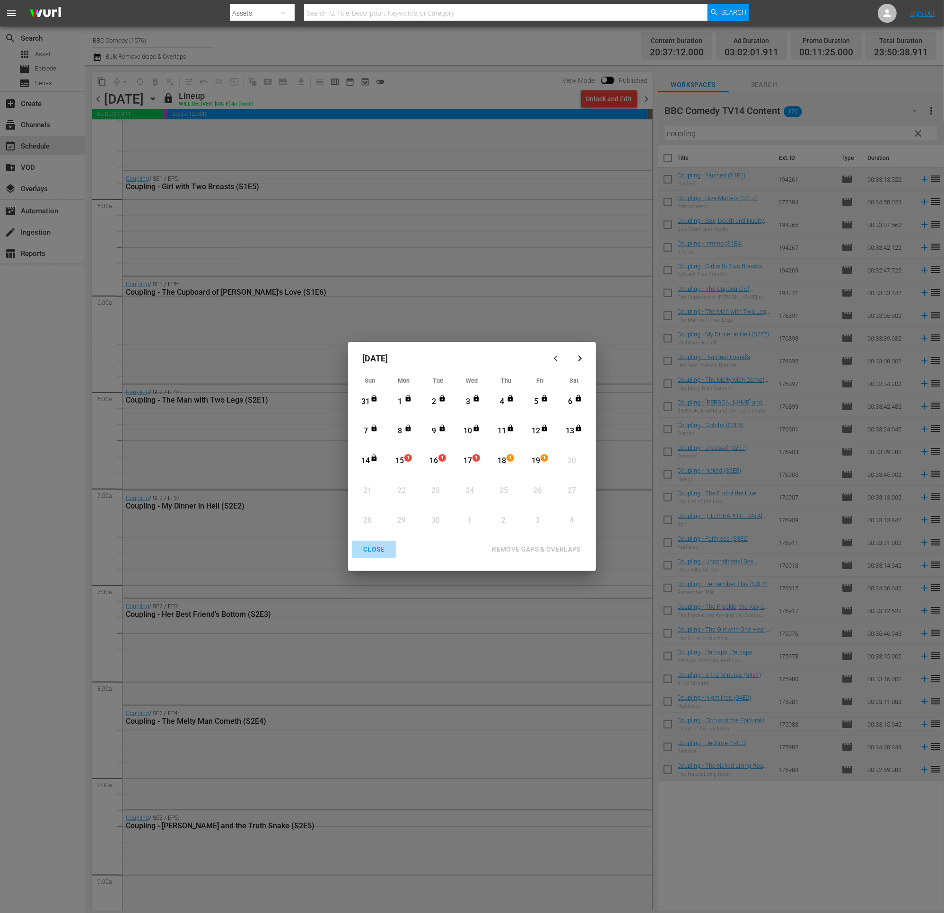
click at [372, 514] on div "CLOSE" at bounding box center [374, 549] width 36 height 12
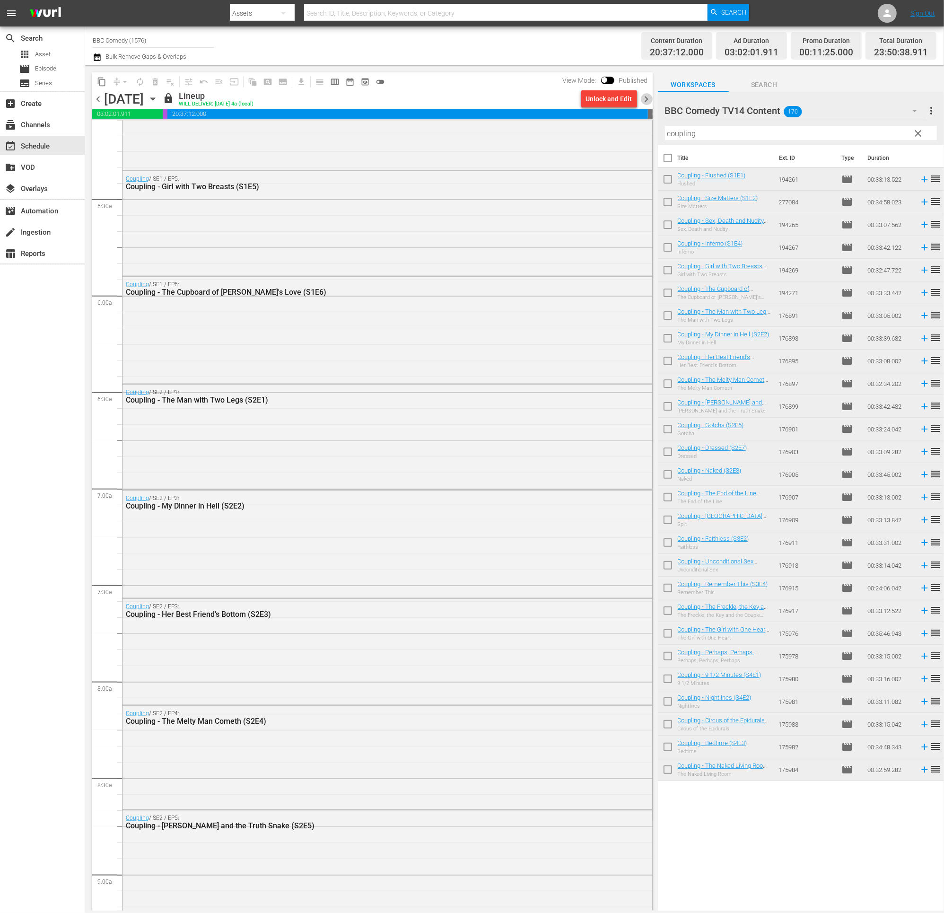
click at [647, 95] on span "chevron_right" at bounding box center [647, 99] width 12 height 12
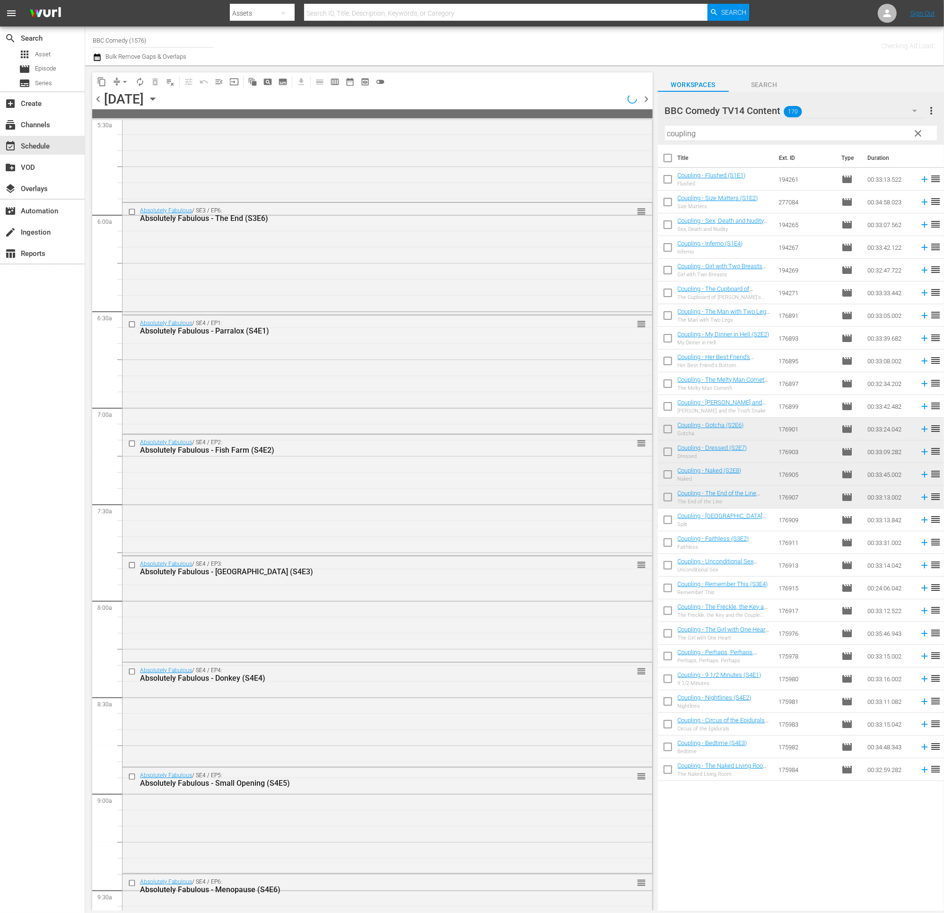
scroll to position [966, 0]
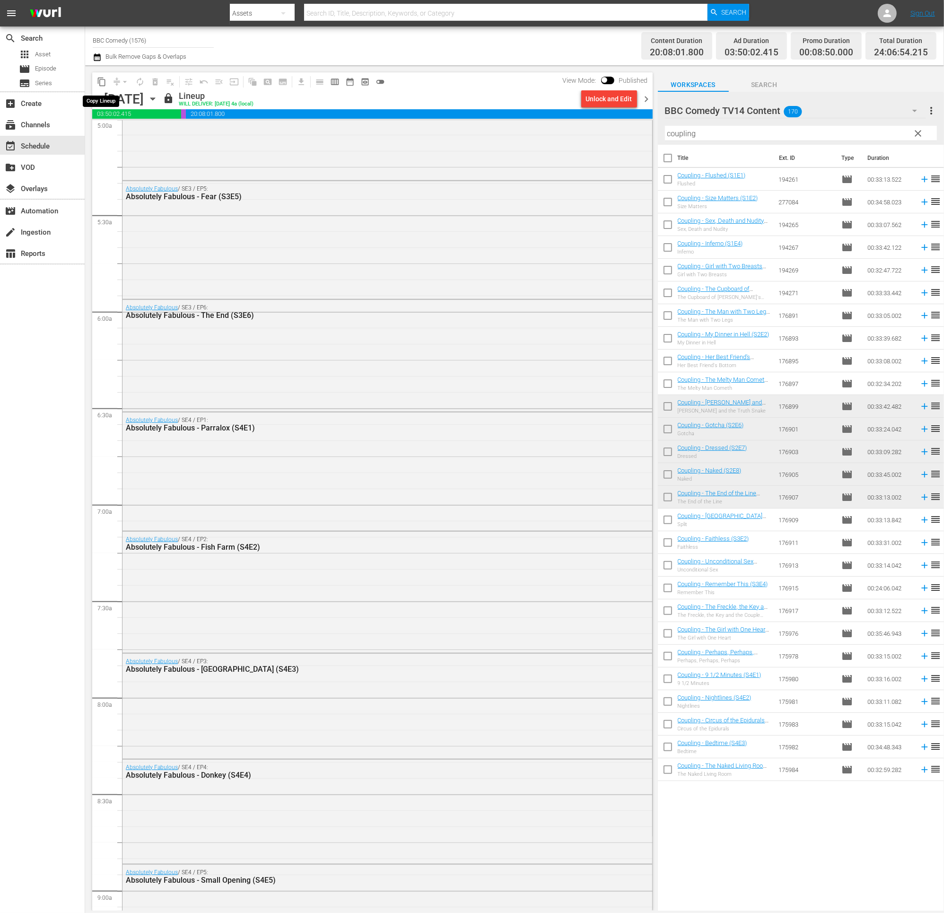
click at [101, 81] on span "content_copy" at bounding box center [101, 81] width 9 height 9
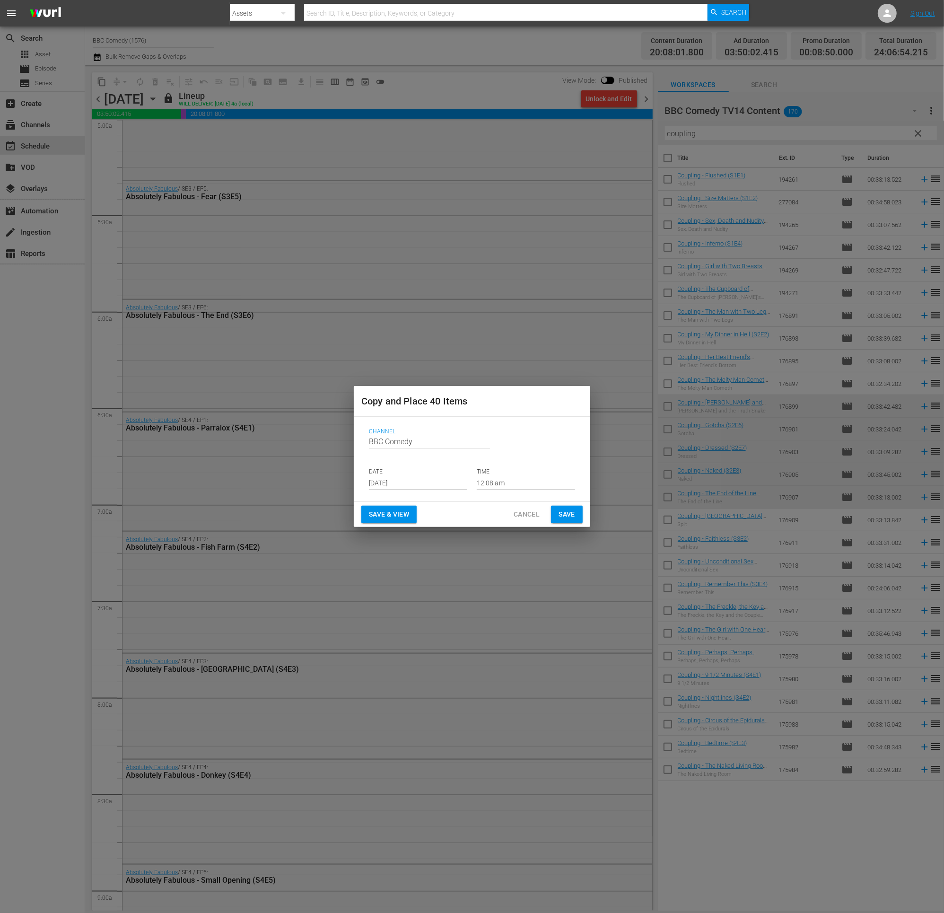
click at [391, 492] on div "Channel Channel Title BBC Comedy DATE Aug 28th 2025 TIME 12:08 am" at bounding box center [471, 458] width 221 height 77
click at [391, 483] on input "[DATE]" at bounding box center [418, 483] width 98 height 14
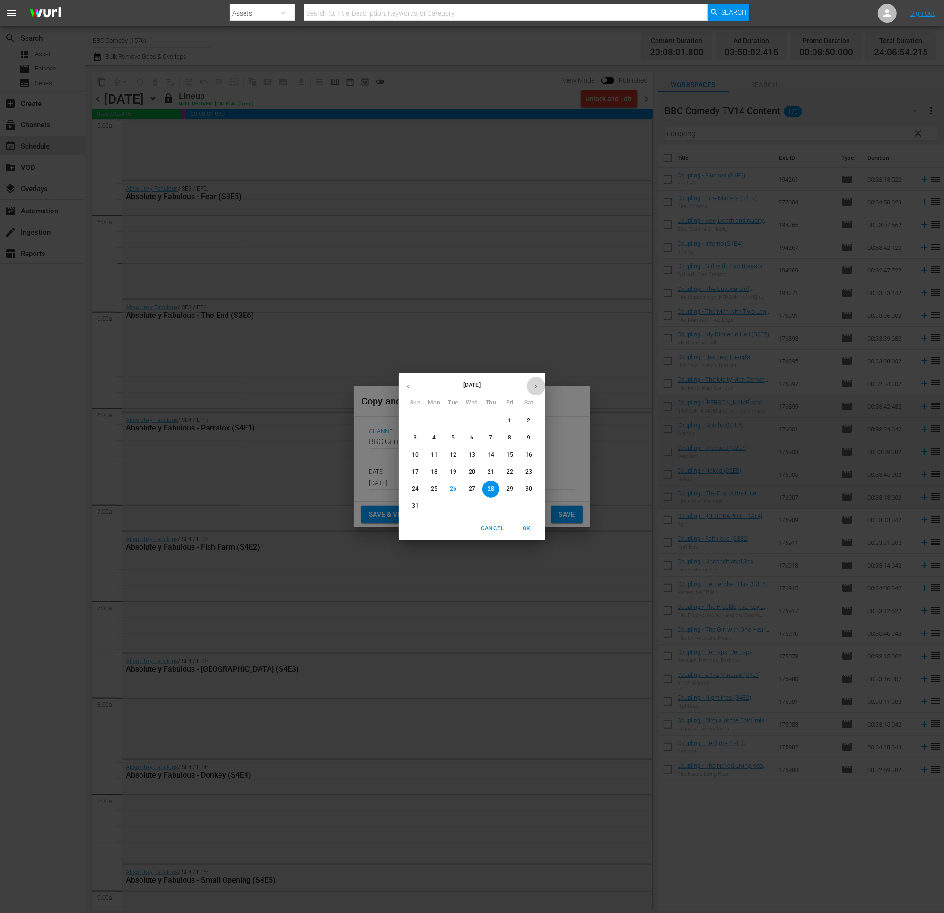
click at [536, 390] on button "button" at bounding box center [536, 386] width 18 height 18
click at [528, 457] on p "20" at bounding box center [528, 455] width 7 height 8
type input "Sep 20th 2025"
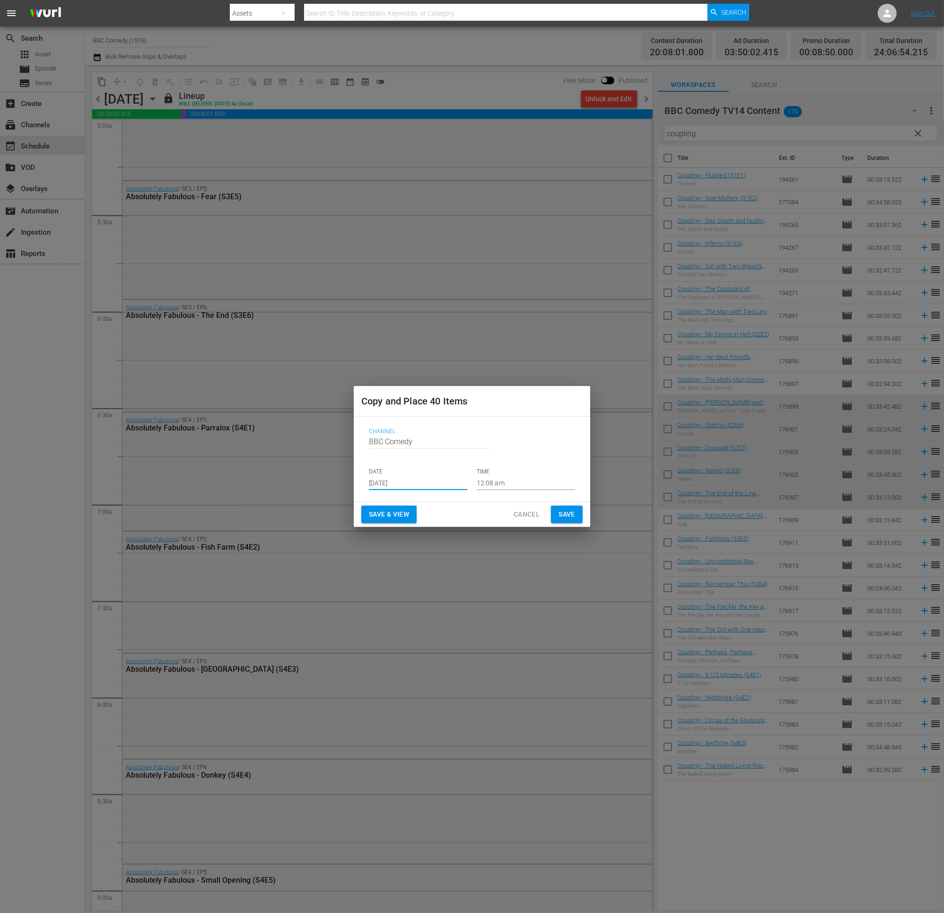
click at [564, 513] on span "Save" at bounding box center [566, 514] width 17 height 12
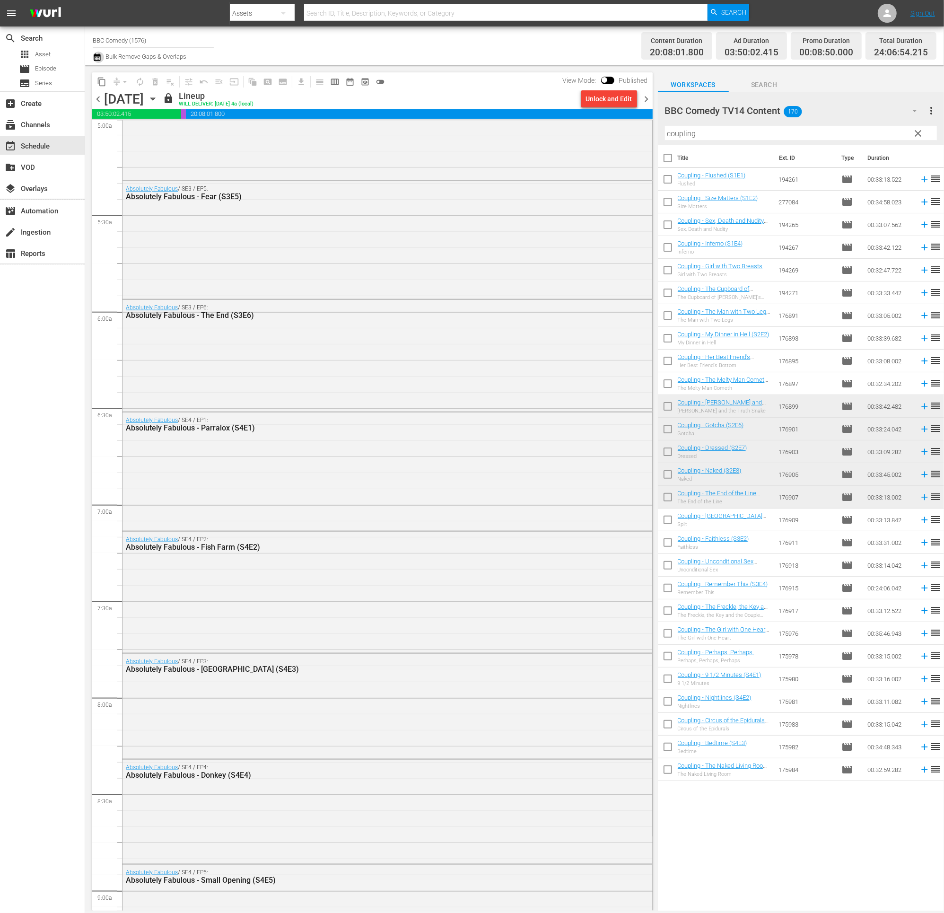
click at [97, 57] on icon "button" at bounding box center [97, 57] width 9 height 11
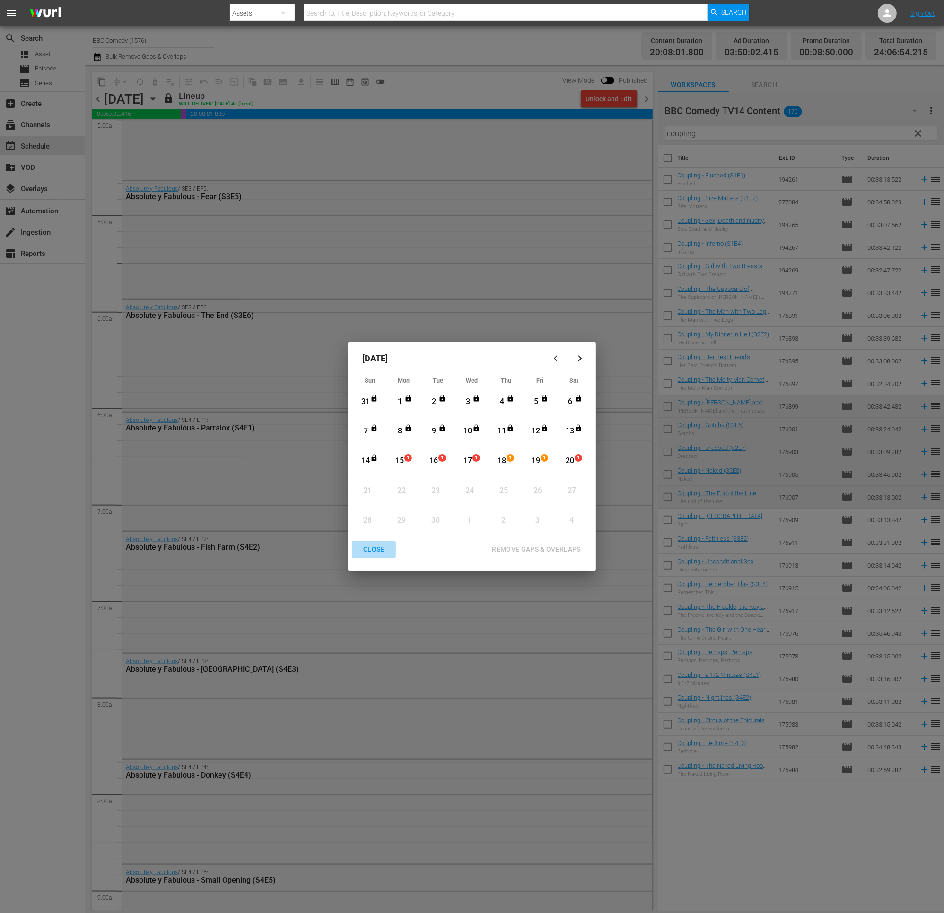
click at [365, 514] on div "CLOSE" at bounding box center [374, 549] width 36 height 12
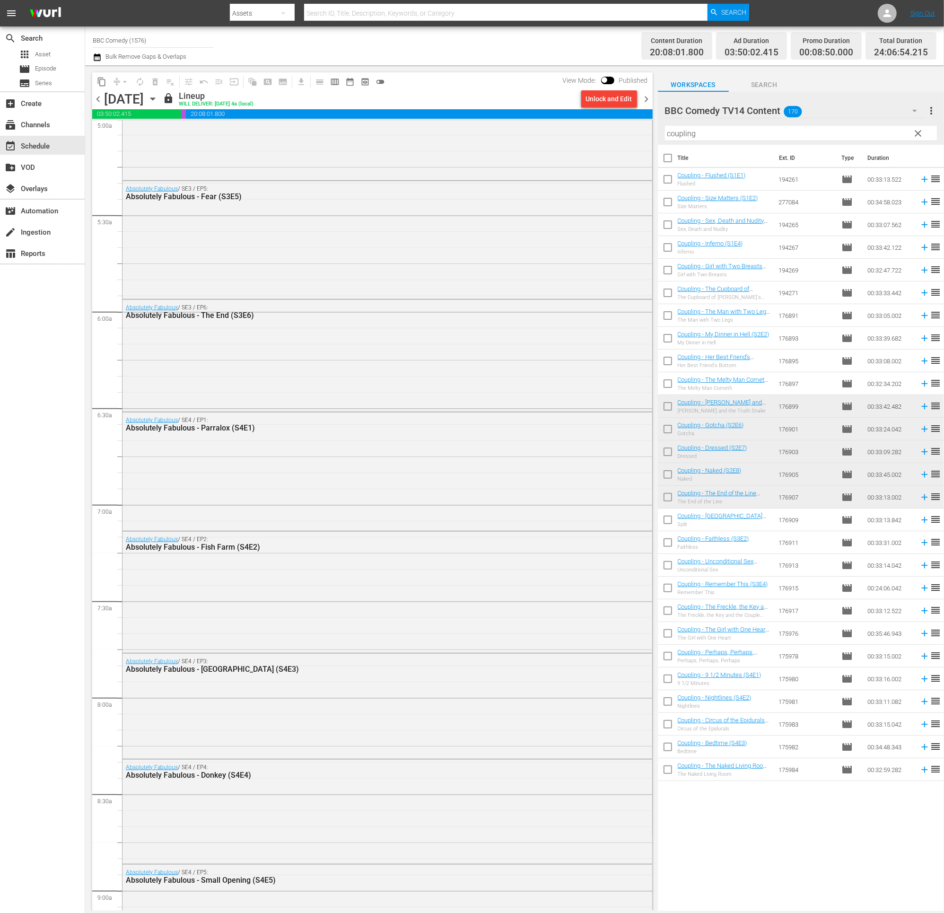
click at [643, 98] on span "chevron_right" at bounding box center [647, 99] width 12 height 12
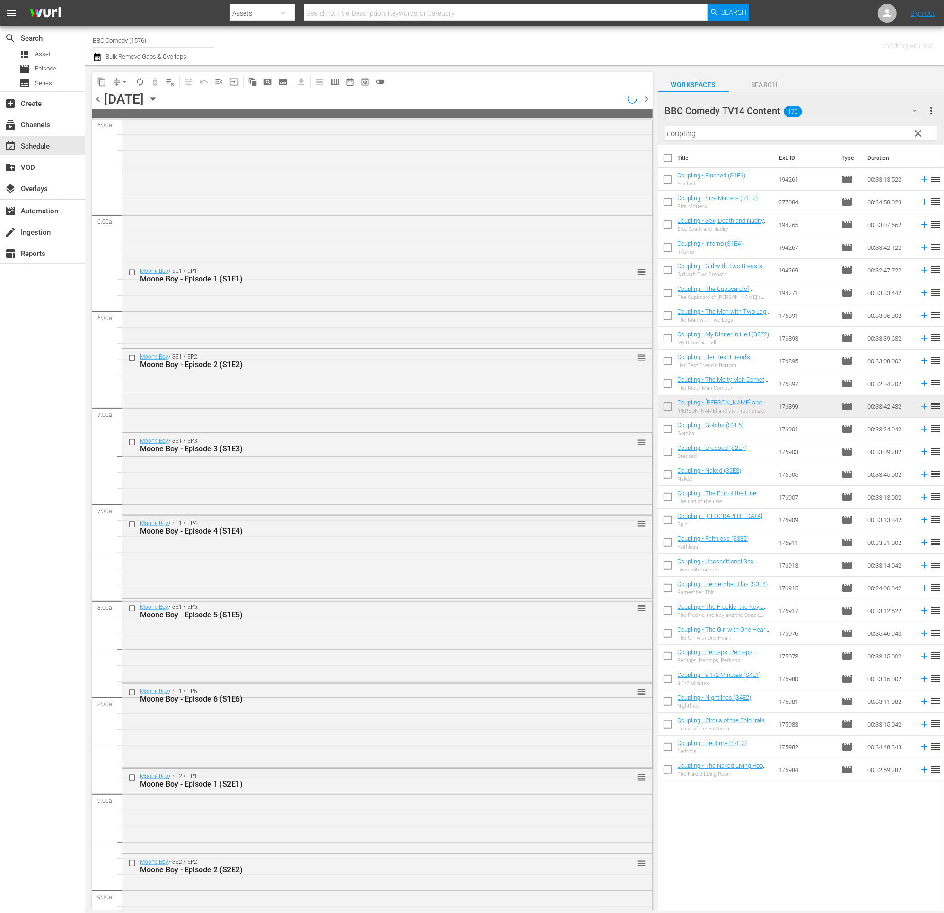
scroll to position [999, 0]
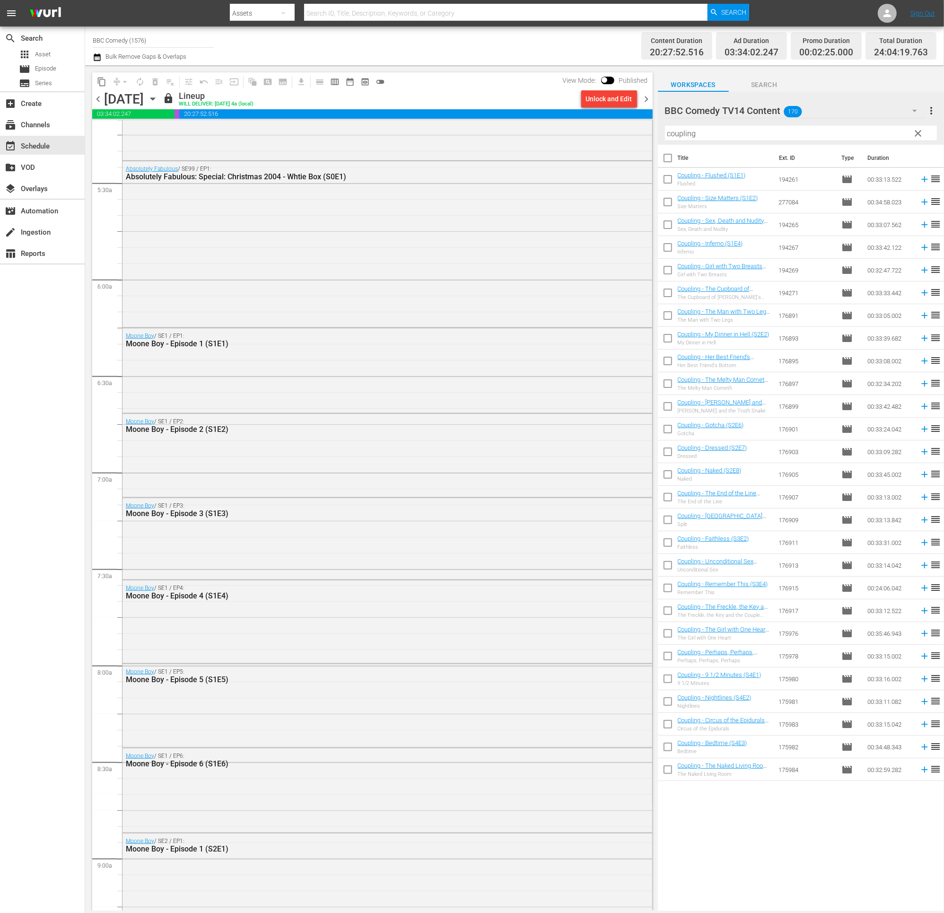
click at [100, 86] on span "content_copy" at bounding box center [101, 81] width 9 height 9
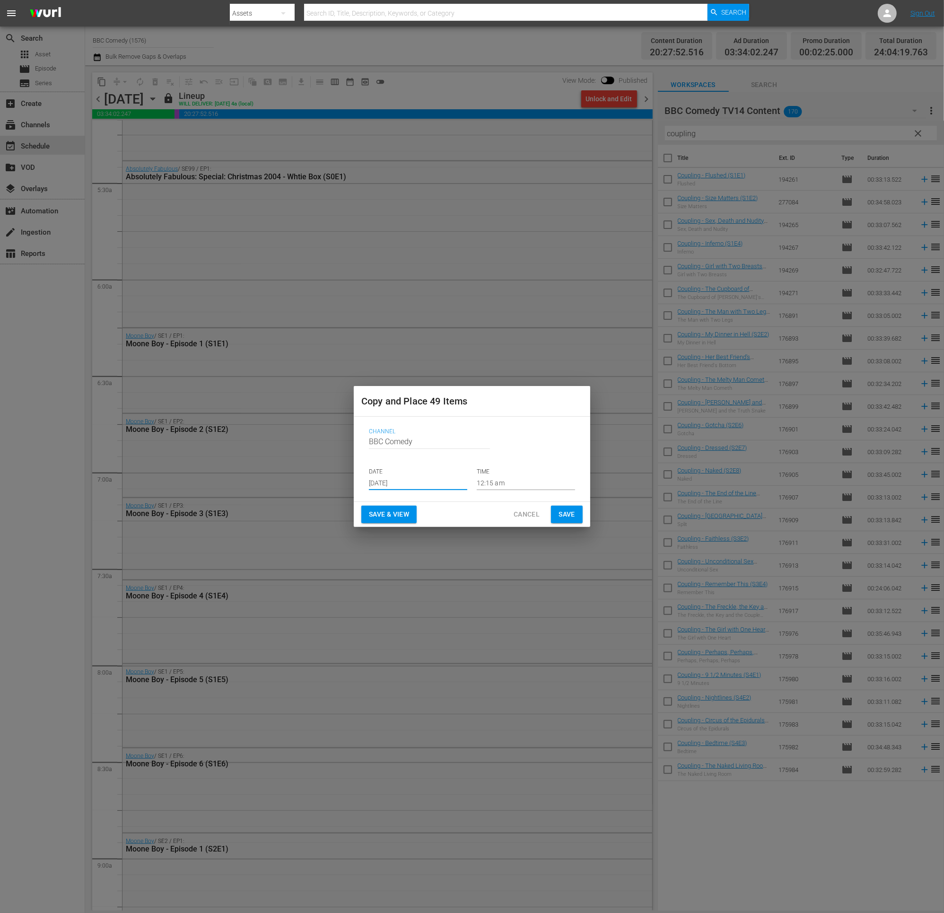
click at [383, 484] on input "[DATE]" at bounding box center [418, 483] width 98 height 14
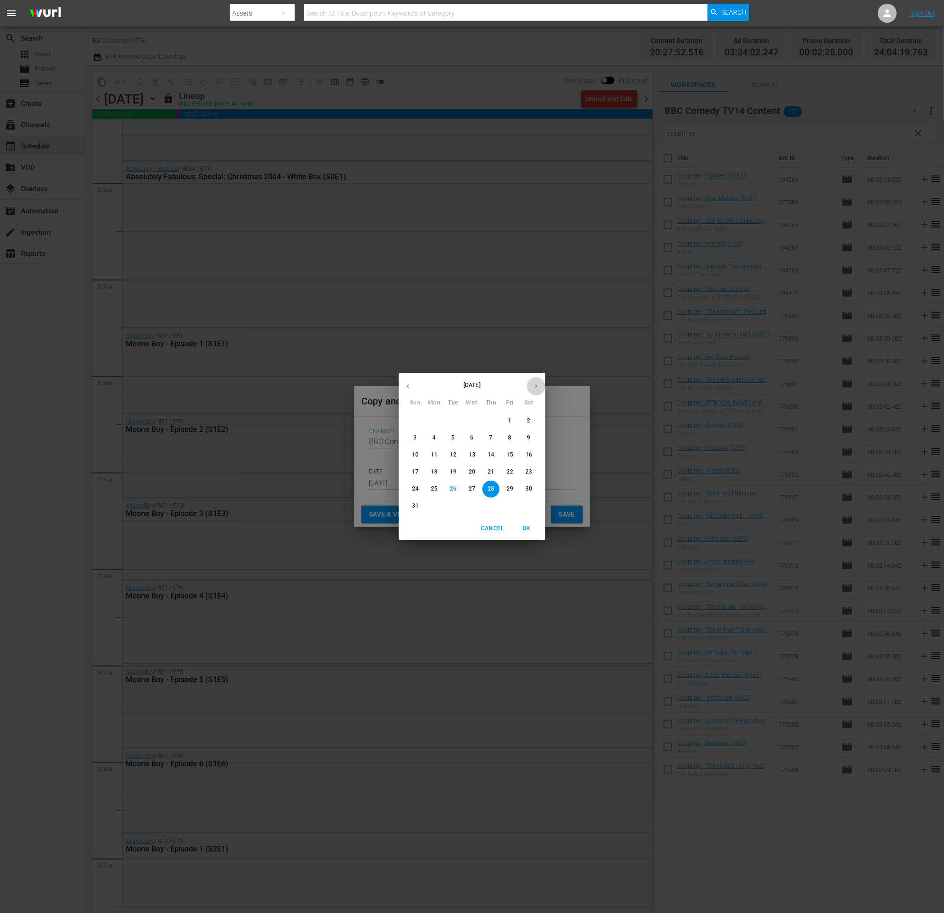
click at [536, 387] on icon "button" at bounding box center [536, 386] width 2 height 4
click at [418, 470] on span "21" at bounding box center [415, 472] width 17 height 8
type input "Sep 21st 2025"
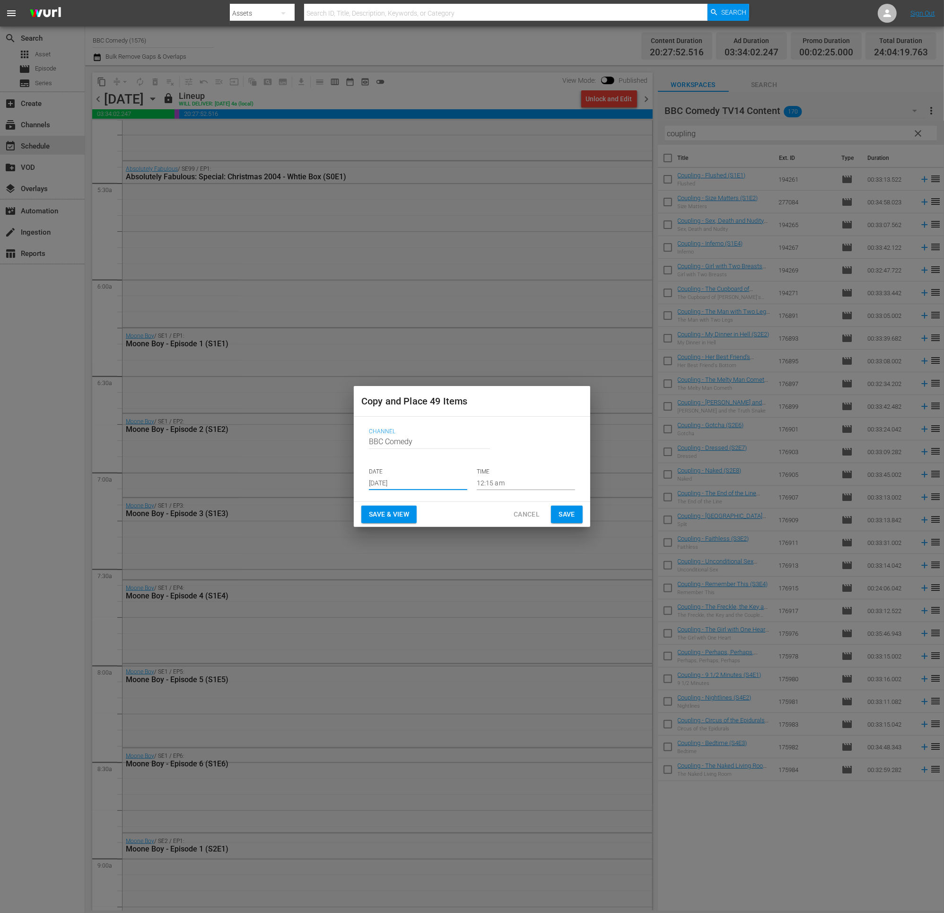
click at [565, 510] on span "Save" at bounding box center [566, 514] width 17 height 12
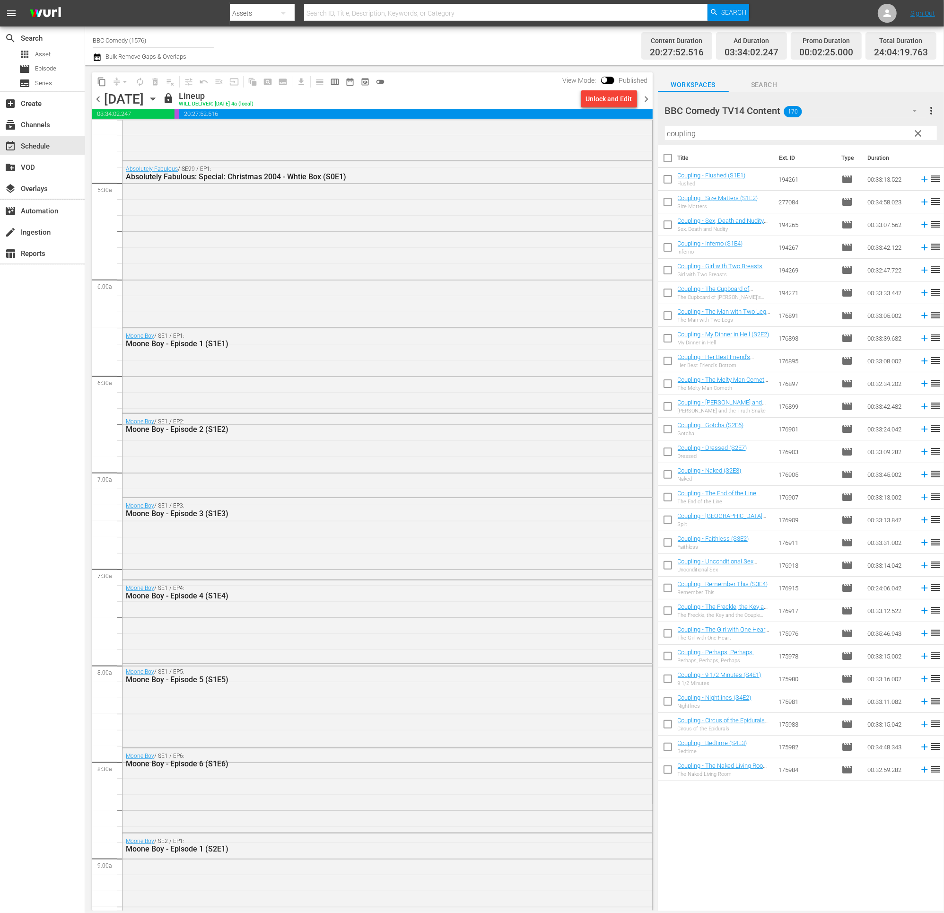
click at [95, 54] on icon "button" at bounding box center [97, 57] width 7 height 8
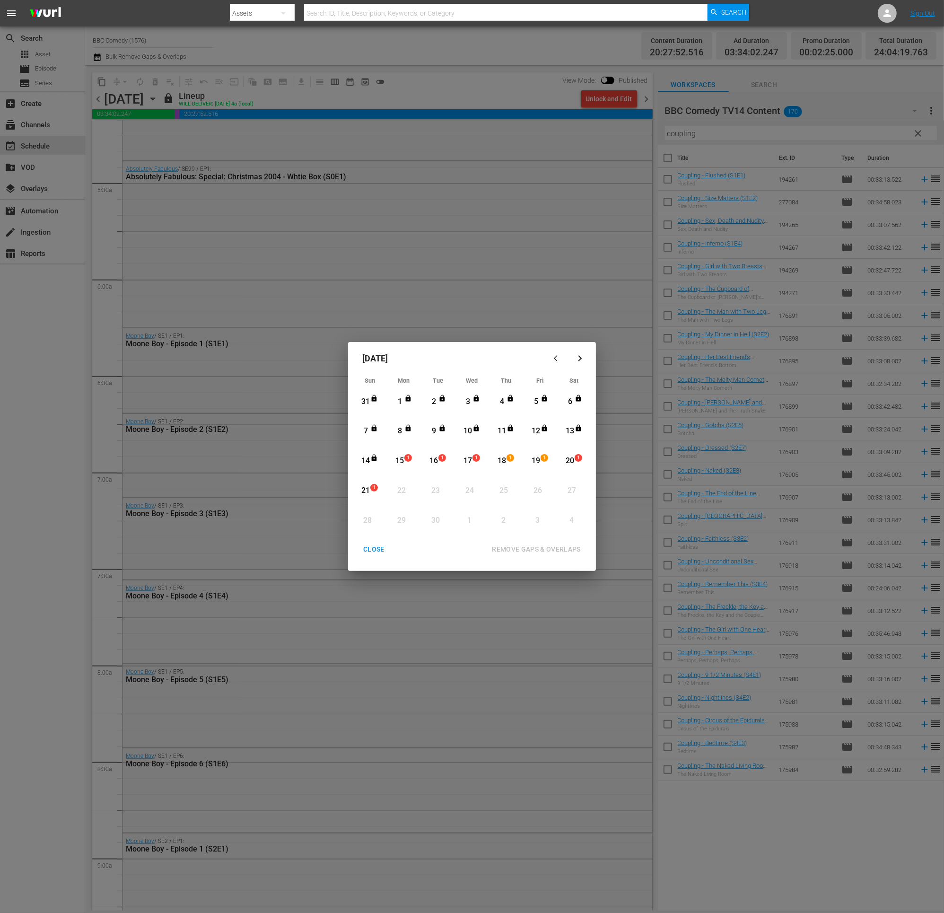
click at [375, 514] on div "CLOSE" at bounding box center [374, 549] width 36 height 12
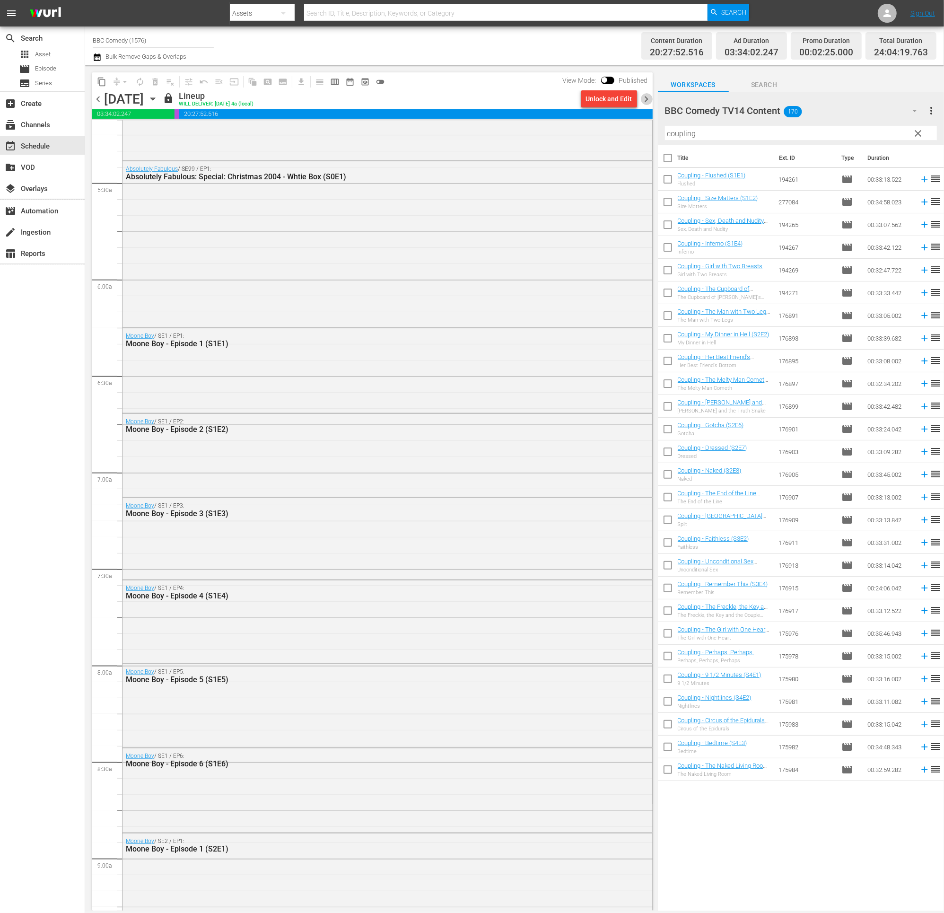
click at [643, 100] on span "chevron_right" at bounding box center [647, 99] width 12 height 12
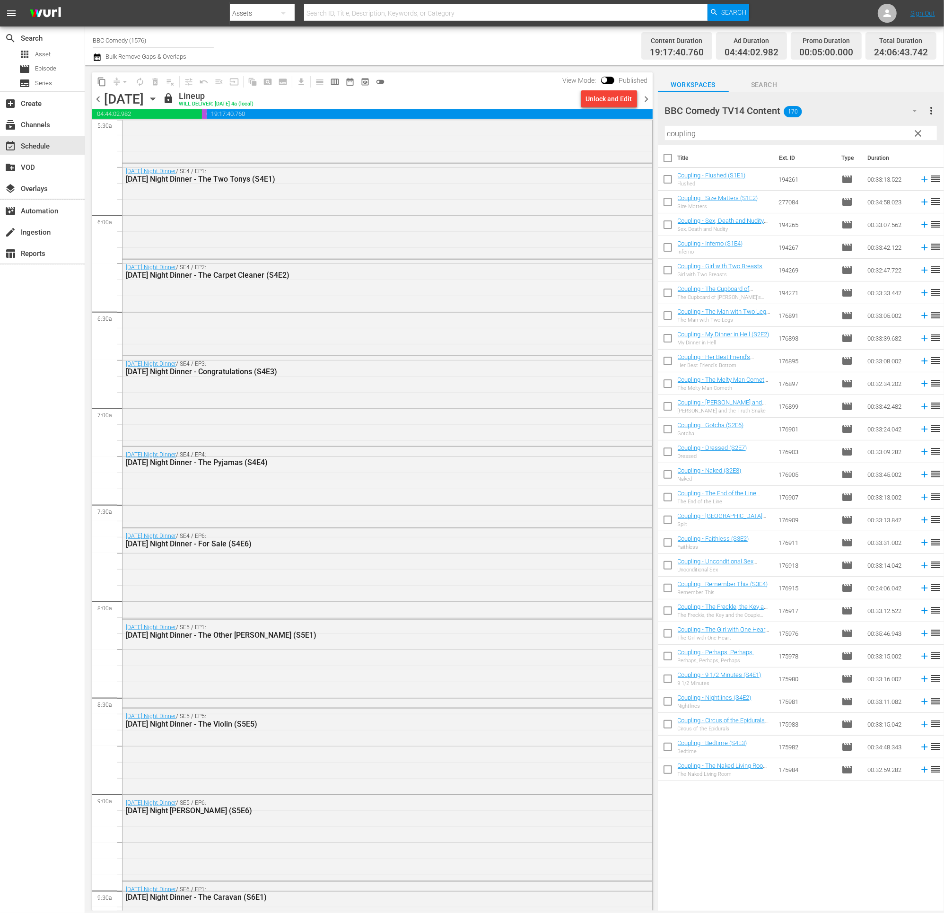
click at [99, 55] on icon "button" at bounding box center [97, 57] width 7 height 8
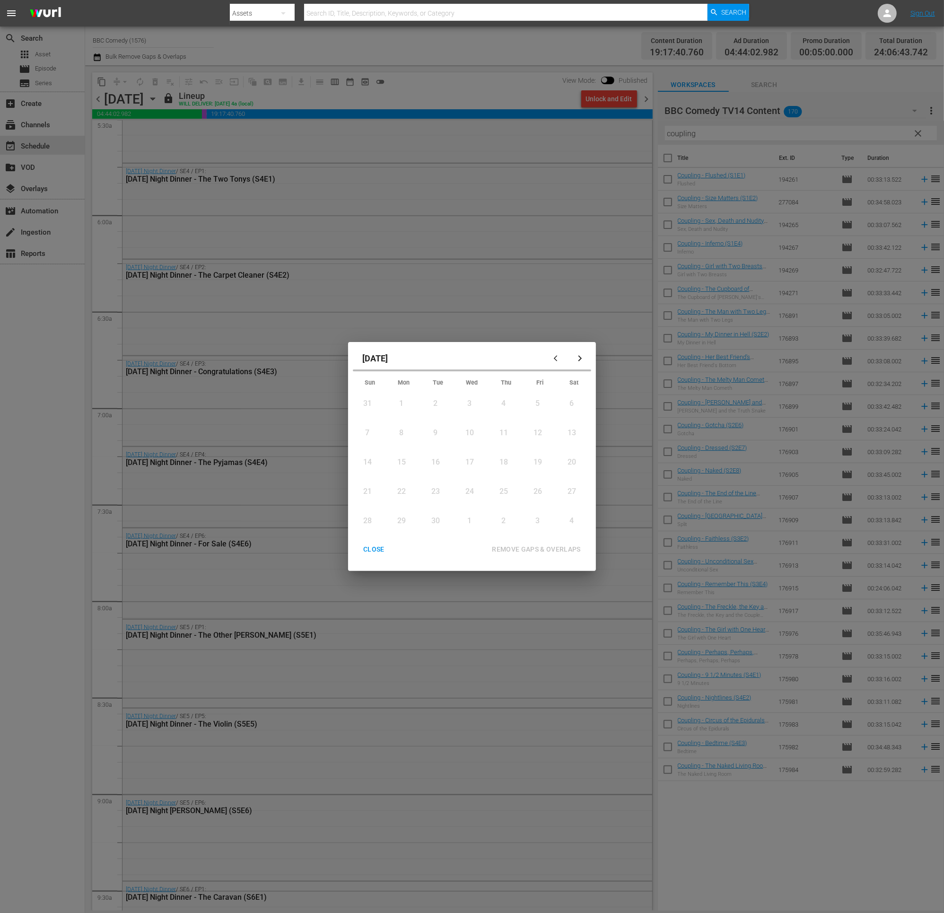
click at [279, 90] on div "September 2025 Sun Mon Tue Wed Thu Fri Sat 31 View Lineup 1 View Lineup 2 View …" at bounding box center [472, 456] width 944 height 913
click at [373, 514] on div "CLOSE" at bounding box center [374, 549] width 36 height 12
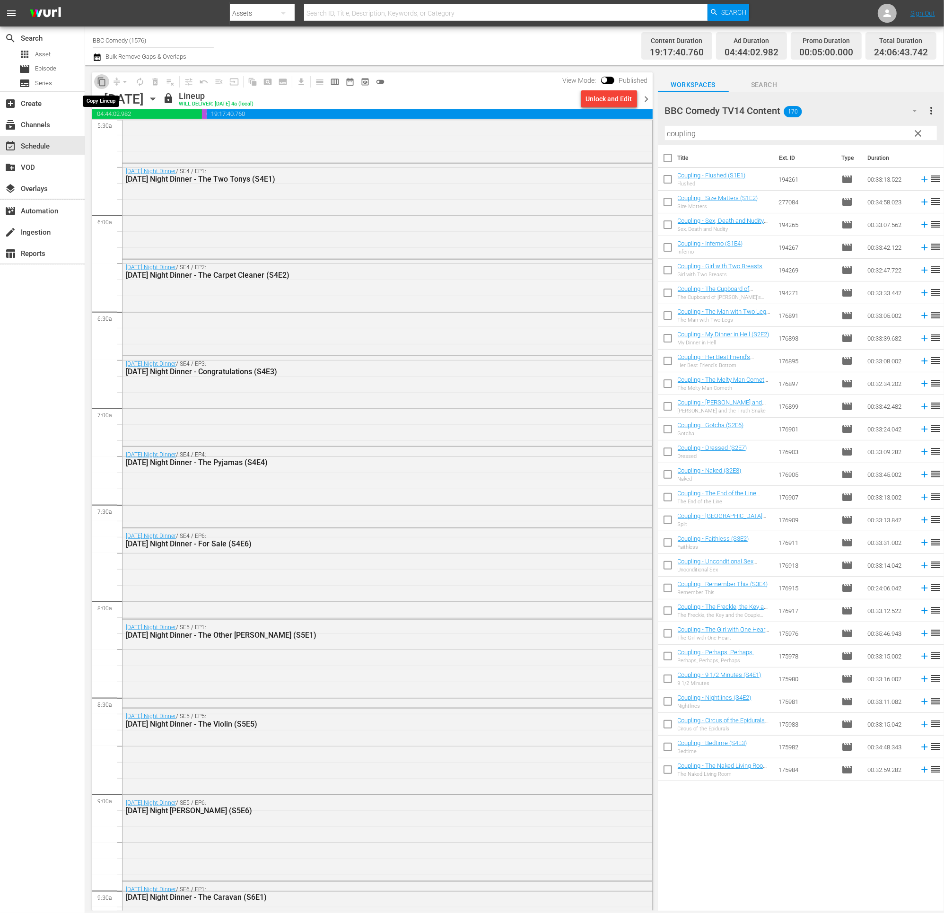
click at [102, 83] on span "content_copy" at bounding box center [101, 81] width 9 height 9
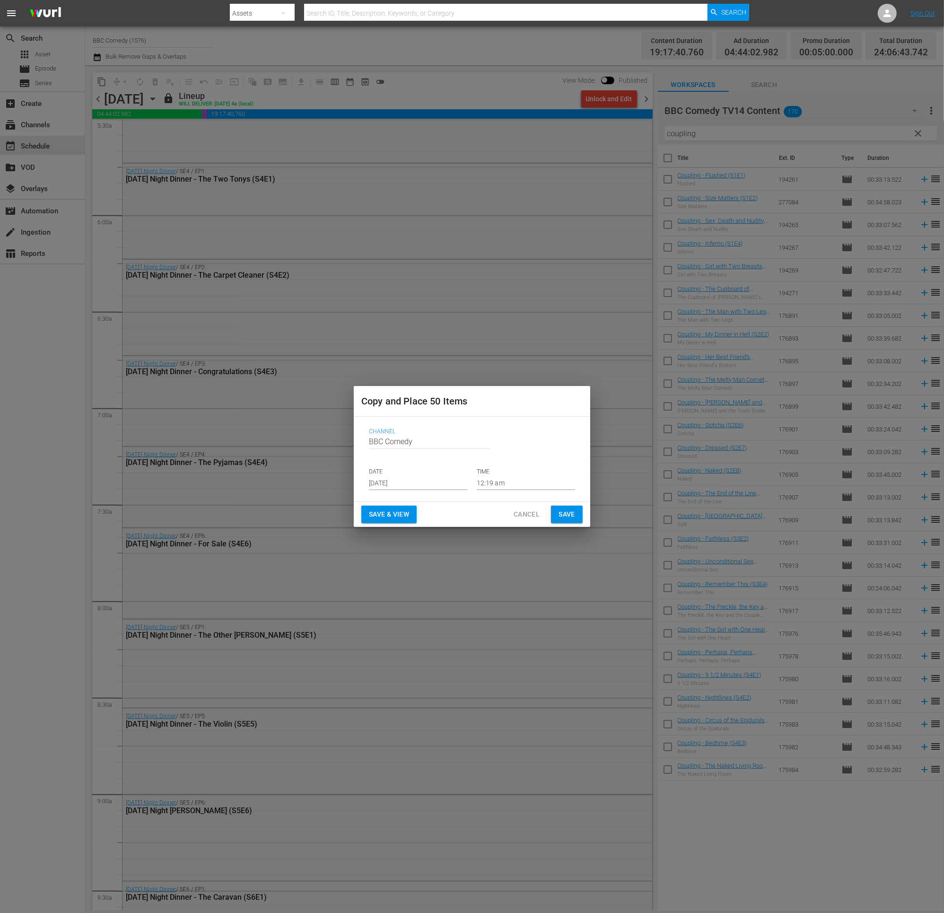
click at [409, 487] on input "[DATE]" at bounding box center [418, 483] width 98 height 14
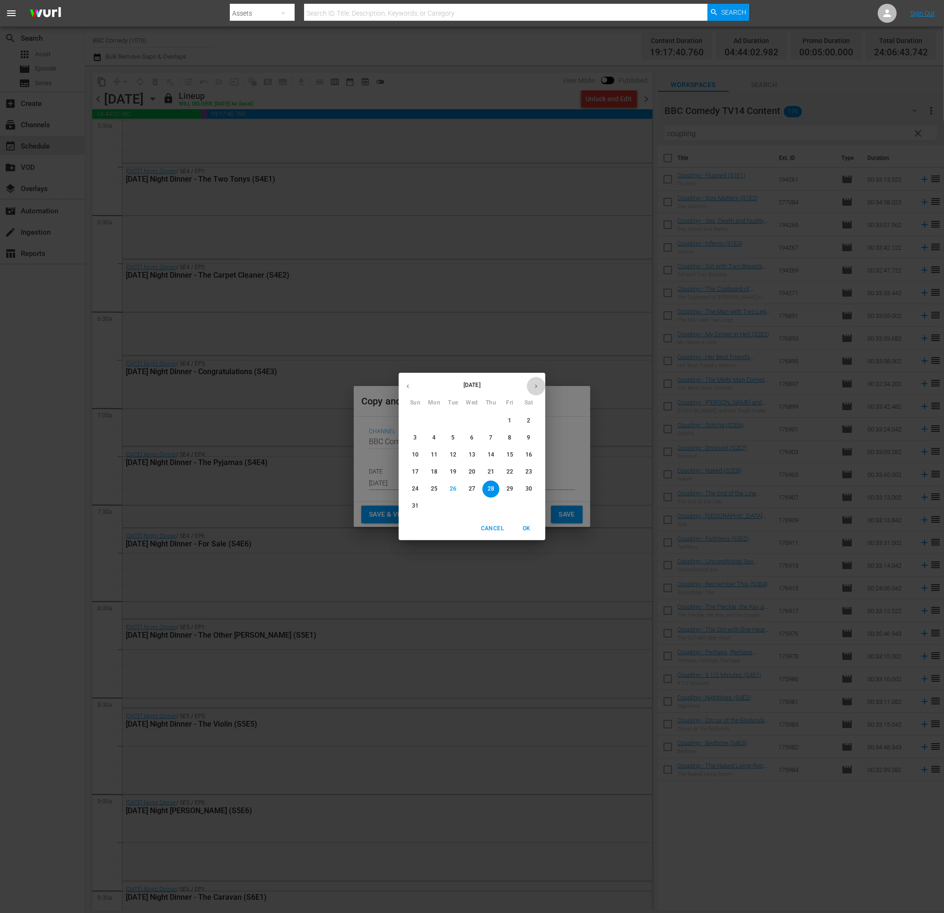
click at [541, 382] on button "button" at bounding box center [536, 386] width 18 height 18
click at [431, 471] on p "22" at bounding box center [434, 472] width 7 height 8
type input "Sep 22nd 2025"
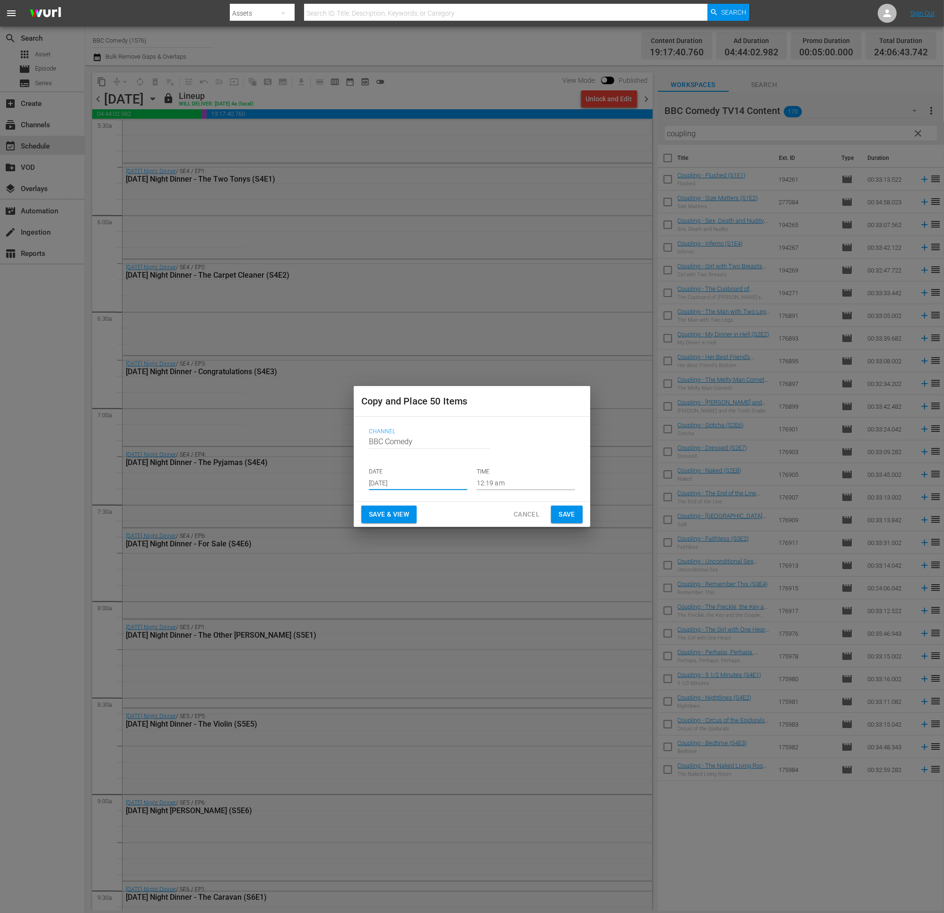
click at [558, 509] on span "Save" at bounding box center [566, 514] width 17 height 12
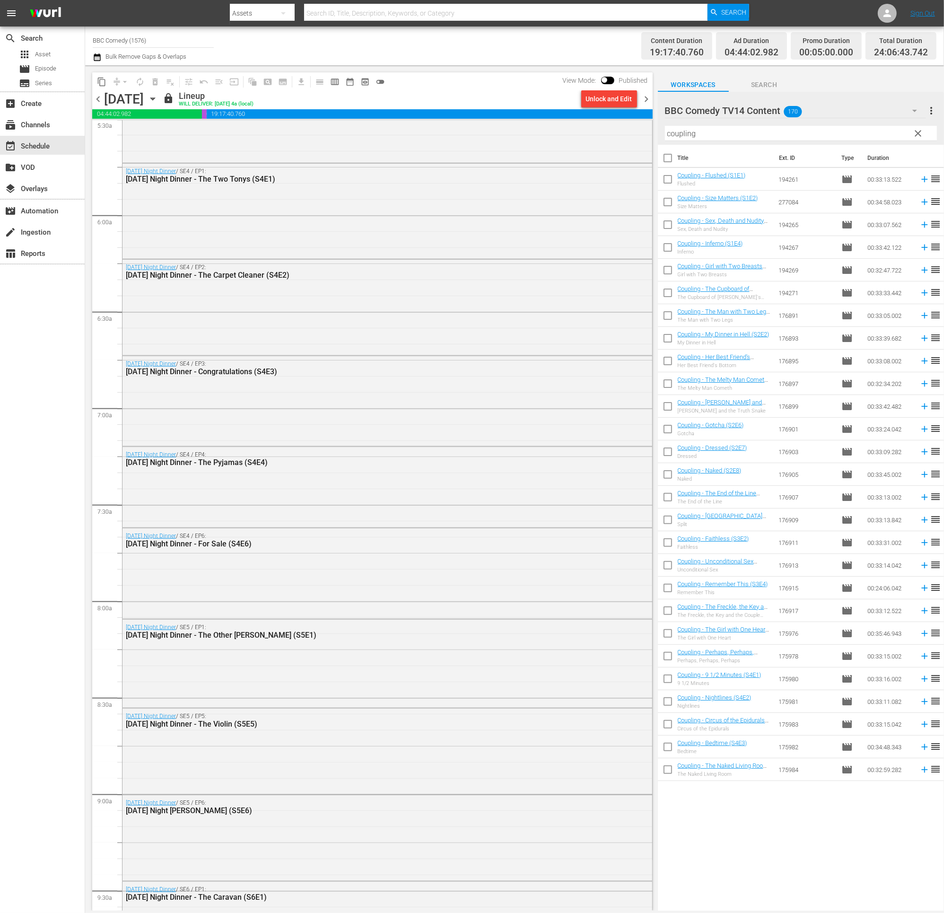
click at [653, 100] on div "content_copy compress arrow_drop_down autorenew_outlined delete_forever_outline…" at bounding box center [370, 487] width 570 height 845
click at [646, 97] on span "chevron_right" at bounding box center [647, 99] width 12 height 12
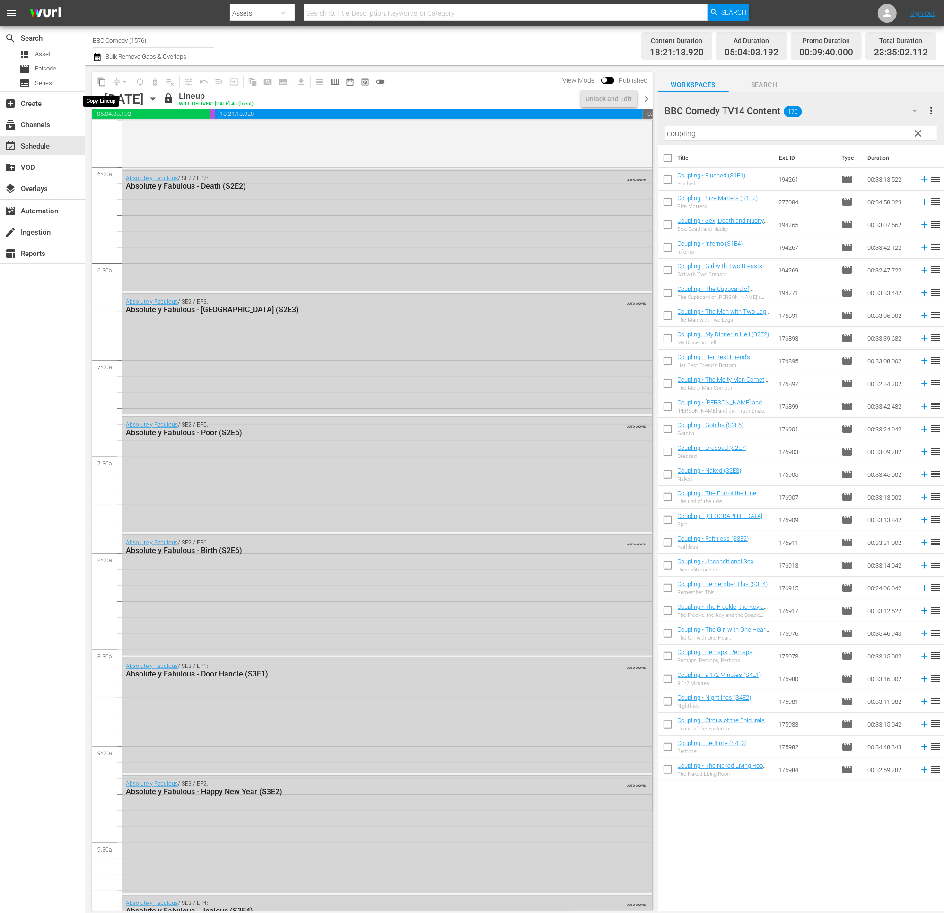
click at [101, 81] on span "content_copy" at bounding box center [101, 81] width 9 height 9
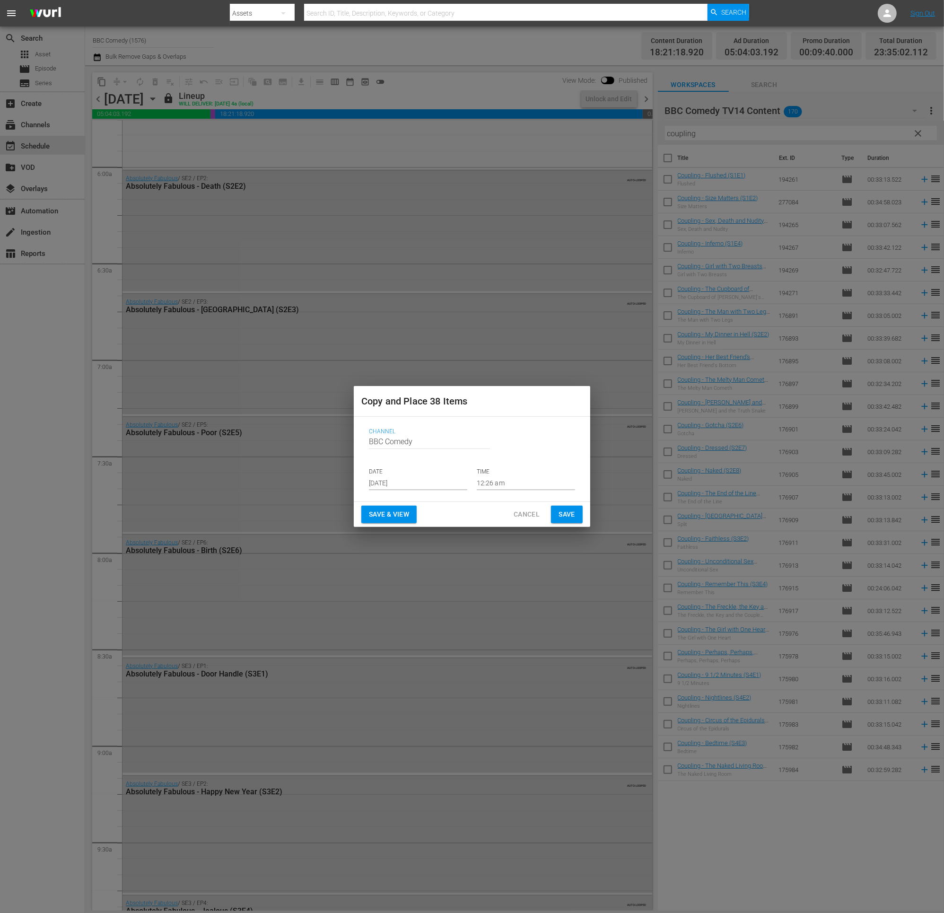
click at [387, 483] on input "[DATE]" at bounding box center [418, 483] width 98 height 14
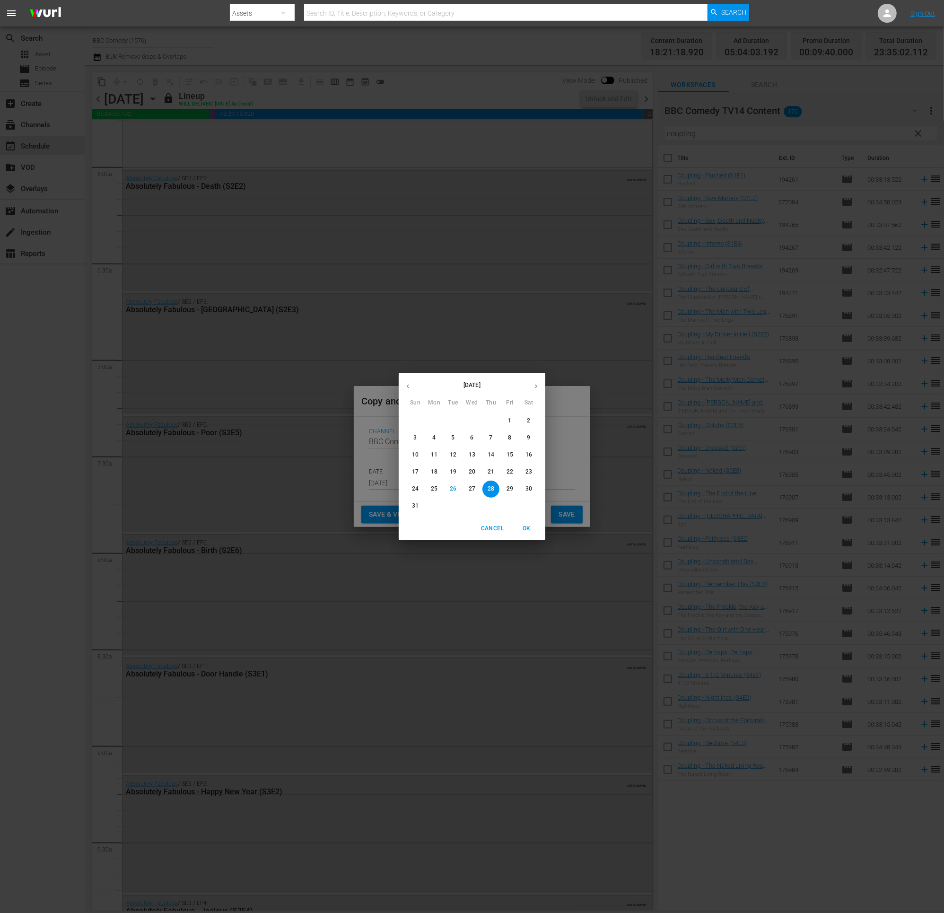
click at [536, 389] on icon "button" at bounding box center [535, 386] width 7 height 7
click at [452, 469] on p "23" at bounding box center [453, 472] width 7 height 8
type input "Sep 23rd 2025"
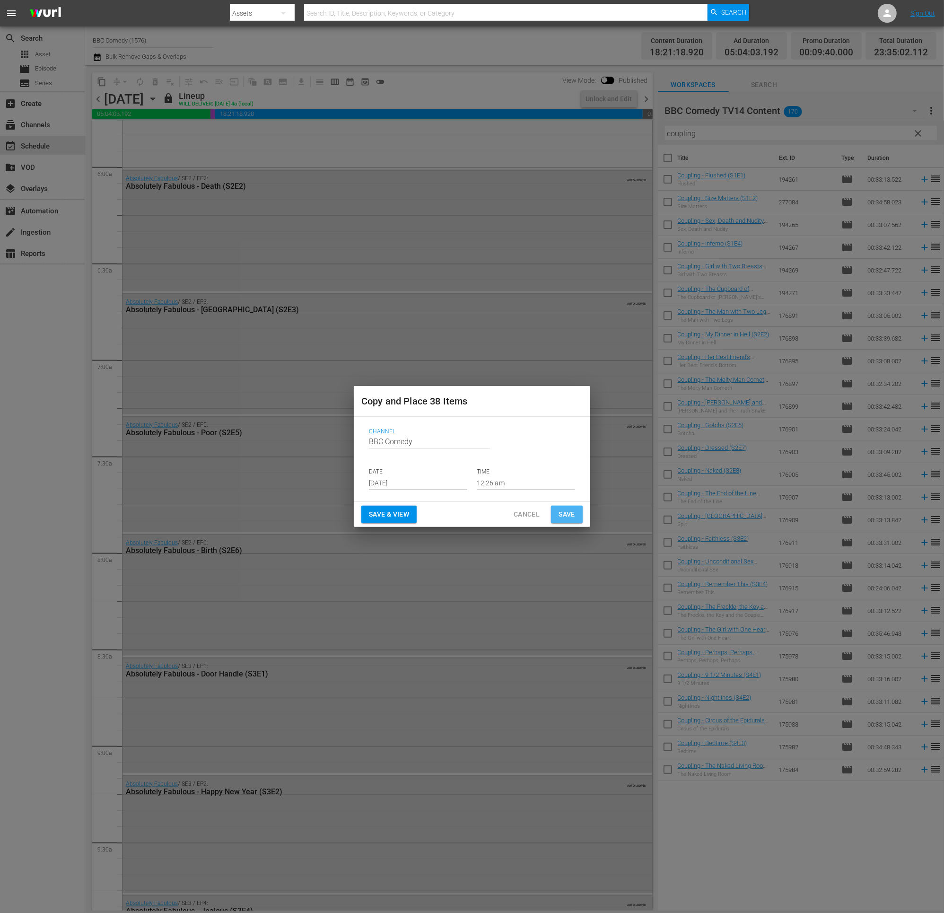
click at [556, 507] on button "Save" at bounding box center [567, 513] width 32 height 17
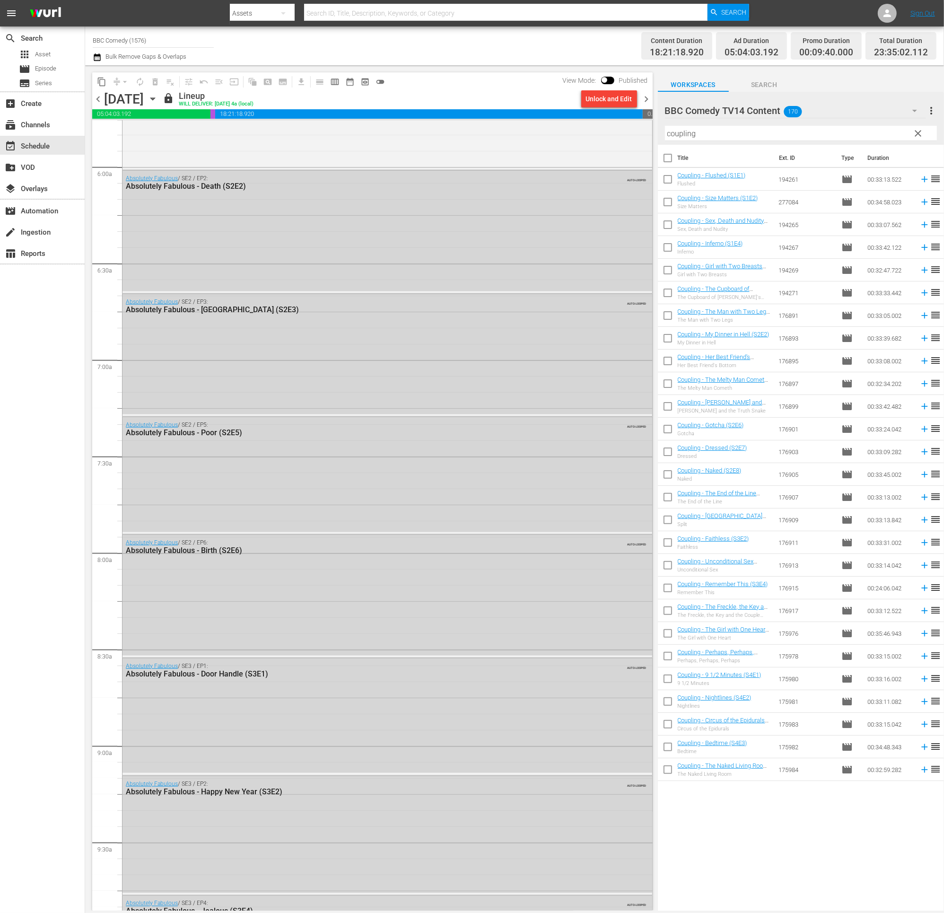
drag, startPoint x: 648, startPoint y: 98, endPoint x: 642, endPoint y: 104, distance: 8.7
click at [647, 100] on span "chevron_right" at bounding box center [647, 99] width 12 height 12
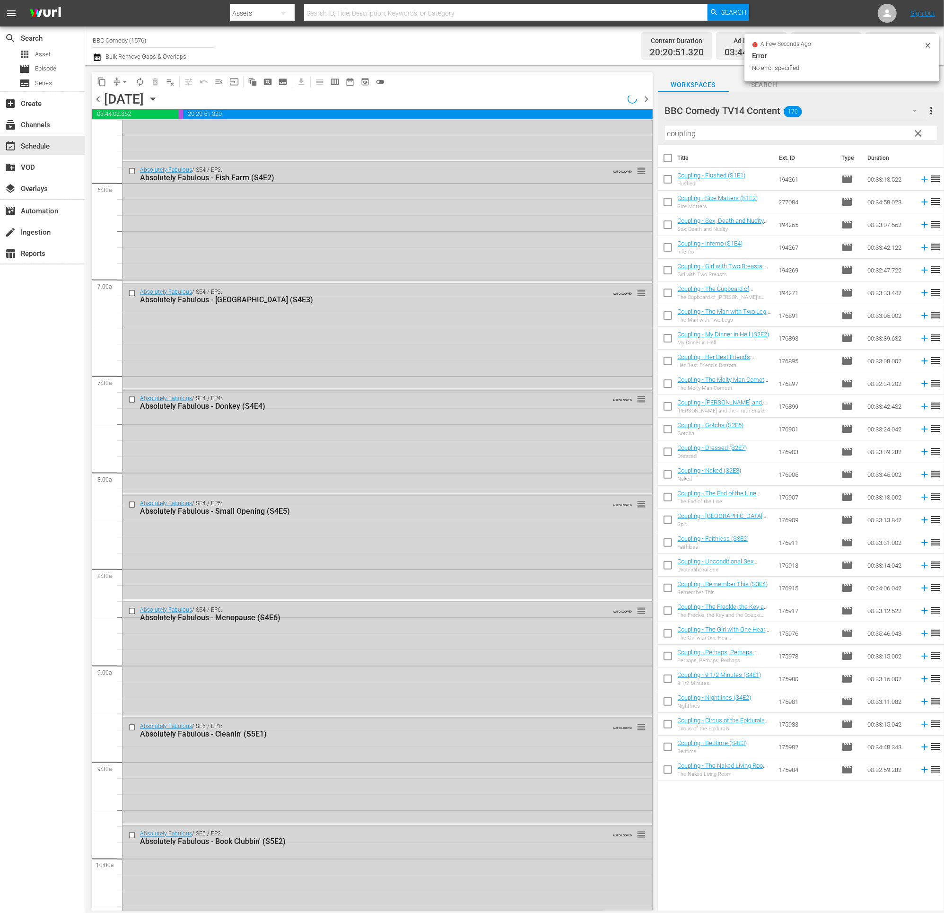
scroll to position [1079, 0]
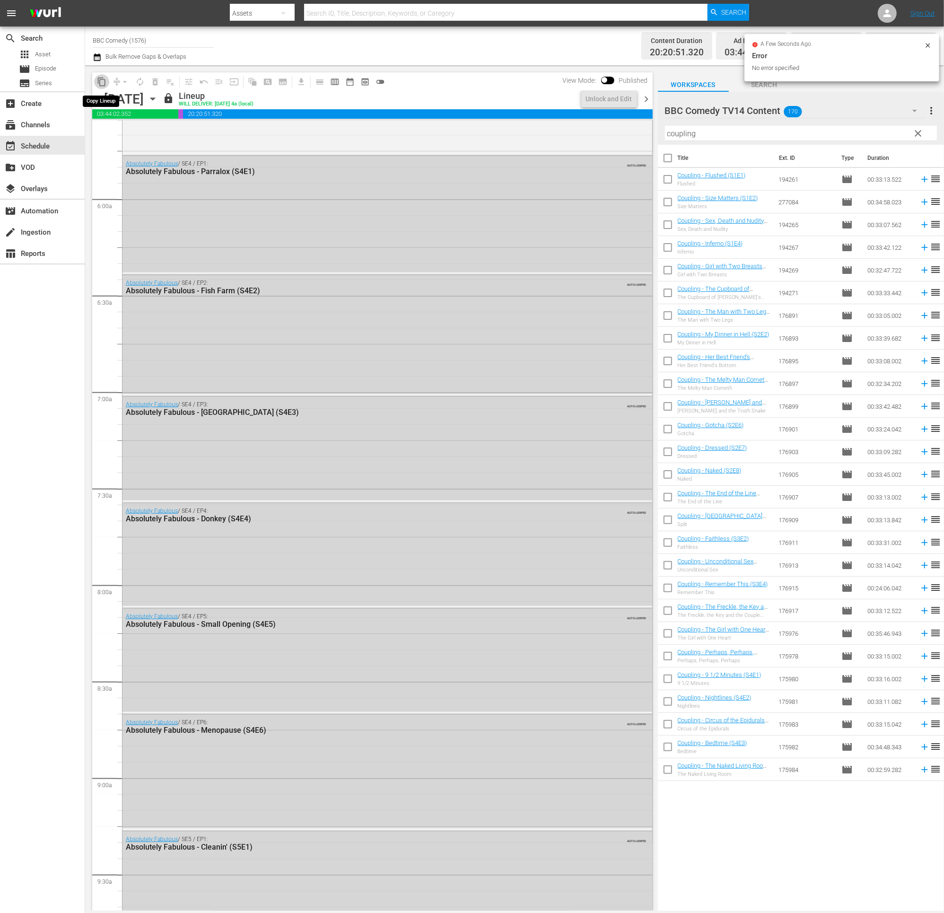
click at [102, 83] on span "content_copy" at bounding box center [101, 81] width 9 height 9
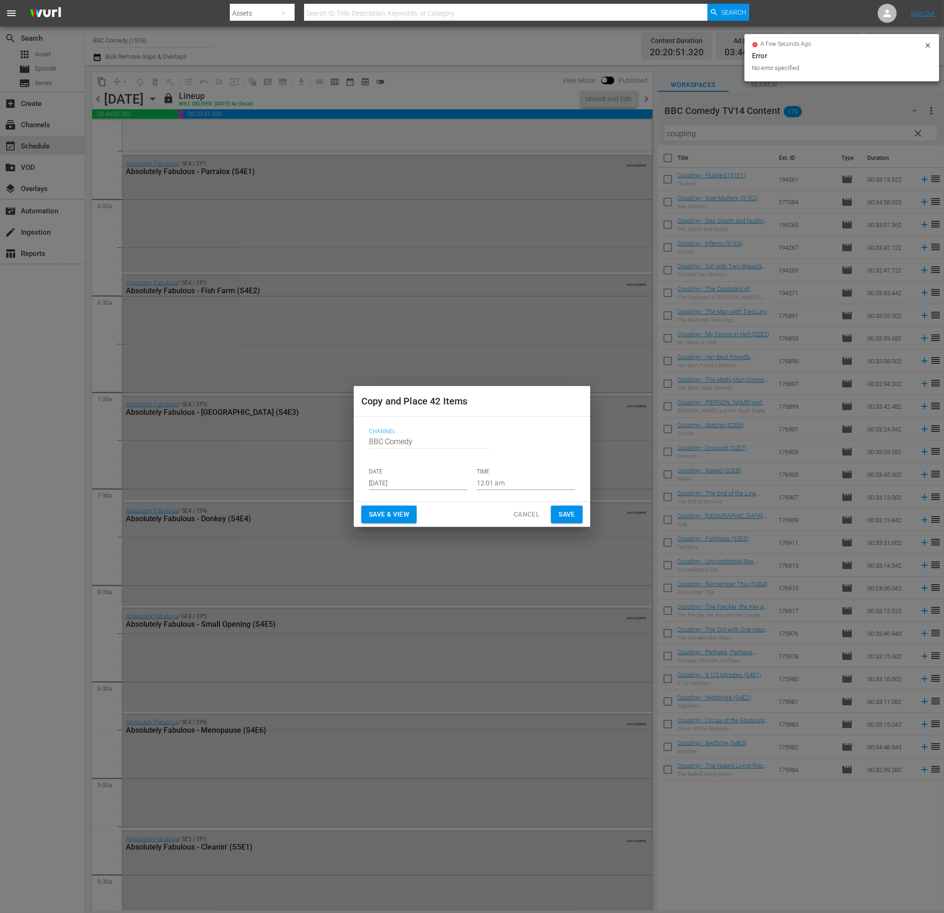
click at [397, 479] on input "[DATE]" at bounding box center [418, 483] width 98 height 14
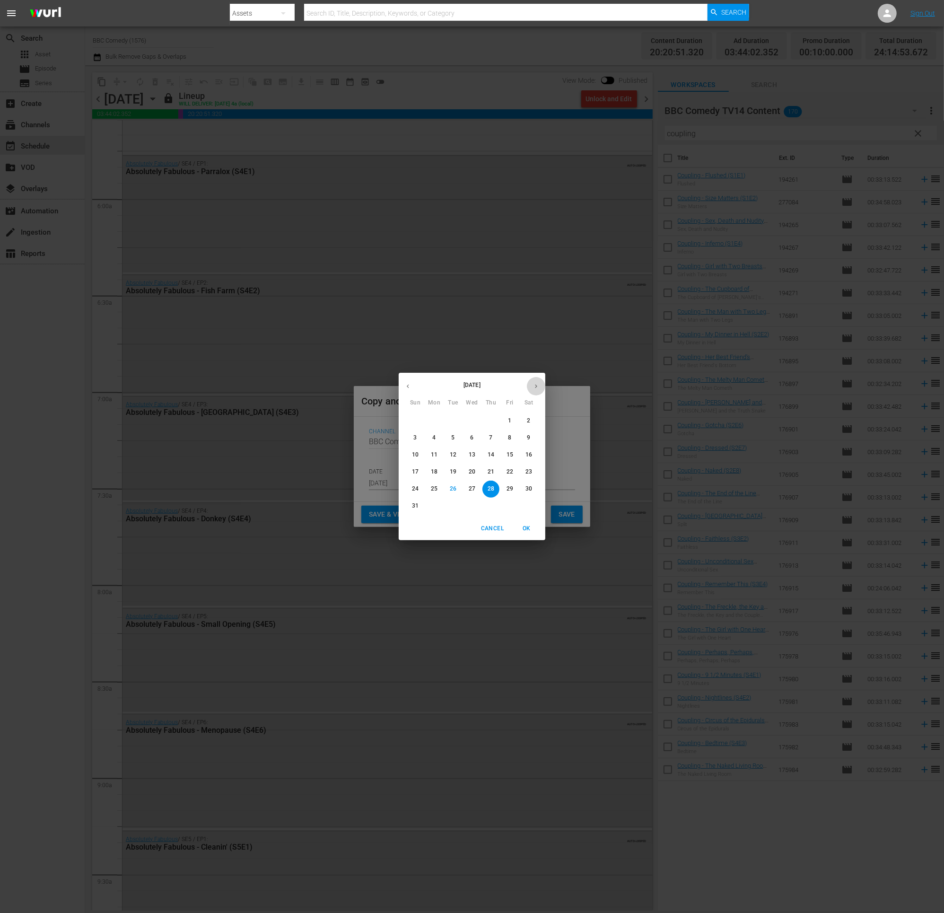
click at [535, 385] on icon "button" at bounding box center [535, 386] width 7 height 7
click at [494, 514] on span "Cancel" at bounding box center [492, 528] width 23 height 10
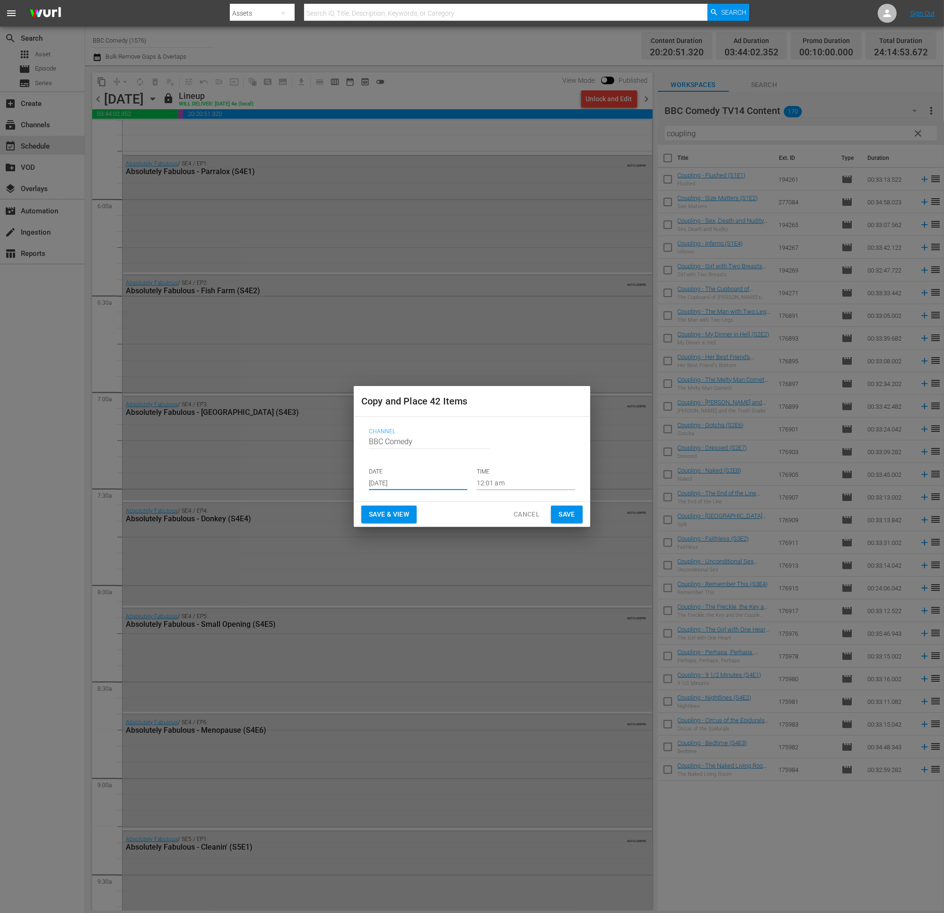
click at [513, 510] on span "Cancel" at bounding box center [526, 514] width 26 height 12
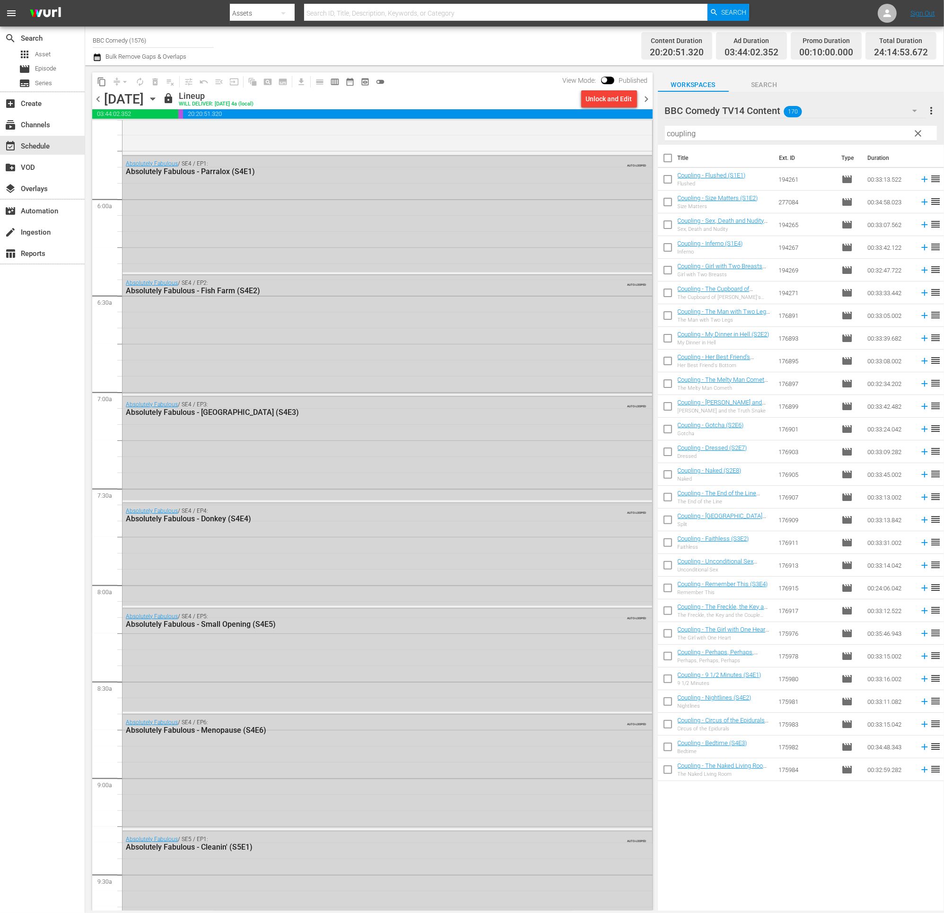
click at [97, 56] on icon "button" at bounding box center [97, 57] width 9 height 11
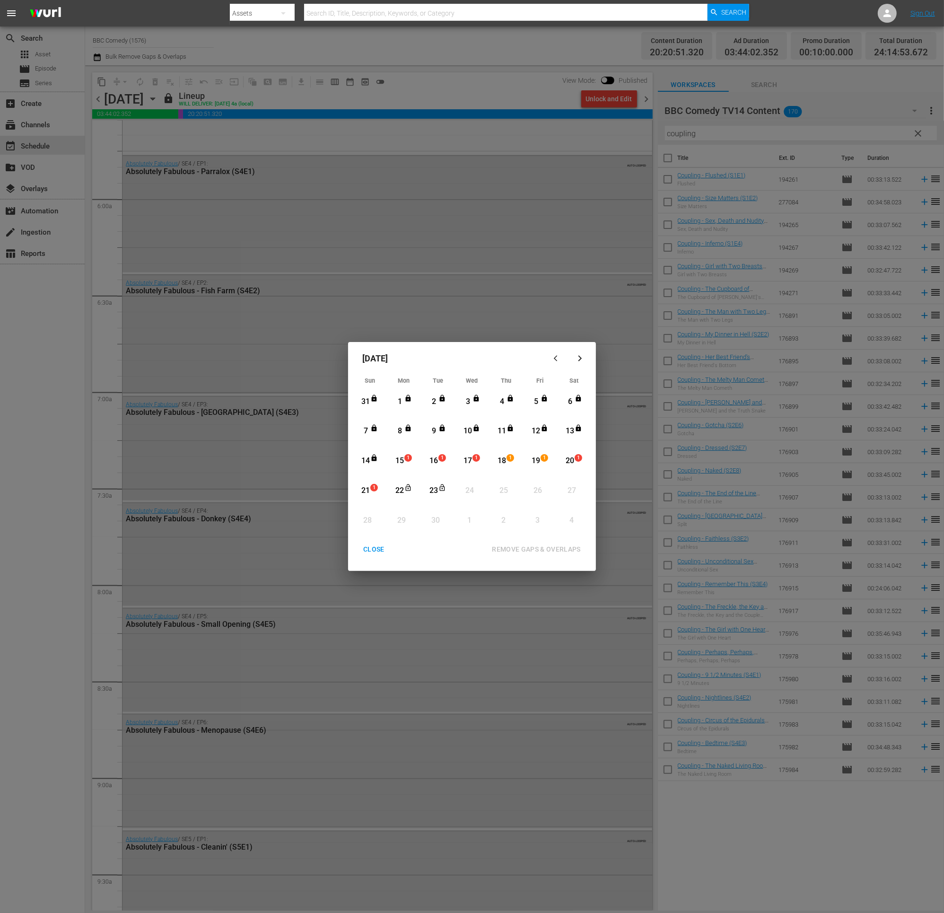
click at [377, 514] on div "CLOSE" at bounding box center [374, 549] width 36 height 12
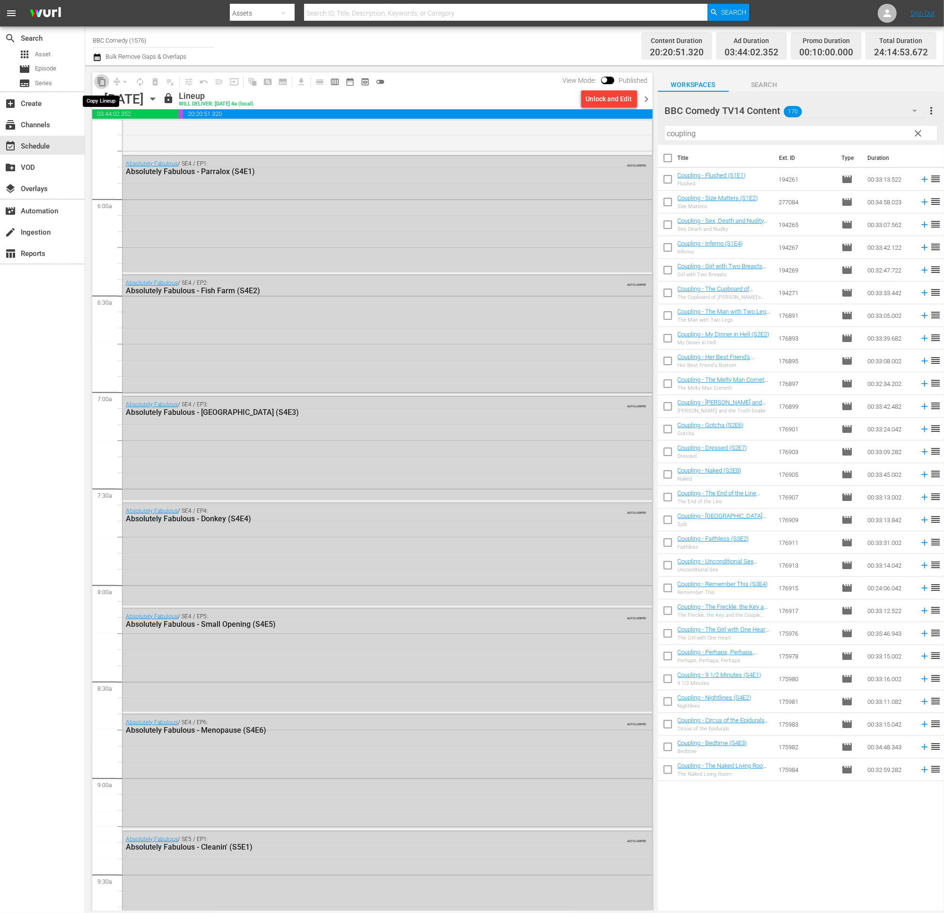
click at [96, 76] on button "content_copy" at bounding box center [101, 81] width 15 height 15
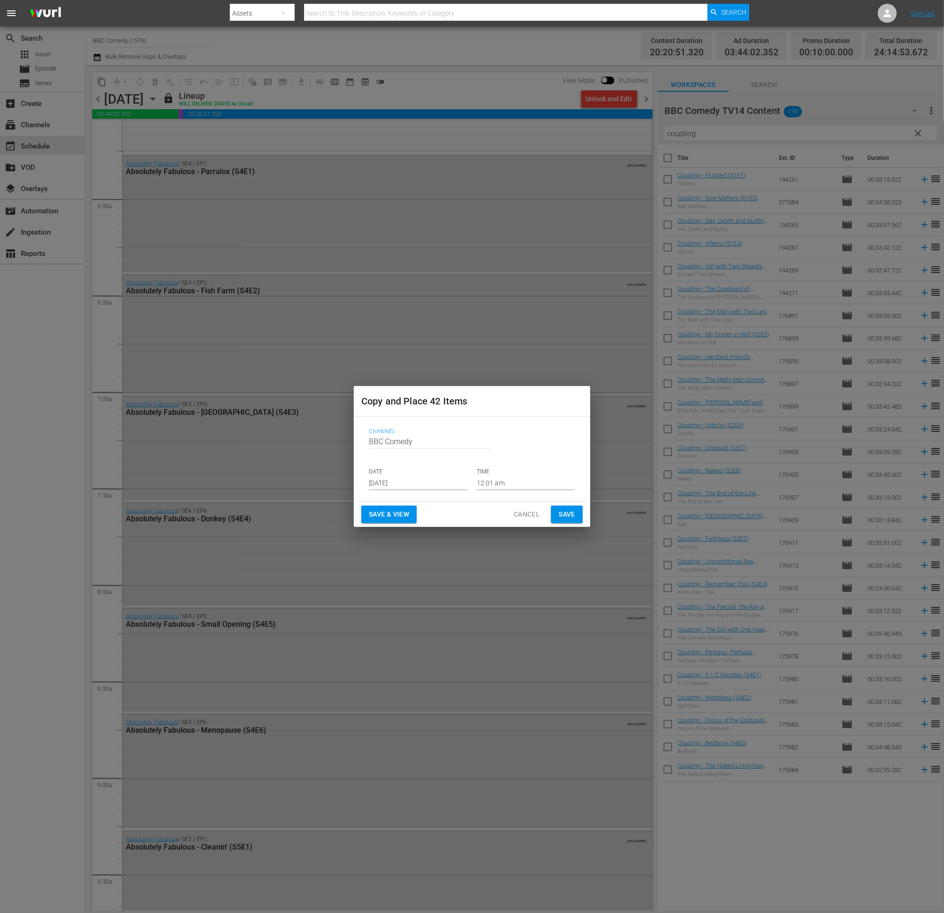
click at [389, 482] on input "[DATE]" at bounding box center [418, 483] width 98 height 14
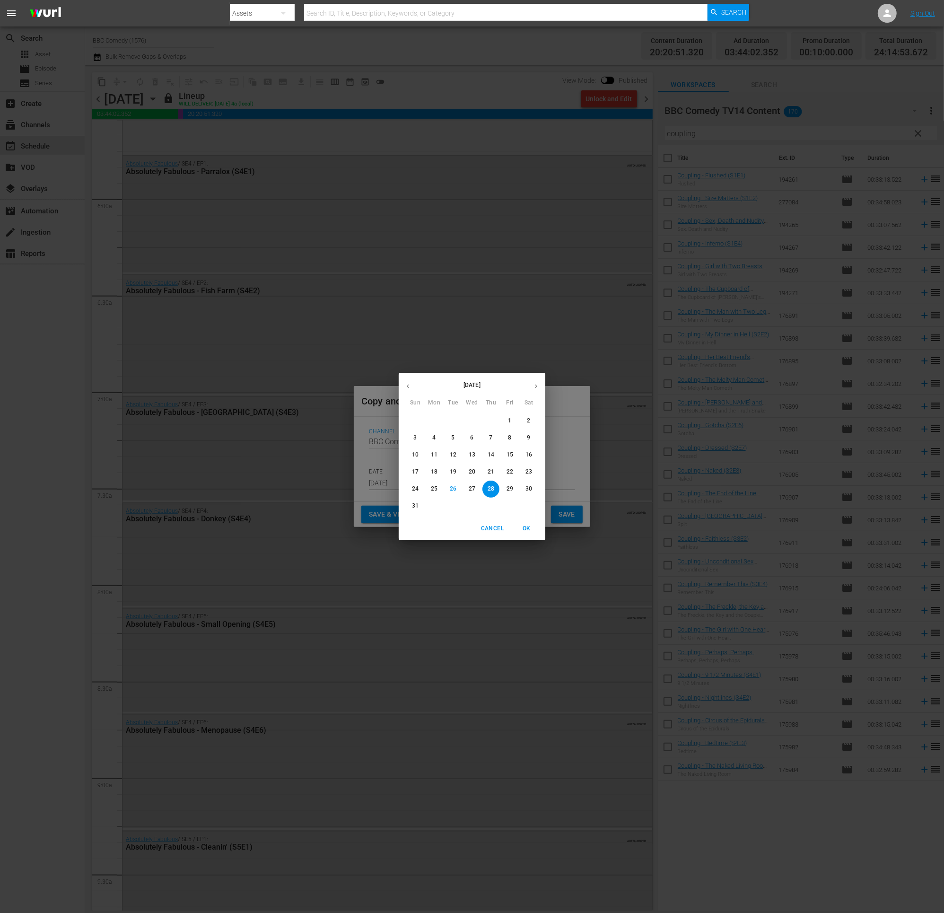
click at [537, 387] on icon "button" at bounding box center [535, 386] width 7 height 7
click at [476, 476] on button "24" at bounding box center [471, 471] width 17 height 17
type input "Sep 24th 2025"
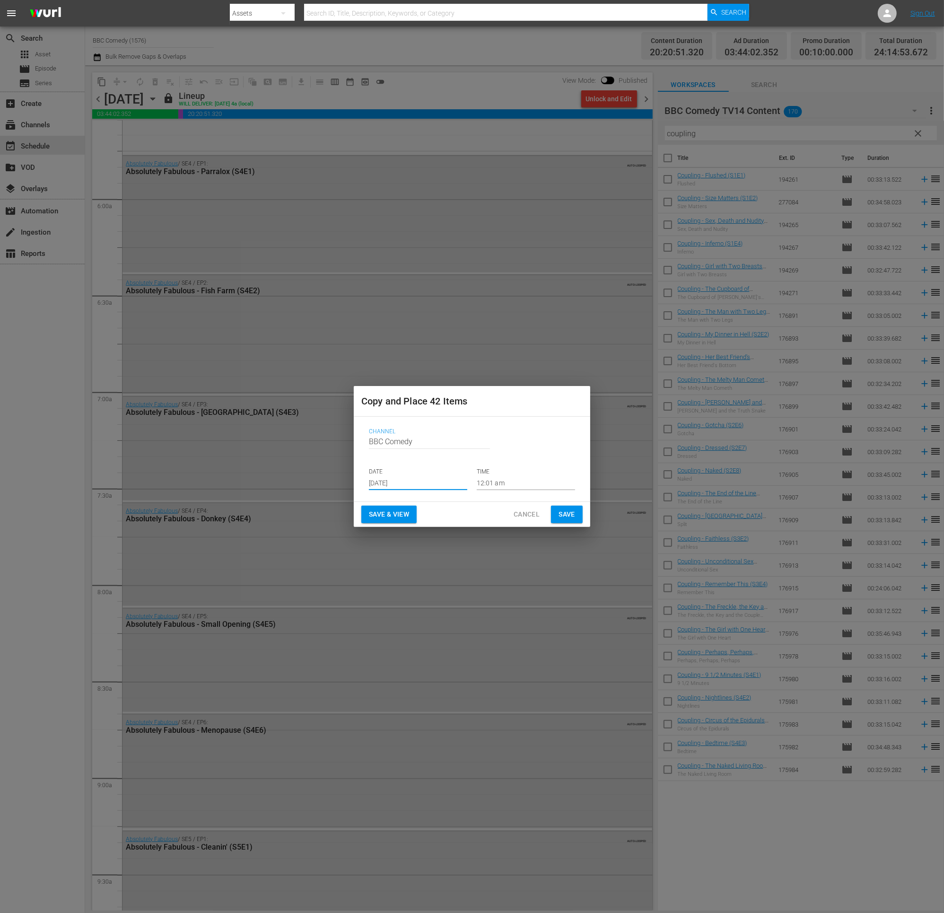
click at [558, 514] on span "Save" at bounding box center [566, 514] width 17 height 12
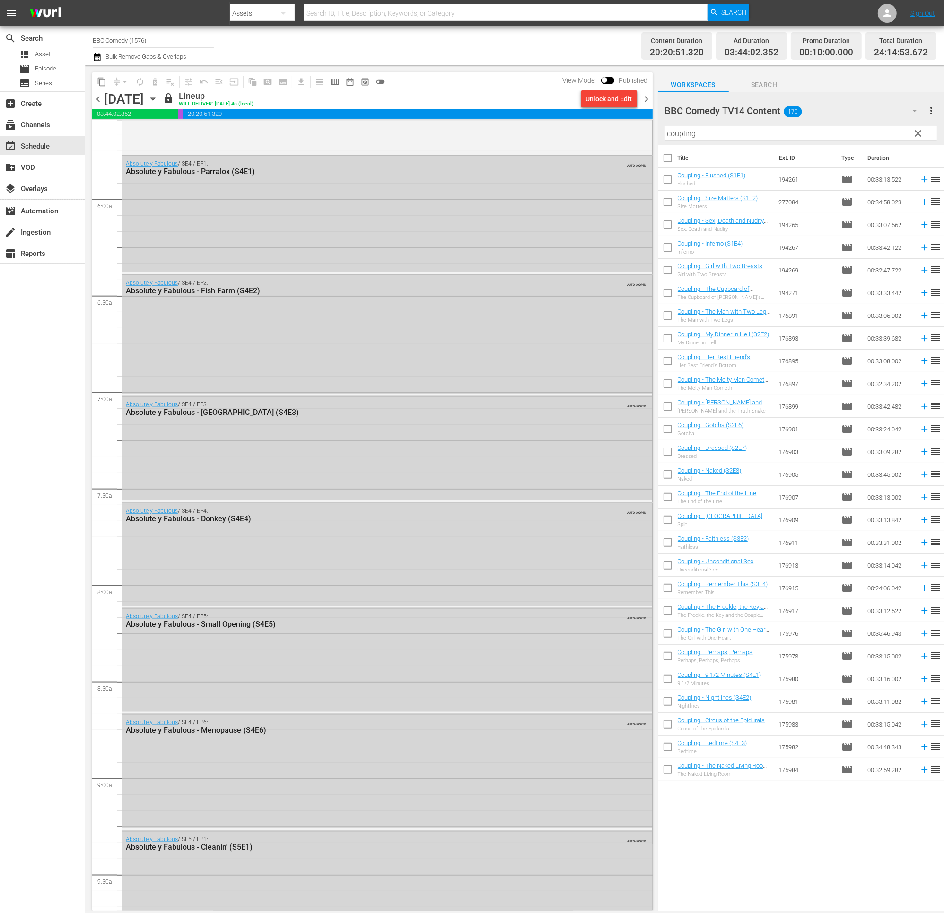
click at [647, 101] on span "chevron_right" at bounding box center [647, 99] width 12 height 12
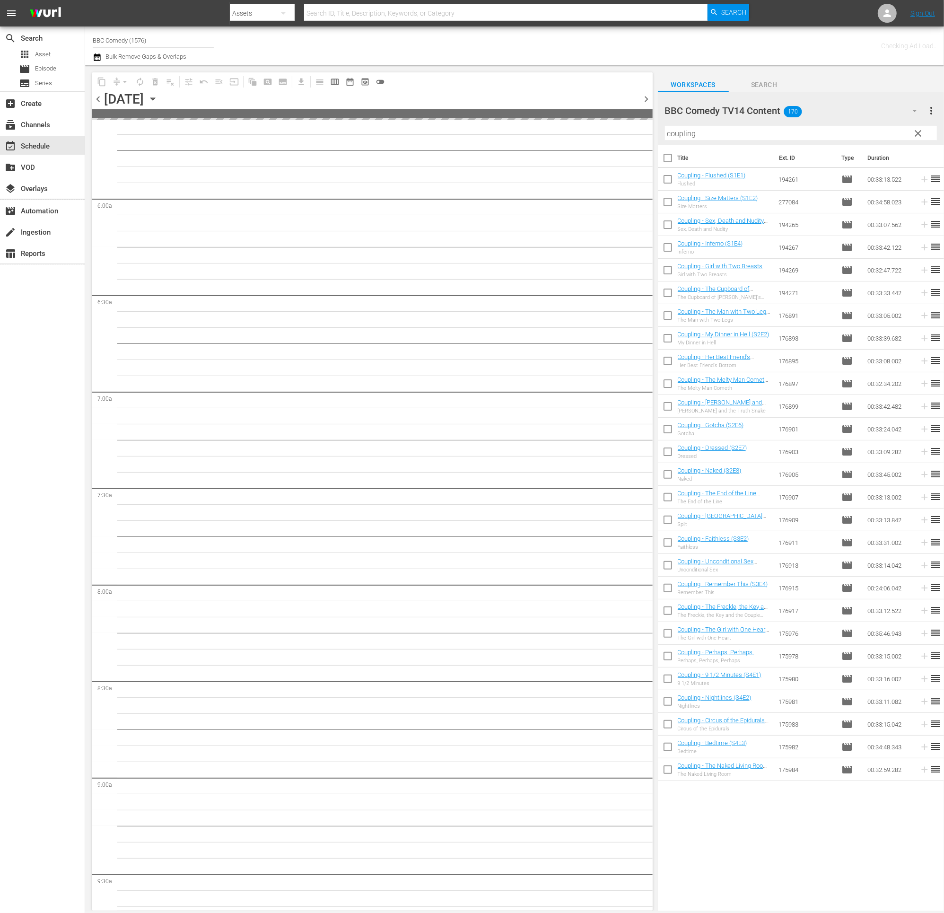
scroll to position [1191, 0]
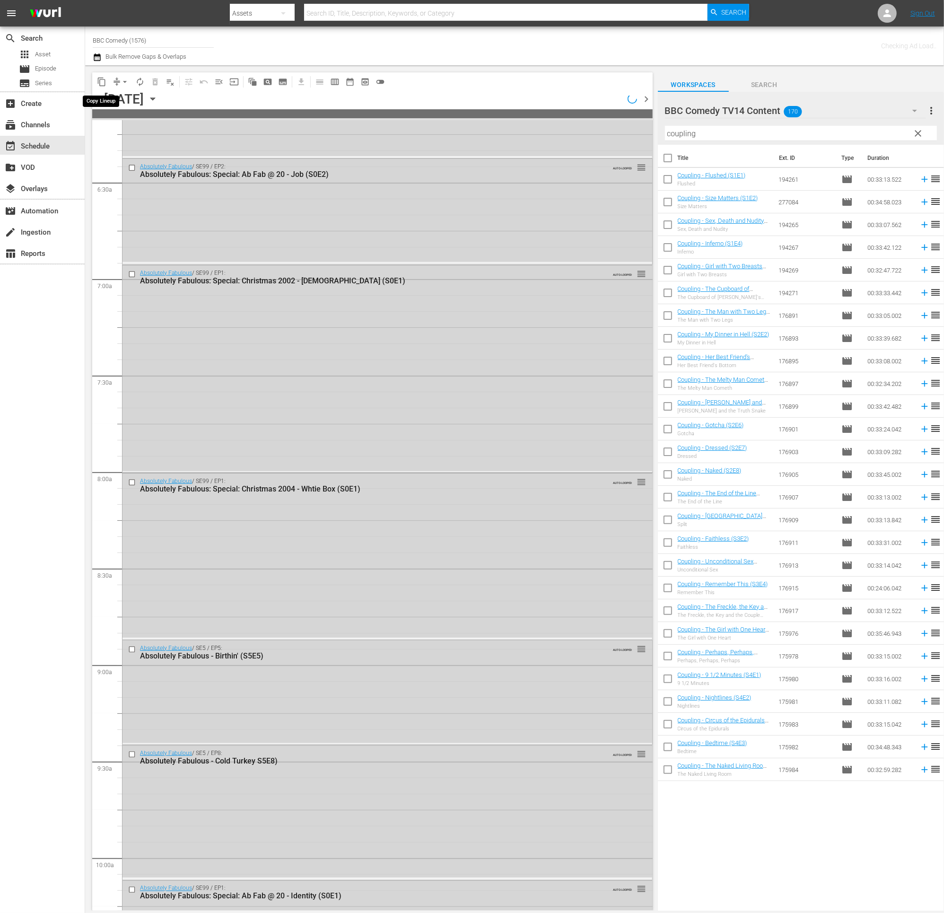
click at [104, 81] on span "content_copy" at bounding box center [101, 81] width 9 height 9
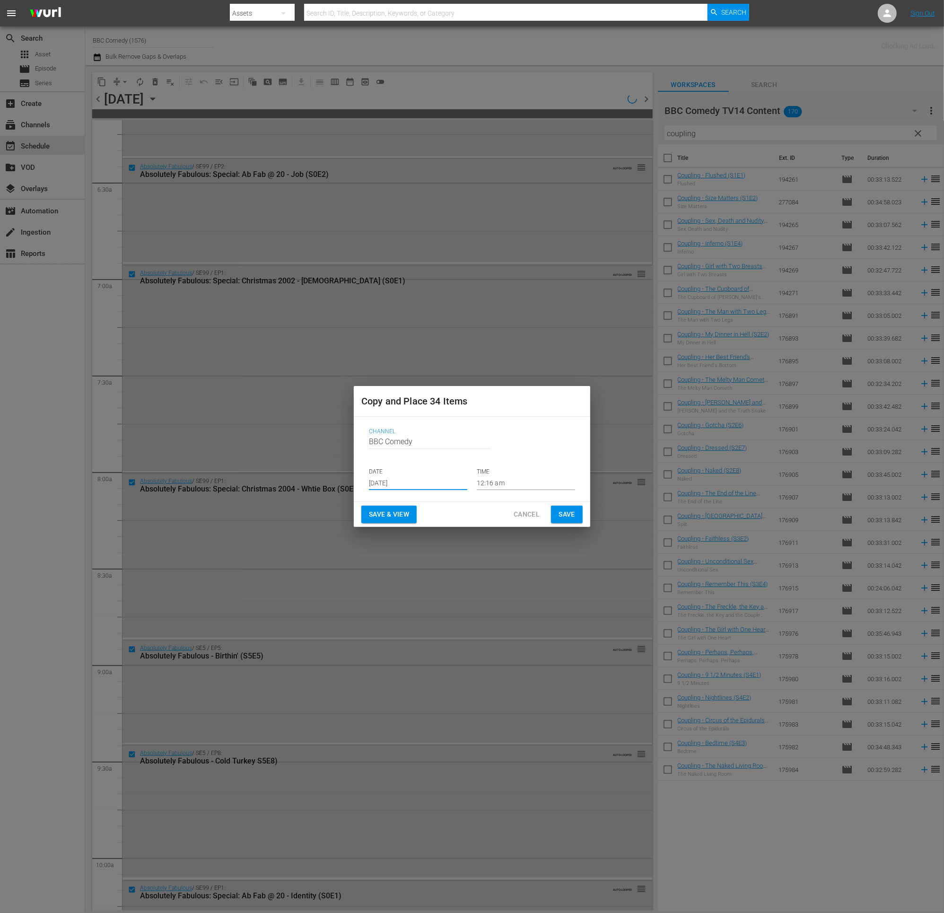
click at [377, 481] on input "[DATE]" at bounding box center [418, 483] width 98 height 14
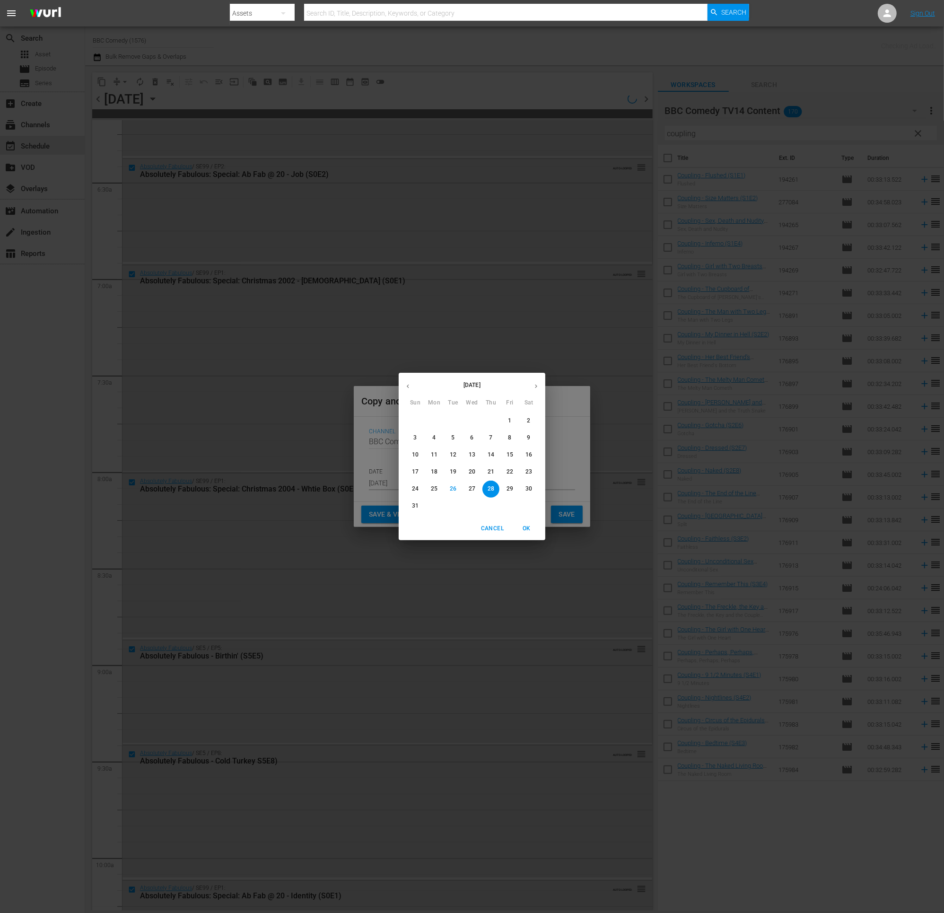
click at [533, 388] on icon "button" at bounding box center [535, 386] width 7 height 7
click at [496, 474] on span "25" at bounding box center [490, 472] width 17 height 8
type input "Sep 25th 2025"
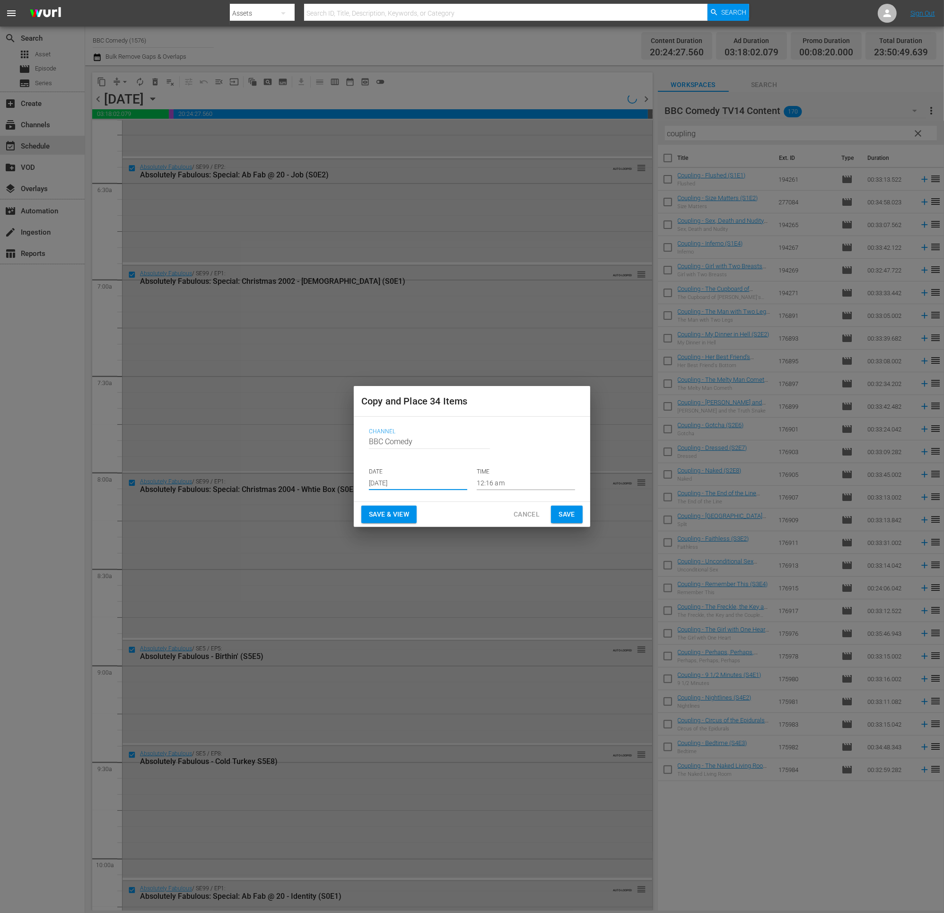
click at [570, 514] on span "Save" at bounding box center [566, 514] width 17 height 12
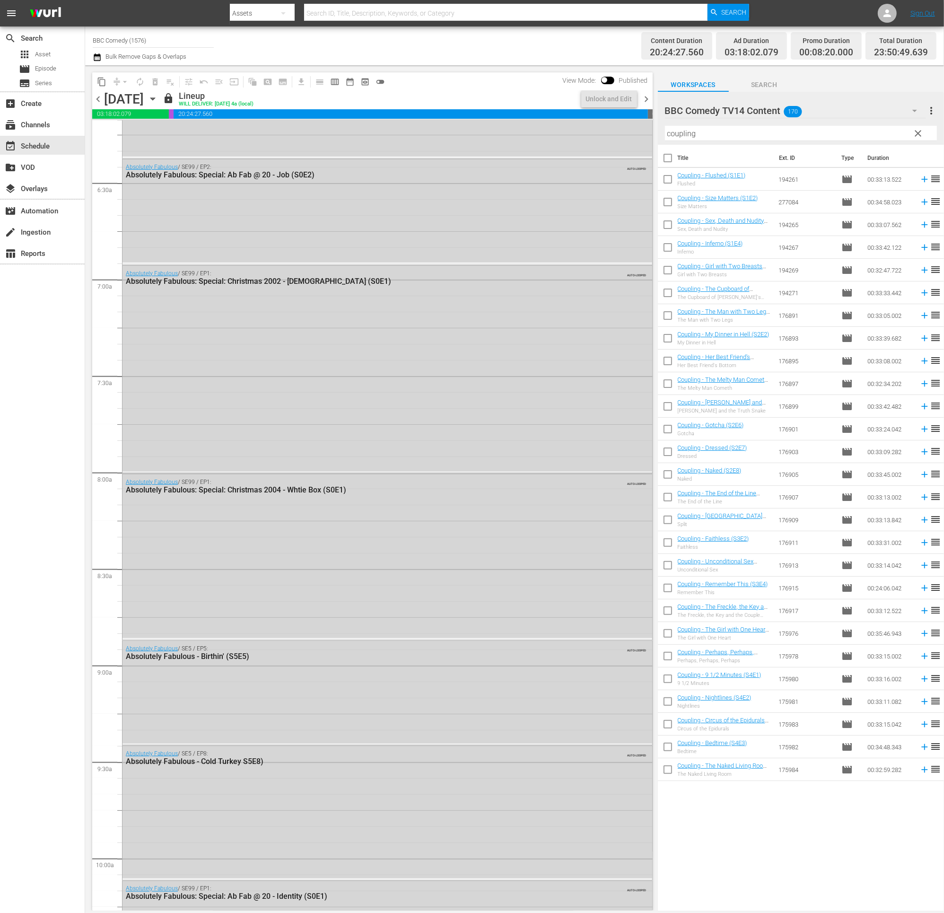
click at [646, 100] on span "chevron_right" at bounding box center [647, 99] width 12 height 12
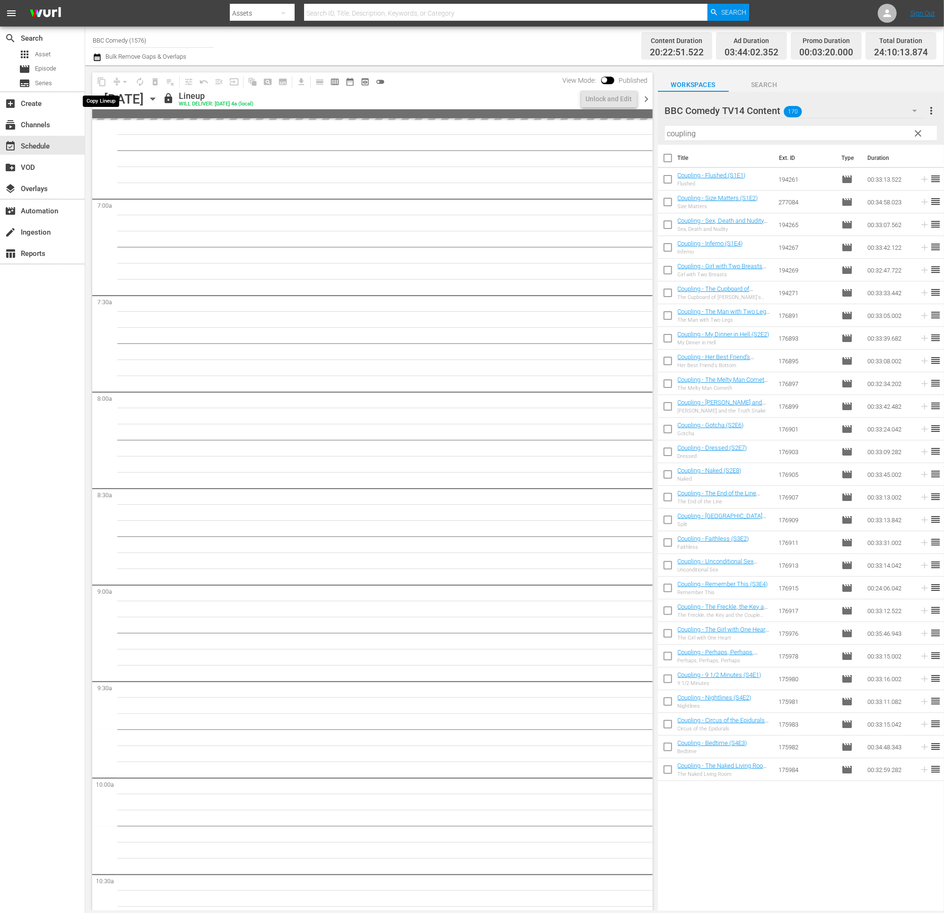
scroll to position [1143, 0]
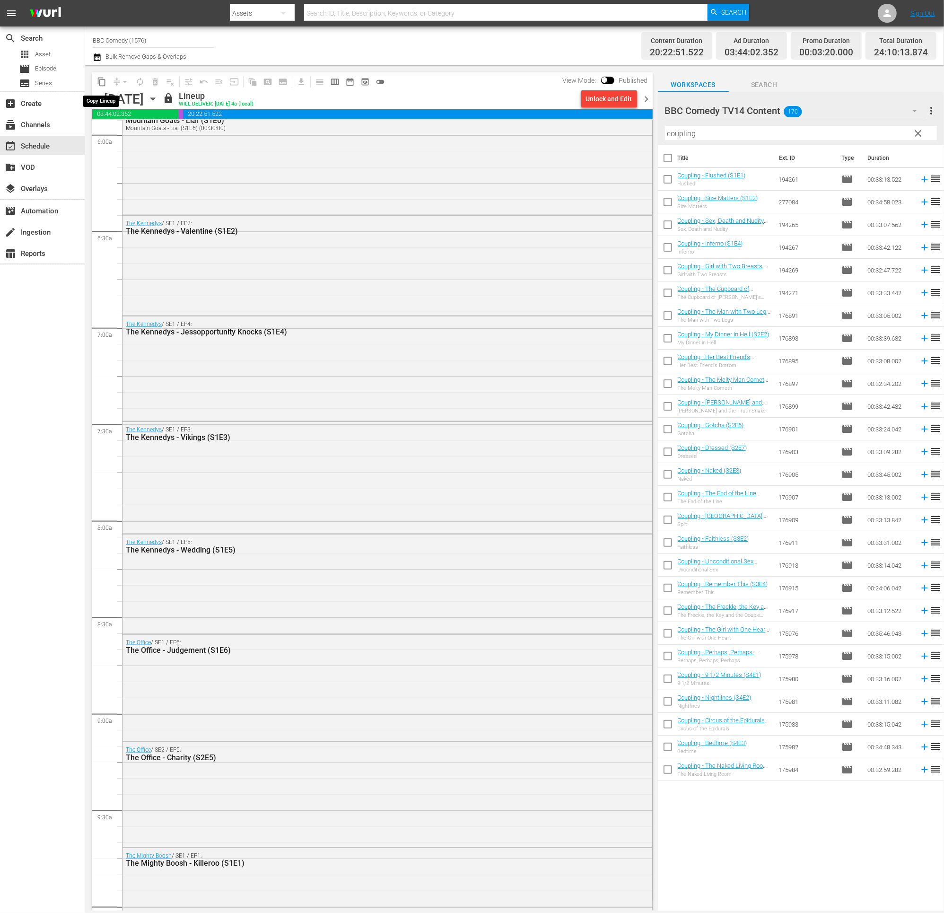
click at [101, 83] on span "content_copy" at bounding box center [101, 81] width 9 height 9
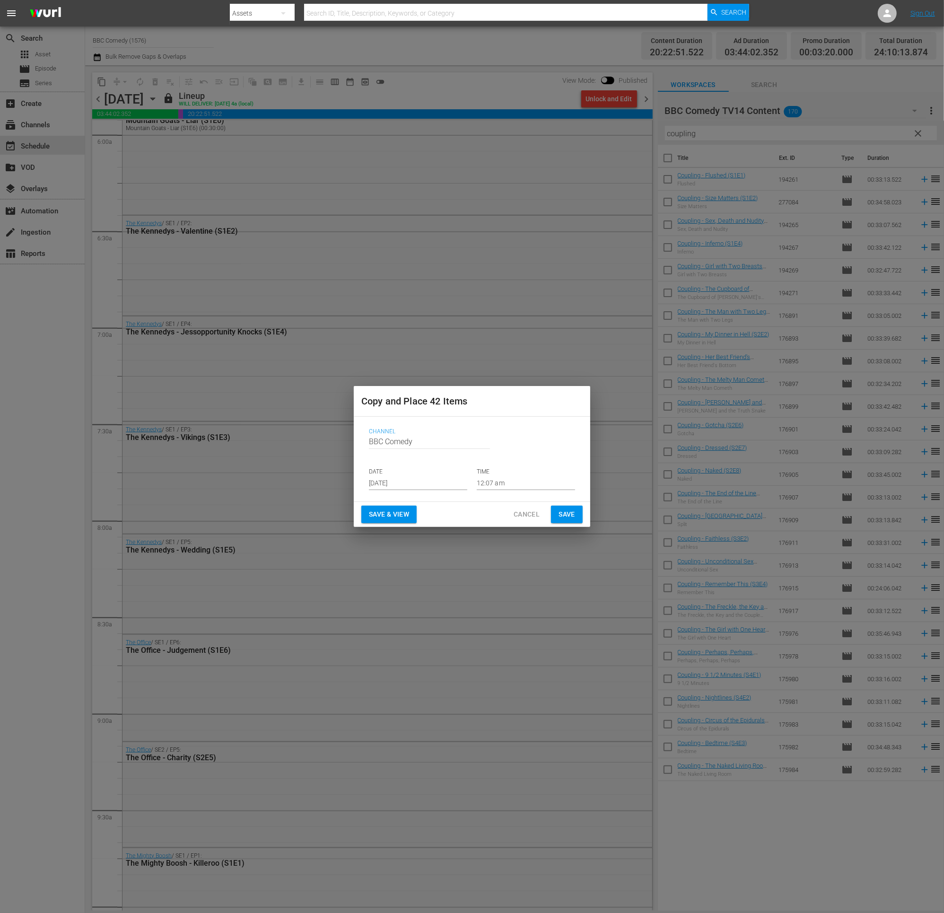
click at [399, 477] on input "[DATE]" at bounding box center [418, 483] width 98 height 14
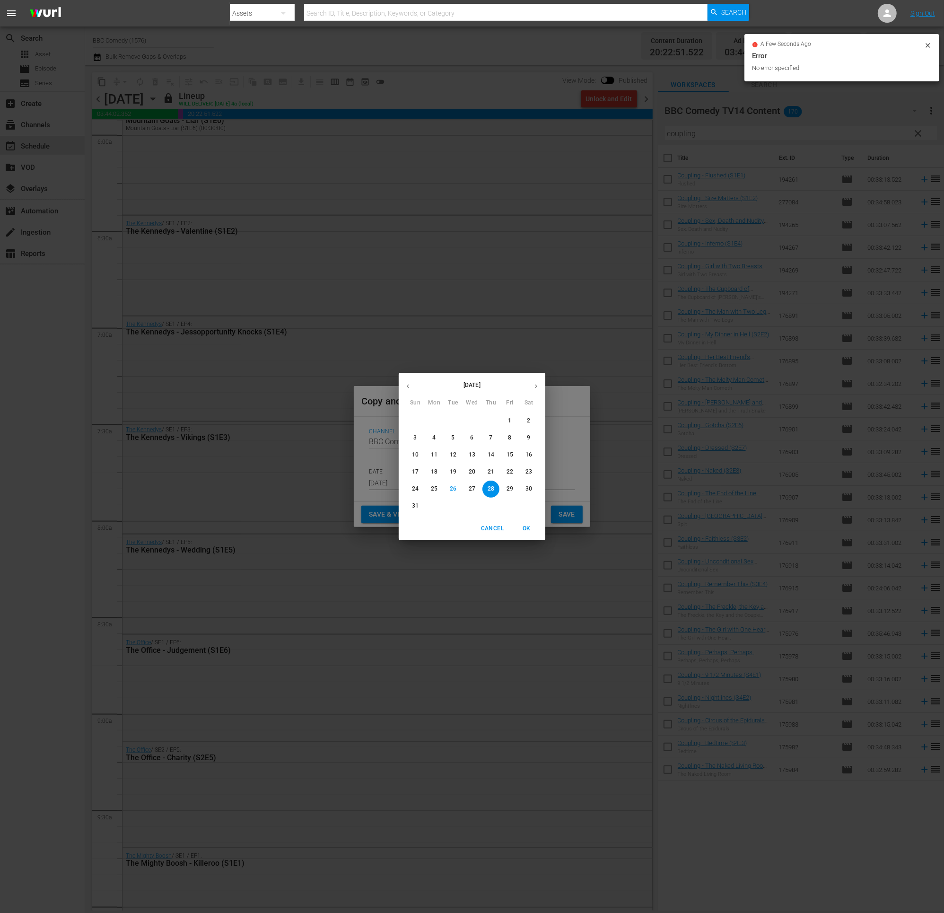
click at [536, 385] on icon "button" at bounding box center [536, 386] width 2 height 4
click at [513, 472] on span "26" at bounding box center [509, 472] width 17 height 8
type input "Sep 26th 2025"
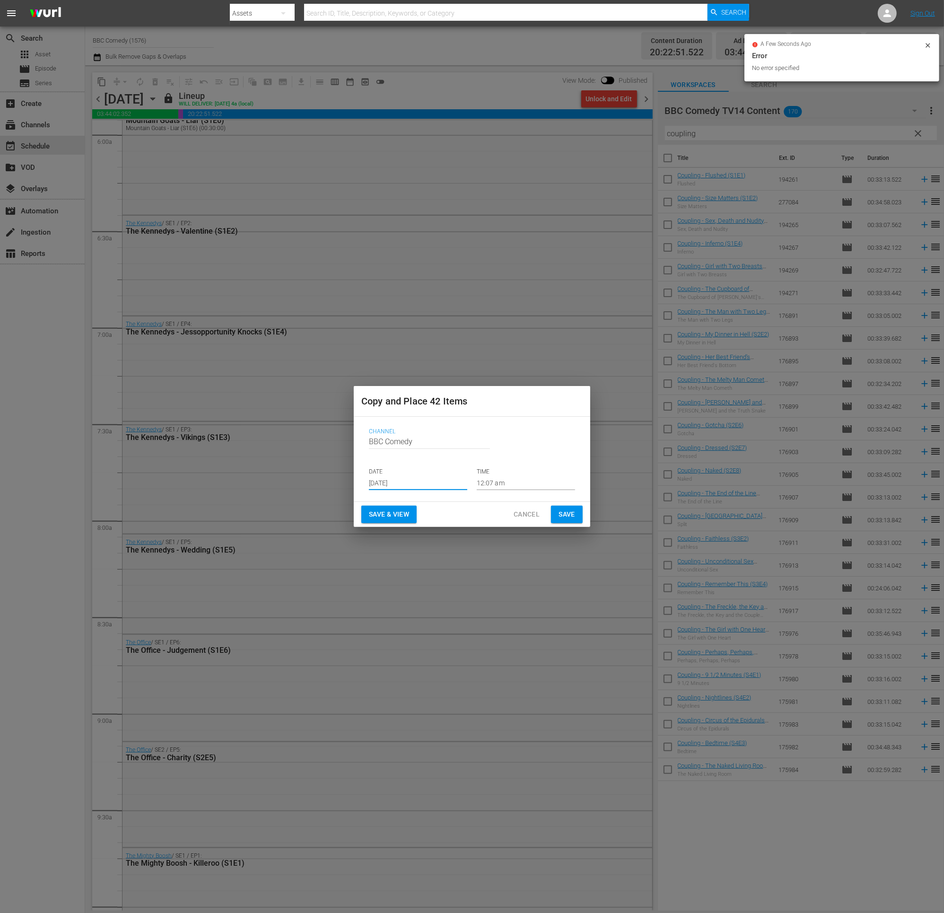
click at [565, 514] on span "Save" at bounding box center [566, 514] width 17 height 12
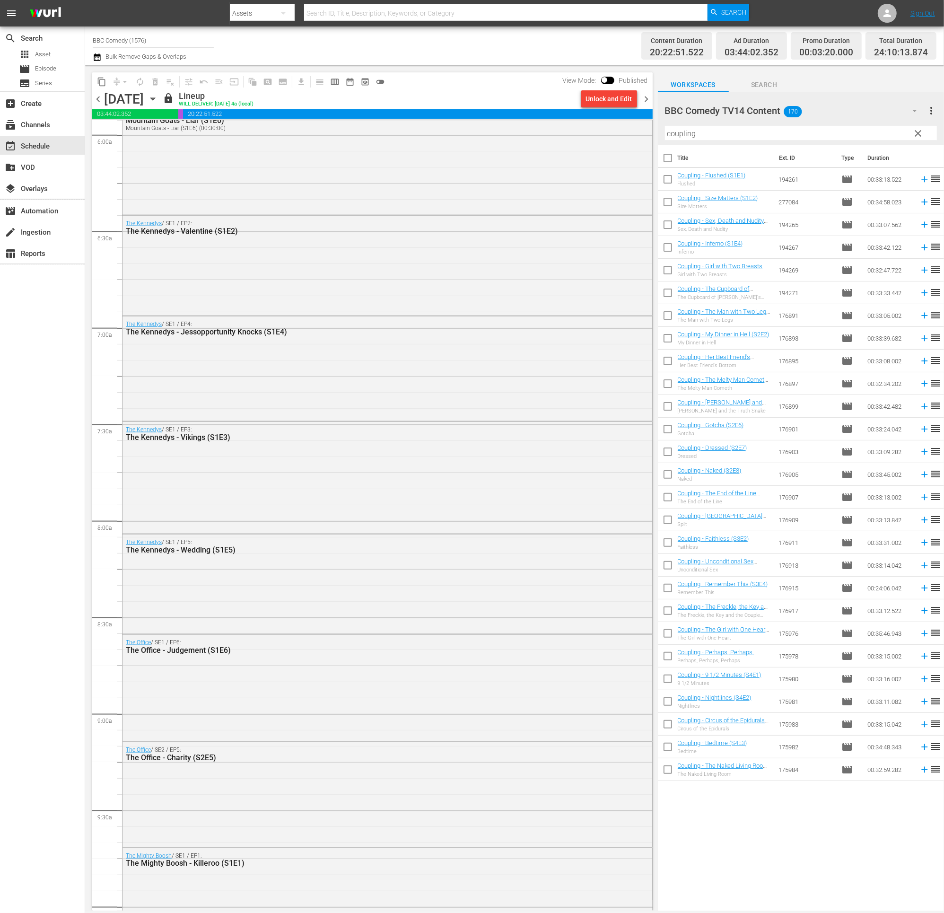
click at [644, 98] on span "chevron_right" at bounding box center [647, 99] width 12 height 12
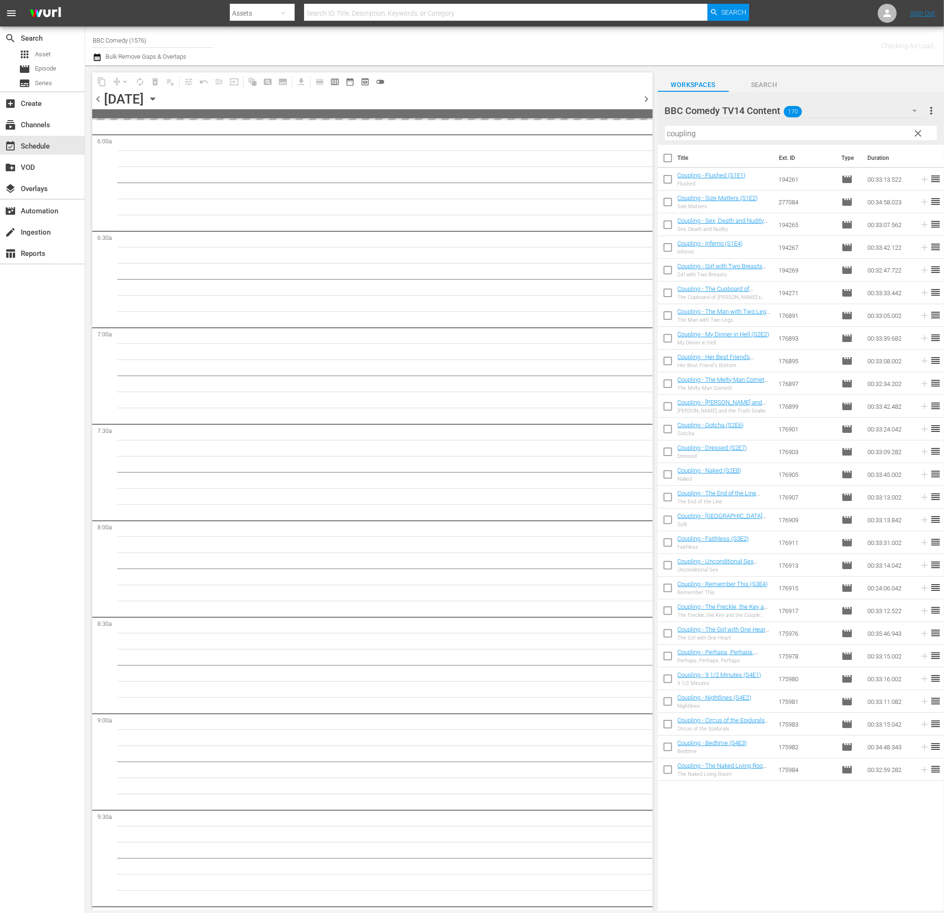
scroll to position [1272, 0]
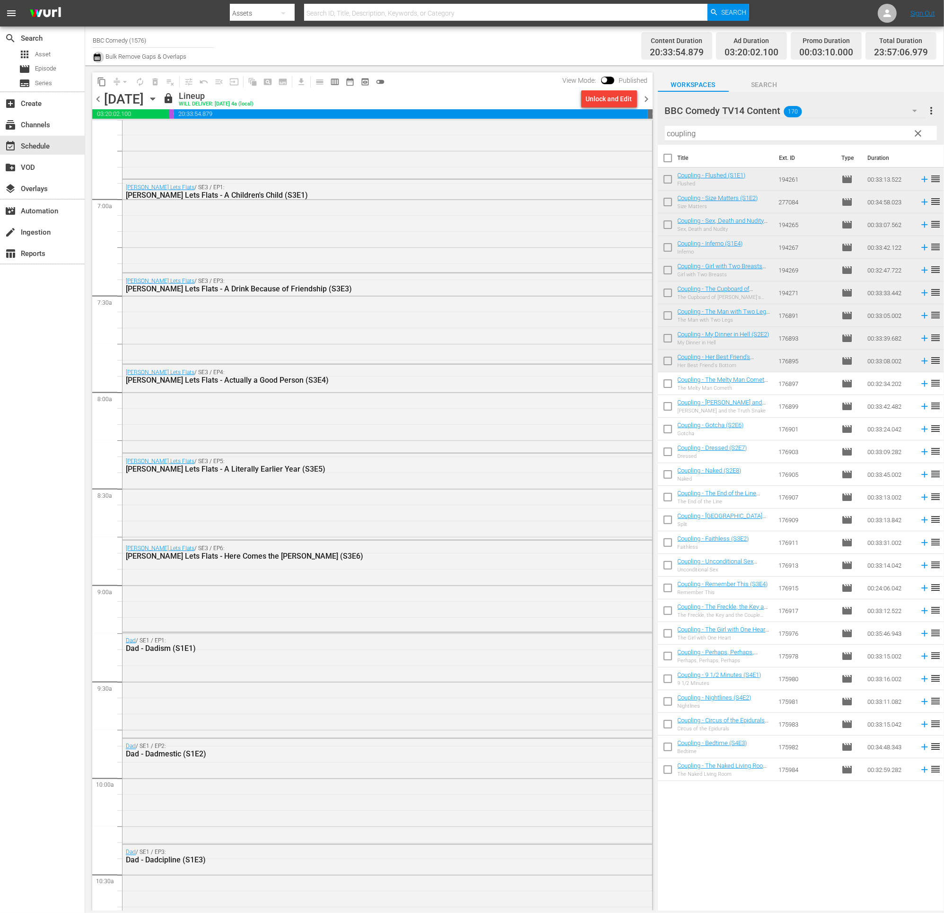
click at [99, 55] on icon "button" at bounding box center [97, 57] width 7 height 8
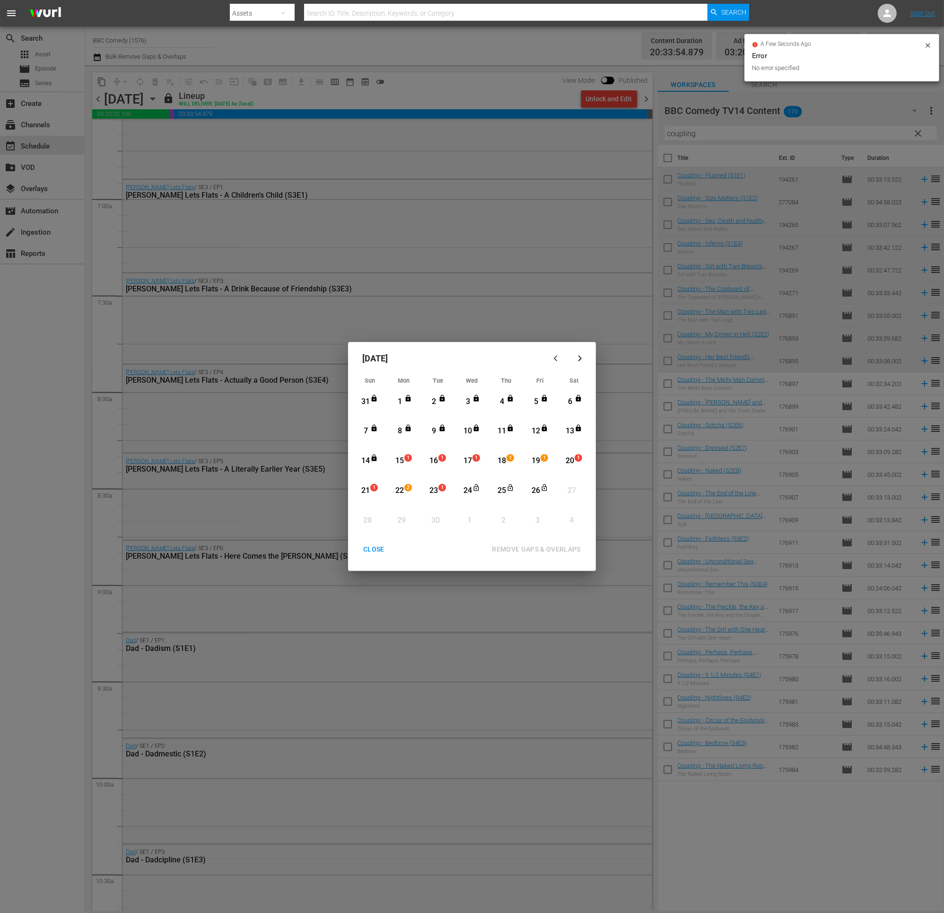
click at [379, 514] on div "CLOSE" at bounding box center [374, 549] width 36 height 12
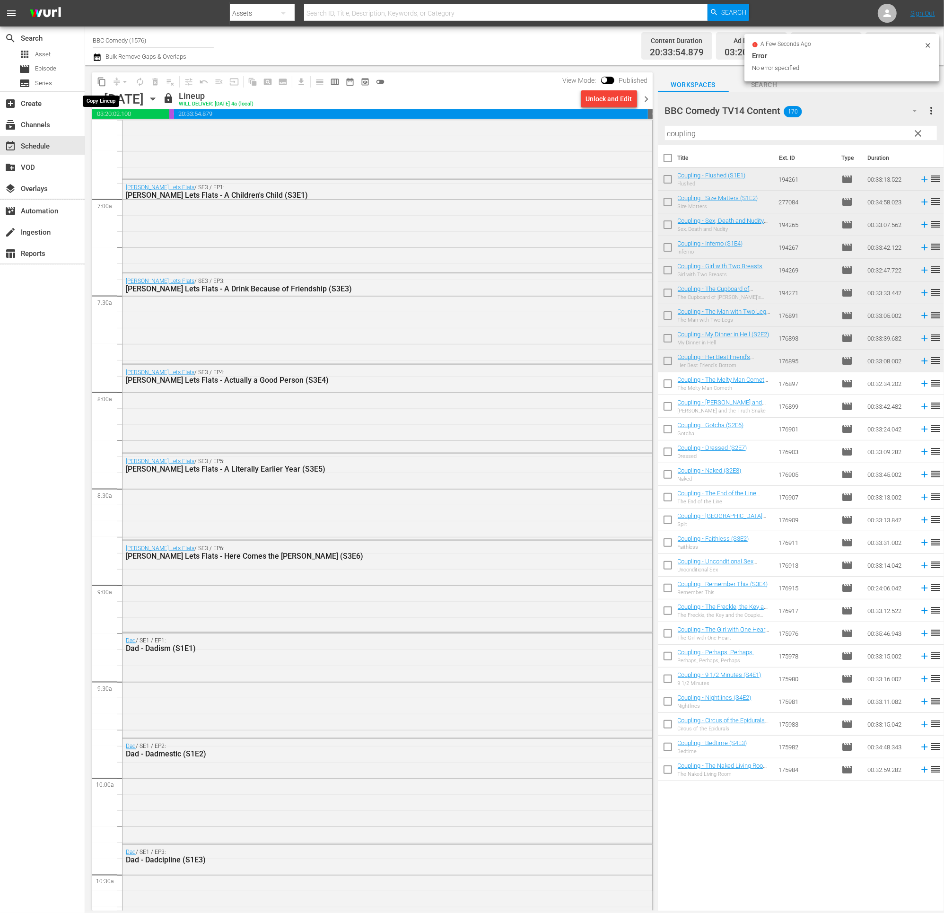
click at [102, 83] on span "content_copy" at bounding box center [101, 81] width 9 height 9
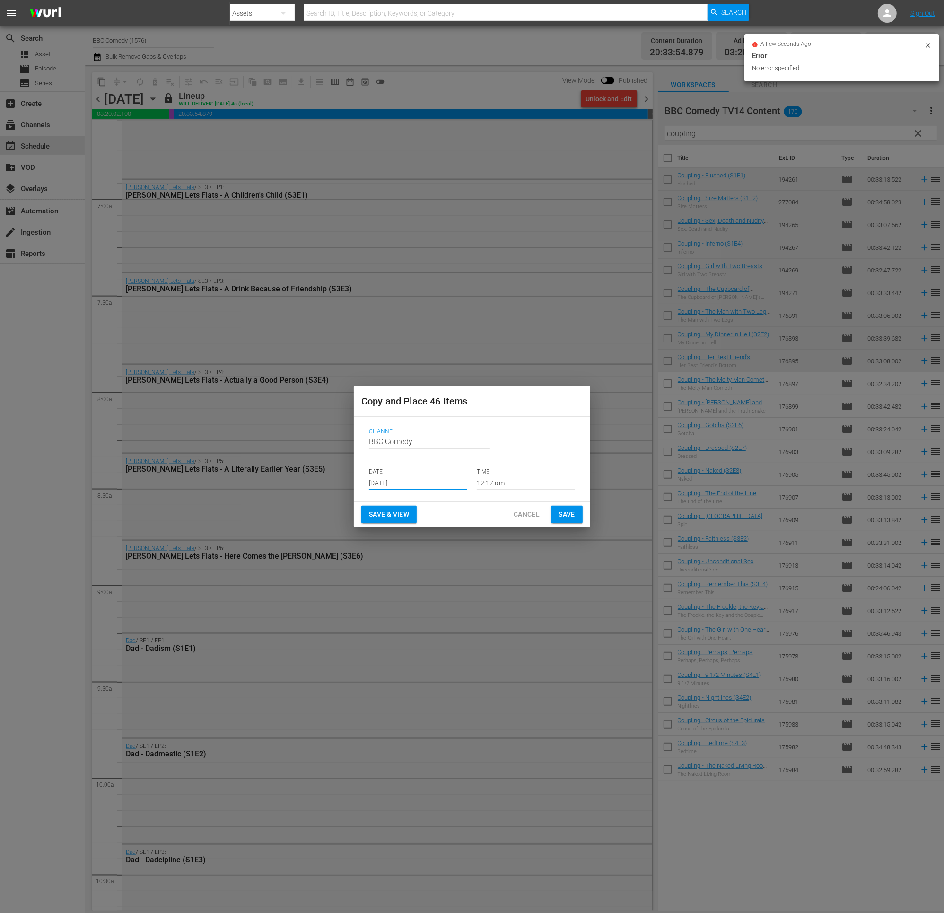
click at [379, 484] on input "[DATE]" at bounding box center [418, 483] width 98 height 14
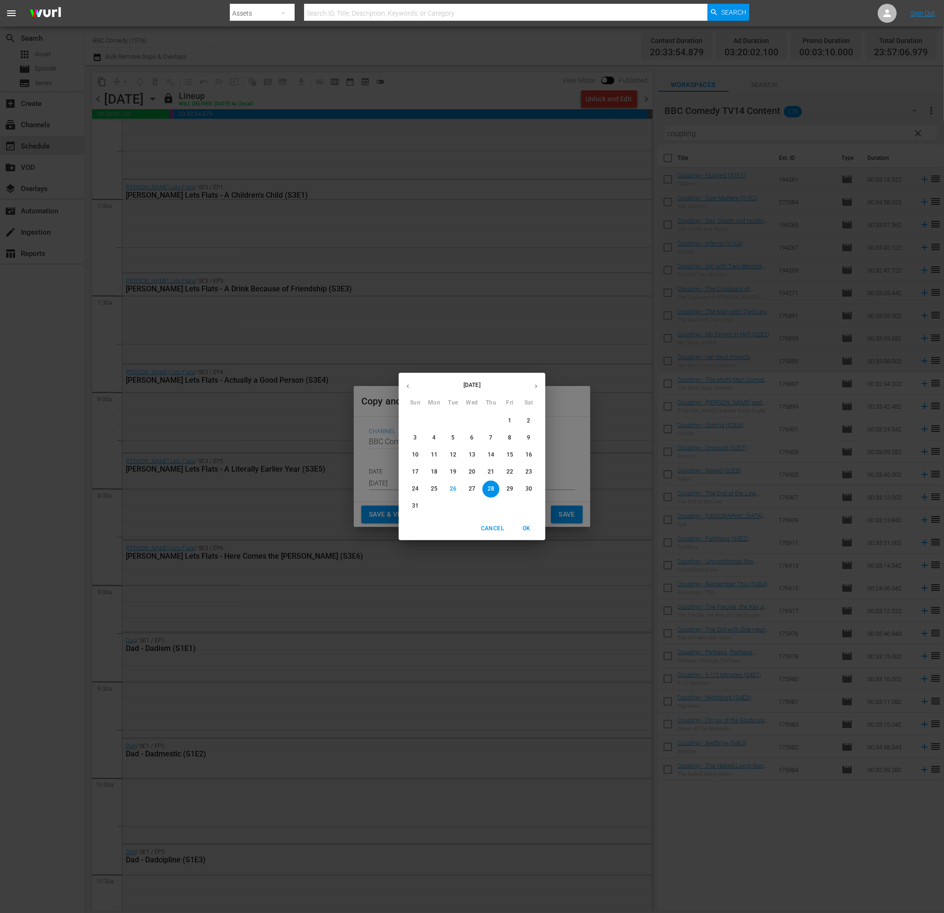
click at [540, 390] on button "button" at bounding box center [536, 386] width 18 height 18
click at [535, 470] on span "27" at bounding box center [528, 472] width 17 height 8
type input "Sep 27th 2025"
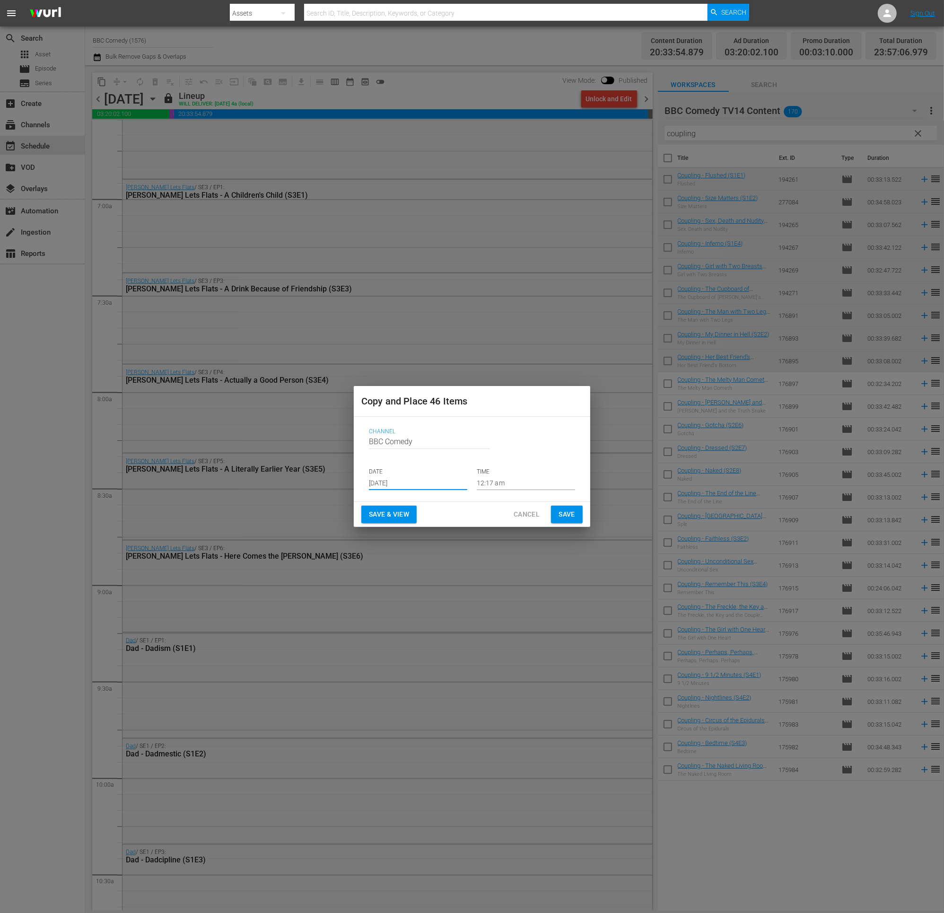
click at [566, 514] on span "Save" at bounding box center [566, 514] width 17 height 12
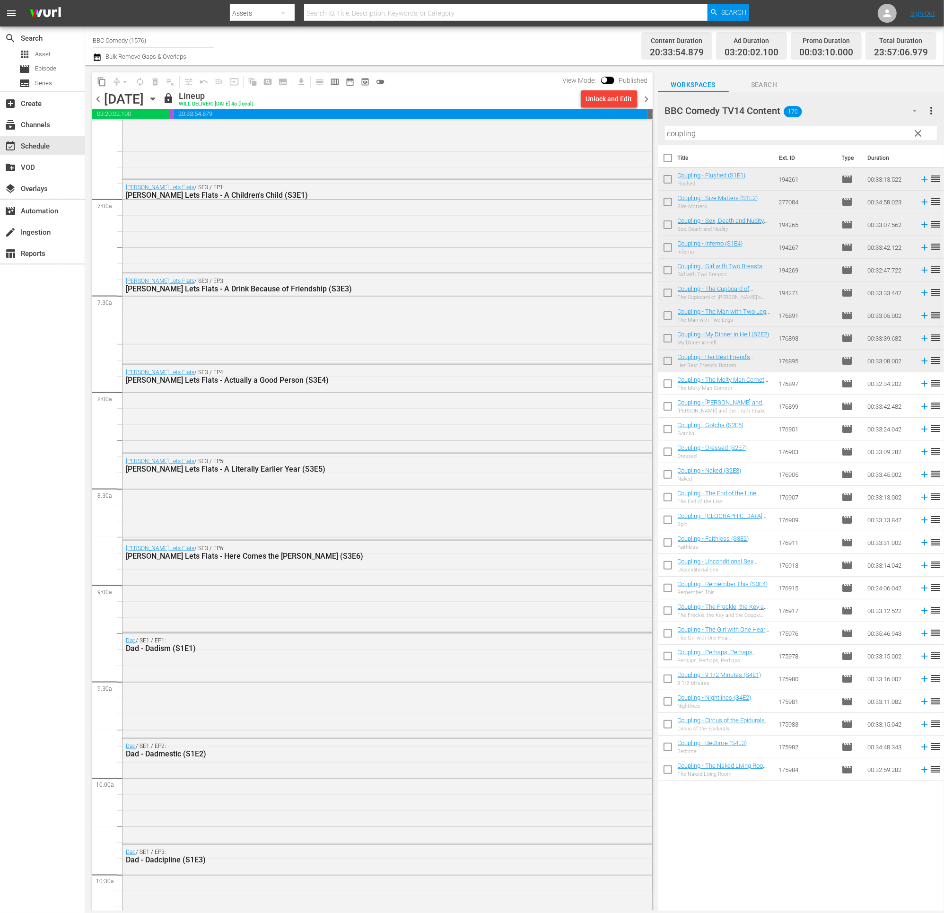
click at [643, 99] on span "chevron_right" at bounding box center [647, 99] width 12 height 12
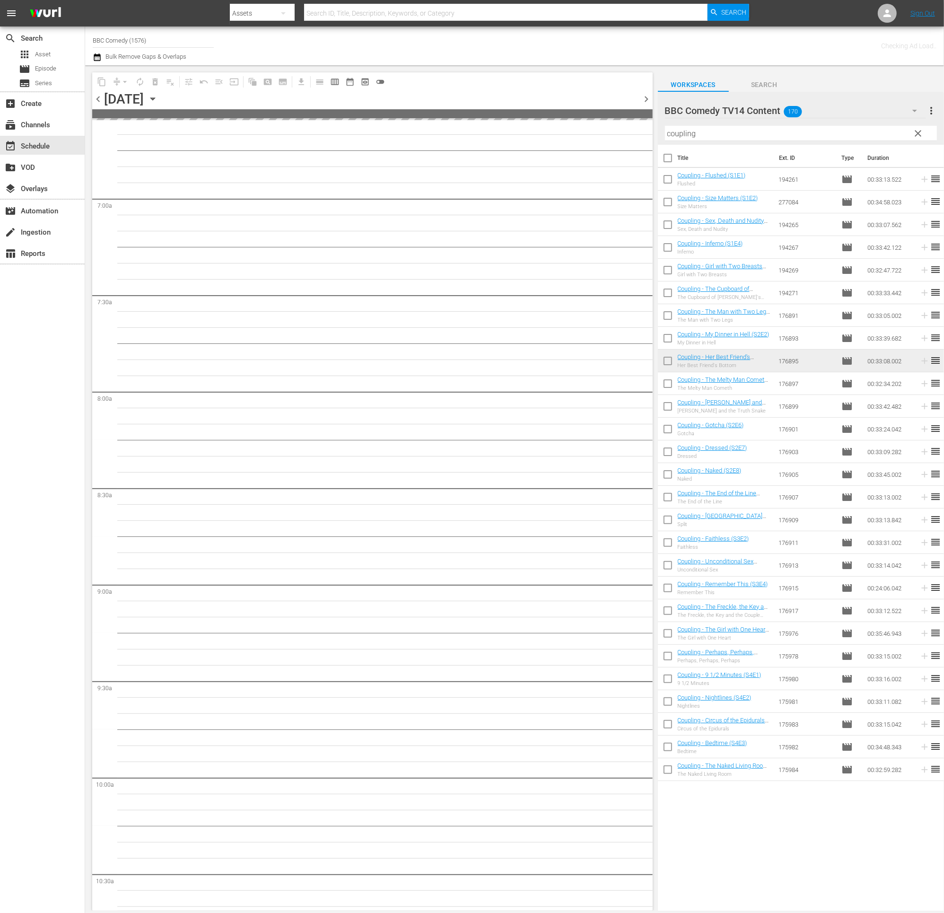
scroll to position [1433, 0]
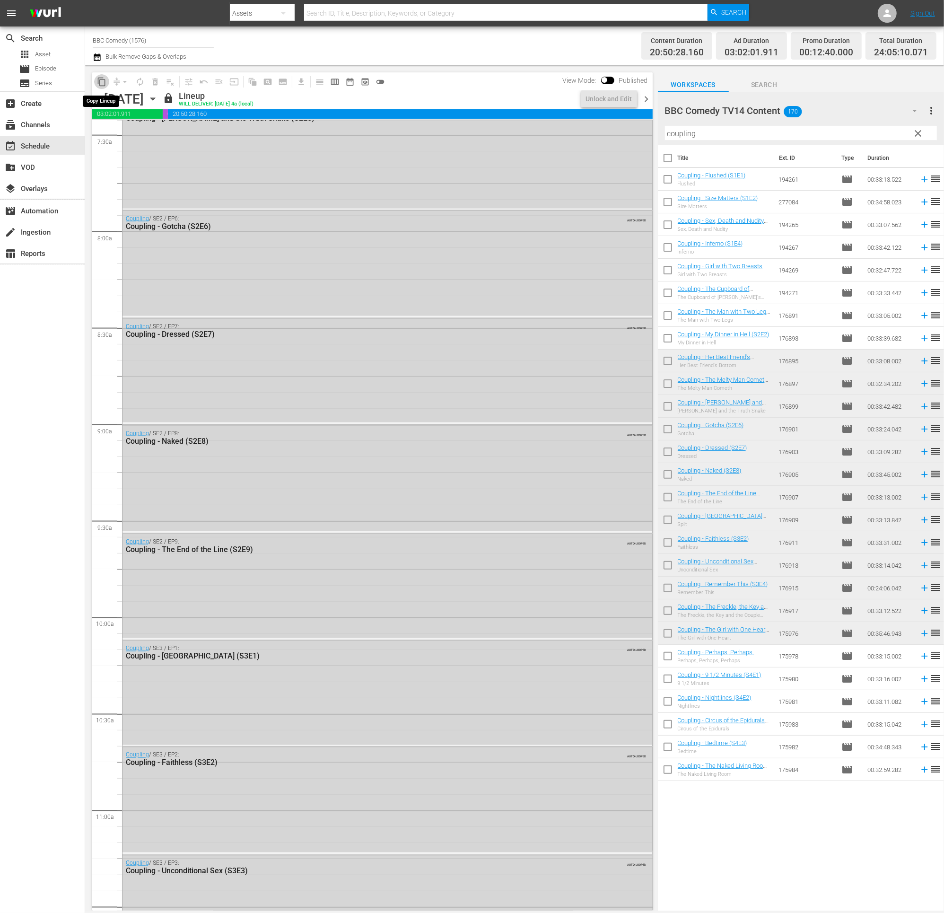
click at [101, 80] on span "content_copy" at bounding box center [101, 81] width 9 height 9
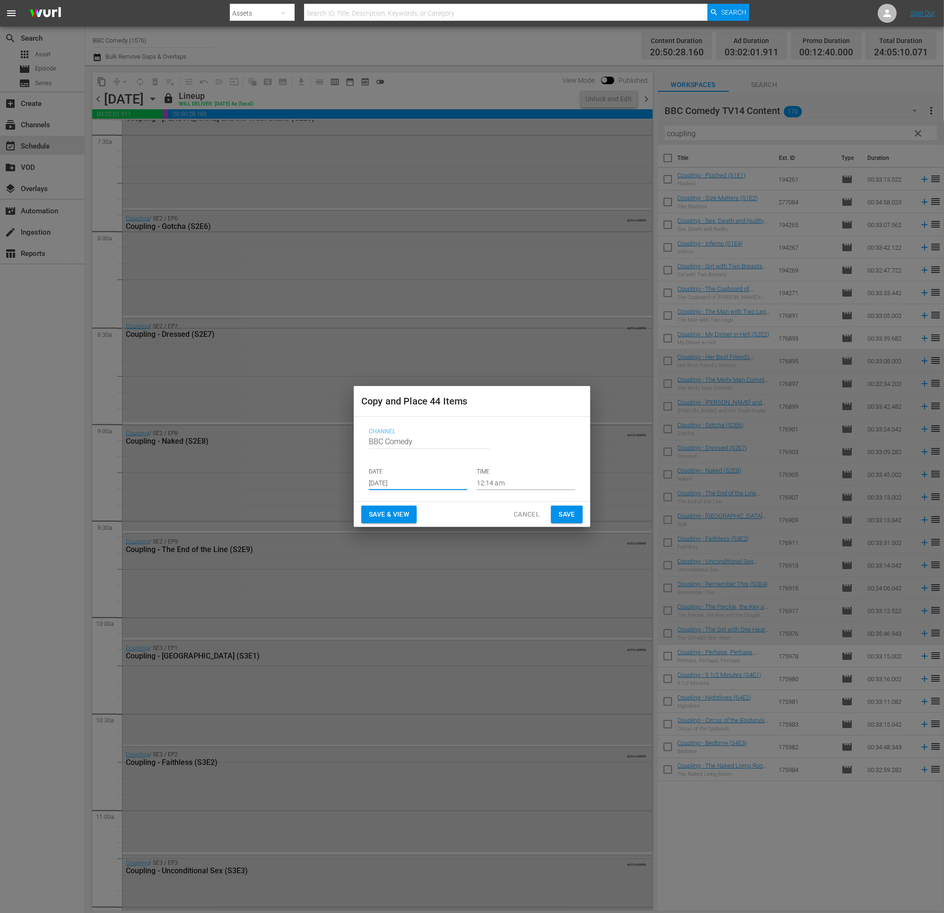
click at [376, 482] on input "[DATE]" at bounding box center [418, 483] width 98 height 14
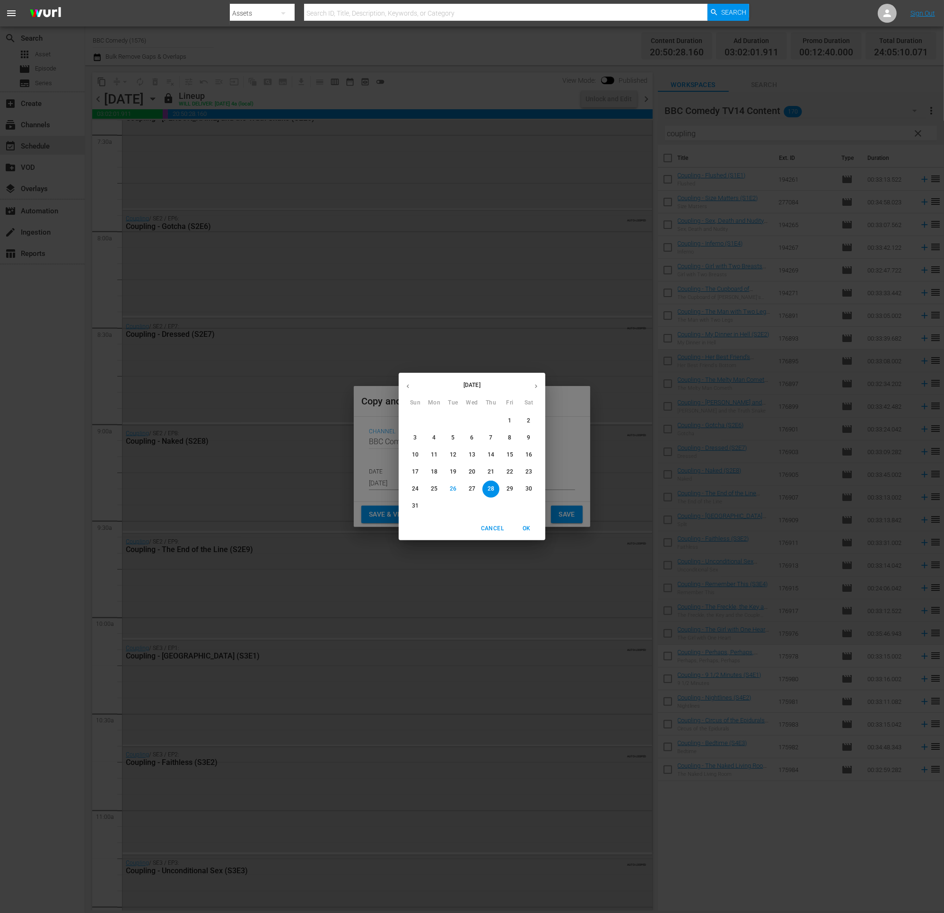
click at [535, 383] on icon "button" at bounding box center [535, 386] width 7 height 7
click at [418, 487] on p "28" at bounding box center [415, 489] width 7 height 8
type input "Sep 28th 2025"
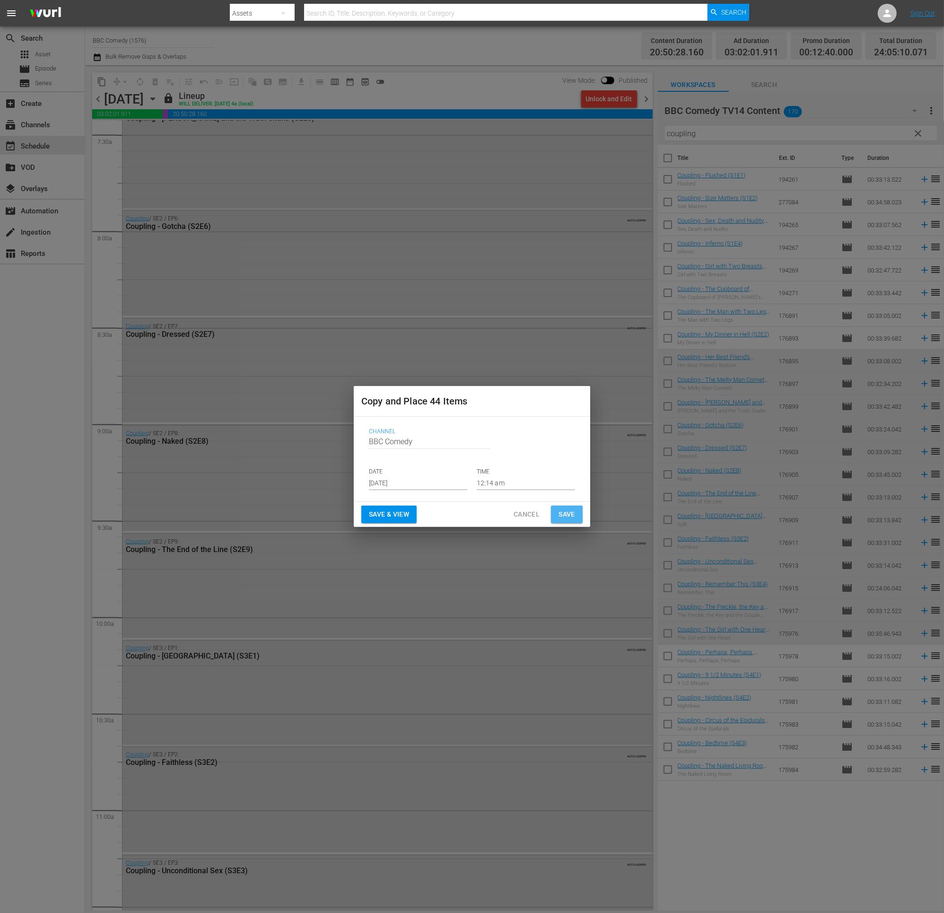
click at [564, 514] on span "Save" at bounding box center [566, 514] width 17 height 12
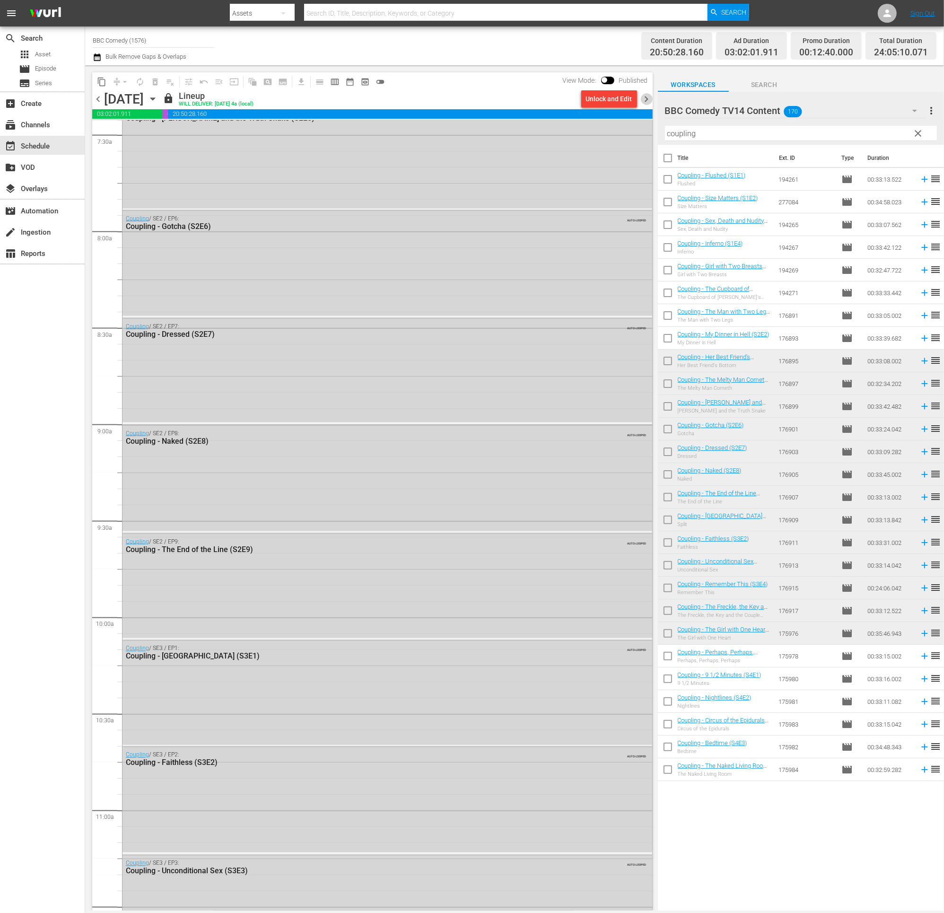
click at [644, 101] on span "chevron_right" at bounding box center [647, 99] width 12 height 12
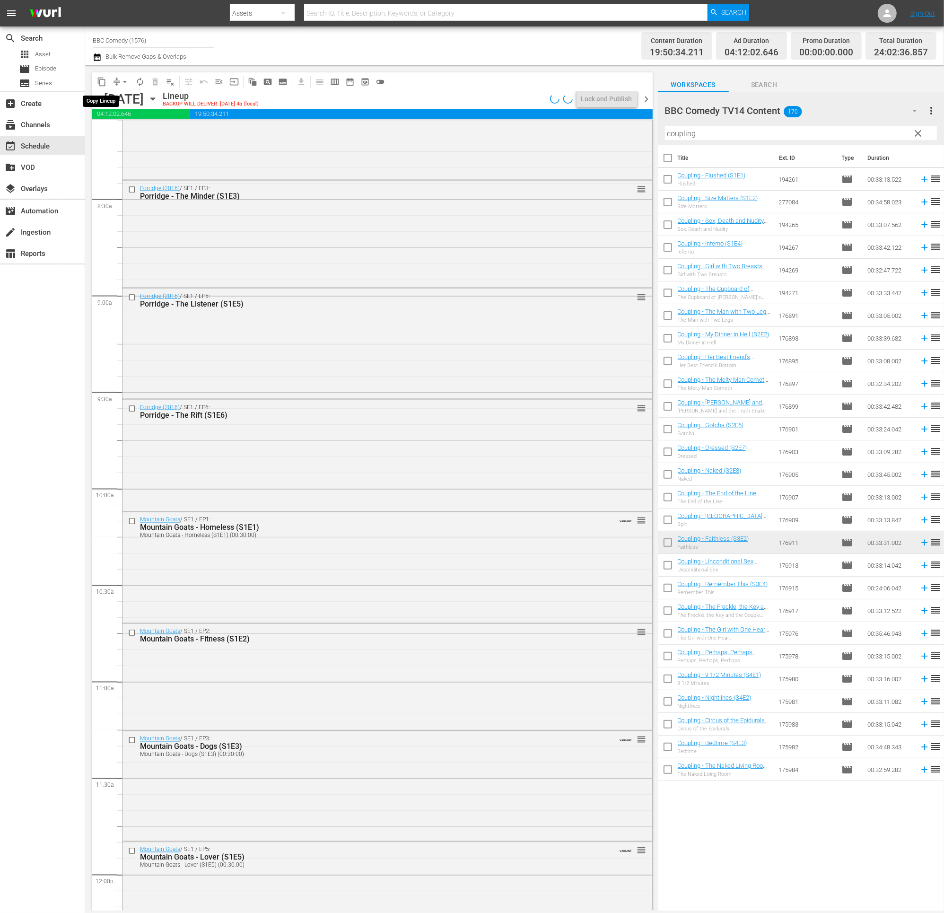
scroll to position [1465, 0]
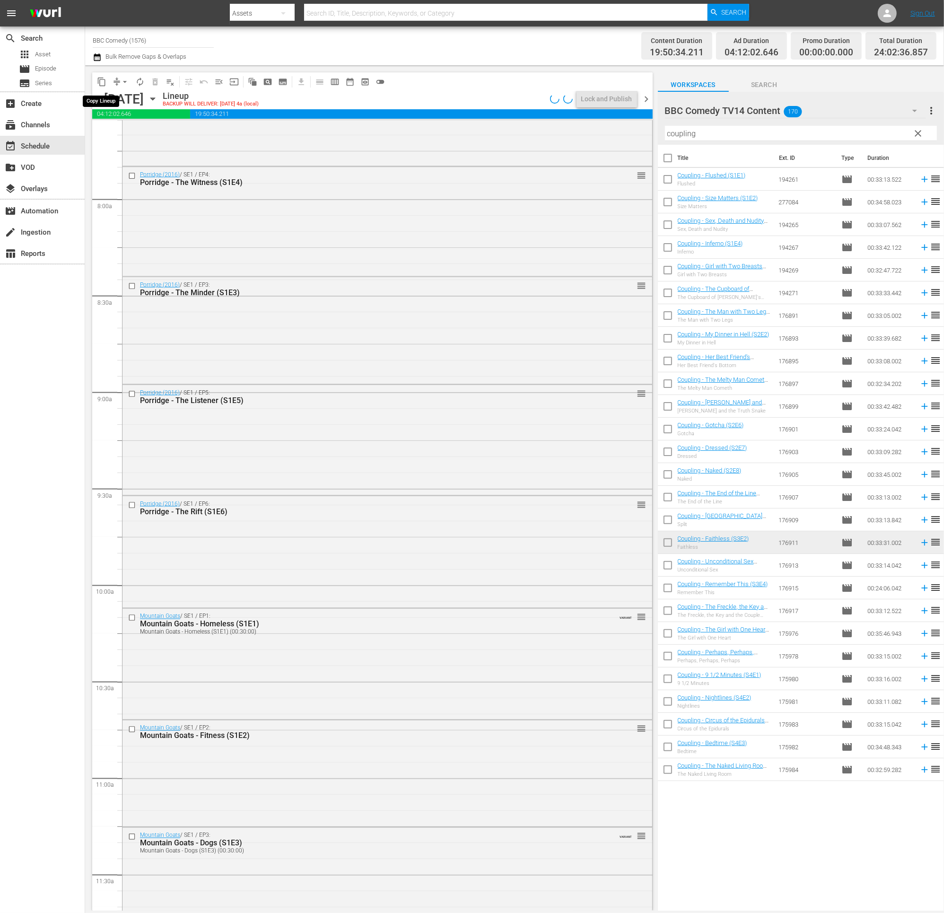
click at [101, 83] on span "content_copy" at bounding box center [101, 81] width 9 height 9
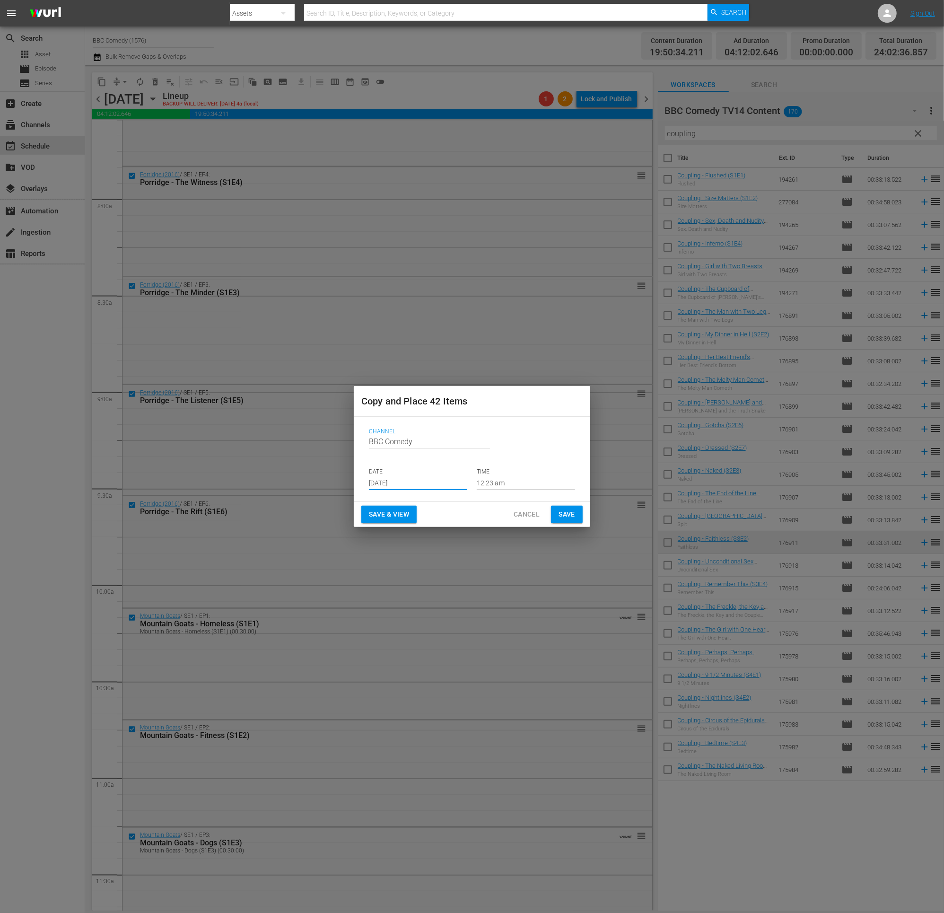
click at [377, 484] on input "[DATE]" at bounding box center [418, 483] width 98 height 14
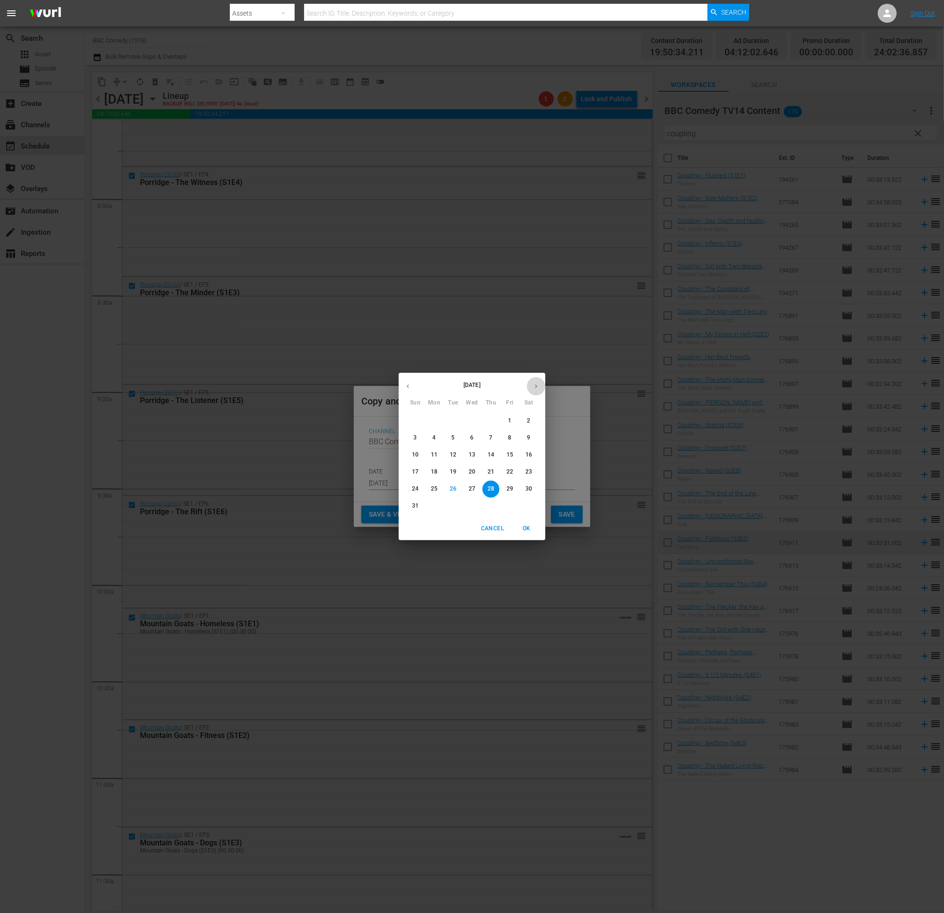
click at [537, 385] on icon "button" at bounding box center [535, 386] width 7 height 7
drag, startPoint x: 483, startPoint y: 520, endPoint x: 485, endPoint y: 527, distance: 7.3
click at [483, 514] on div "Cancel OK" at bounding box center [472, 528] width 147 height 23
click at [485, 514] on span "Cancel" at bounding box center [492, 528] width 23 height 10
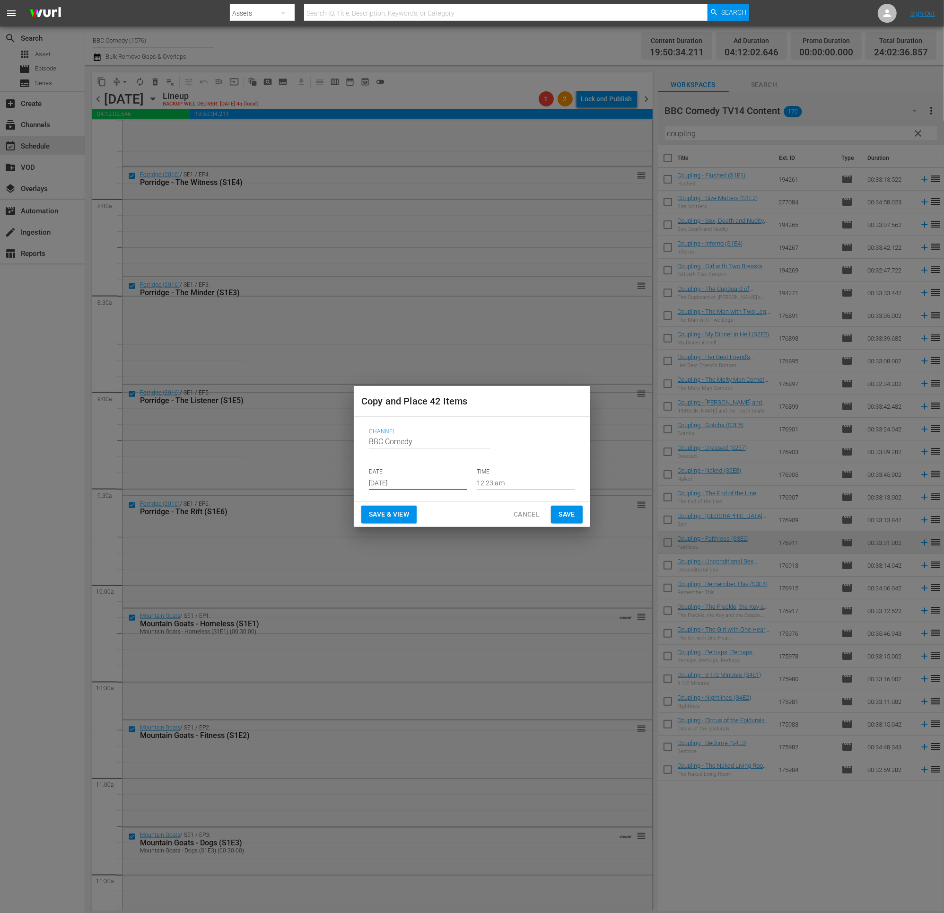
click at [506, 511] on button "Cancel" at bounding box center [526, 513] width 41 height 17
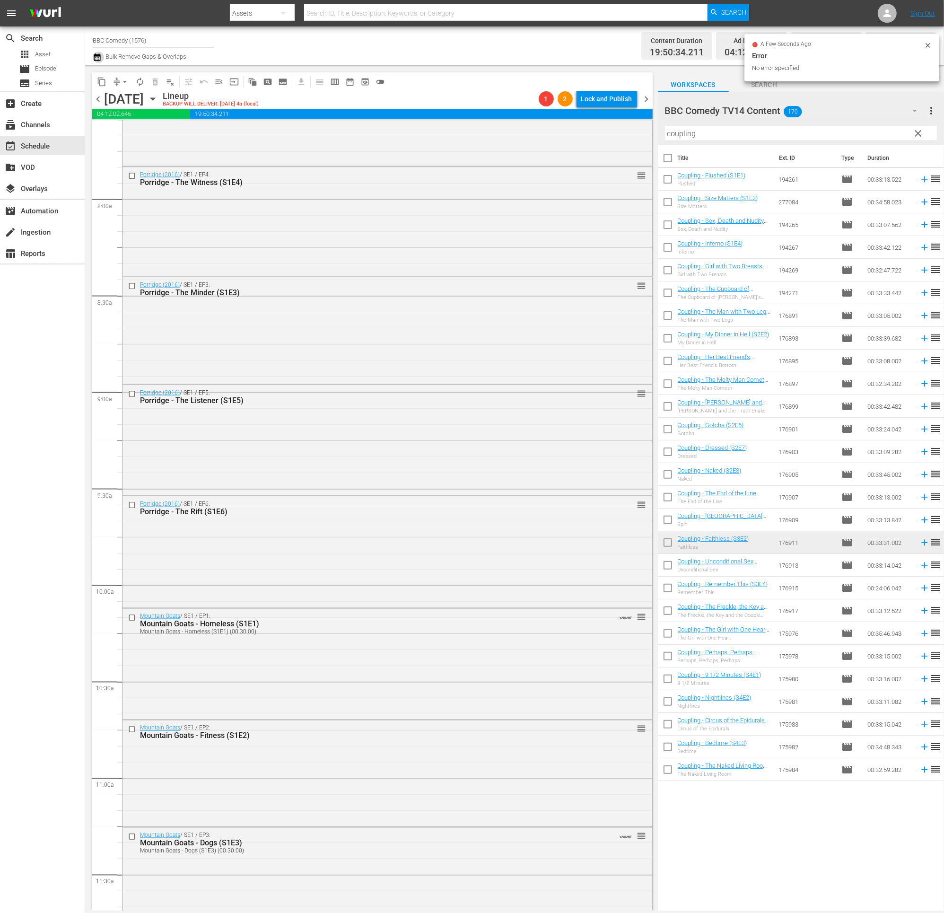
click at [98, 57] on icon "button" at bounding box center [97, 57] width 9 height 11
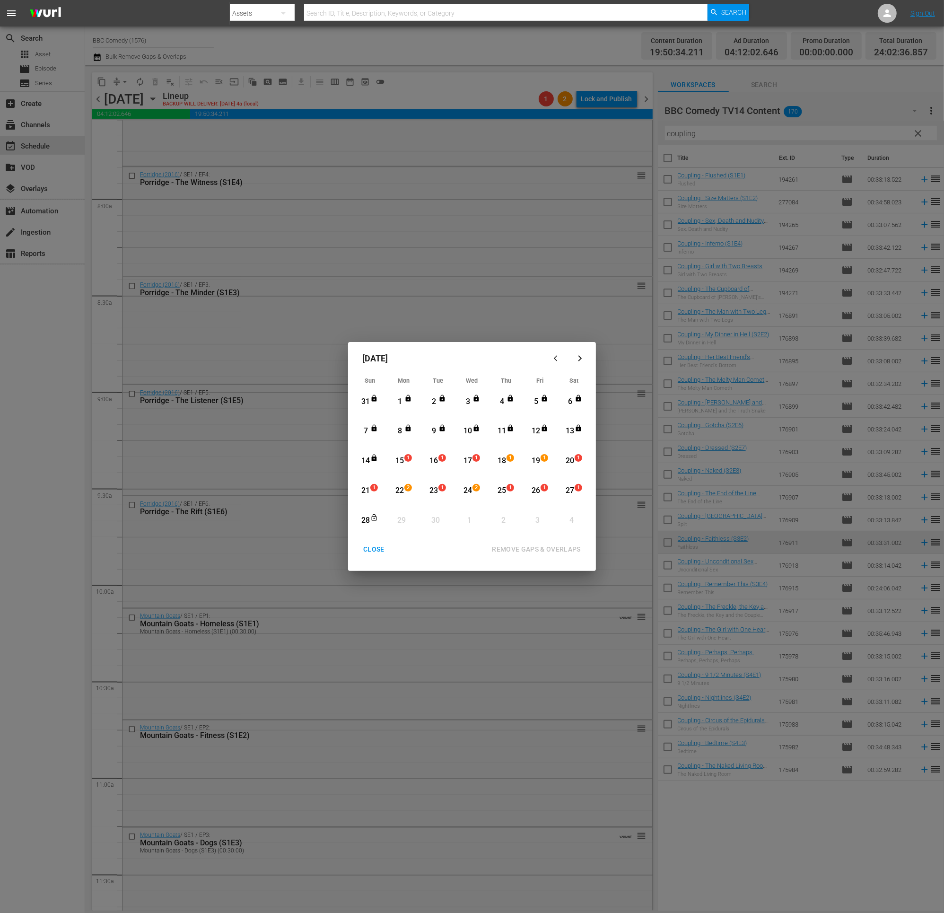
click at [379, 514] on div "CLOSE" at bounding box center [374, 549] width 36 height 12
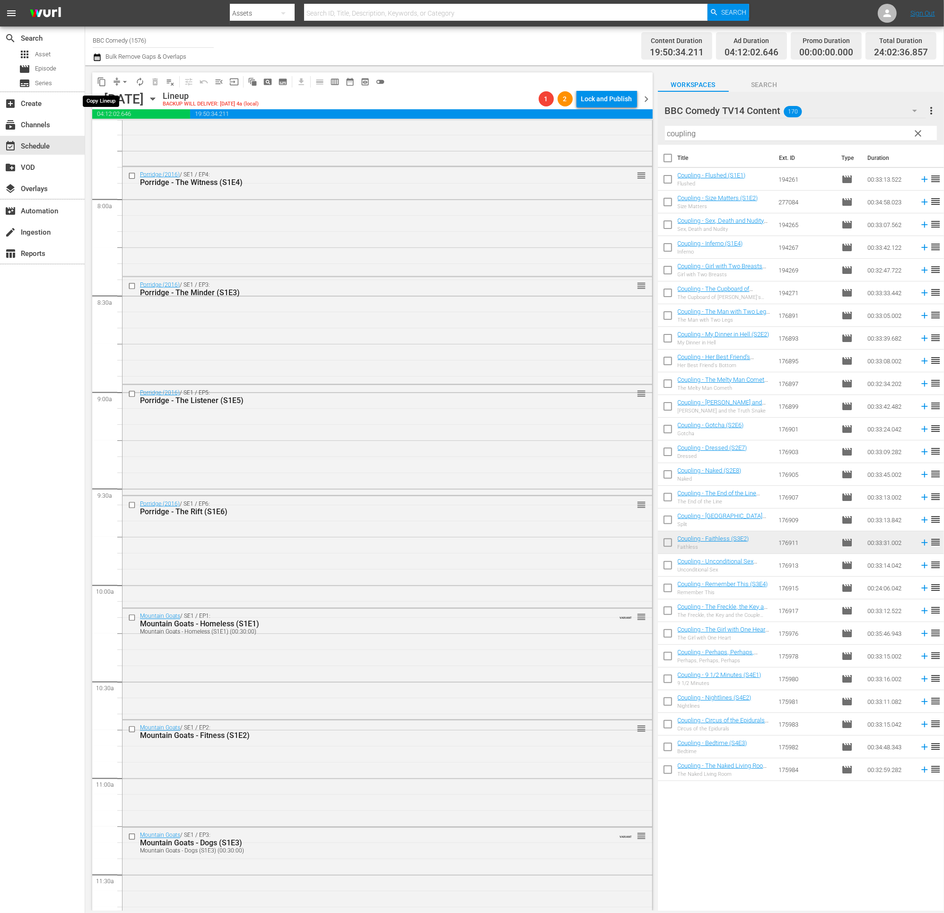
click at [101, 82] on span "content_copy" at bounding box center [101, 81] width 9 height 9
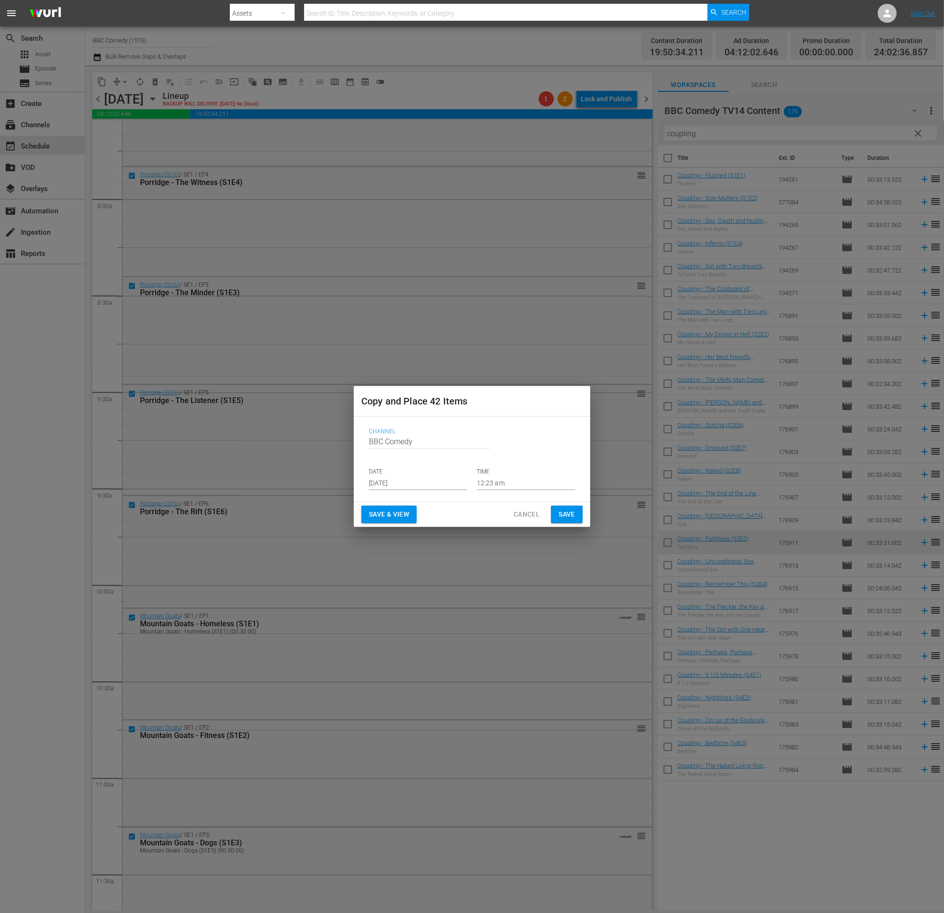
click at [413, 483] on input "[DATE]" at bounding box center [418, 483] width 98 height 14
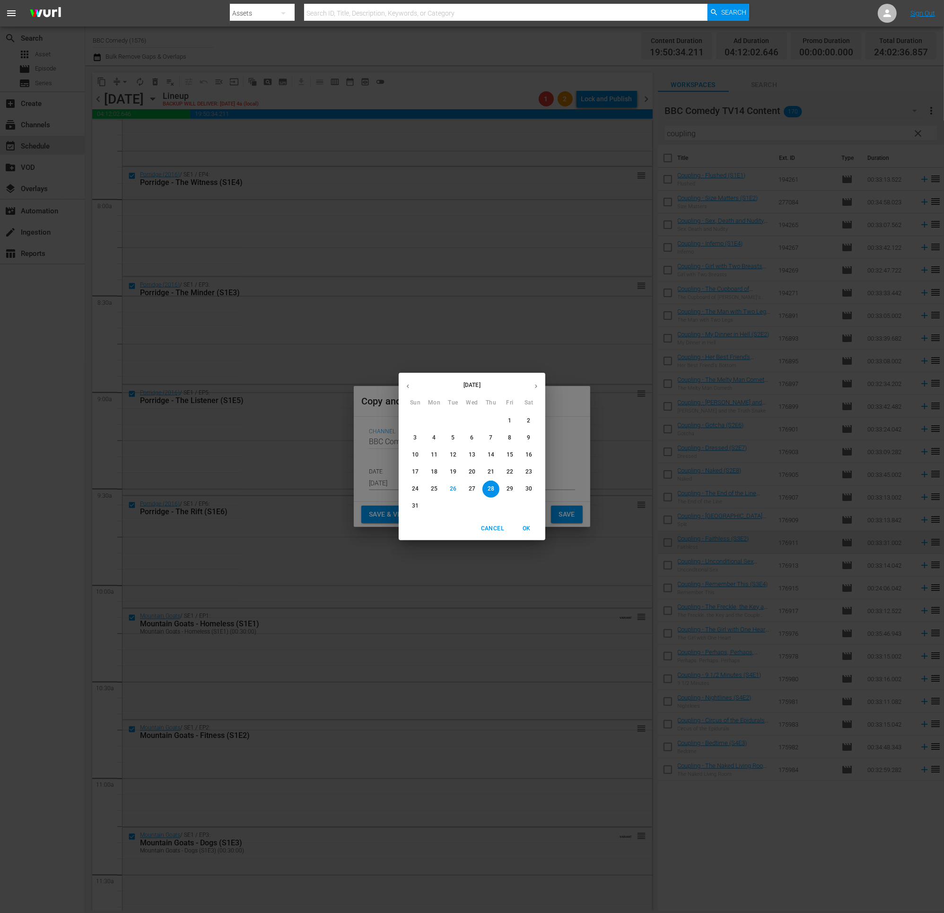
click at [536, 388] on icon "button" at bounding box center [535, 386] width 7 height 7
click at [436, 490] on p "29" at bounding box center [434, 489] width 7 height 8
type input "Sep 29th 2025"
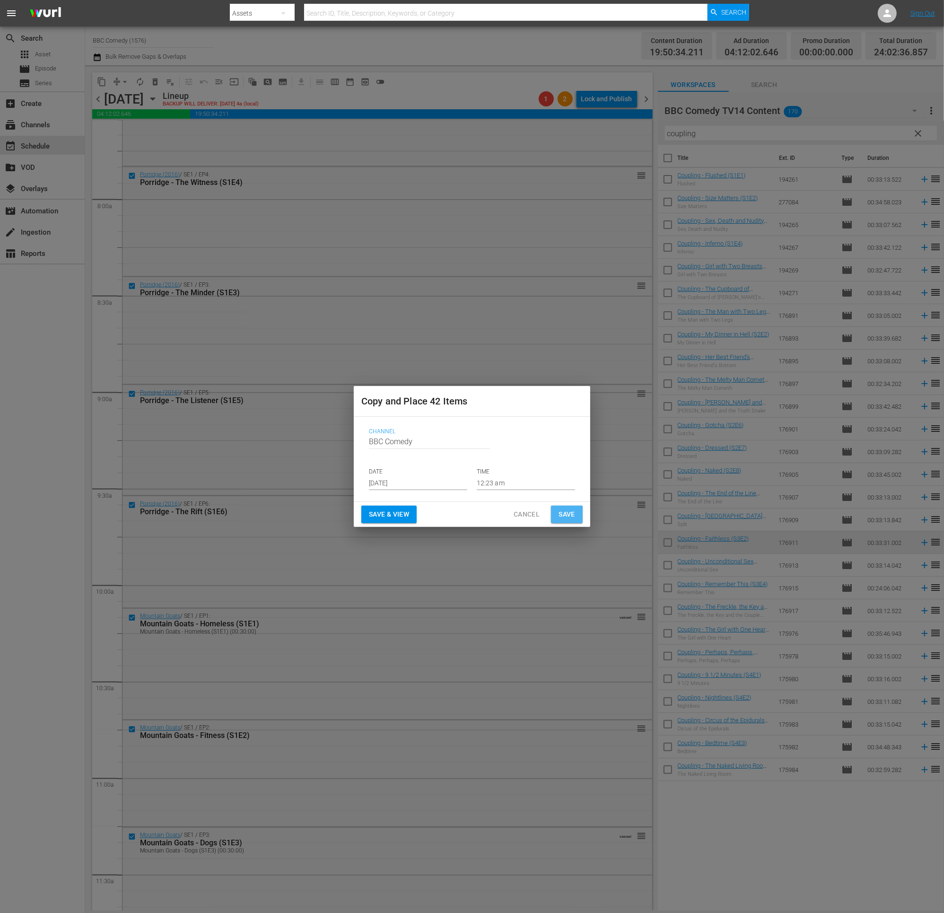
click at [570, 511] on span "Save" at bounding box center [566, 514] width 17 height 12
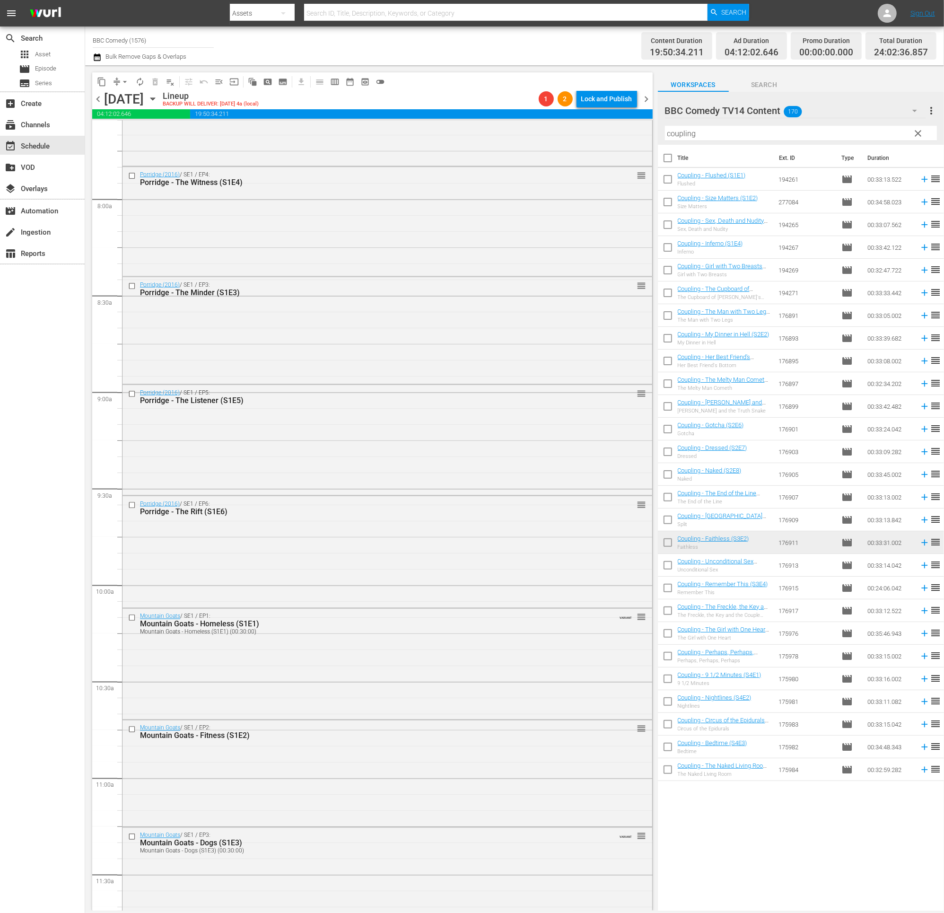
click at [646, 97] on span "chevron_right" at bounding box center [647, 99] width 12 height 12
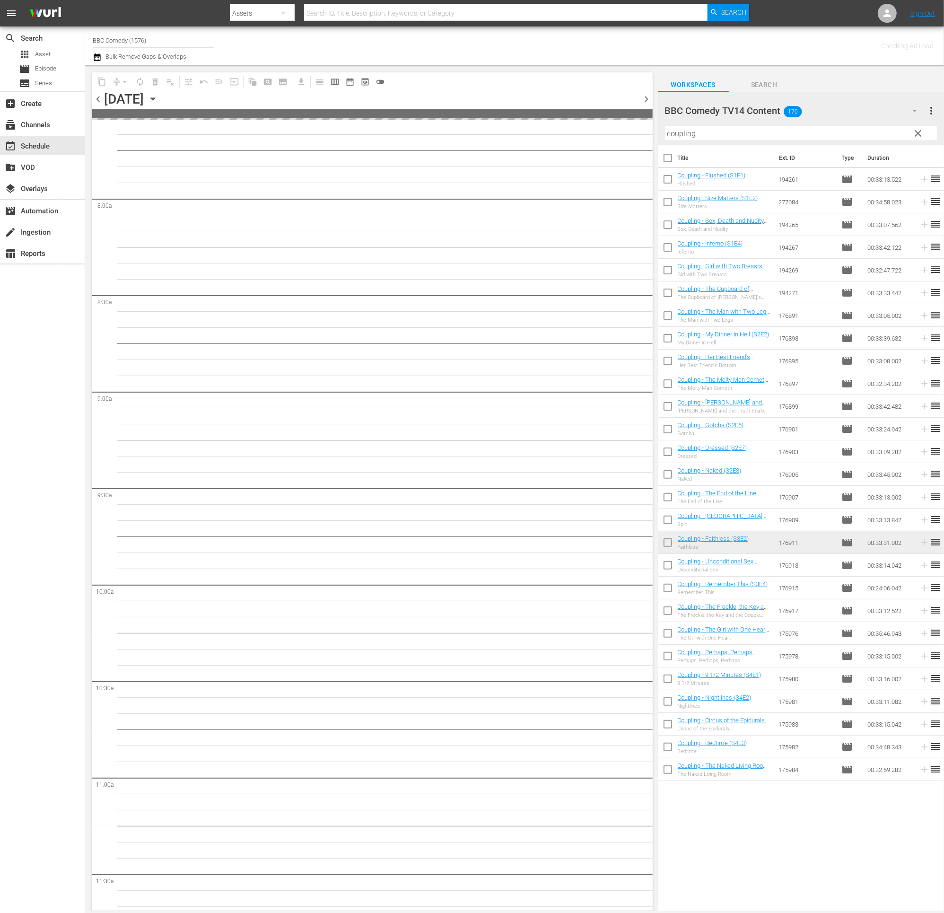
scroll to position [1561, 0]
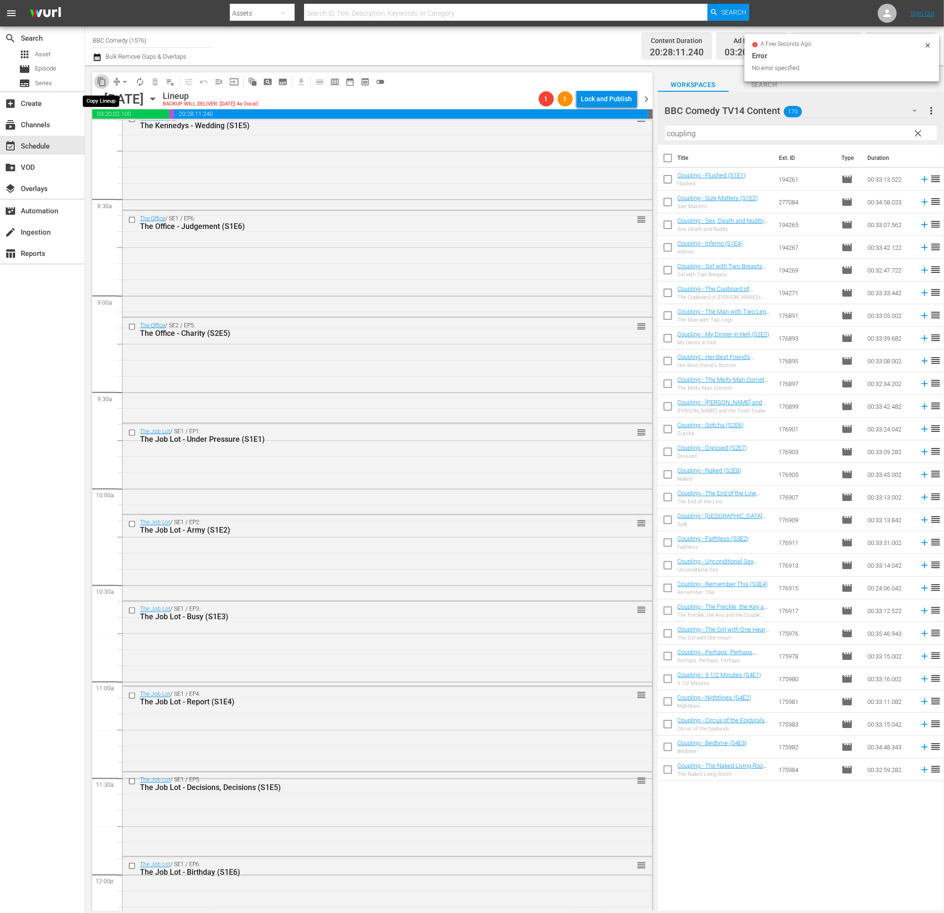
click at [101, 83] on span "content_copy" at bounding box center [101, 81] width 9 height 9
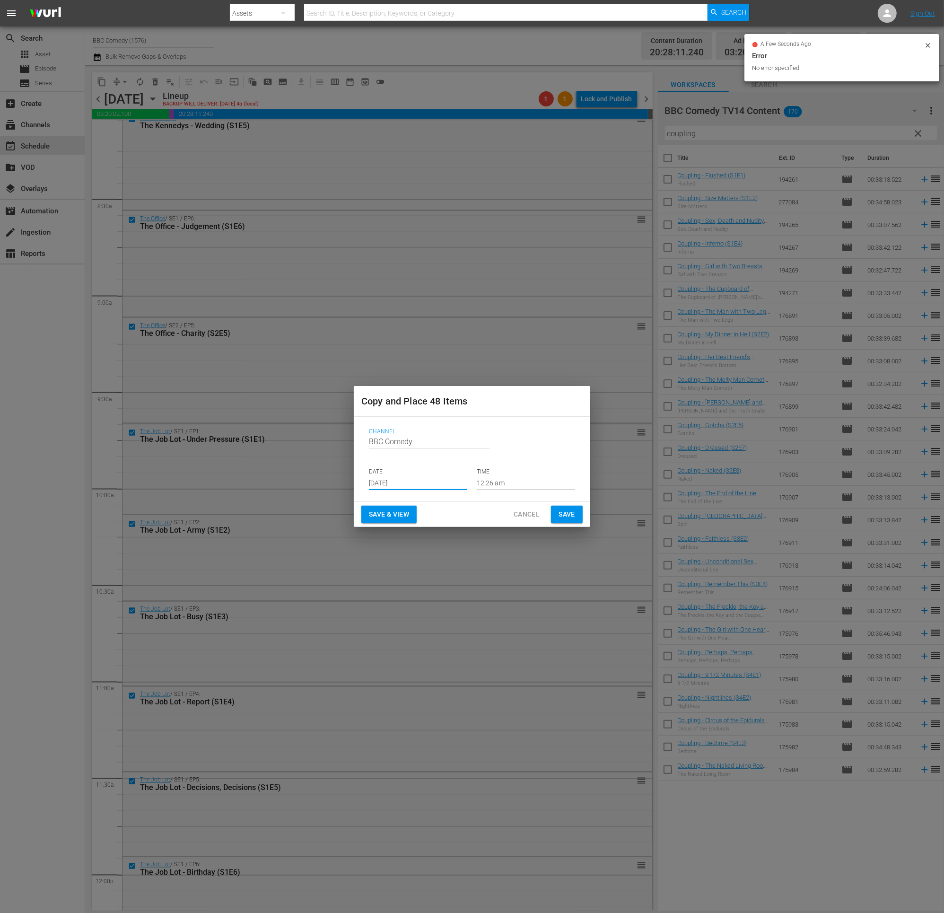
click at [387, 483] on input "[DATE]" at bounding box center [418, 483] width 98 height 14
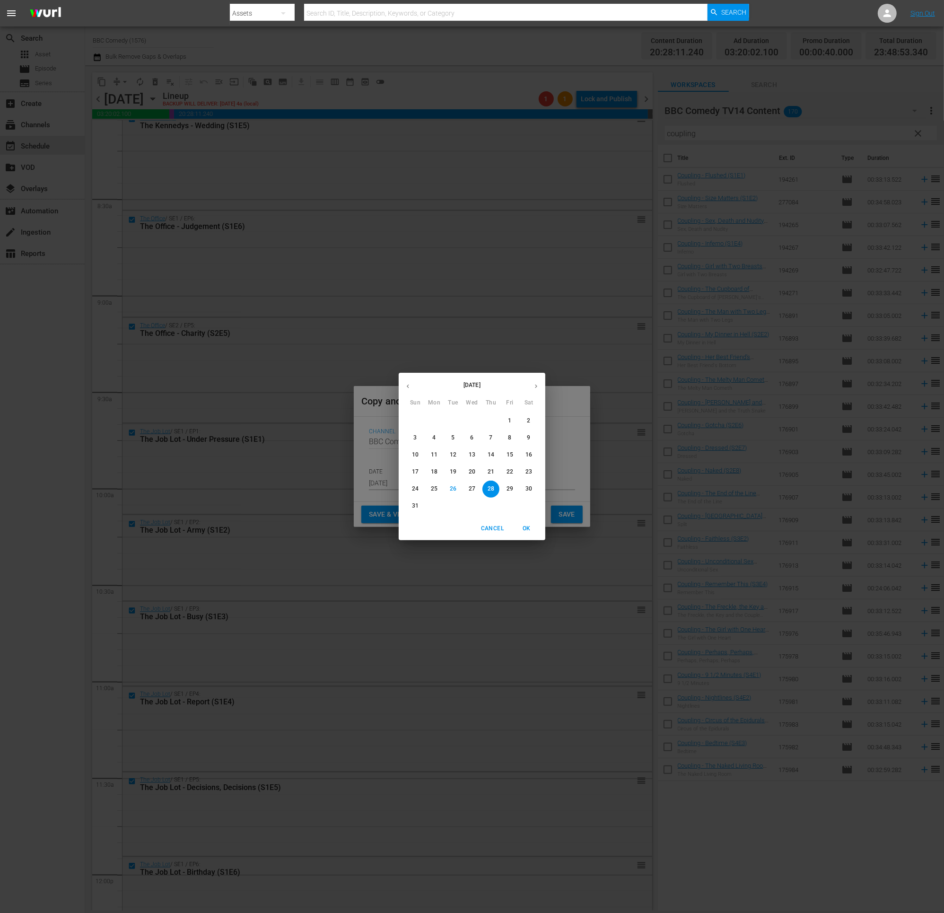
click at [538, 389] on icon "button" at bounding box center [535, 386] width 7 height 7
click at [452, 489] on p "30" at bounding box center [453, 489] width 7 height 8
type input "Sep 30th 2025"
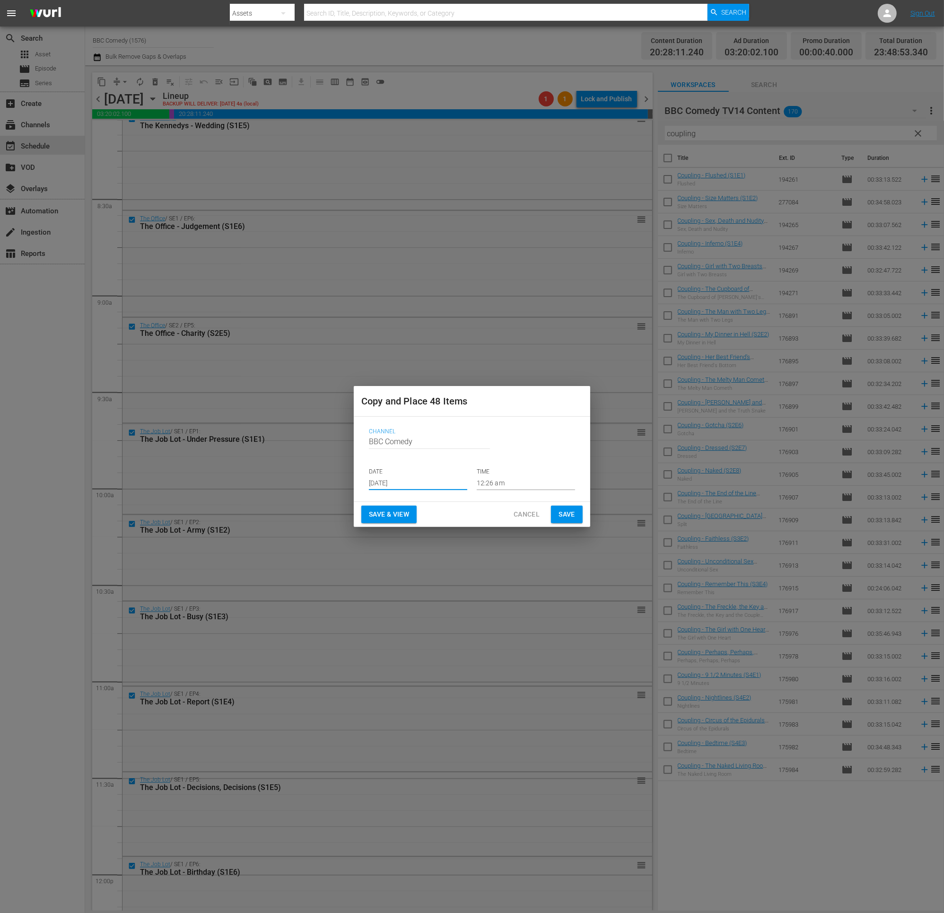
click at [568, 514] on span "Save" at bounding box center [566, 514] width 17 height 12
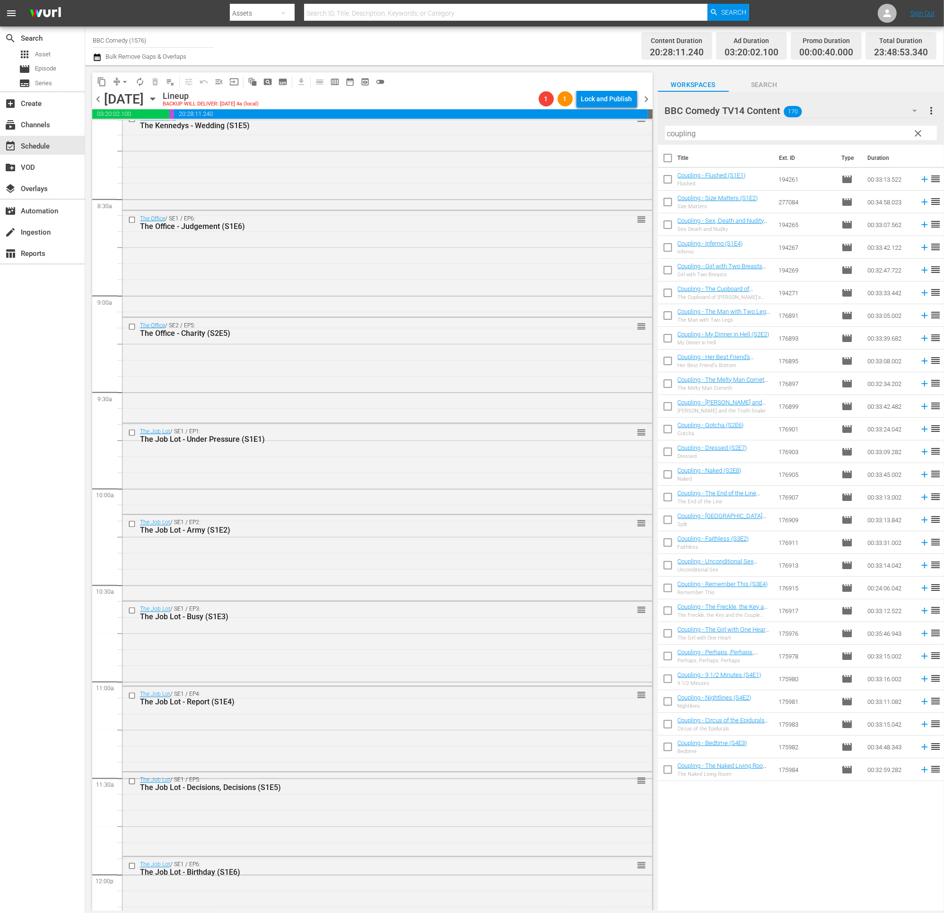
click at [100, 59] on icon "button" at bounding box center [97, 57] width 7 height 8
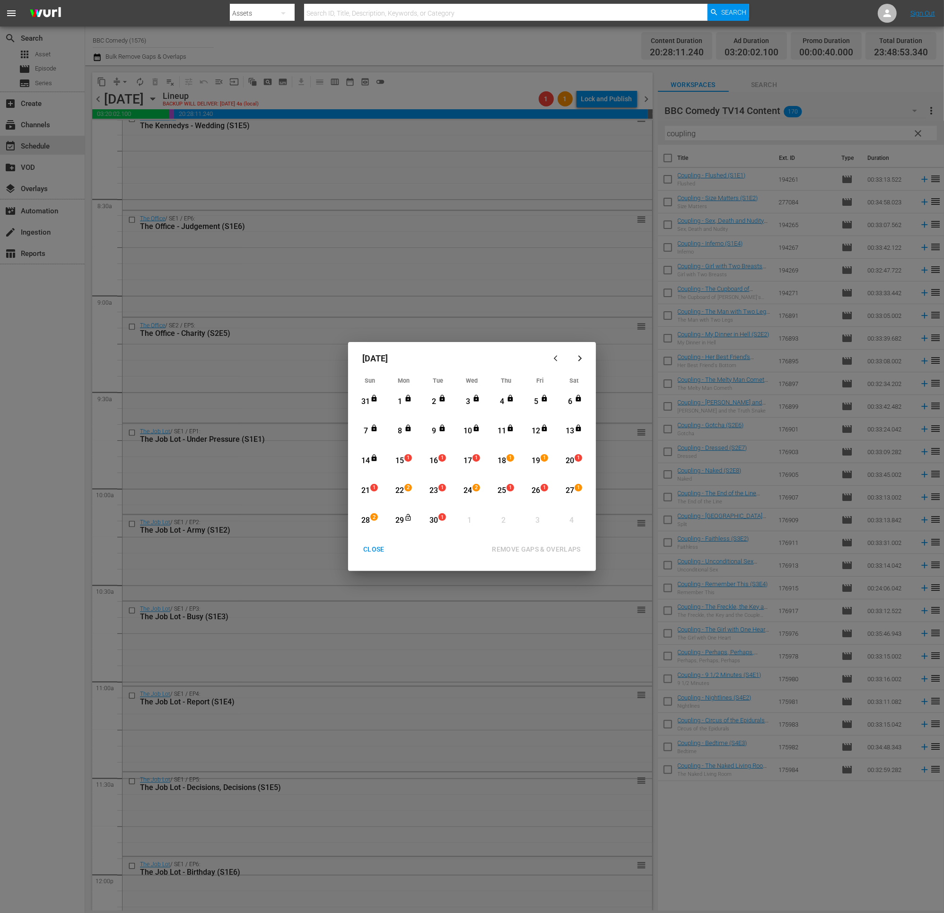
click at [400, 461] on div "15" at bounding box center [400, 460] width 12 height 11
click at [357, 514] on div "CLOSE" at bounding box center [374, 549] width 36 height 12
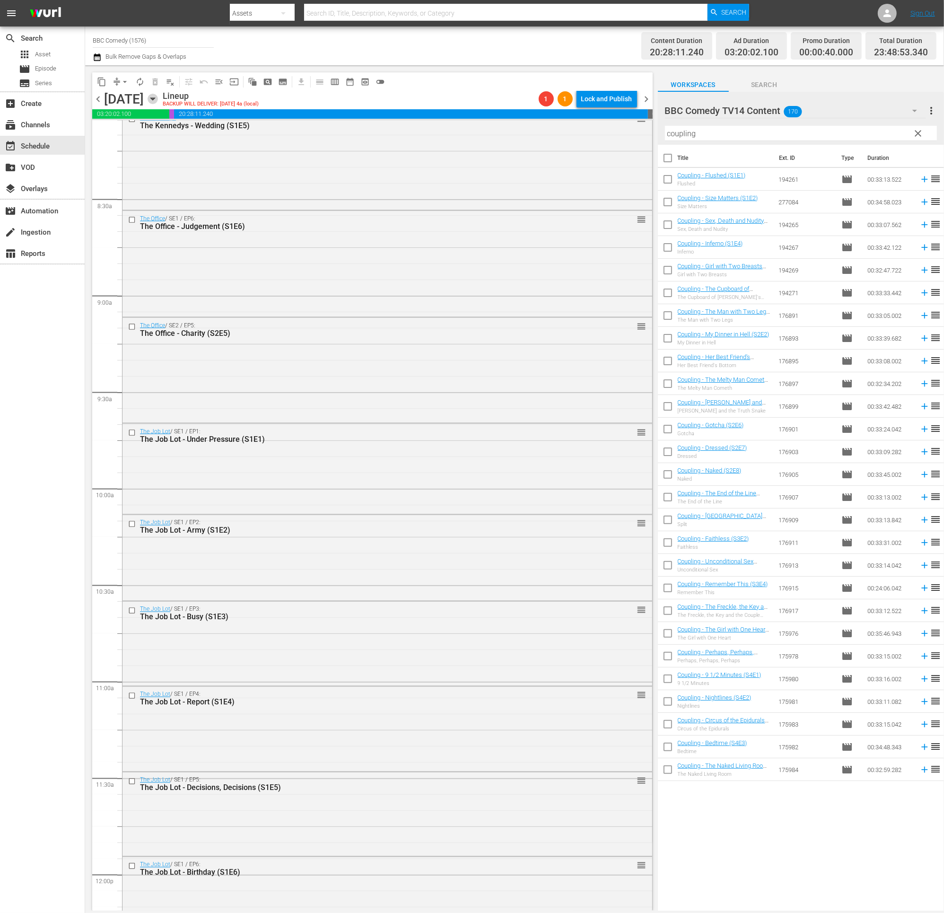
click at [158, 98] on icon "button" at bounding box center [153, 99] width 10 height 10
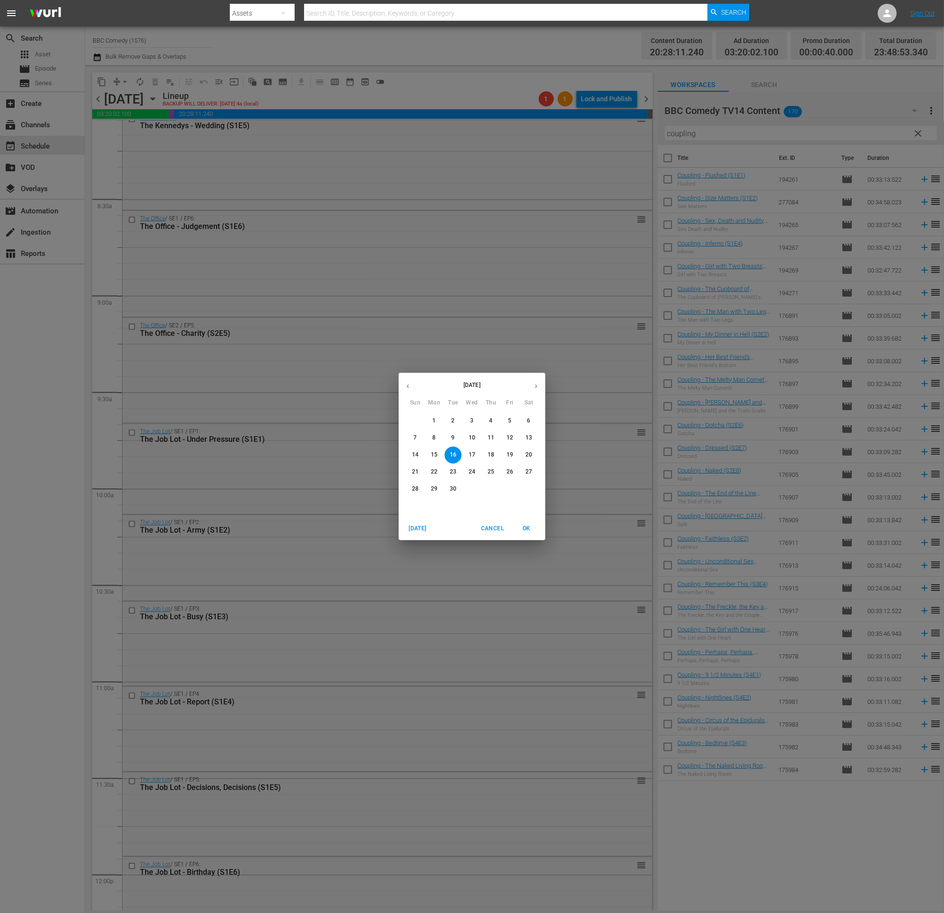
click at [434, 486] on p "29" at bounding box center [434, 489] width 7 height 8
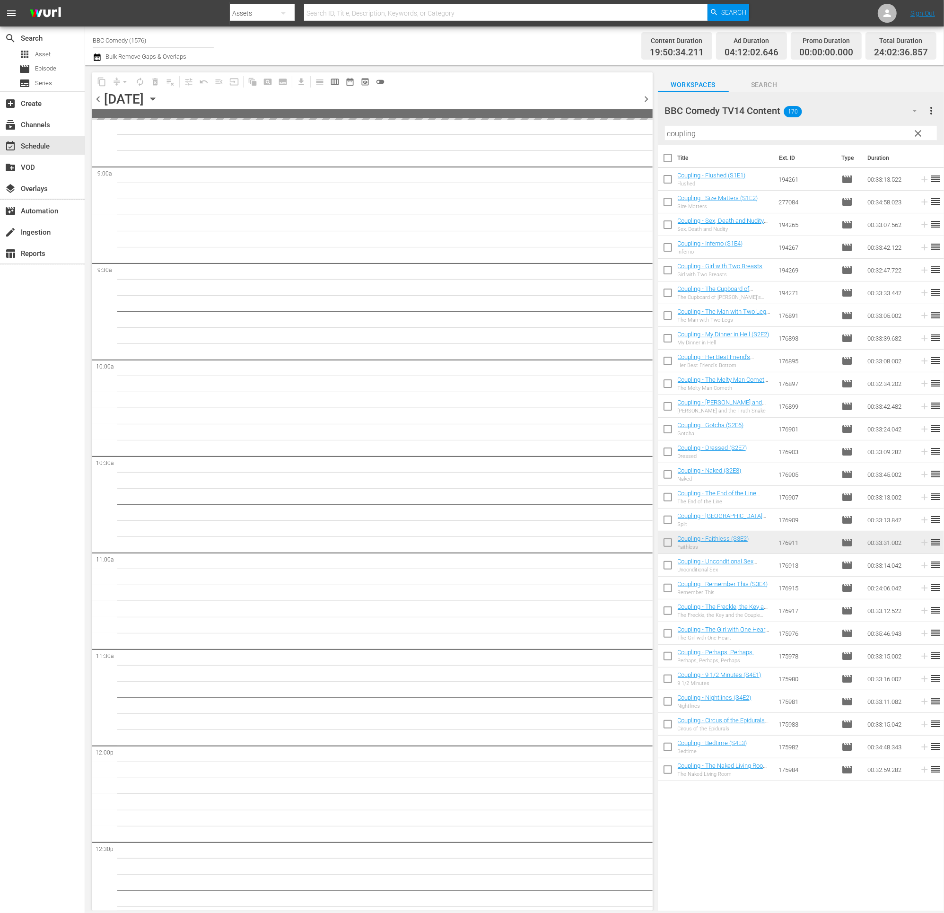
scroll to position [1593, 0]
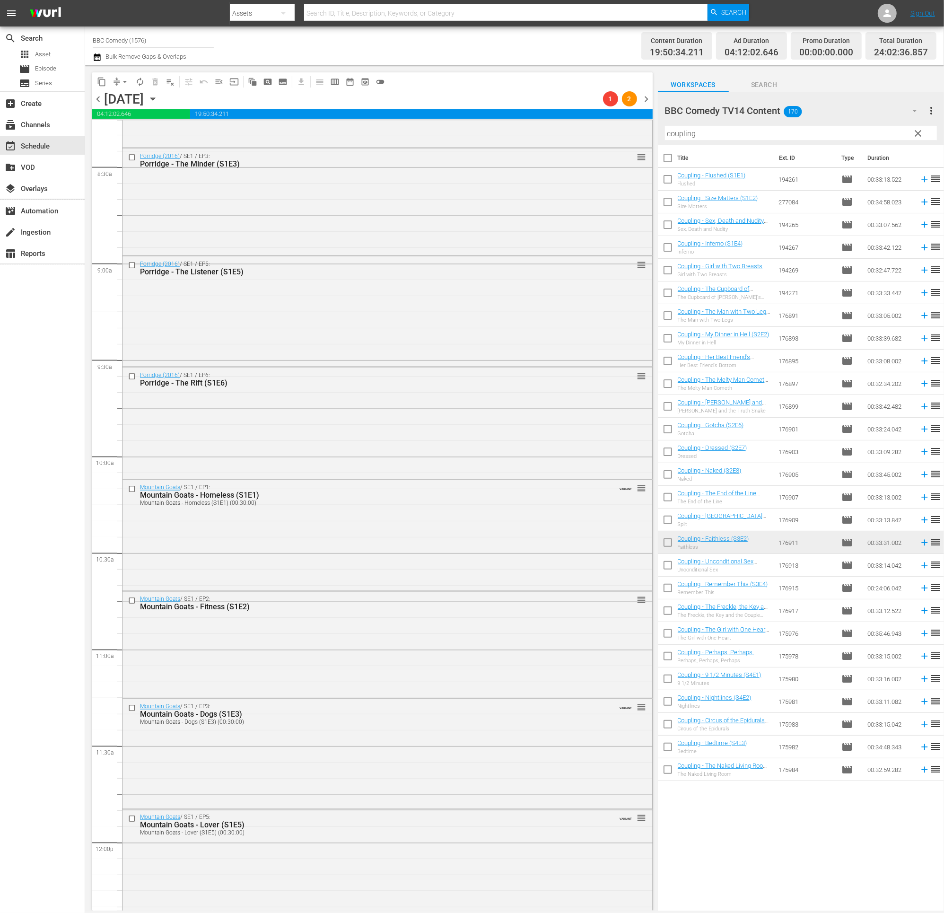
click at [97, 56] on icon "button" at bounding box center [97, 57] width 9 height 11
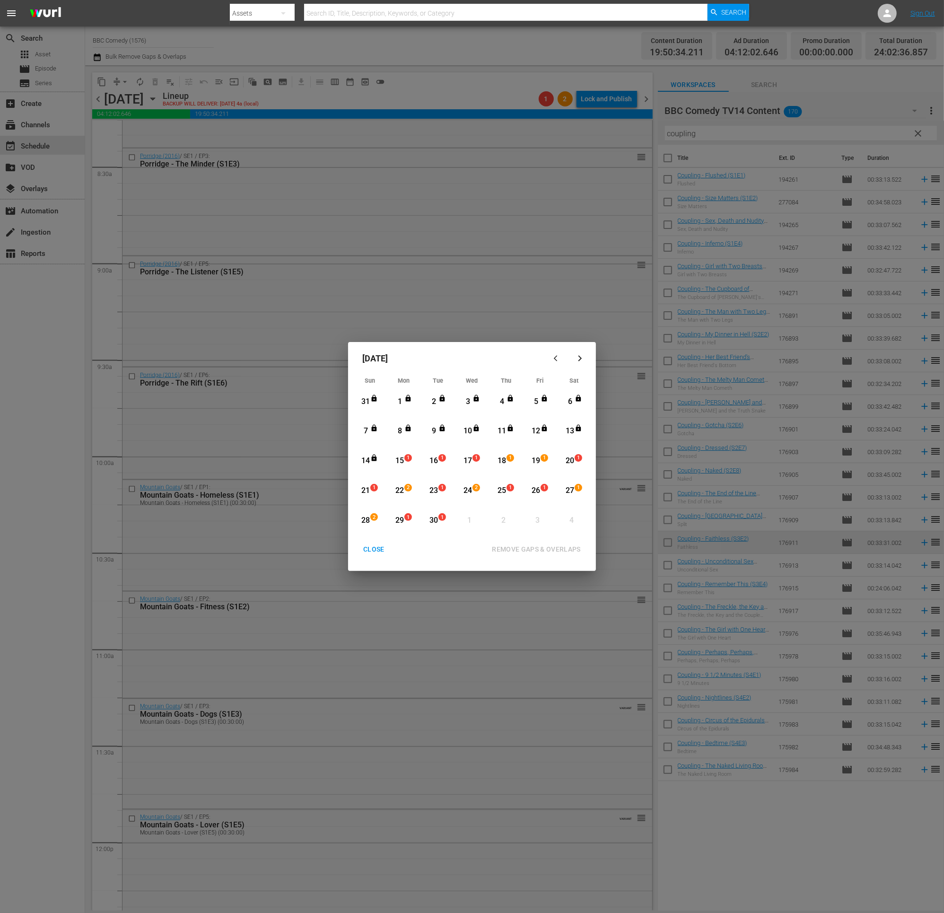
click at [400, 464] on div "15" at bounding box center [400, 460] width 12 height 11
click at [435, 514] on div "30" at bounding box center [434, 520] width 12 height 11
click at [541, 514] on div "REMOVE GAPS & OVERLAPS" at bounding box center [536, 549] width 104 height 12
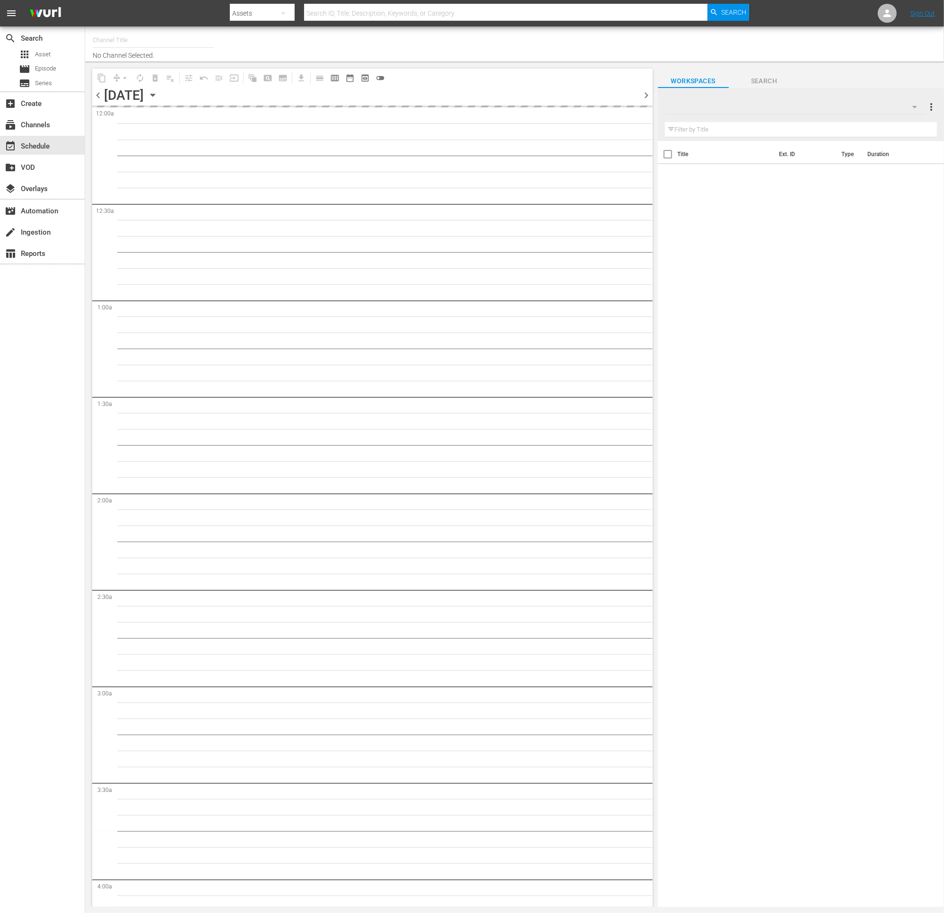
type input "BBC Comedy (1576)"
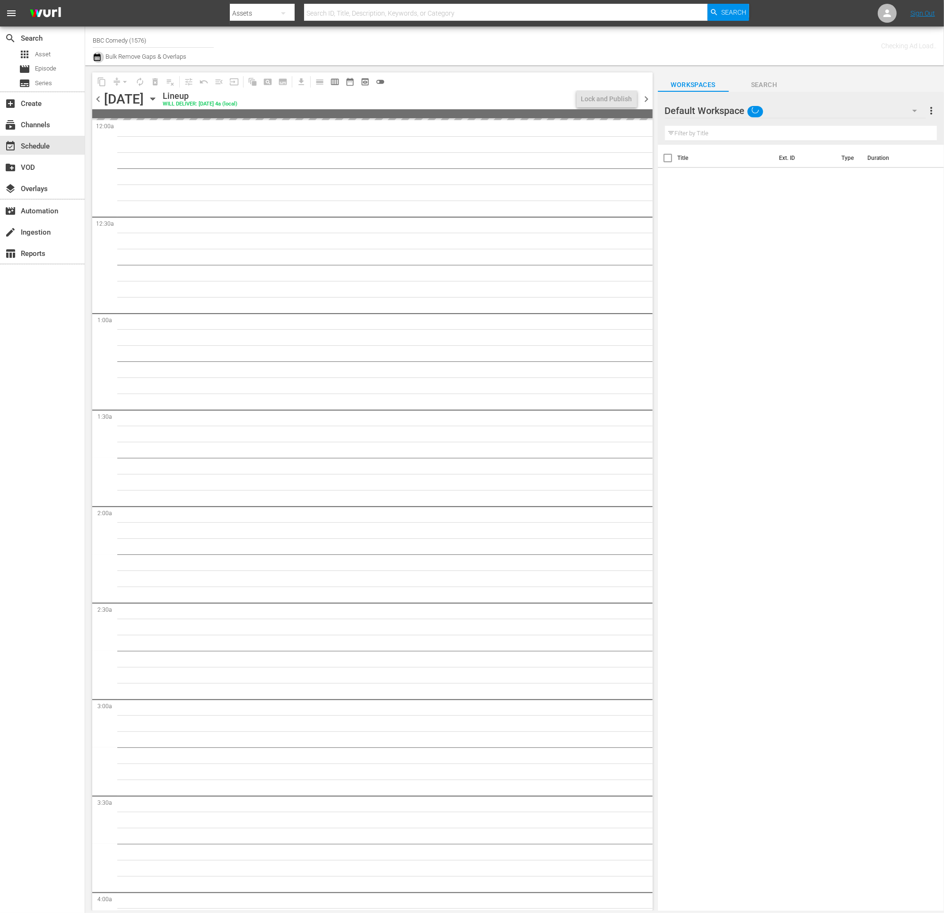
click at [100, 54] on icon "button" at bounding box center [97, 57] width 9 height 11
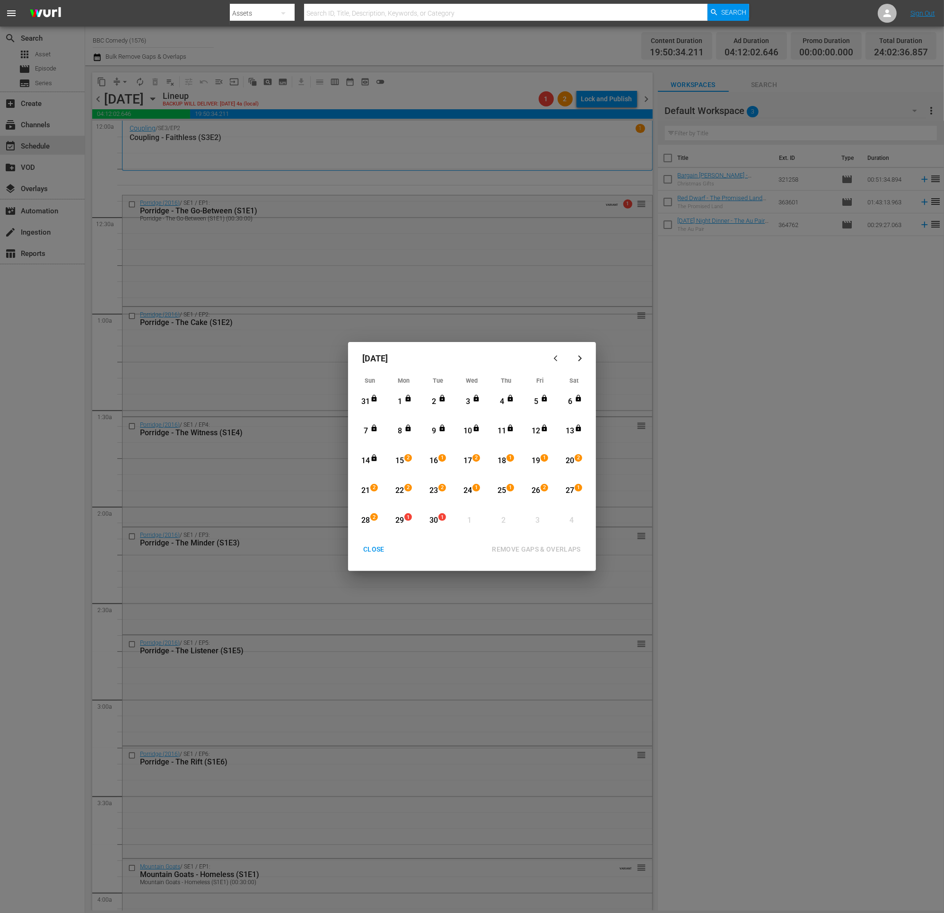
click at [369, 518] on div "28" at bounding box center [366, 520] width 12 height 11
click at [437, 523] on div "30" at bounding box center [434, 520] width 12 height 11
click at [505, 544] on div "REMOVE GAPS & OVERLAPS" at bounding box center [536, 549] width 104 height 12
click at [370, 548] on div "CLOSE" at bounding box center [374, 549] width 36 height 12
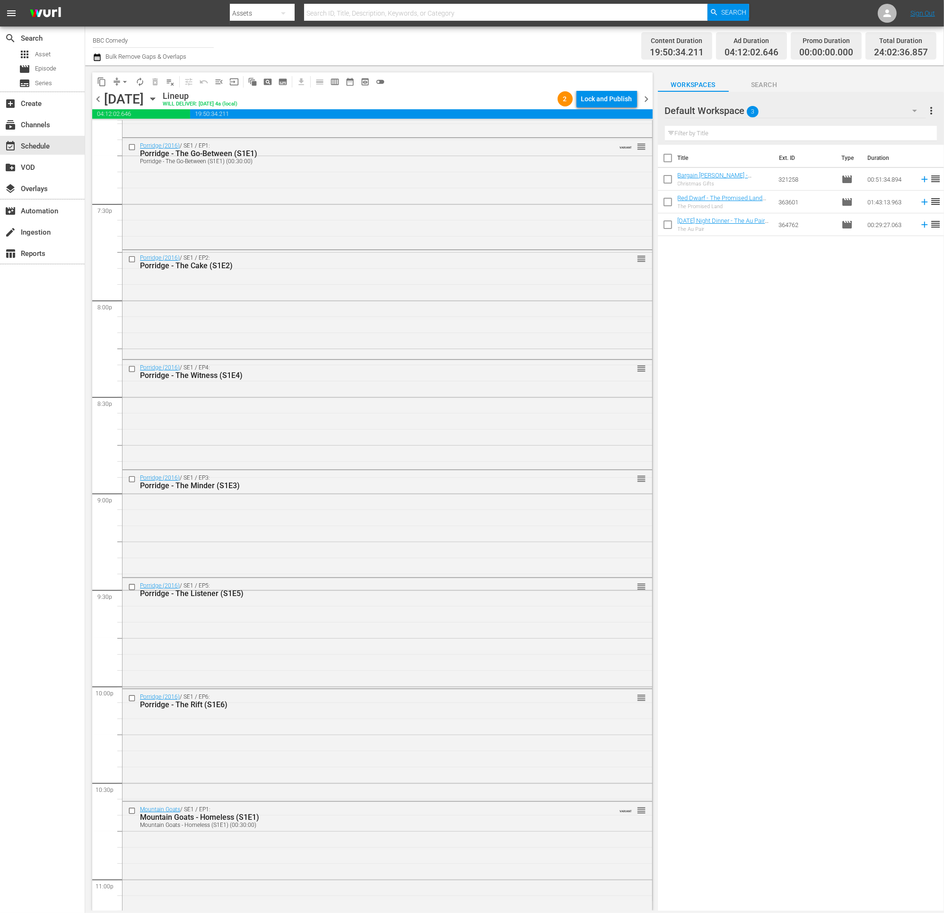
scroll to position [3899, 0]
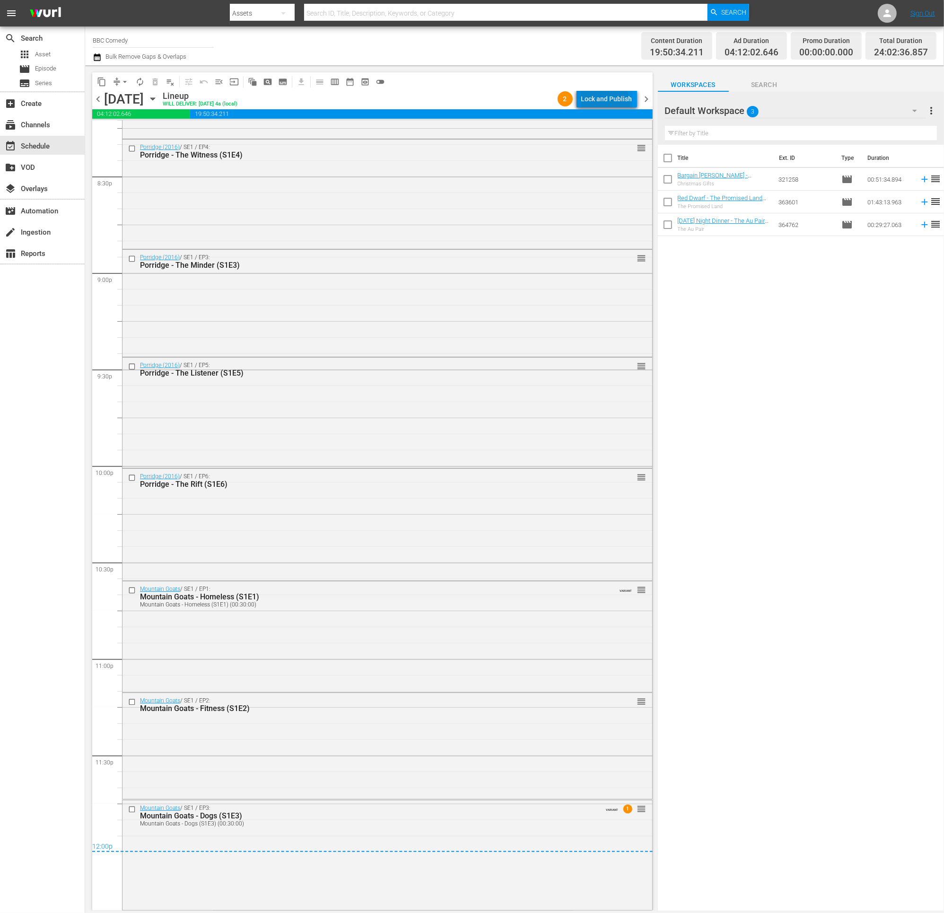
click at [593, 106] on div "Lock and Publish" at bounding box center [606, 98] width 51 height 17
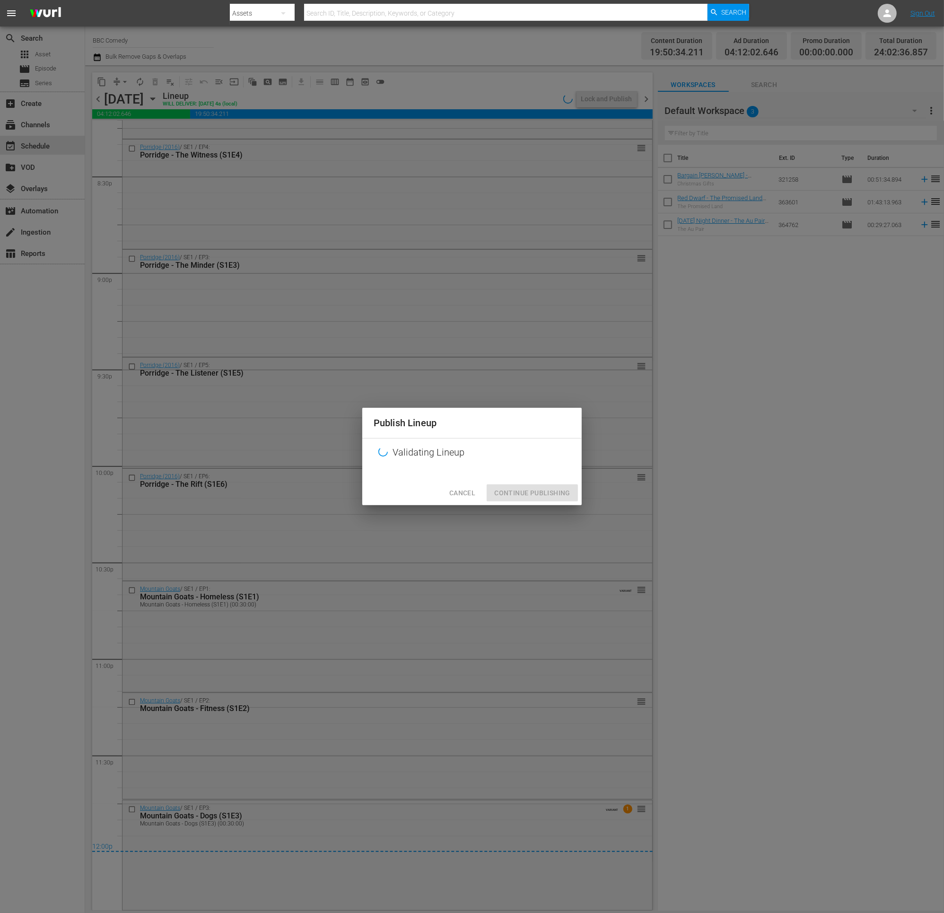
click at [459, 497] on span "Cancel" at bounding box center [462, 493] width 26 height 12
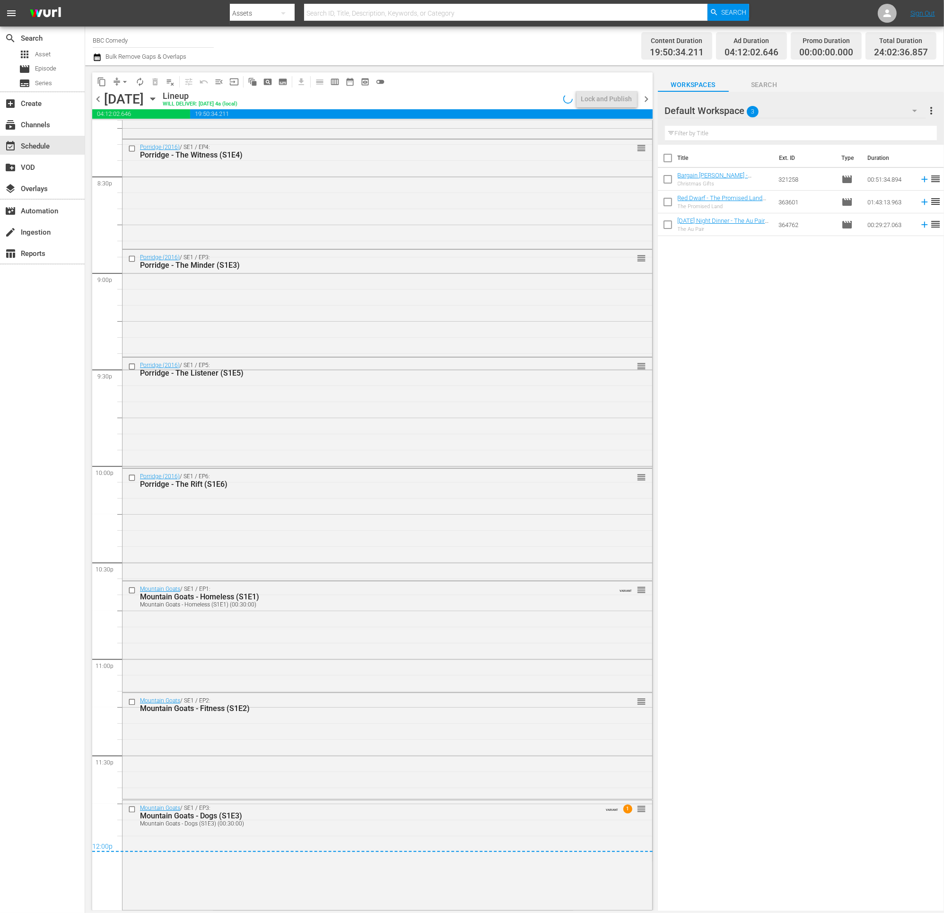
click at [94, 54] on icon "button" at bounding box center [97, 57] width 7 height 8
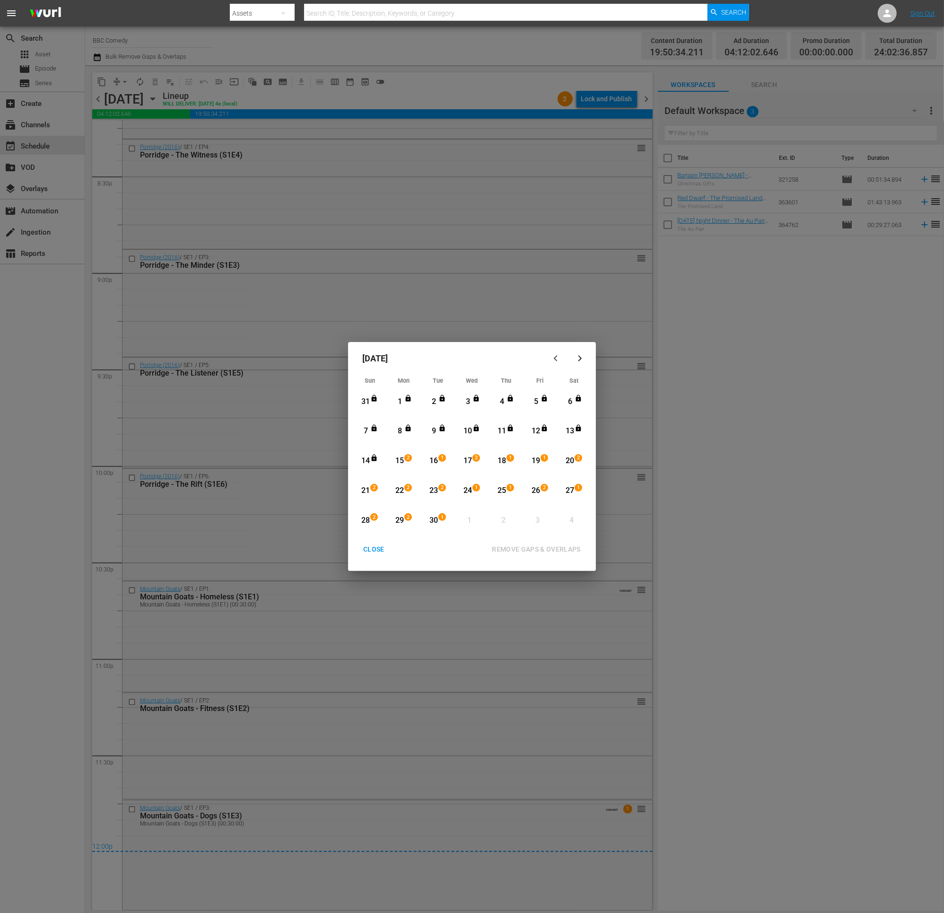
click at [373, 552] on div "CLOSE" at bounding box center [374, 549] width 36 height 12
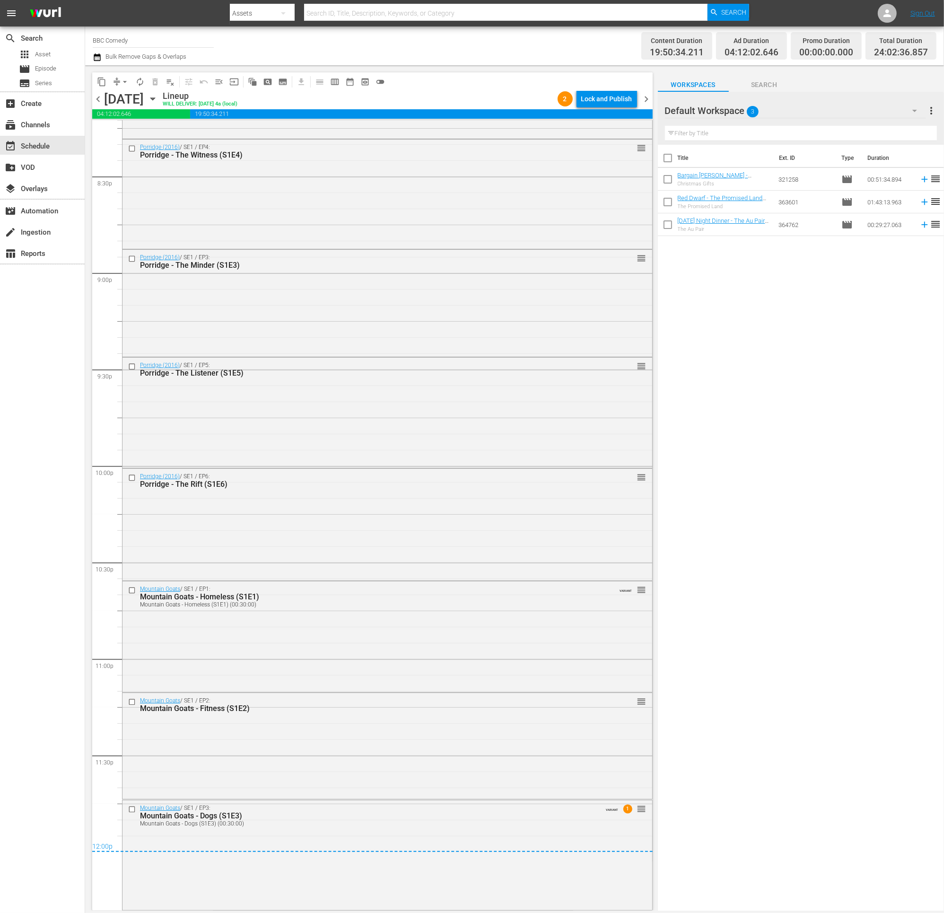
click at [160, 93] on div "[DATE] [DATE]" at bounding box center [132, 99] width 56 height 16
click at [158, 101] on icon "button" at bounding box center [153, 99] width 10 height 10
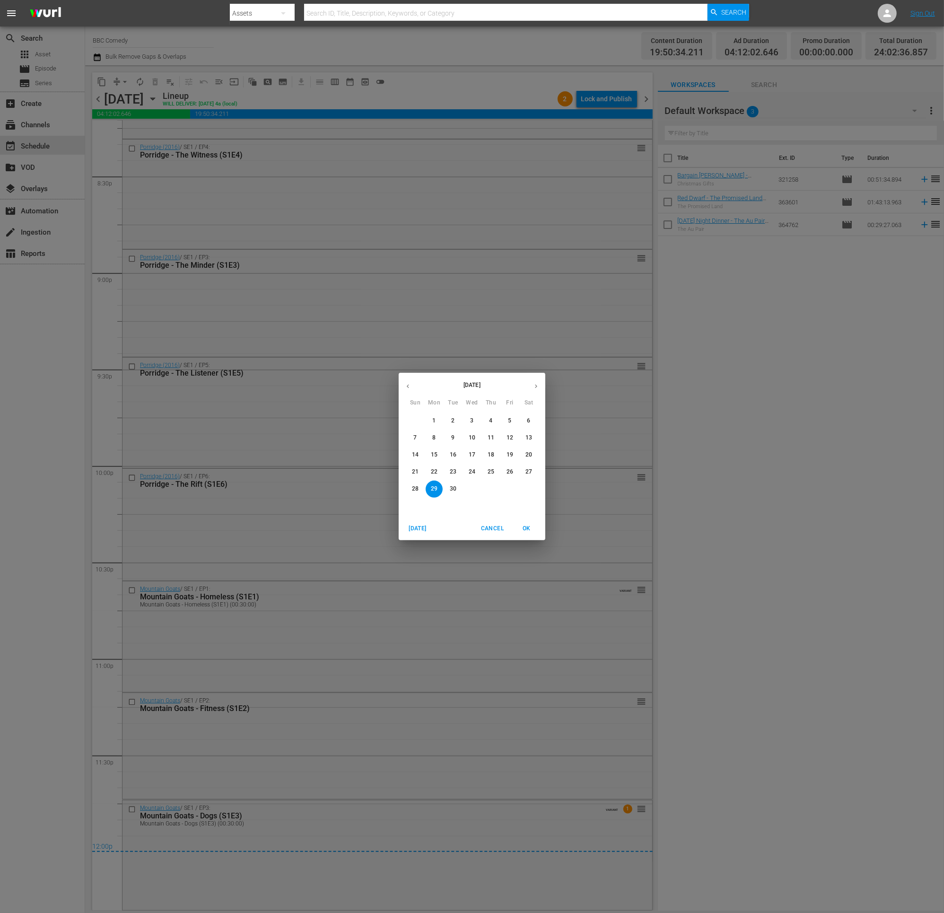
click at [409, 385] on icon "button" at bounding box center [407, 386] width 7 height 7
click at [537, 383] on icon "button" at bounding box center [535, 386] width 7 height 7
click at [439, 451] on span "15" at bounding box center [434, 455] width 17 height 8
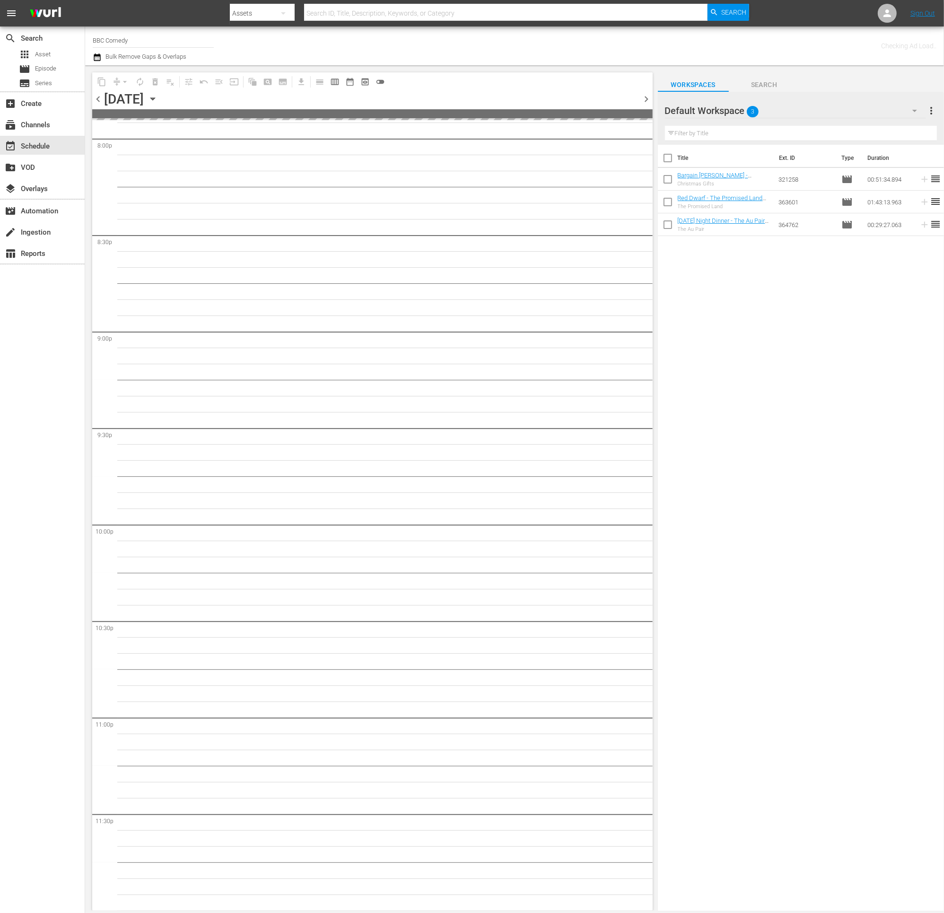
scroll to position [3839, 0]
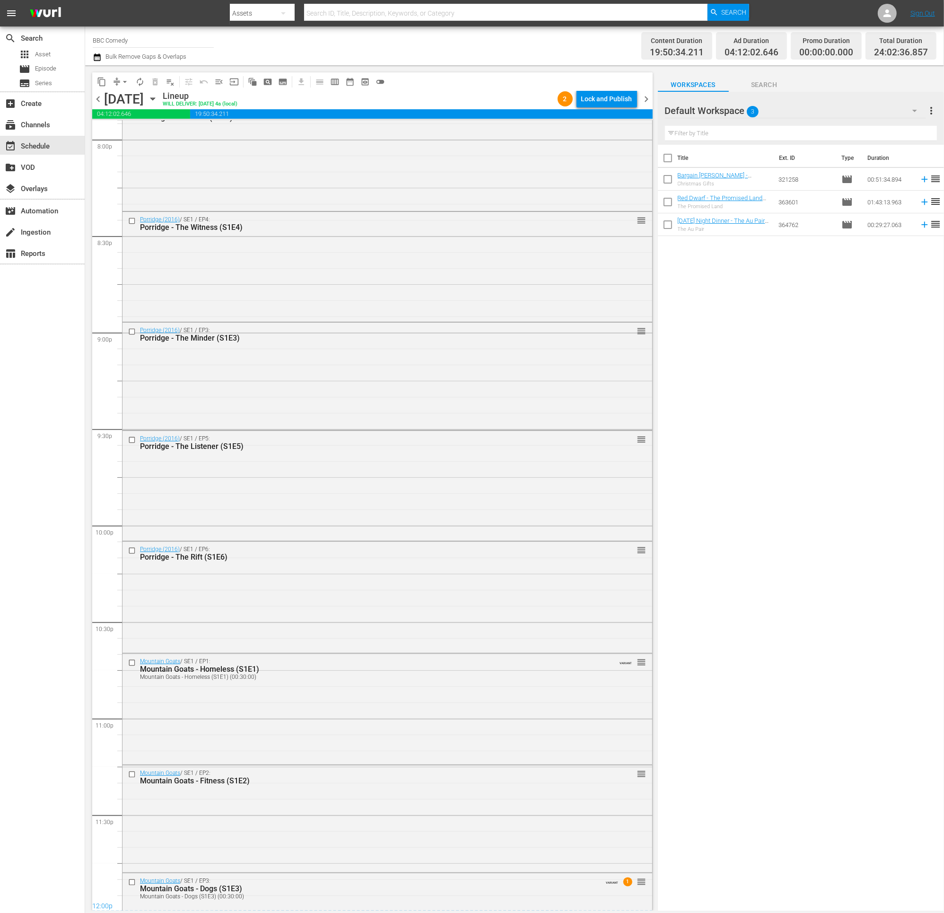
click at [616, 98] on div "Lock and Publish" at bounding box center [606, 98] width 51 height 17
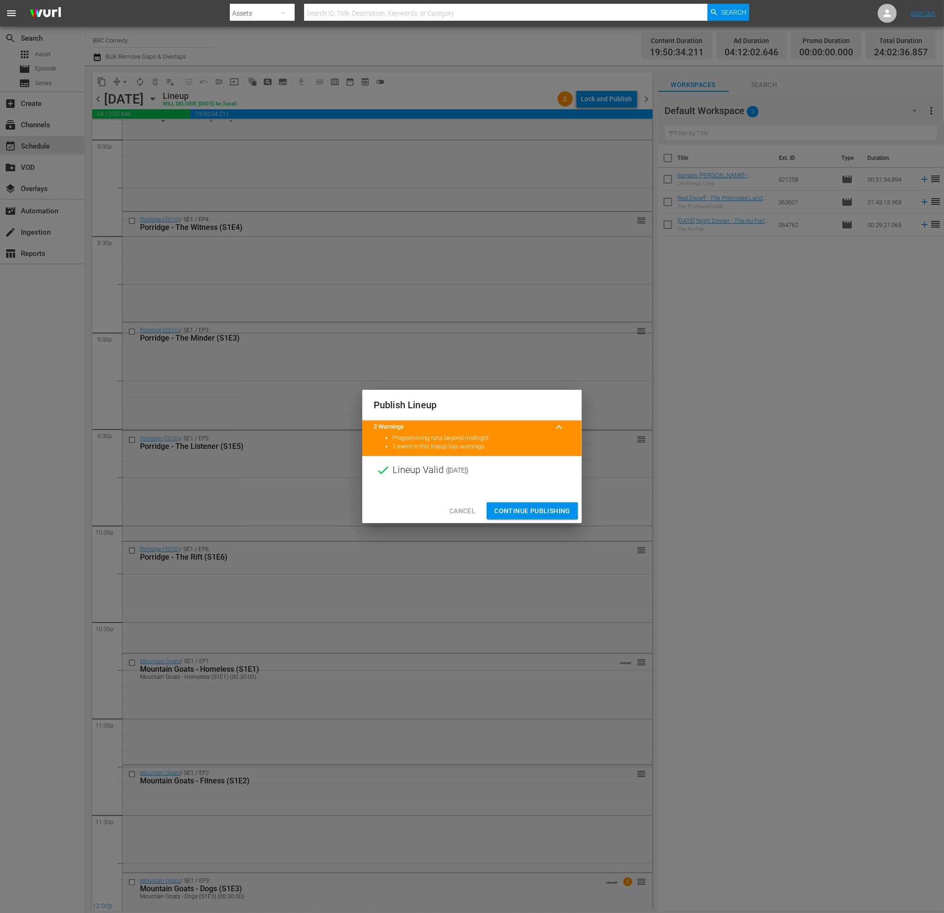
click at [532, 505] on span "Continue Publishing" at bounding box center [532, 511] width 76 height 12
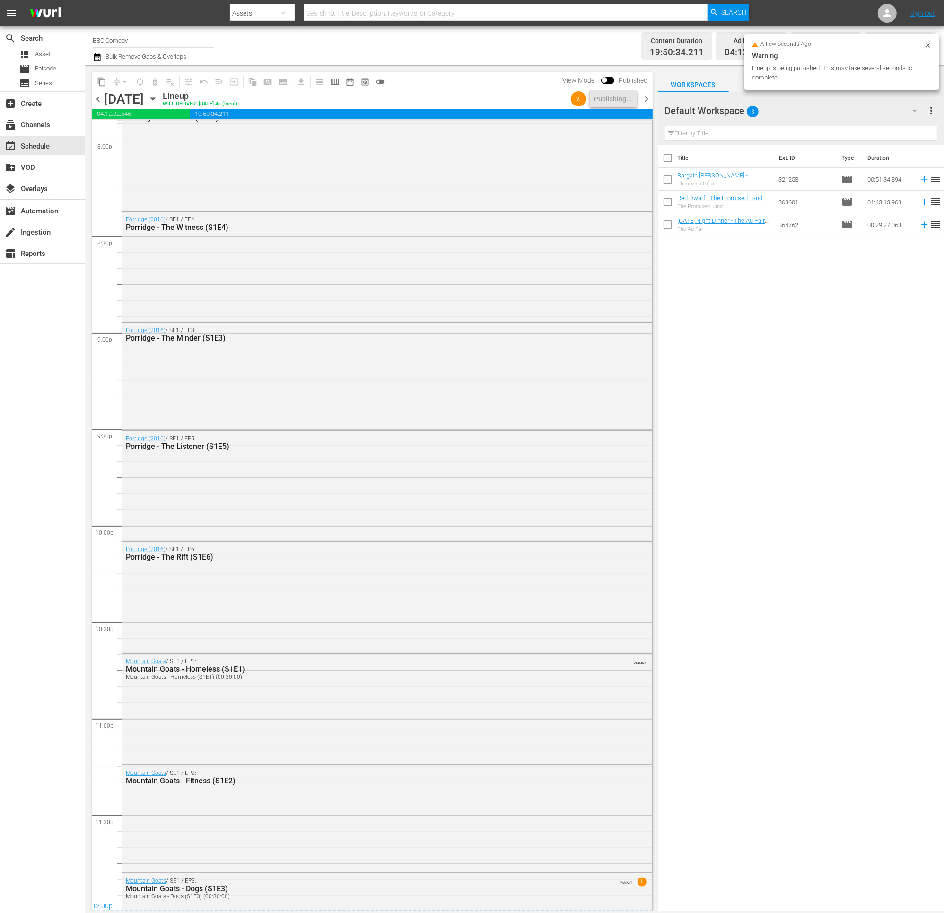
click at [644, 96] on span "chevron_right" at bounding box center [647, 99] width 12 height 12
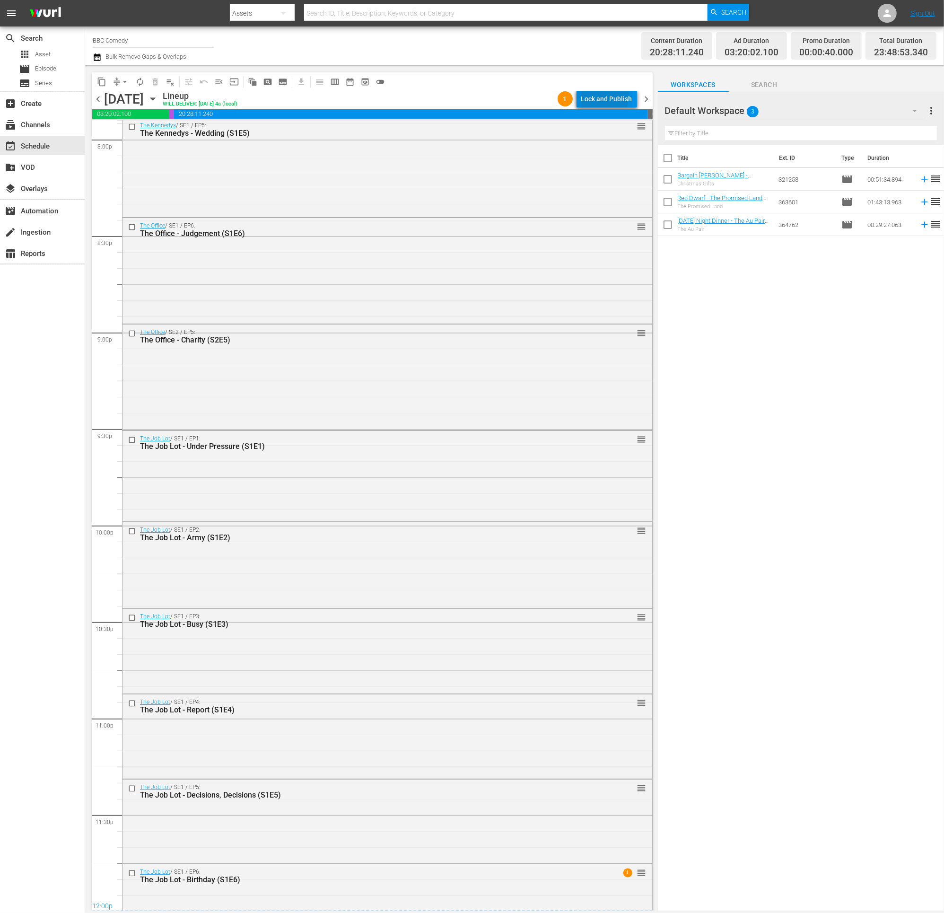
click at [593, 94] on div "Lock and Publish" at bounding box center [606, 98] width 51 height 17
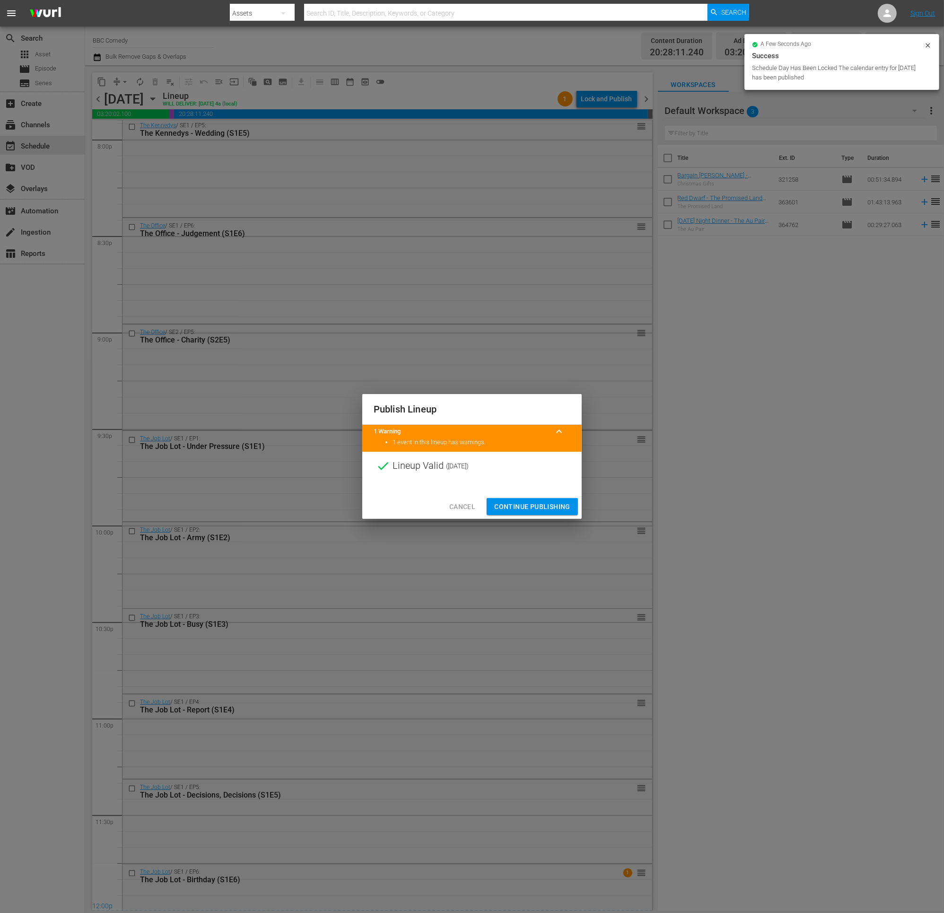
click at [559, 500] on button "Continue Publishing" at bounding box center [532, 506] width 91 height 17
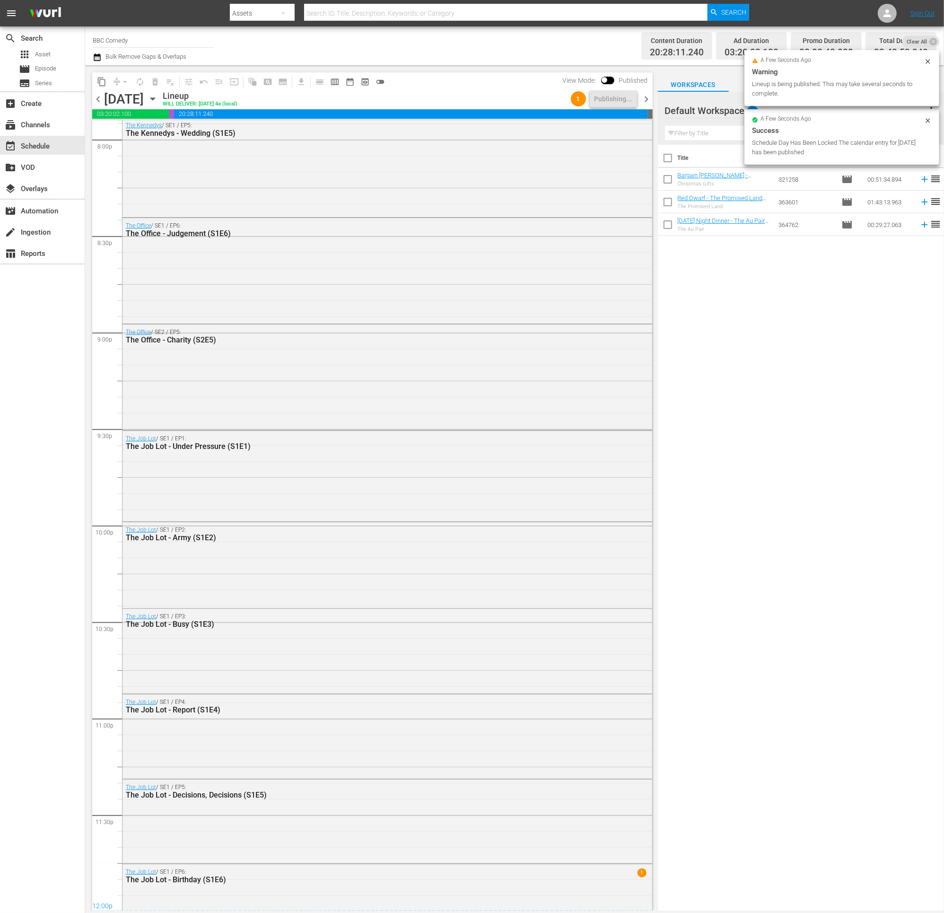
click at [654, 99] on div "content_copy compress arrow_drop_down autorenew_outlined delete_forever_outline…" at bounding box center [370, 487] width 570 height 845
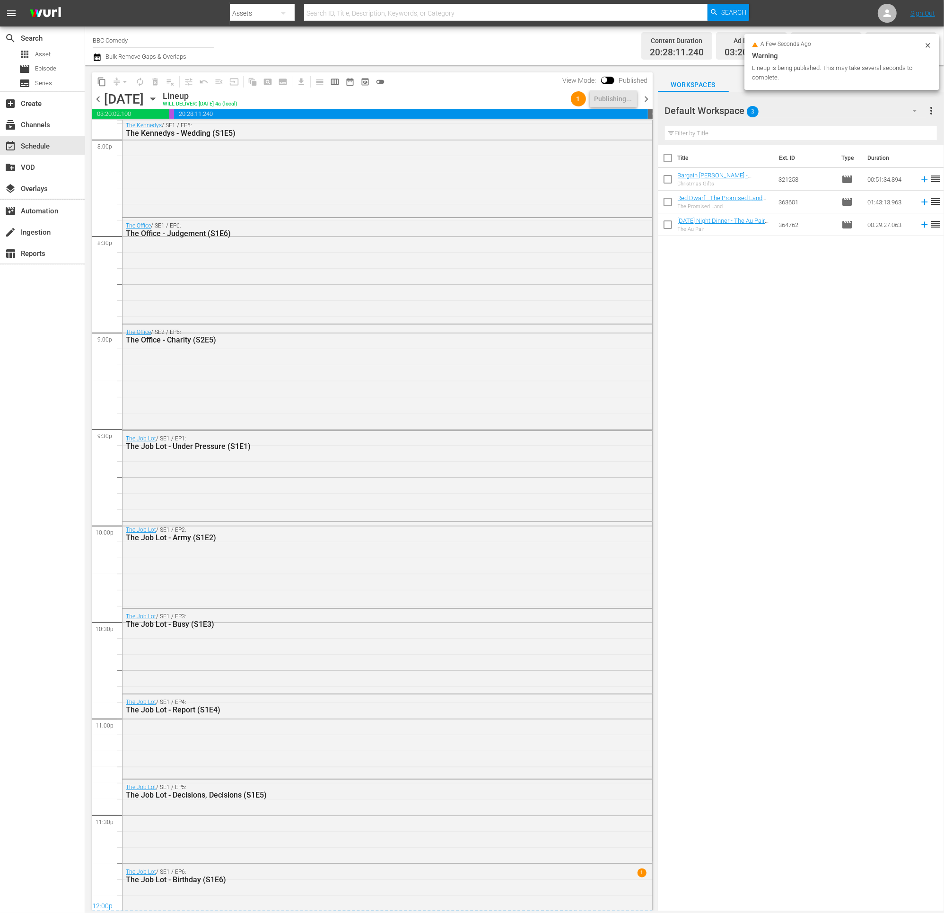
click at [645, 97] on span "chevron_right" at bounding box center [647, 99] width 12 height 12
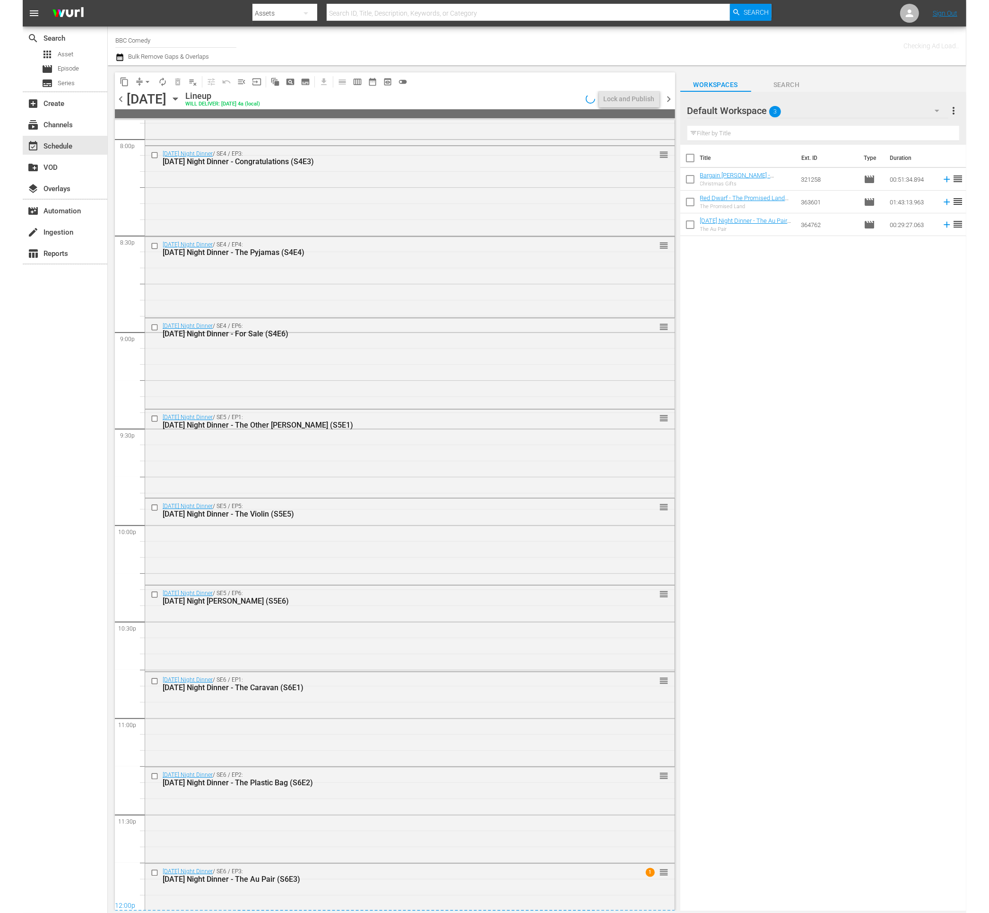
scroll to position [3453, 0]
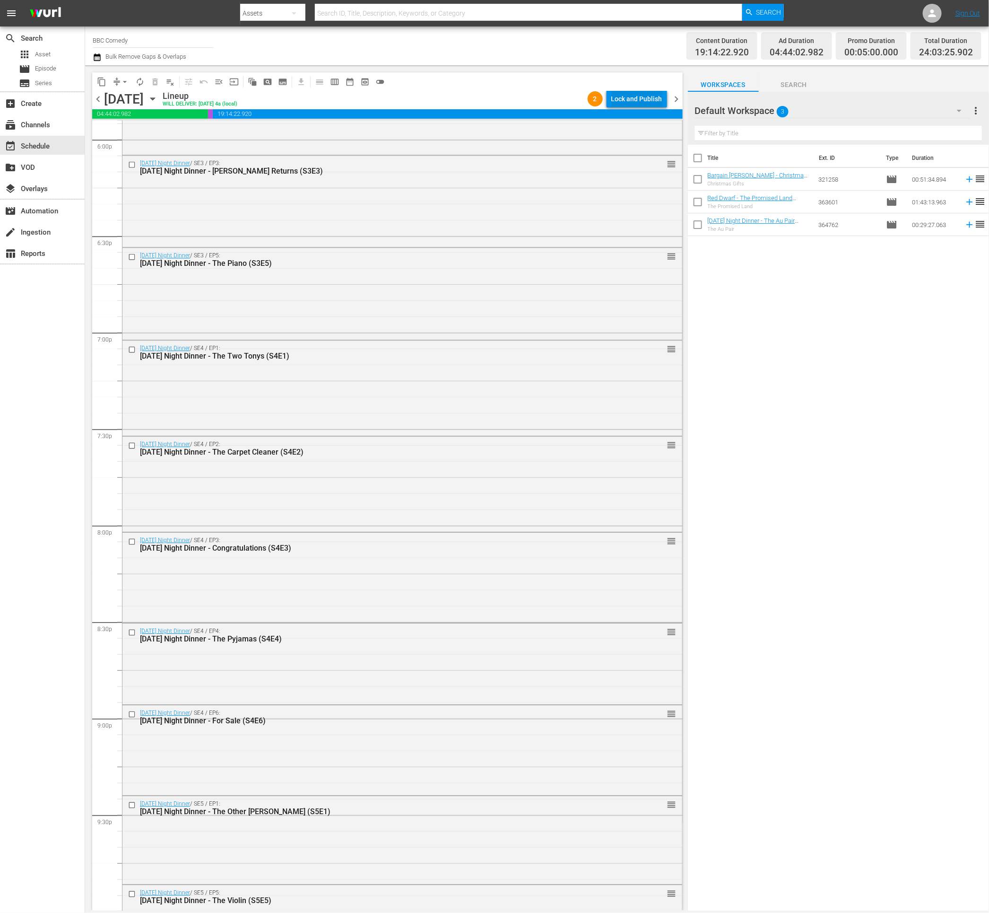
click at [657, 99] on div "Lock and Publish" at bounding box center [636, 98] width 51 height 17
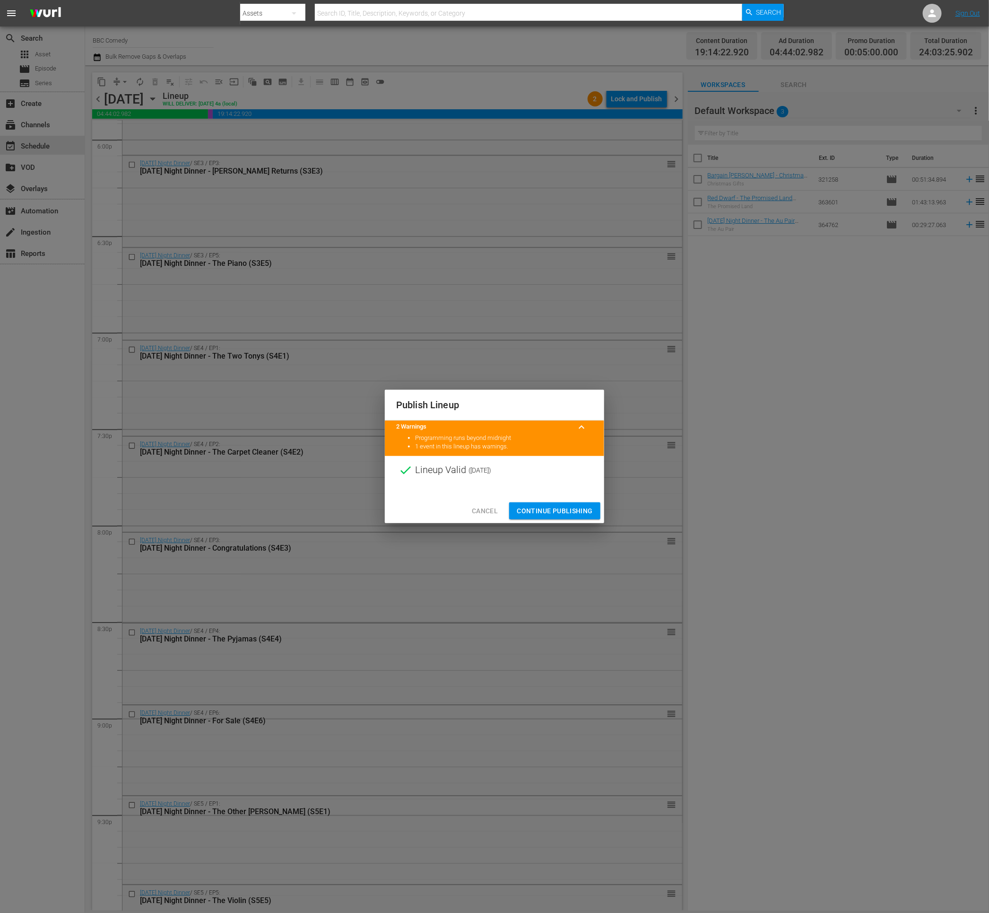
click at [562, 511] on span "Continue Publishing" at bounding box center [555, 511] width 76 height 12
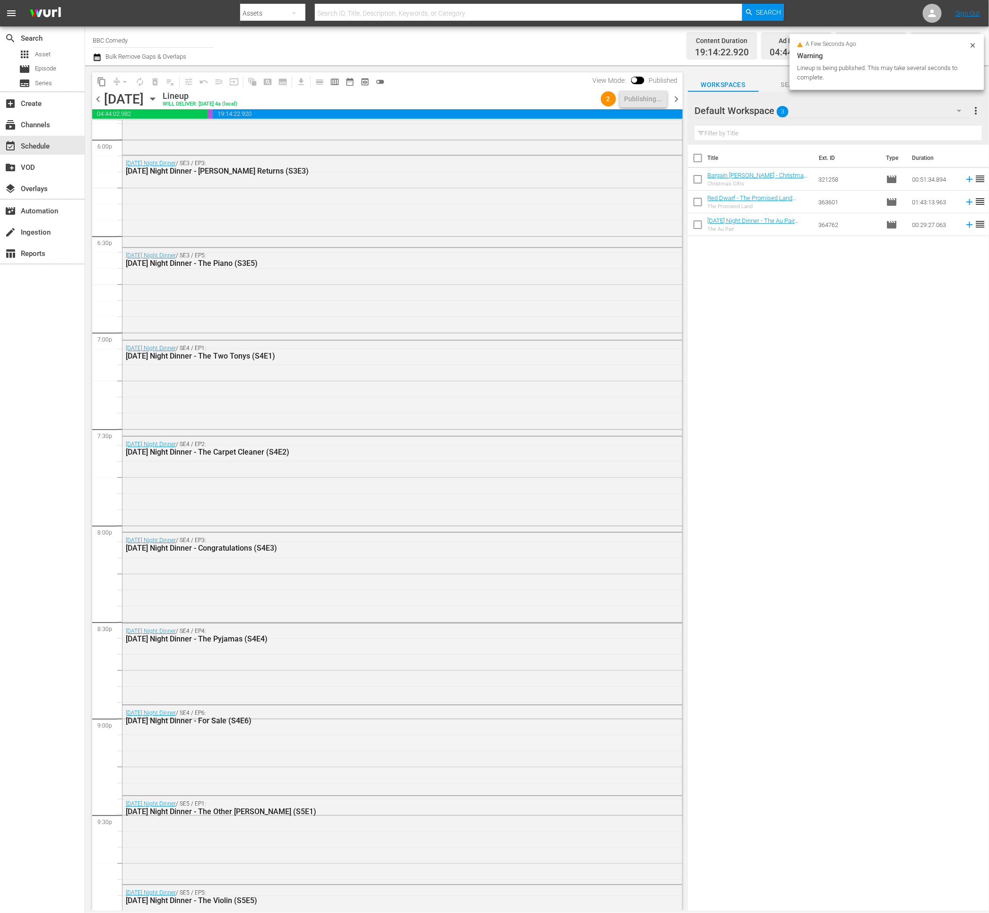
click at [675, 99] on span "chevron_right" at bounding box center [677, 99] width 12 height 12
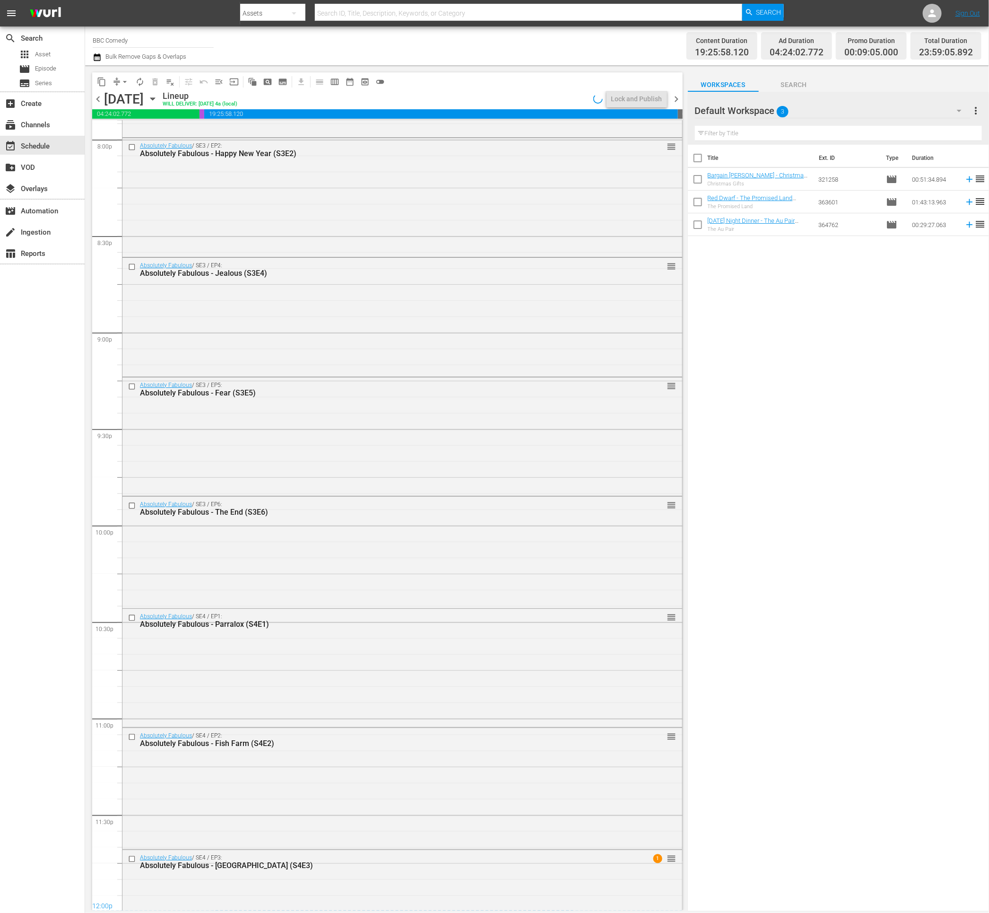
scroll to position [3518, 0]
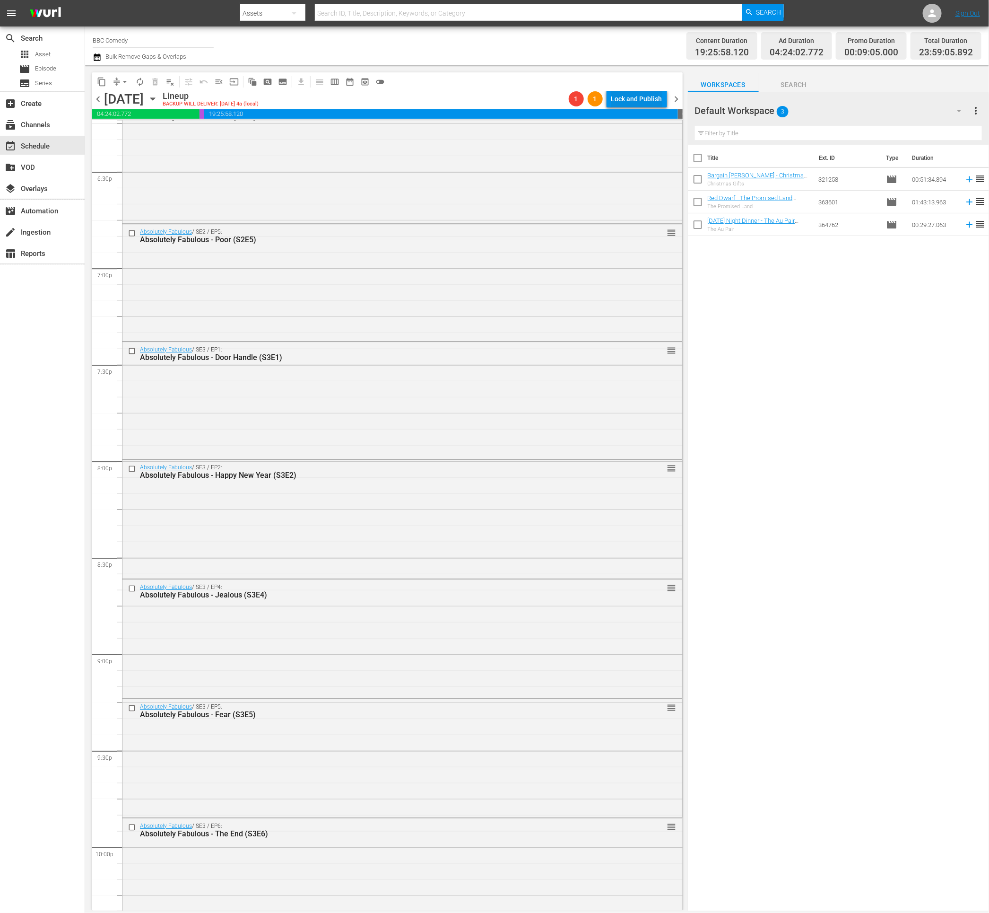
click at [626, 100] on div "Lock and Publish" at bounding box center [636, 98] width 51 height 17
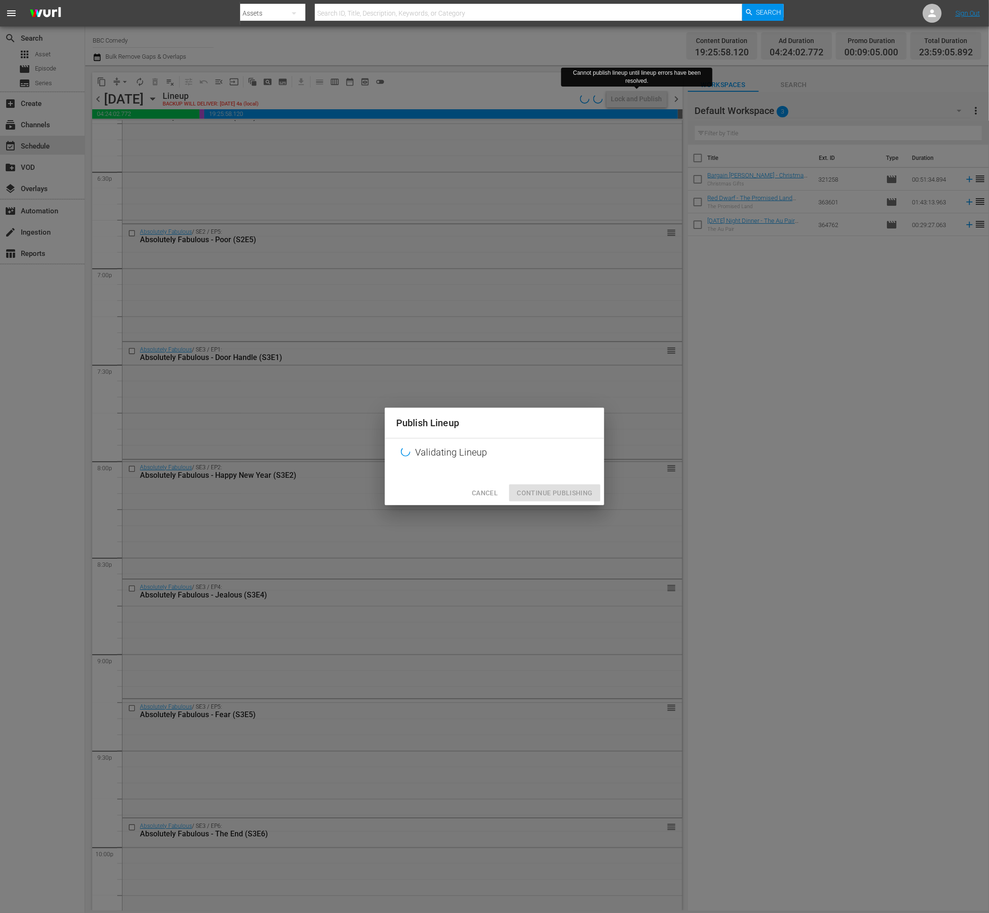
click at [490, 493] on span "Cancel" at bounding box center [485, 493] width 26 height 12
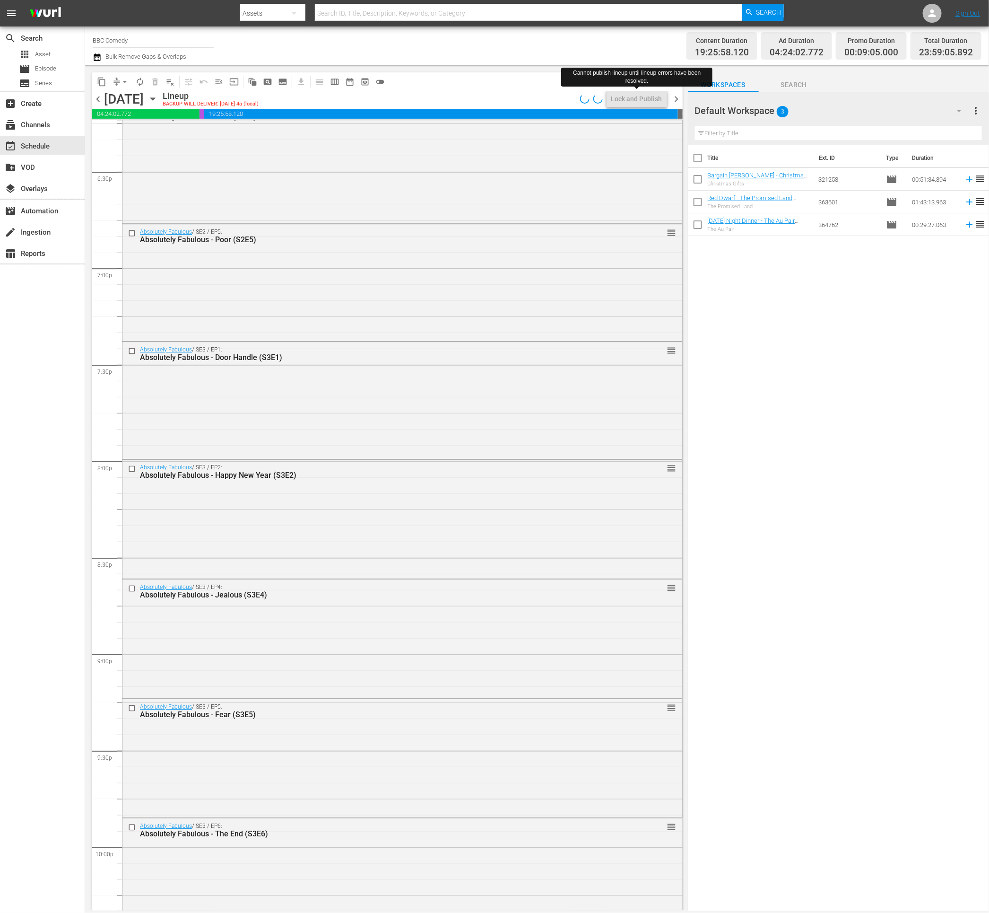
scroll to position [3884, 0]
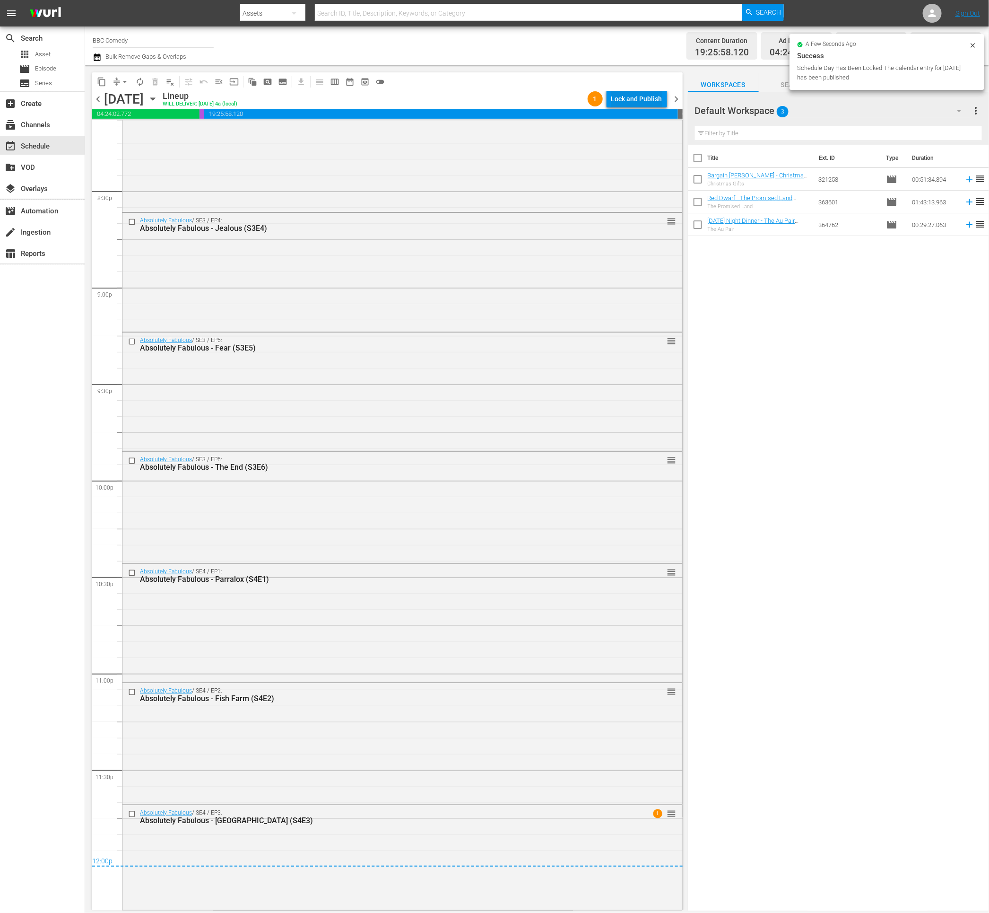
click at [632, 104] on div "Lock and Publish" at bounding box center [636, 98] width 51 height 17
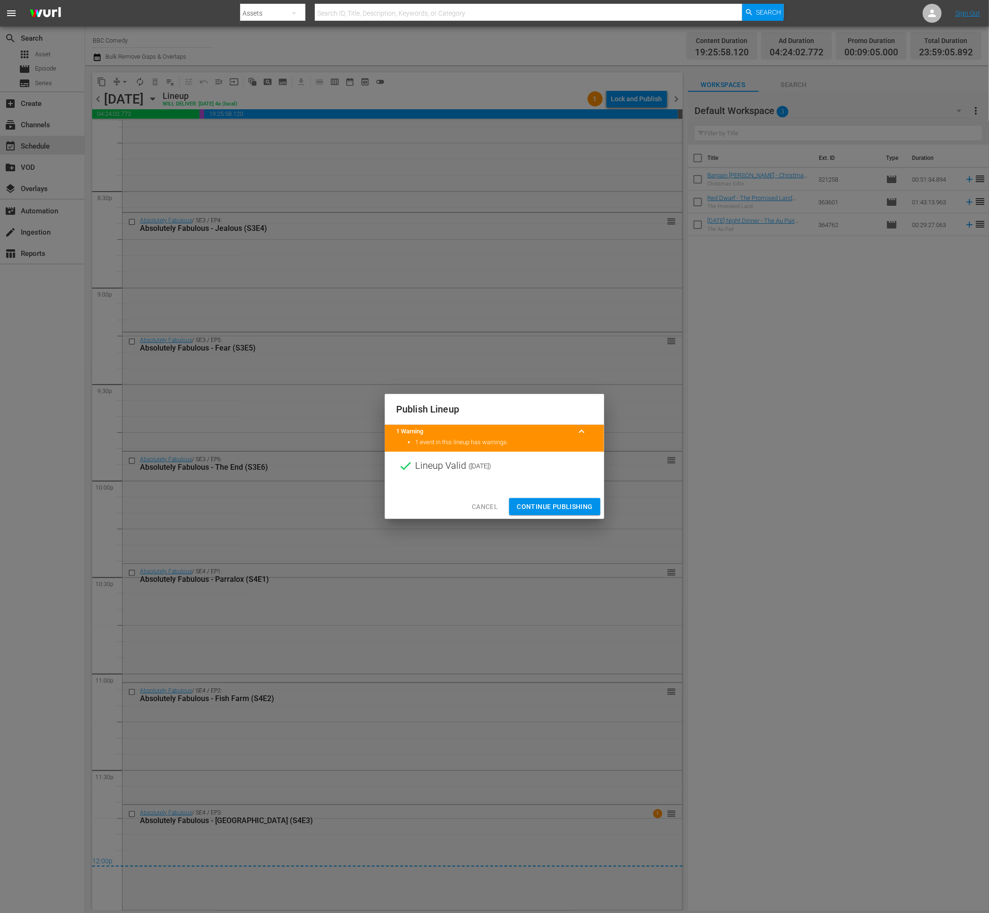
click at [576, 504] on span "Continue Publishing" at bounding box center [555, 507] width 76 height 12
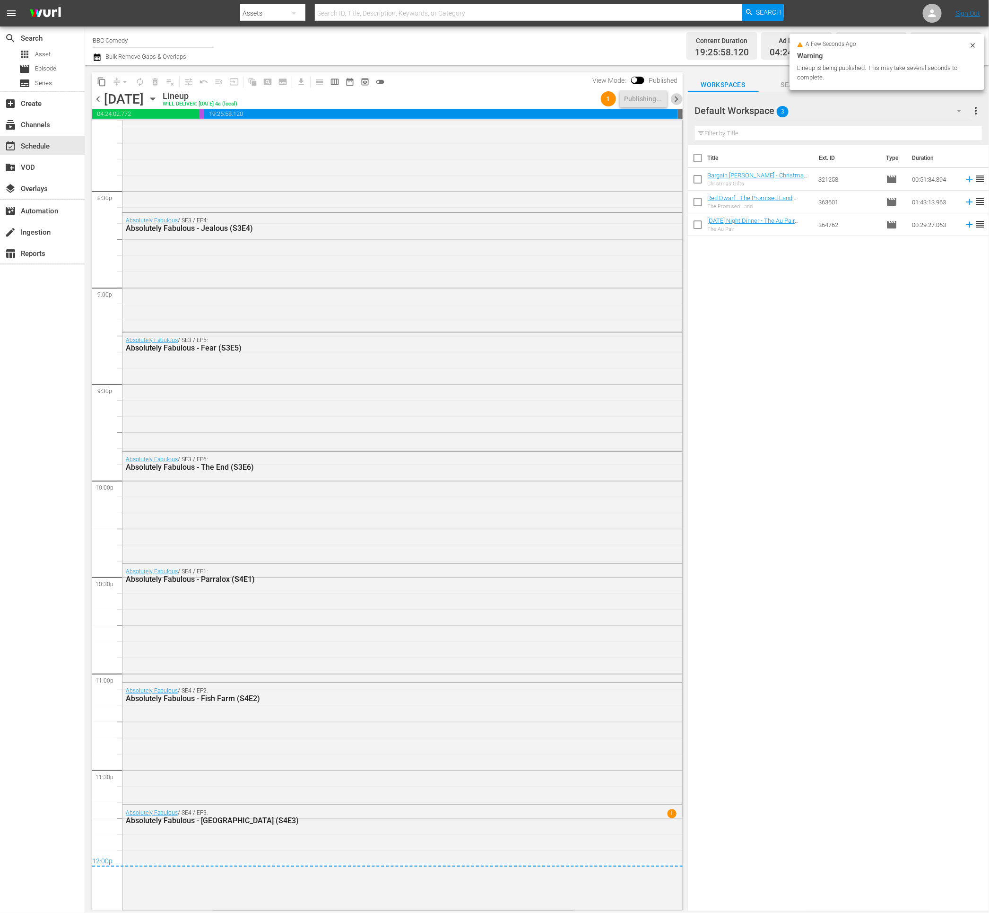
click at [678, 97] on span "chevron_right" at bounding box center [677, 99] width 12 height 12
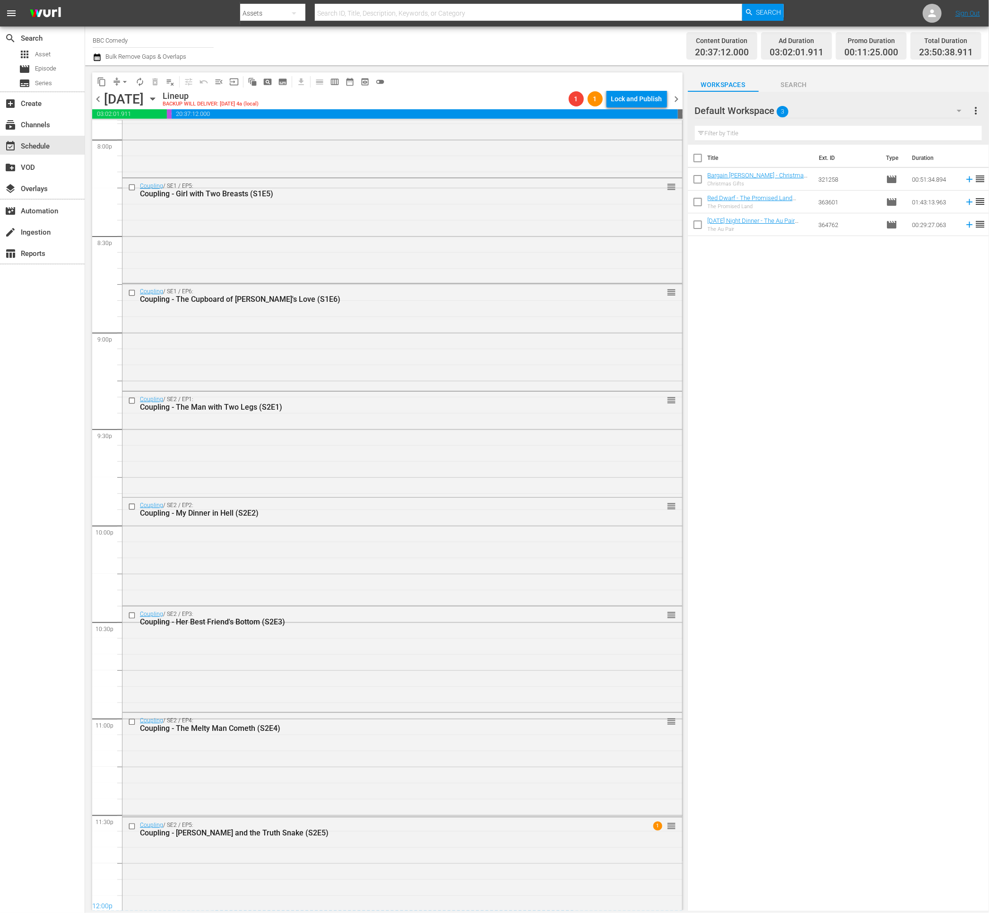
scroll to position [3854, 0]
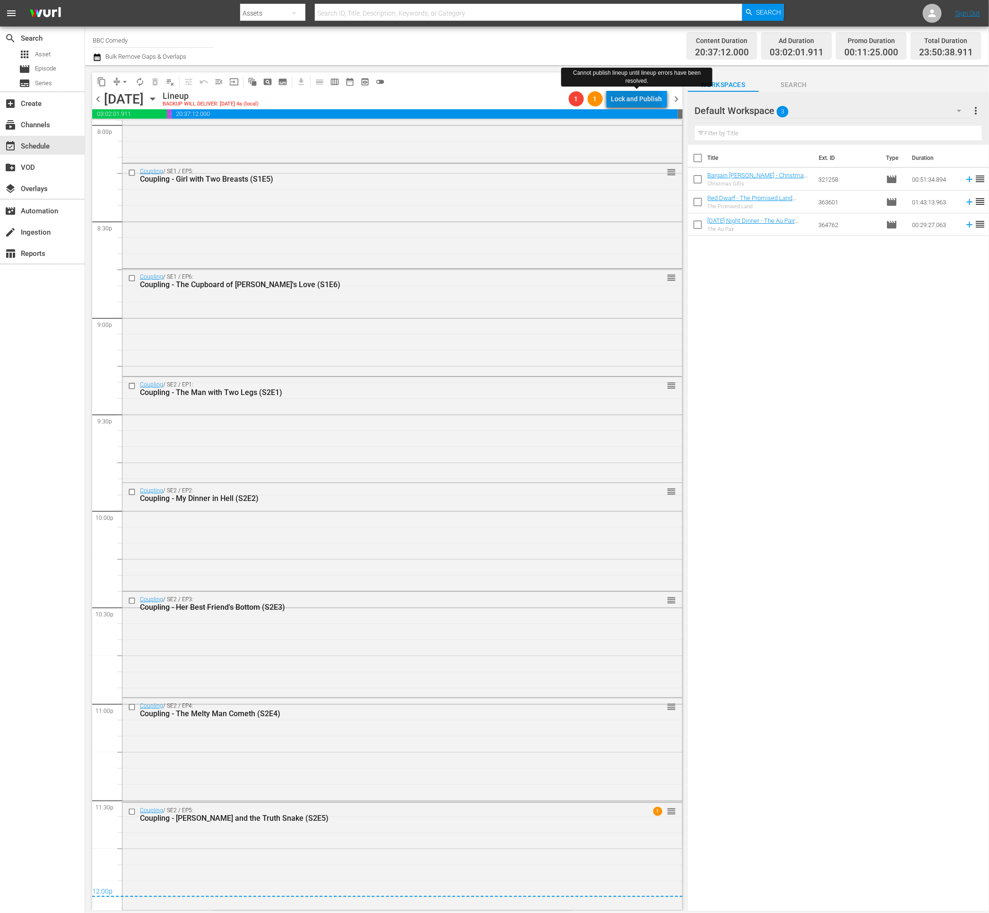
click at [637, 103] on div "Lock and Publish" at bounding box center [636, 98] width 51 height 17
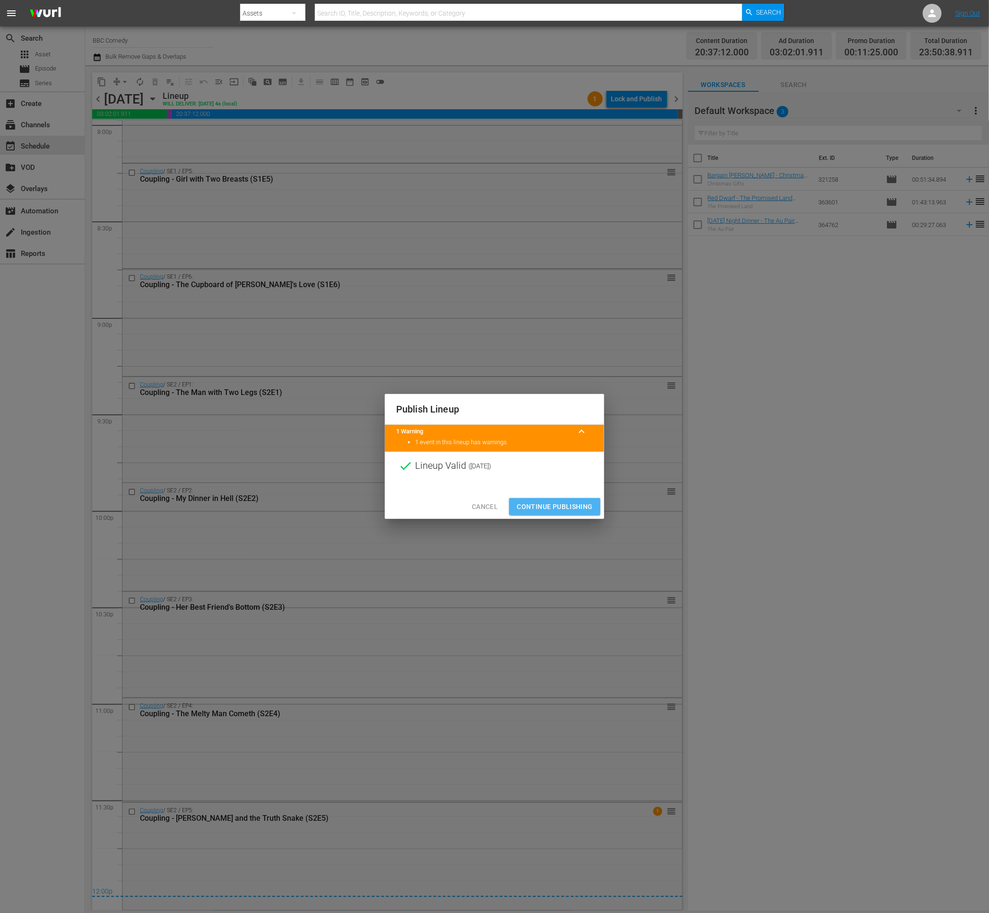
click at [533, 512] on span "Continue Publishing" at bounding box center [555, 507] width 76 height 12
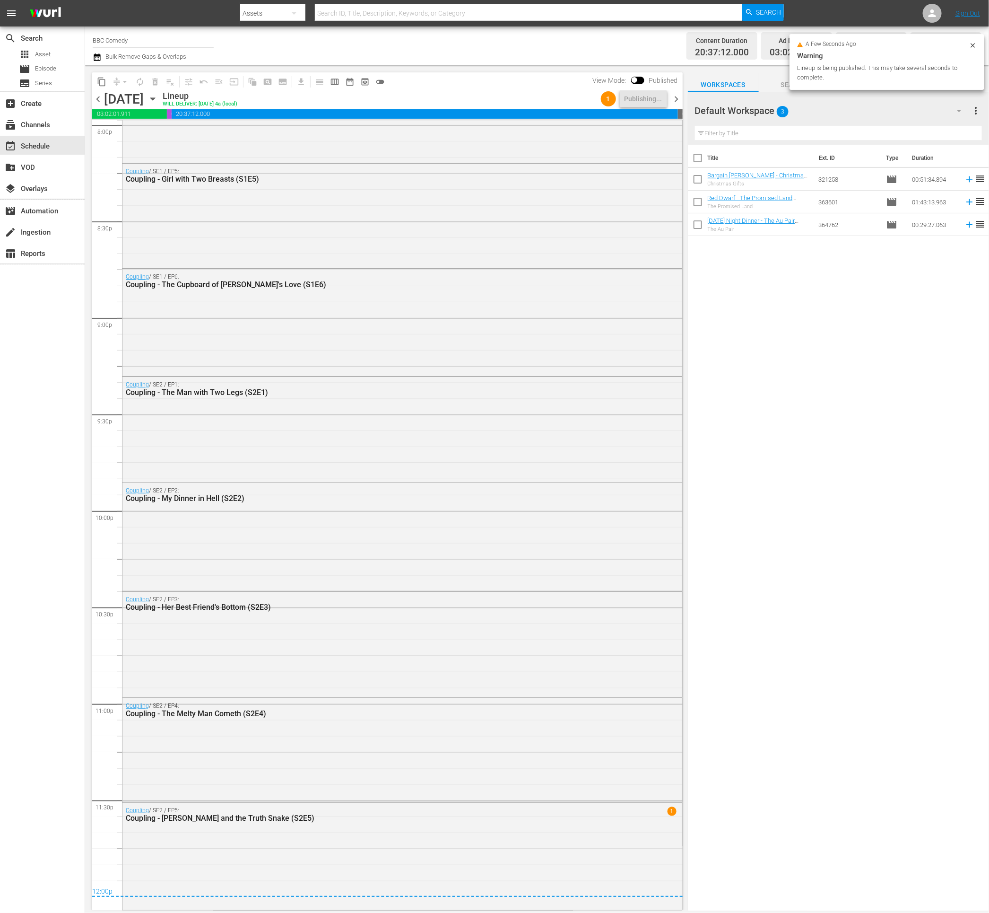
click at [676, 96] on span "chevron_right" at bounding box center [677, 99] width 12 height 12
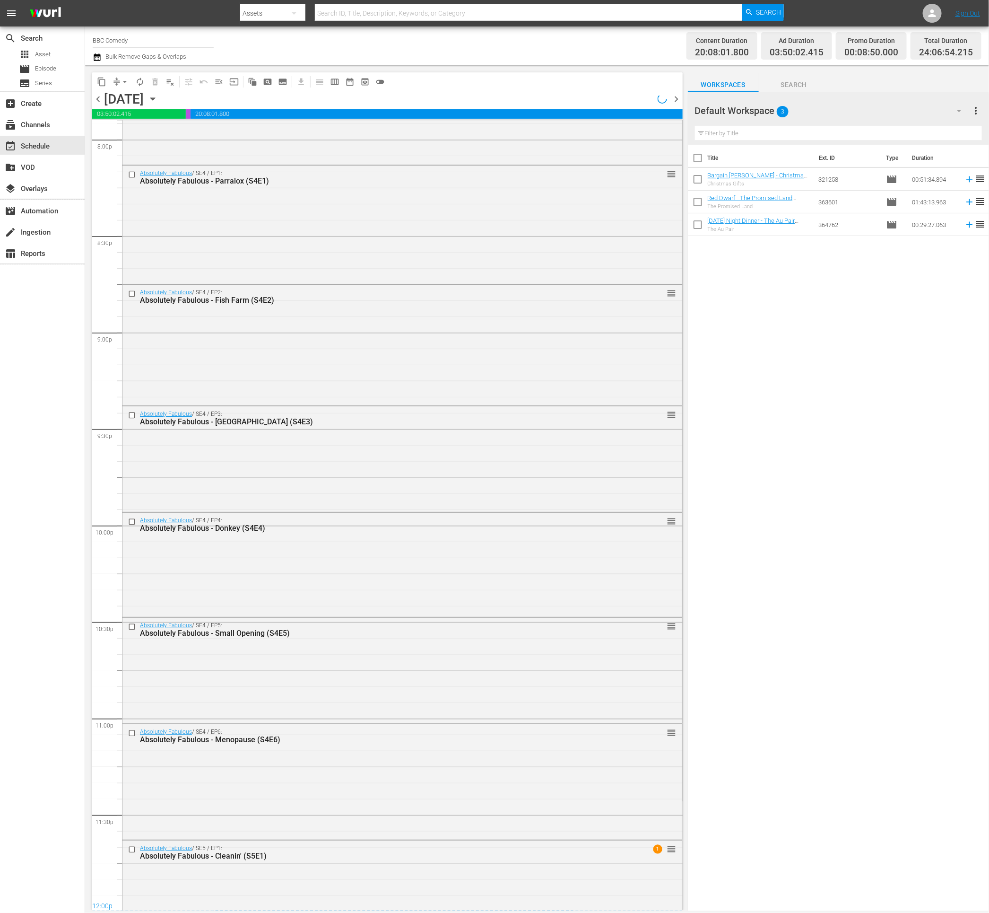
scroll to position [3876, 0]
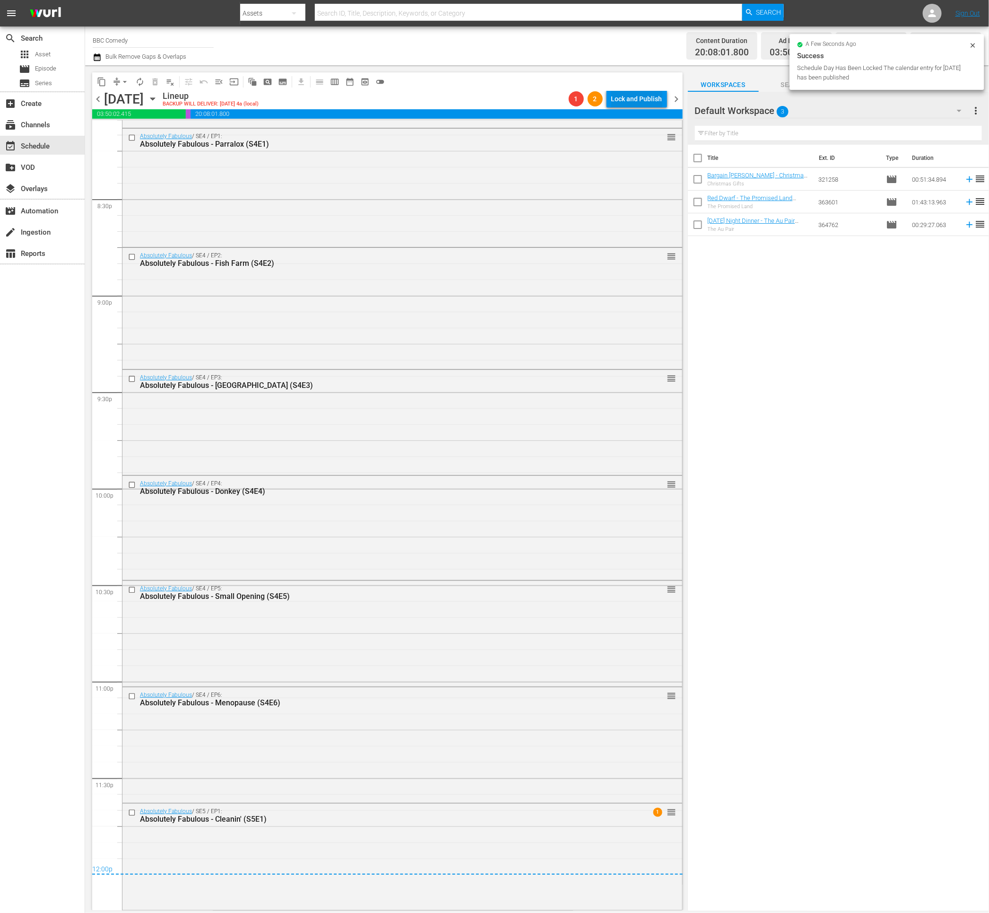
click at [644, 101] on div "Lock and Publish" at bounding box center [636, 98] width 51 height 17
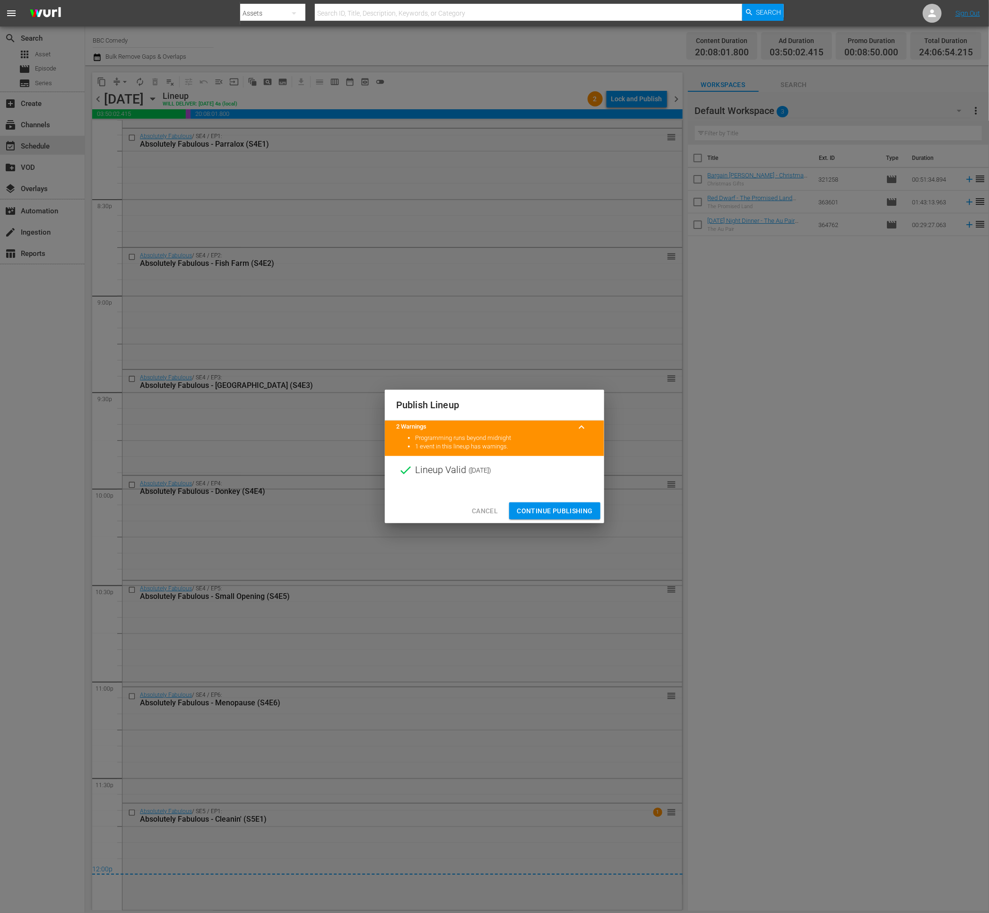
click at [560, 508] on span "Continue Publishing" at bounding box center [555, 511] width 76 height 12
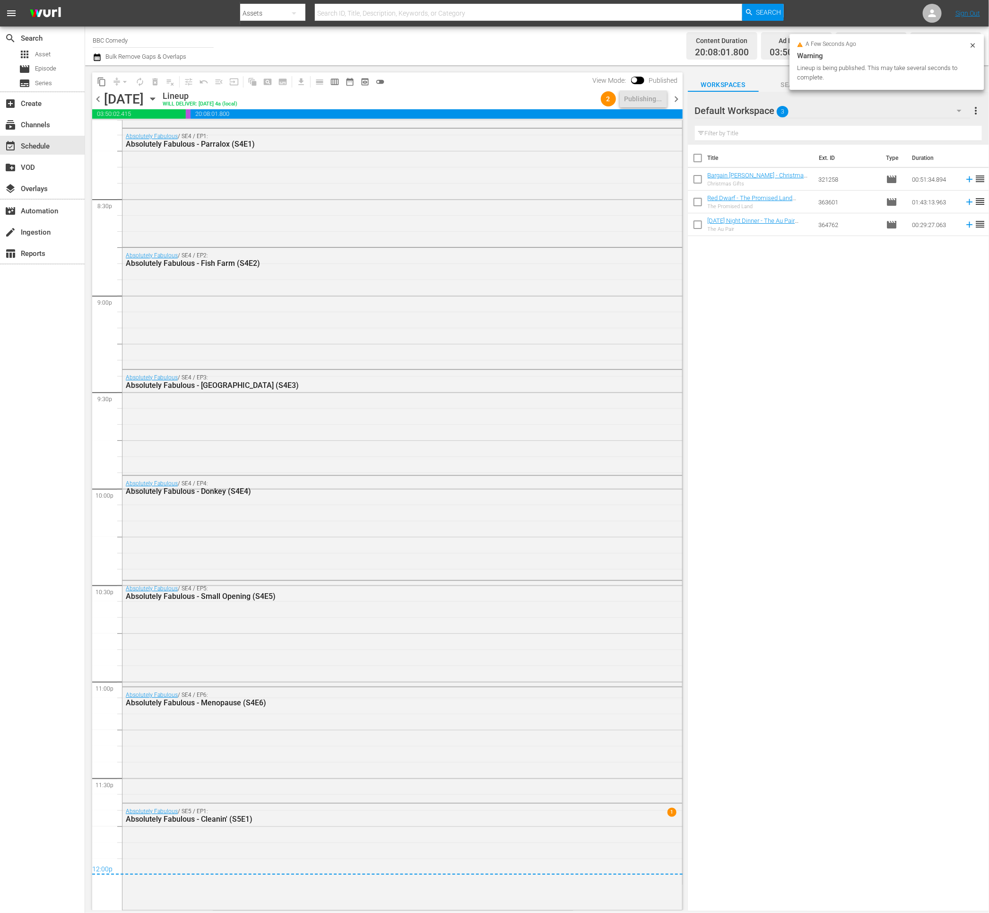
click at [680, 98] on span "chevron_right" at bounding box center [677, 99] width 12 height 12
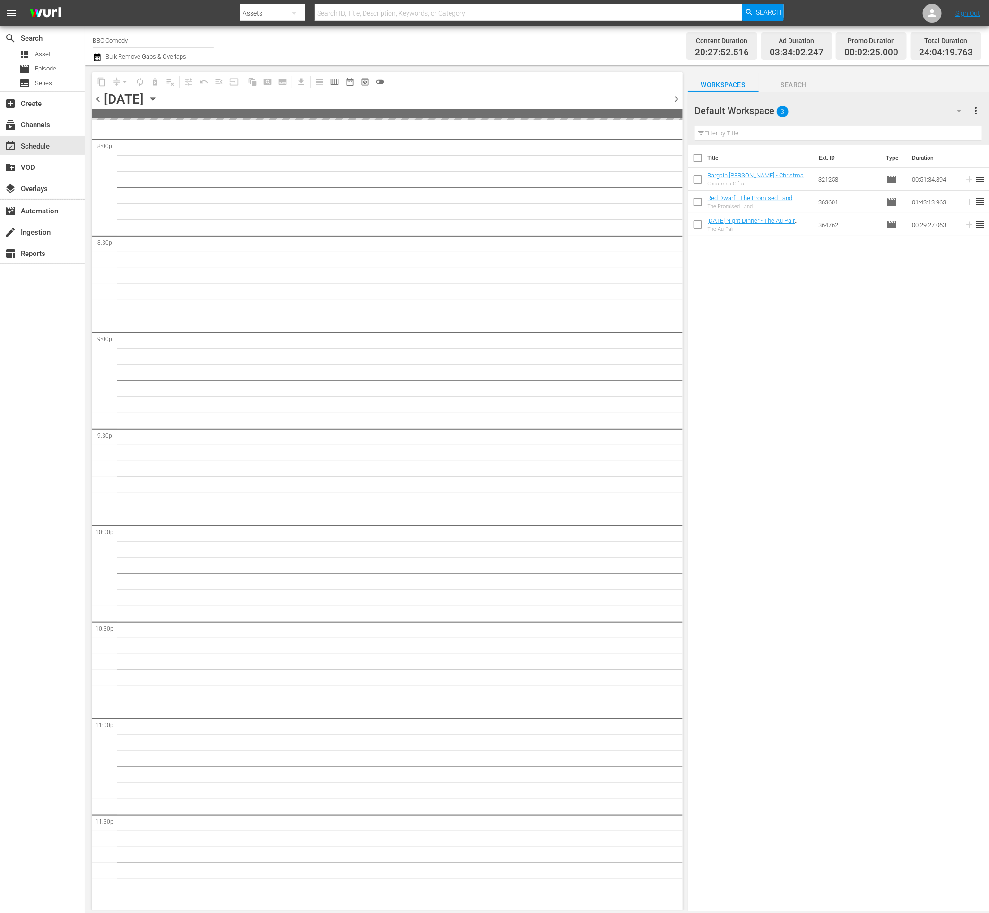
scroll to position [3868, 0]
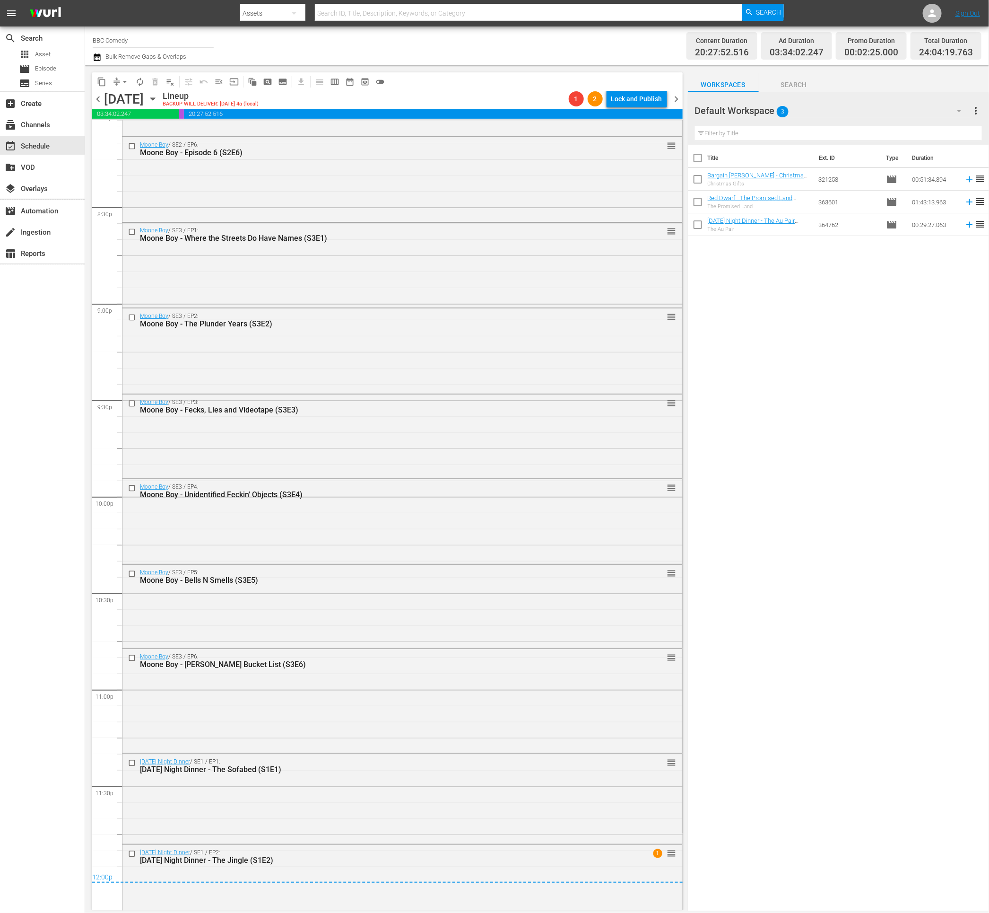
click at [621, 100] on div "Lock and Publish" at bounding box center [636, 98] width 51 height 17
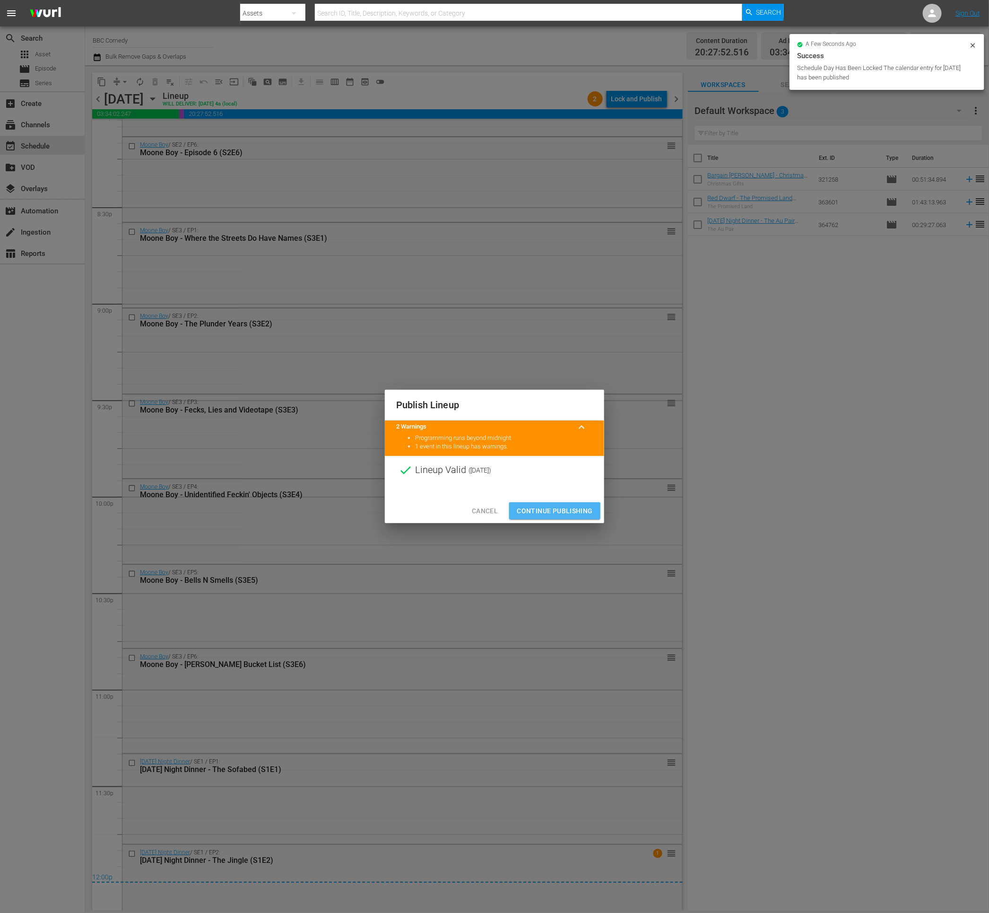
click at [536, 512] on span "Continue Publishing" at bounding box center [555, 511] width 76 height 12
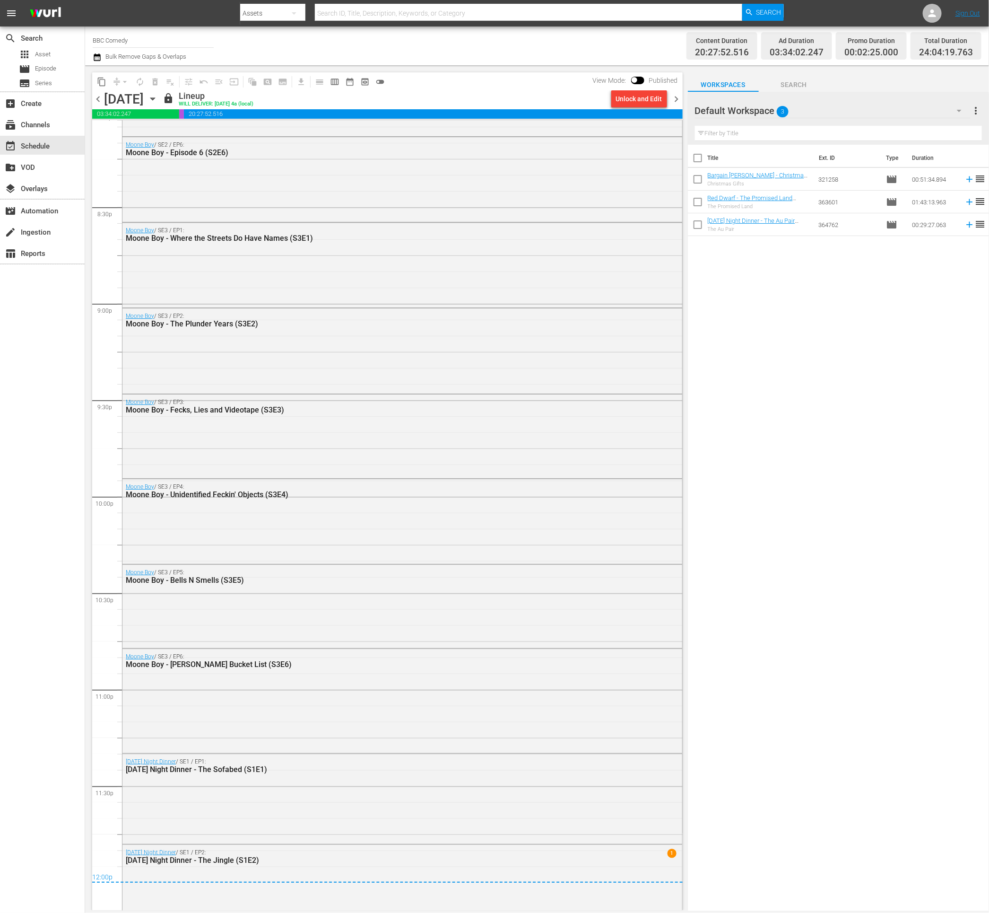
click at [677, 98] on span "chevron_right" at bounding box center [677, 99] width 12 height 12
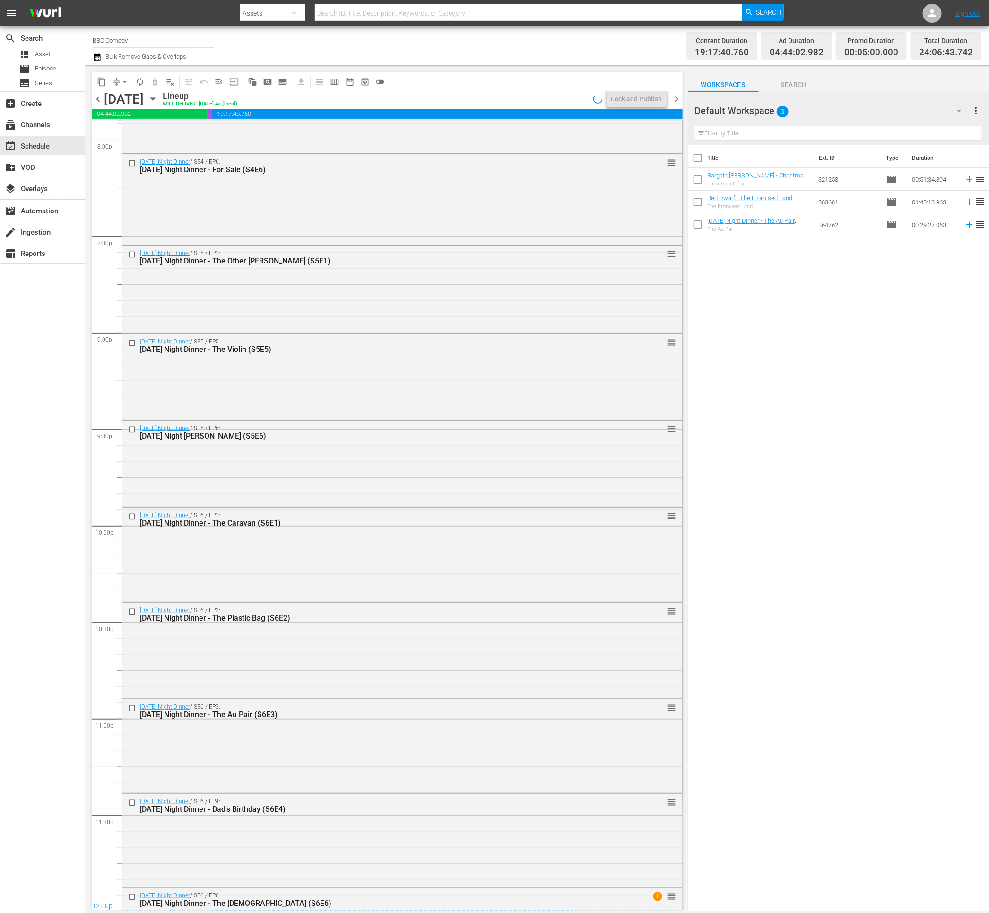
scroll to position [3804, 0]
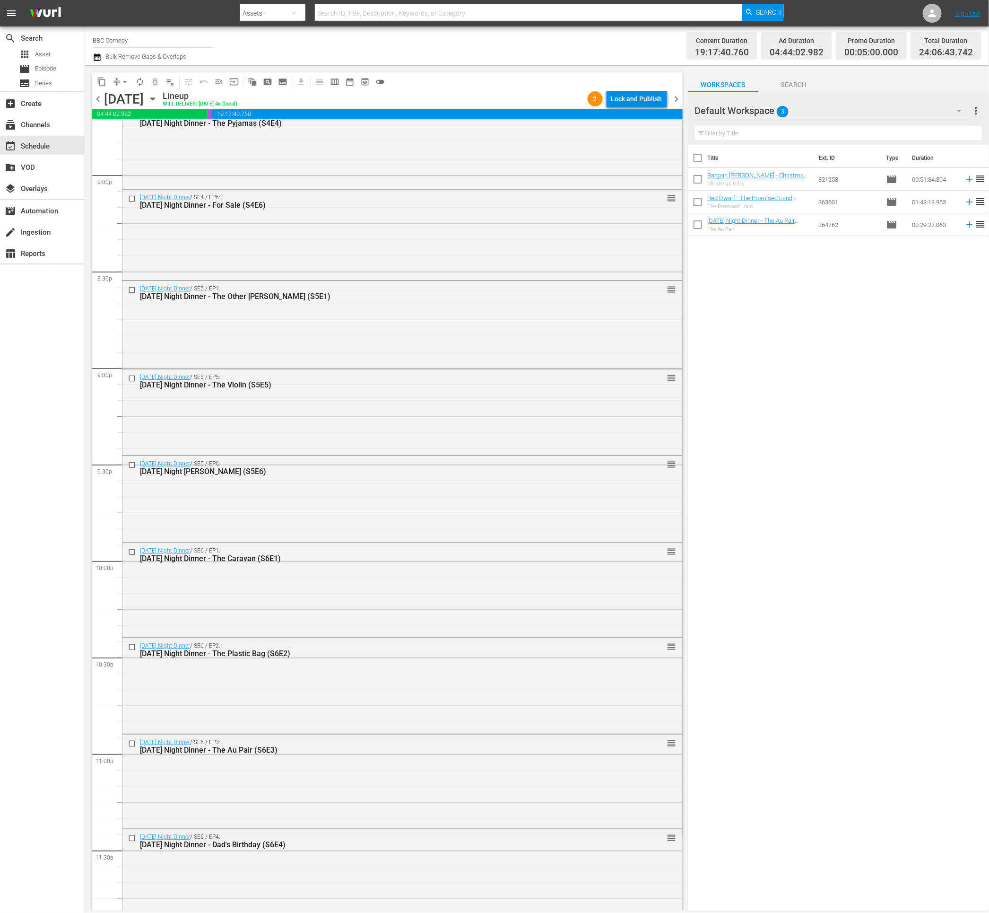
click at [635, 99] on div "Lock and Publish" at bounding box center [636, 98] width 51 height 17
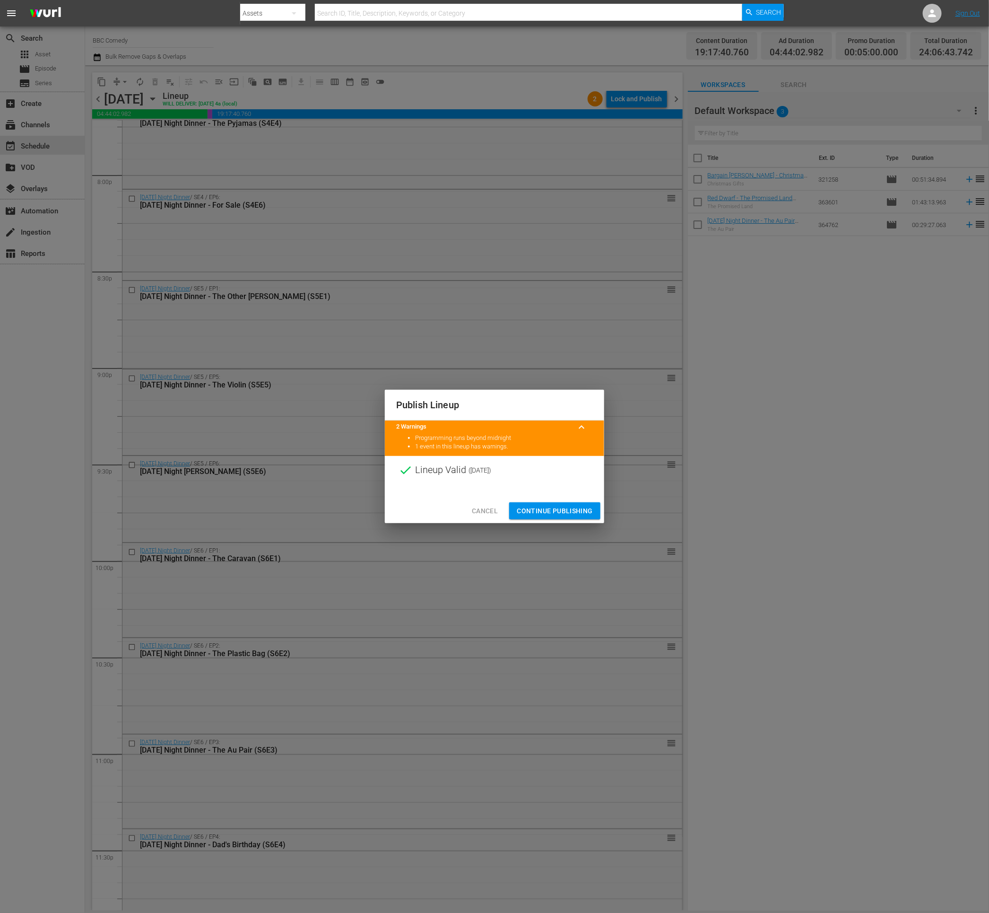
click at [525, 515] on span "Continue Publishing" at bounding box center [555, 511] width 76 height 12
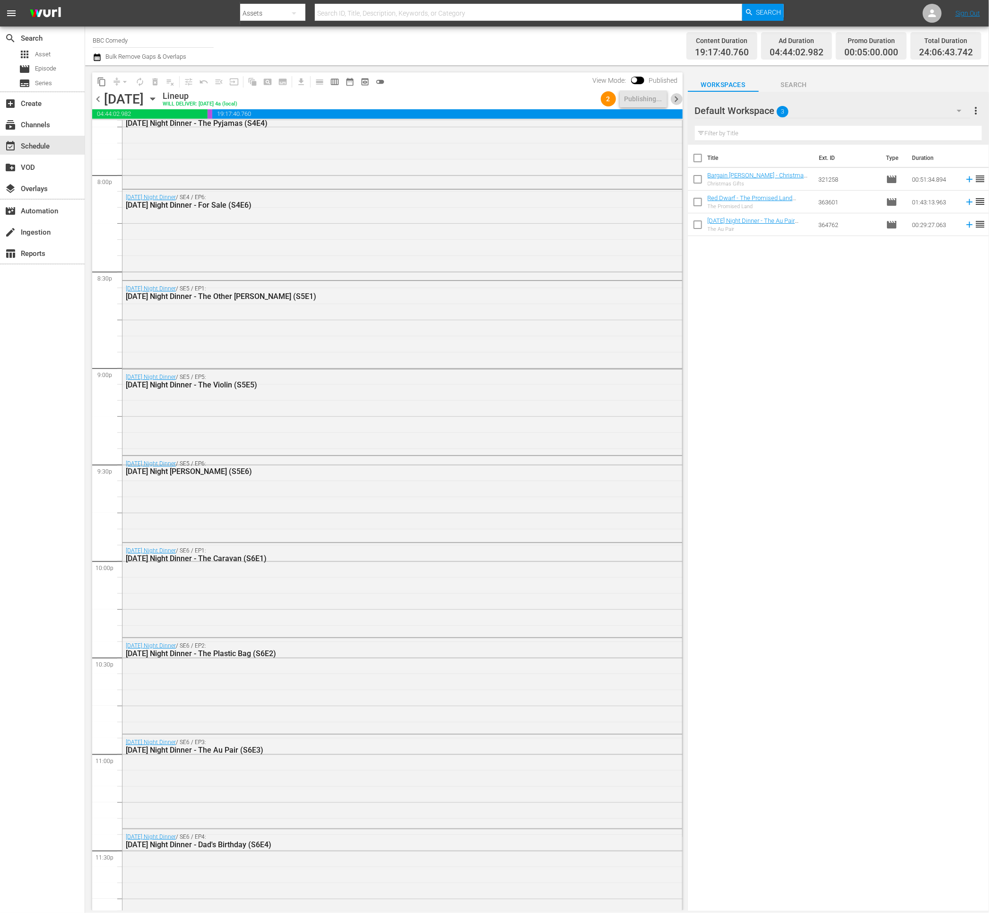
click at [675, 100] on span "chevron_right" at bounding box center [677, 99] width 12 height 12
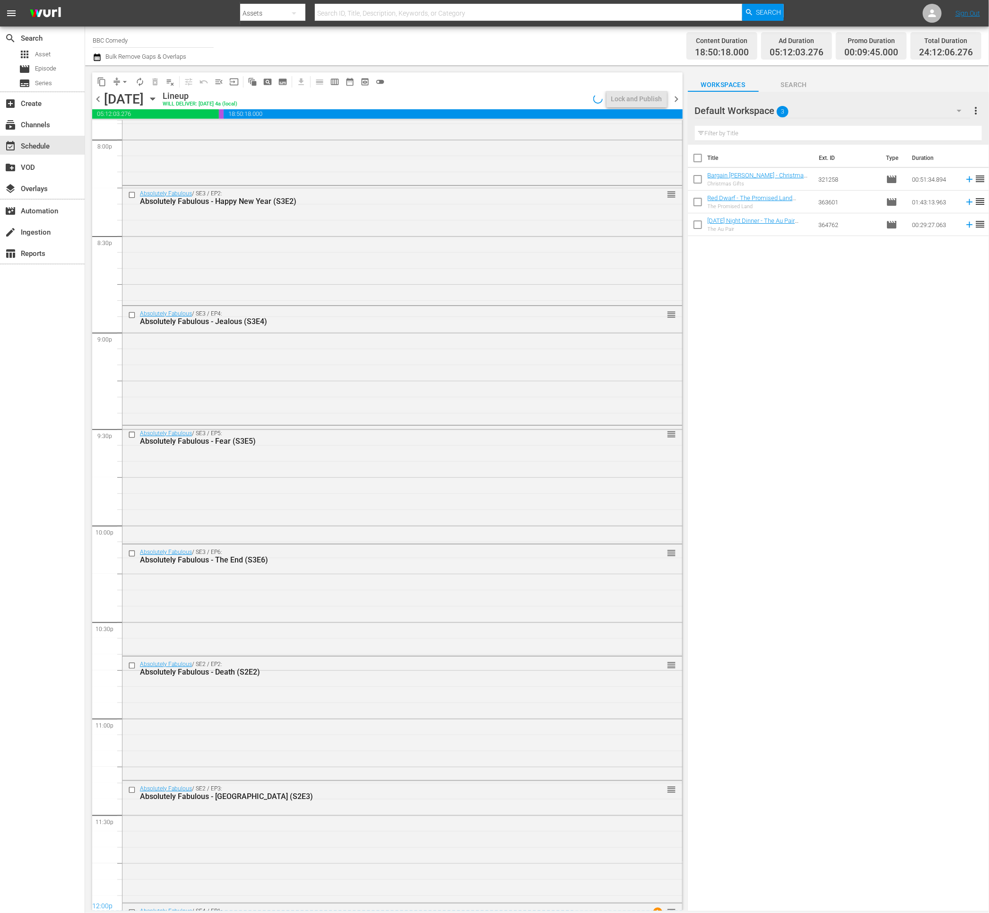
scroll to position [3951, 0]
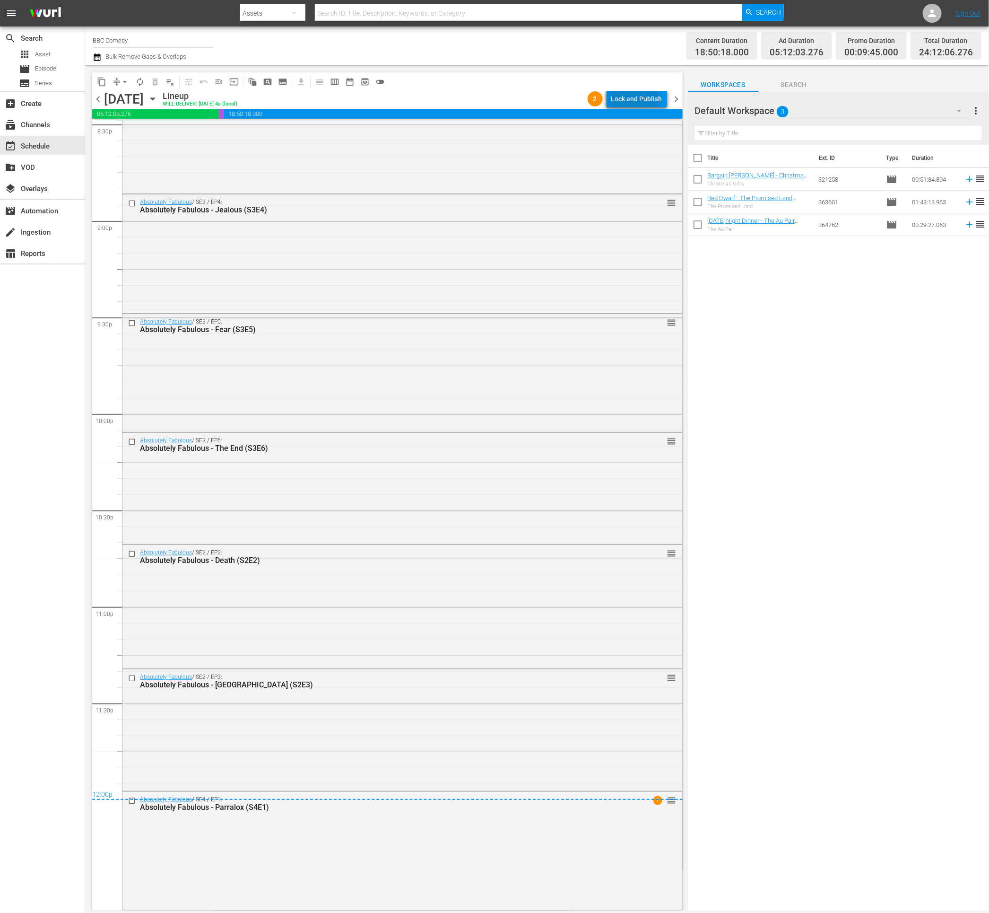
click at [635, 100] on div "Lock and Publish" at bounding box center [636, 98] width 51 height 17
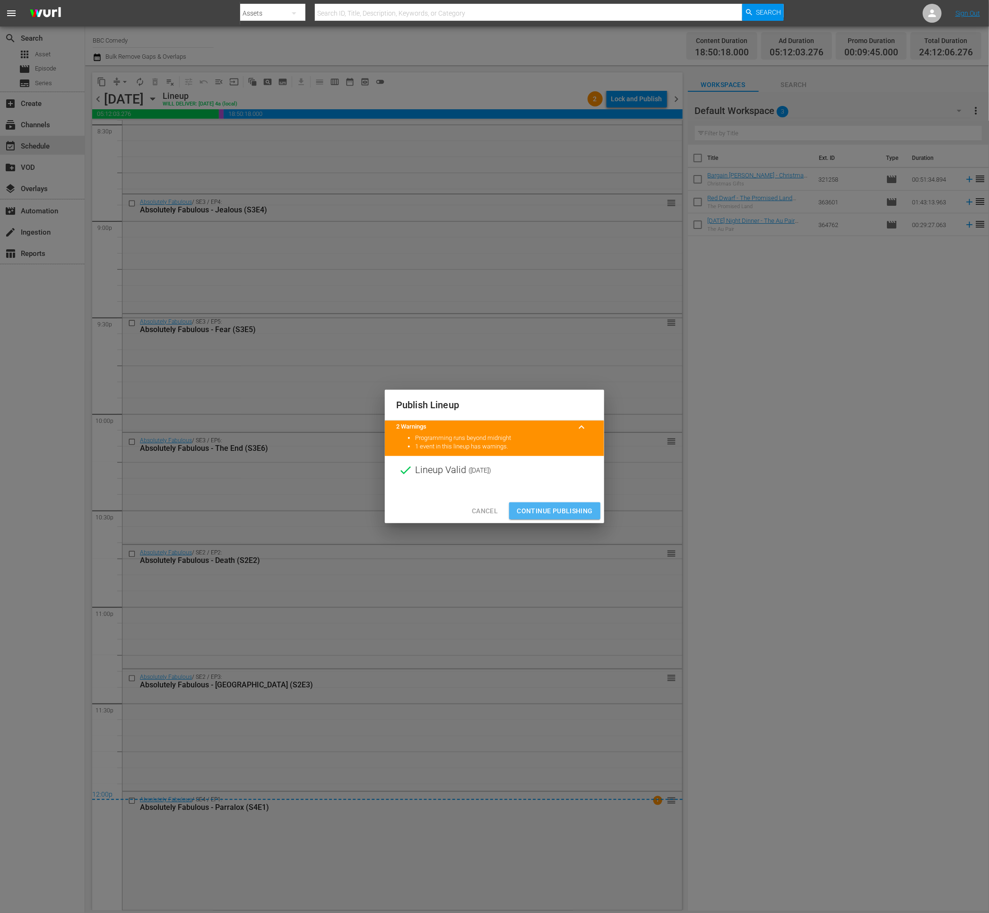
click at [532, 514] on span "Continue Publishing" at bounding box center [555, 511] width 76 height 12
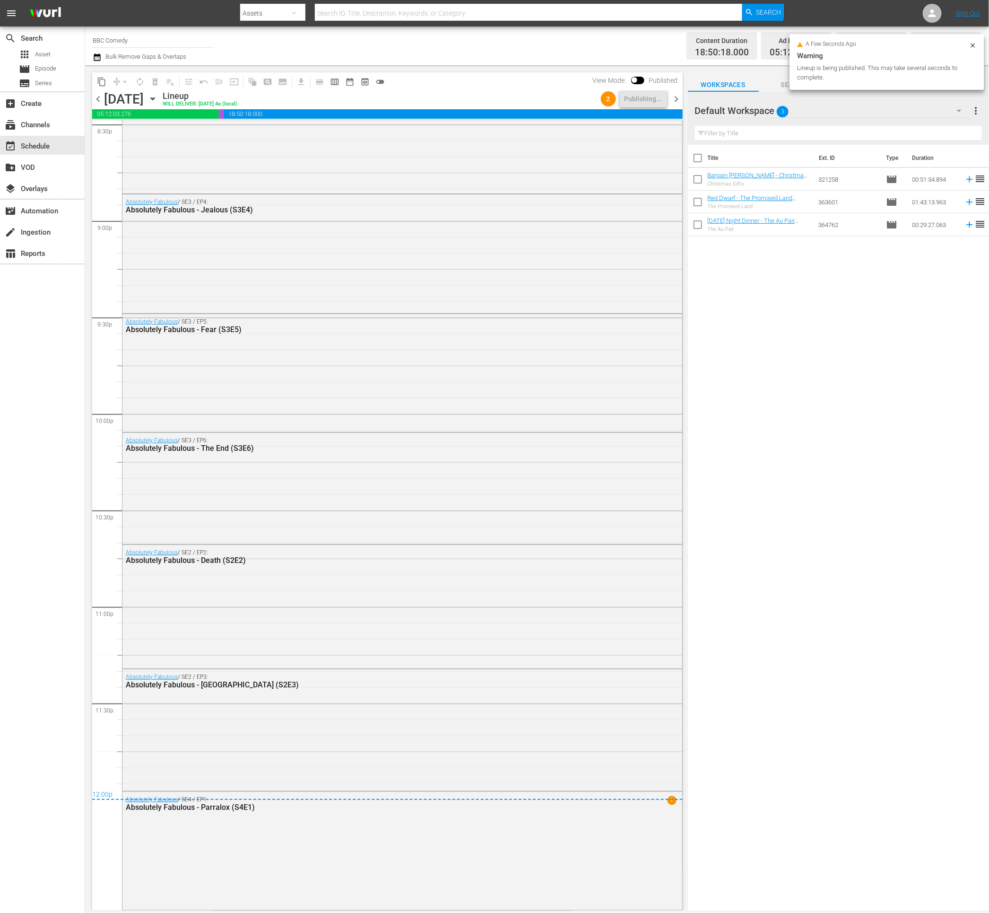
click at [677, 104] on span "chevron_right" at bounding box center [677, 99] width 12 height 12
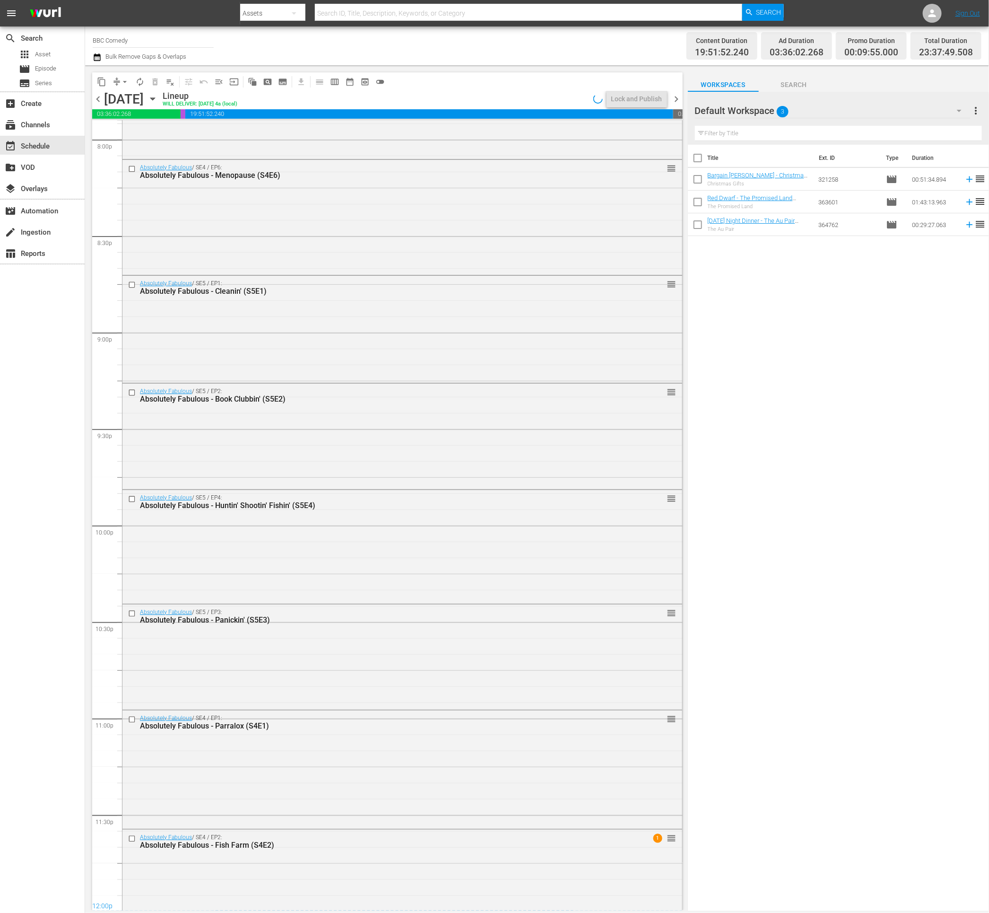
scroll to position [3879, 0]
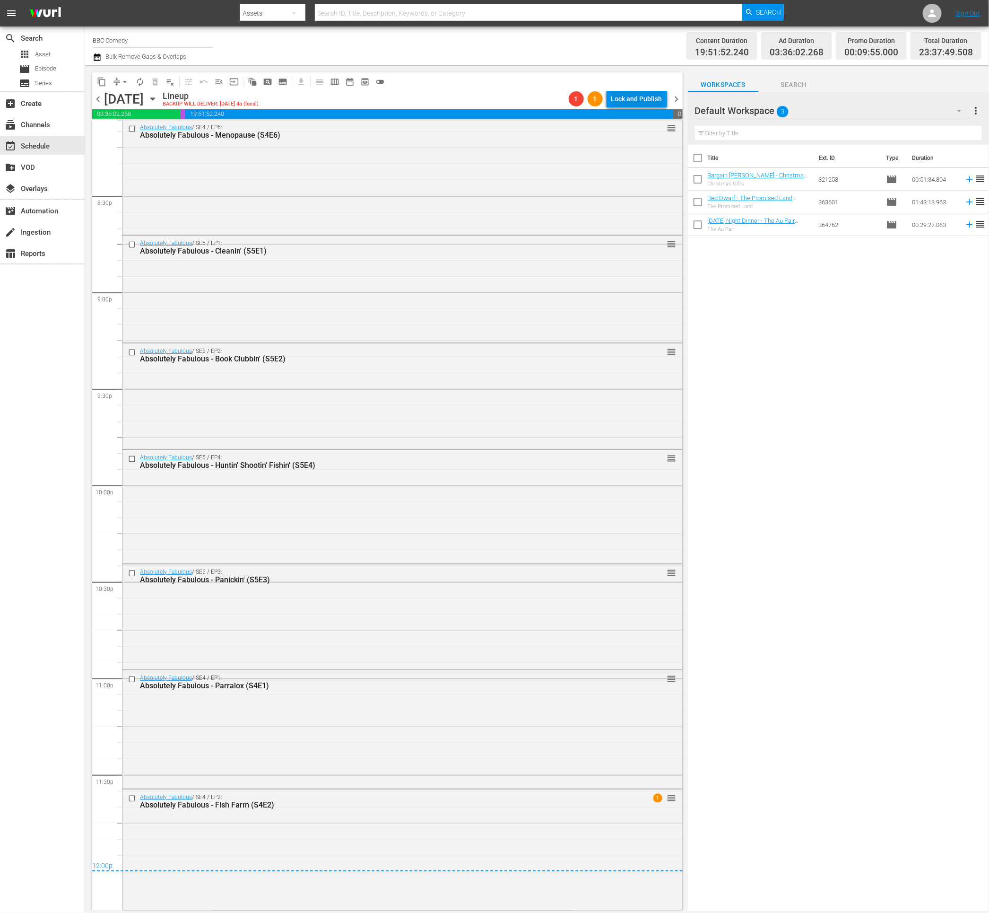
click at [634, 101] on div "Lock and Publish" at bounding box center [636, 98] width 51 height 17
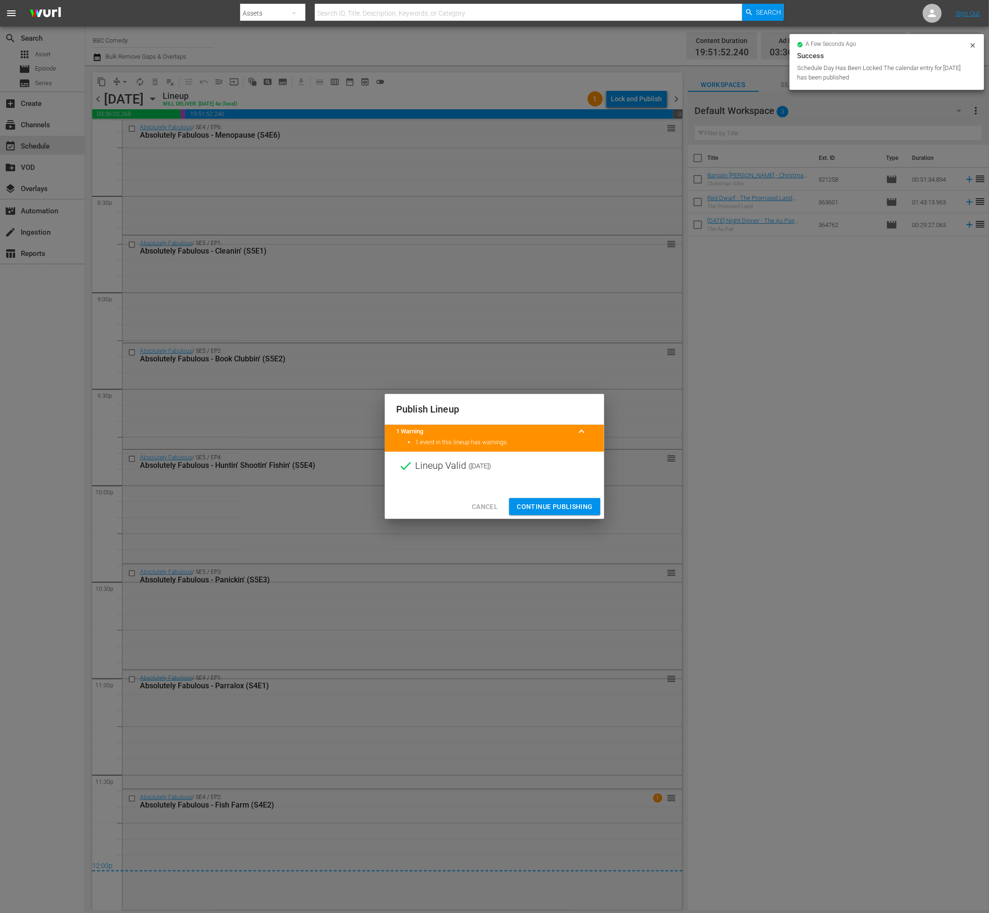
click at [548, 507] on span "Continue Publishing" at bounding box center [555, 507] width 76 height 12
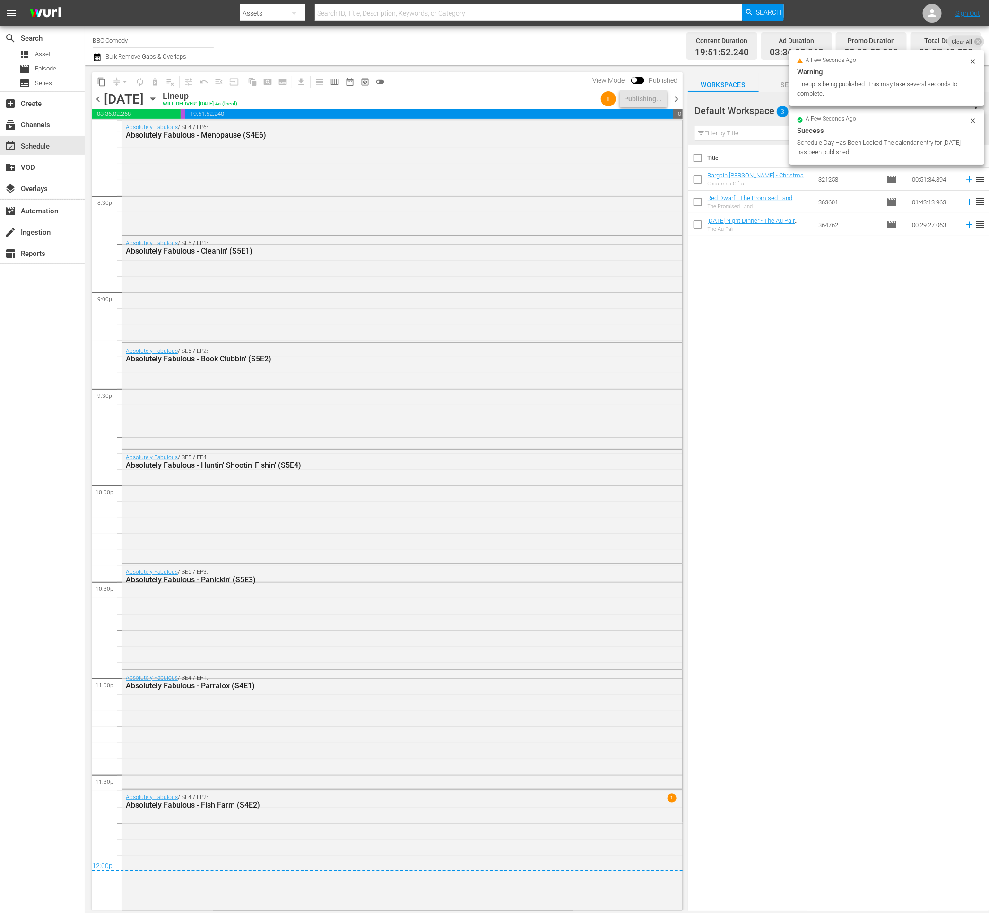
click at [677, 98] on span "chevron_right" at bounding box center [677, 99] width 12 height 12
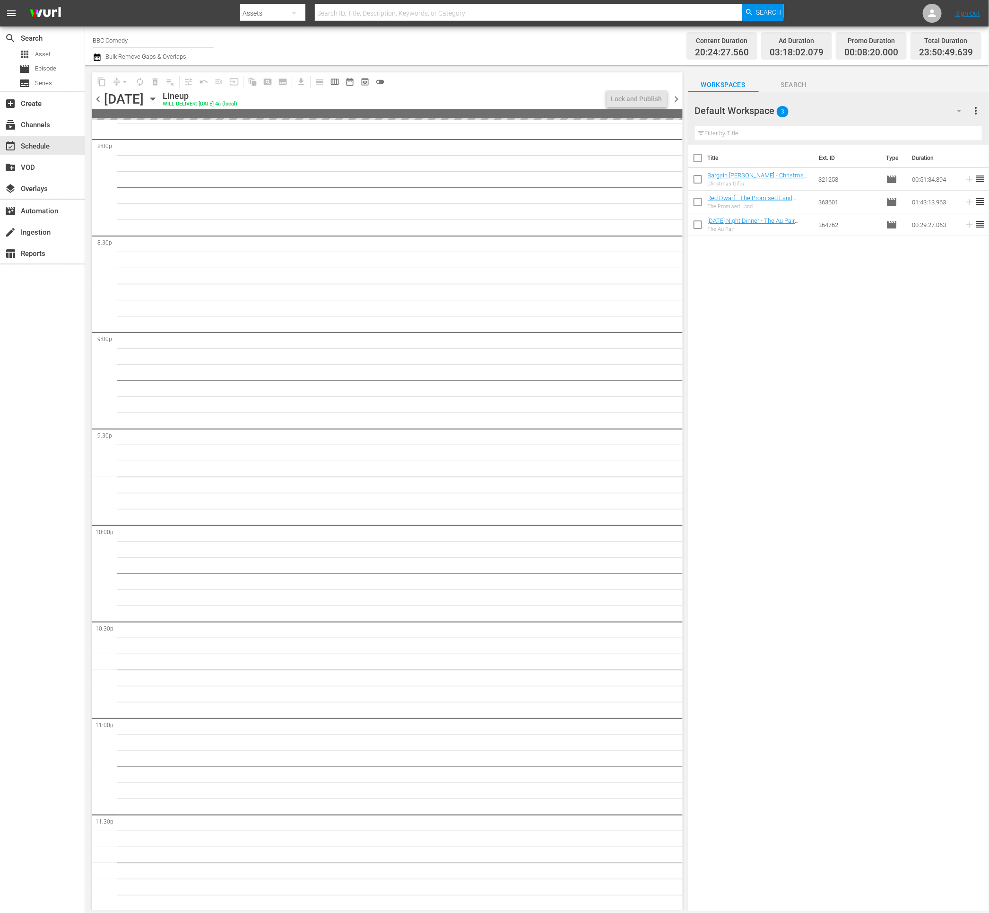
scroll to position [3850, 0]
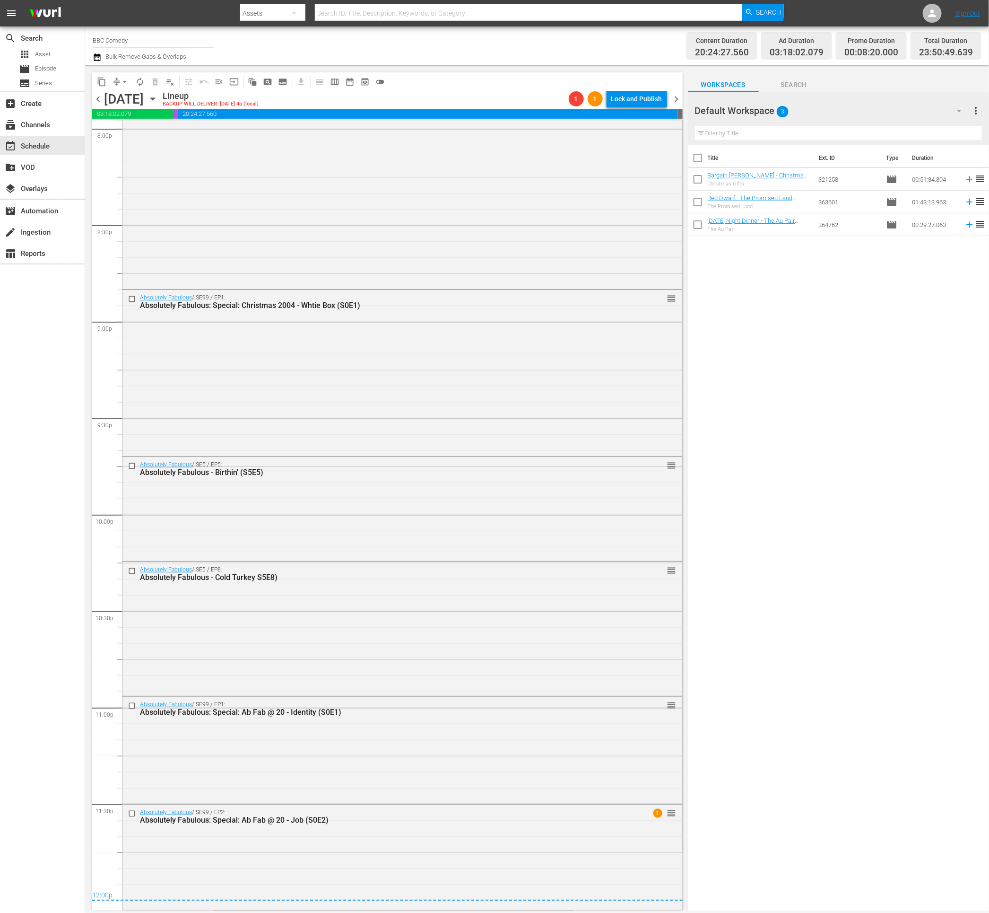
click at [633, 108] on div "chevron_left [DATE] [DATE] Lineup BACKUP WILL DELIVER: [DATE] 4a (local) 1 1 Lo…" at bounding box center [387, 100] width 591 height 18
click at [636, 102] on div "Lock and Publish" at bounding box center [636, 98] width 51 height 17
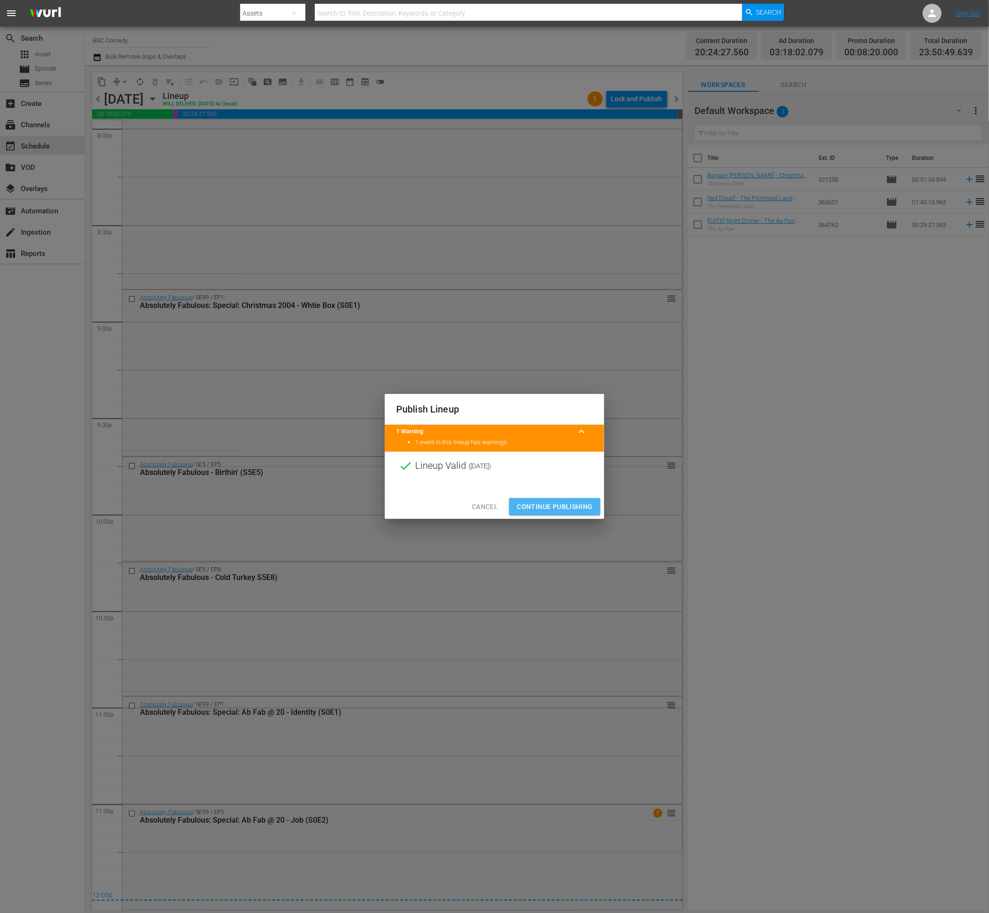
click at [549, 510] on span "Continue Publishing" at bounding box center [555, 507] width 76 height 12
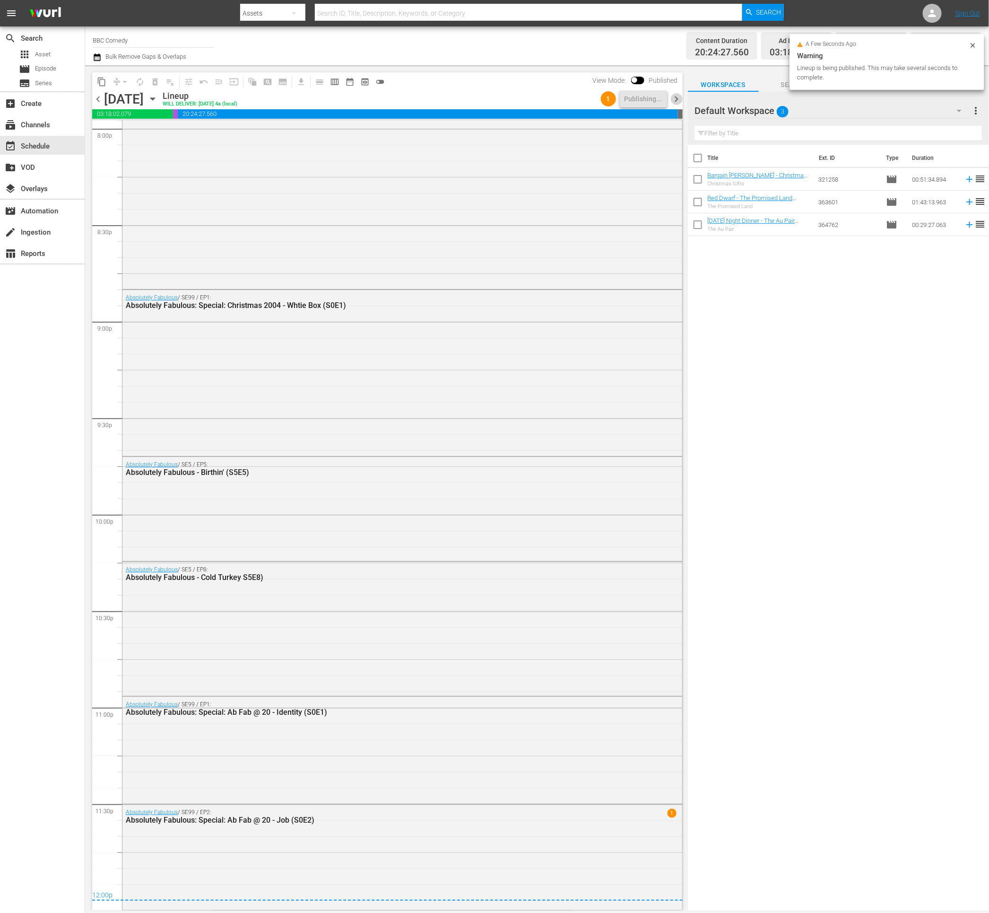
click at [679, 103] on span "chevron_right" at bounding box center [677, 99] width 12 height 12
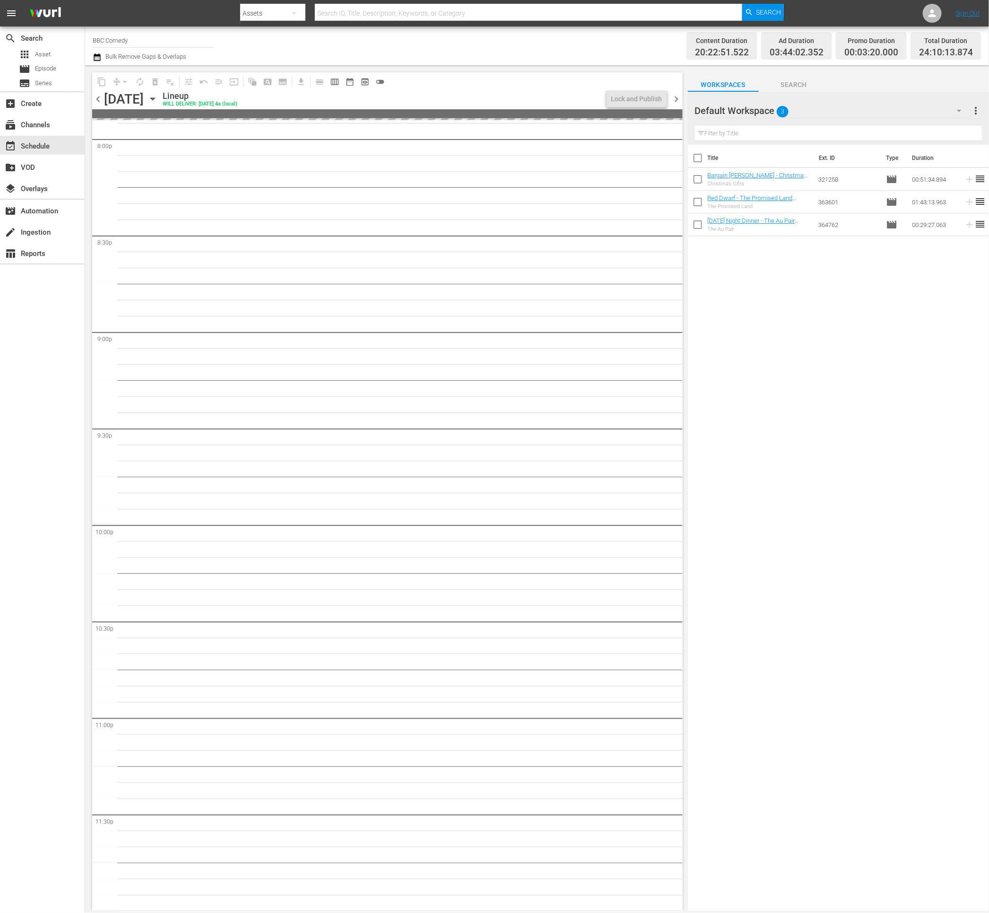
scroll to position [3883, 0]
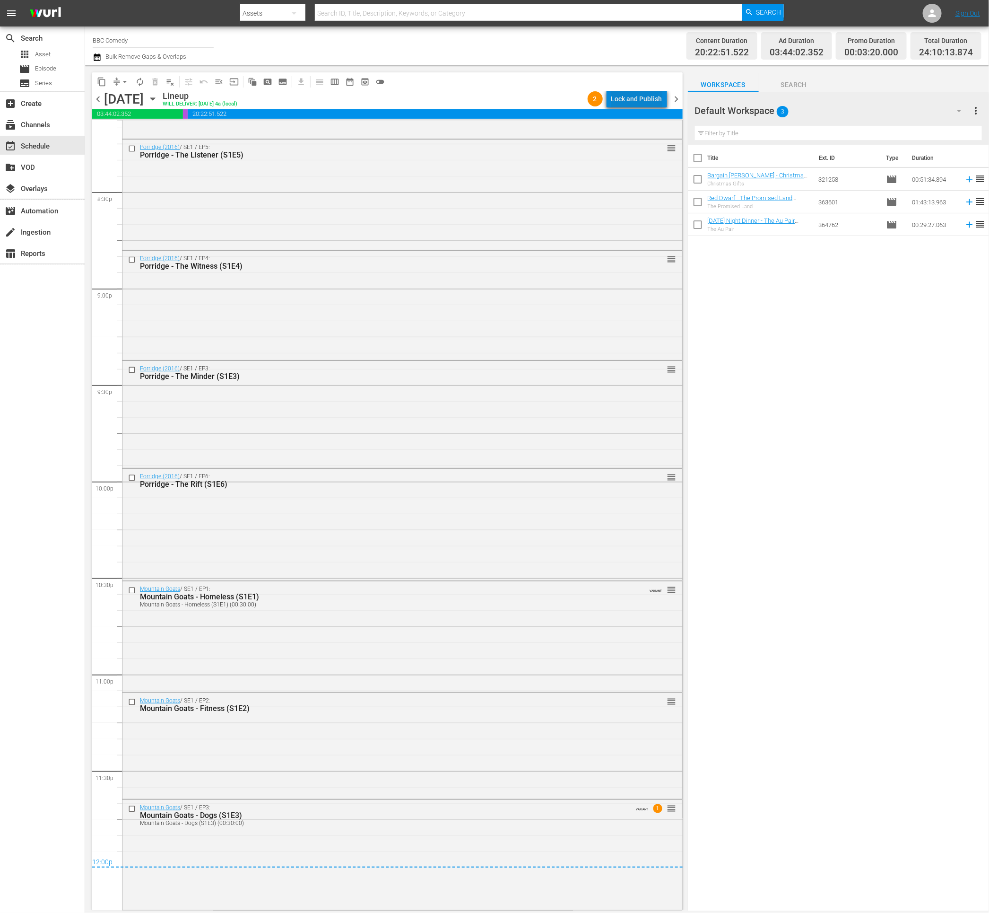
click at [650, 103] on div "Lock and Publish" at bounding box center [636, 98] width 51 height 17
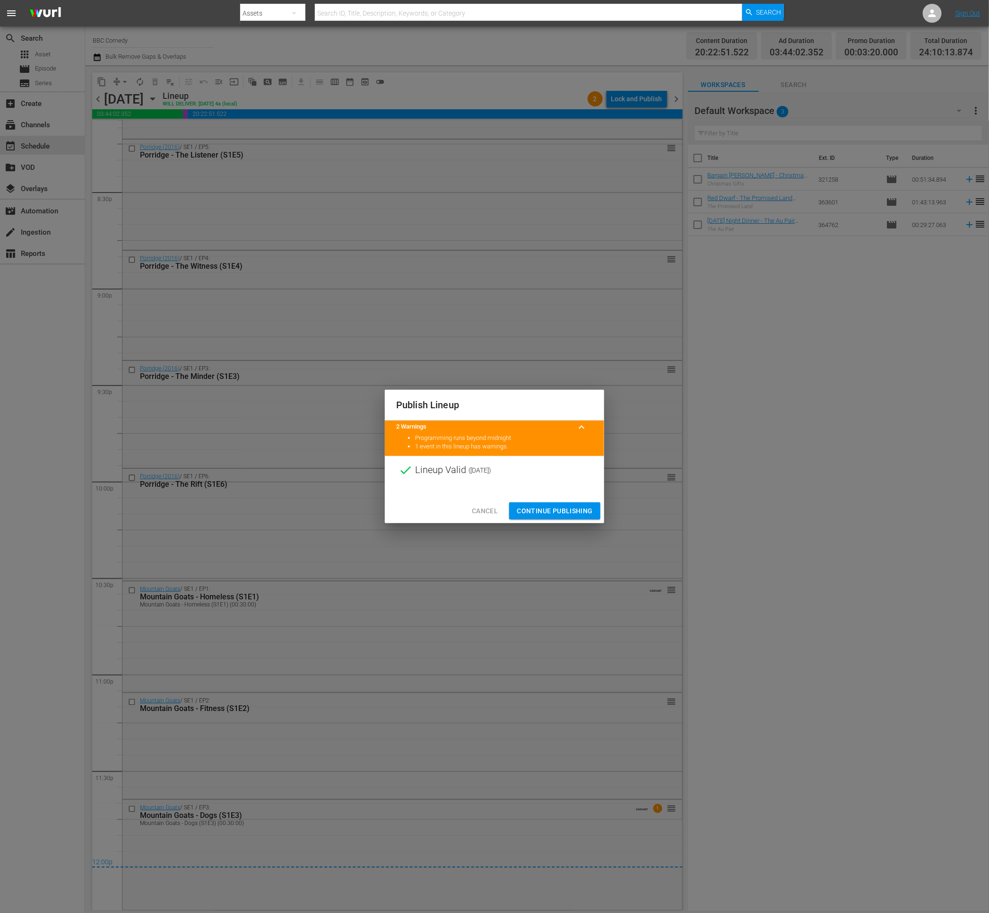
click at [533, 506] on span "Continue Publishing" at bounding box center [555, 511] width 76 height 12
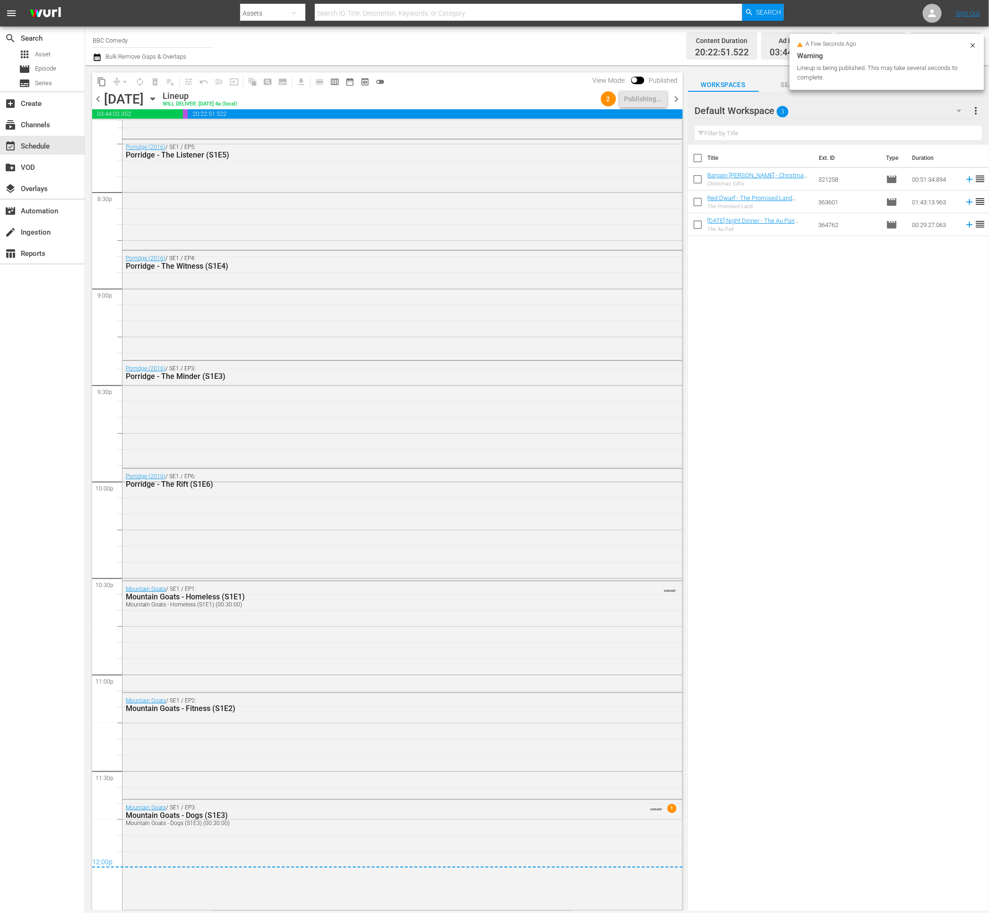
click at [680, 97] on span "chevron_right" at bounding box center [677, 99] width 12 height 12
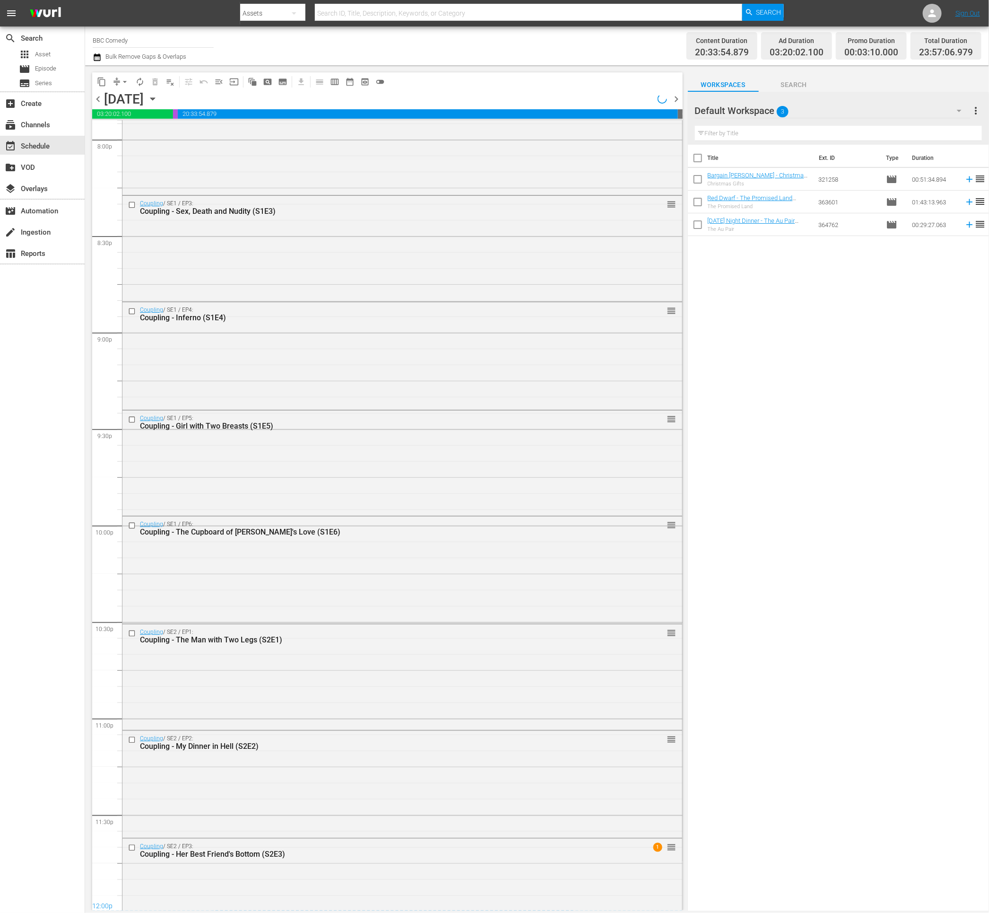
scroll to position [3836, 0]
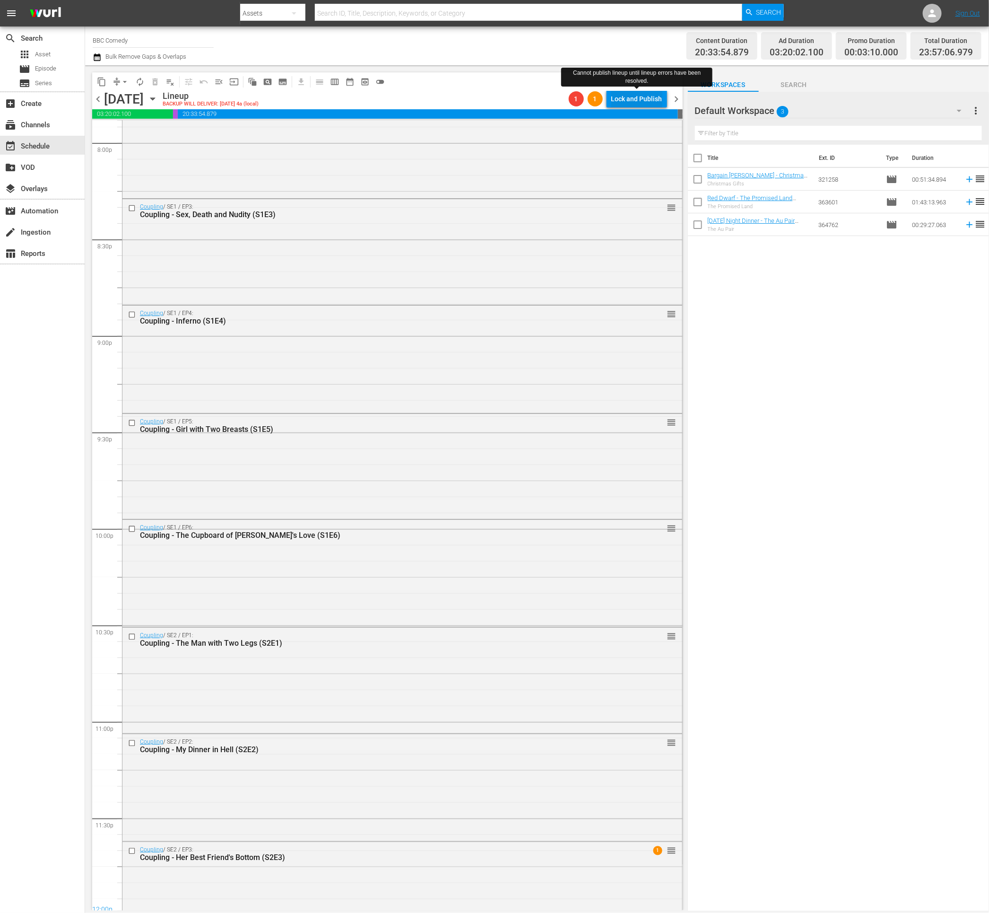
click at [617, 102] on div "Lock and Publish" at bounding box center [636, 98] width 51 height 17
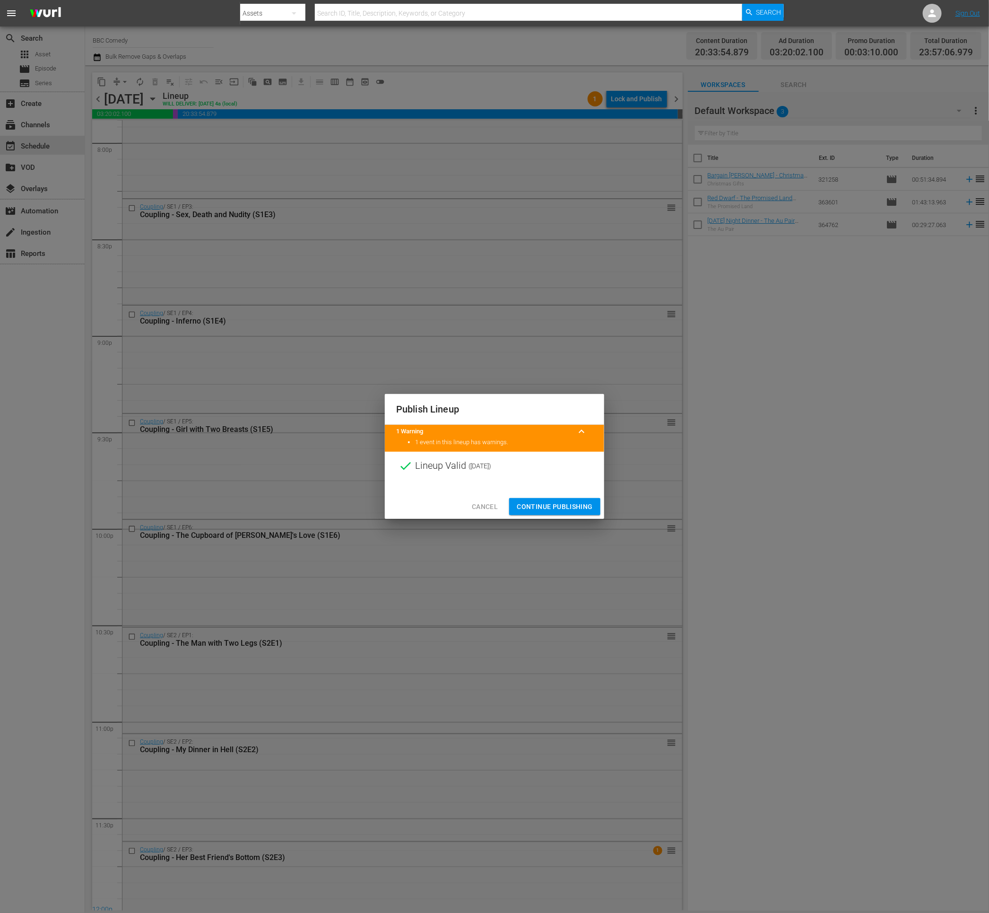
drag, startPoint x: 522, startPoint y: 500, endPoint x: 545, endPoint y: 494, distance: 23.1
click at [522, 501] on button "Continue Publishing" at bounding box center [554, 506] width 91 height 17
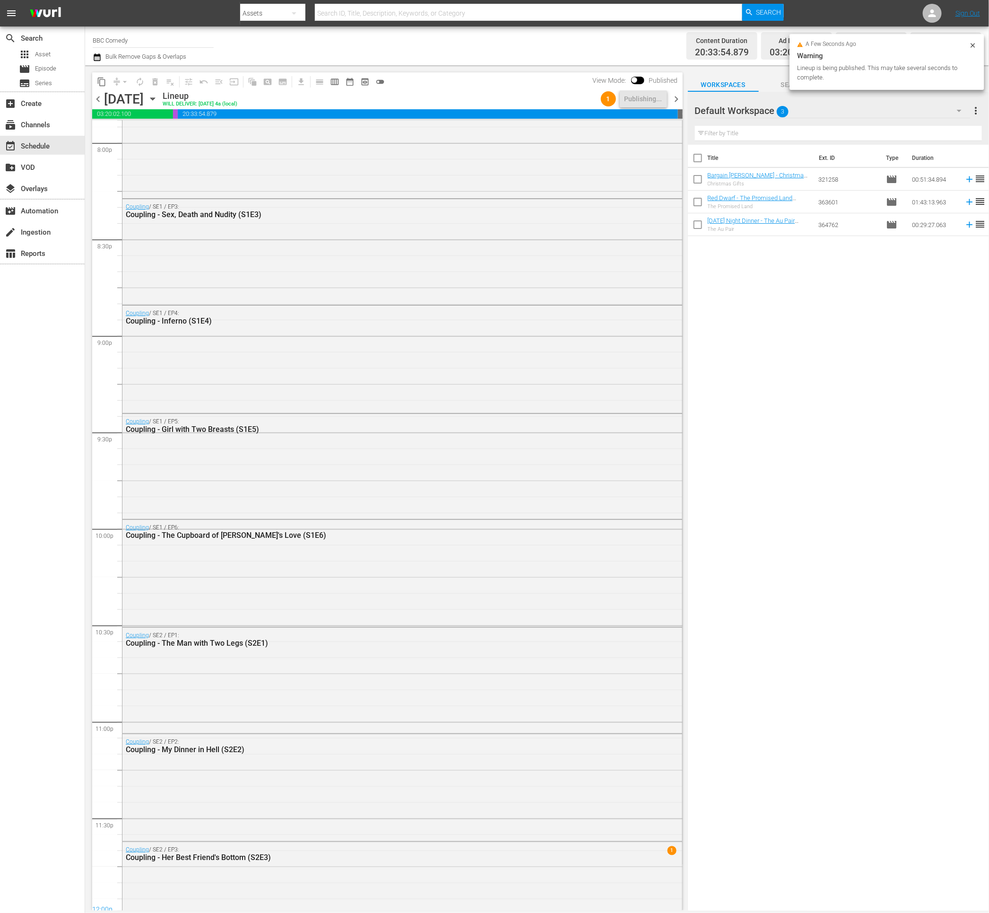
click at [677, 102] on span "chevron_right" at bounding box center [677, 99] width 12 height 12
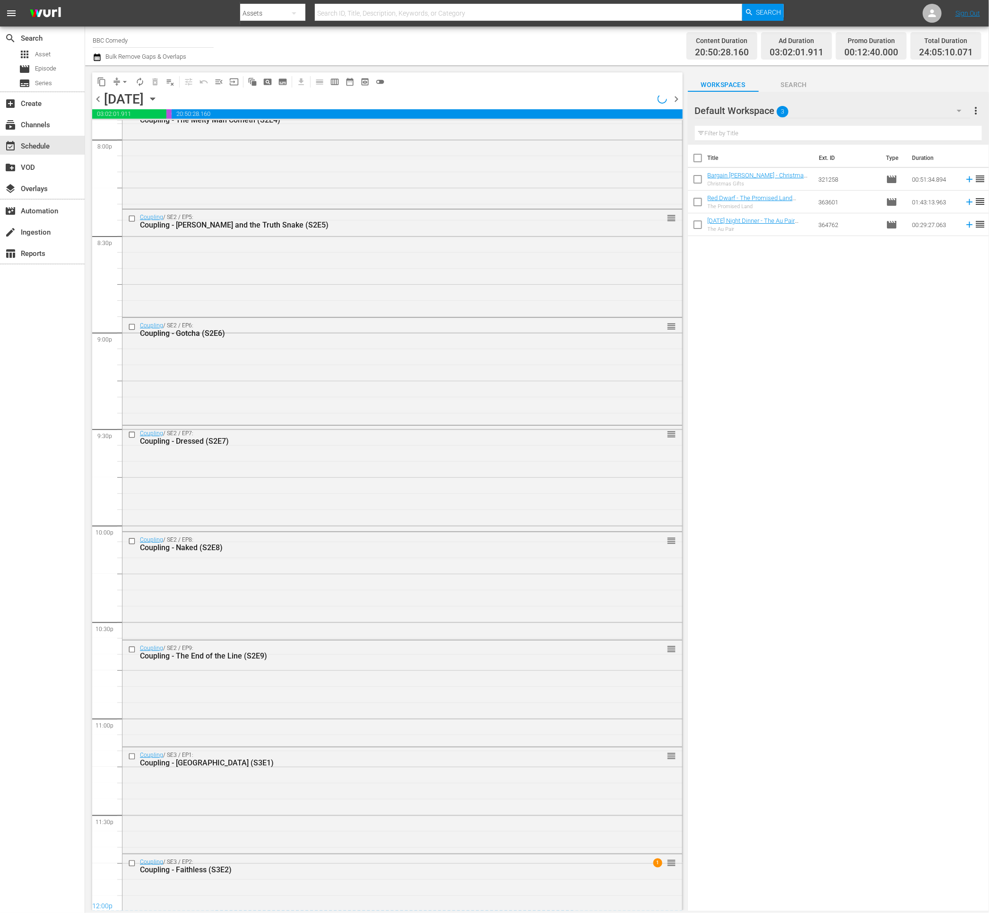
scroll to position [3890, 0]
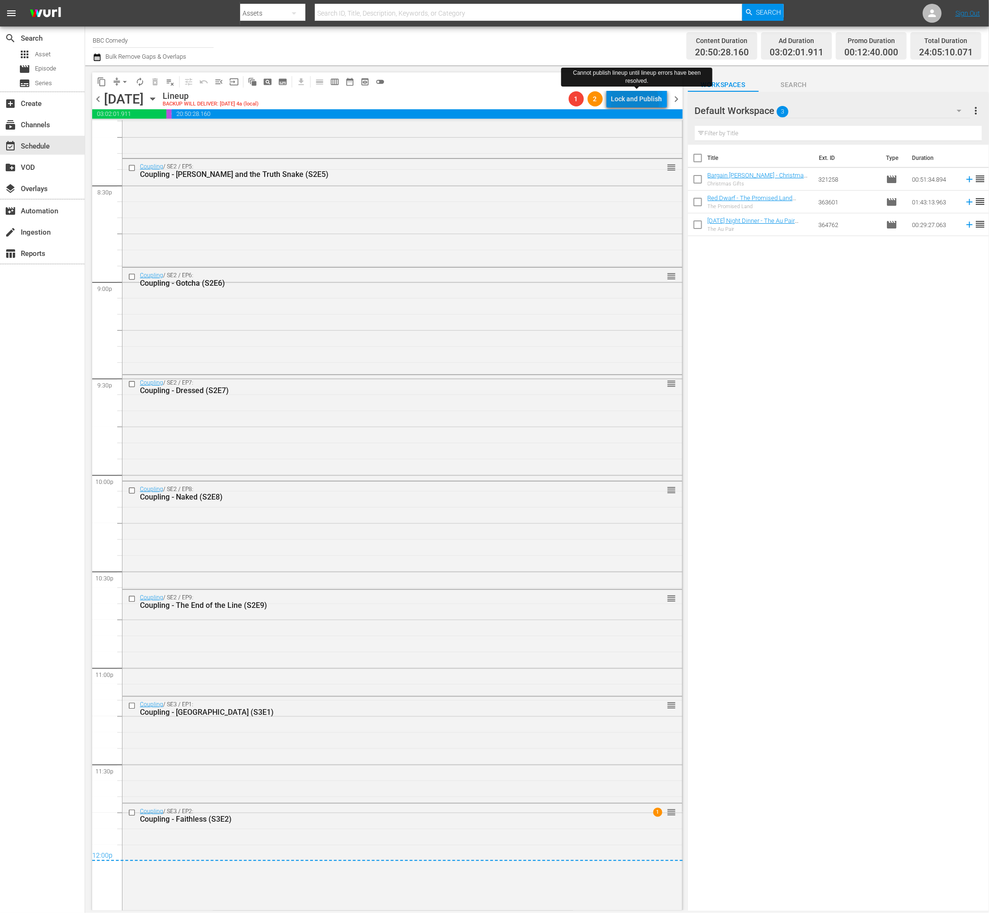
click at [625, 104] on div "Lock and Publish" at bounding box center [636, 98] width 51 height 17
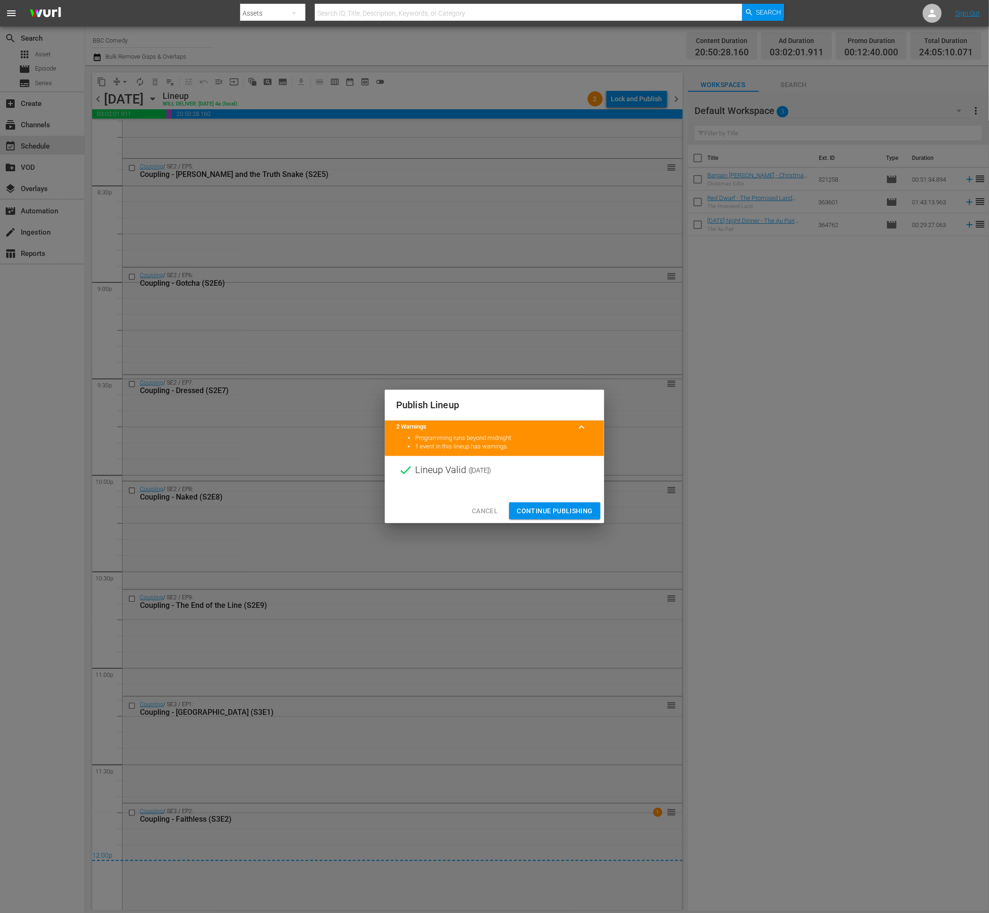
click at [556, 510] on span "Continue Publishing" at bounding box center [555, 511] width 76 height 12
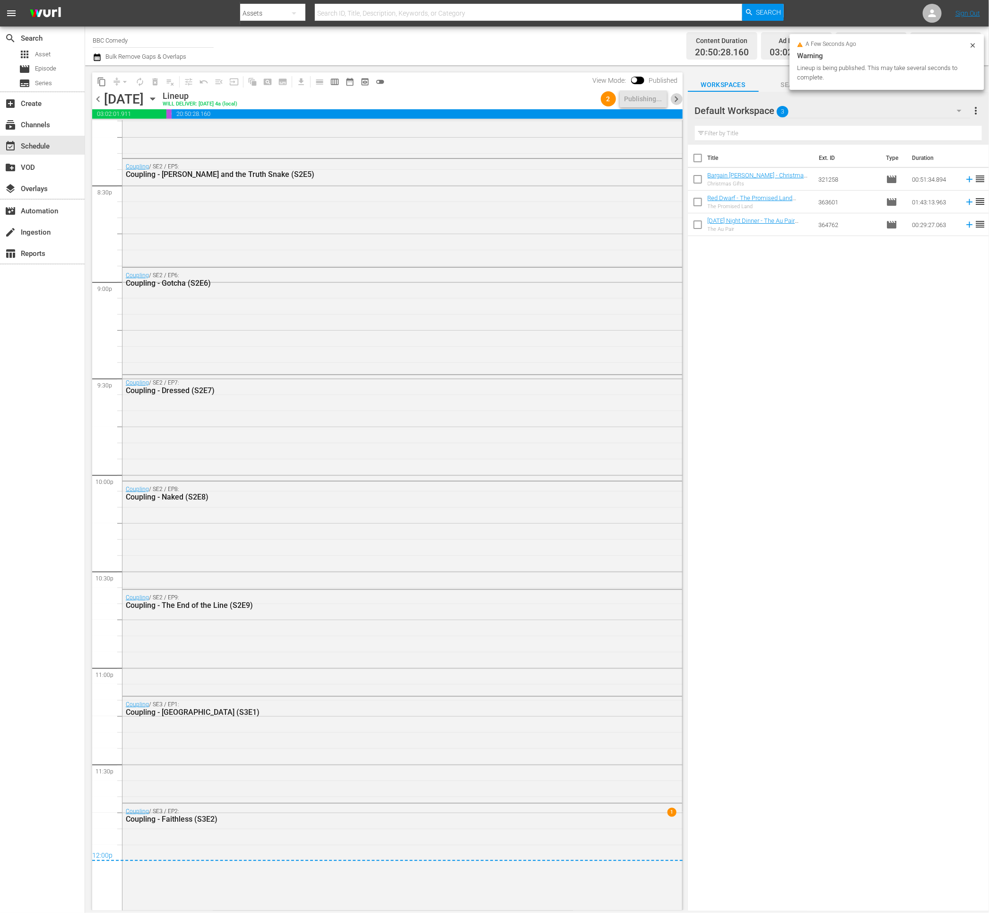
click at [678, 96] on span "chevron_right" at bounding box center [677, 99] width 12 height 12
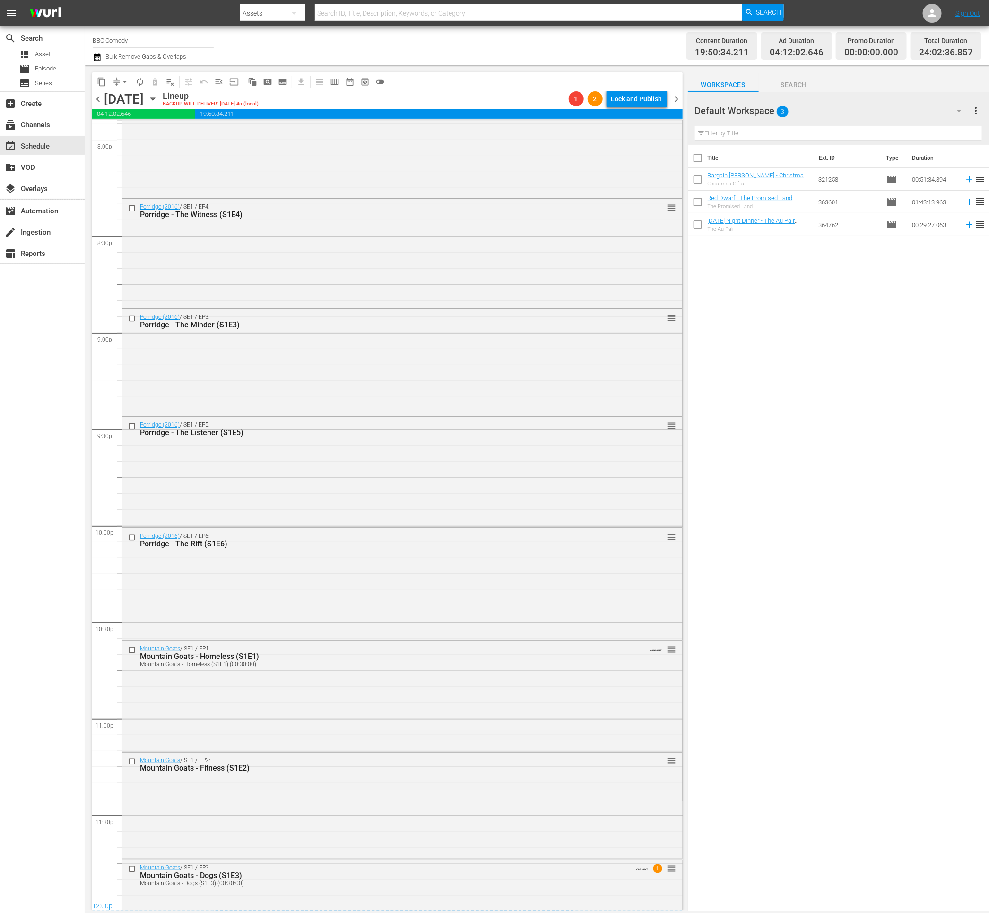
scroll to position [3899, 0]
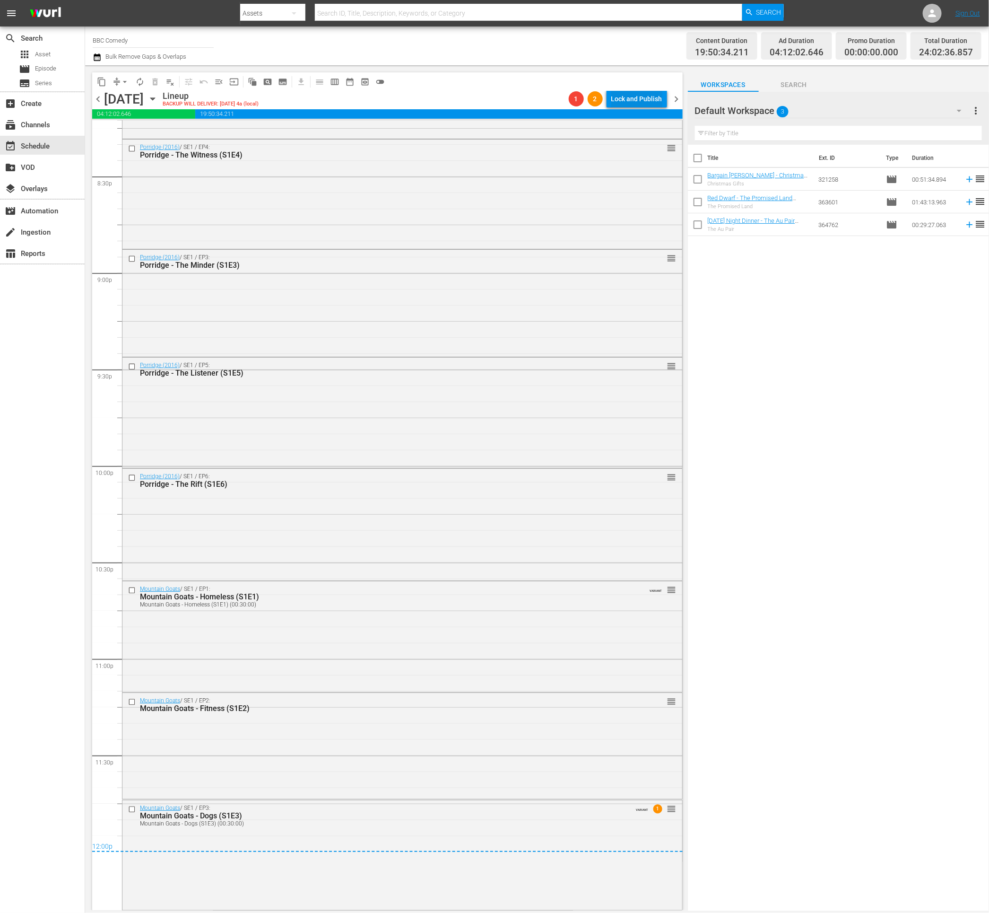
click at [633, 104] on div "Lock and Publish" at bounding box center [636, 98] width 51 height 17
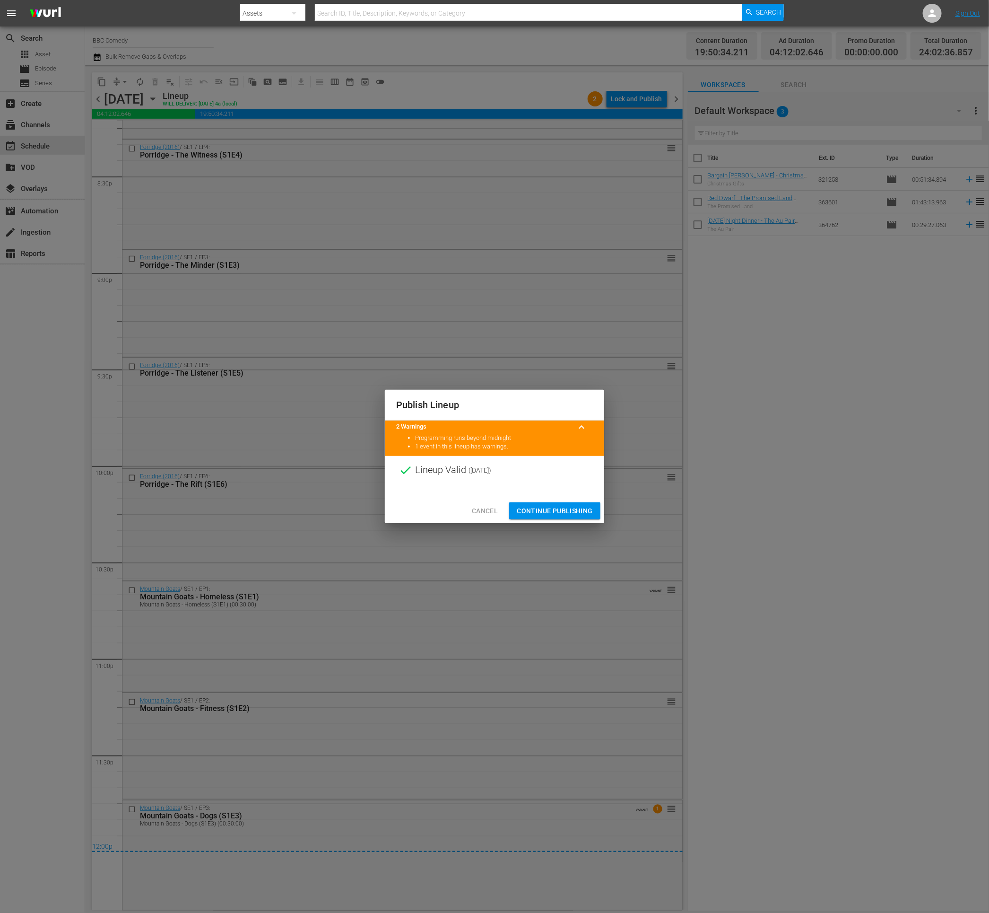
click at [536, 513] on span "Continue Publishing" at bounding box center [555, 511] width 76 height 12
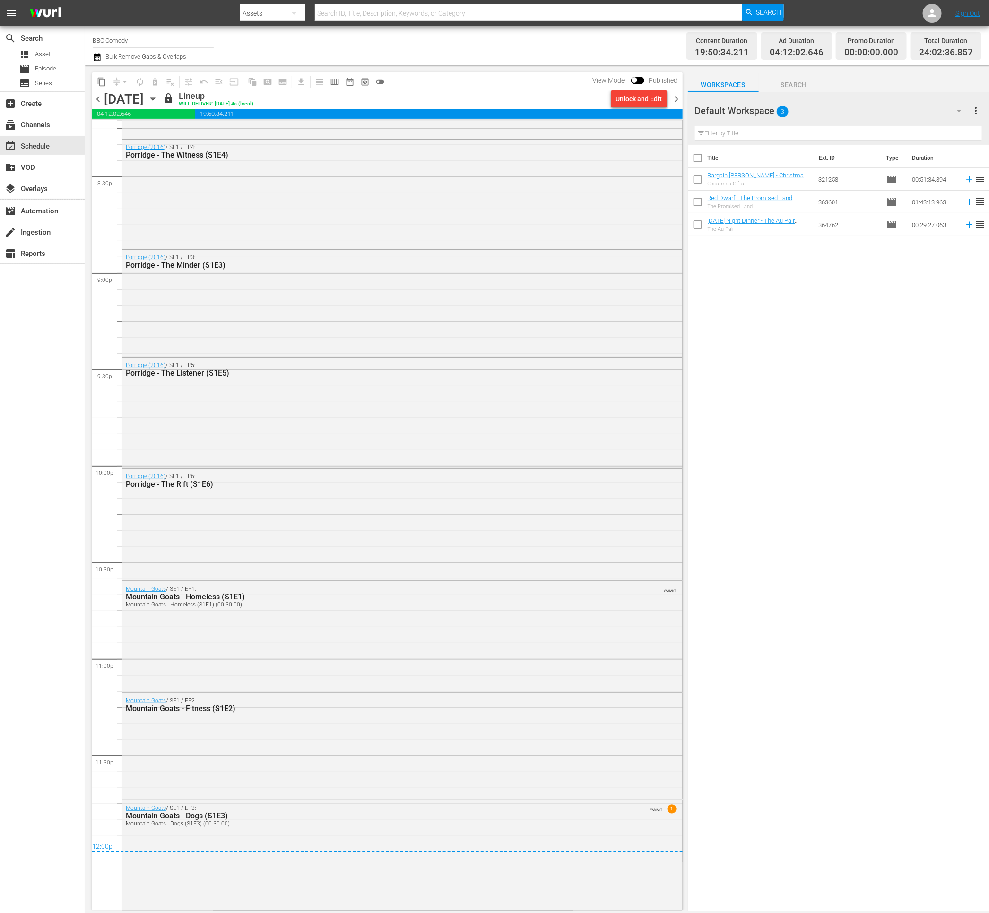
click at [674, 98] on span "chevron_right" at bounding box center [677, 99] width 12 height 12
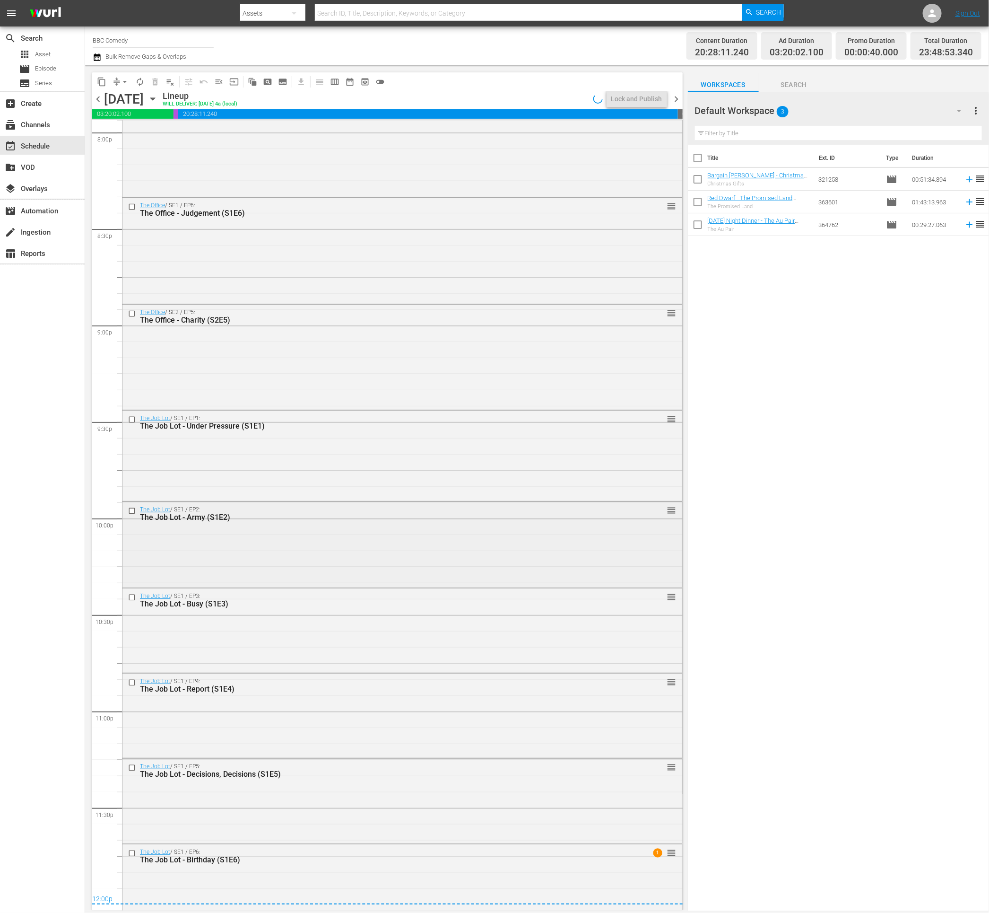
scroll to position [3863, 0]
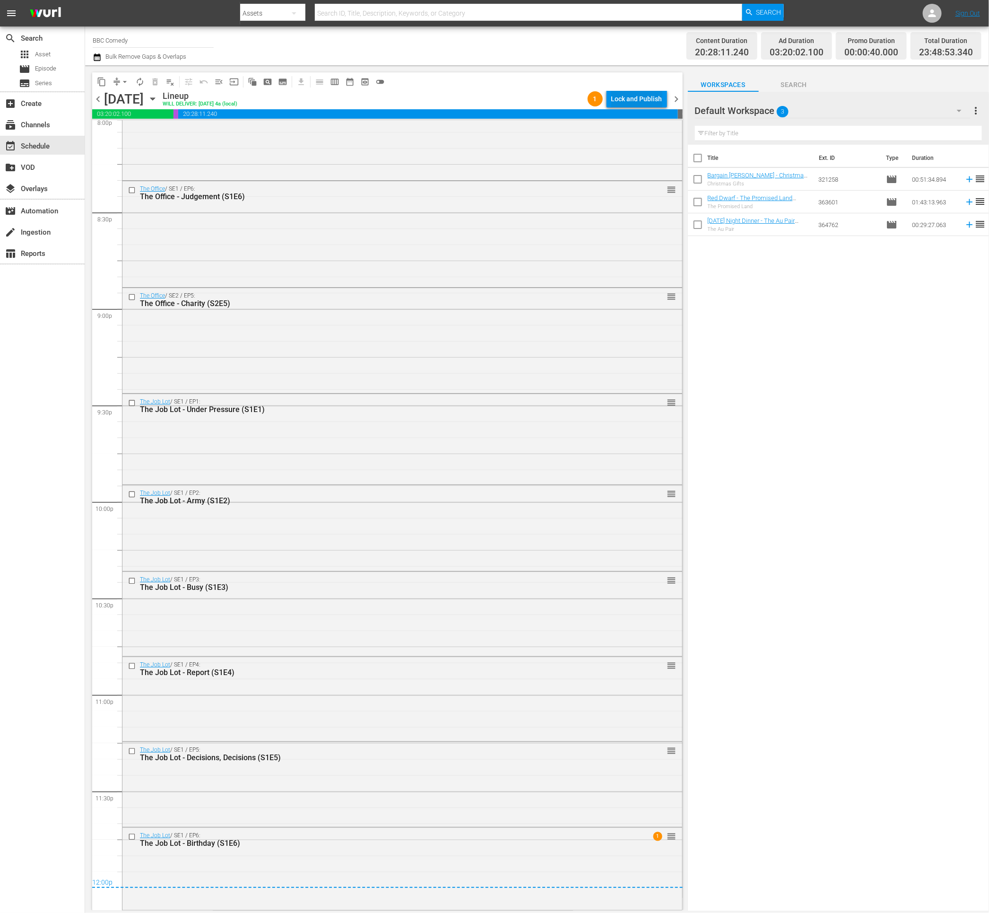
click at [640, 95] on div "Lock and Publish" at bounding box center [636, 98] width 51 height 17
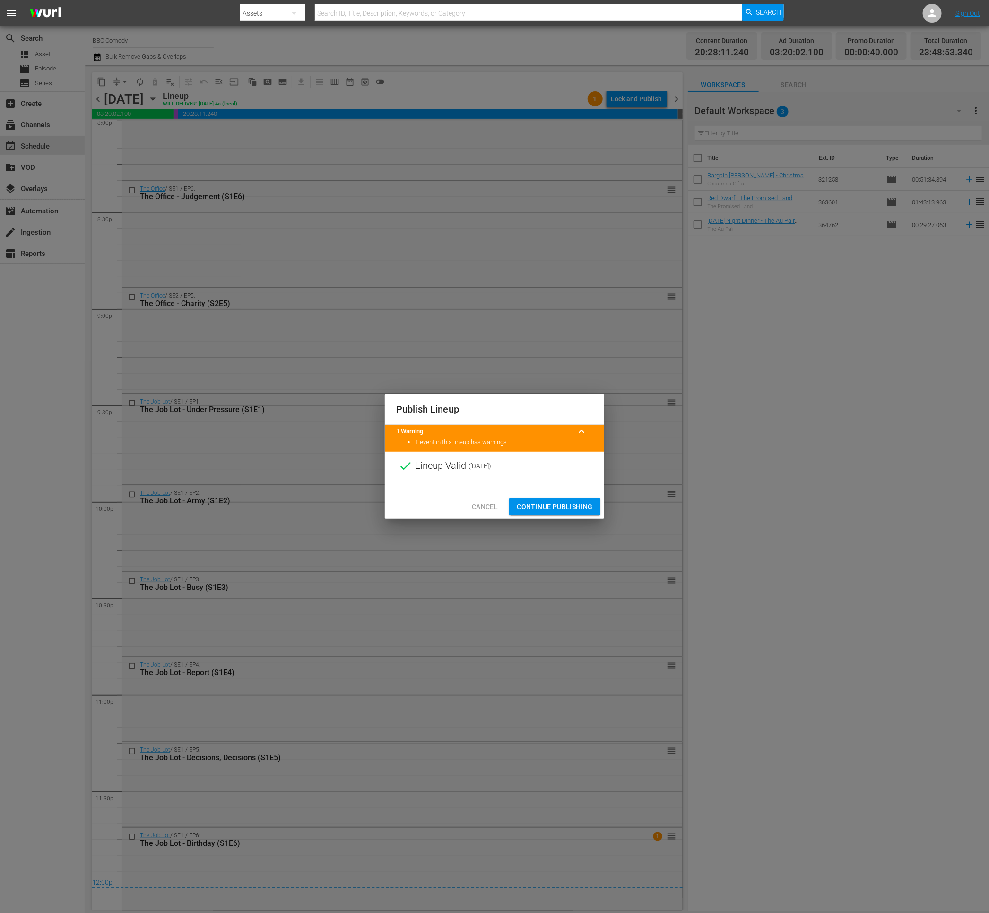
click at [571, 506] on span "Continue Publishing" at bounding box center [555, 507] width 76 height 12
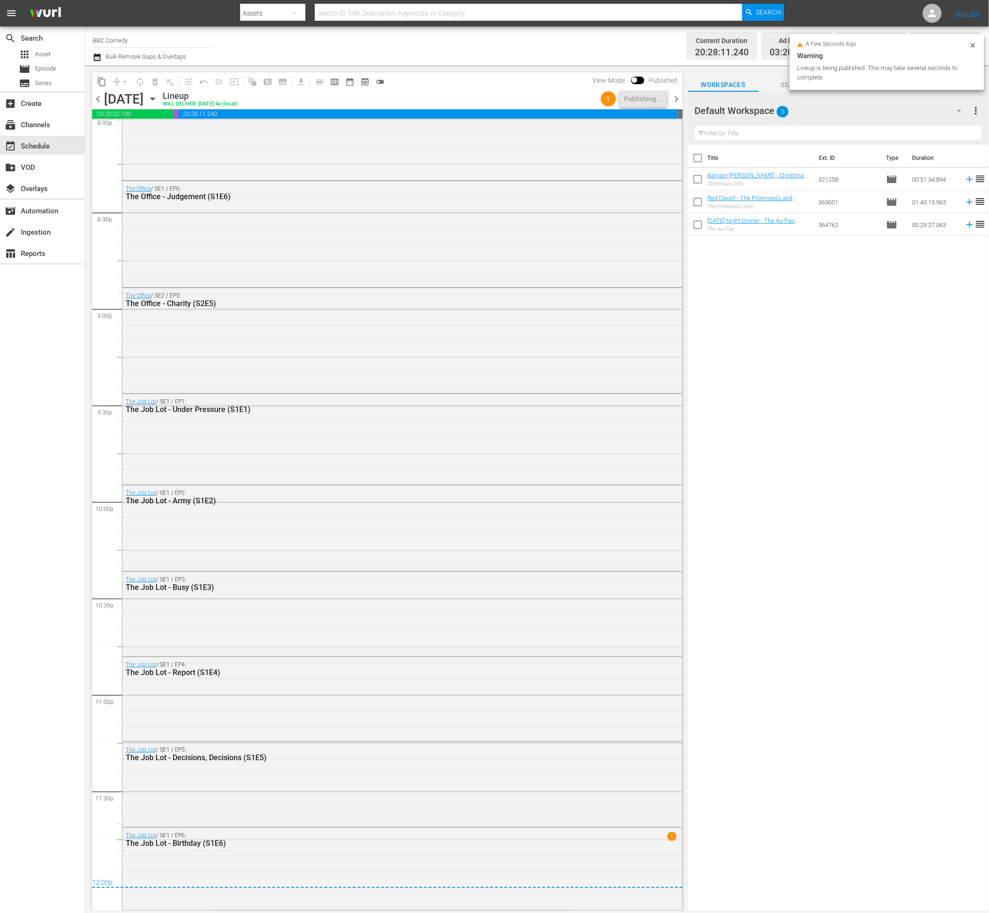
click at [672, 98] on span "chevron_right" at bounding box center [677, 99] width 12 height 12
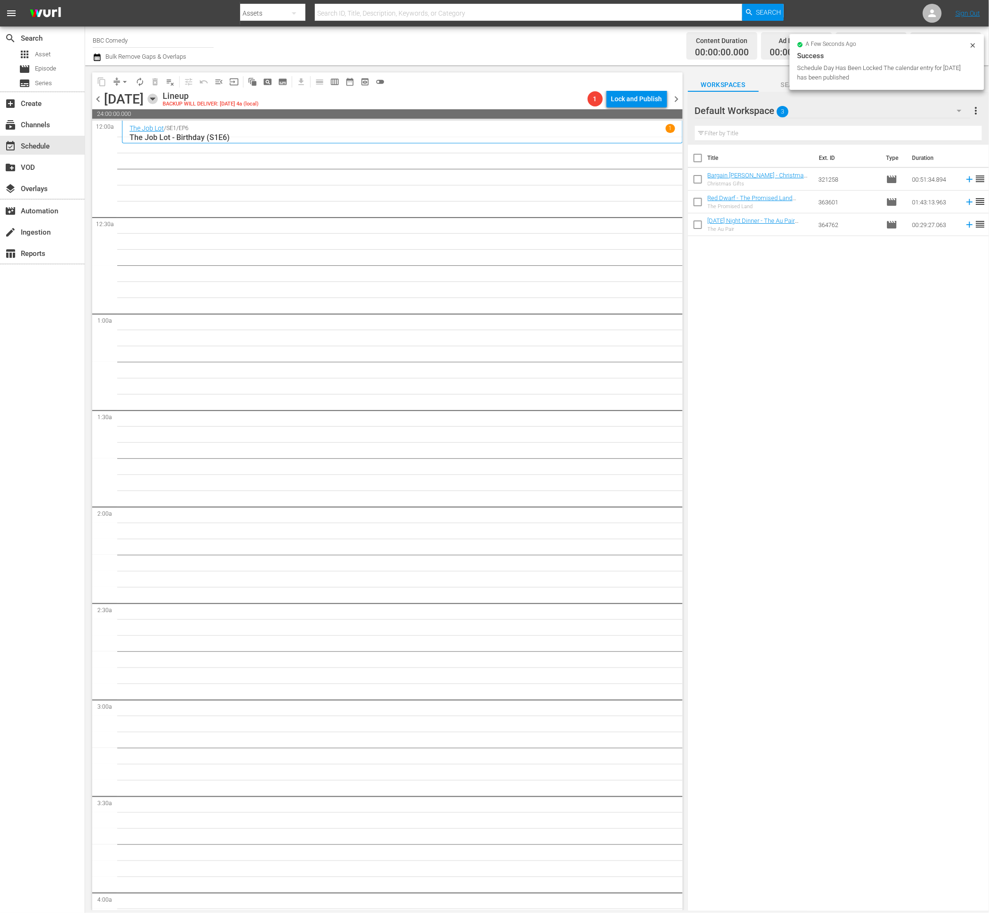
click at [155, 98] on icon "button" at bounding box center [152, 99] width 4 height 2
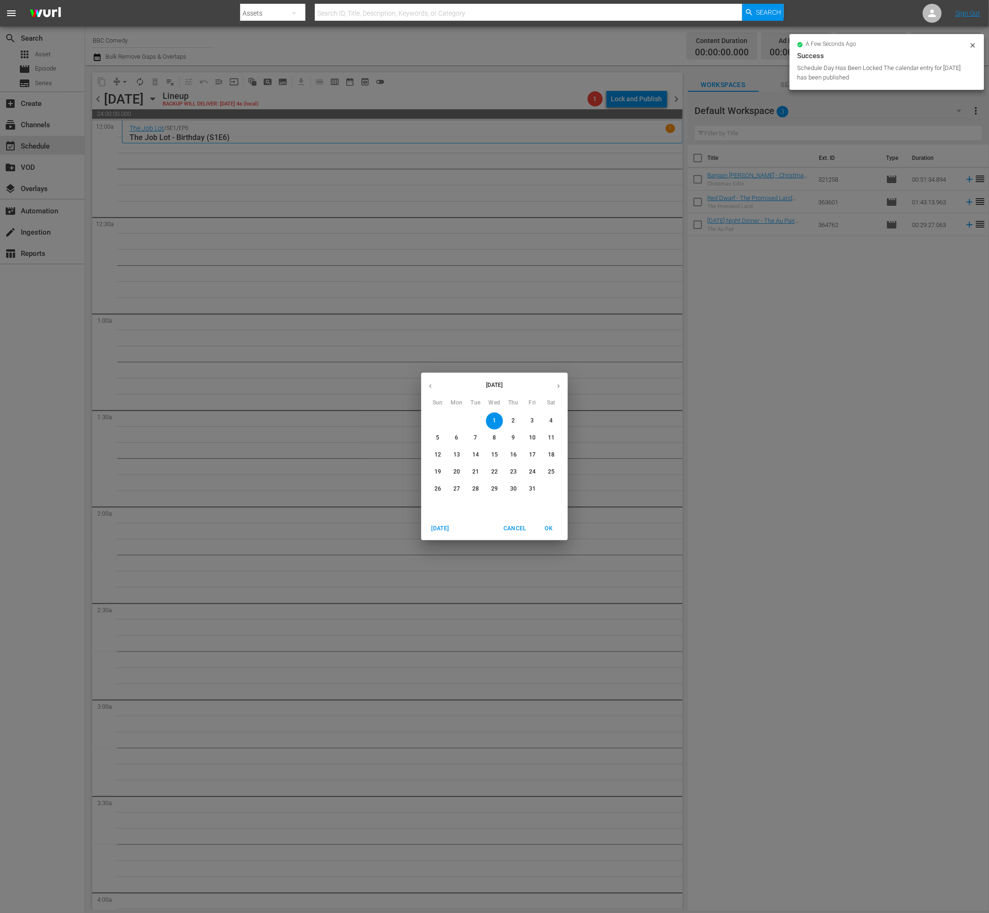
click at [433, 390] on button "button" at bounding box center [430, 386] width 18 height 18
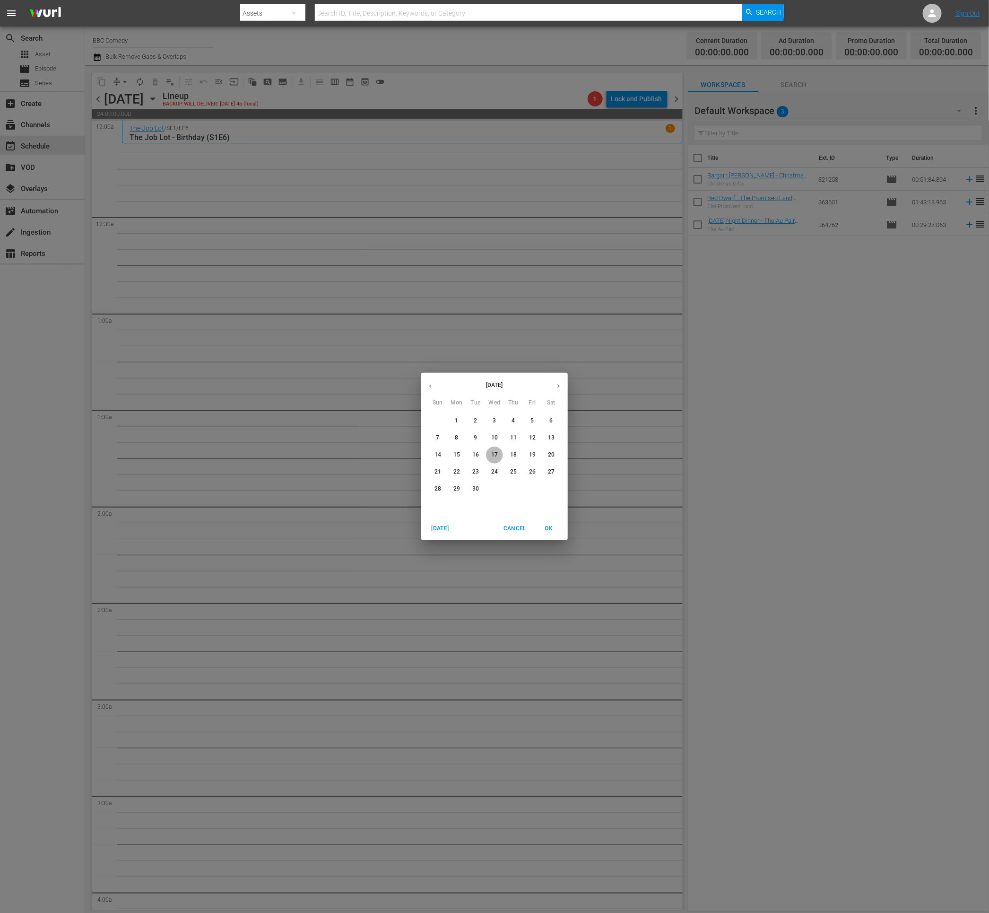
click at [498, 457] on span "17" at bounding box center [494, 455] width 17 height 8
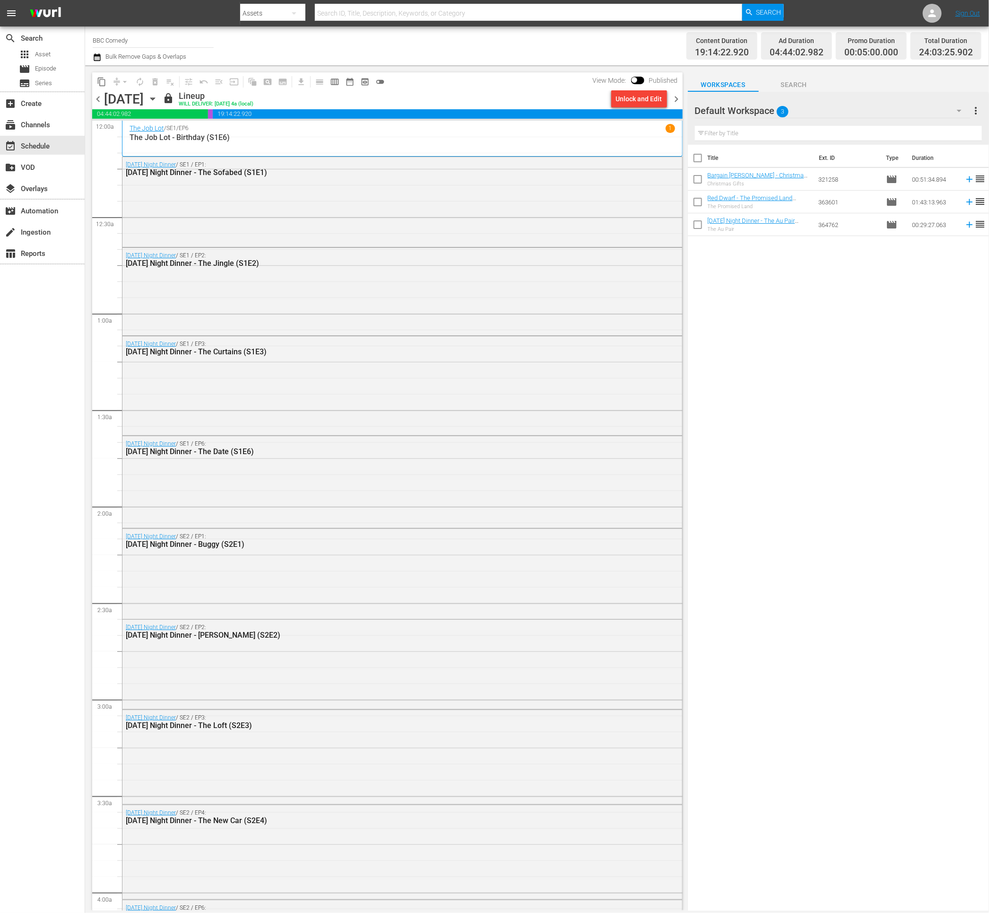
click at [104, 86] on button "content_copy" at bounding box center [101, 81] width 15 height 15
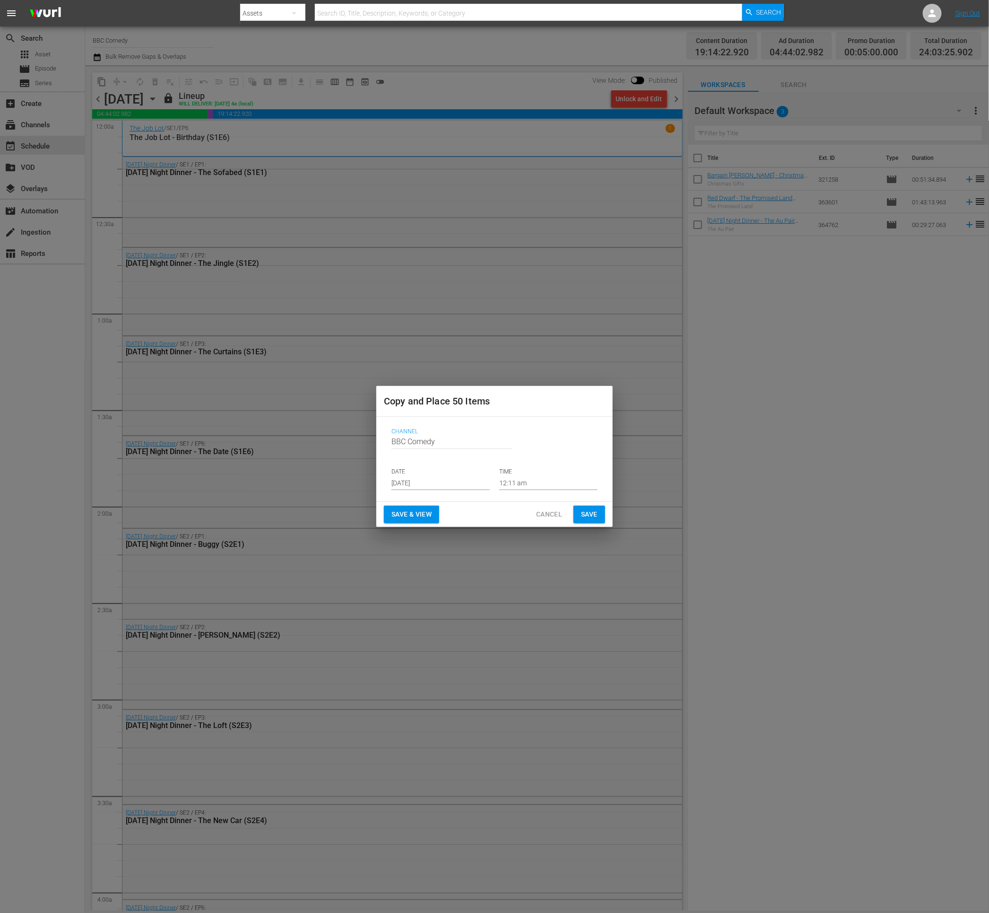
click at [406, 484] on input "[DATE]" at bounding box center [440, 483] width 98 height 14
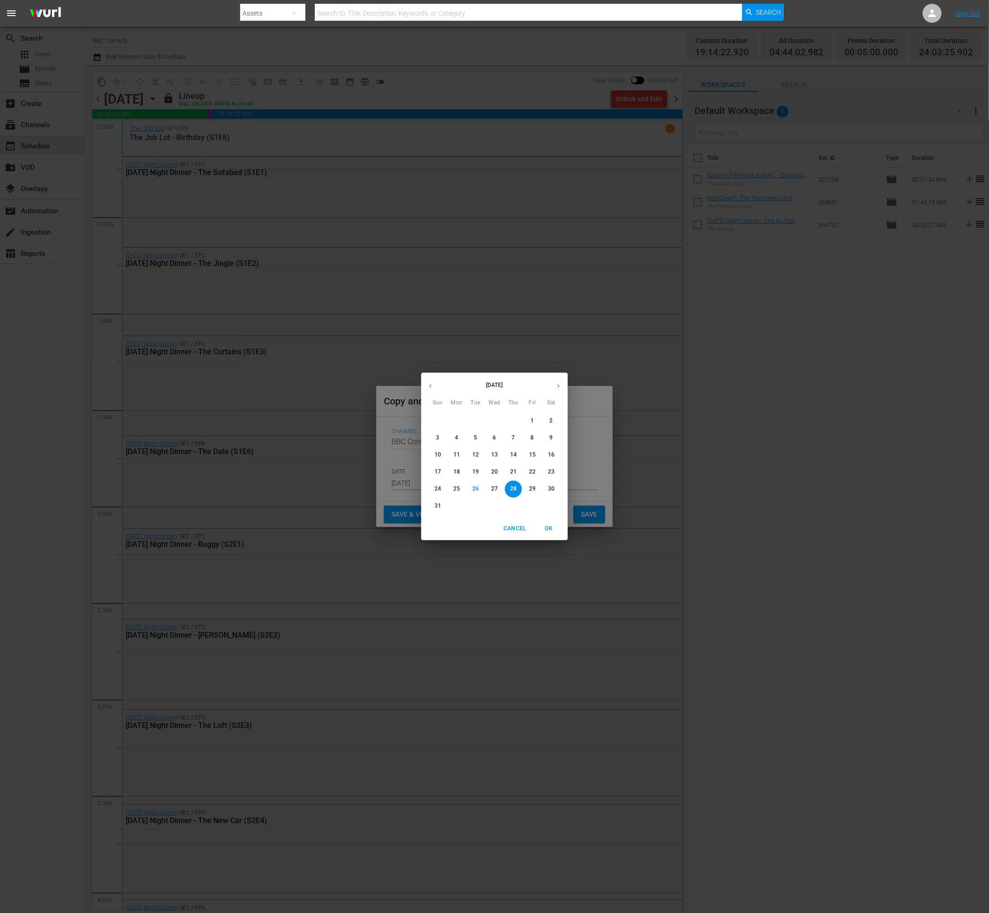
click at [563, 388] on button "button" at bounding box center [558, 386] width 18 height 18
click at [561, 388] on icon "button" at bounding box center [558, 386] width 7 height 7
click at [493, 421] on p "1" at bounding box center [494, 421] width 3 height 8
type input "[DATE]"
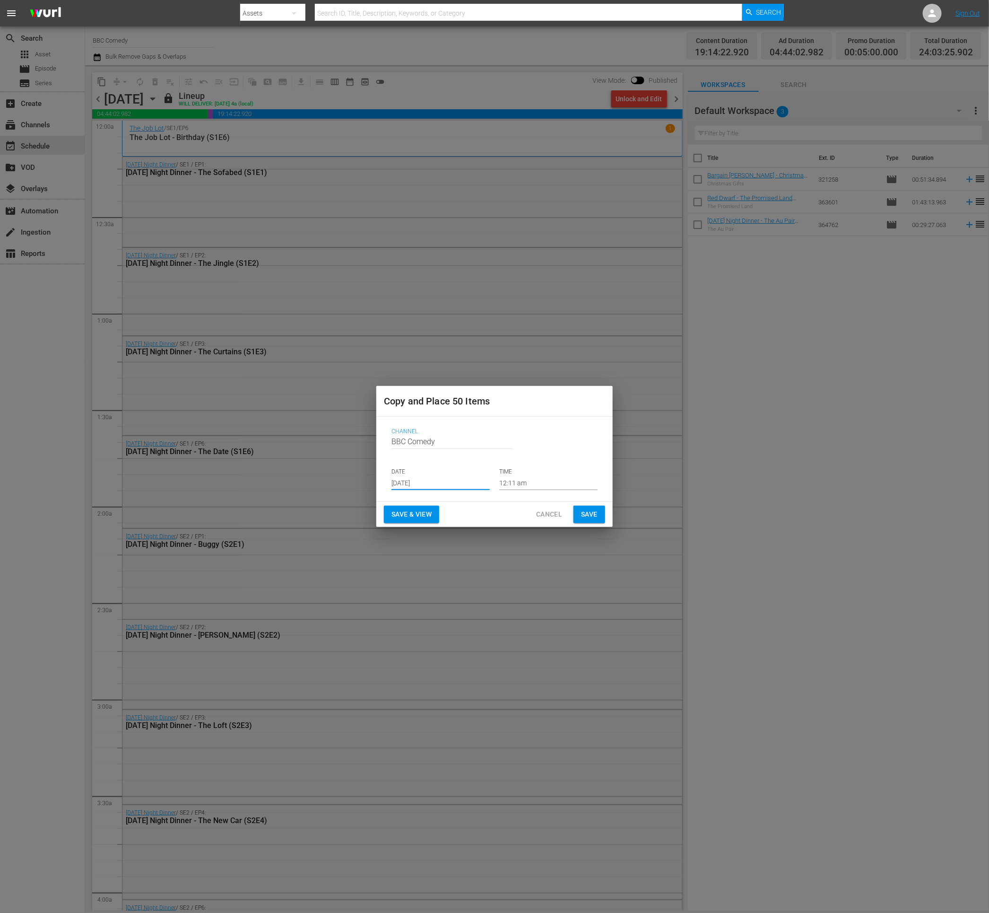
click at [594, 516] on span "Save" at bounding box center [589, 514] width 17 height 12
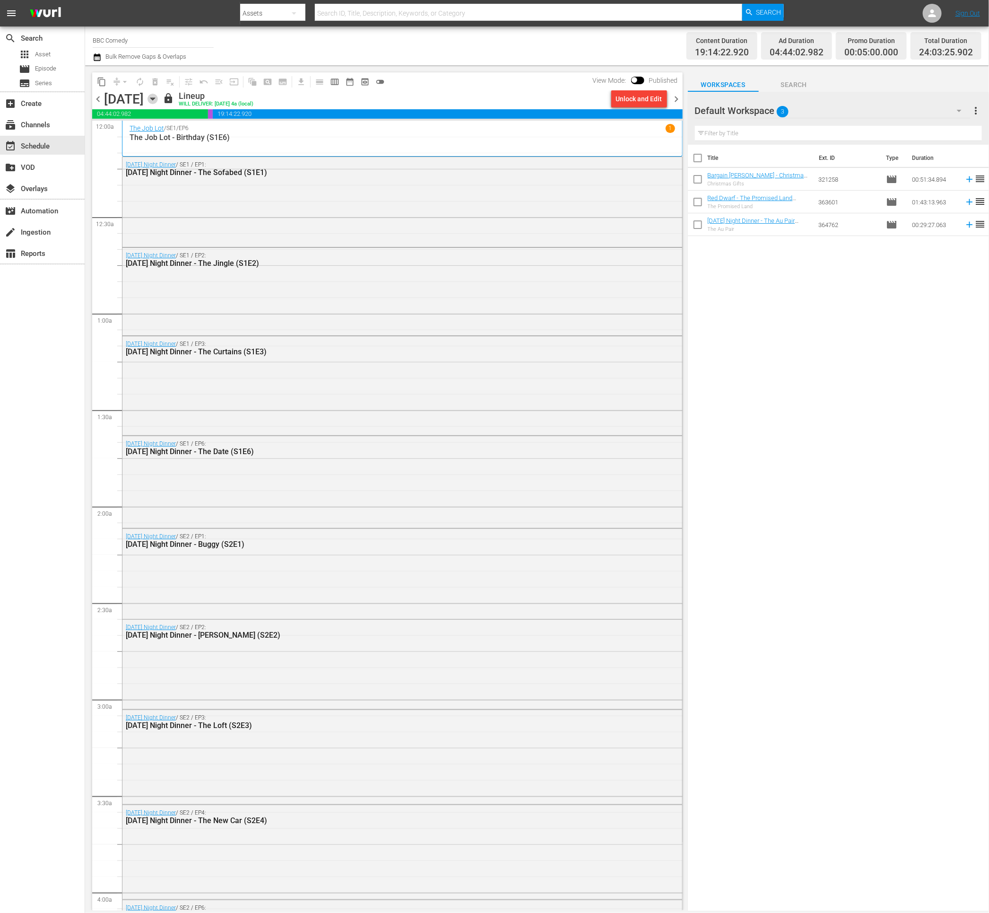
click at [158, 100] on icon "button" at bounding box center [153, 99] width 10 height 10
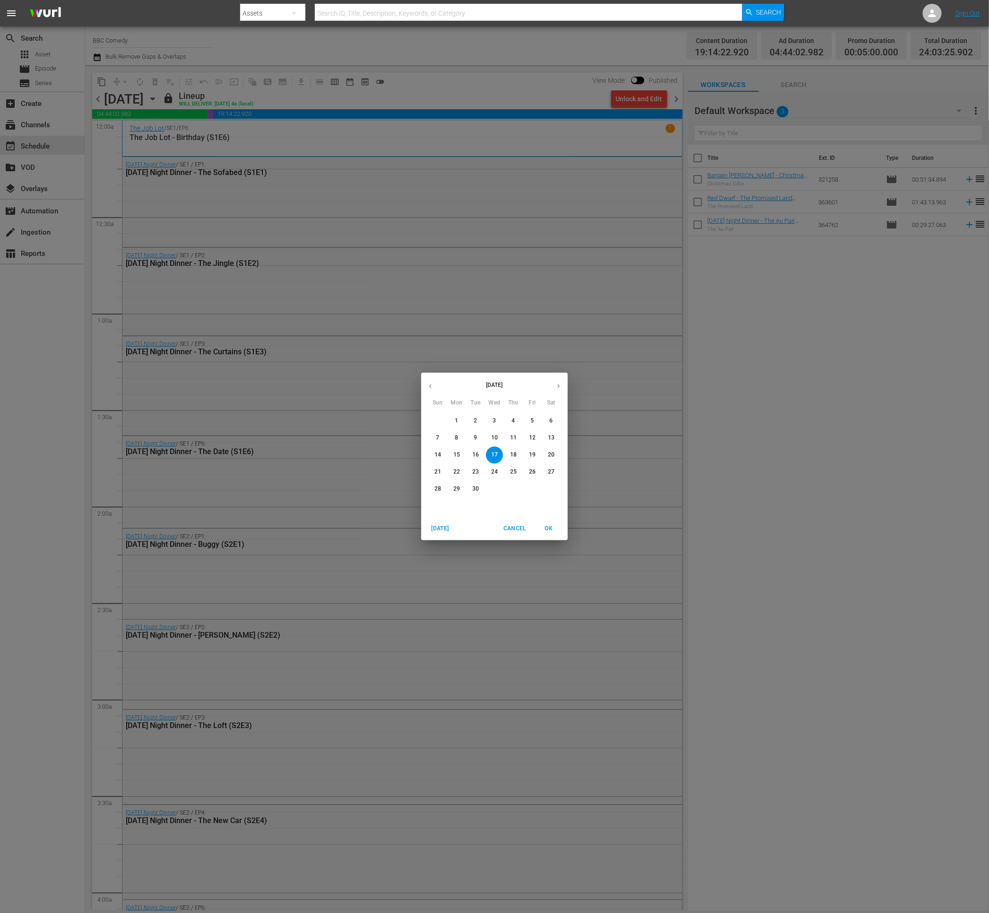
click at [562, 382] on button "button" at bounding box center [558, 386] width 18 height 18
click at [495, 424] on p "1" at bounding box center [494, 421] width 3 height 8
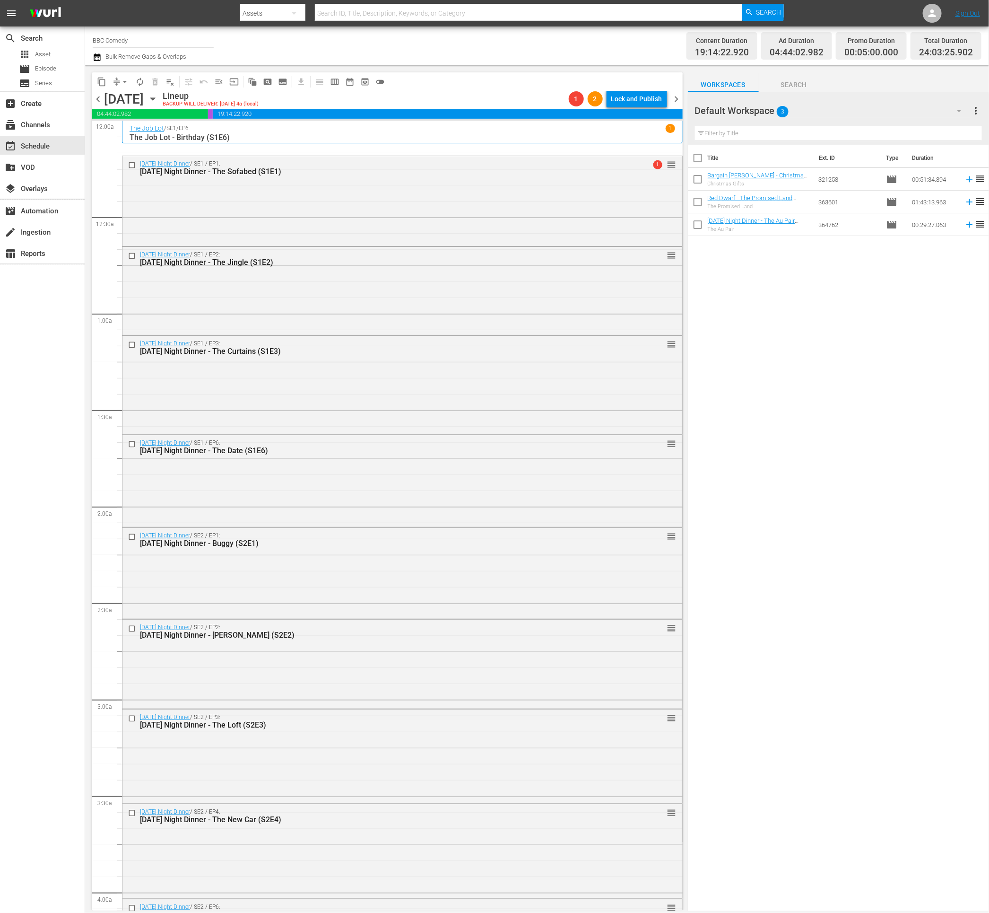
click at [101, 58] on icon "button" at bounding box center [97, 57] width 9 height 11
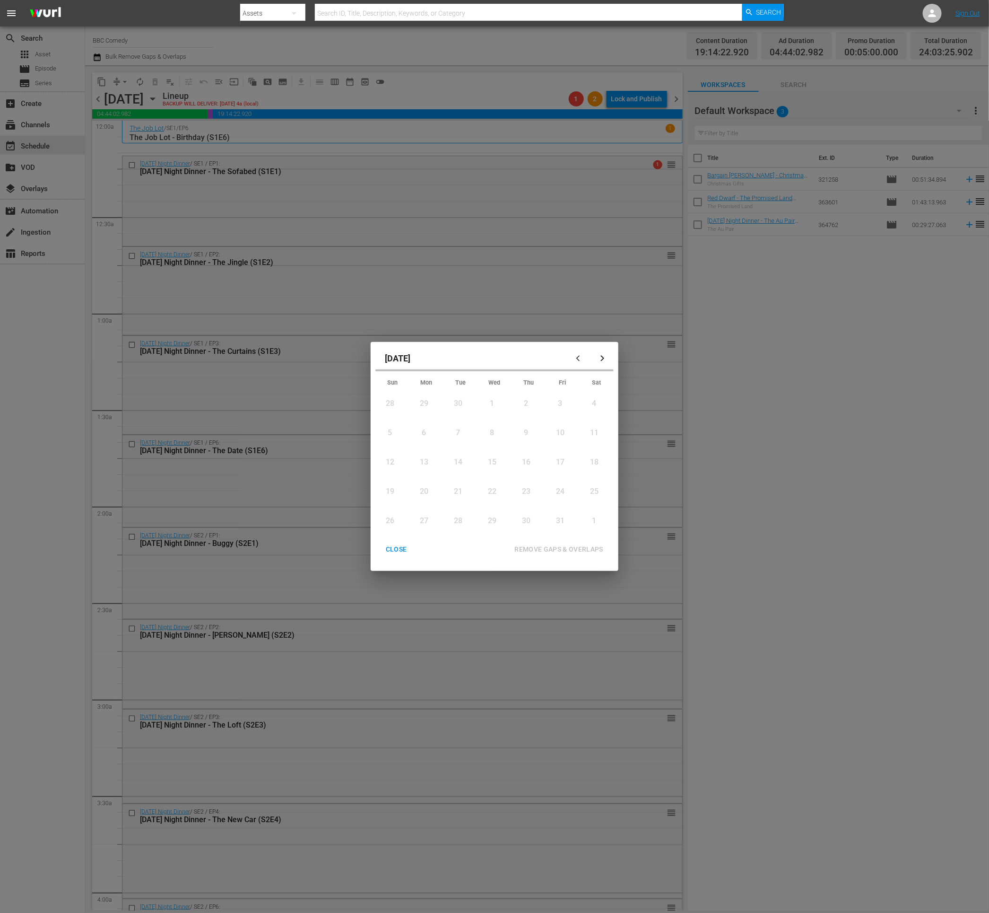
click at [200, 91] on div "[DATE] Sun Mon Tue Wed Thu Fri Sat 28 View Lineup 29 View Lineup 30 View Lineup…" at bounding box center [494, 456] width 989 height 913
click at [394, 548] on div "CLOSE" at bounding box center [396, 549] width 36 height 12
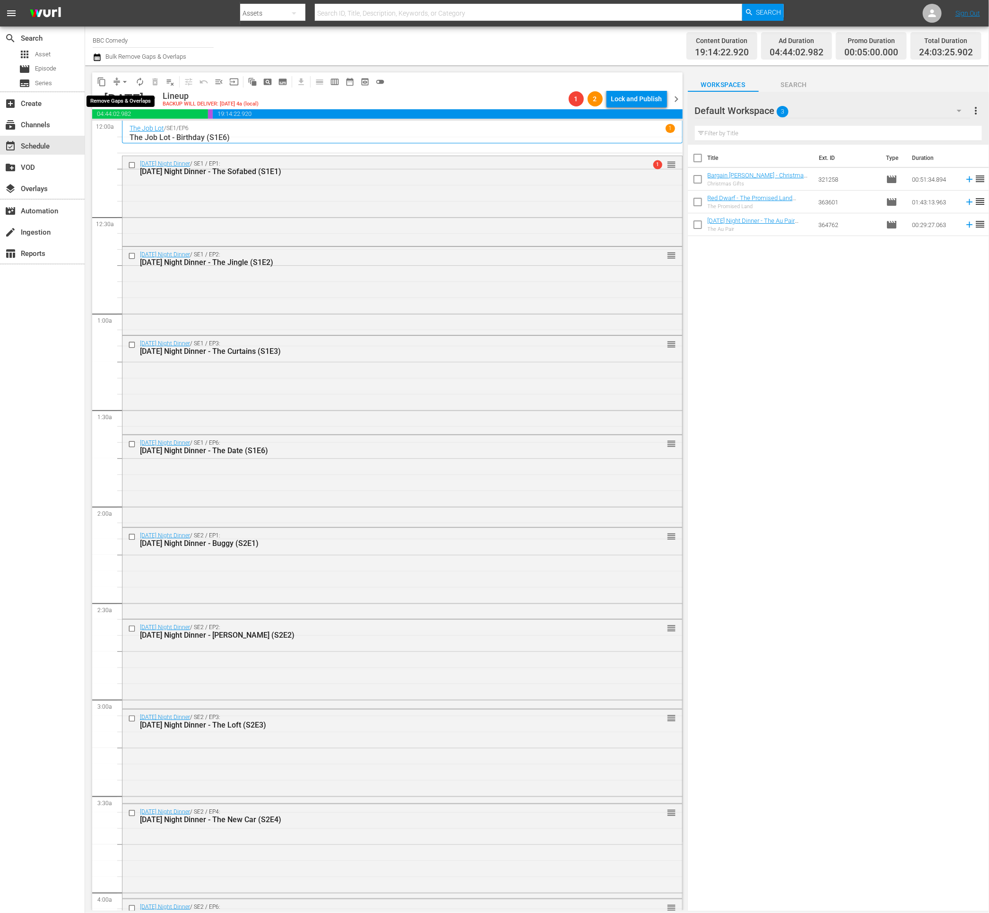
click at [120, 82] on span "arrow_drop_down" at bounding box center [124, 81] width 9 height 9
click at [129, 130] on li "Align to End of Previous Day" at bounding box center [125, 132] width 99 height 16
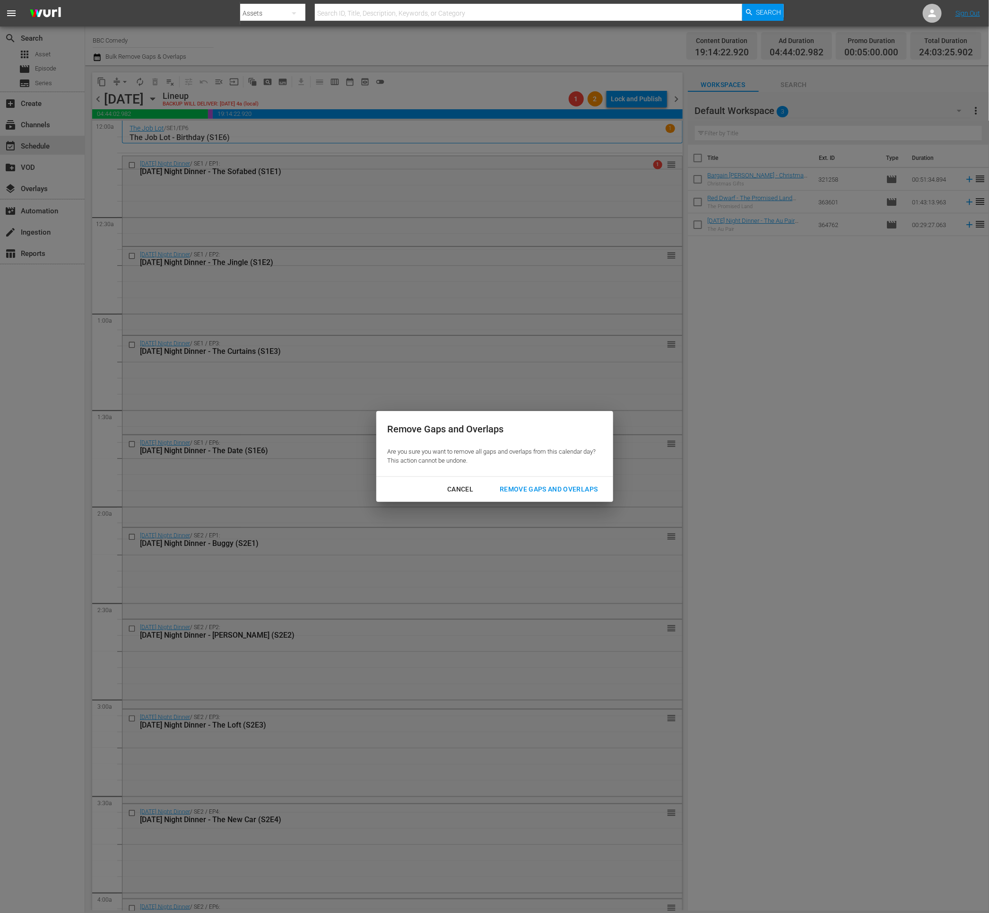
click at [545, 490] on div "Remove Gaps and Overlaps" at bounding box center [548, 489] width 113 height 12
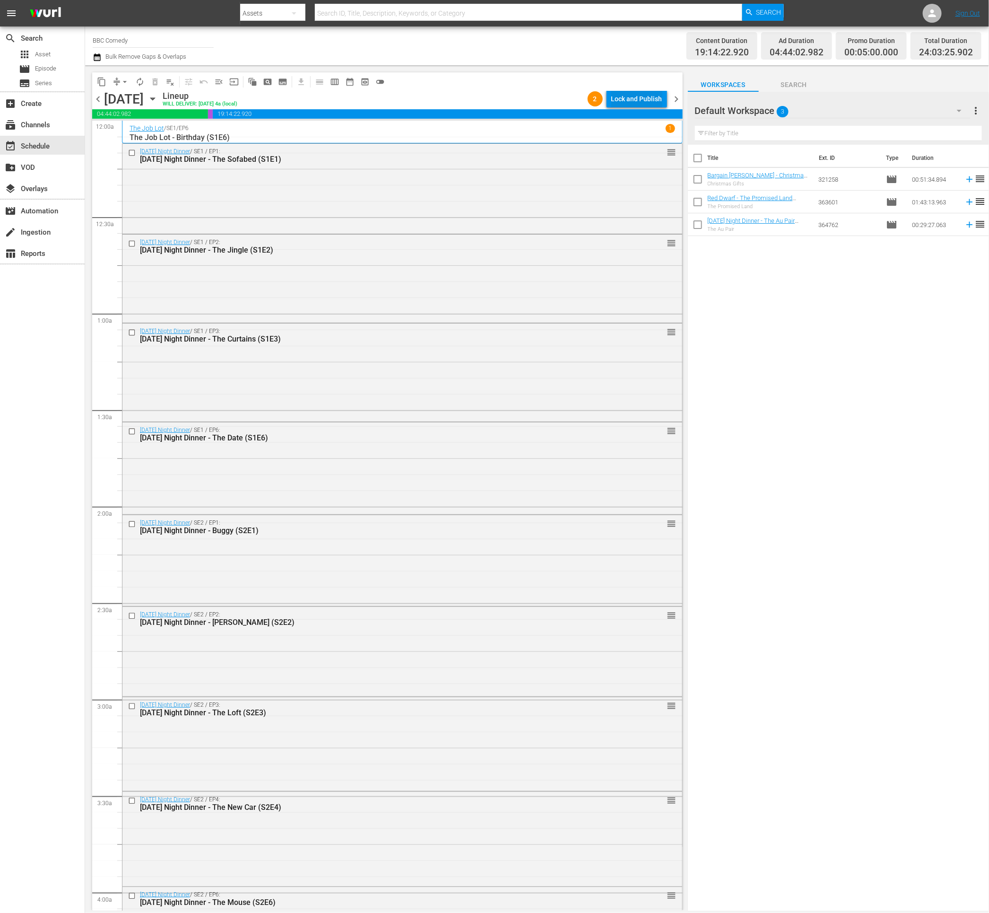
click at [627, 99] on div "Lock and Publish" at bounding box center [636, 98] width 51 height 17
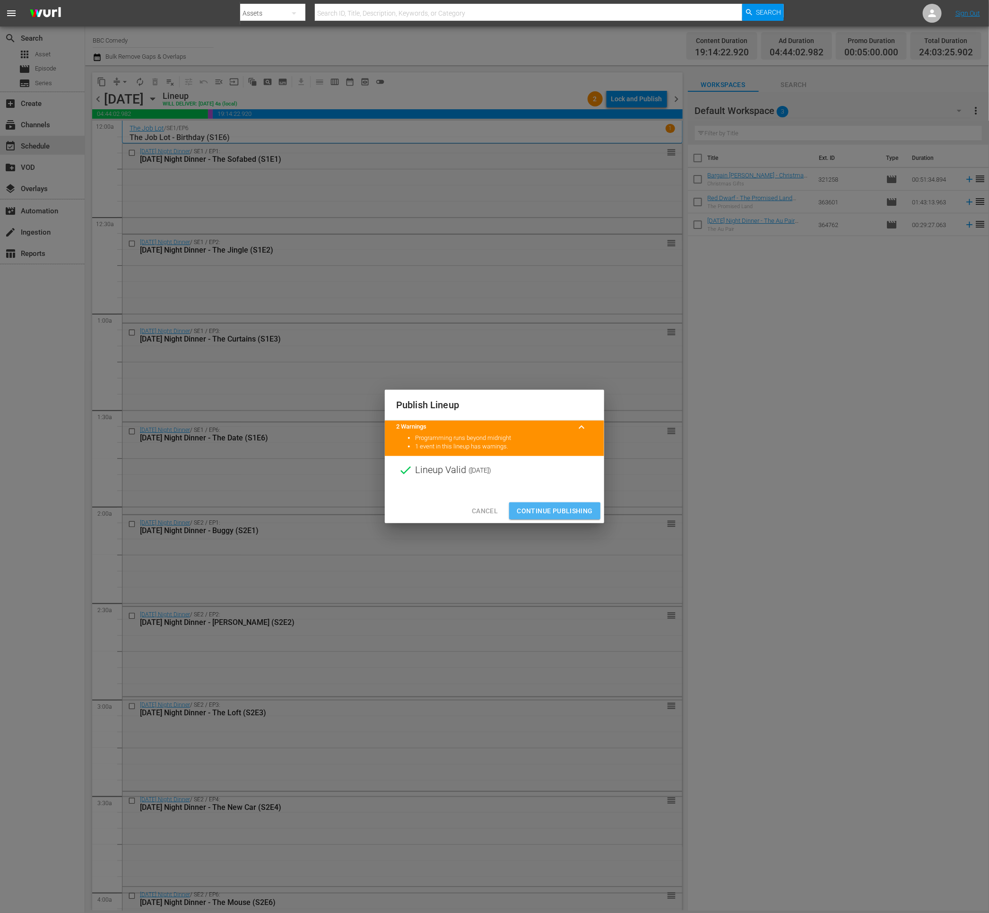
click at [535, 513] on span "Continue Publishing" at bounding box center [555, 511] width 76 height 12
